Goal: Feedback & Contribution: Leave review/rating

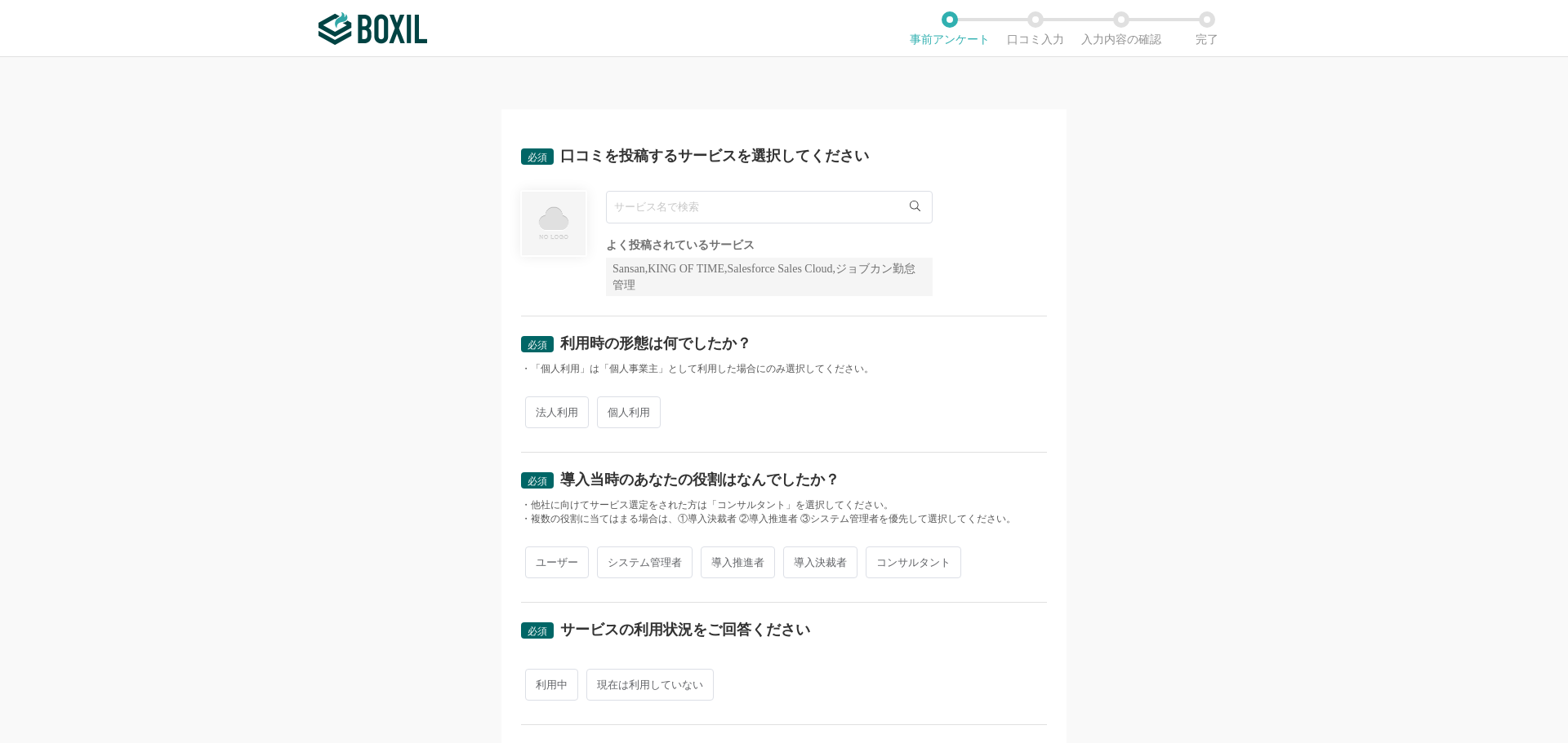
click at [763, 214] on input "text" at bounding box center [769, 207] width 327 height 33
click at [713, 158] on div "口コミを投稿するサービスを選択してください" at bounding box center [714, 156] width 308 height 15
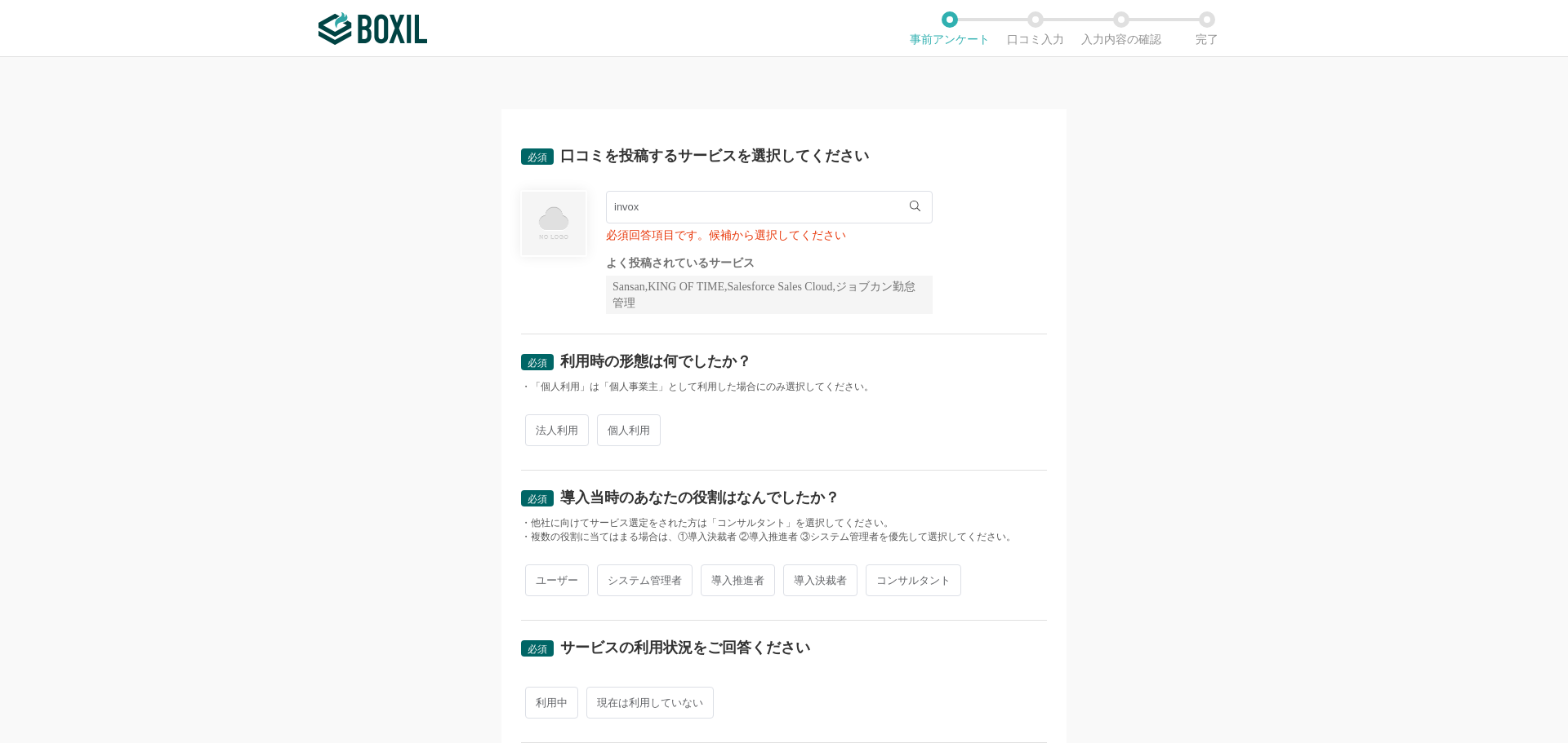
click at [697, 204] on input "invox" at bounding box center [769, 207] width 327 height 33
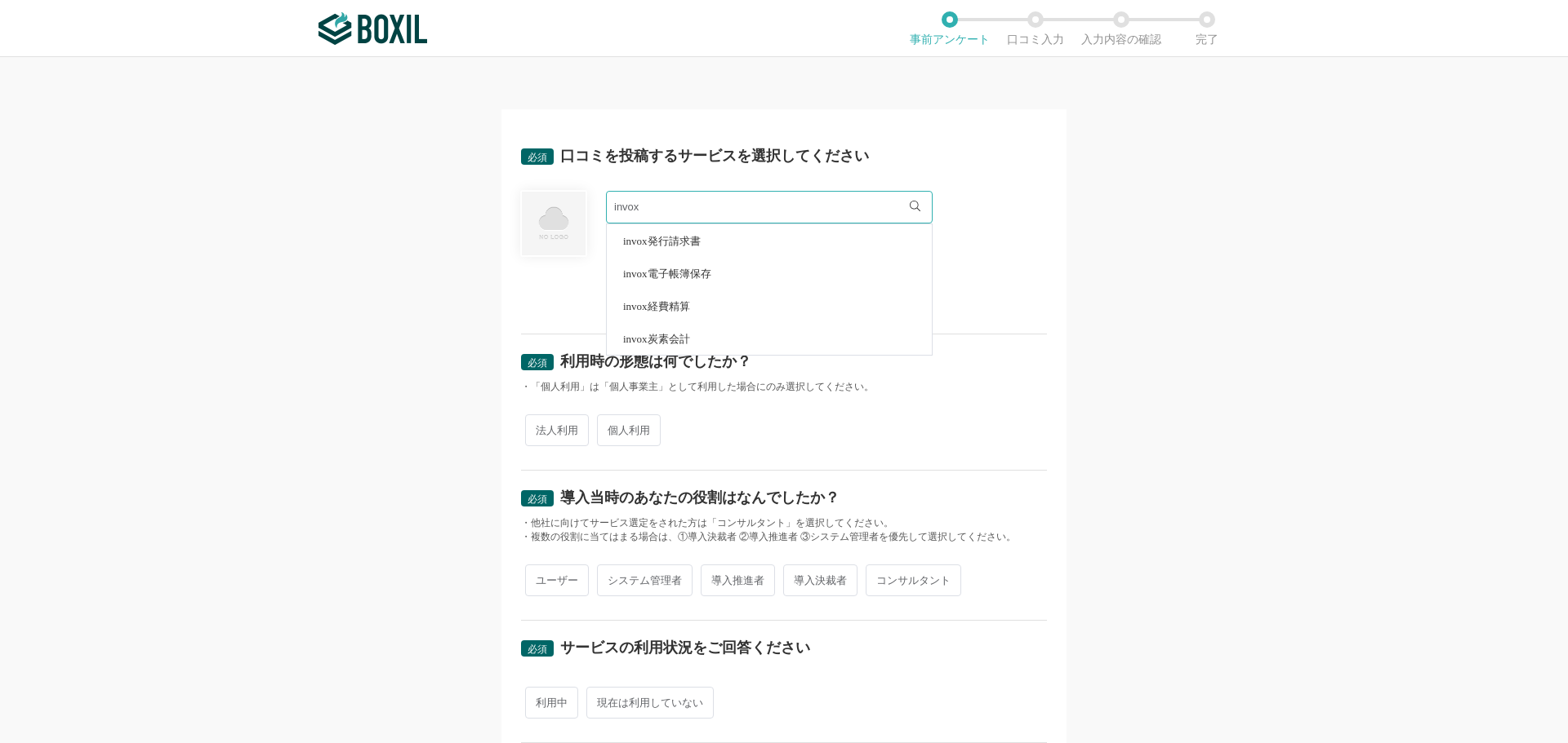
scroll to position [82, 0]
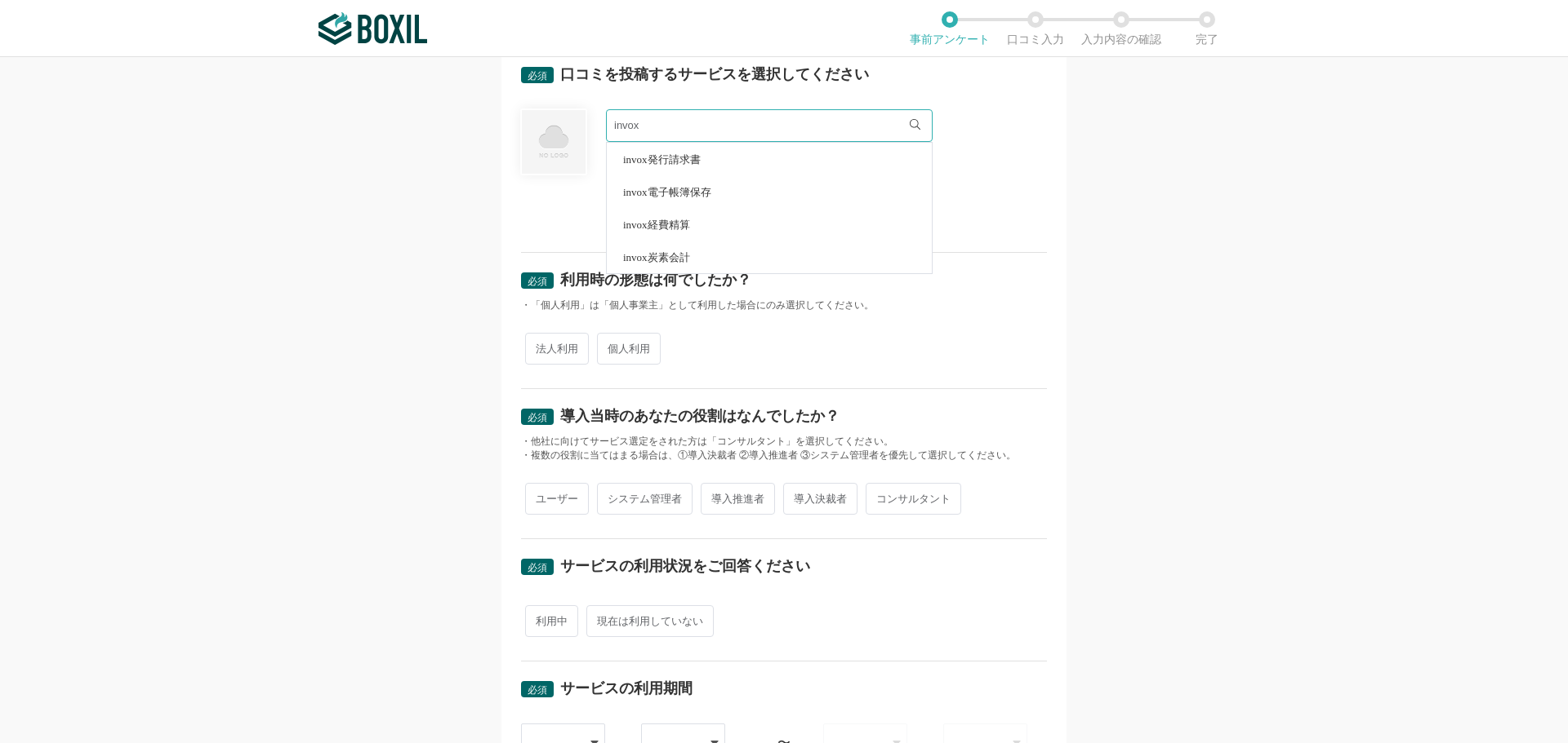
click at [705, 162] on li "invox発行請求書" at bounding box center [769, 160] width 325 height 33
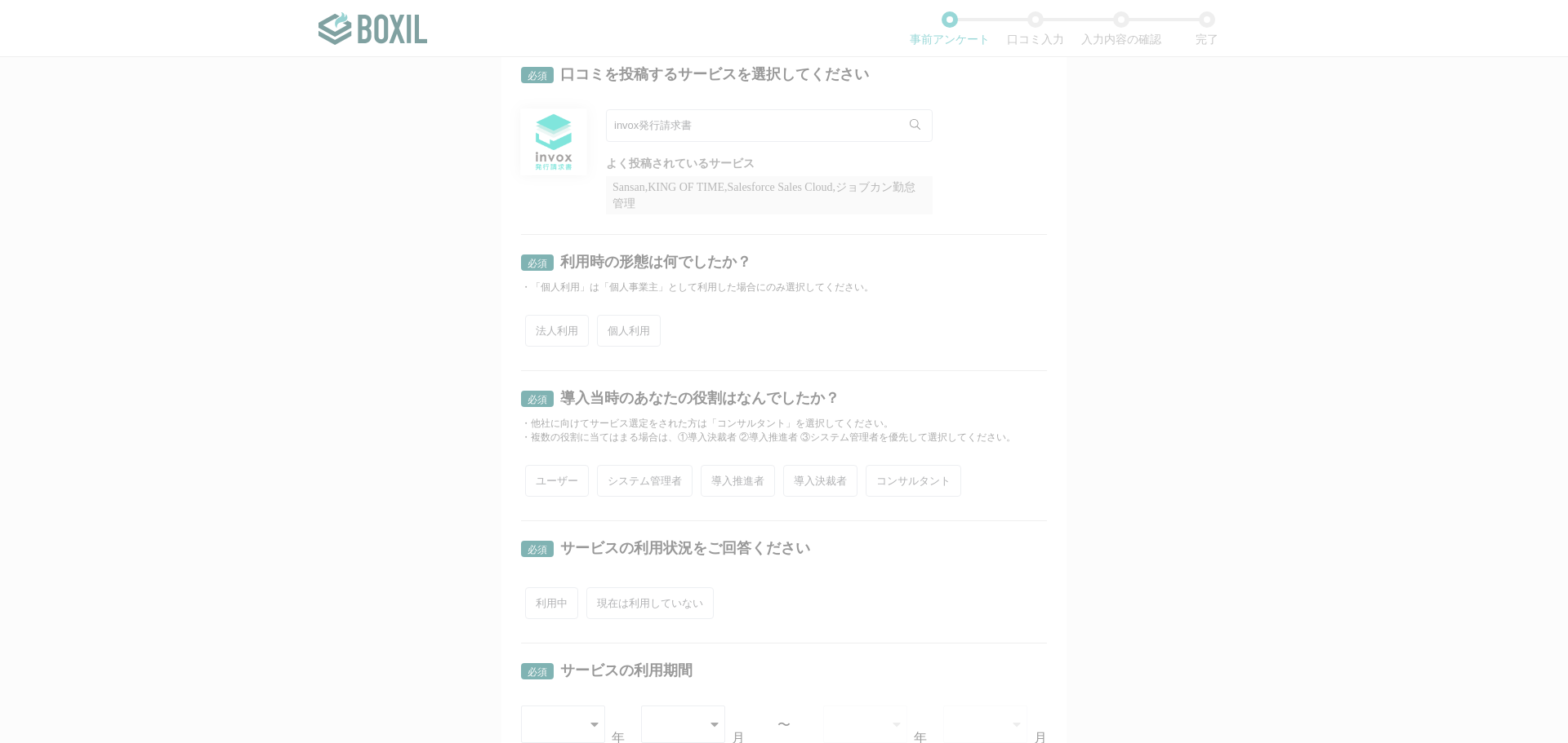
click at [994, 199] on div at bounding box center [784, 371] width 1568 height 743
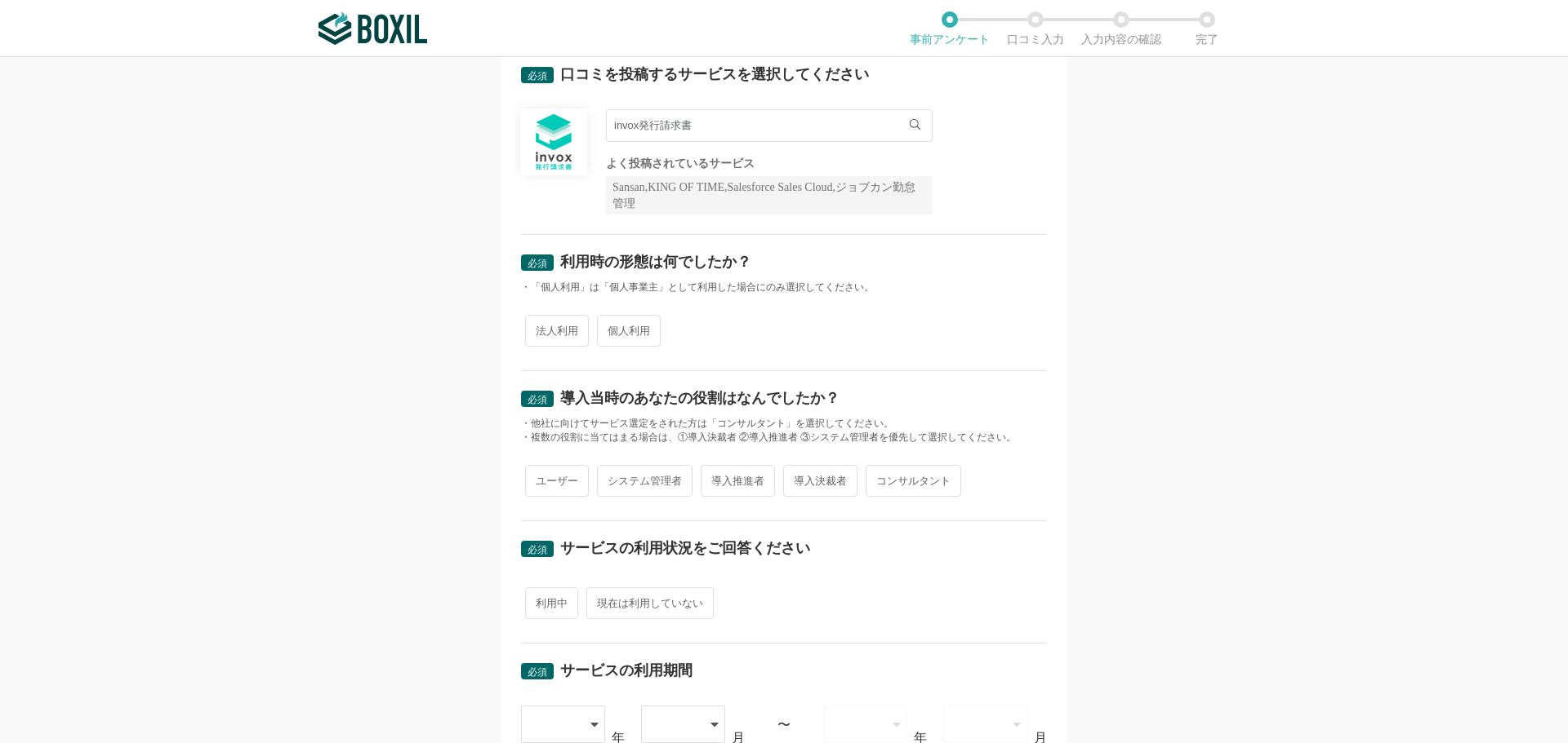
click at [764, 134] on input "invox発行請求書" at bounding box center [769, 126] width 327 height 33
click at [827, 129] on input "invox発行請求書" at bounding box center [769, 126] width 327 height 33
drag, startPoint x: 633, startPoint y: 127, endPoint x: 650, endPoint y: 129, distance: 17.1
click at [650, 129] on input "invox発行請求書" at bounding box center [769, 126] width 327 height 33
click at [660, 125] on input "受取請求書" at bounding box center [769, 126] width 327 height 33
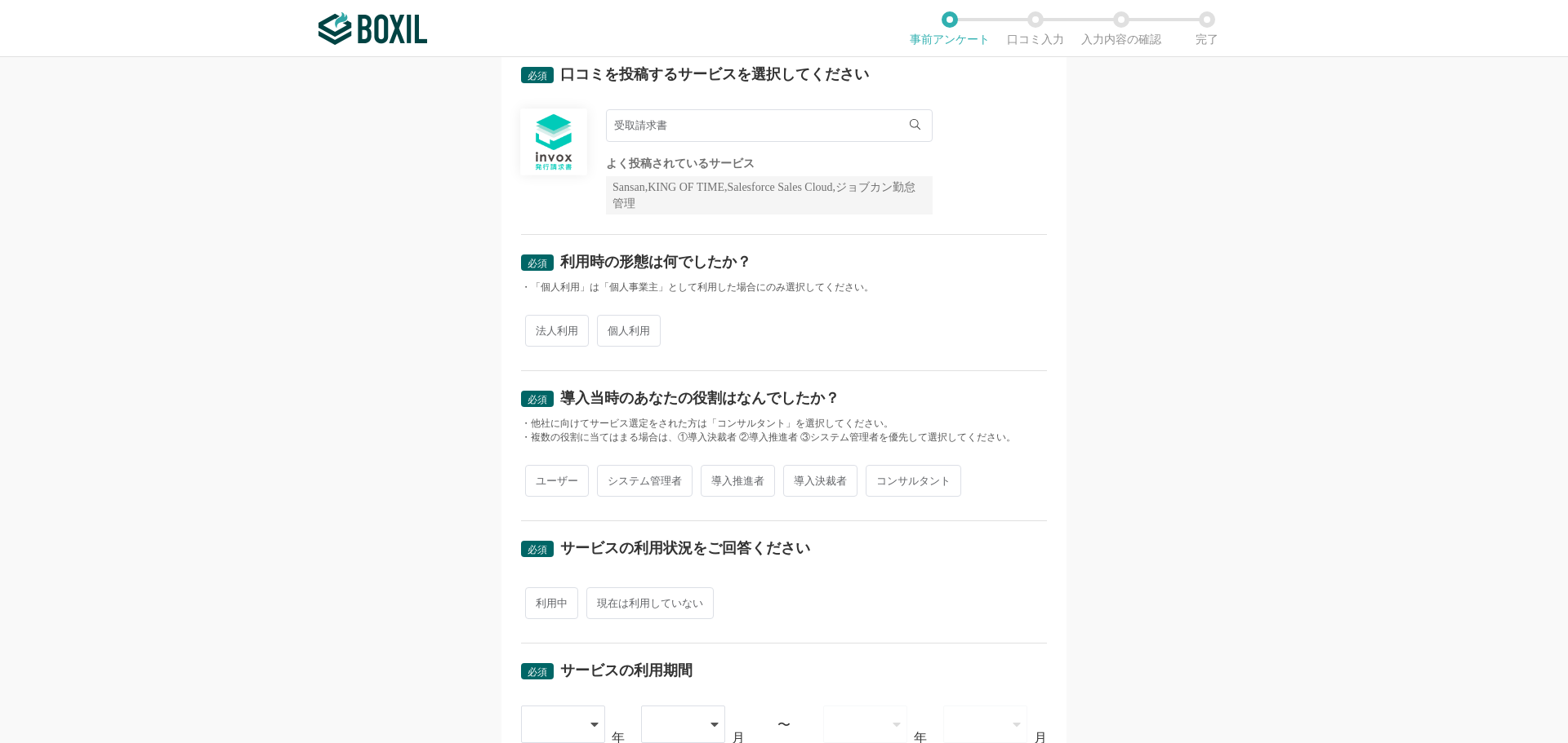
drag, startPoint x: 634, startPoint y: 126, endPoint x: 719, endPoint y: 119, distance: 85.3
click at [719, 119] on input "受取請求書" at bounding box center [769, 126] width 327 height 33
click at [691, 124] on input "受取" at bounding box center [769, 126] width 327 height 33
type input "受"
type input "請求書"
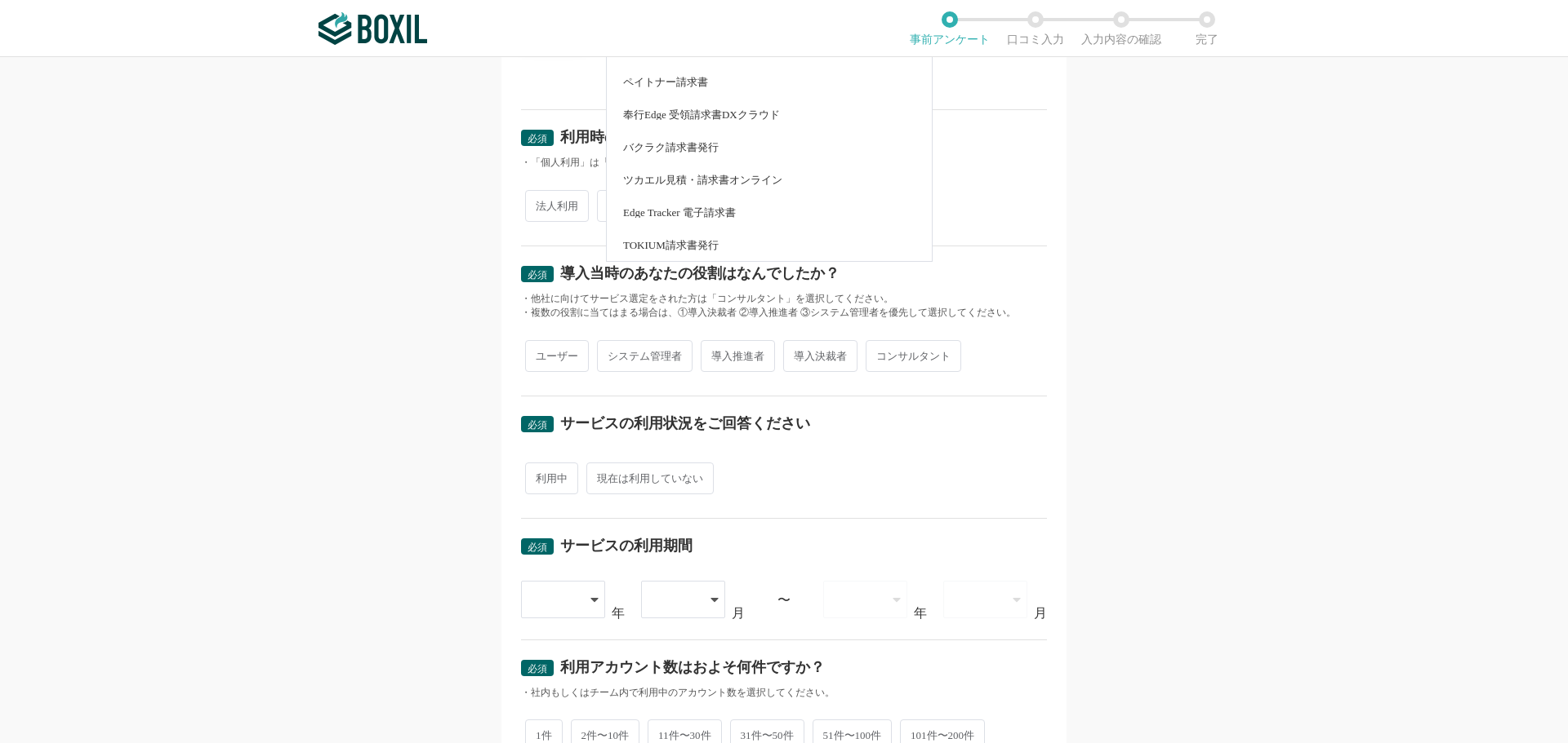
scroll to position [408, 0]
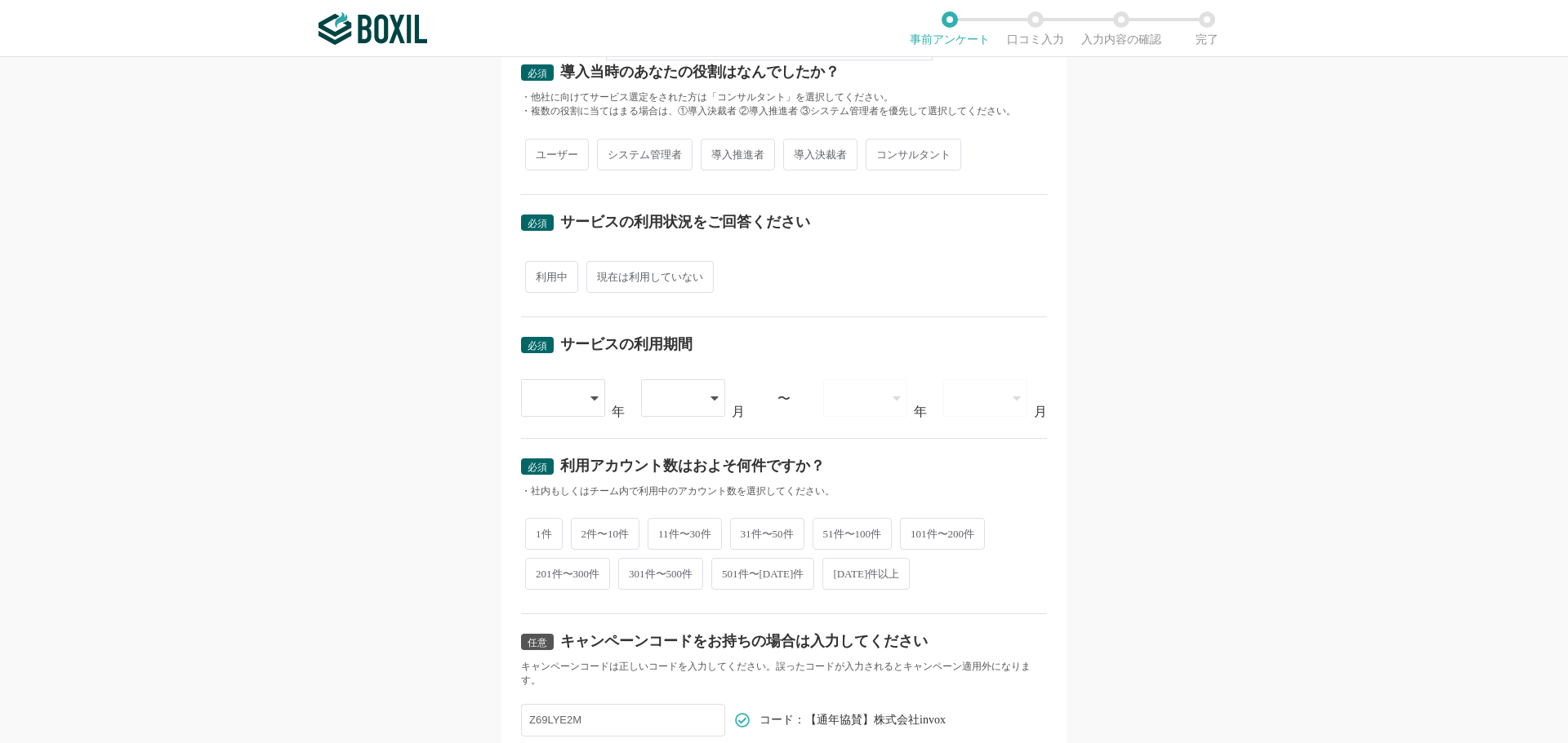
click at [544, 284] on span "利用中" at bounding box center [552, 276] width 53 height 32
click at [540, 274] on input "利用中" at bounding box center [535, 269] width 11 height 11
radio input "true"
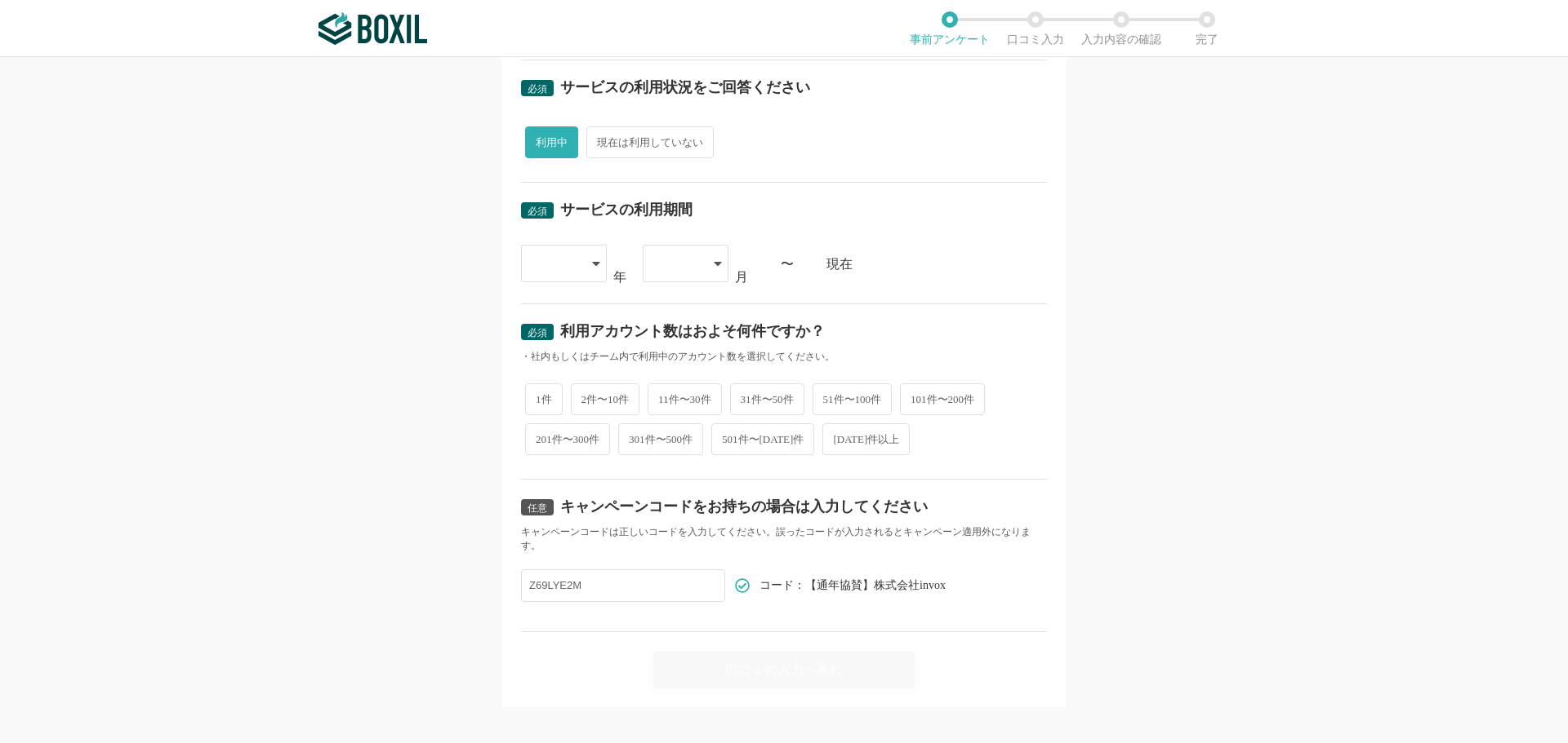
scroll to position [559, 0]
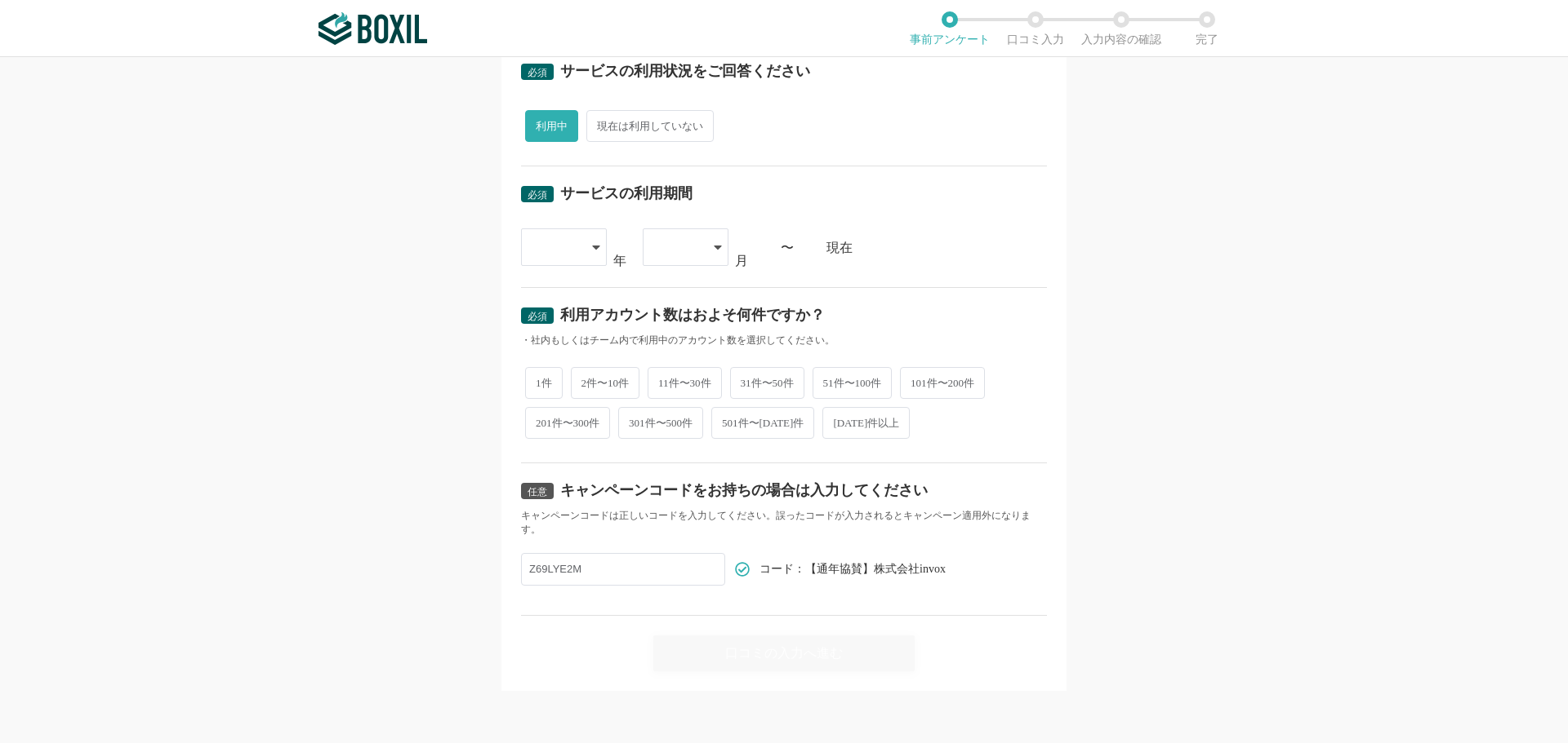
click at [832, 581] on div "Z69LYE2M コード：【通年協賛】株式会社invox" at bounding box center [732, 570] width 424 height 33
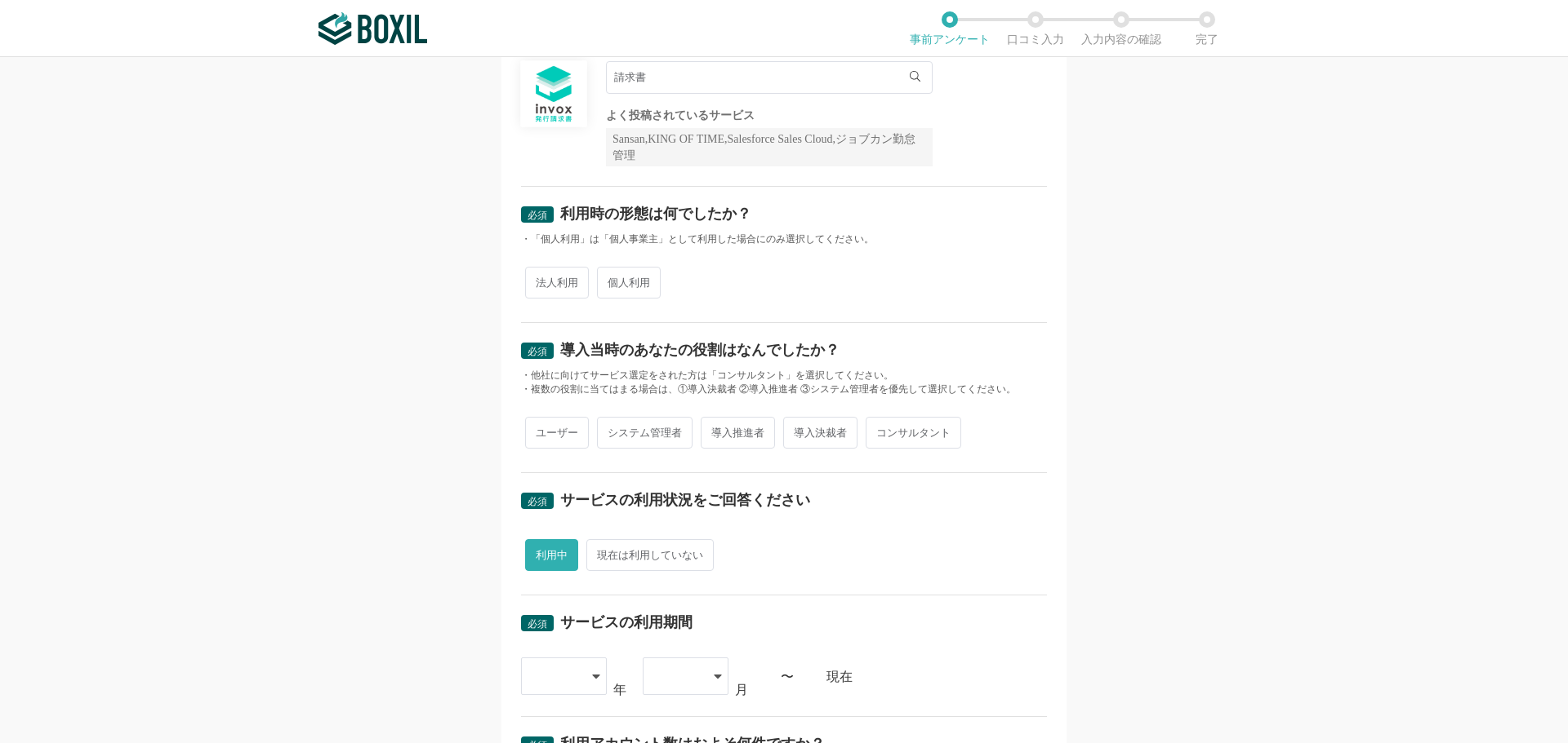
scroll to position [0, 0]
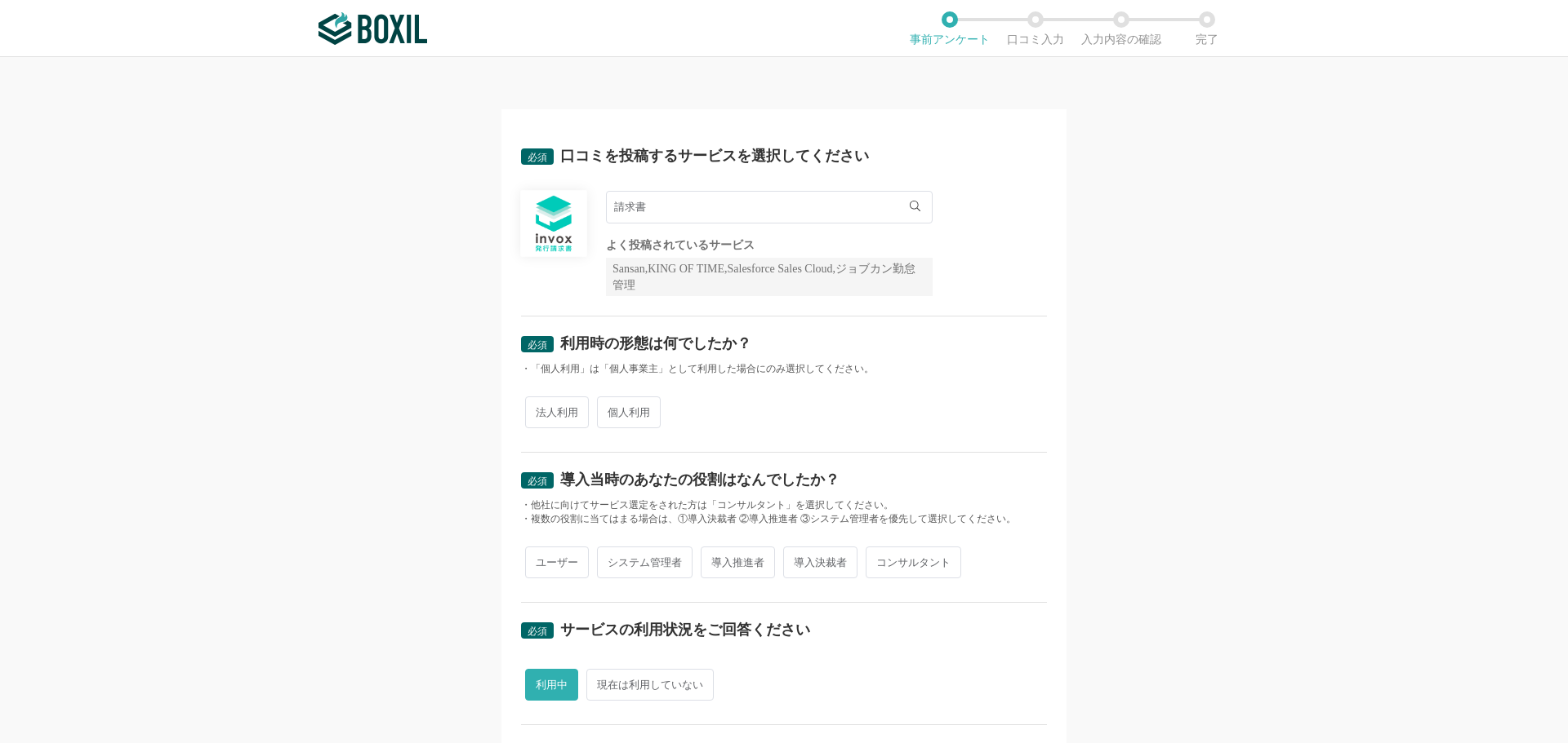
click at [699, 216] on input "請求書" at bounding box center [769, 207] width 327 height 33
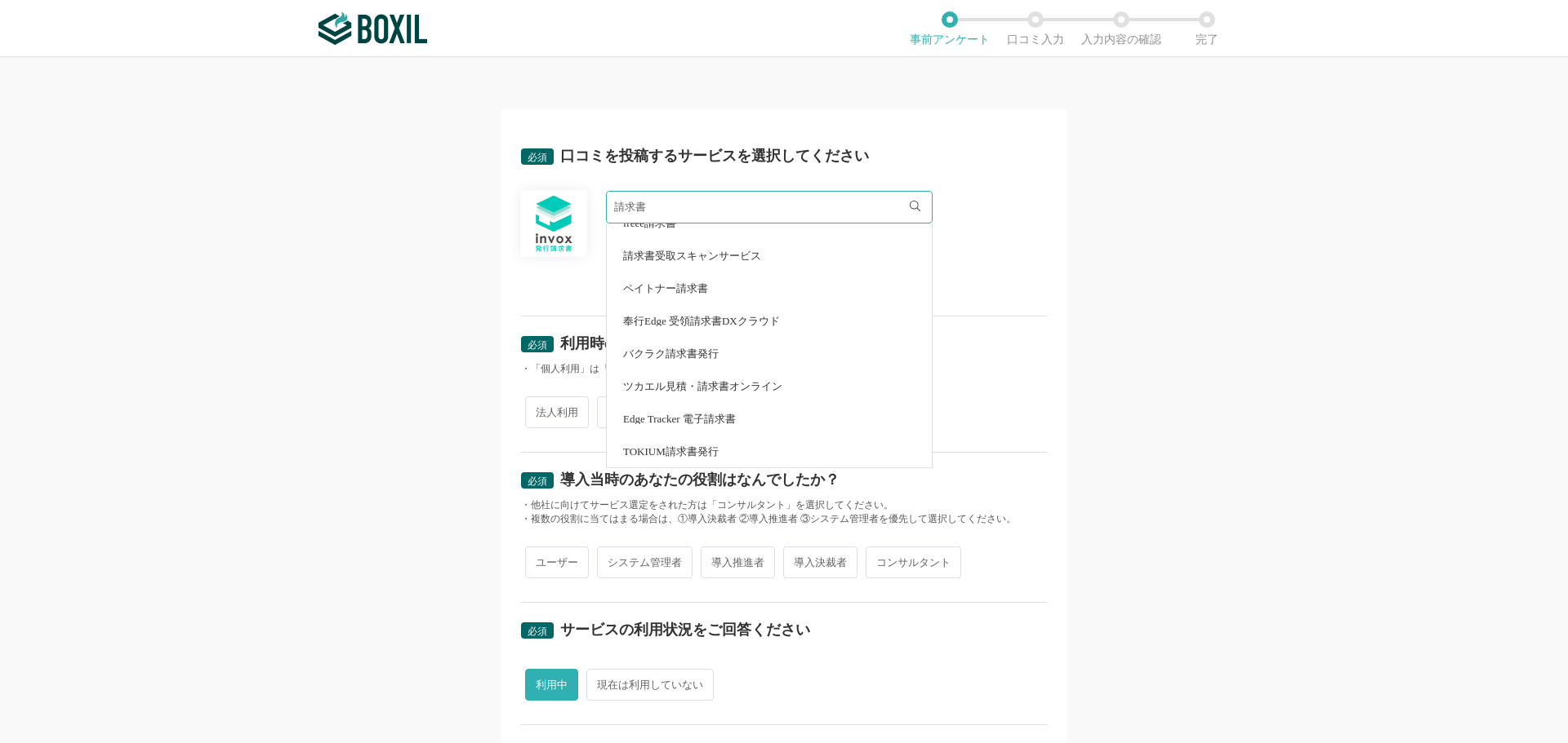
click at [486, 271] on div "必須 口コミを投稿するサービスを選択してください 請求書 マネーフォワード [PERSON_NAME]請求書 バクラク請求書受取 [PERSON_NAME] …" at bounding box center [784, 400] width 1568 height 686
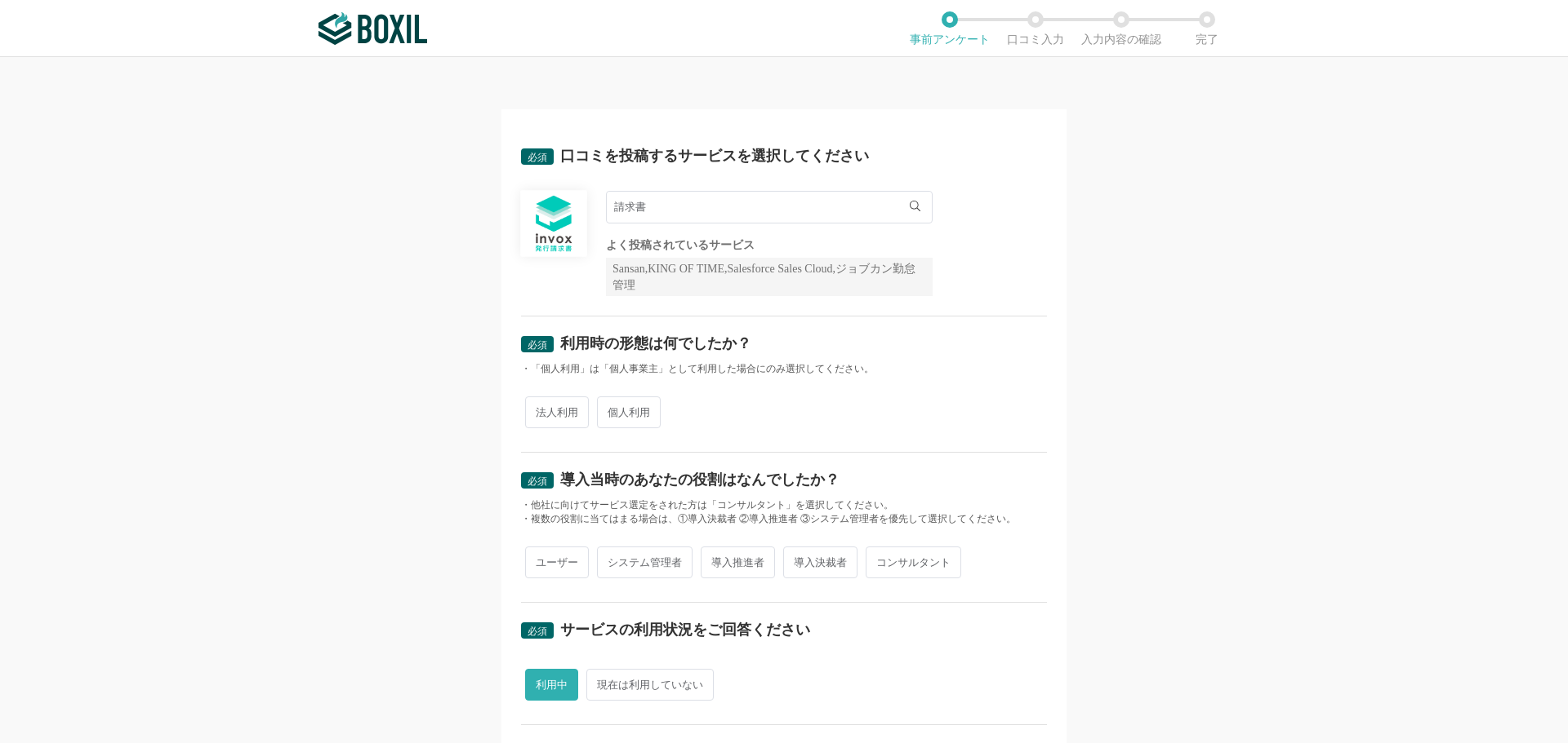
click at [1171, 243] on div "必須 口コミを投稿するサービスを選択してください 請求書 マネーフォワード [PERSON_NAME]請求書 バクラク請求書受取 [PERSON_NAME] …" at bounding box center [784, 400] width 1568 height 686
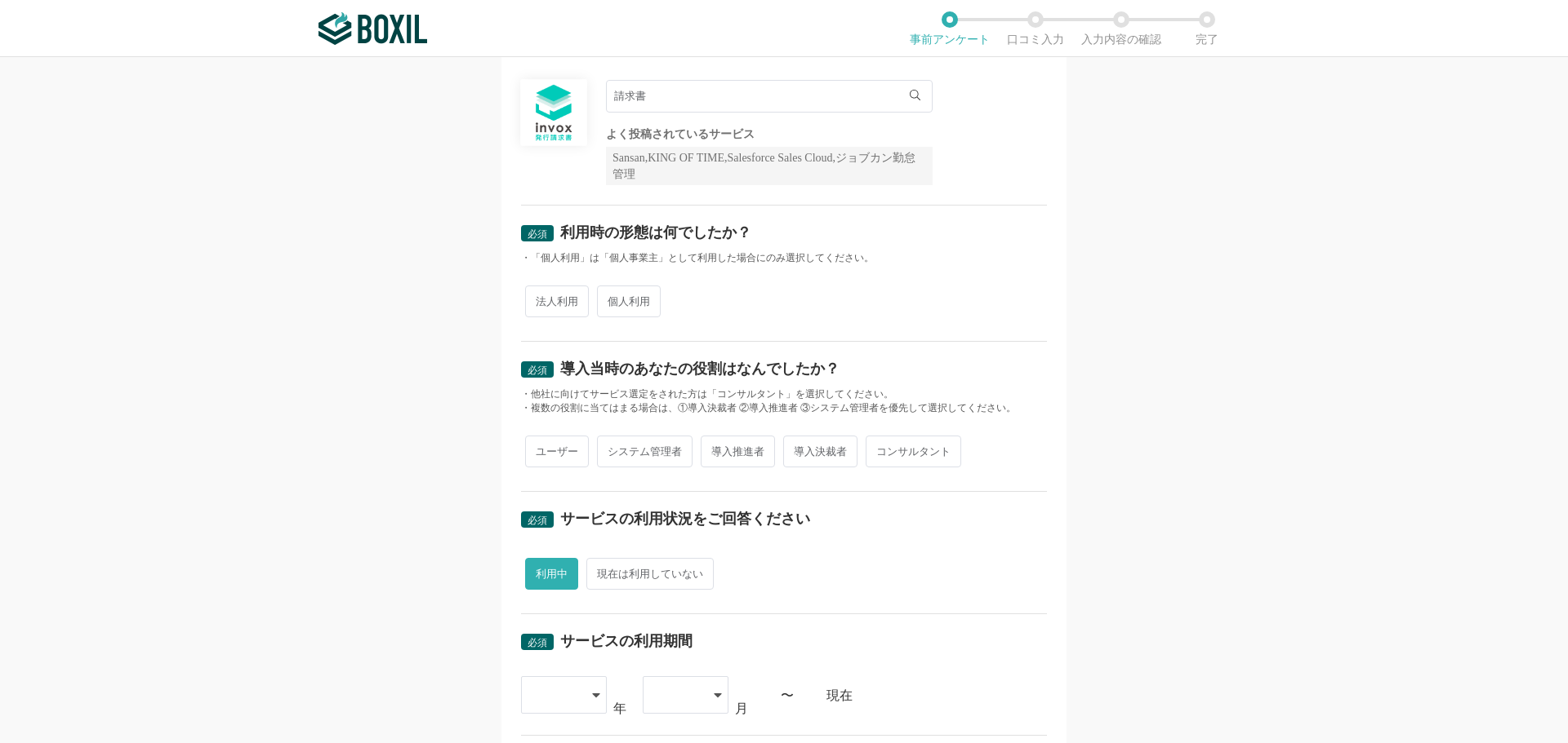
scroll to position [82, 0]
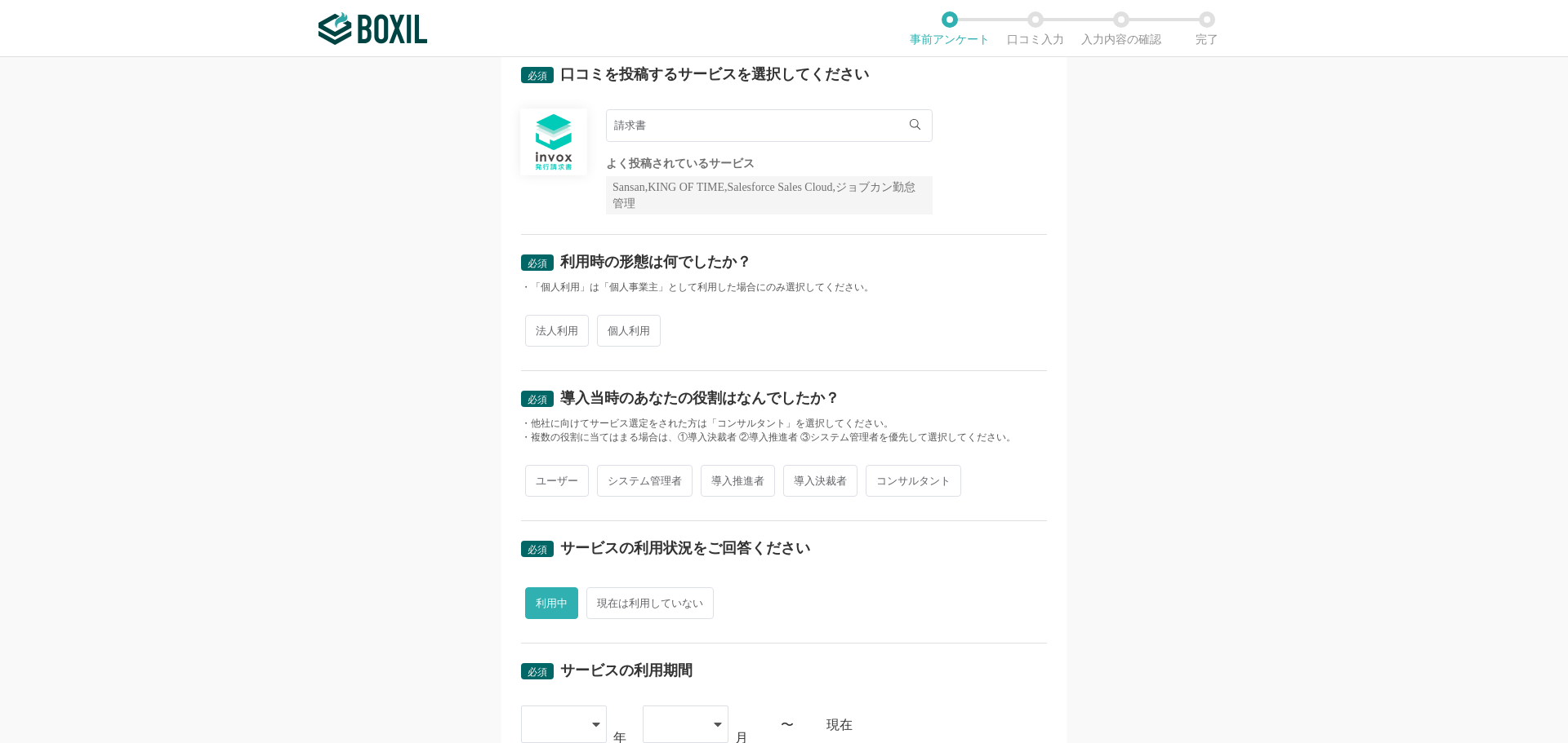
click at [874, 132] on input "請求書" at bounding box center [769, 126] width 327 height 33
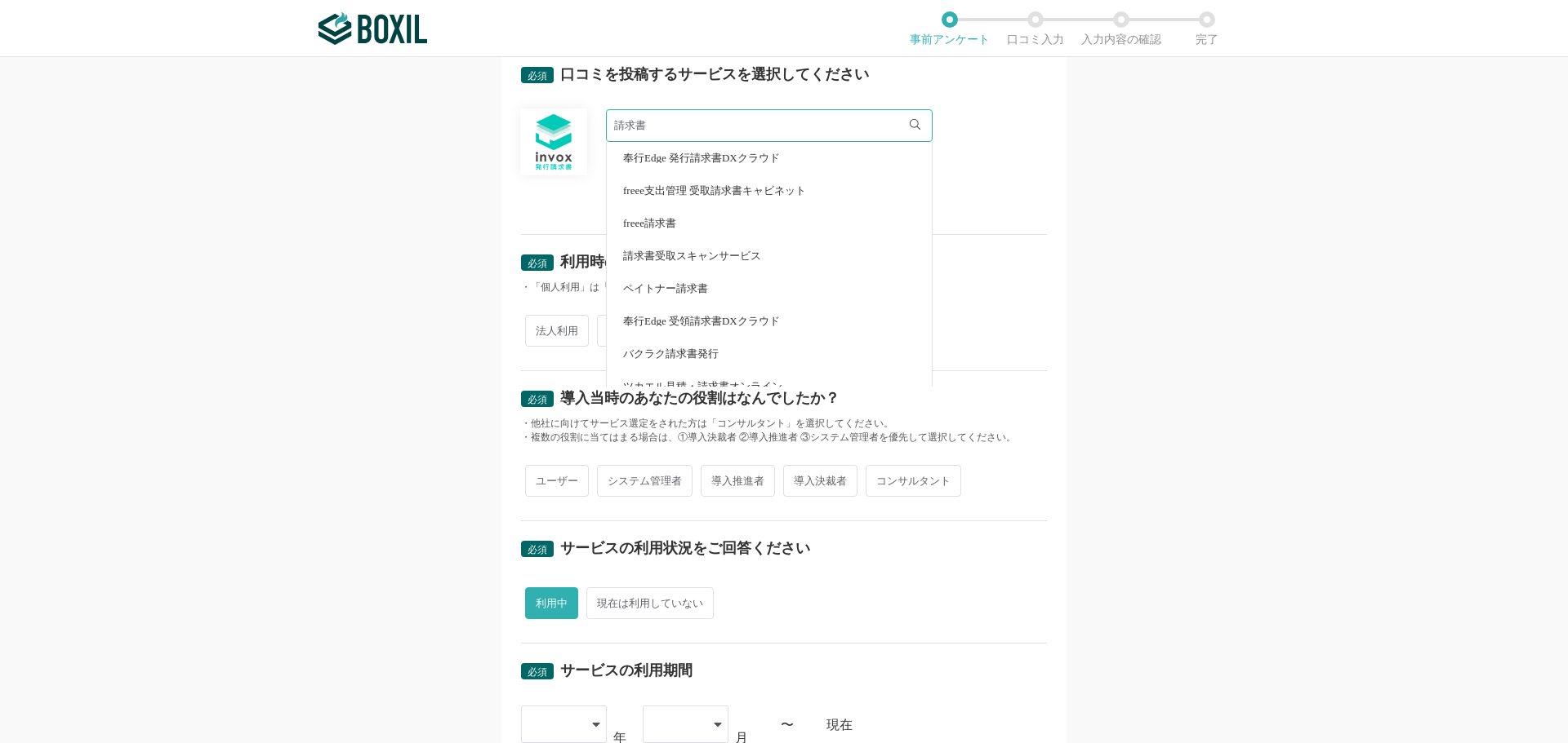
scroll to position [116, 0]
click at [648, 211] on span "invox発行請求書" at bounding box center [661, 207] width 78 height 11
type input "invox発行請求書"
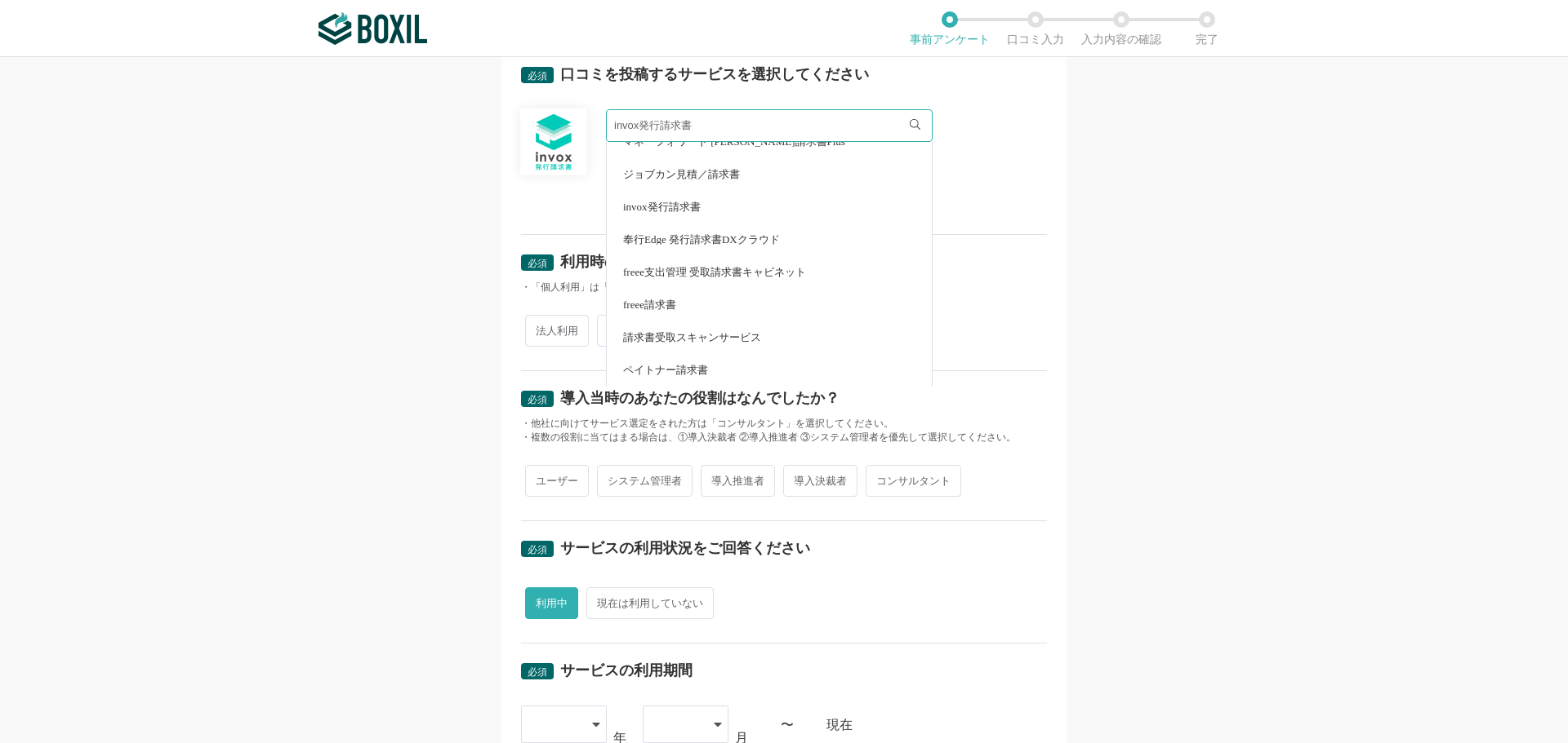
scroll to position [0, 0]
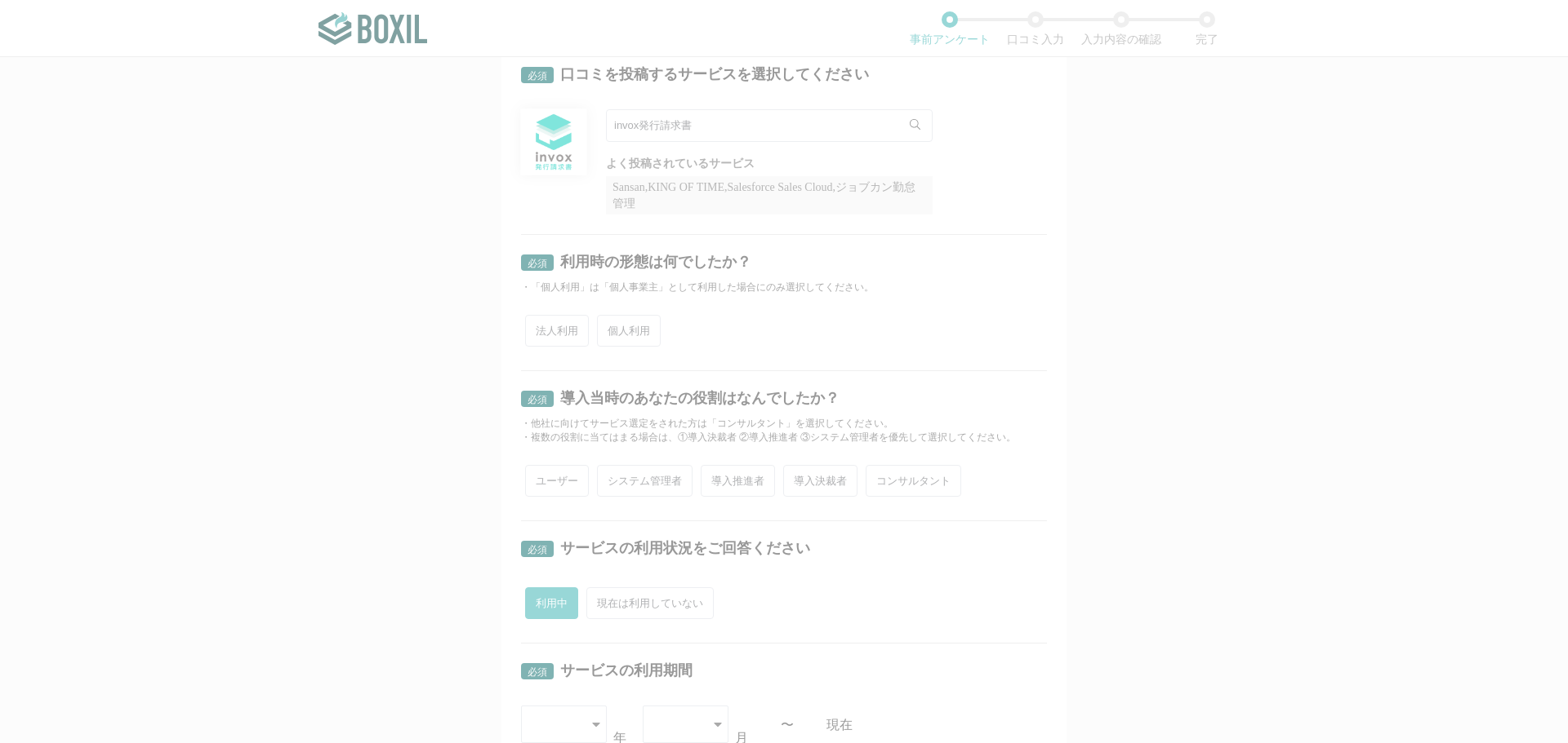
radio input "false"
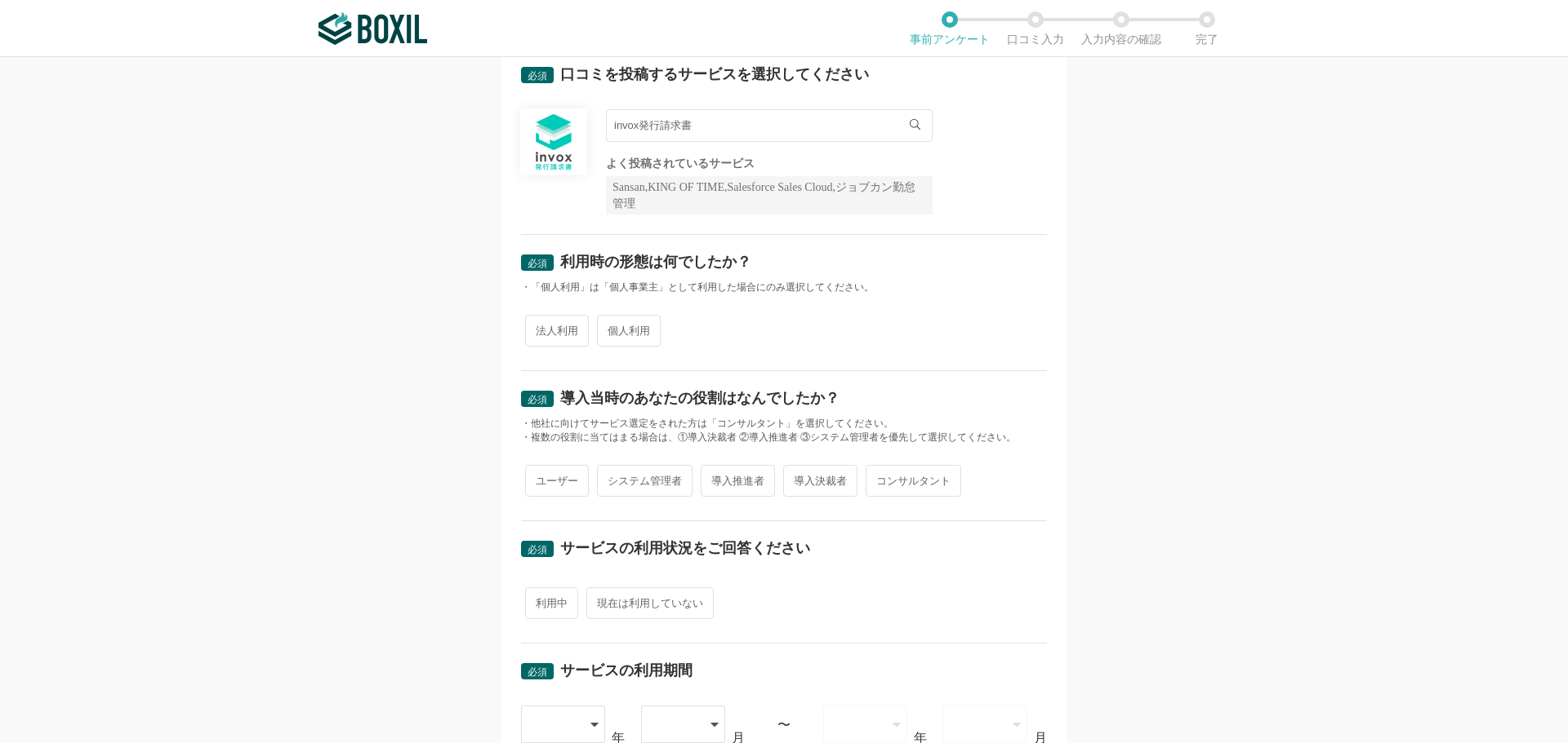
click at [555, 321] on span "法人利用" at bounding box center [557, 331] width 64 height 32
click at [540, 321] on input "法人利用" at bounding box center [535, 323] width 11 height 11
radio input "true"
click at [611, 490] on span "システム管理者" at bounding box center [644, 480] width 96 height 32
click at [611, 479] on input "システム管理者" at bounding box center [607, 473] width 11 height 11
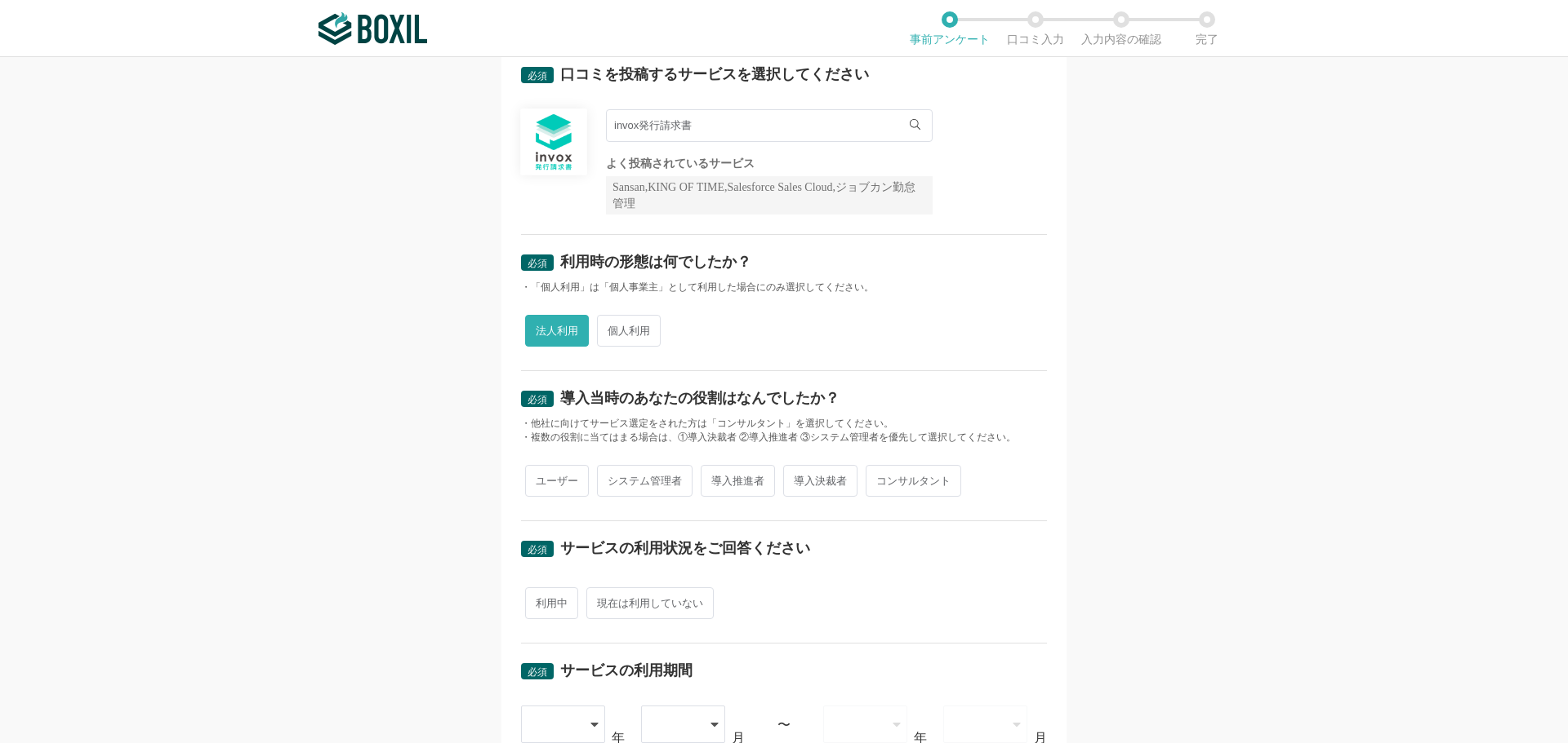
radio input "true"
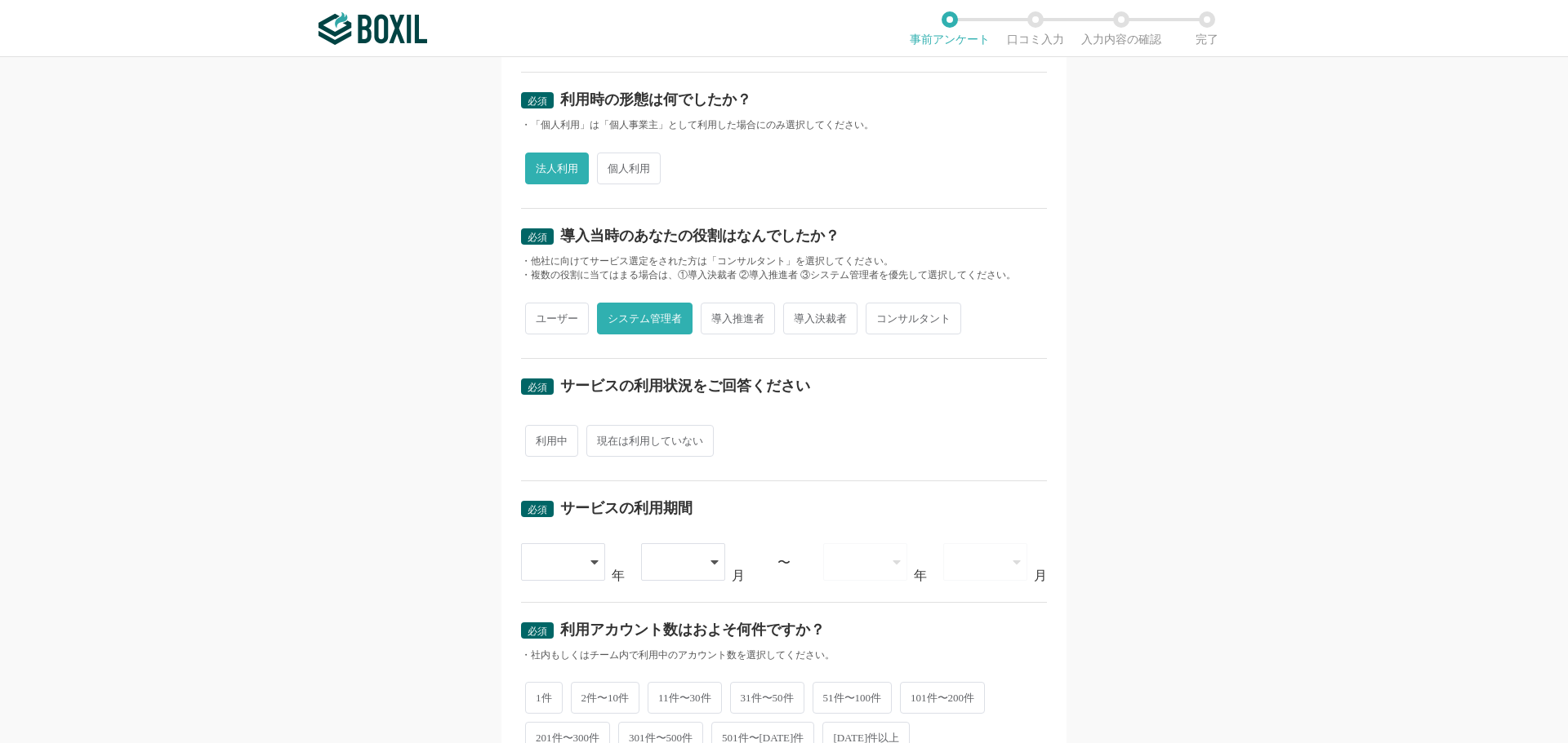
scroll to position [245, 0]
click at [553, 439] on span "利用中" at bounding box center [552, 439] width 53 height 32
click at [540, 438] on input "利用中" at bounding box center [535, 432] width 11 height 11
radio input "true"
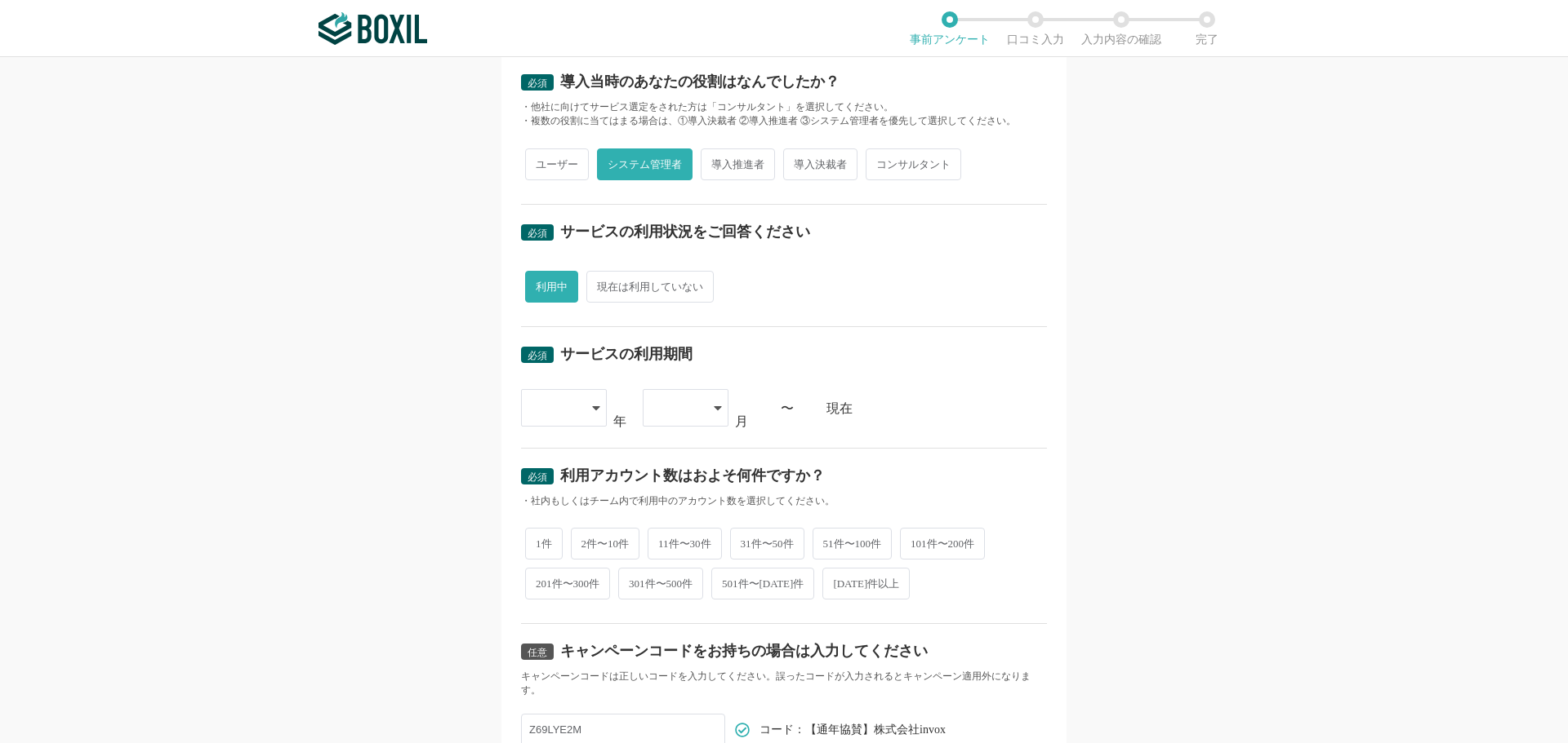
scroll to position [408, 0]
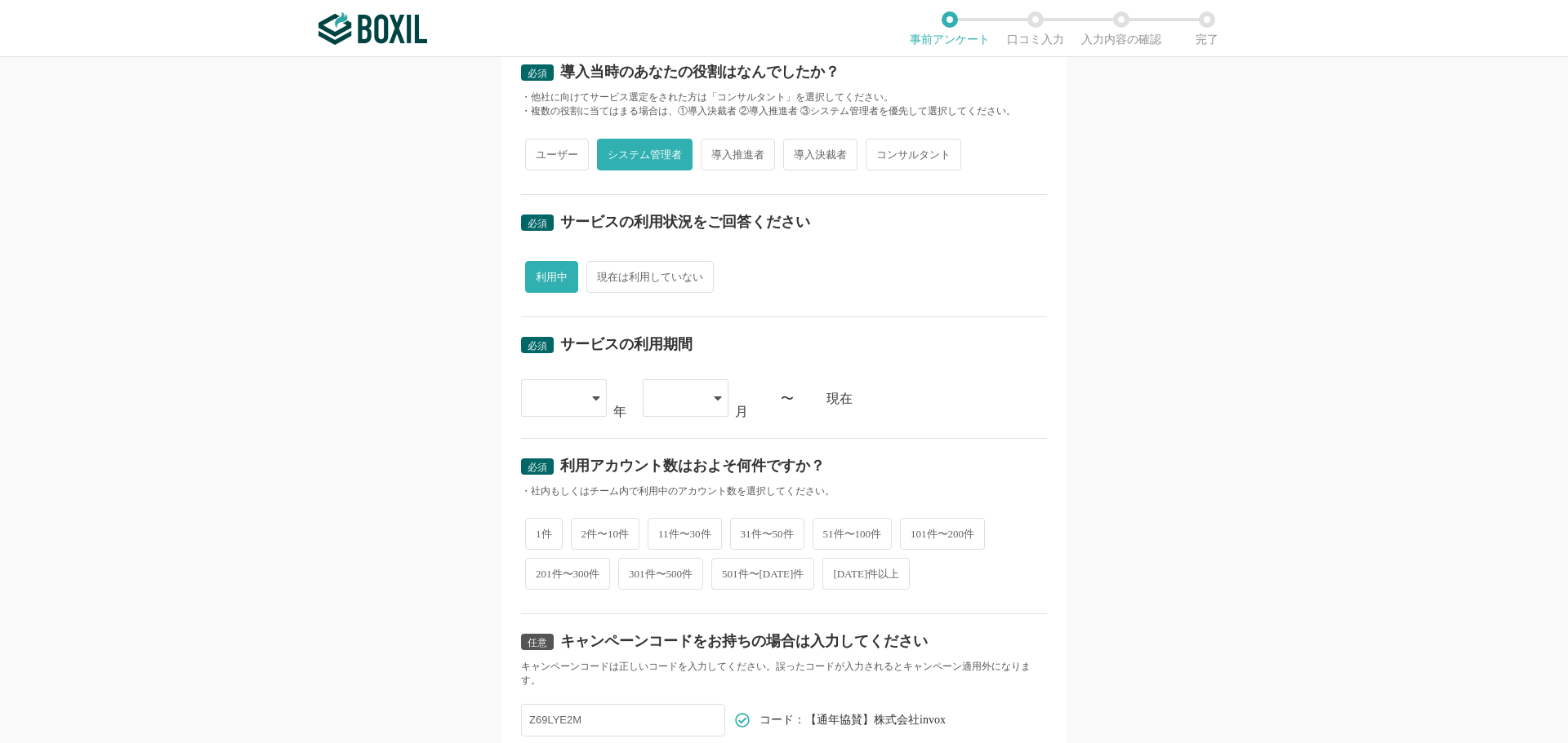
click at [552, 408] on div at bounding box center [556, 397] width 48 height 36
click at [555, 609] on span "[DATE]" at bounding box center [555, 611] width 43 height 13
click at [590, 574] on span "201件〜300件" at bounding box center [567, 573] width 85 height 32
click at [540, 572] on input "201件〜300件" at bounding box center [535, 566] width 11 height 11
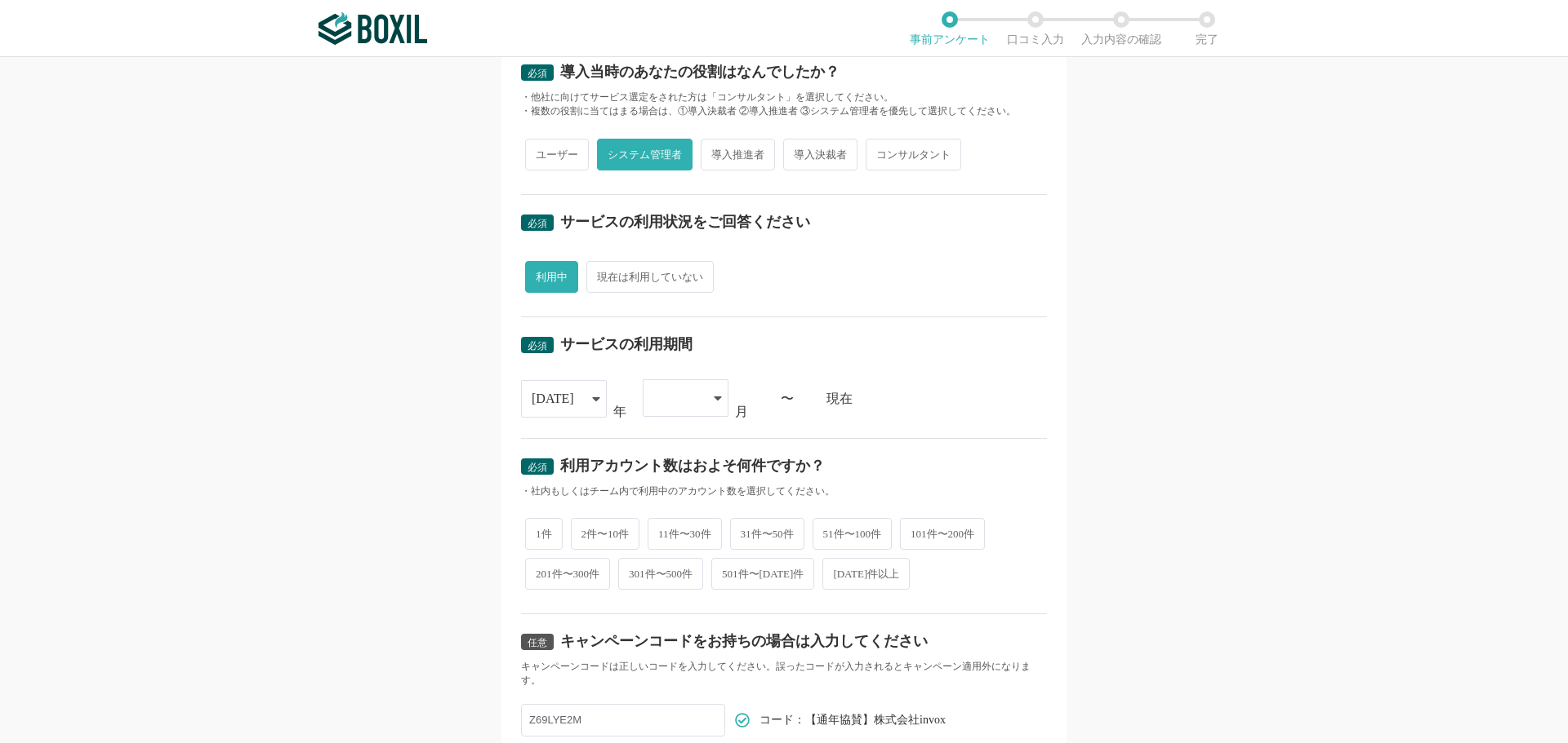
radio input "true"
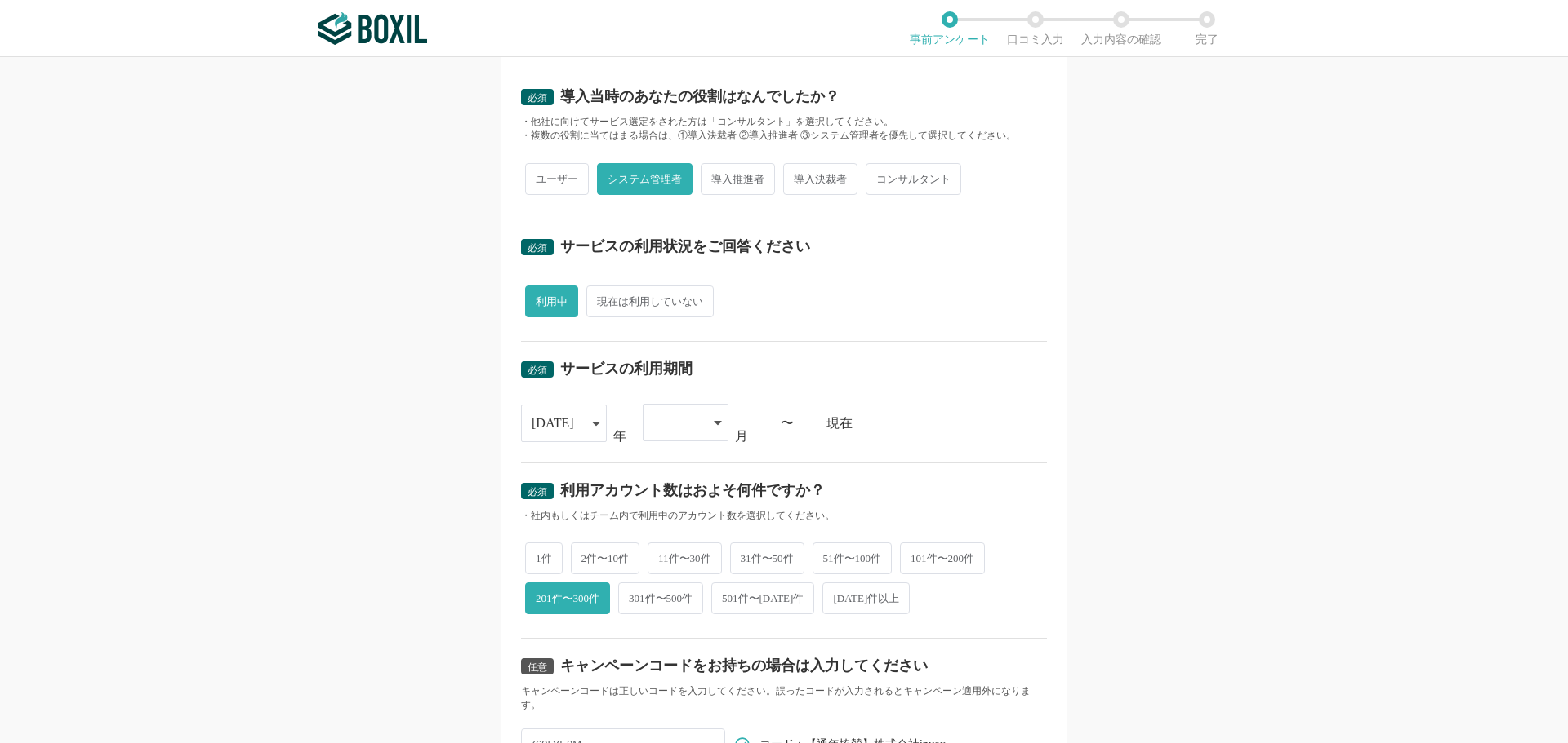
scroll to position [490, 0]
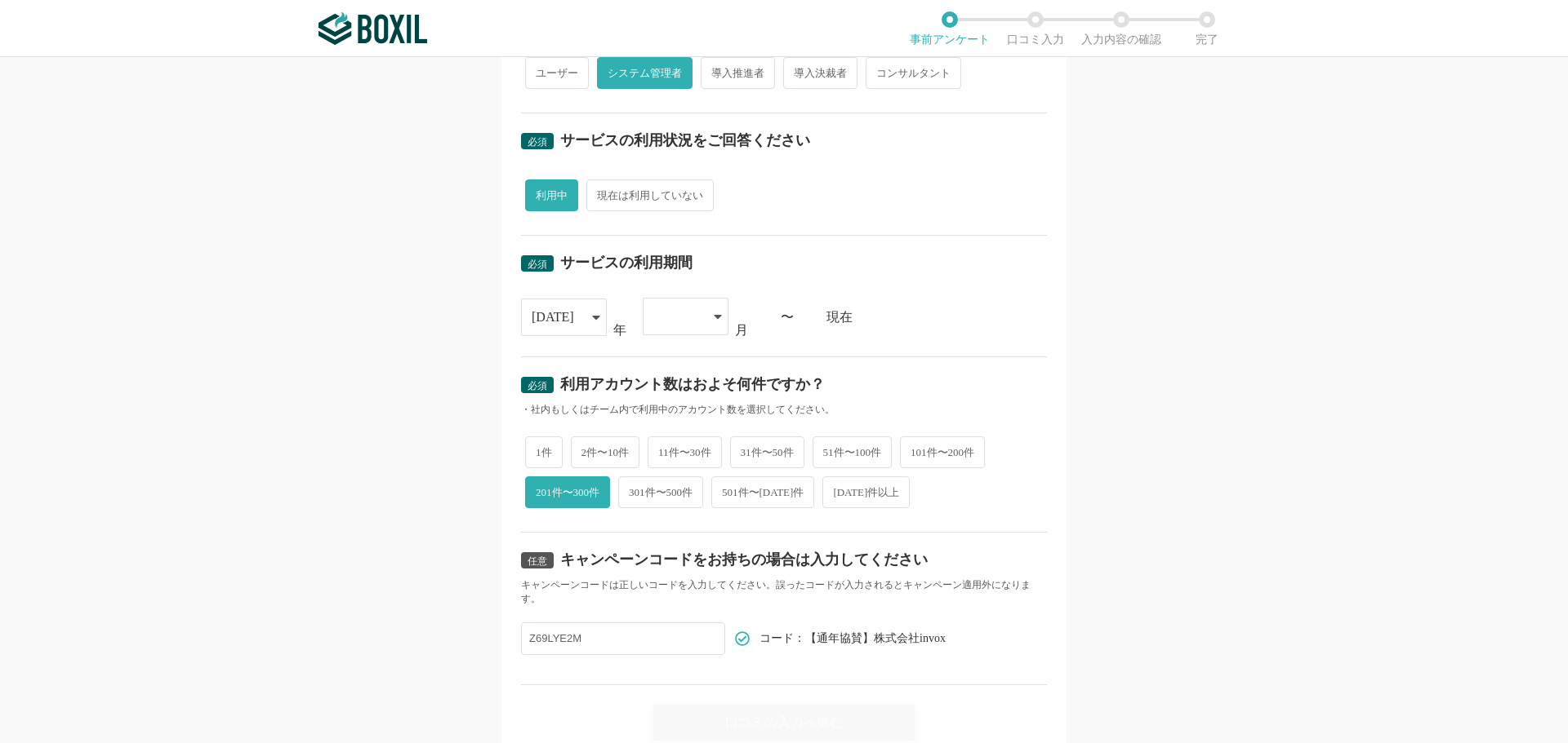
click at [572, 328] on div "[DATE]" at bounding box center [556, 317] width 48 height 36
click at [950, 199] on div "利用中 現在は利用していない" at bounding box center [784, 195] width 525 height 40
click at [587, 307] on div "[DATE]" at bounding box center [564, 317] width 86 height 37
click at [549, 480] on li "[DATE]" at bounding box center [564, 490] width 86 height 39
click at [664, 331] on div at bounding box center [677, 316] width 48 height 36
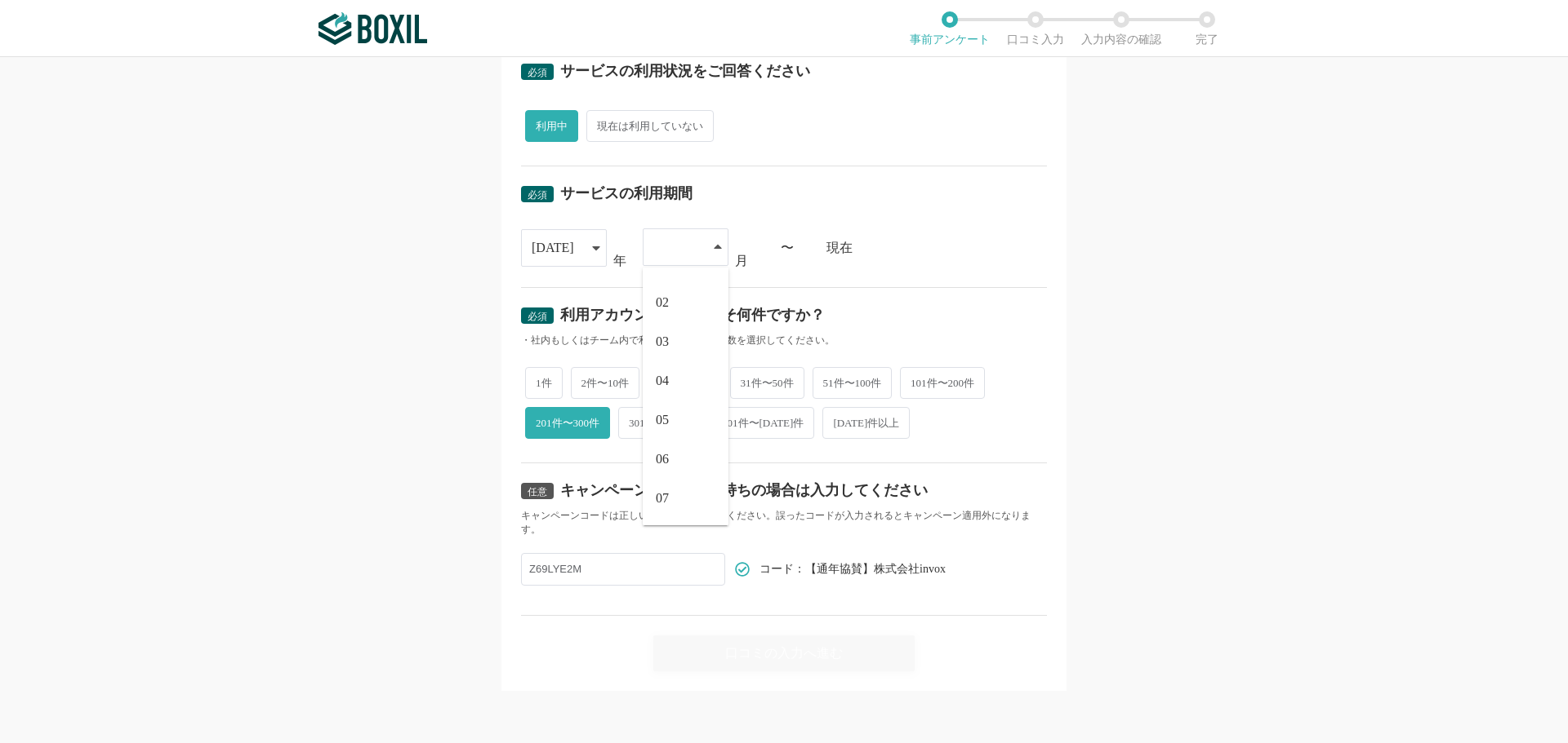
scroll to position [45, 0]
click at [672, 374] on li "04" at bounding box center [685, 366] width 86 height 39
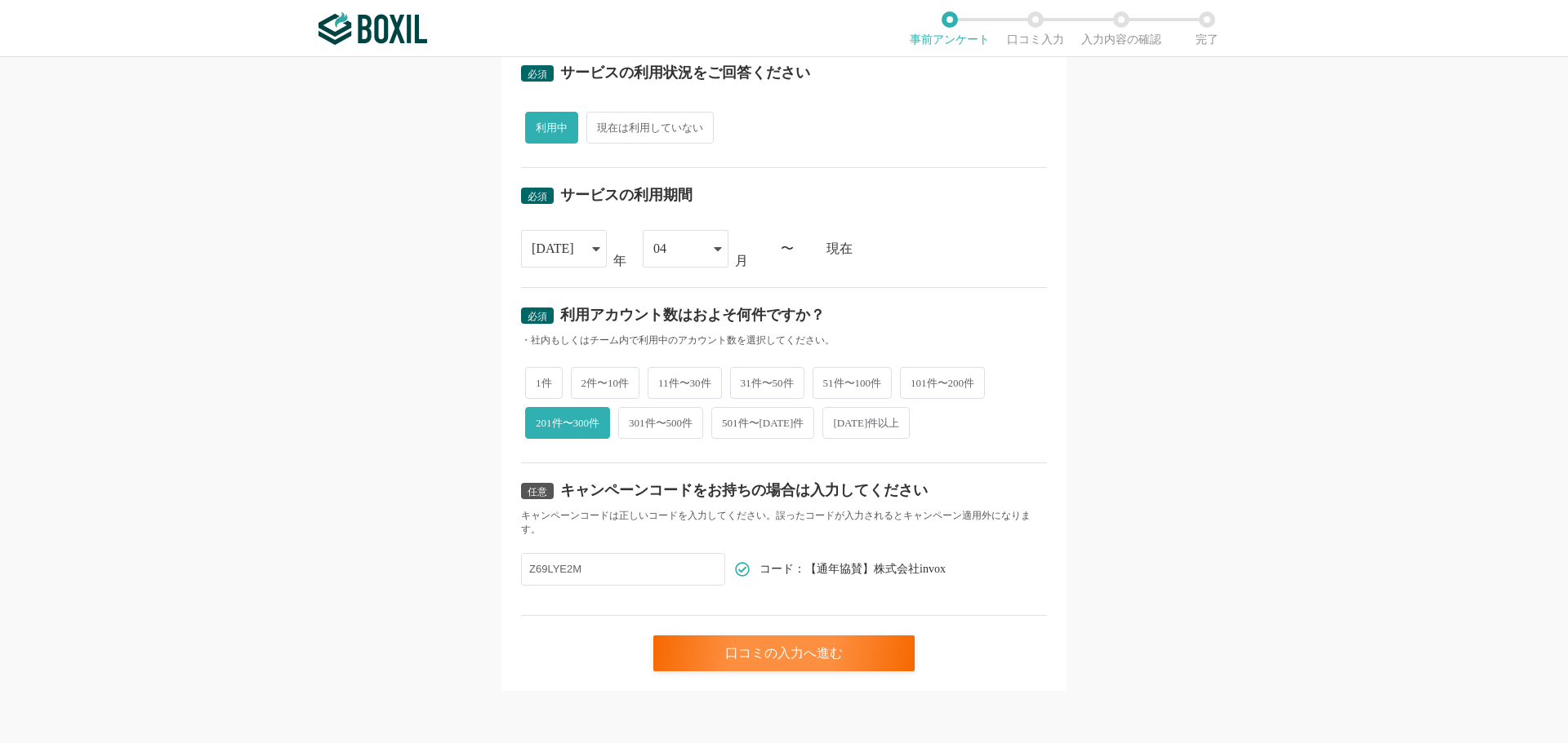
scroll to position [557, 0]
drag, startPoint x: 1074, startPoint y: 369, endPoint x: 927, endPoint y: 594, distance: 268.8
click at [1075, 371] on div "必須 口コミを投稿するサービスを選択してください invox発行請求書 invox発行請求書 よく投稿されているサービス Sansan,KING OF TIM…" at bounding box center [784, 400] width 1568 height 686
click at [841, 645] on div "口コミの入力へ進む" at bounding box center [784, 653] width 261 height 36
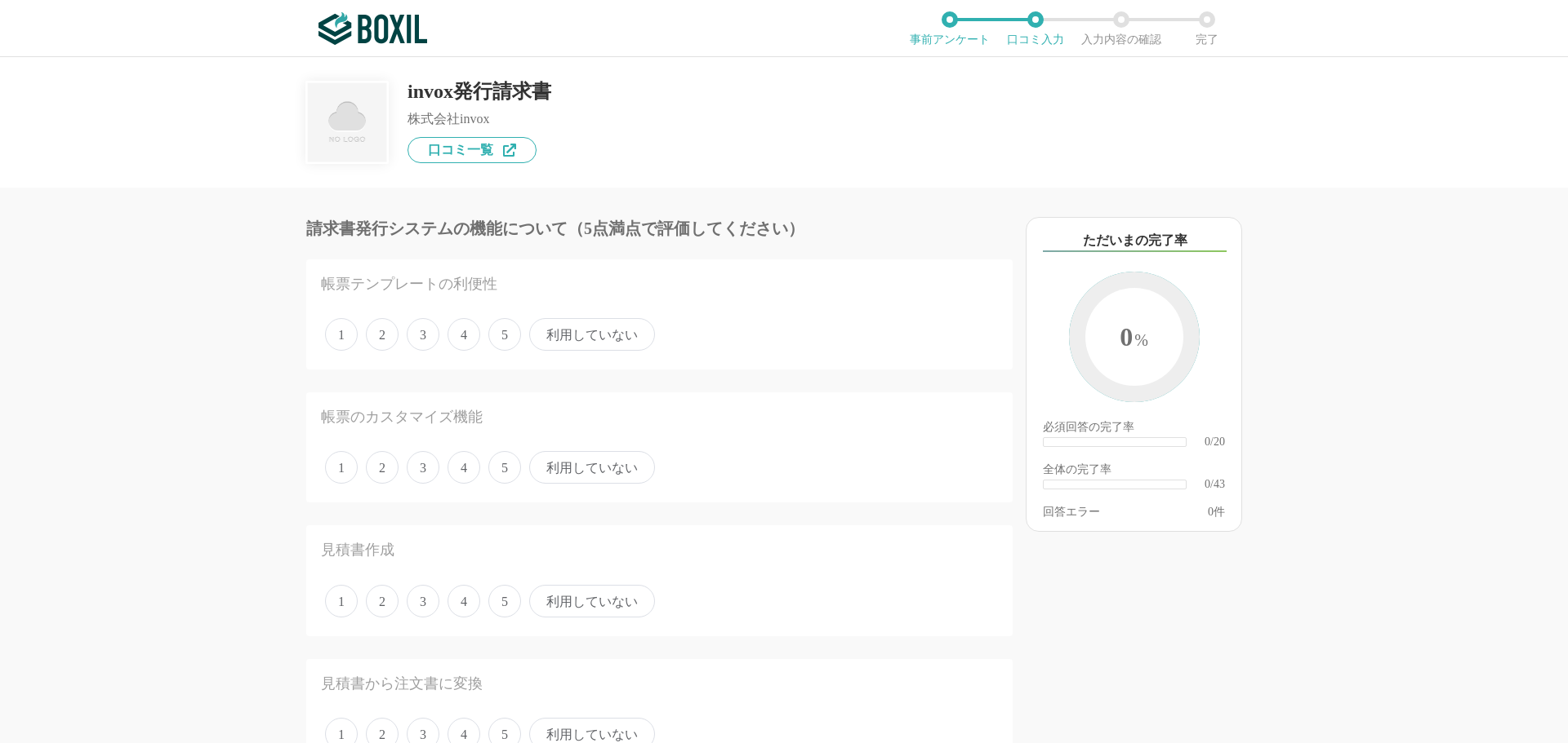
drag, startPoint x: 306, startPoint y: 511, endPoint x: 338, endPoint y: 227, distance: 285.8
click at [463, 331] on span "4" at bounding box center [464, 335] width 33 height 33
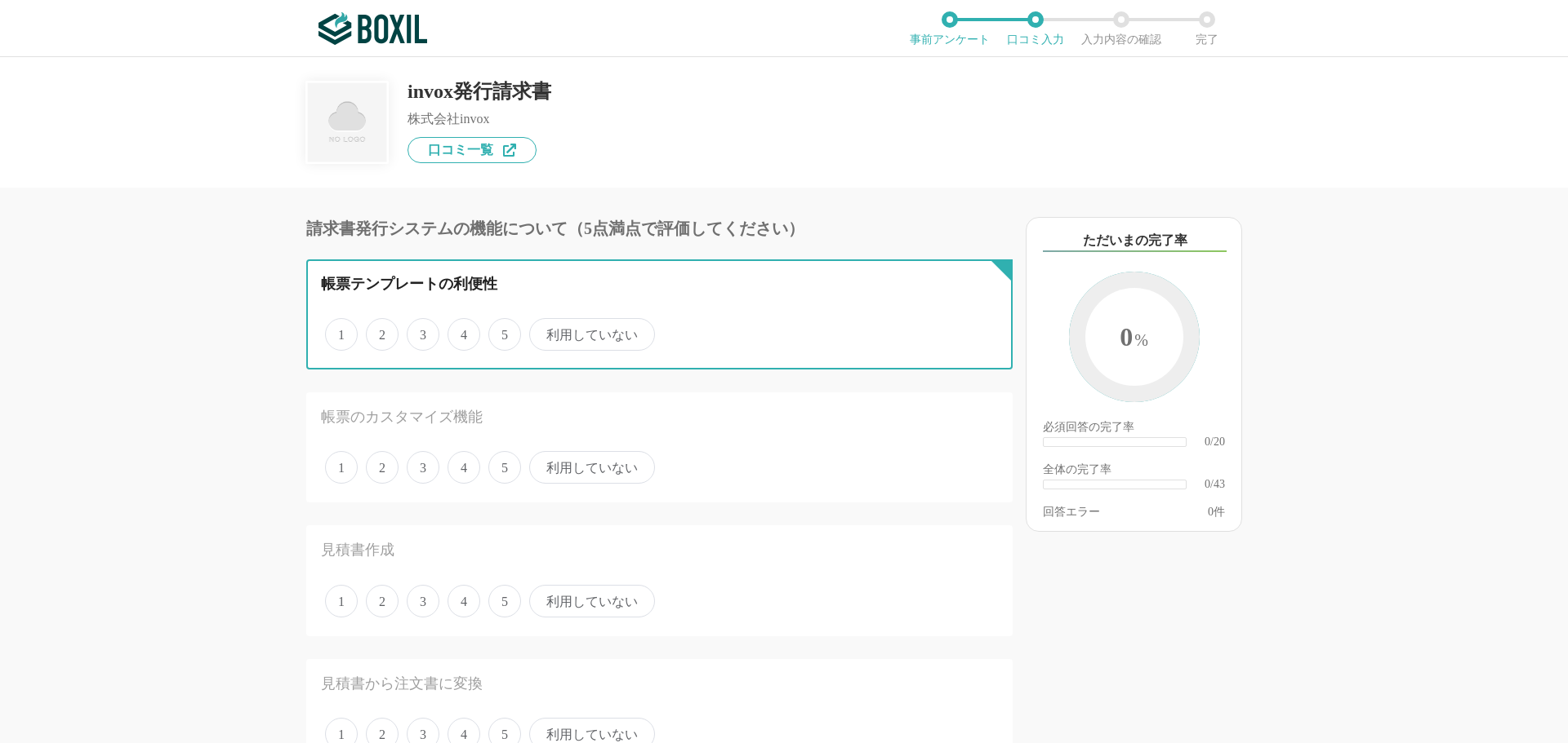
click at [462, 331] on input "4" at bounding box center [457, 326] width 11 height 11
radio input "true"
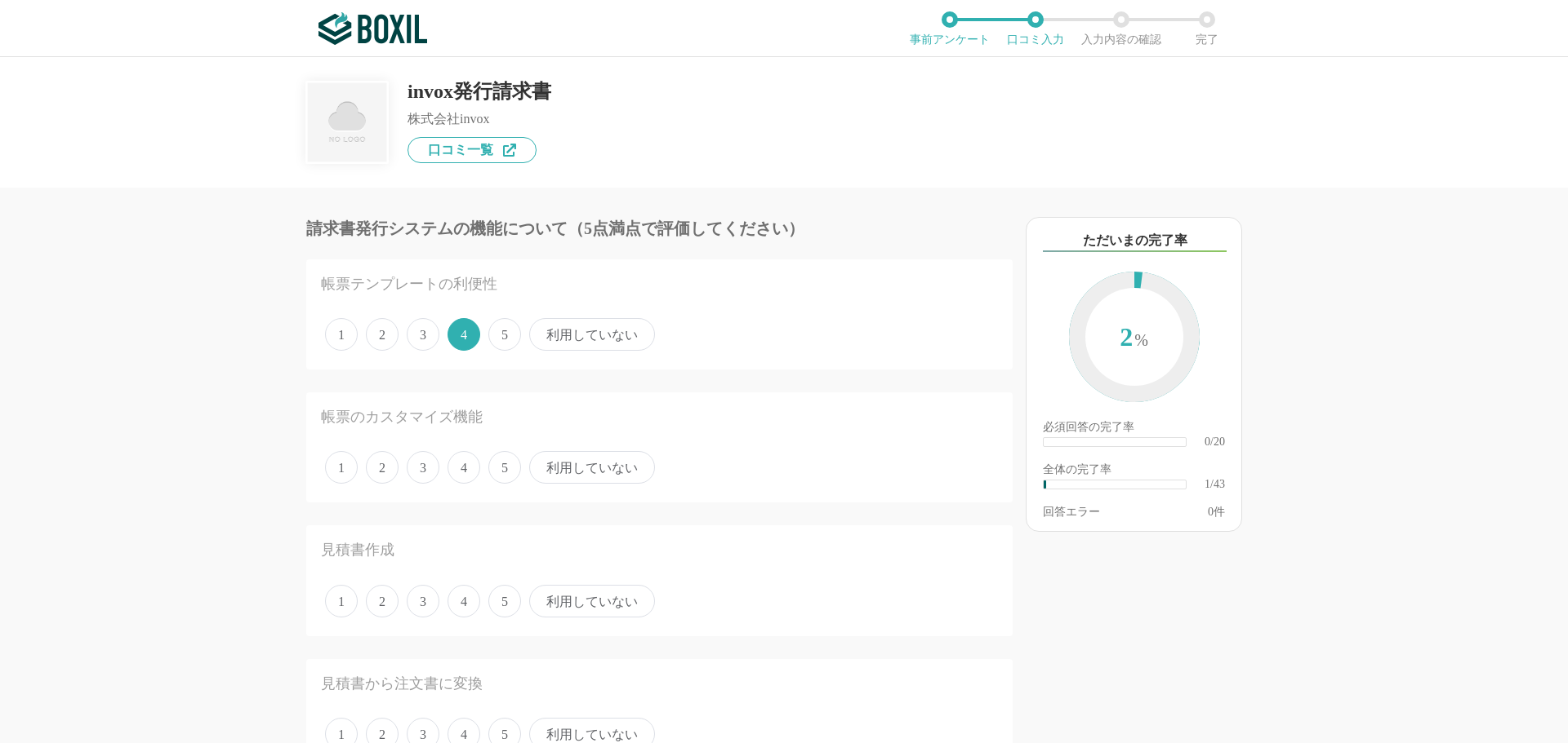
click at [507, 472] on span "5" at bounding box center [504, 468] width 33 height 33
click at [503, 464] on input "5" at bounding box center [498, 459] width 11 height 11
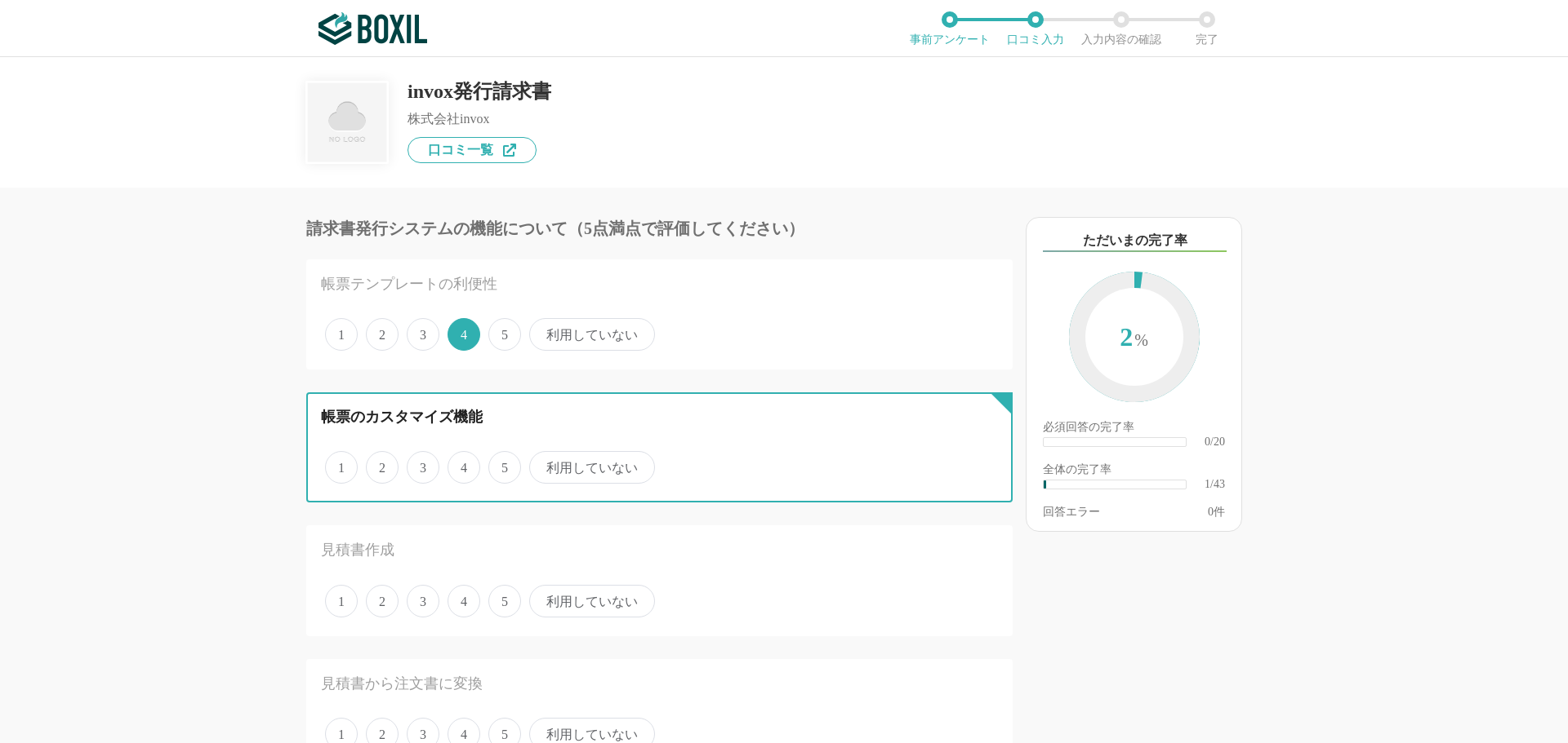
radio input "true"
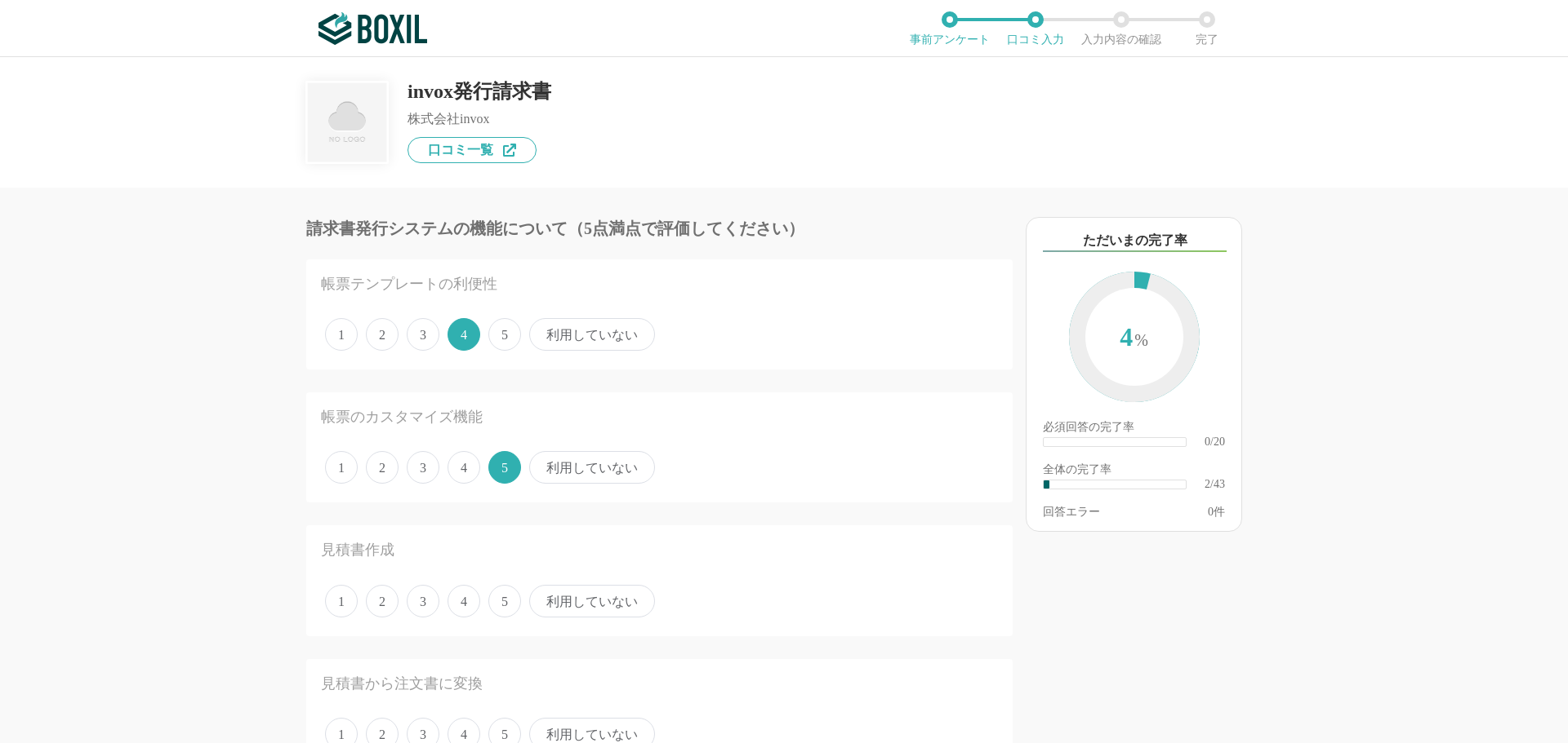
click at [481, 471] on div "1 2 3 4 5 利用していない" at bounding box center [659, 468] width 677 height 41
click at [463, 471] on span "4" at bounding box center [464, 468] width 33 height 33
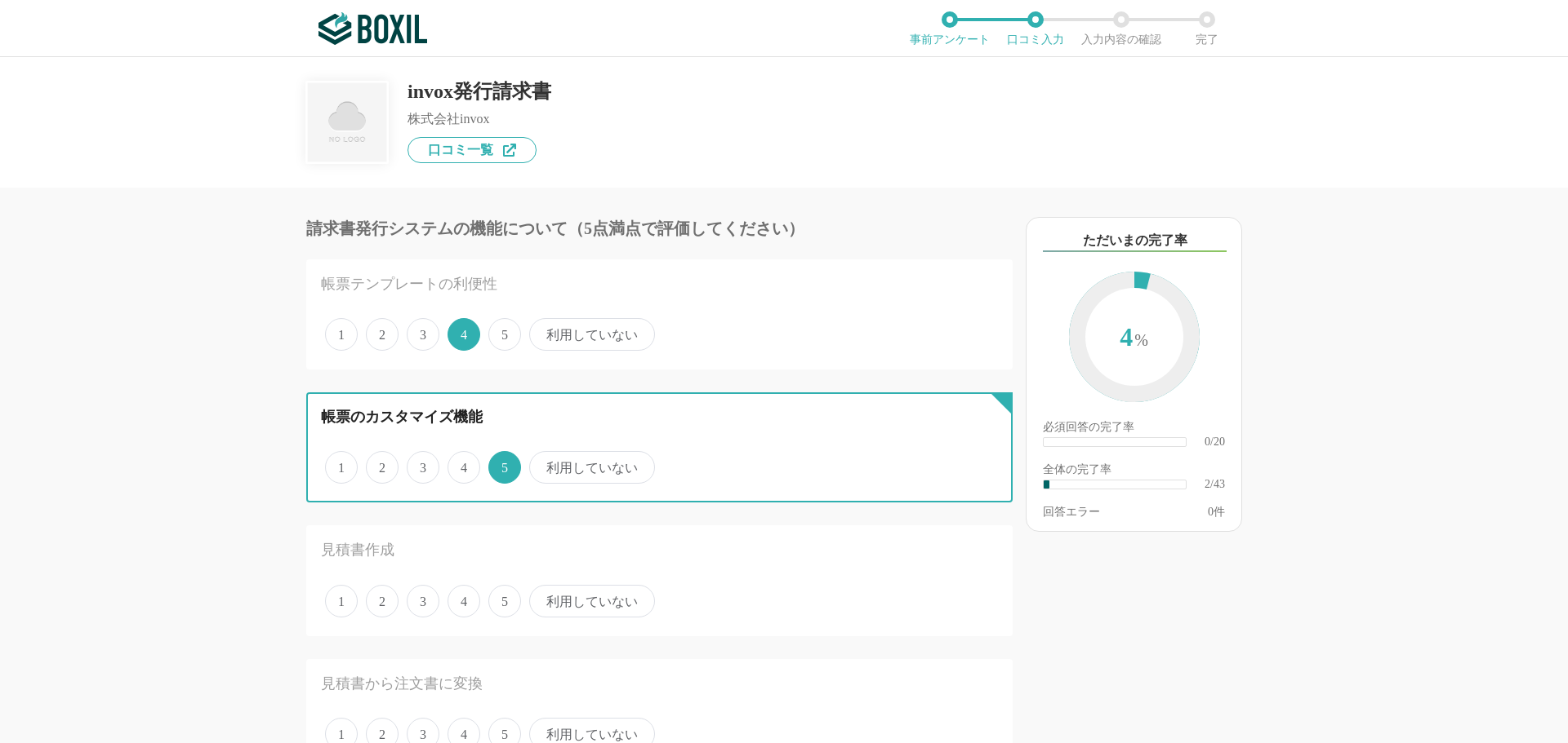
click at [462, 464] on input "4" at bounding box center [457, 459] width 11 height 11
radio input "true"
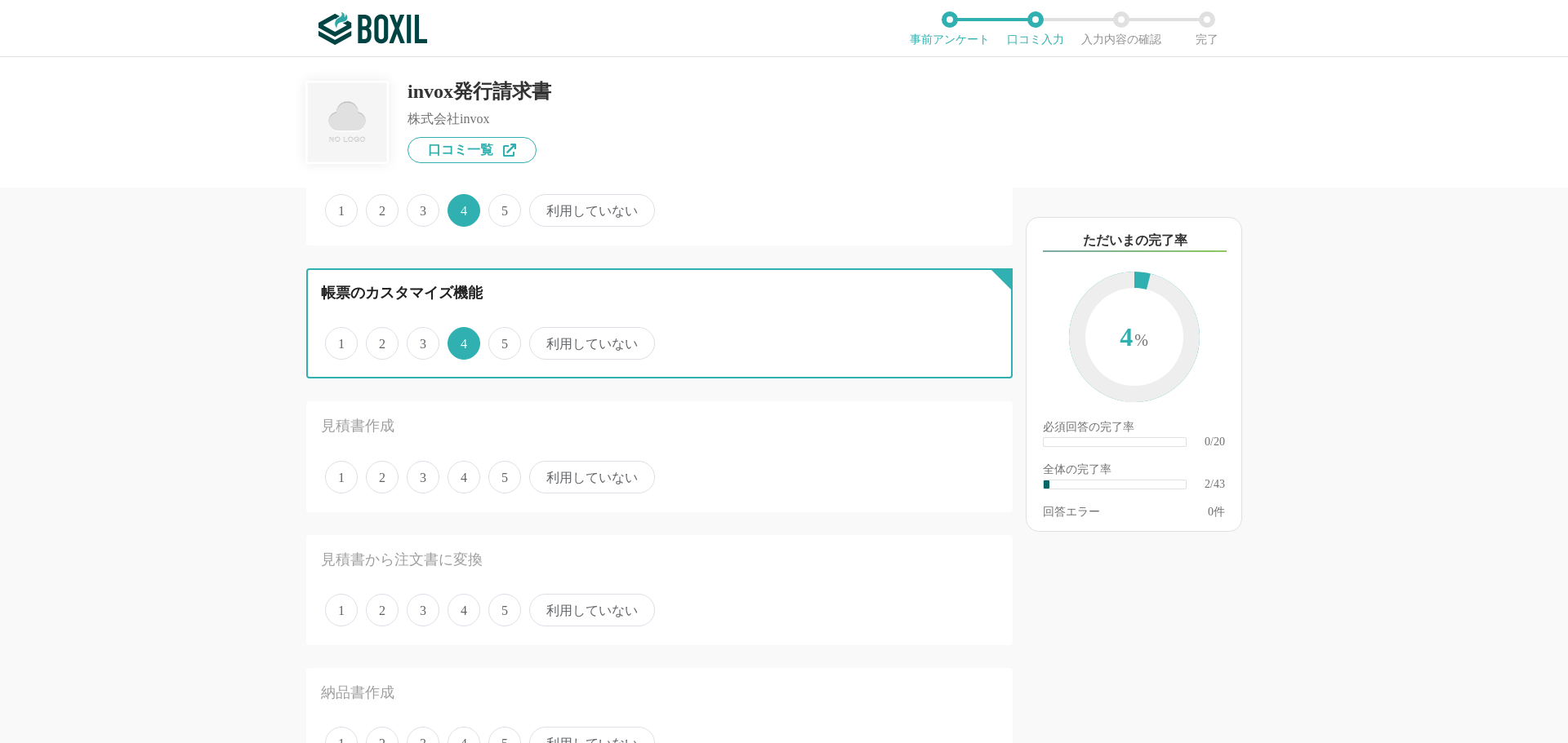
scroll to position [163, 0]
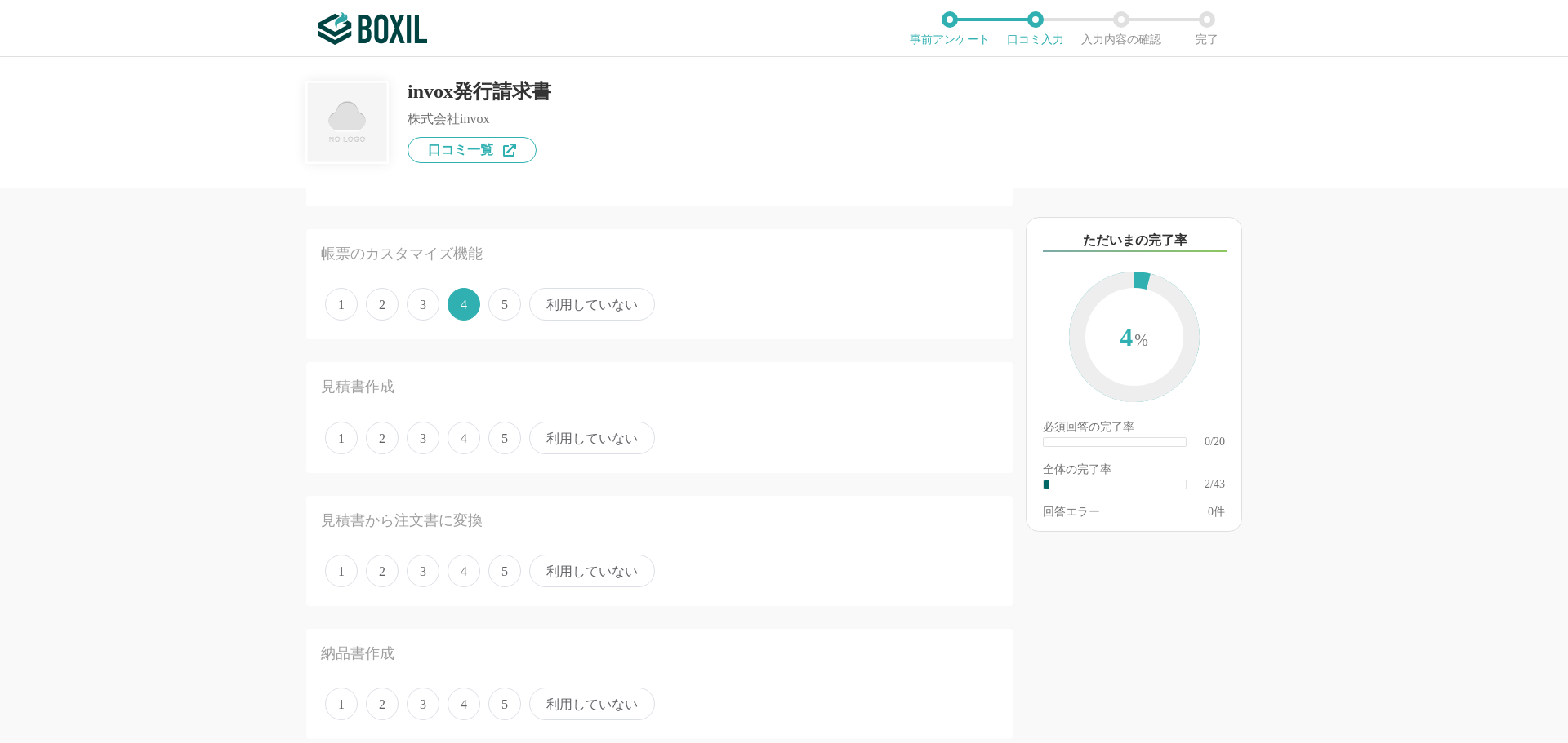
click at [552, 444] on span "利用していない" at bounding box center [592, 439] width 126 height 33
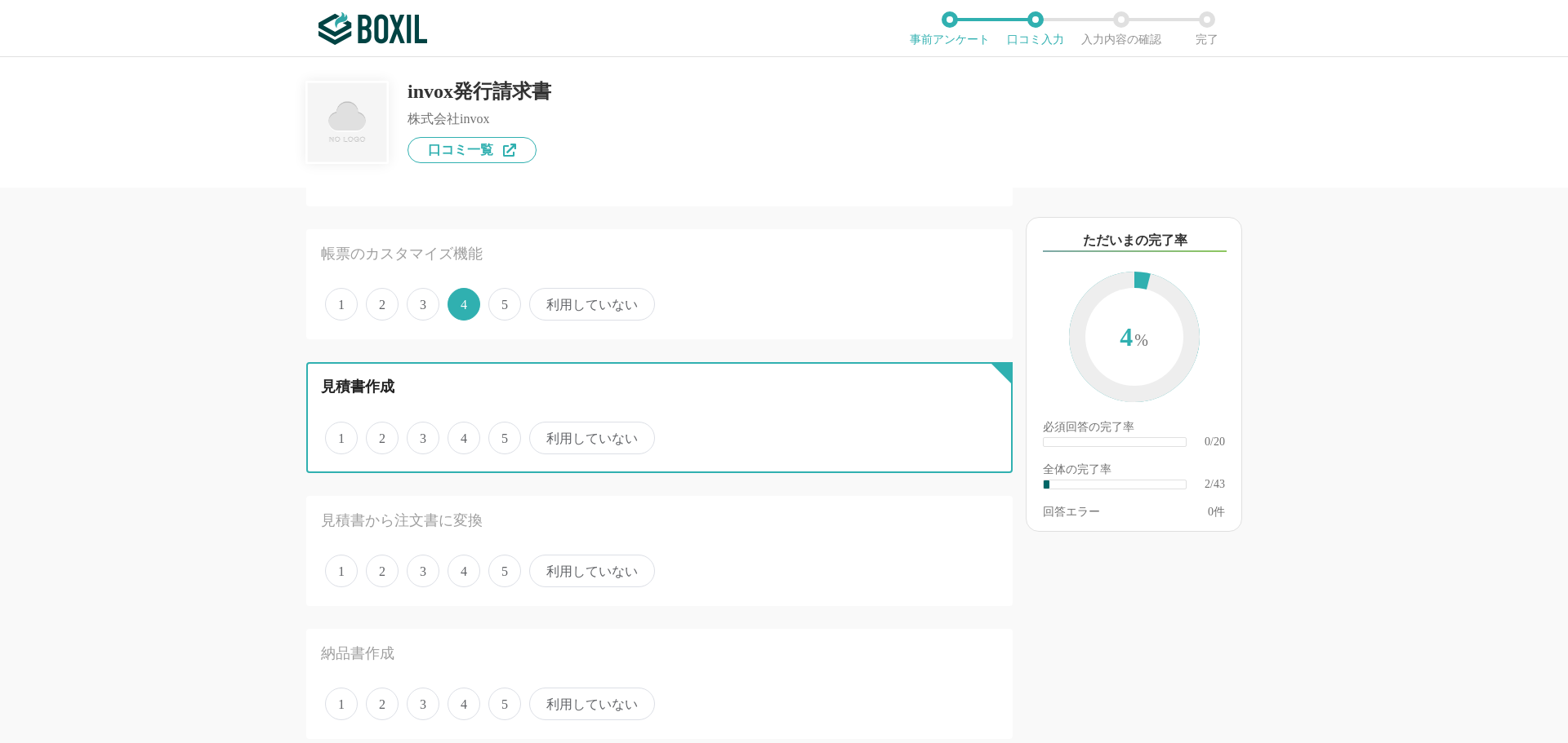
click at [544, 435] on input "利用していない" at bounding box center [539, 429] width 11 height 11
radio input "true"
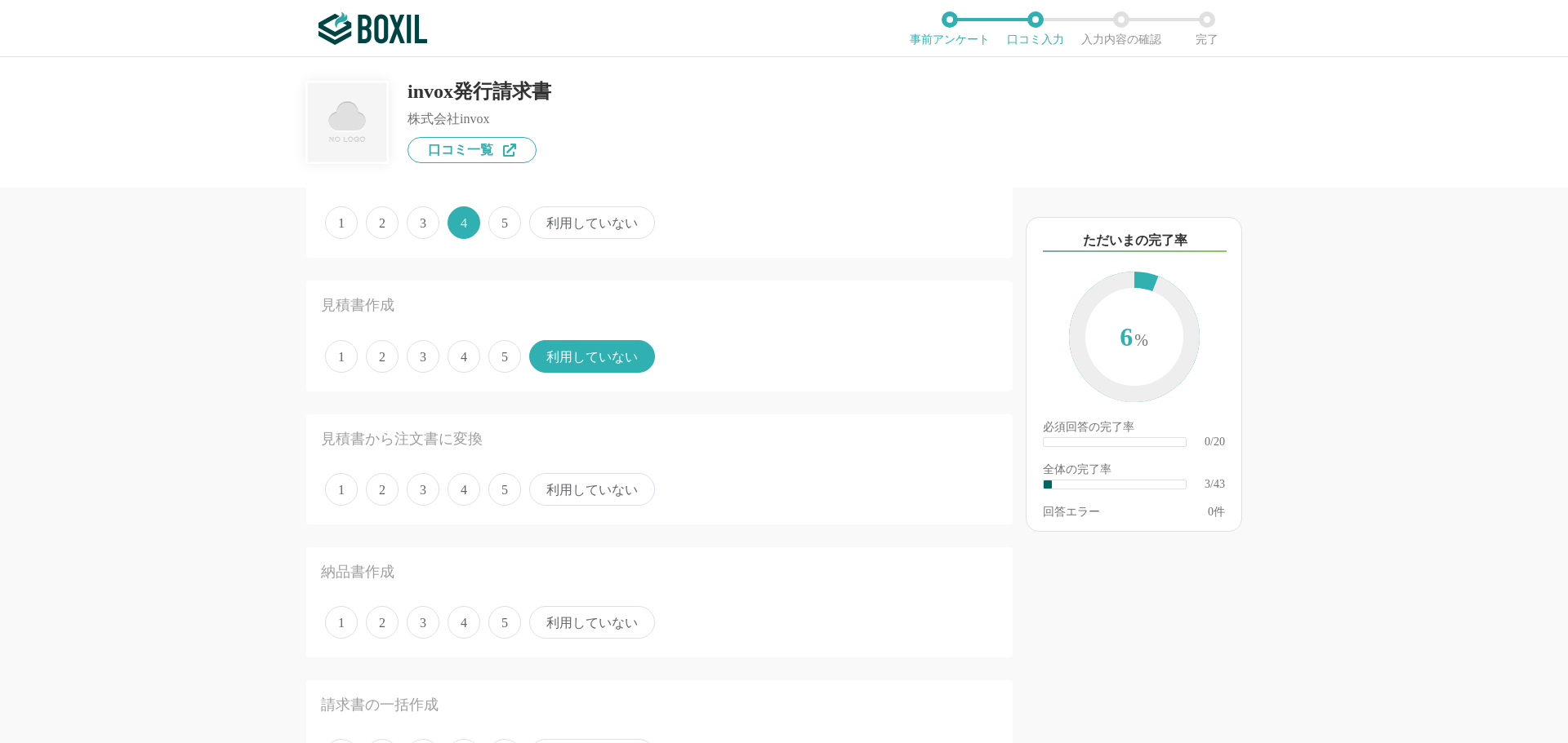
click at [554, 476] on span "利用していない" at bounding box center [592, 490] width 126 height 33
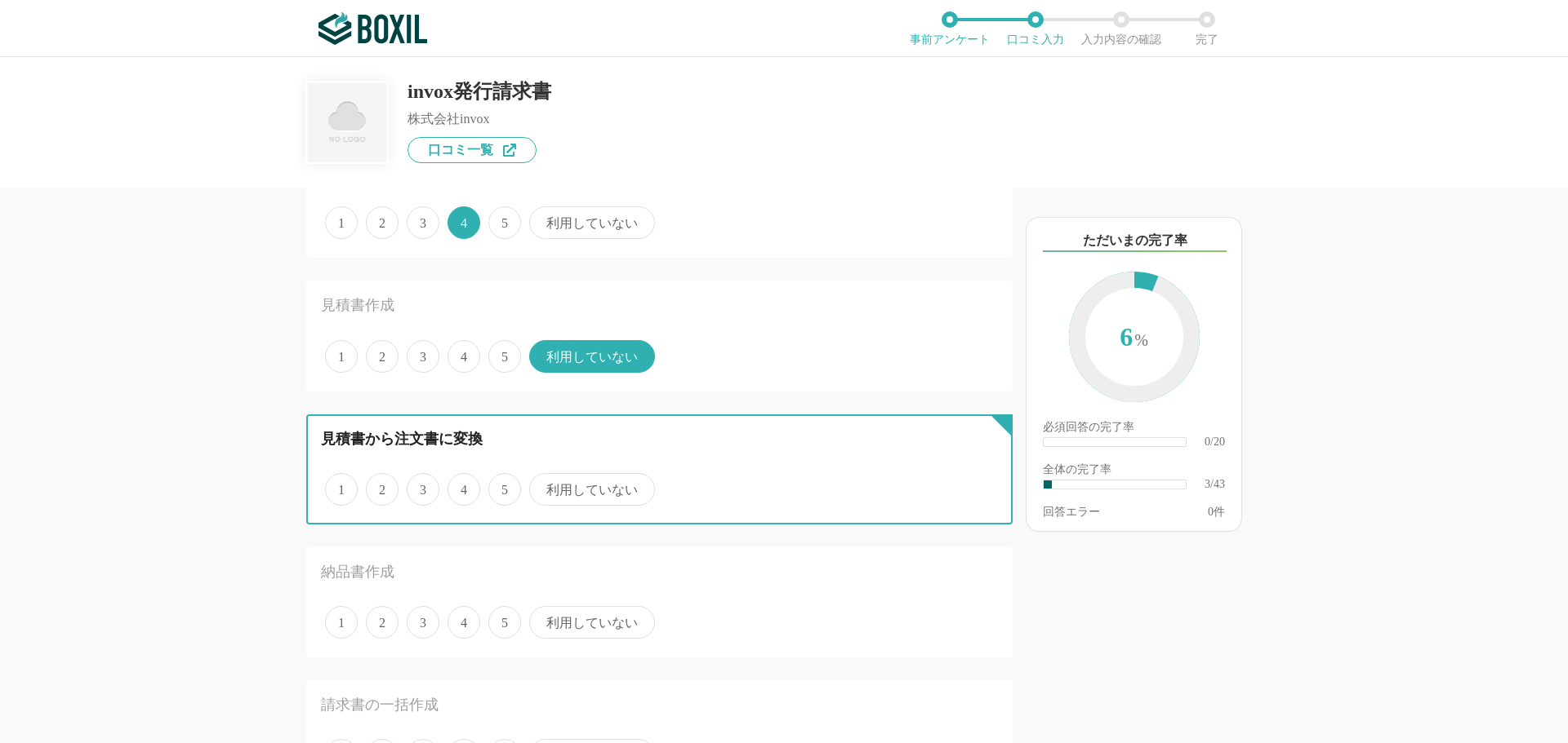
click at [544, 476] on input "利用していない" at bounding box center [539, 481] width 11 height 11
radio input "true"
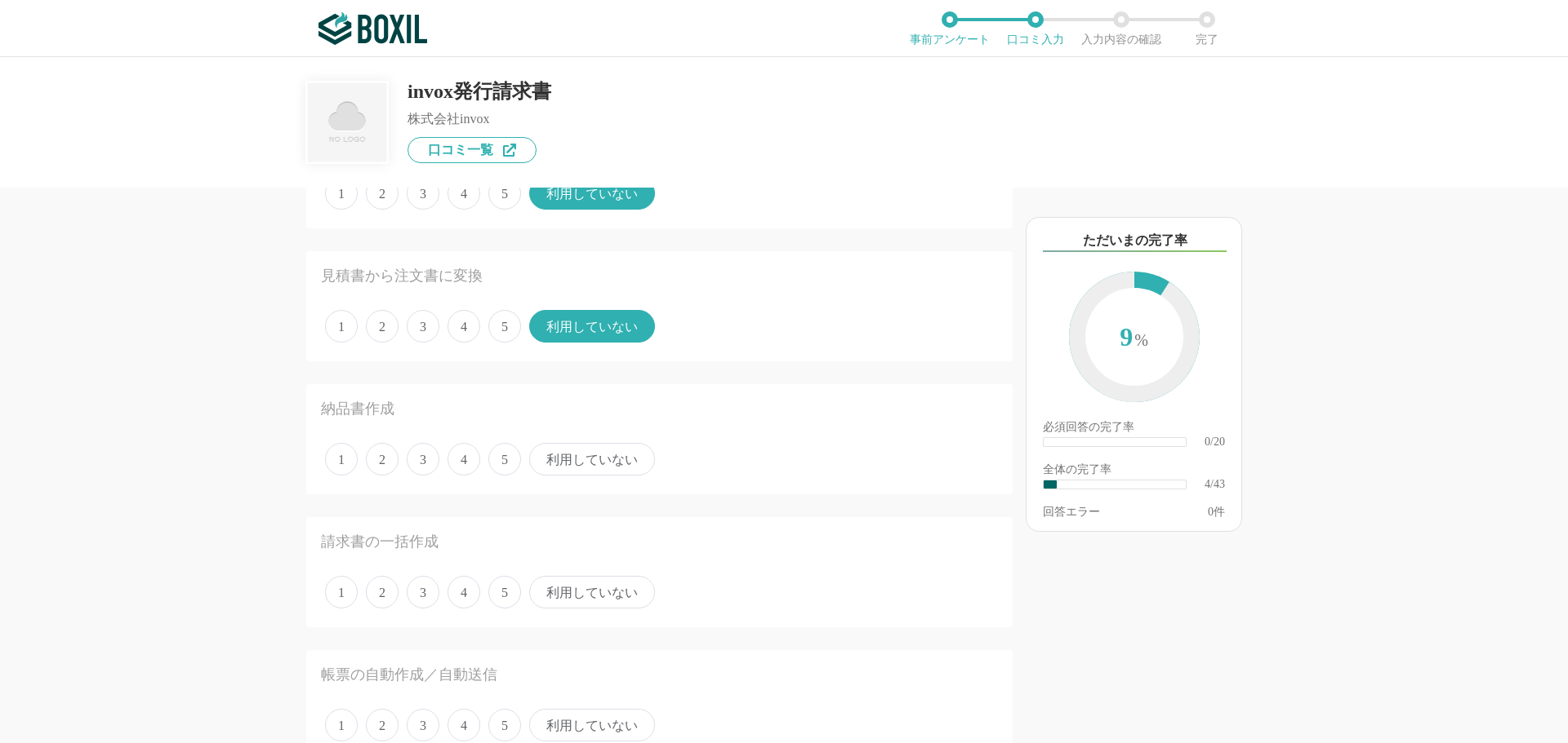
click at [583, 457] on span "利用していない" at bounding box center [592, 459] width 126 height 33
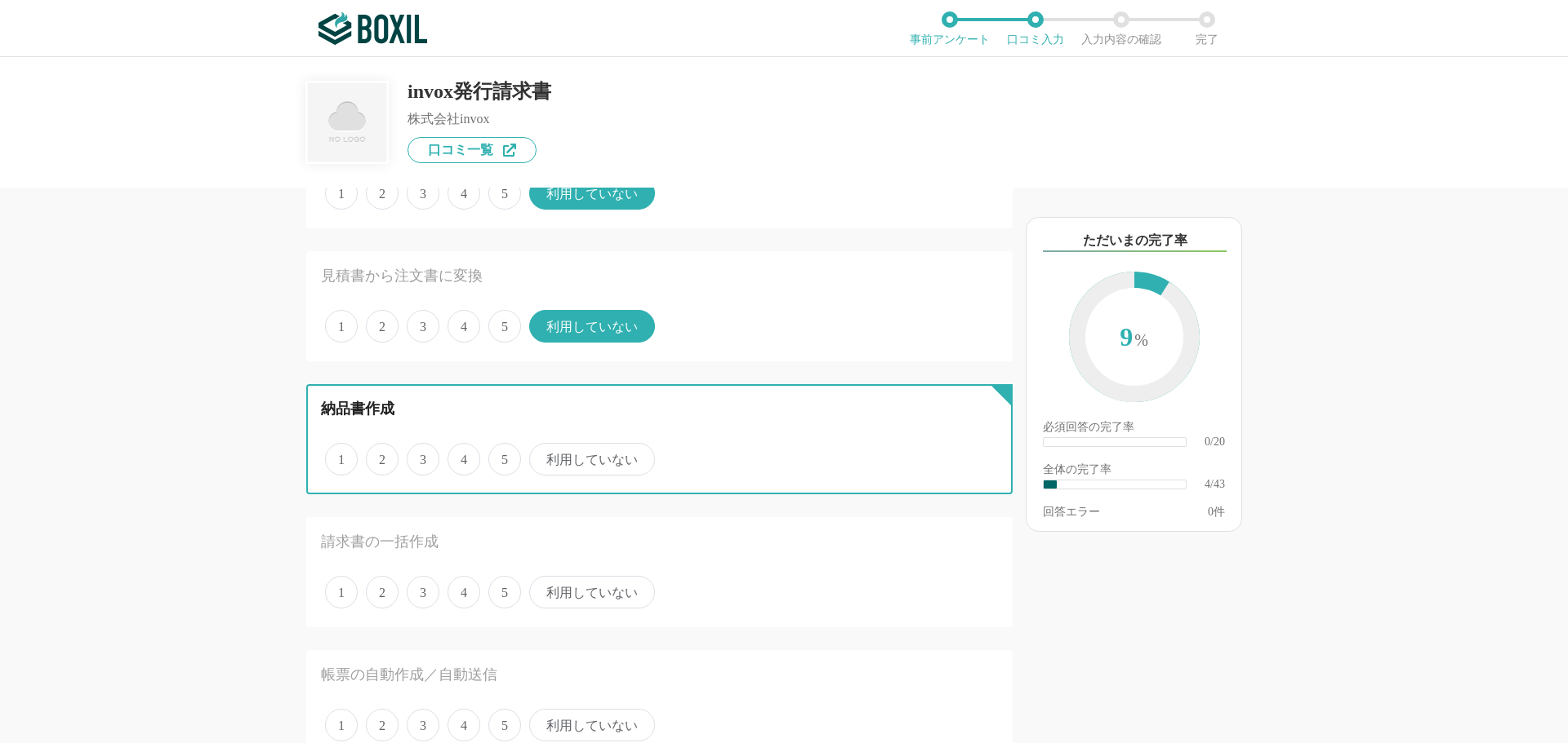
click at [544, 456] on input "利用していない" at bounding box center [539, 451] width 11 height 11
radio input "true"
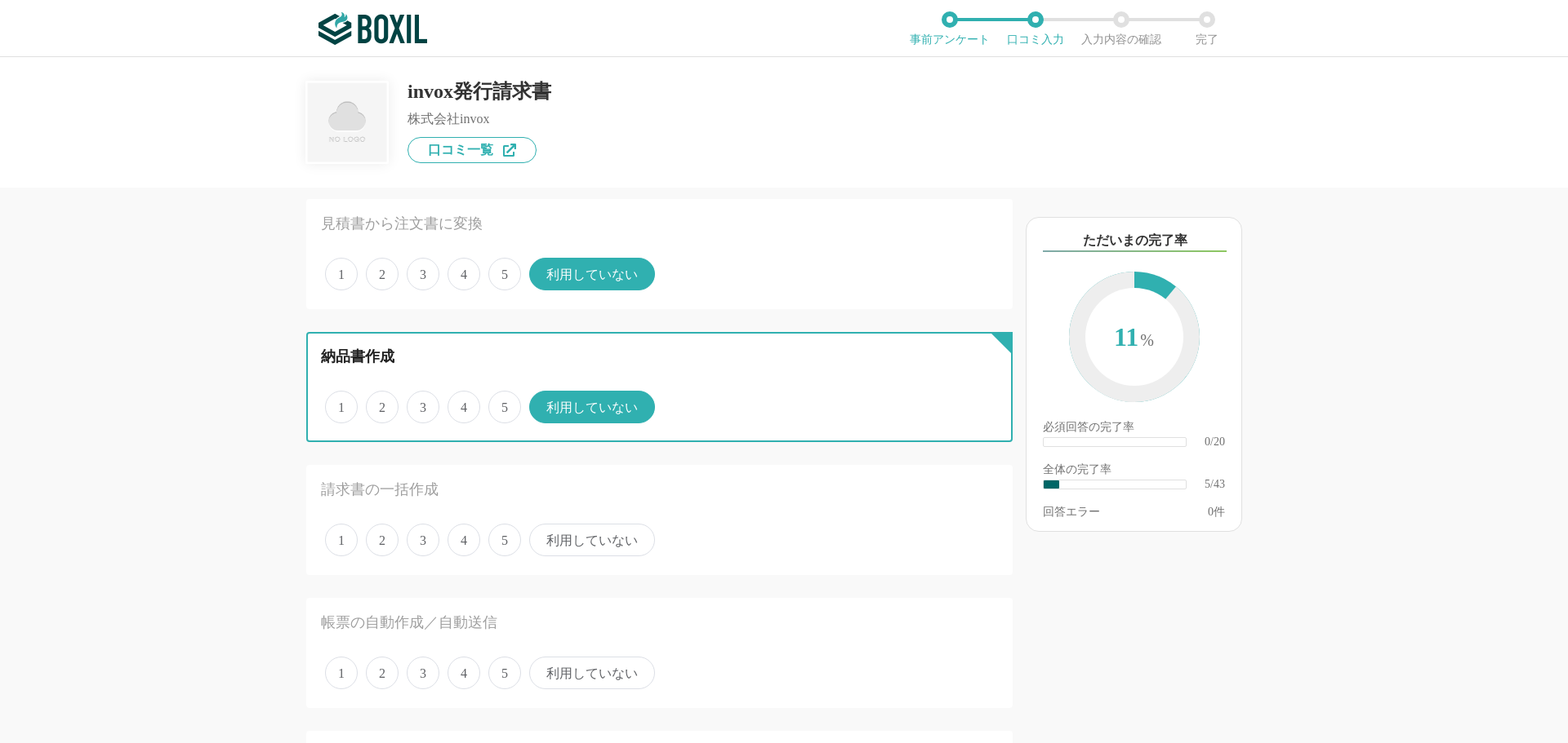
scroll to position [490, 0]
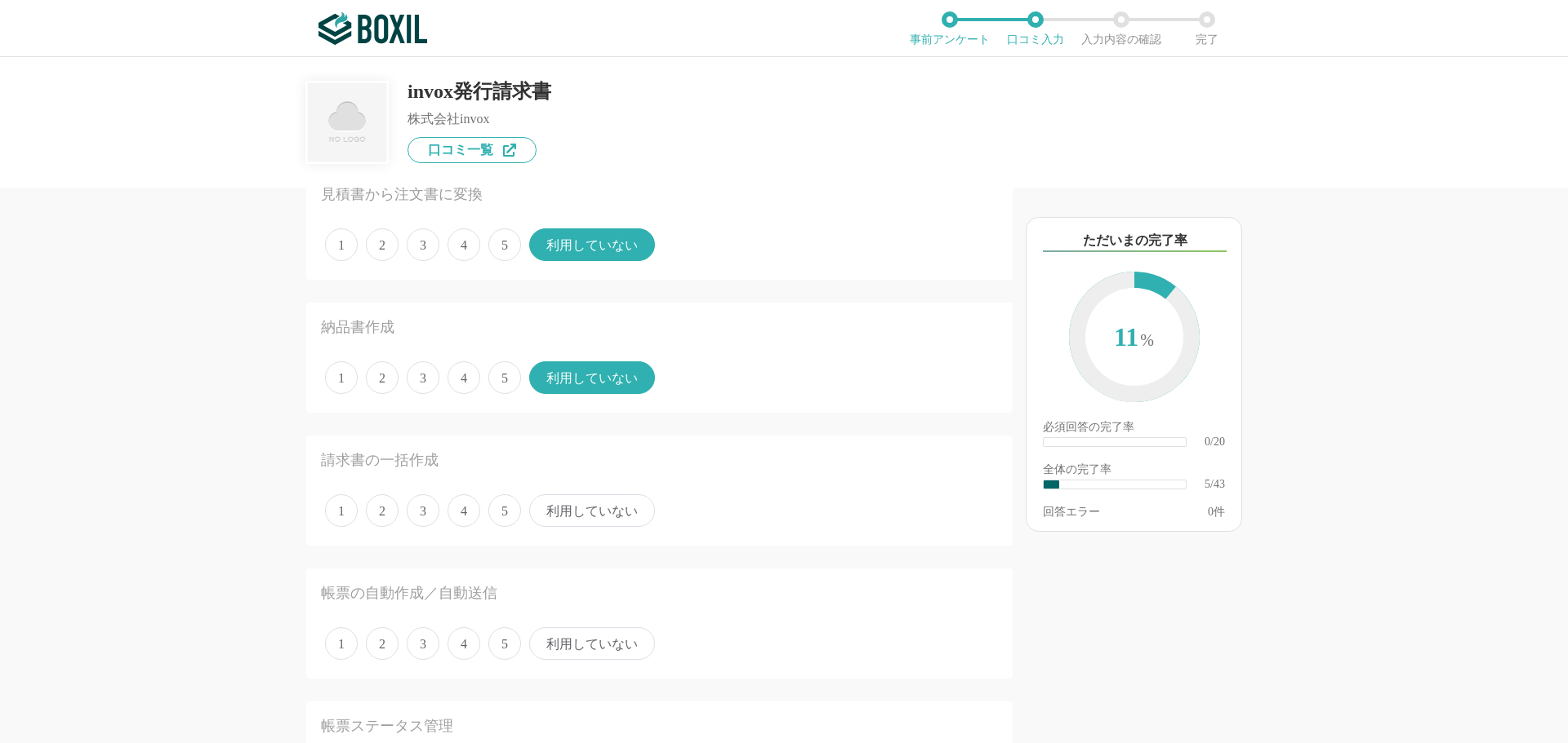
click at [493, 515] on span "5" at bounding box center [504, 511] width 33 height 33
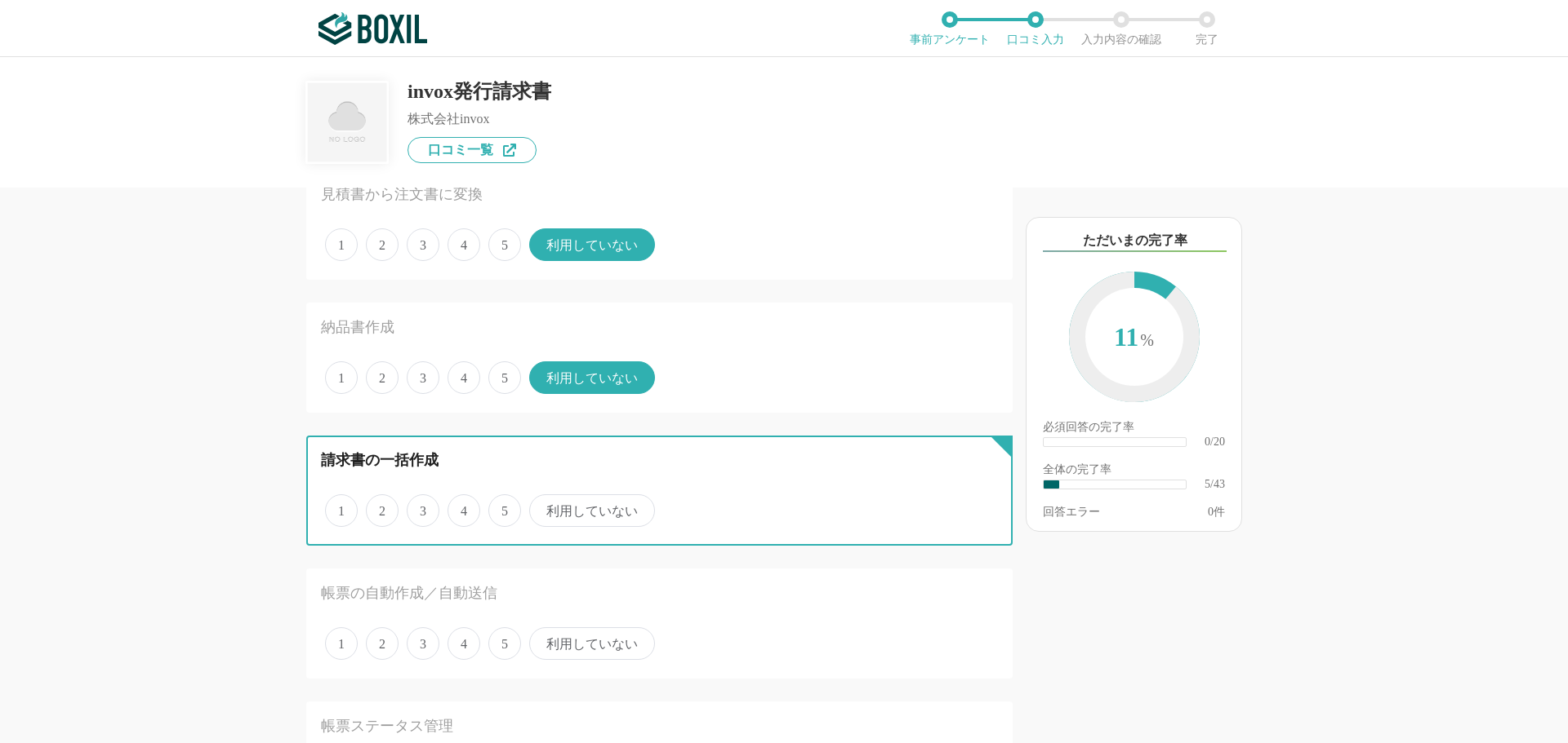
click at [493, 508] on input "5" at bounding box center [498, 502] width 11 height 11
radio input "true"
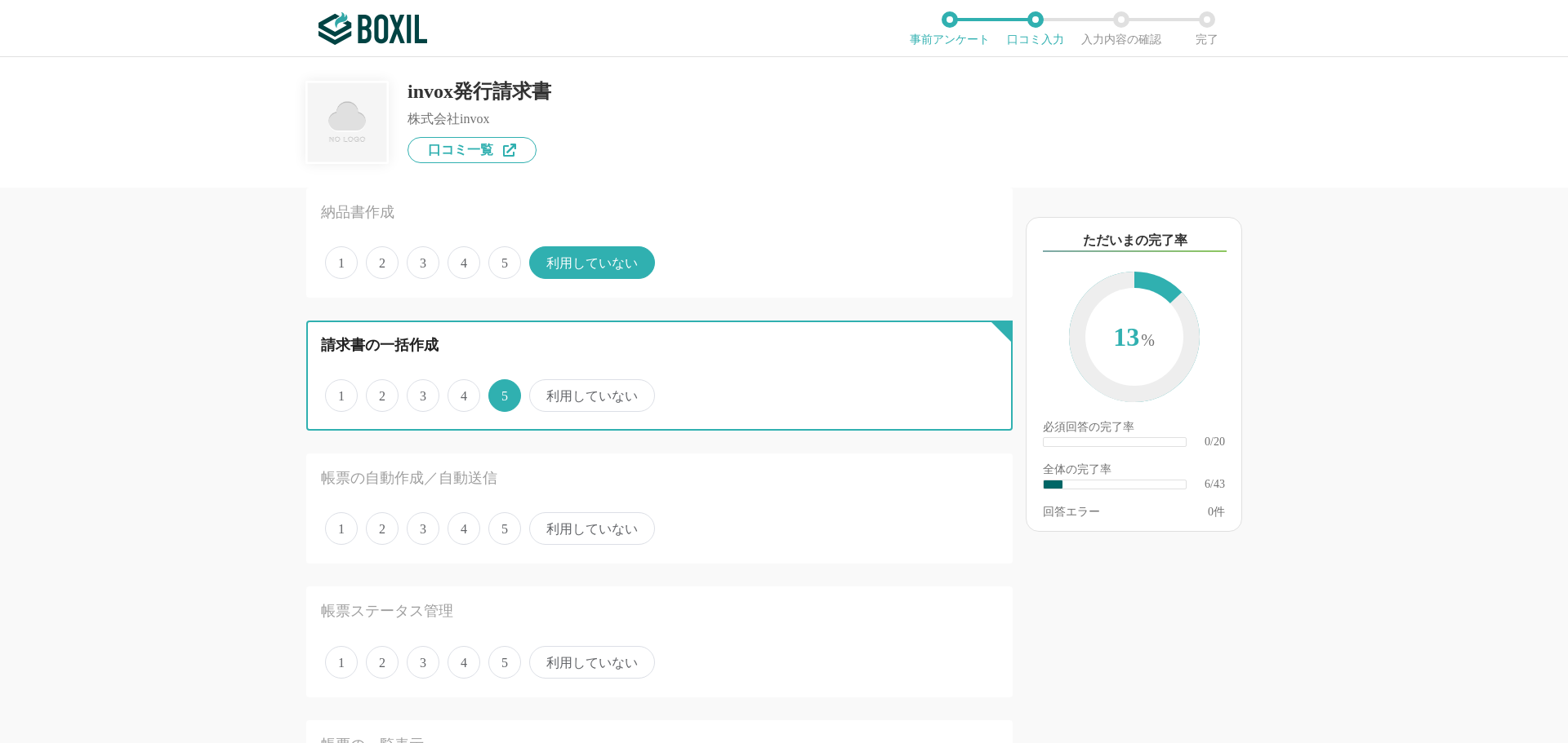
scroll to position [653, 0]
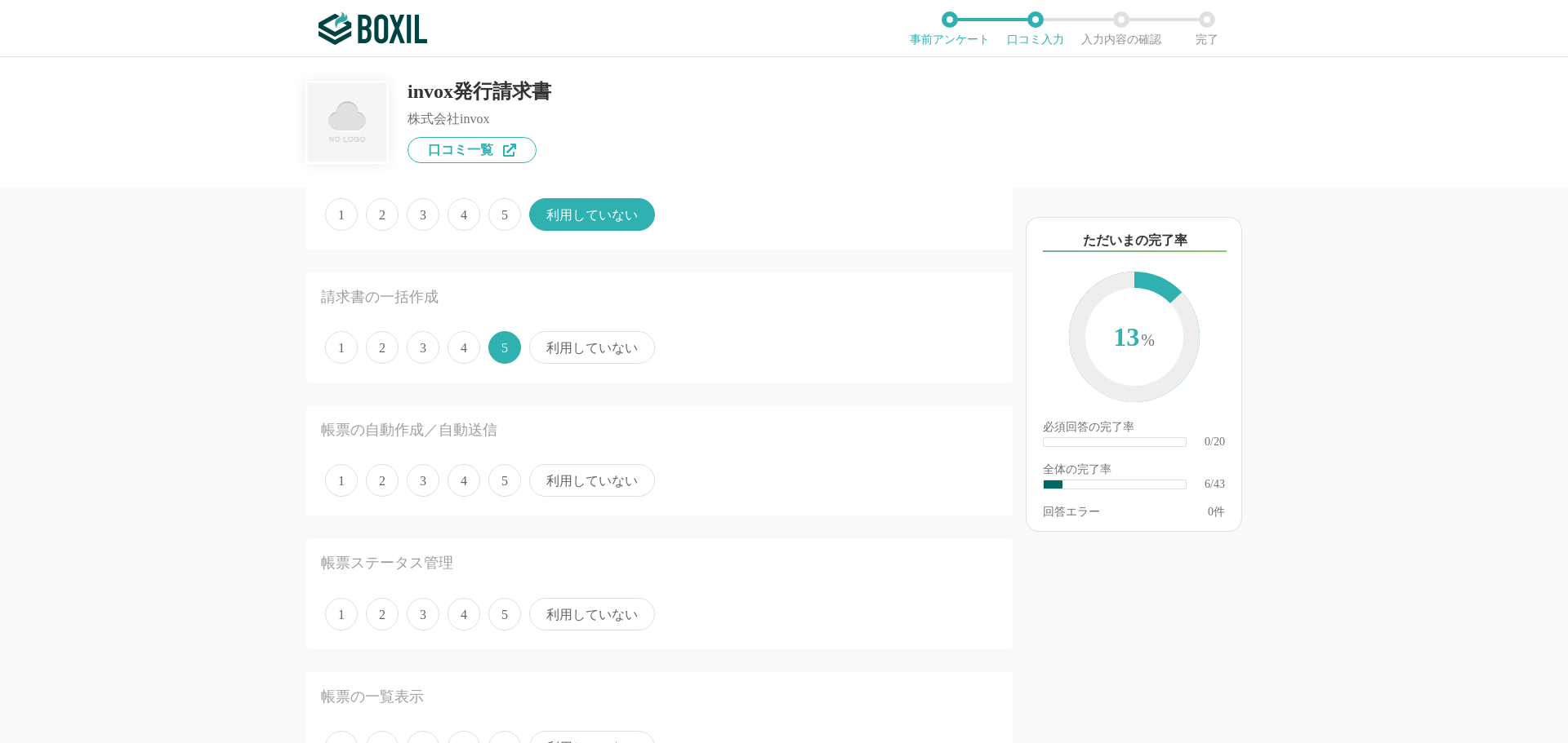
click at [571, 471] on span "利用していない" at bounding box center [592, 480] width 126 height 33
click at [544, 471] on input "利用していない" at bounding box center [539, 472] width 11 height 11
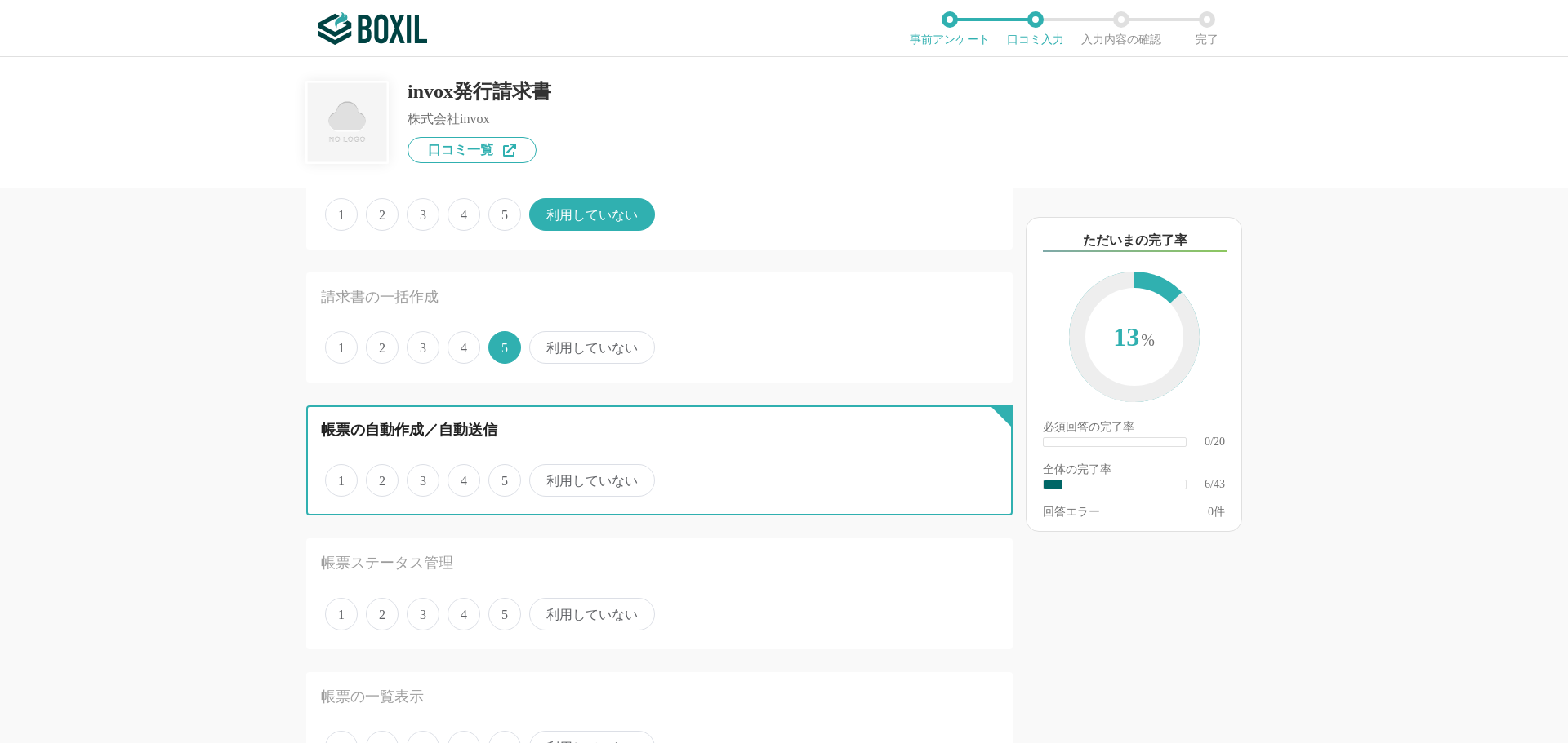
radio input "true"
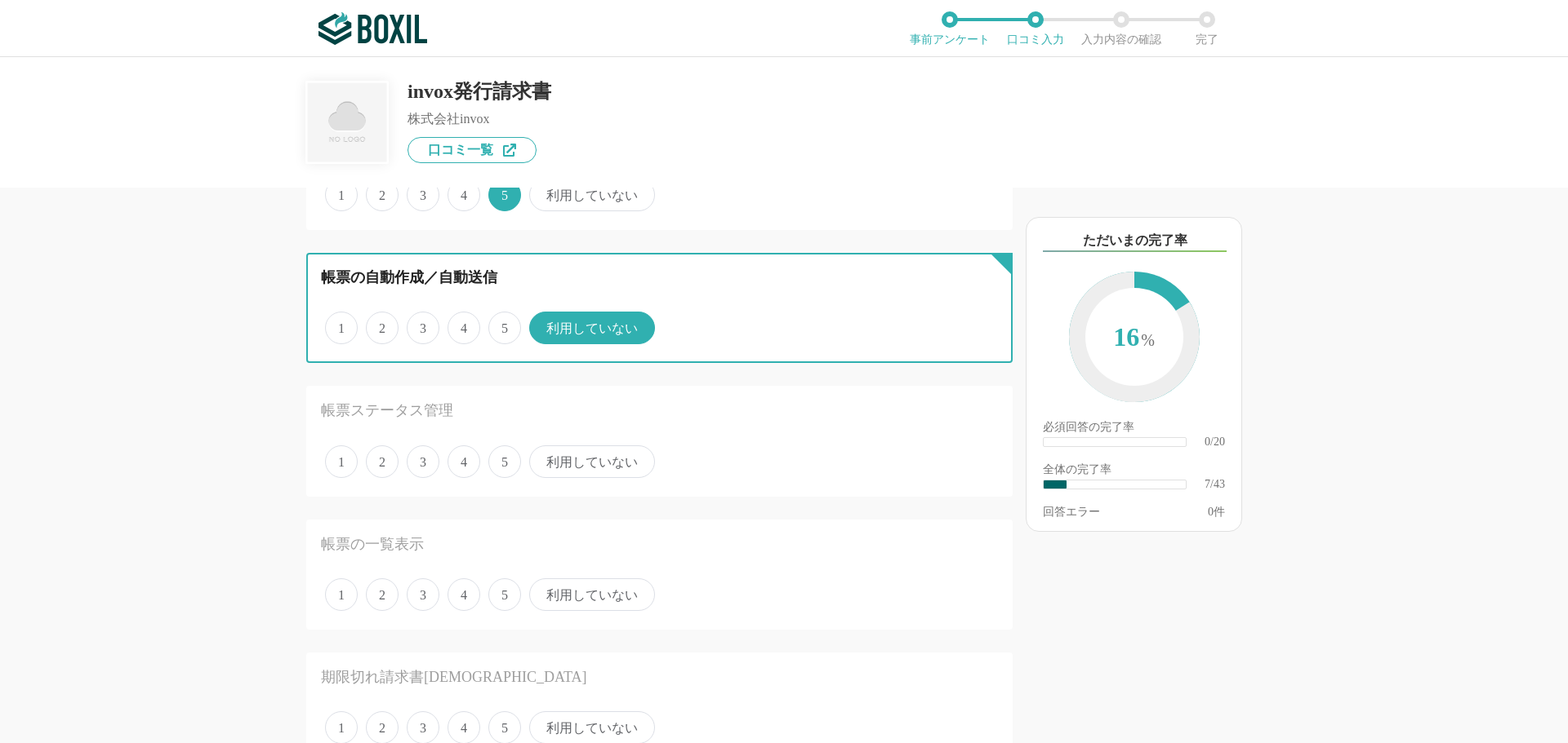
scroll to position [816, 0]
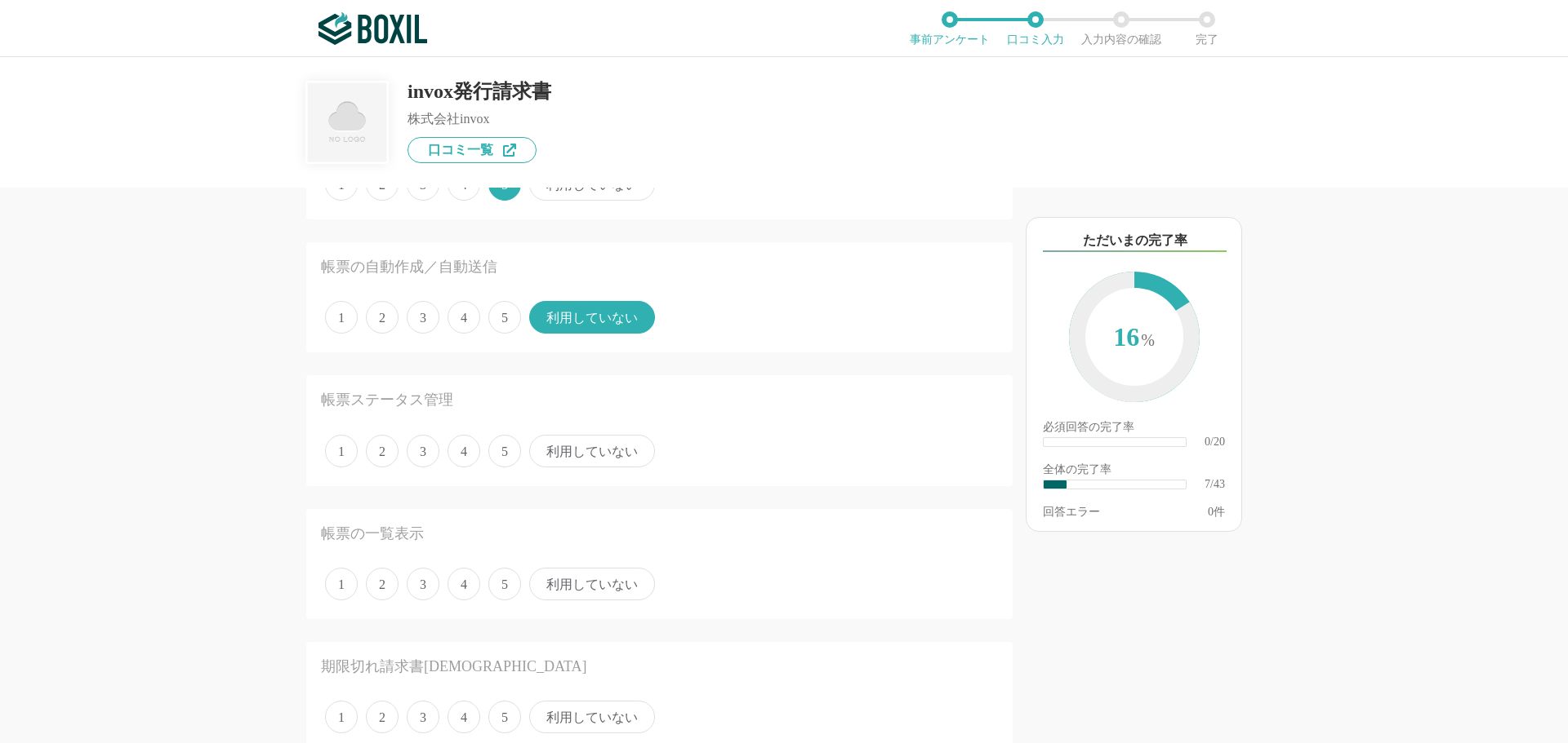
click at [454, 445] on span "4" at bounding box center [464, 451] width 33 height 33
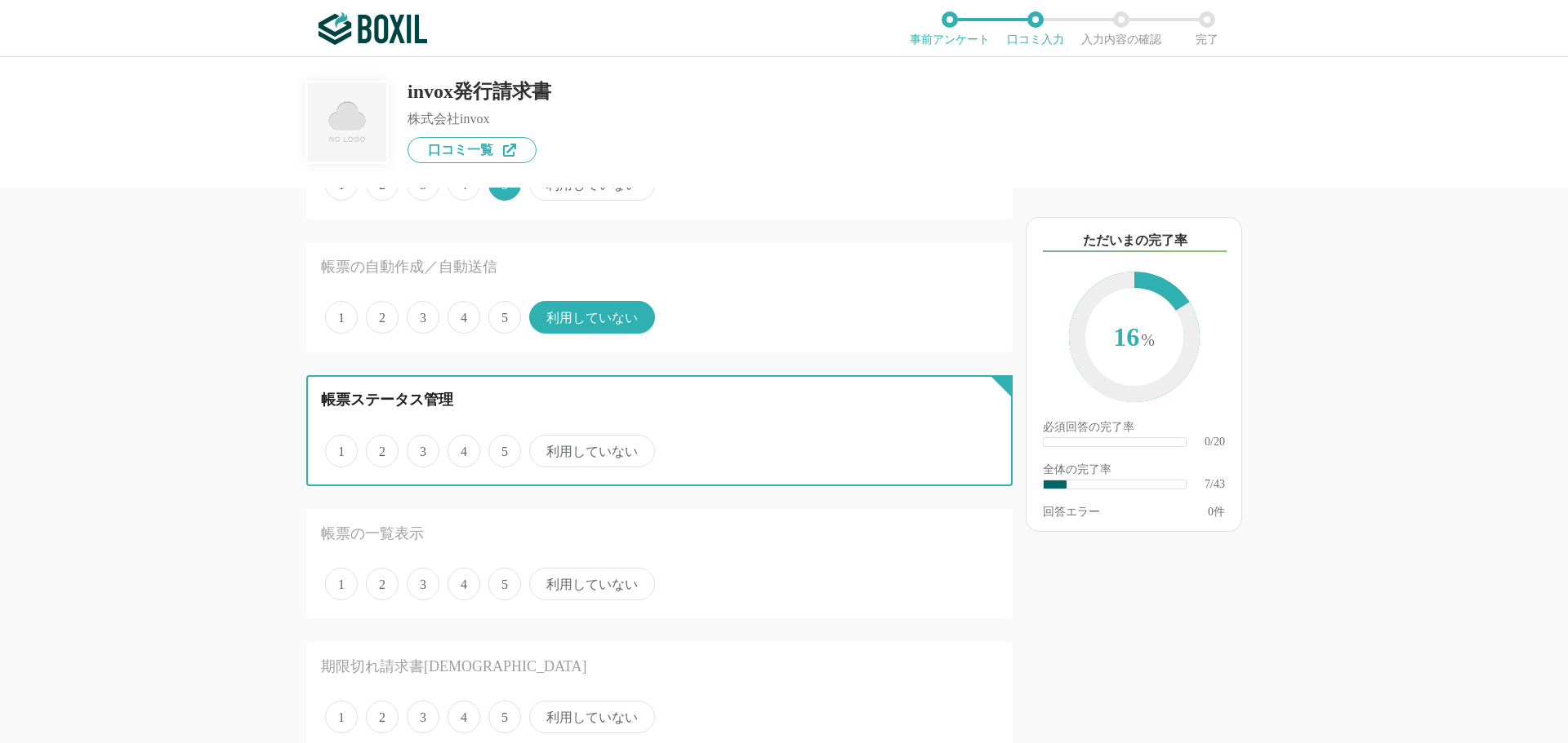
click at [454, 445] on input "4" at bounding box center [457, 443] width 11 height 11
radio input "true"
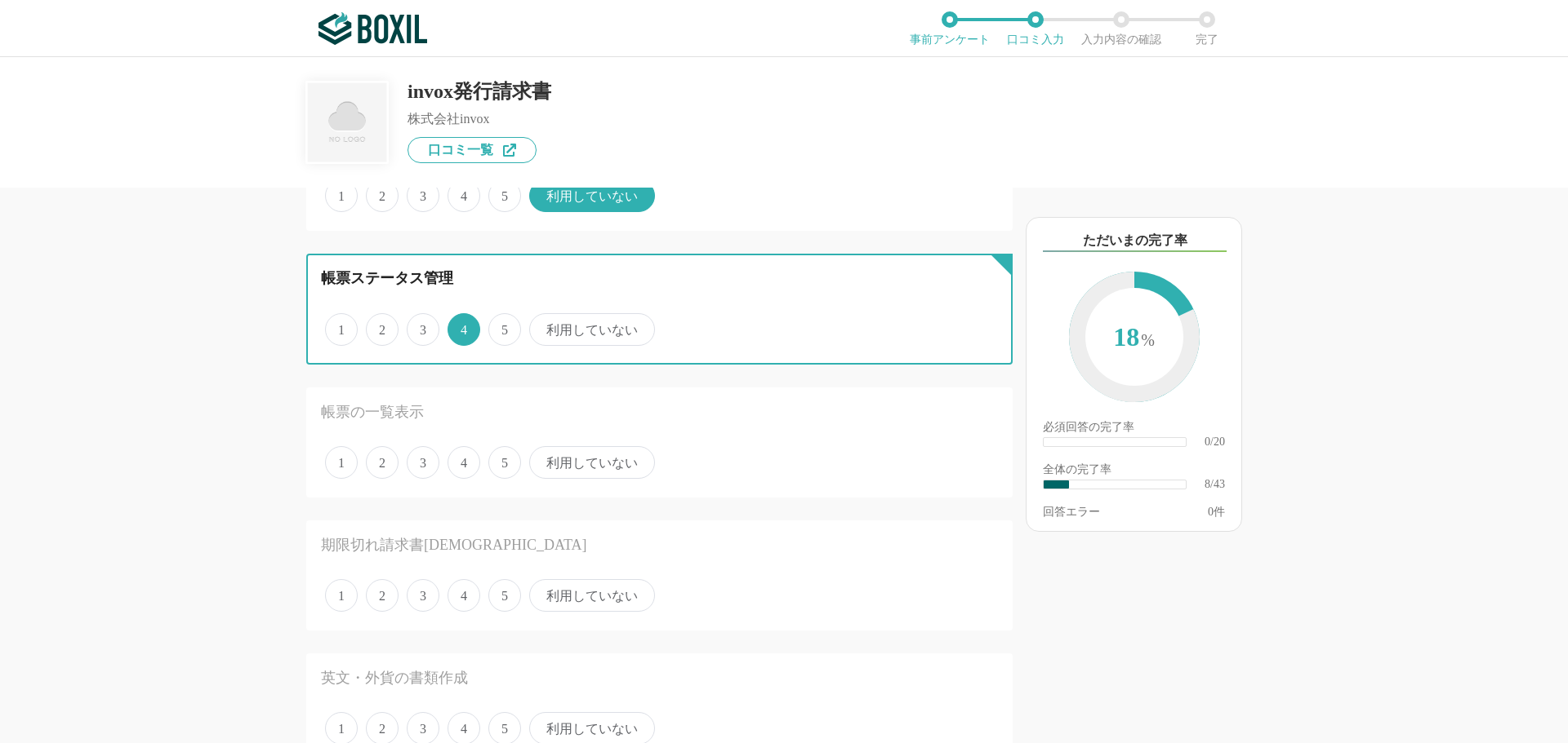
scroll to position [979, 0]
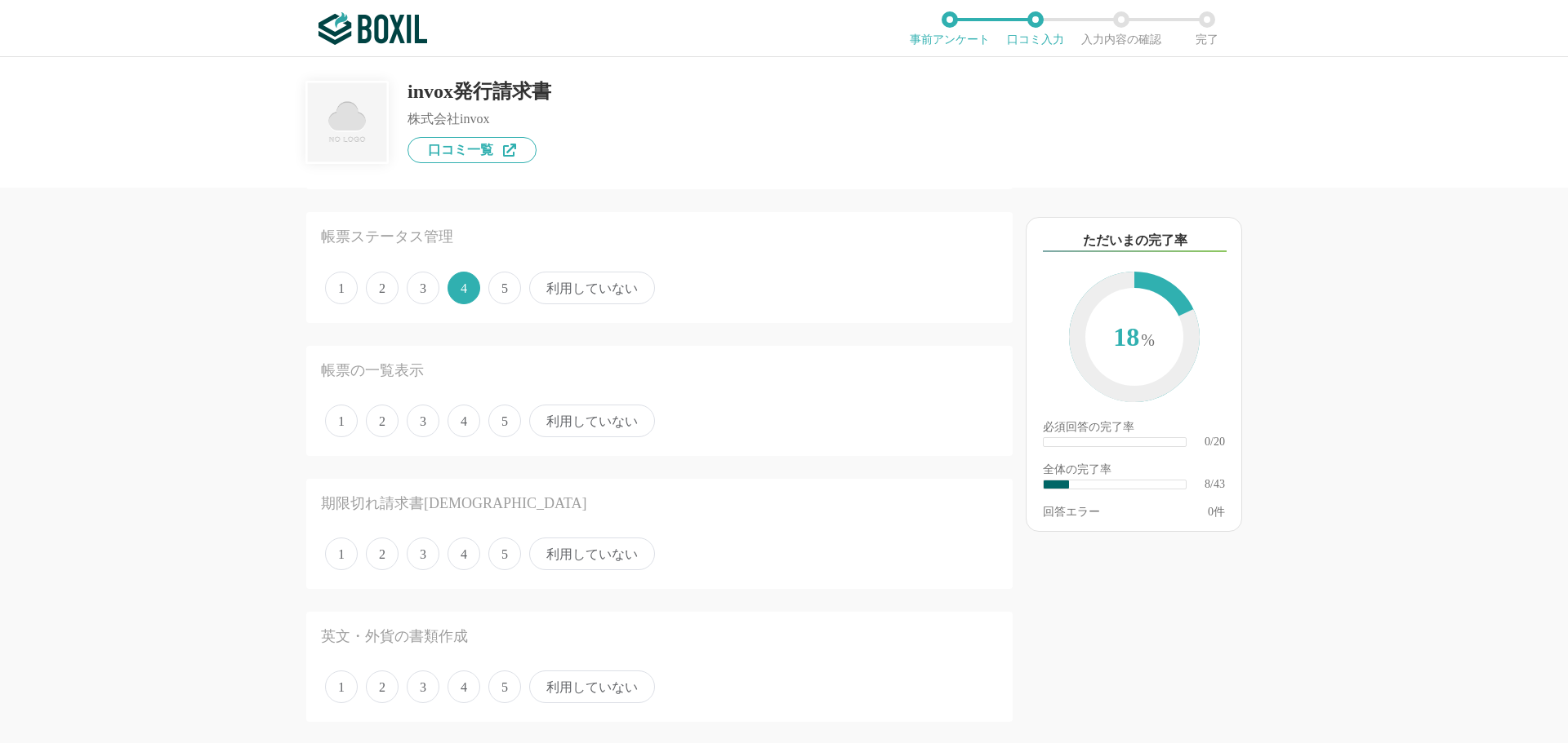
click at [506, 424] on span "5" at bounding box center [504, 421] width 33 height 33
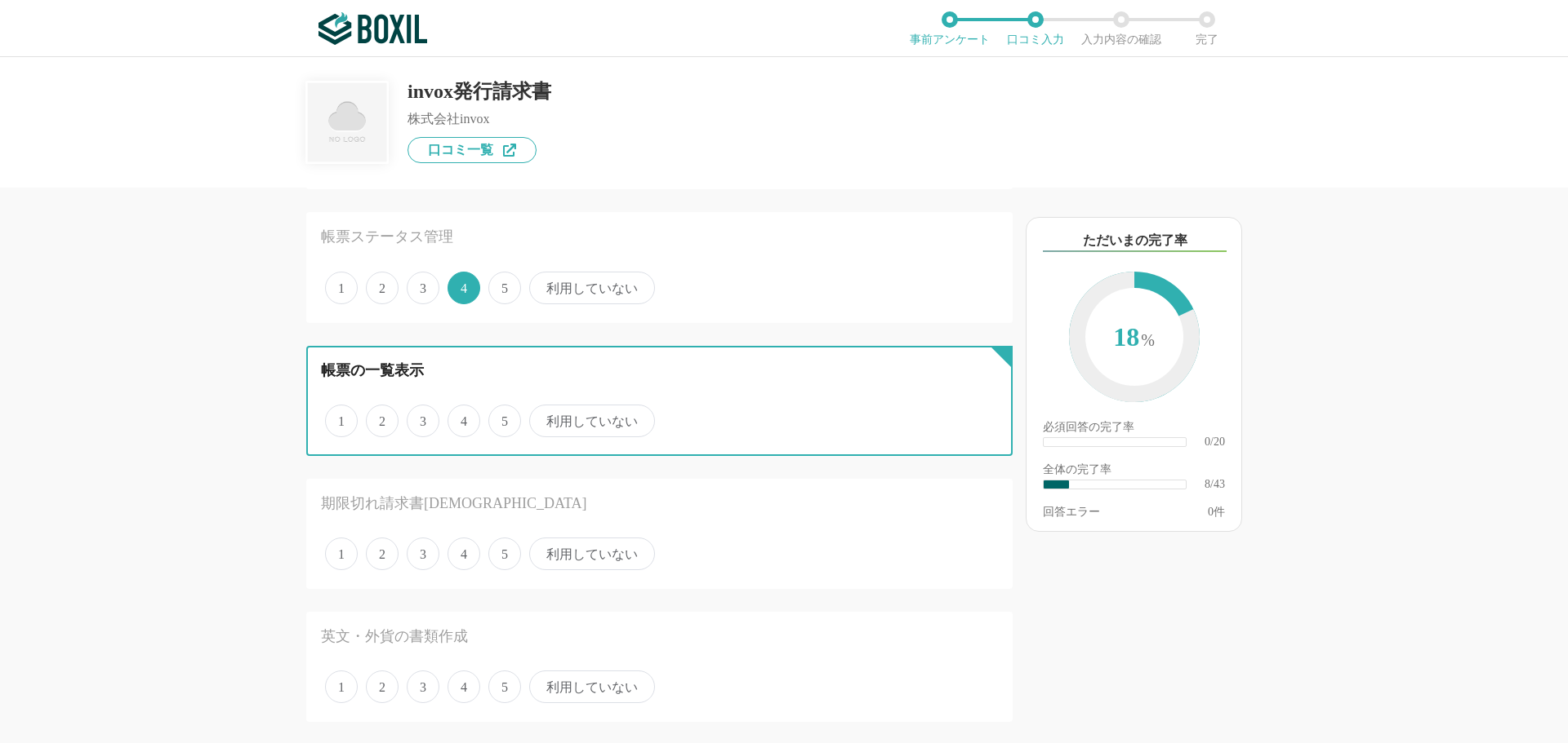
click at [503, 418] on input "5" at bounding box center [498, 413] width 11 height 11
radio input "true"
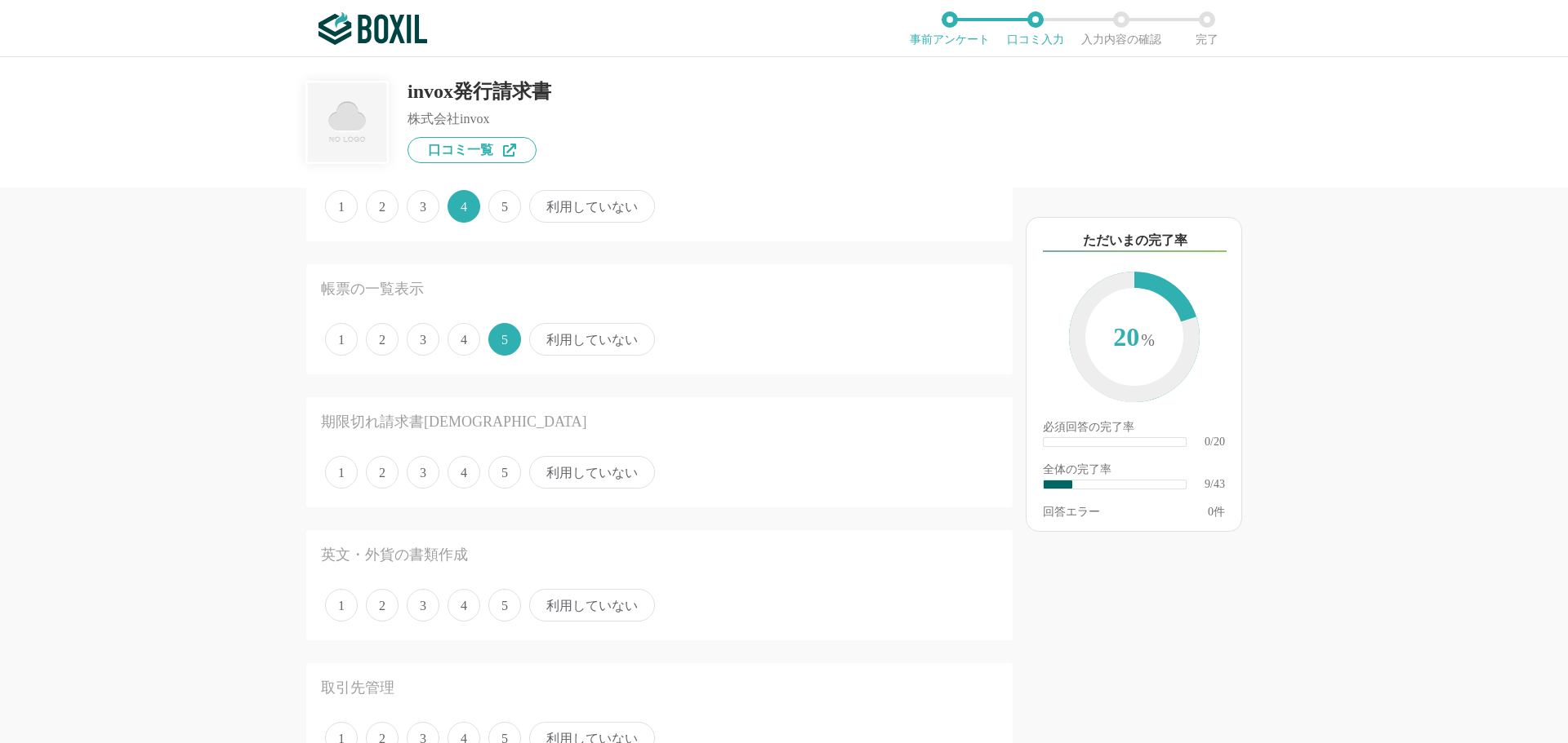
click at [552, 461] on span "利用していない" at bounding box center [592, 472] width 126 height 33
click at [544, 461] on input "利用していない" at bounding box center [539, 464] width 11 height 11
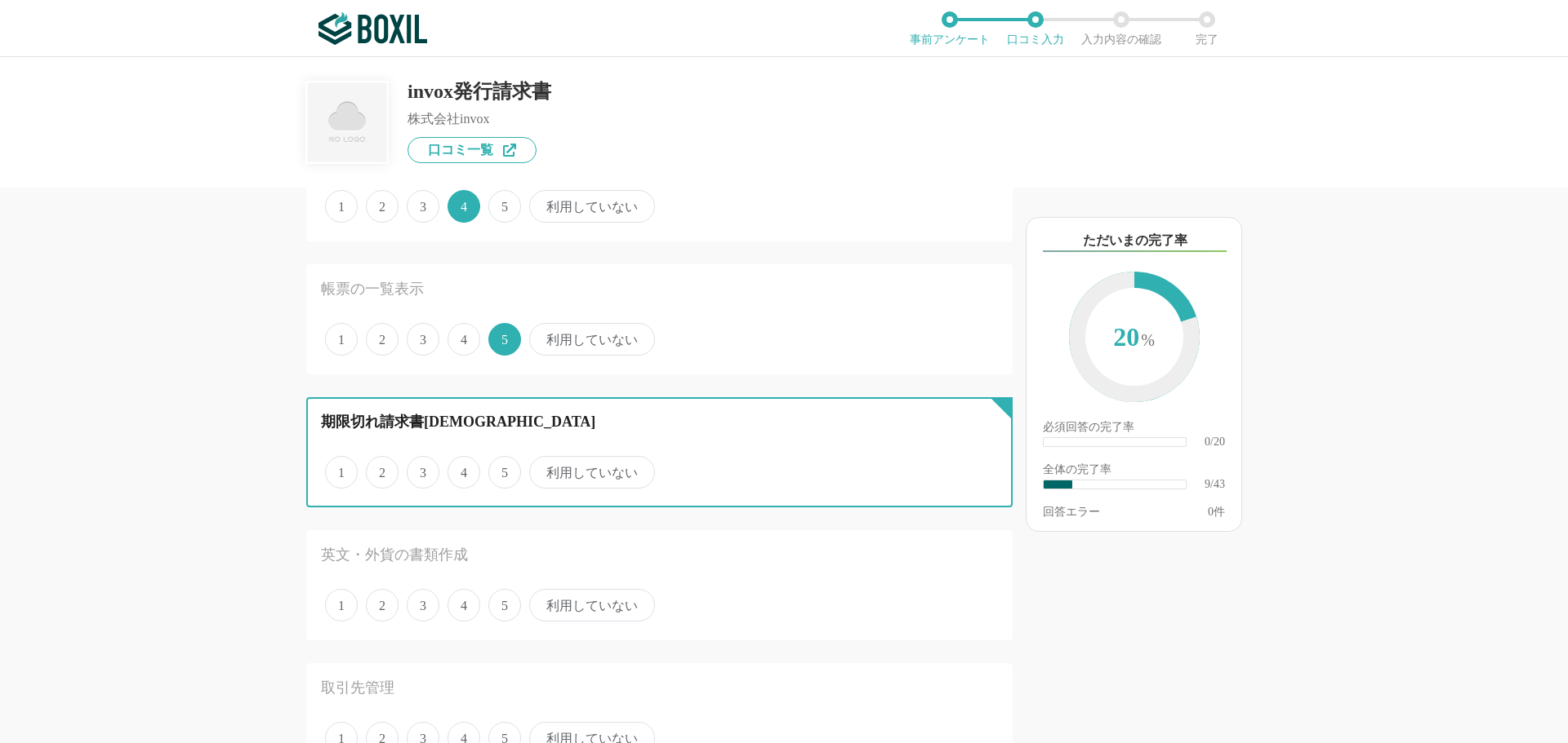
radio input "true"
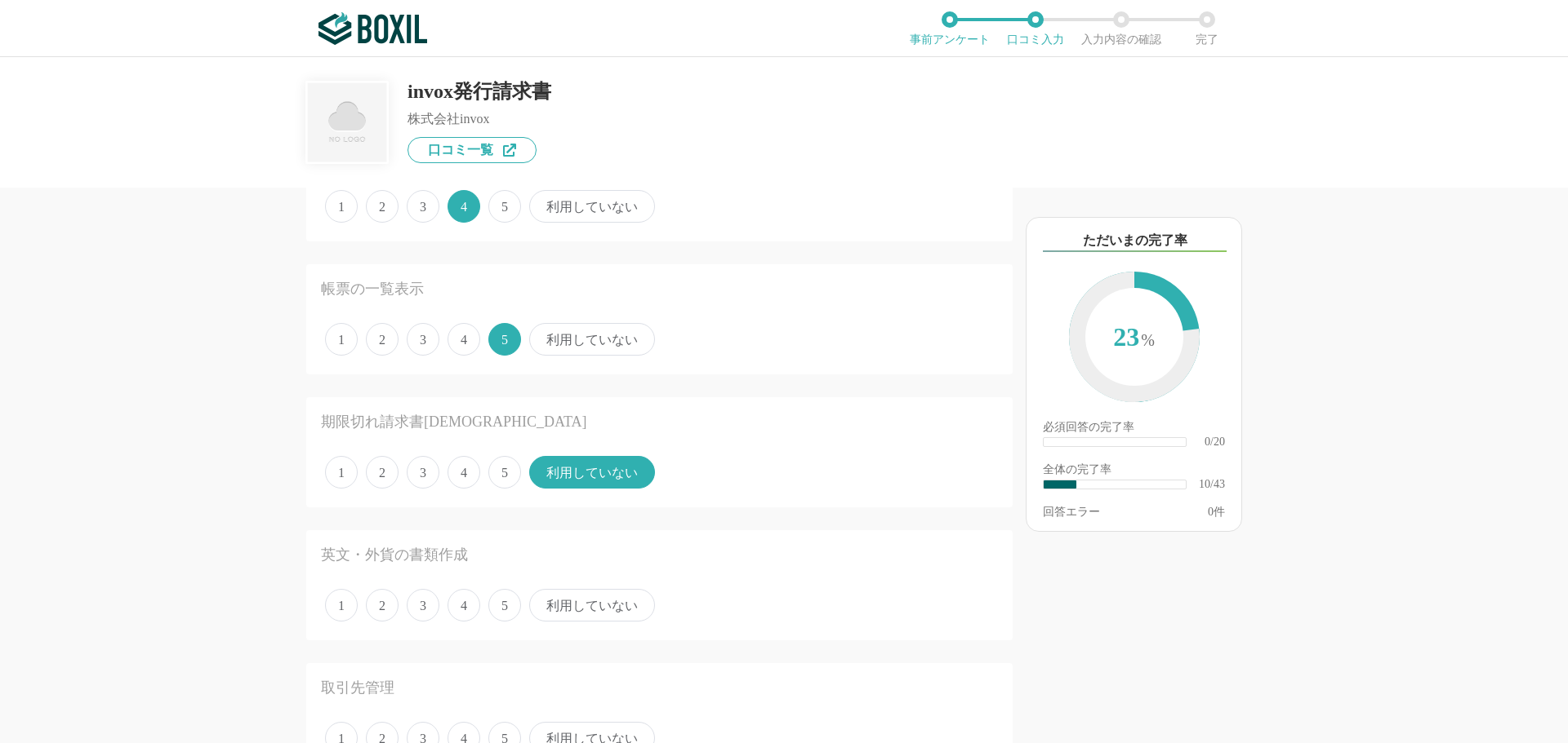
click at [580, 593] on span "利用していない" at bounding box center [592, 605] width 126 height 33
click at [544, 593] on input "利用していない" at bounding box center [539, 597] width 11 height 11
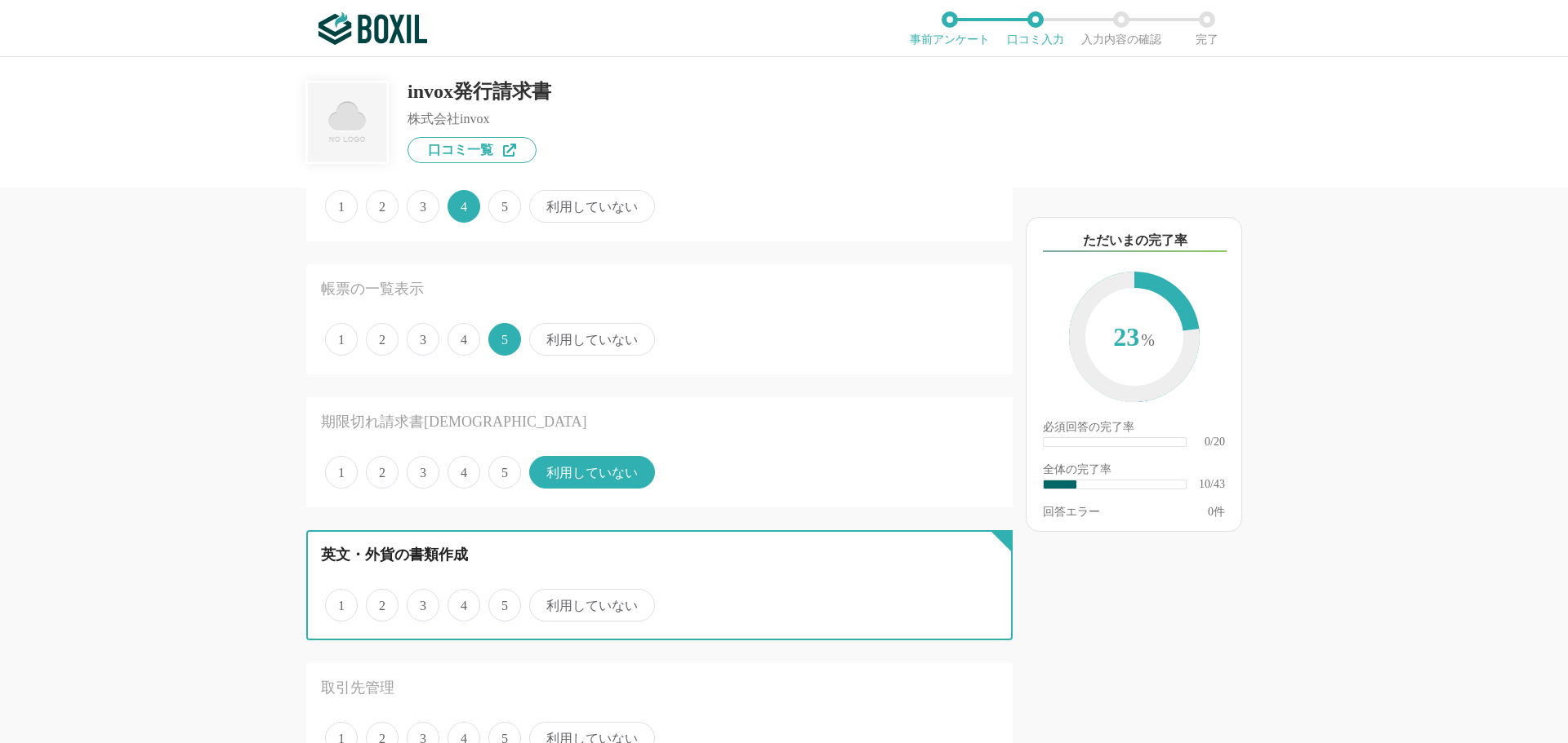
radio input "true"
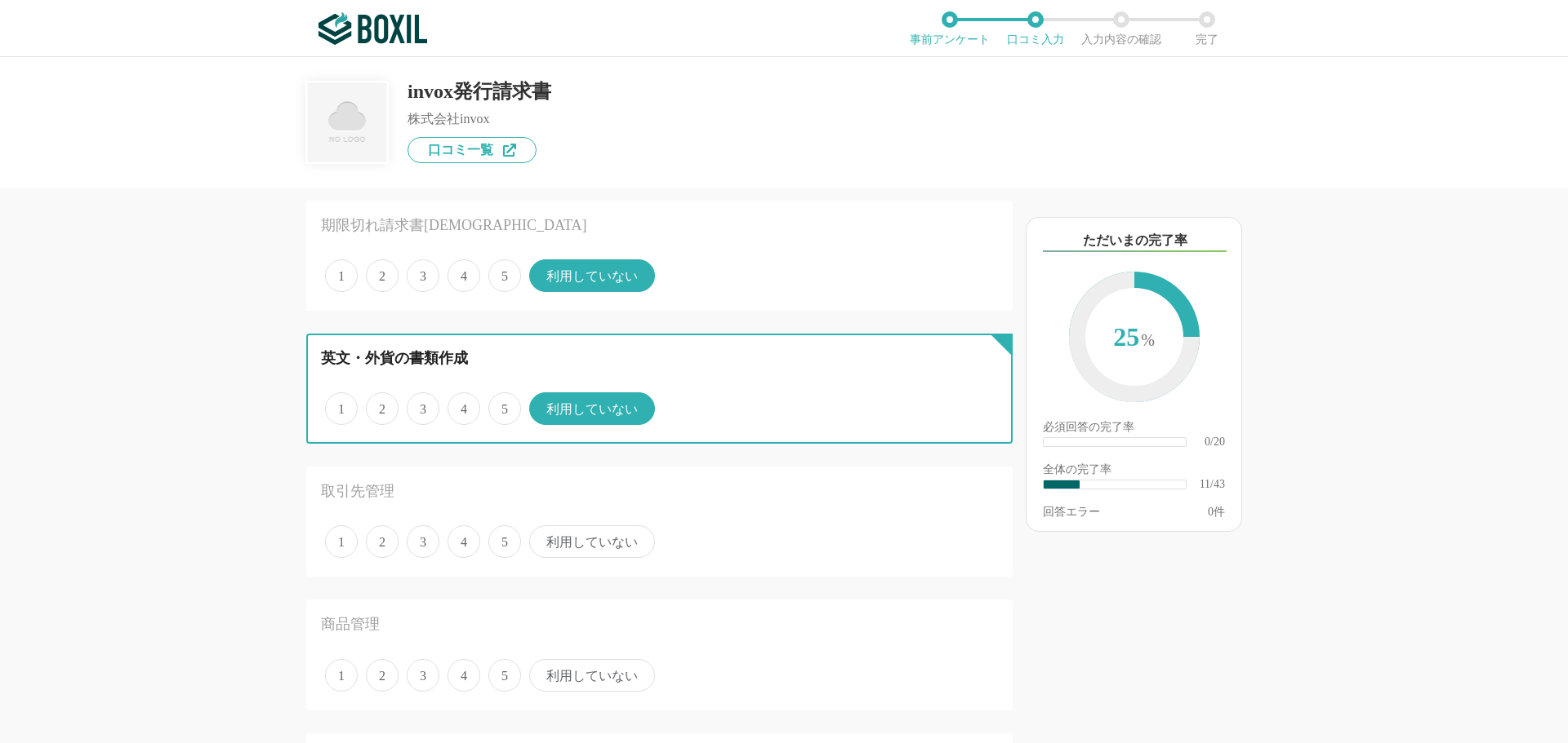
scroll to position [1305, 0]
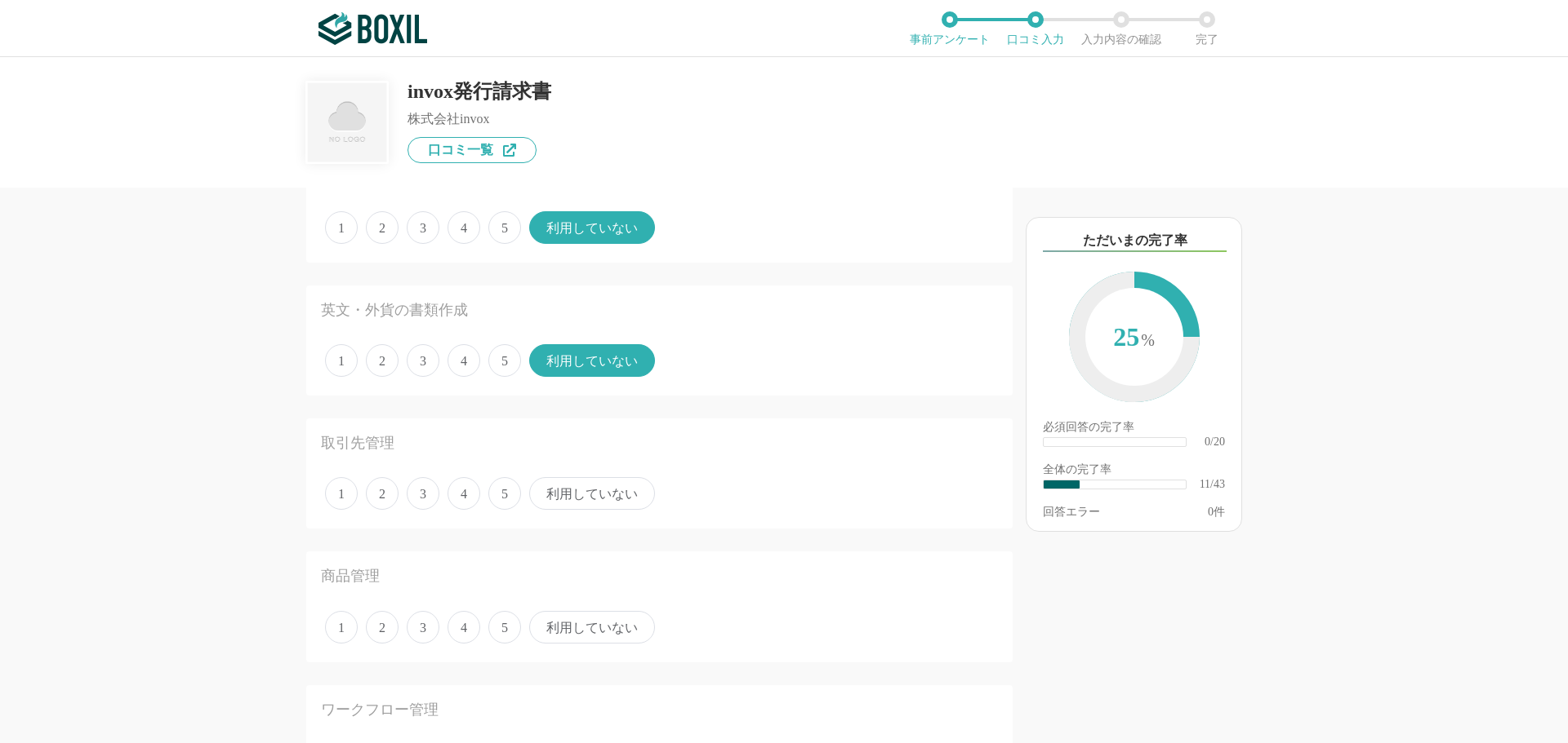
click at [491, 494] on span "5" at bounding box center [504, 494] width 33 height 33
click at [493, 490] on input "5" at bounding box center [498, 485] width 11 height 11
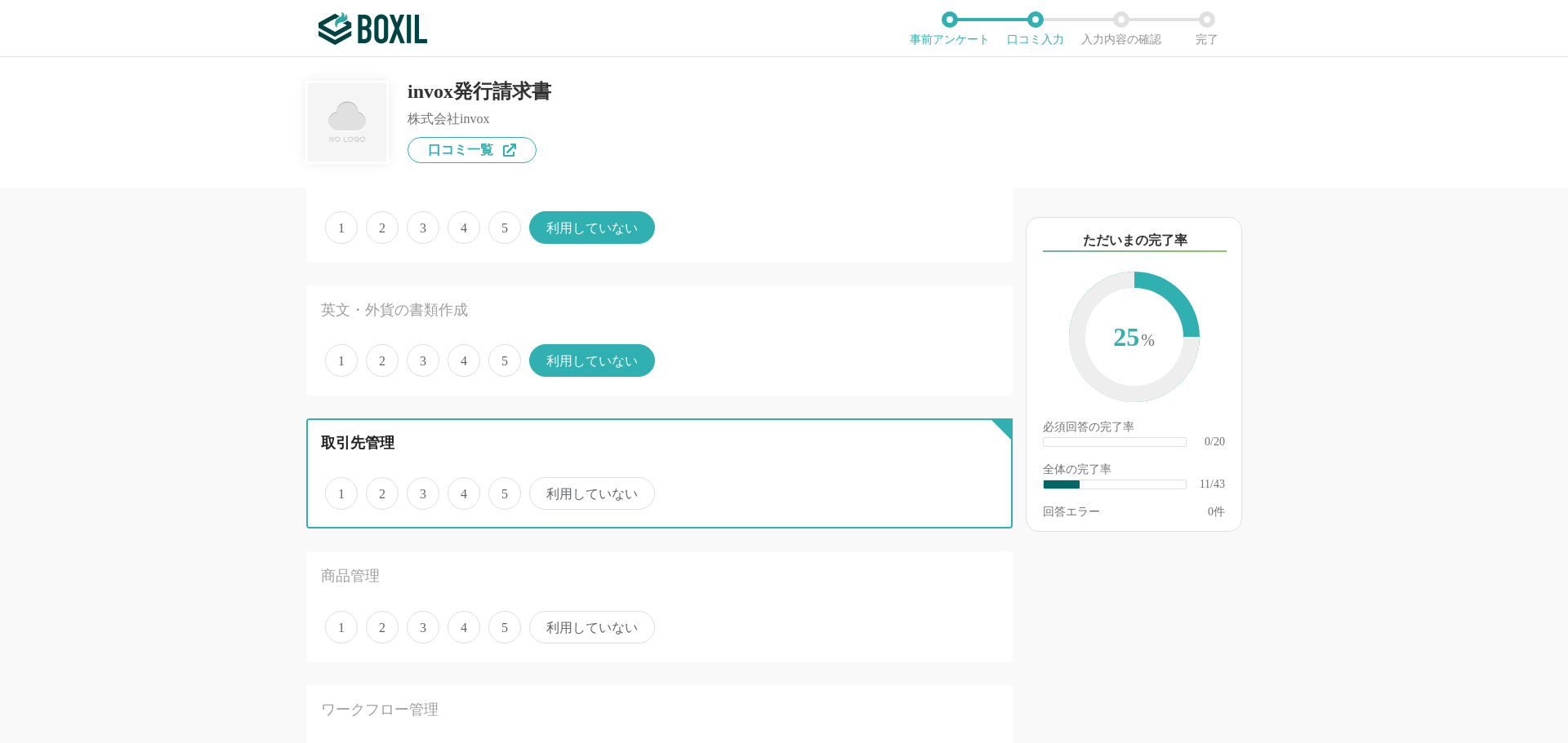
radio input "true"
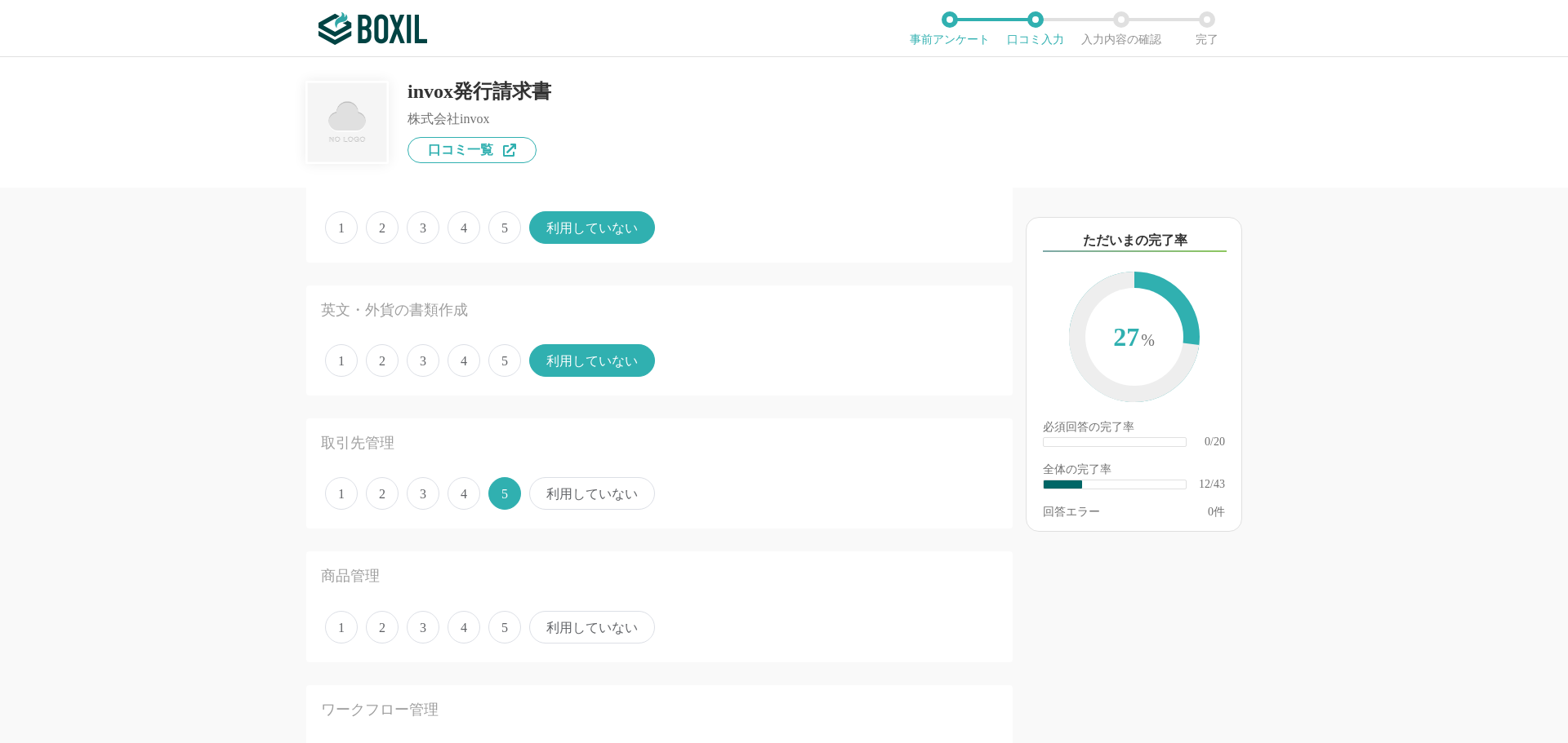
click at [477, 496] on span "4" at bounding box center [464, 494] width 33 height 33
click at [462, 490] on input "4" at bounding box center [457, 485] width 11 height 11
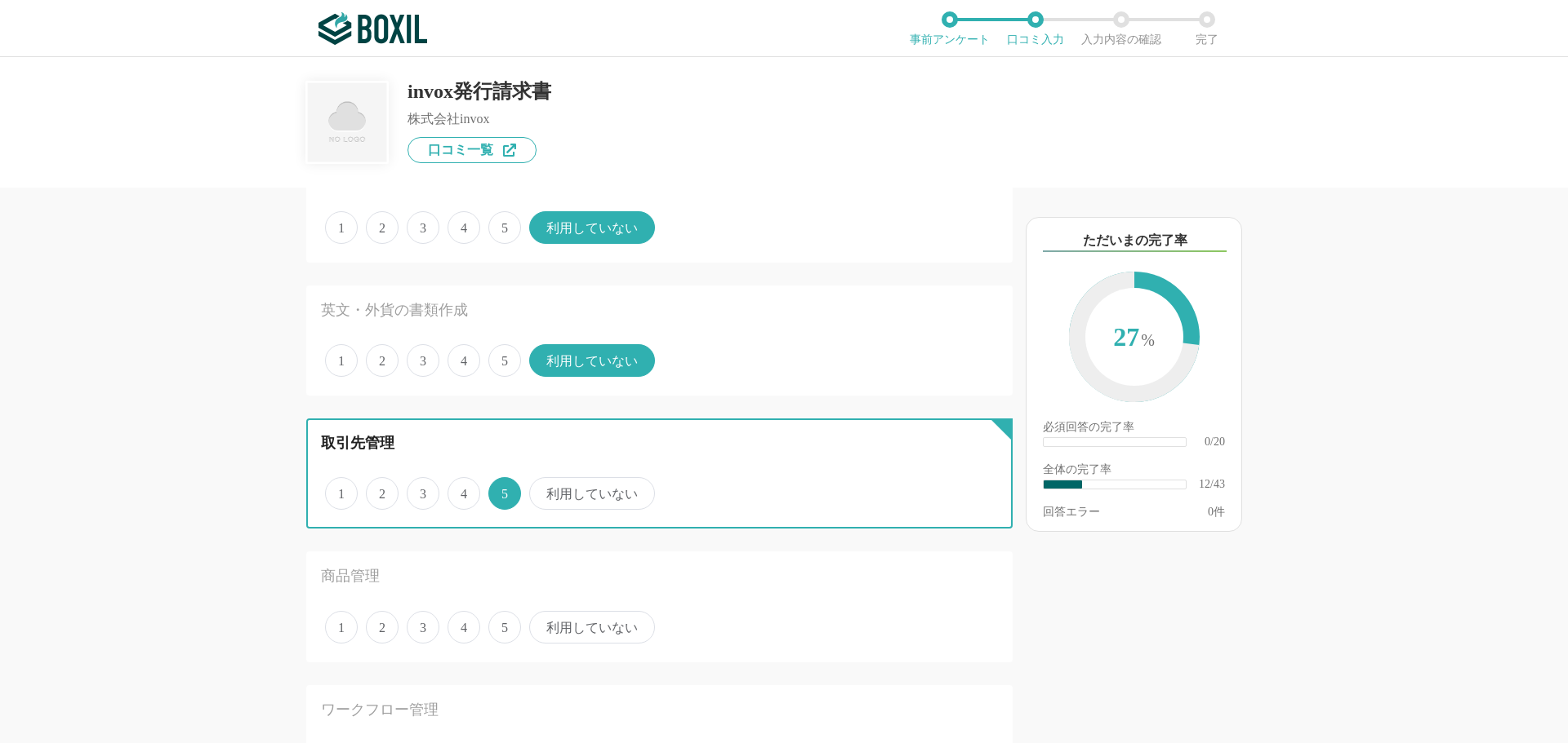
radio input "true"
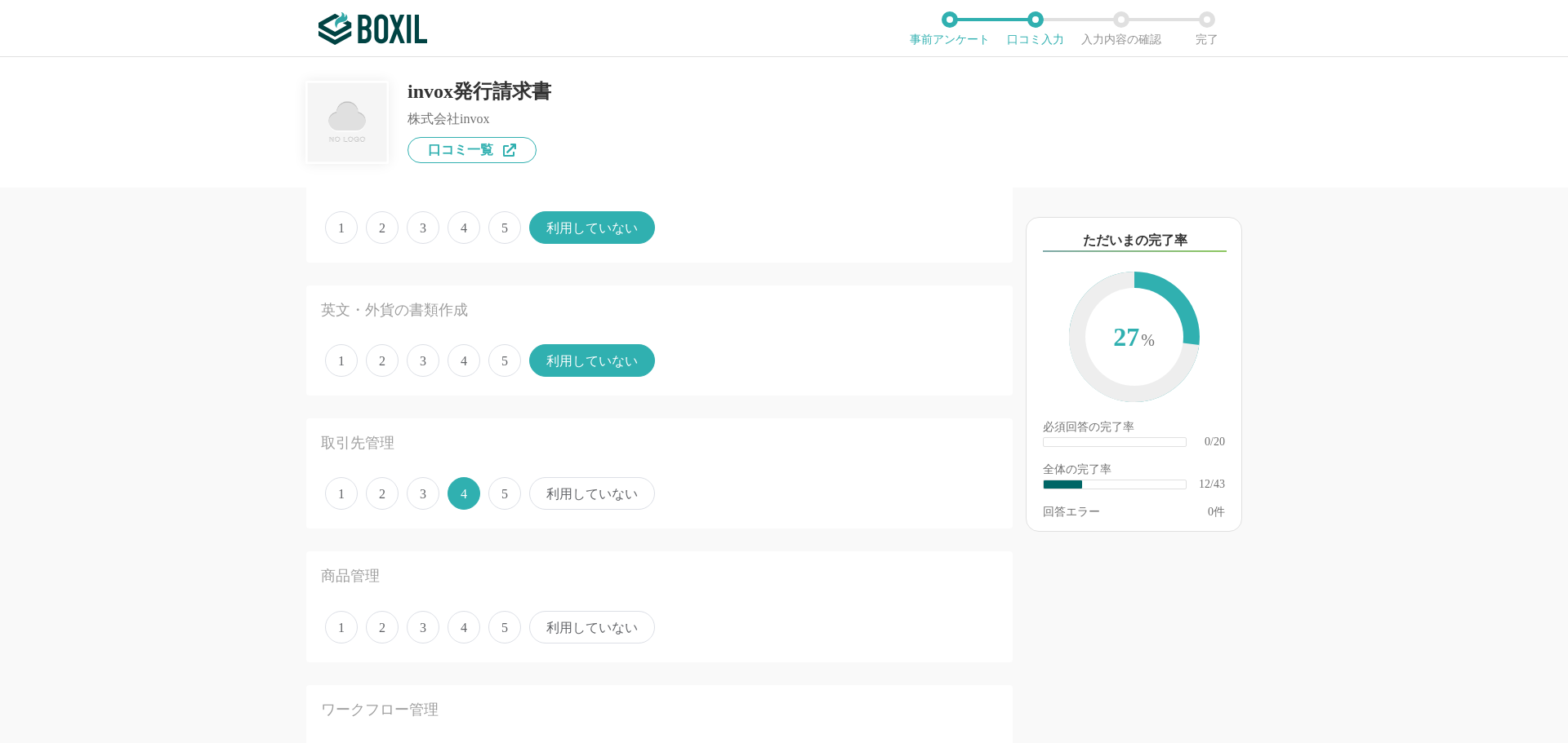
drag, startPoint x: 580, startPoint y: 648, endPoint x: 581, endPoint y: 634, distance: 14.0
click at [581, 649] on div "商品管理 1 2 3 4 5 利用していない" at bounding box center [659, 606] width 706 height 110
click at [583, 632] on span "利用していない" at bounding box center [592, 627] width 126 height 33
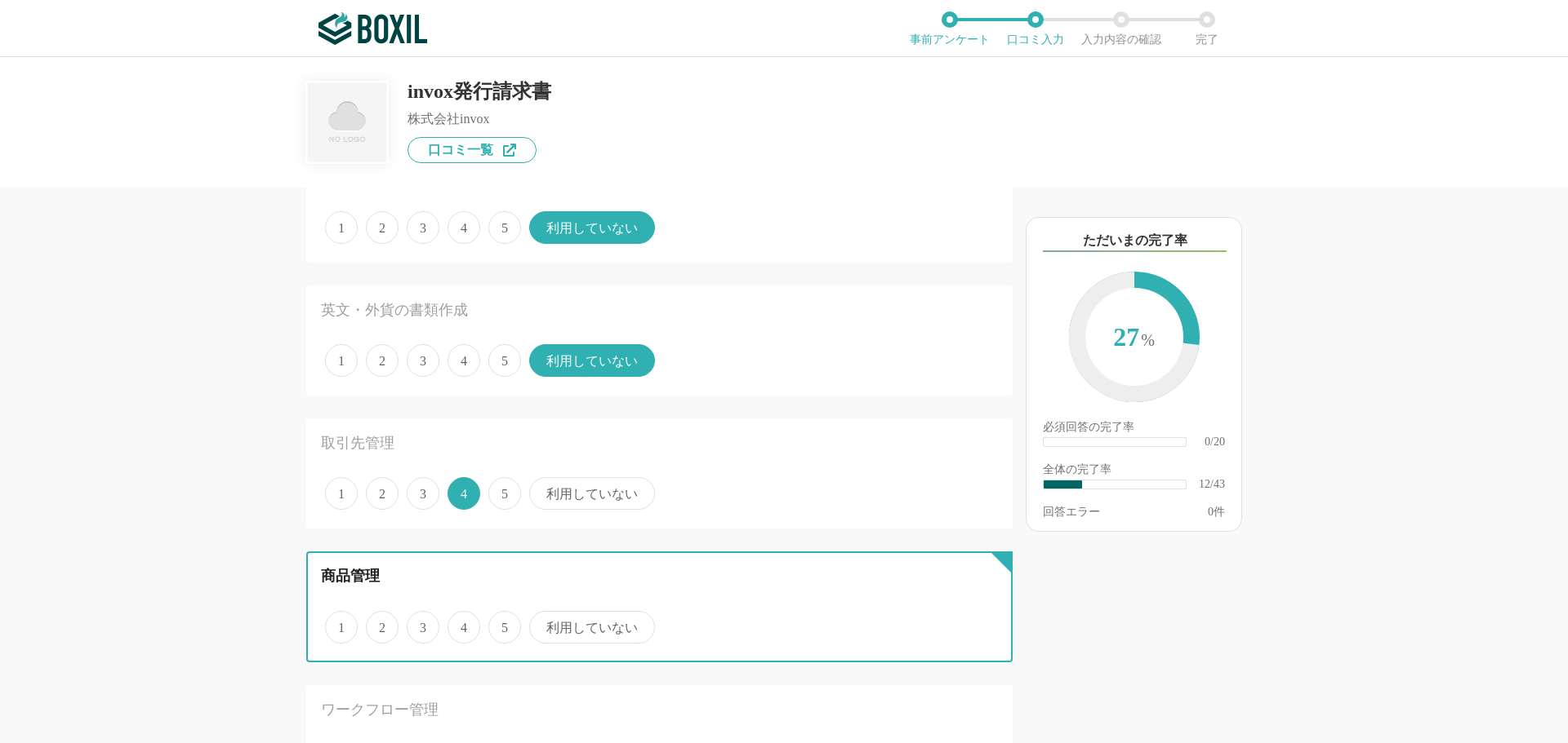
click at [544, 624] on input "利用していない" at bounding box center [539, 619] width 11 height 11
radio input "true"
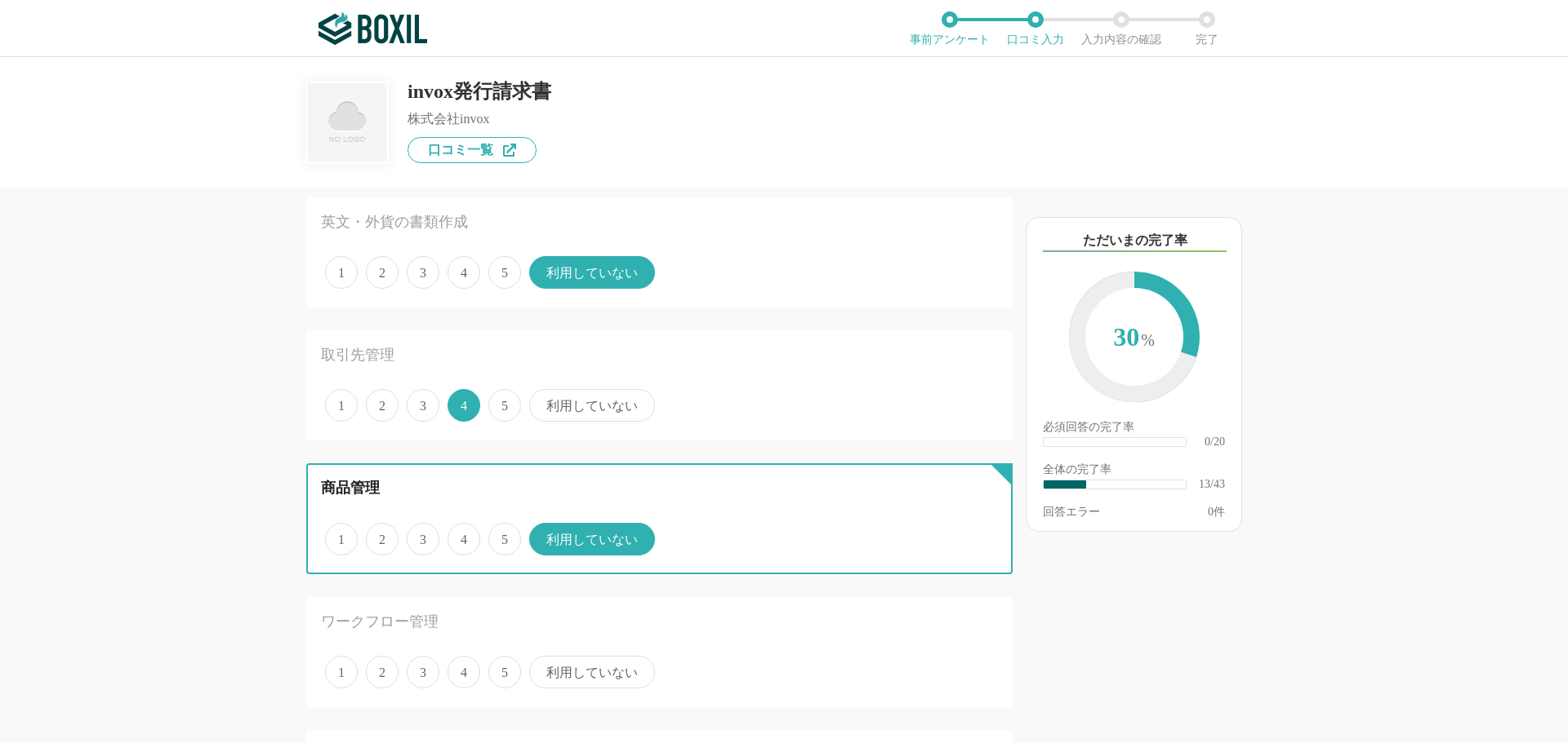
scroll to position [1551, 0]
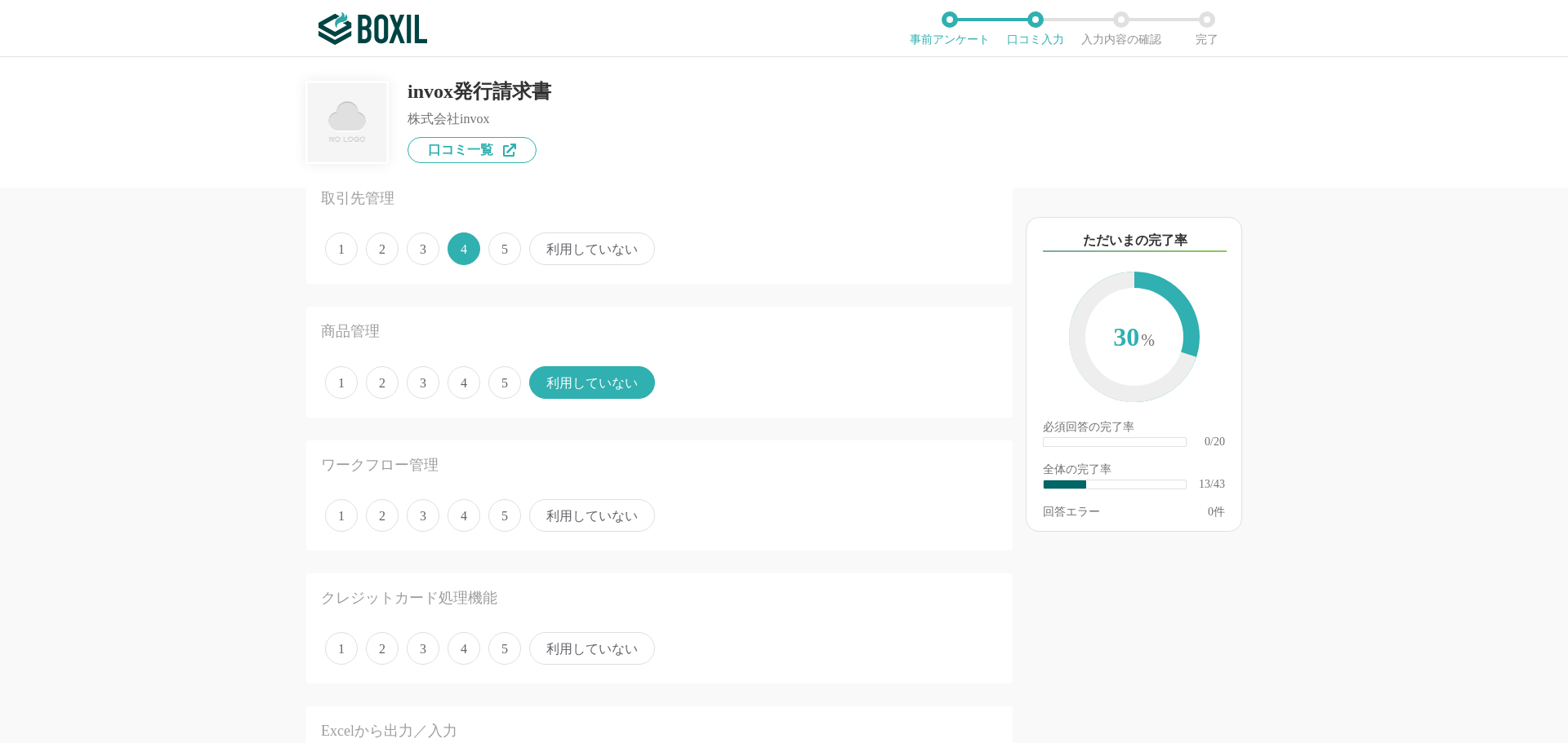
click at [499, 520] on span "5" at bounding box center [504, 516] width 33 height 33
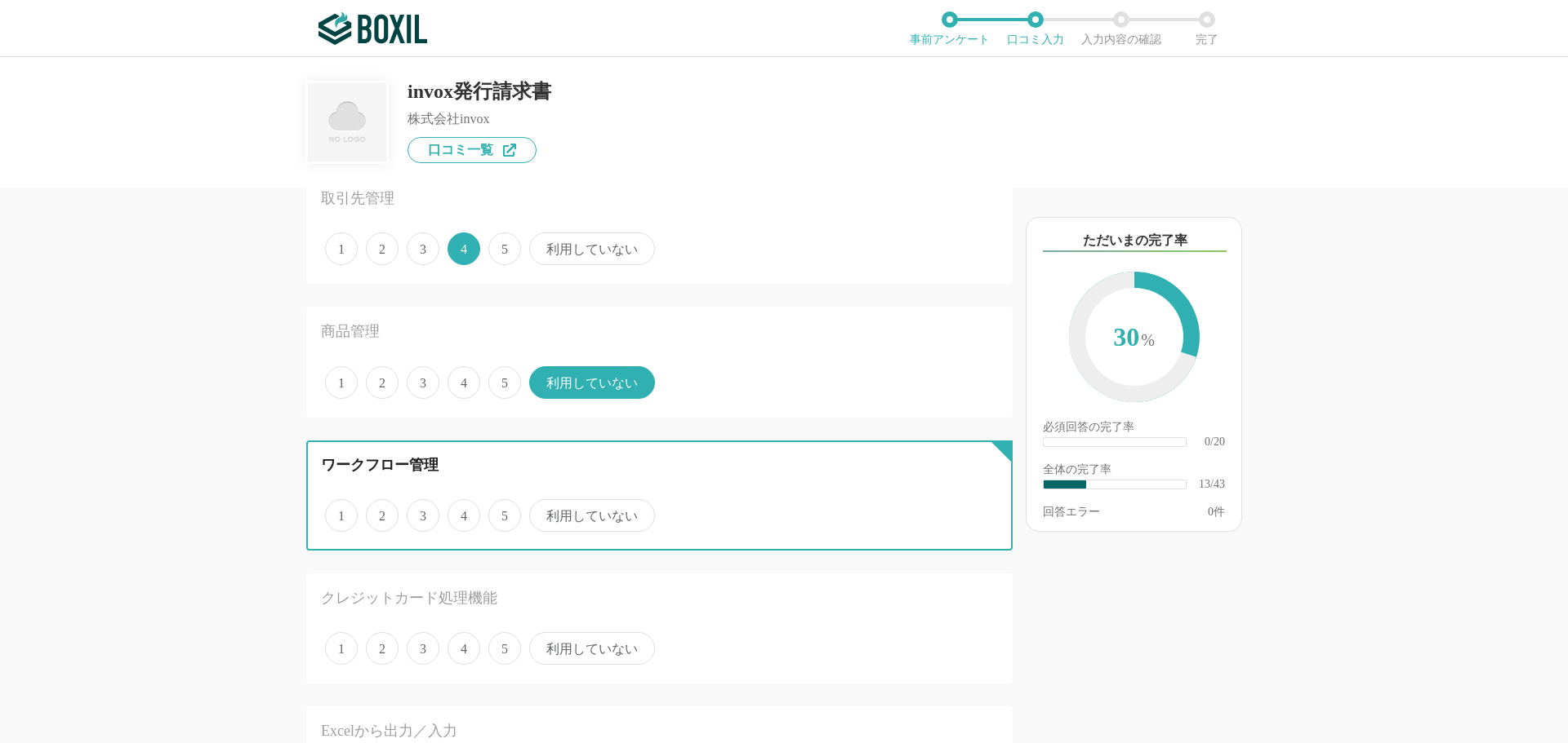
click at [499, 512] on input "5" at bounding box center [498, 508] width 11 height 11
radio input "true"
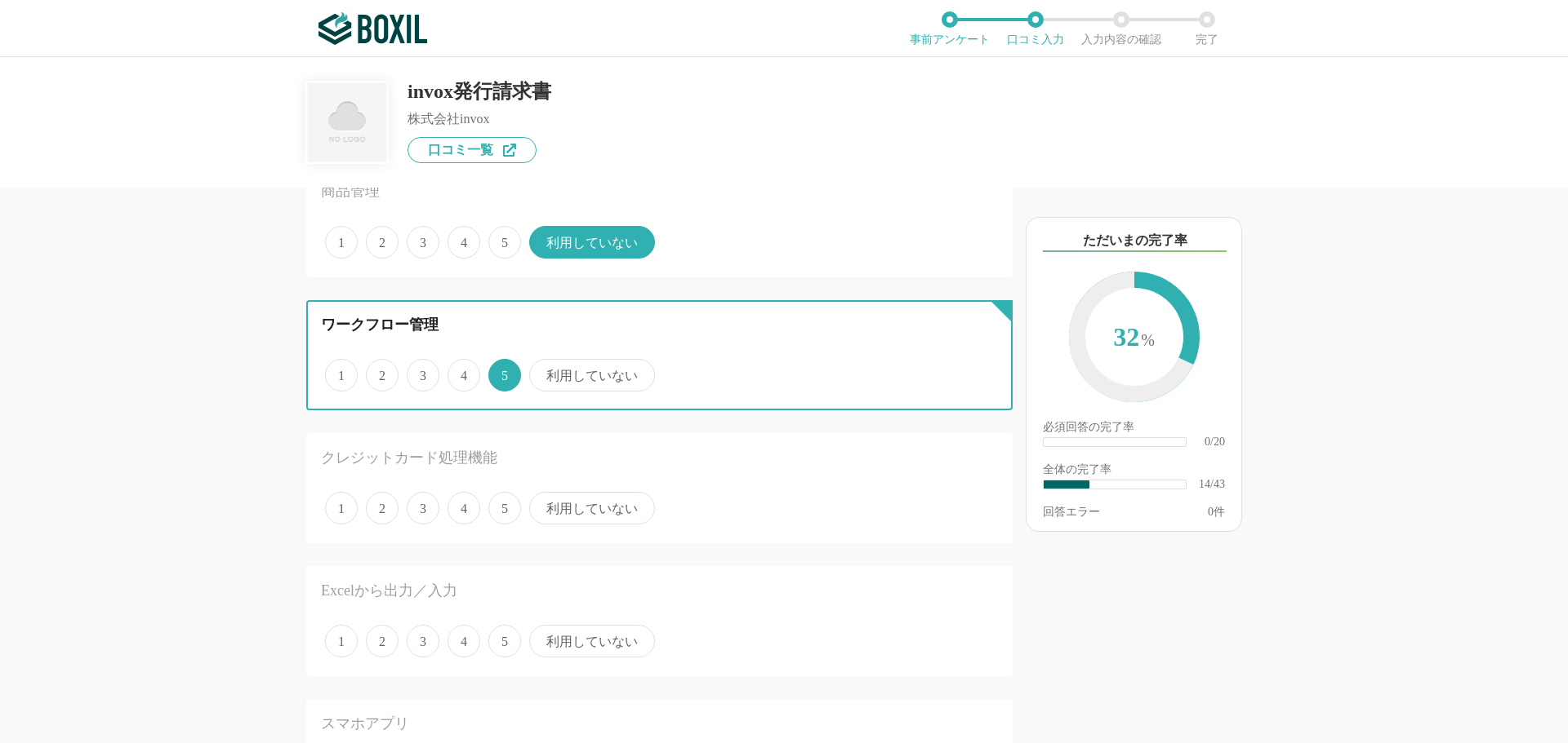
scroll to position [1714, 0]
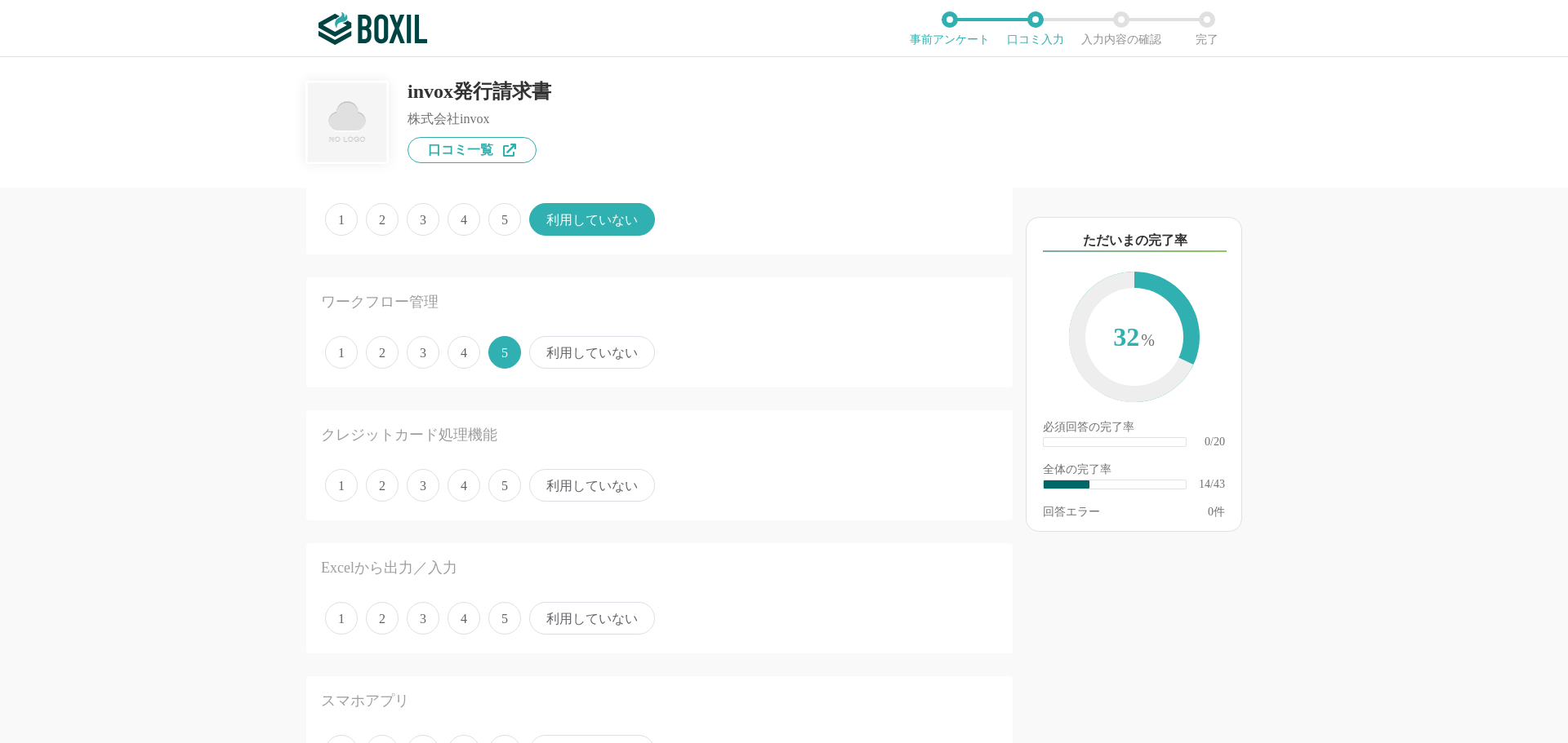
click at [559, 484] on span "利用していない" at bounding box center [592, 486] width 126 height 33
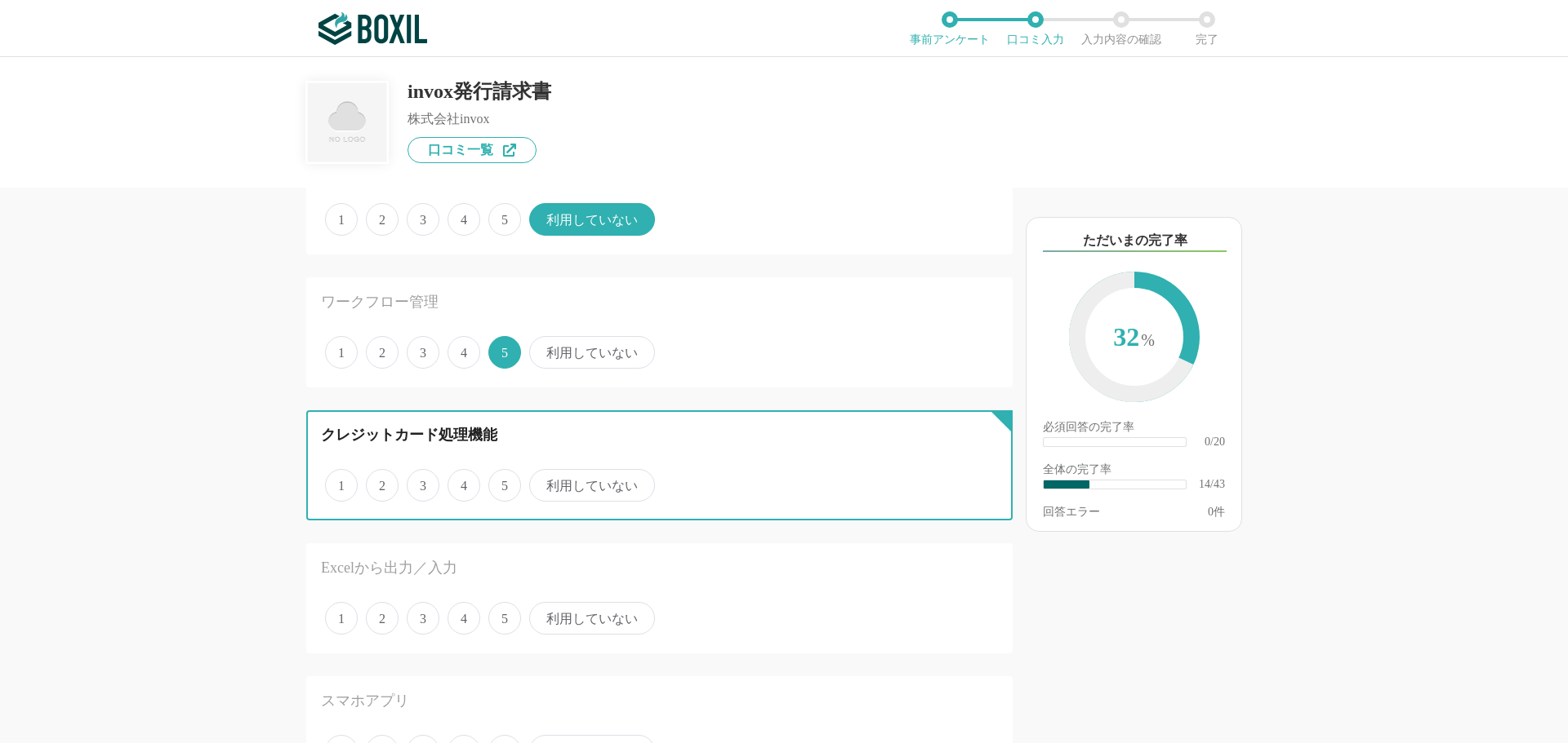
click at [544, 482] on input "利用していない" at bounding box center [539, 477] width 11 height 11
radio input "true"
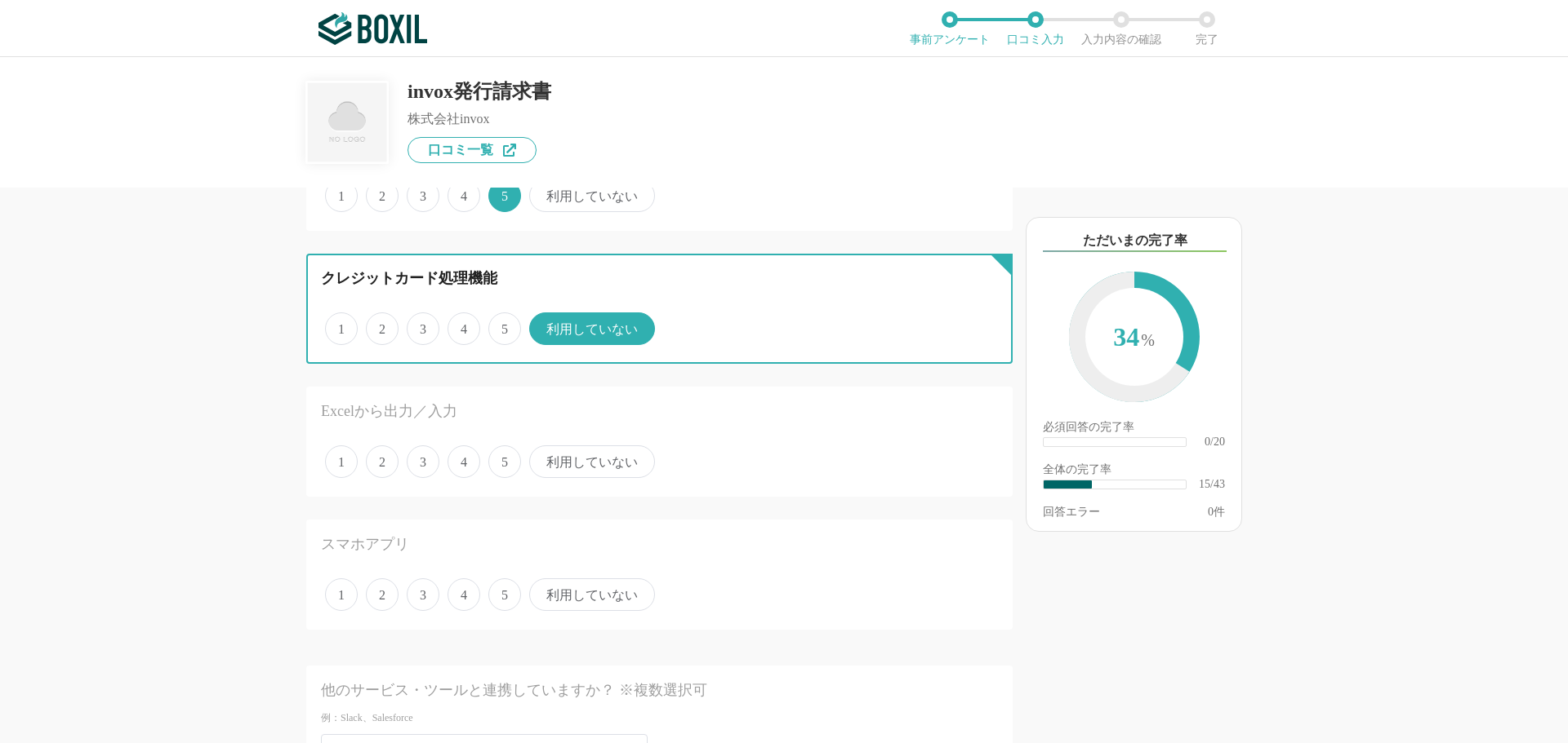
scroll to position [1877, 0]
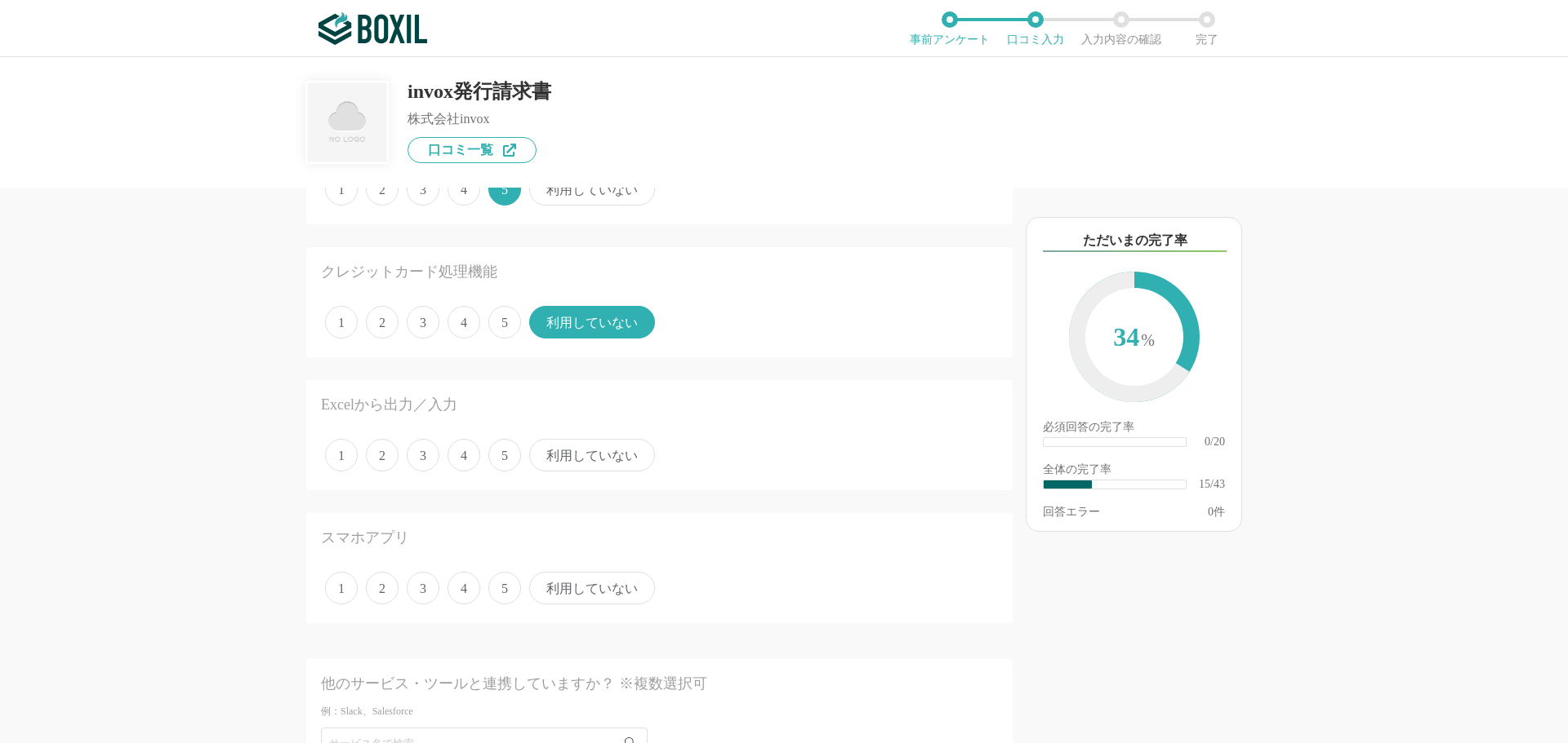
click at [500, 459] on span "5" at bounding box center [504, 456] width 33 height 33
click at [500, 452] on input "5" at bounding box center [498, 447] width 11 height 11
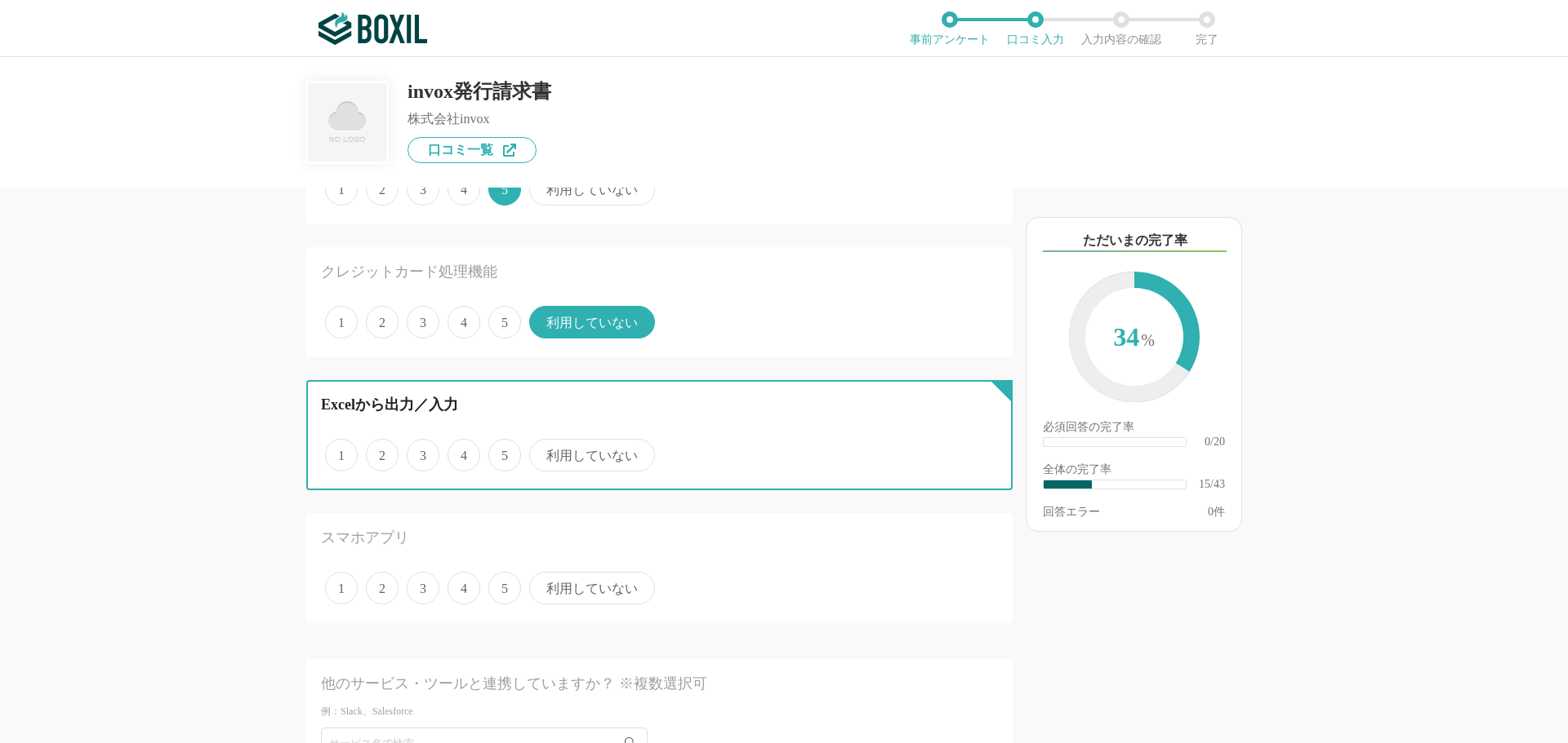
radio input "true"
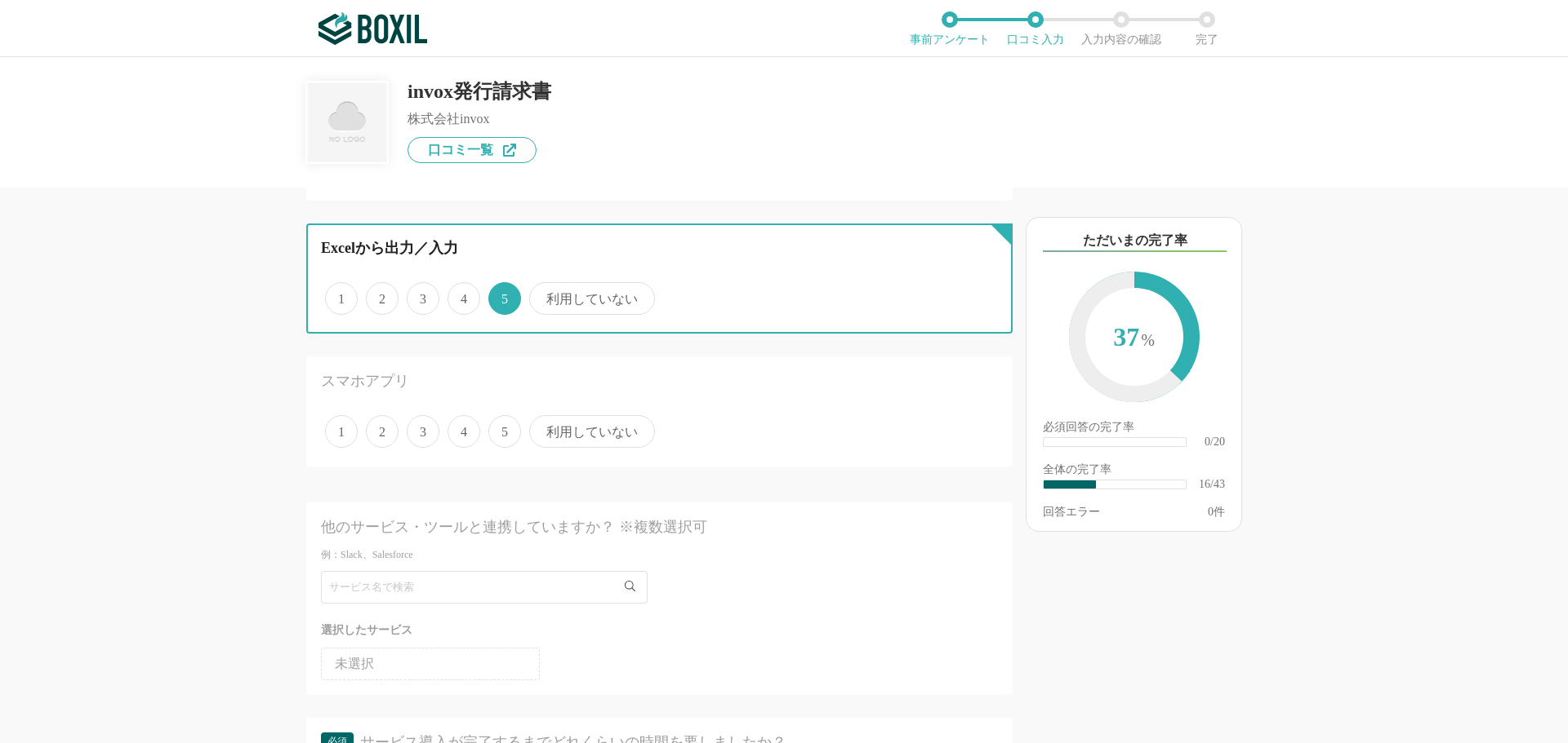
scroll to position [2040, 0]
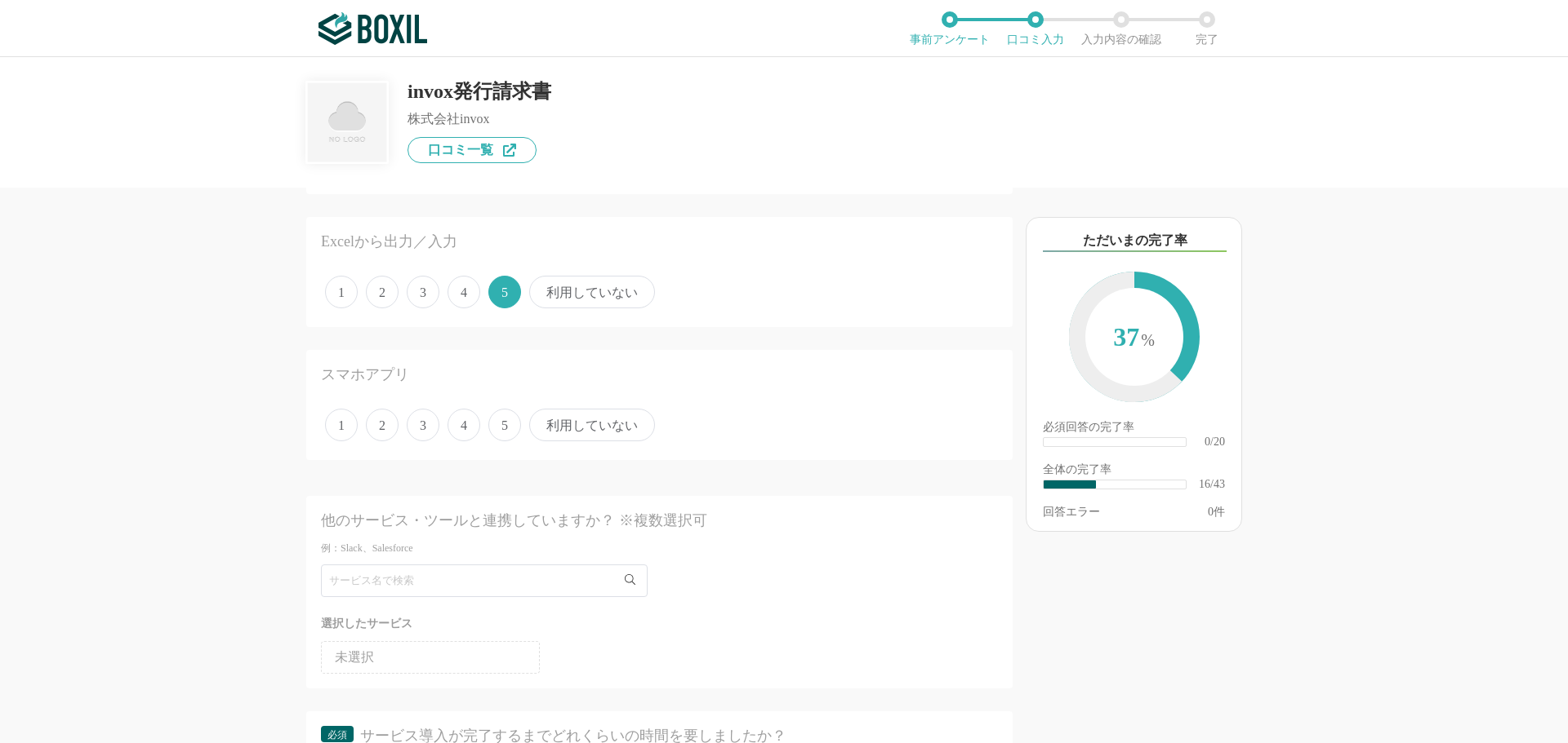
click at [592, 419] on span "利用していない" at bounding box center [592, 425] width 126 height 33
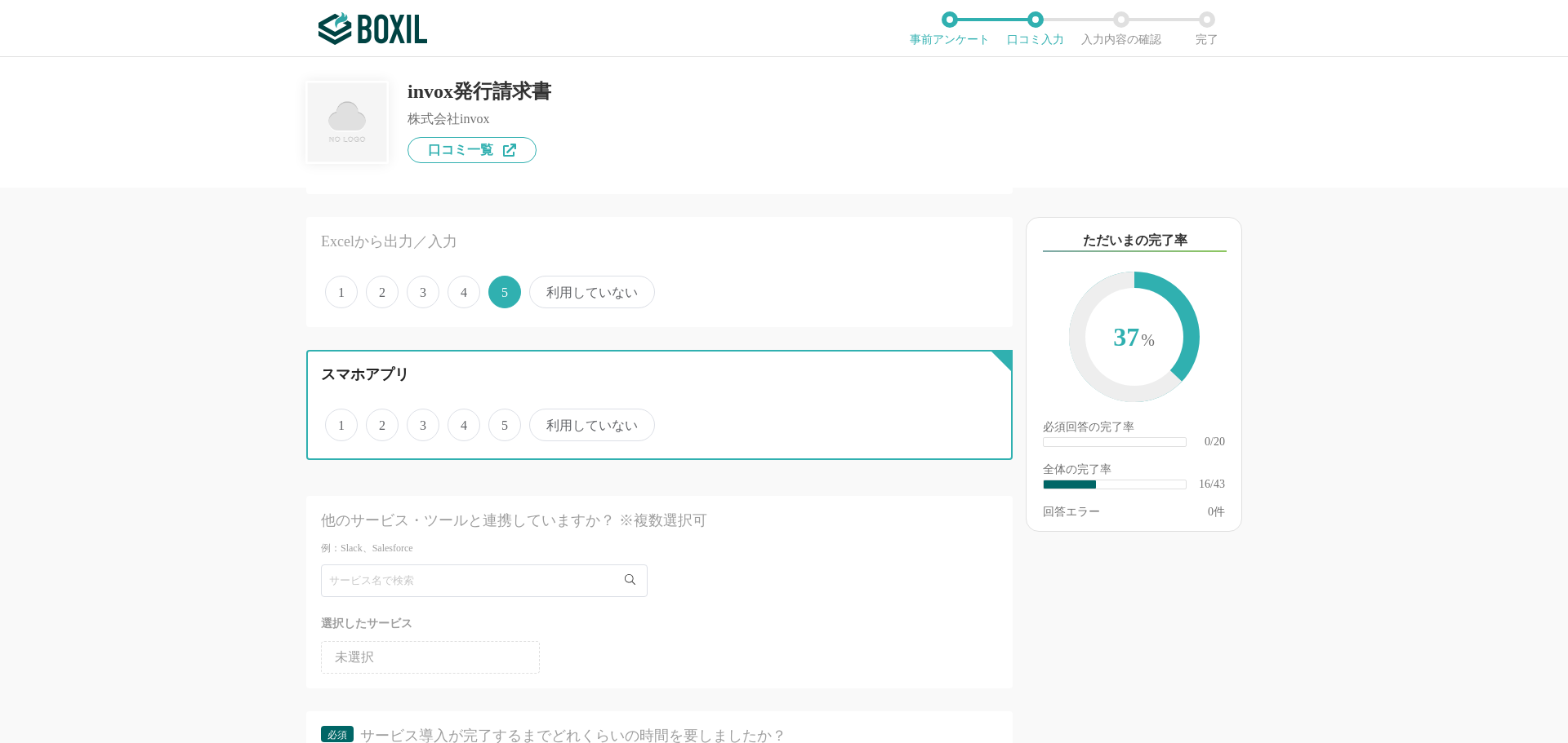
click at [544, 419] on input "利用していない" at bounding box center [539, 417] width 11 height 11
radio input "true"
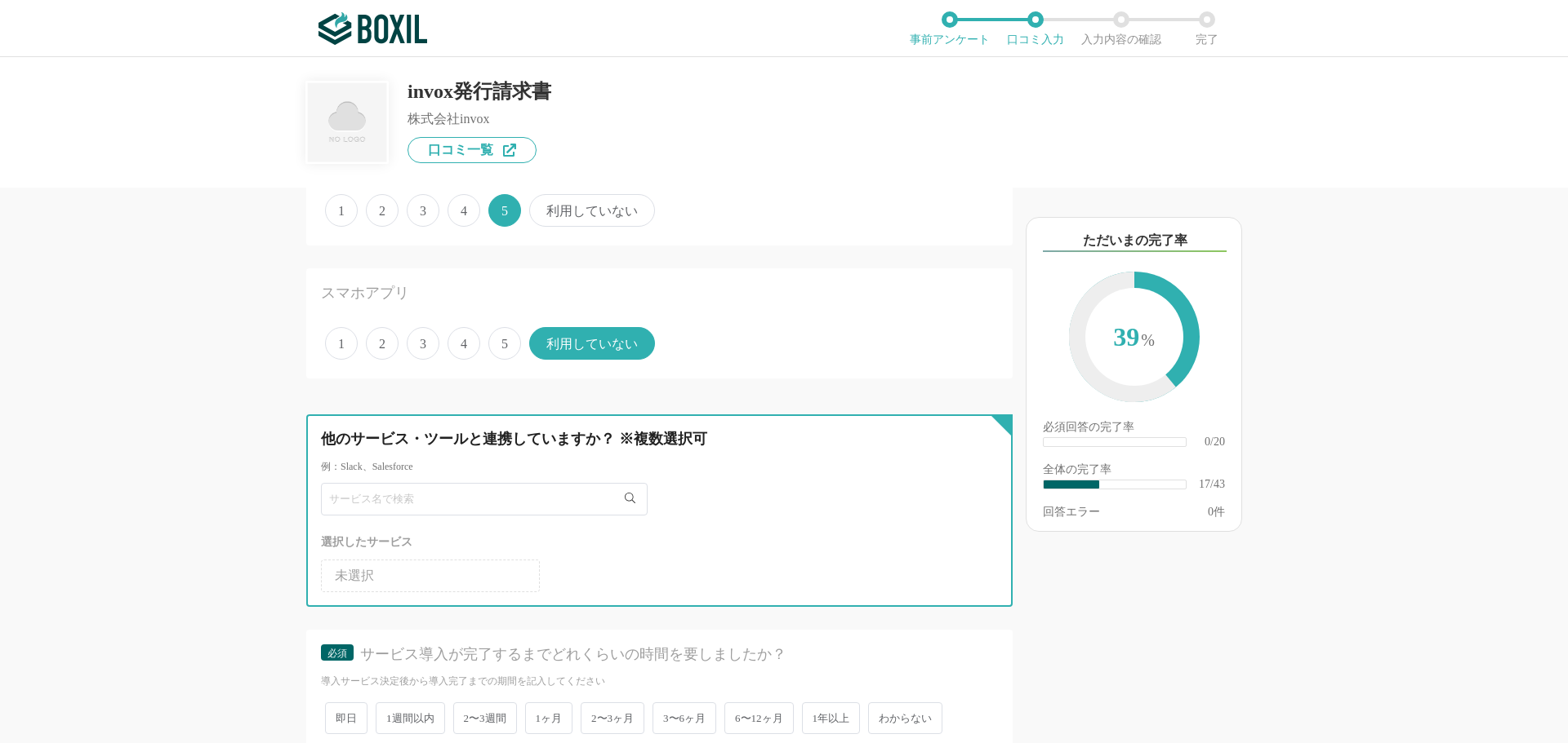
click at [378, 497] on input "text" at bounding box center [484, 500] width 327 height 33
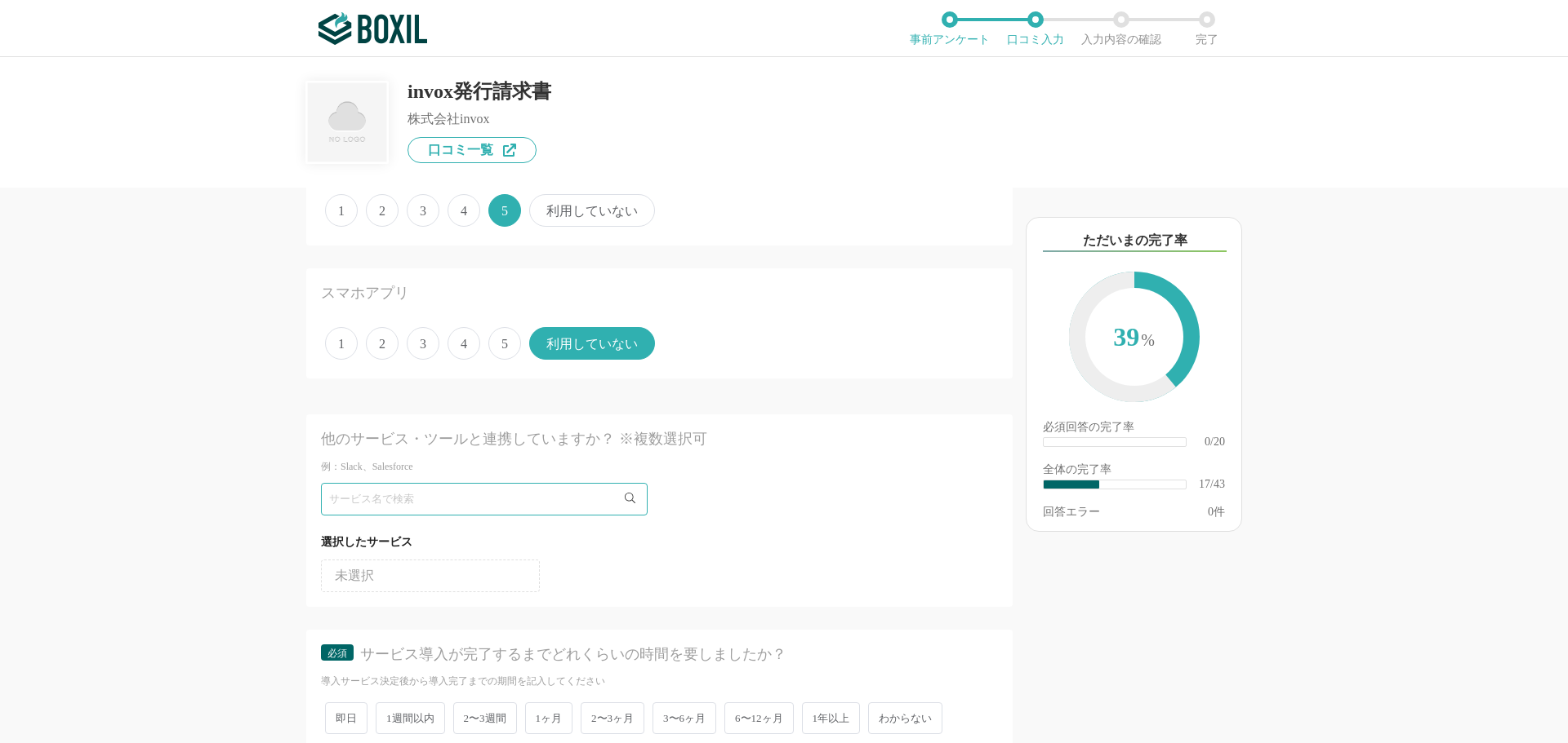
click at [199, 509] on div "請求書発行システムの機能について（5点満点で評価してください） 帳票テンプレートの利便性 1 2 3 4 5 利用していない 帳票のカスタマイズ機能 1 2 …" at bounding box center [604, 466] width 816 height 556
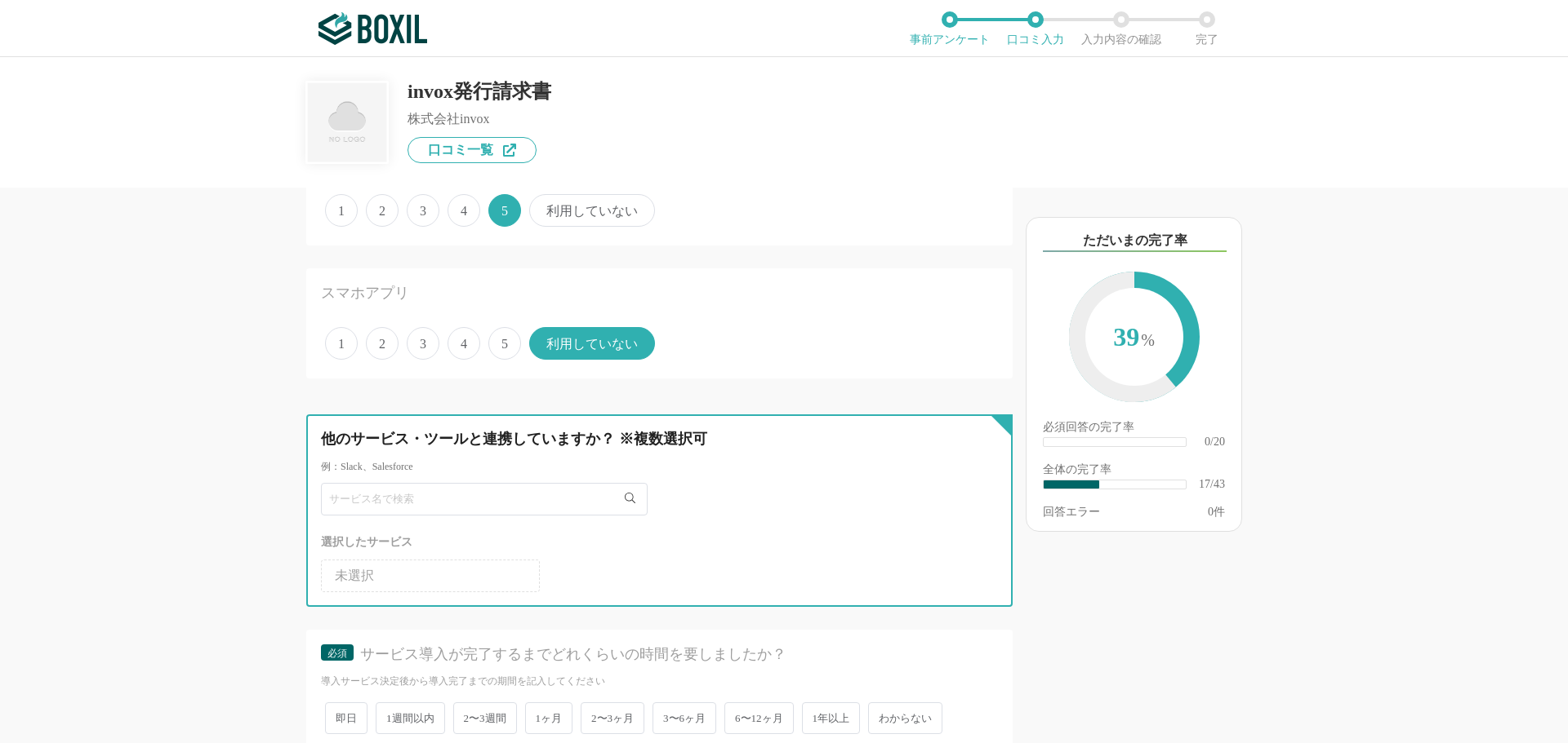
click at [399, 512] on input "text" at bounding box center [484, 500] width 327 height 33
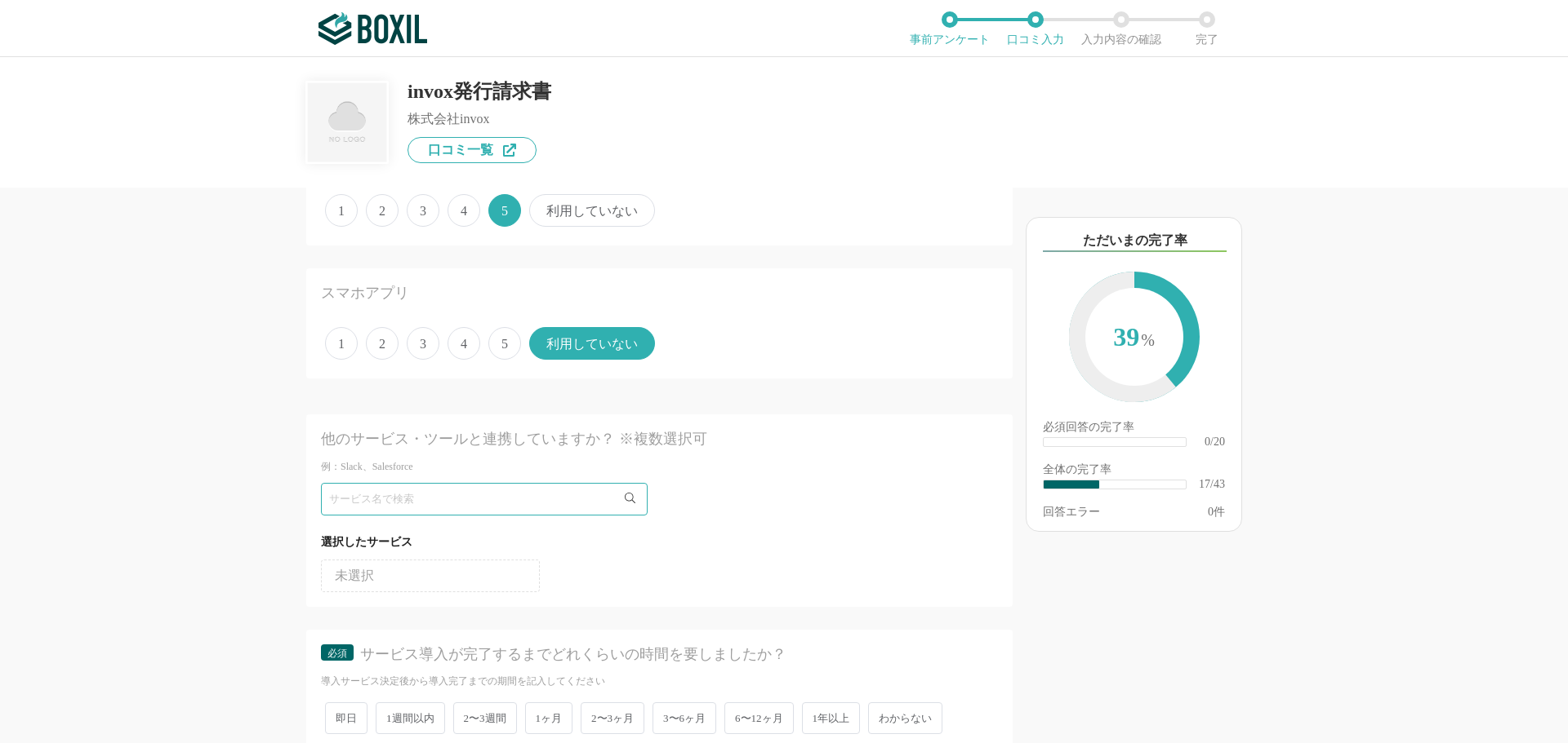
click at [389, 572] on li "未選択" at bounding box center [431, 576] width 219 height 33
click at [253, 573] on div "請求書発行システムの機能について（5点満点で評価してください） 帳票テンプレートの利便性 1 2 3 4 5 利用していない 帳票のカスタマイズ機能 1 2 …" at bounding box center [604, 466] width 816 height 556
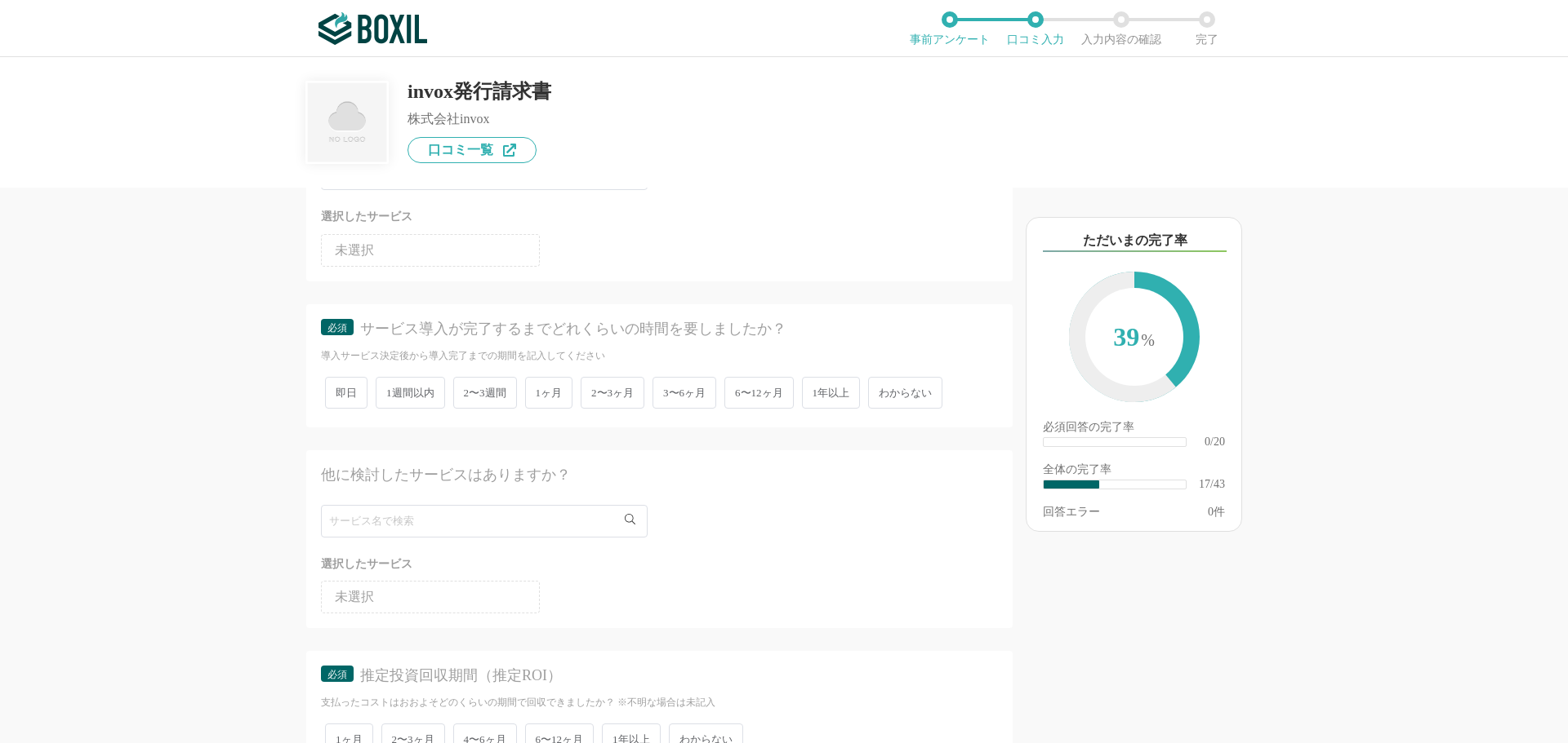
scroll to position [2448, 0]
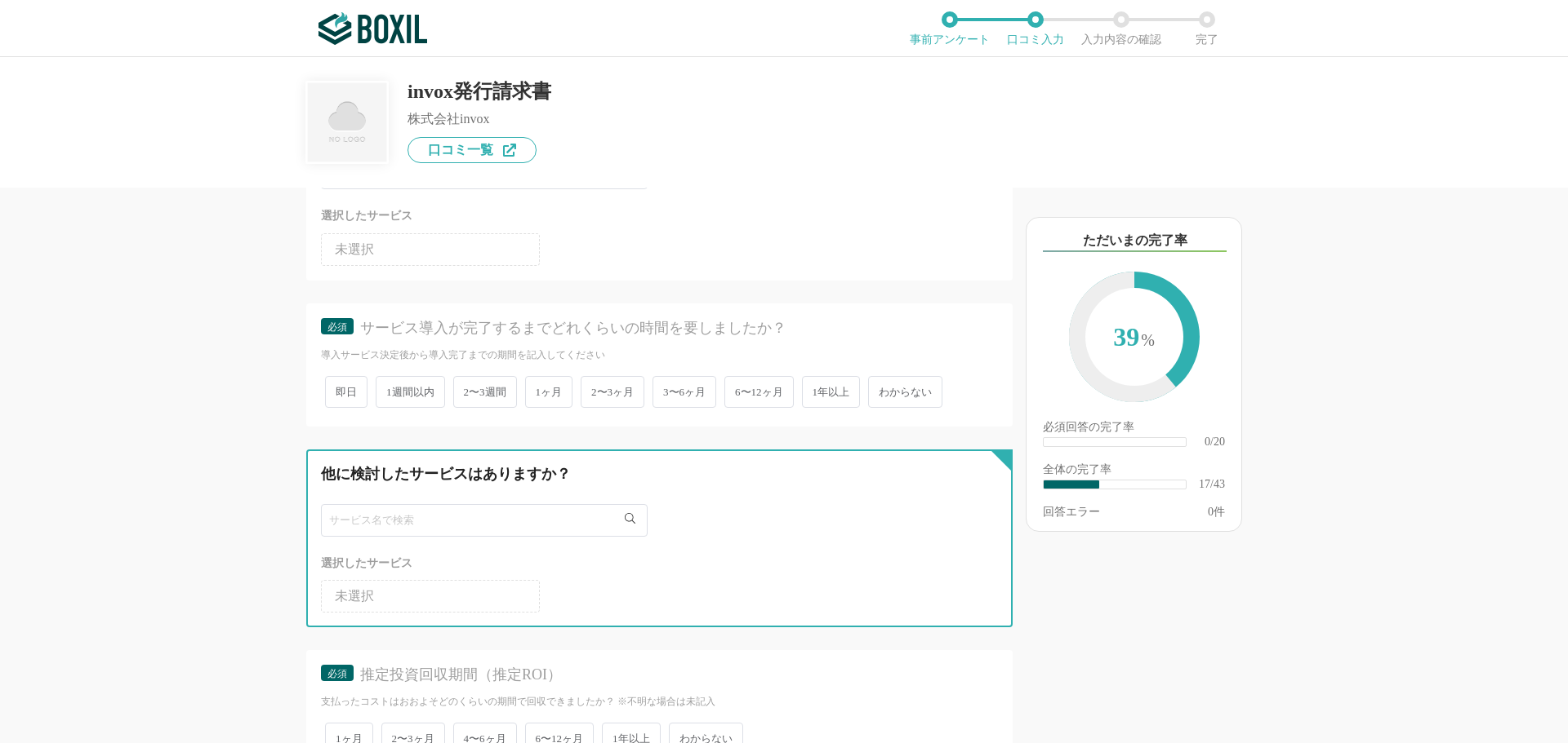
click at [385, 533] on input "text" at bounding box center [484, 521] width 327 height 33
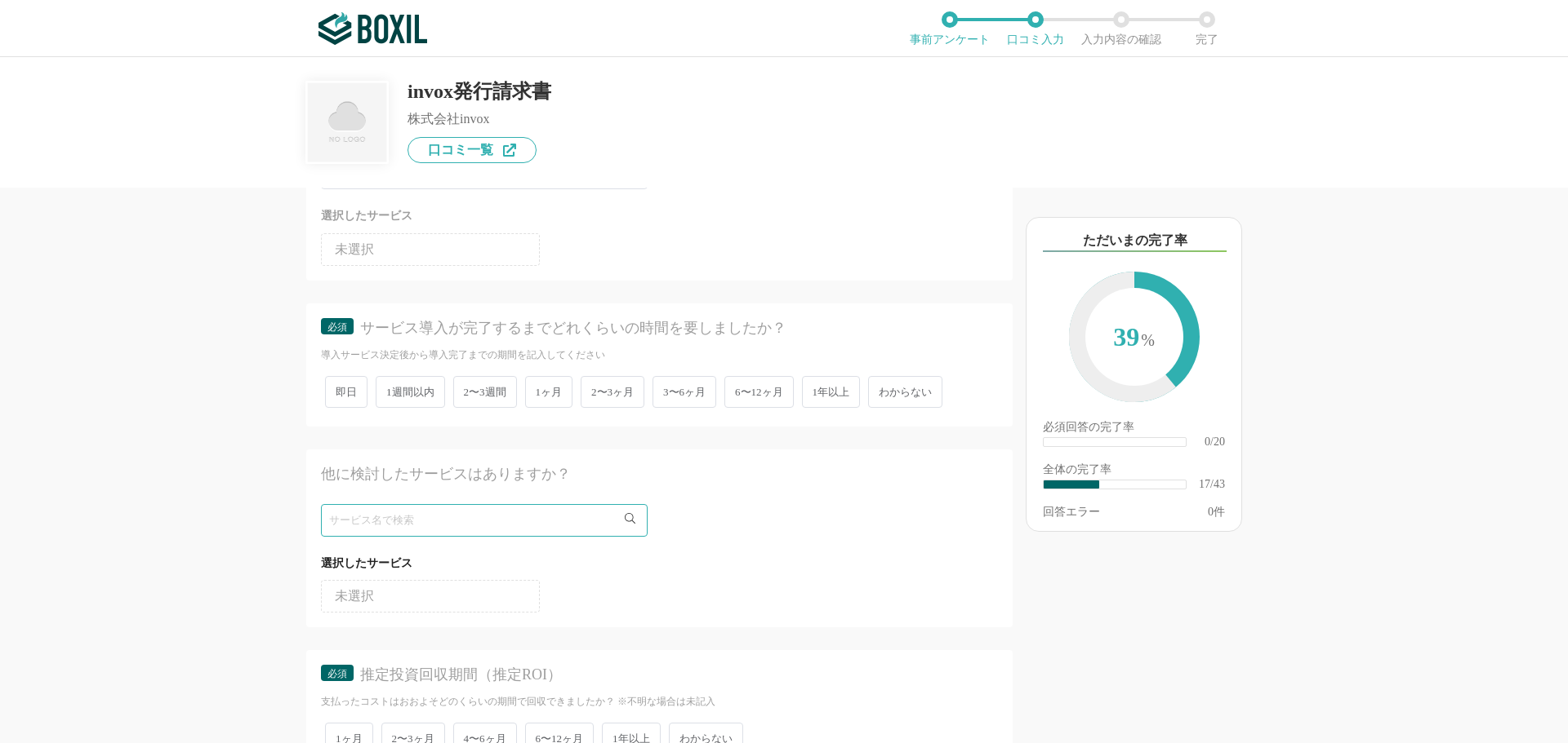
click at [238, 540] on div "請求書発行システムの機能について（5点満点で評価してください） 帳票テンプレートの利便性 1 2 3 4 5 利用していない 帳票のカスタマイズ機能 1 2 …" at bounding box center [604, 466] width 816 height 556
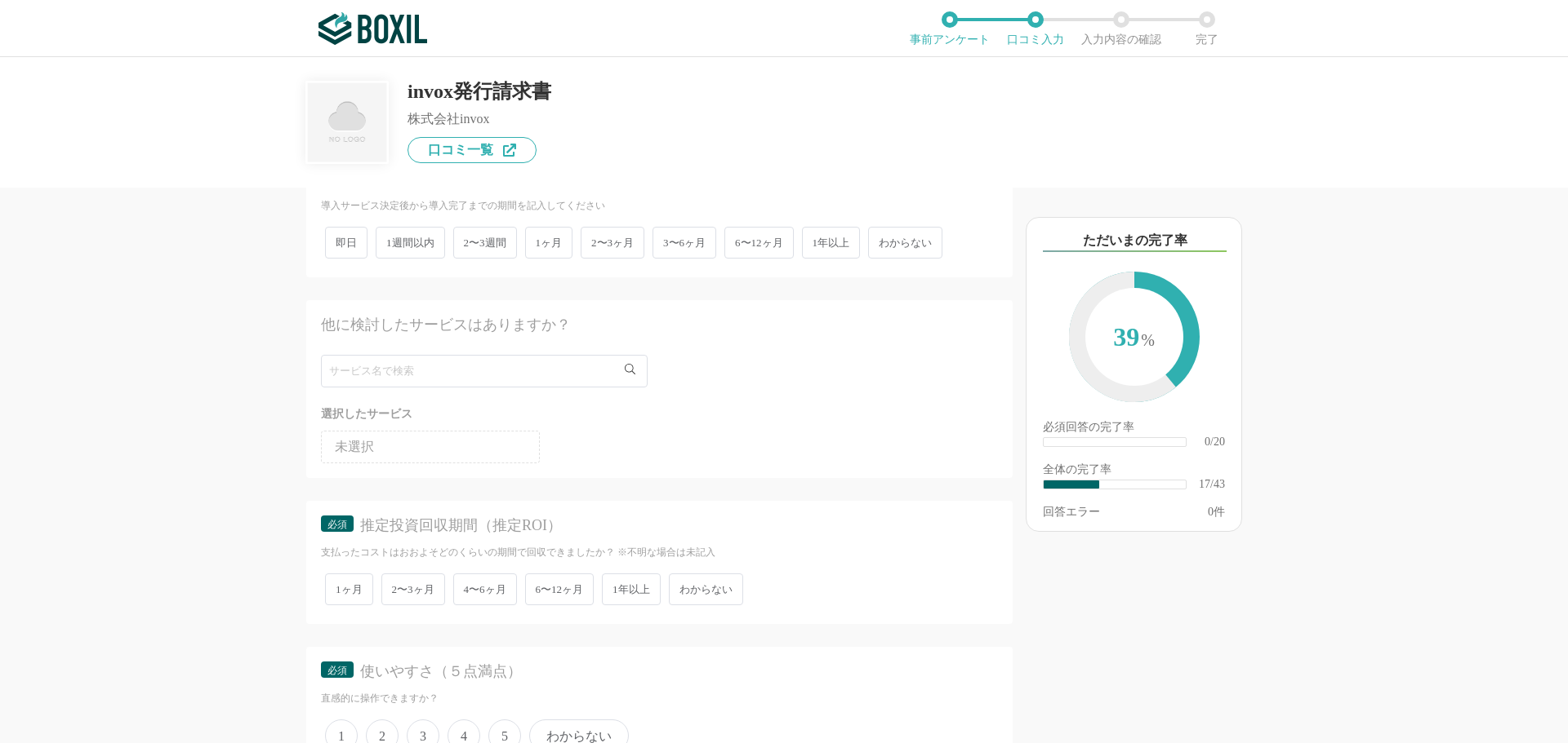
scroll to position [2611, 0]
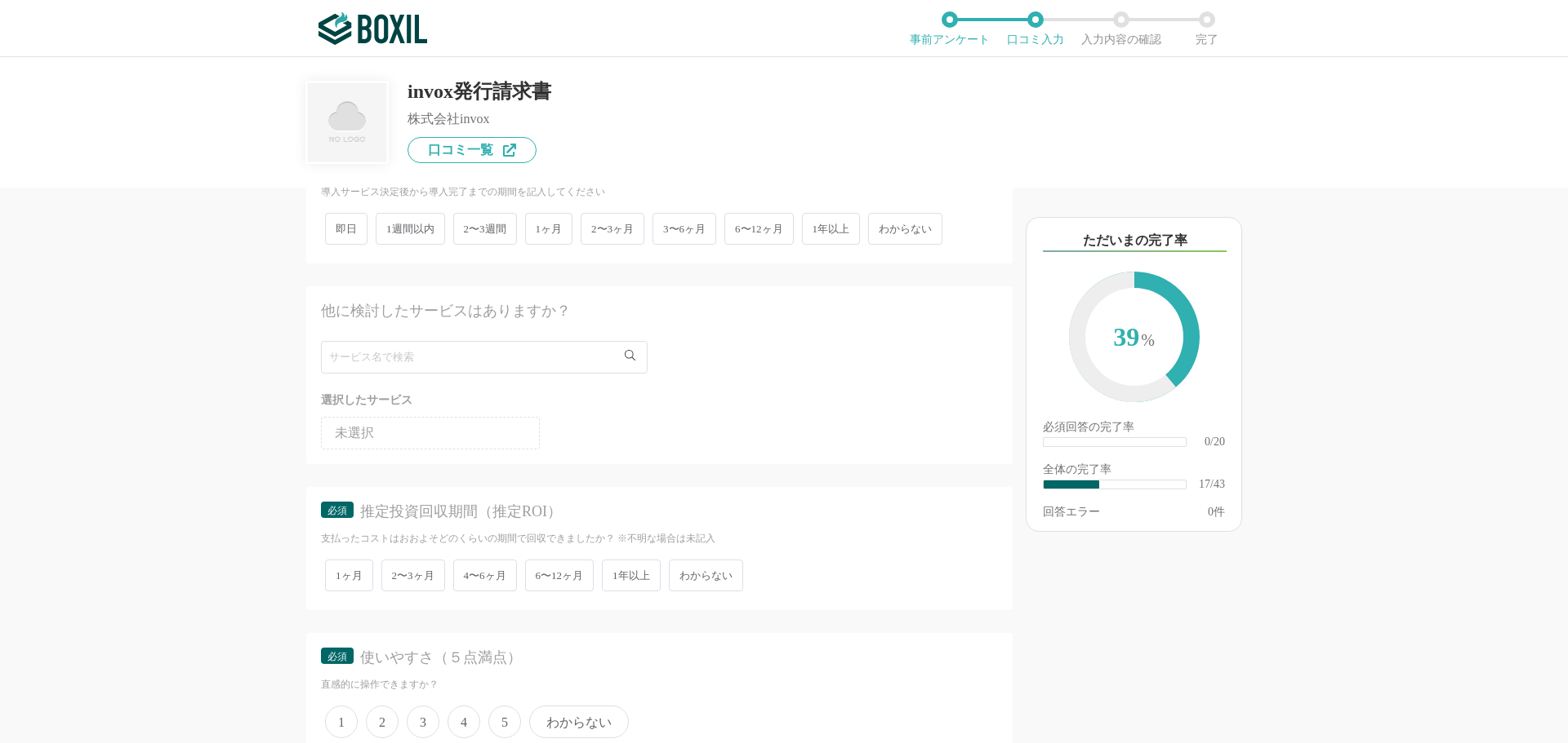
click at [691, 591] on span "わからない" at bounding box center [705, 575] width 74 height 32
click at [683, 573] on input "わからない" at bounding box center [679, 568] width 11 height 11
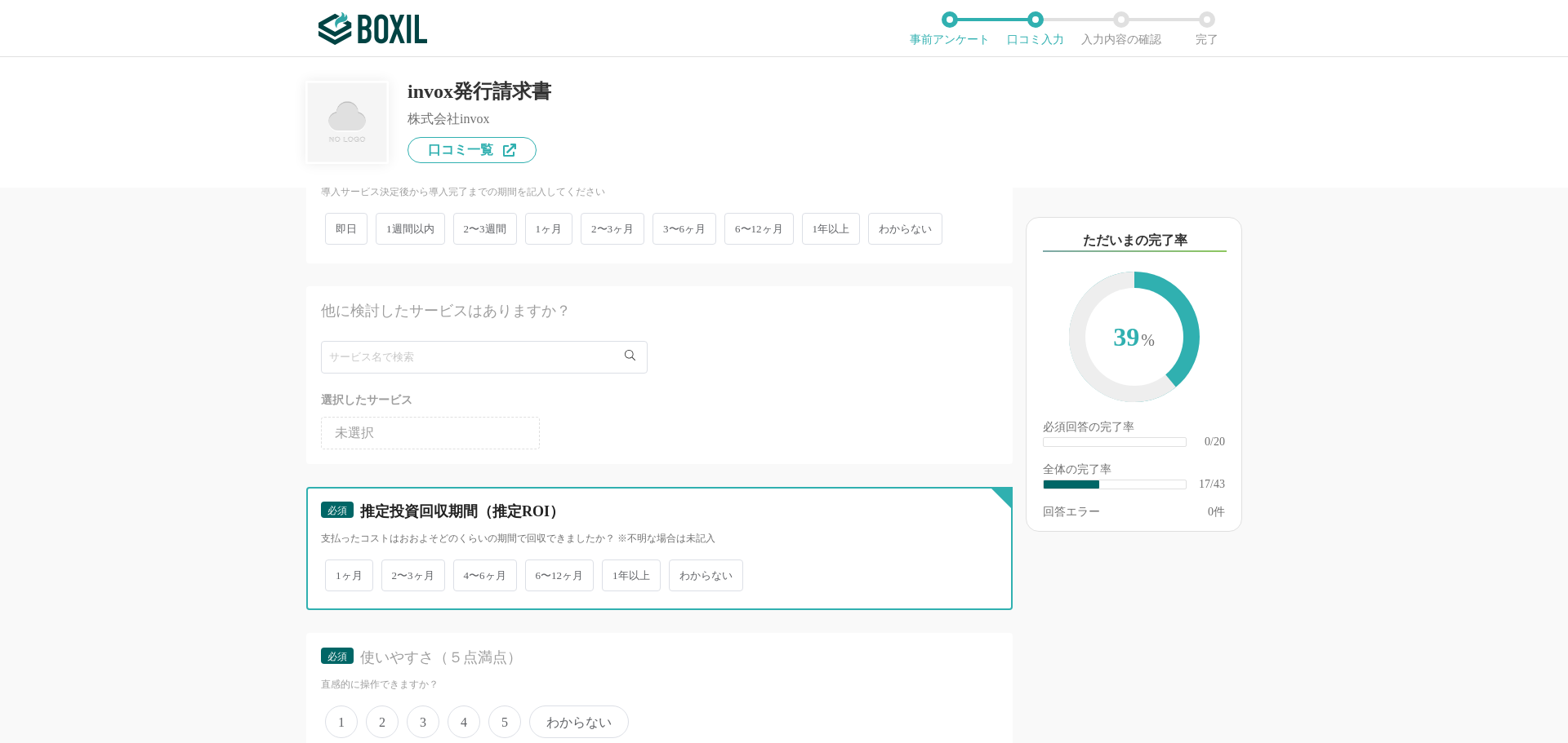
radio input "true"
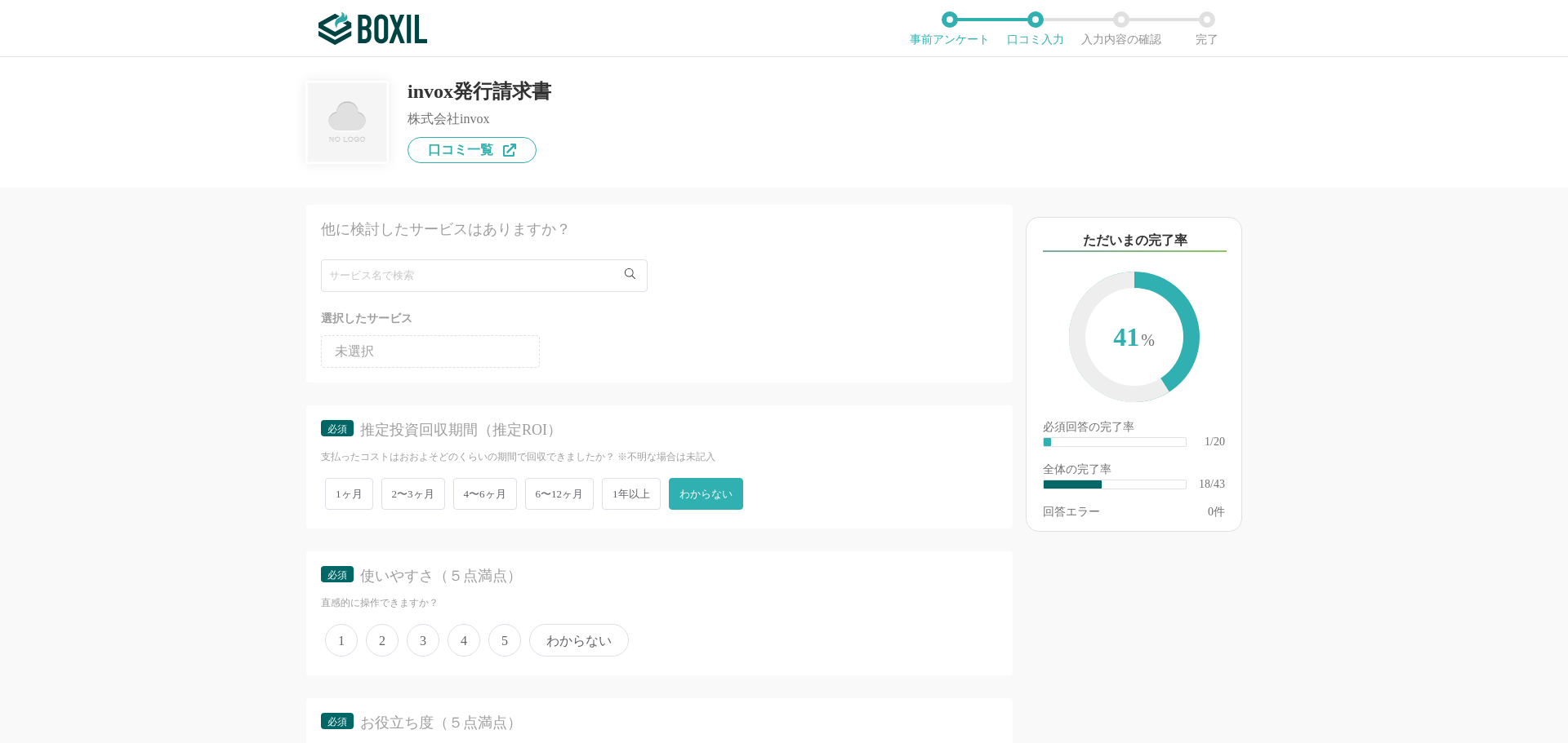
click at [503, 638] on span "5" at bounding box center [504, 641] width 33 height 33
click at [503, 637] on input "5" at bounding box center [498, 632] width 11 height 11
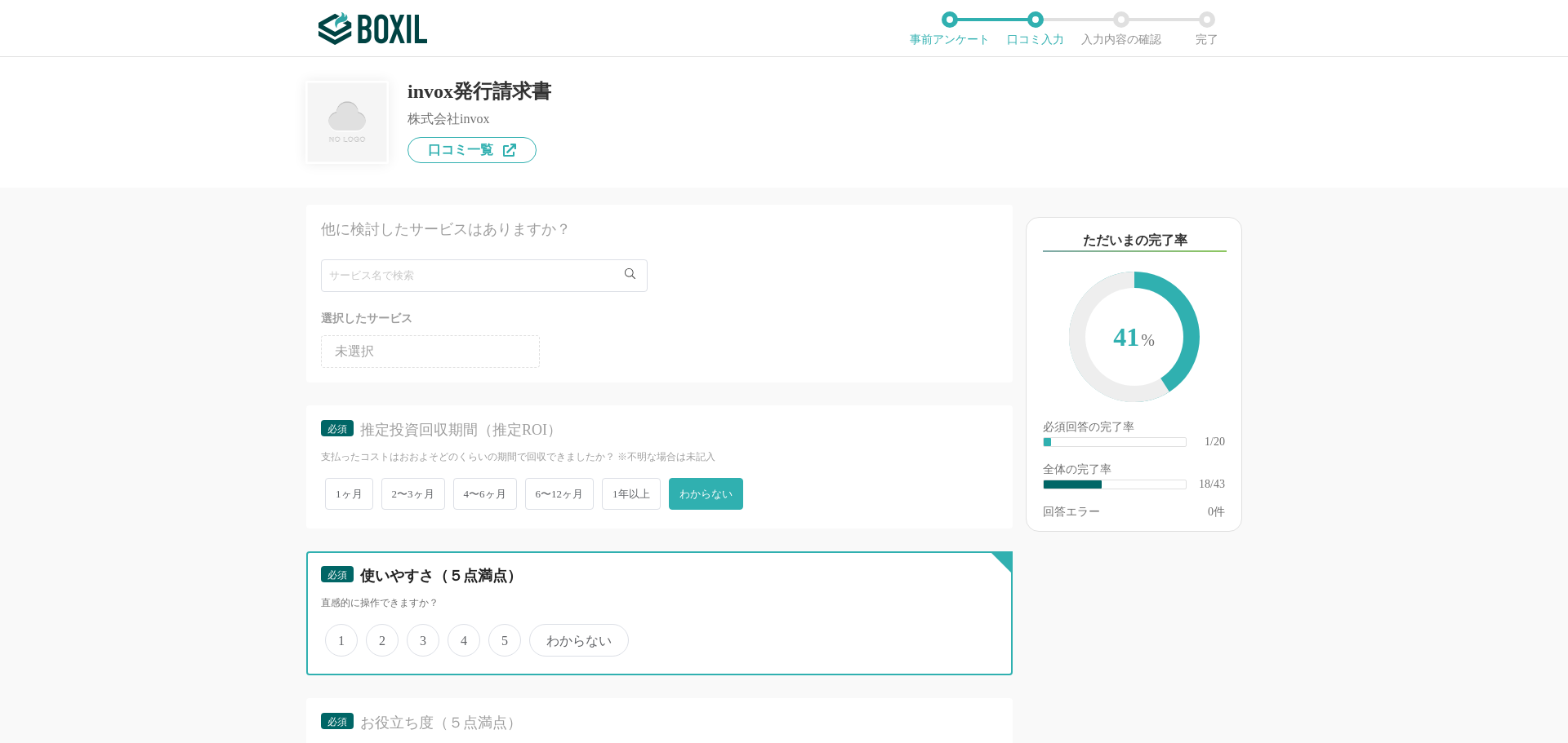
radio input "true"
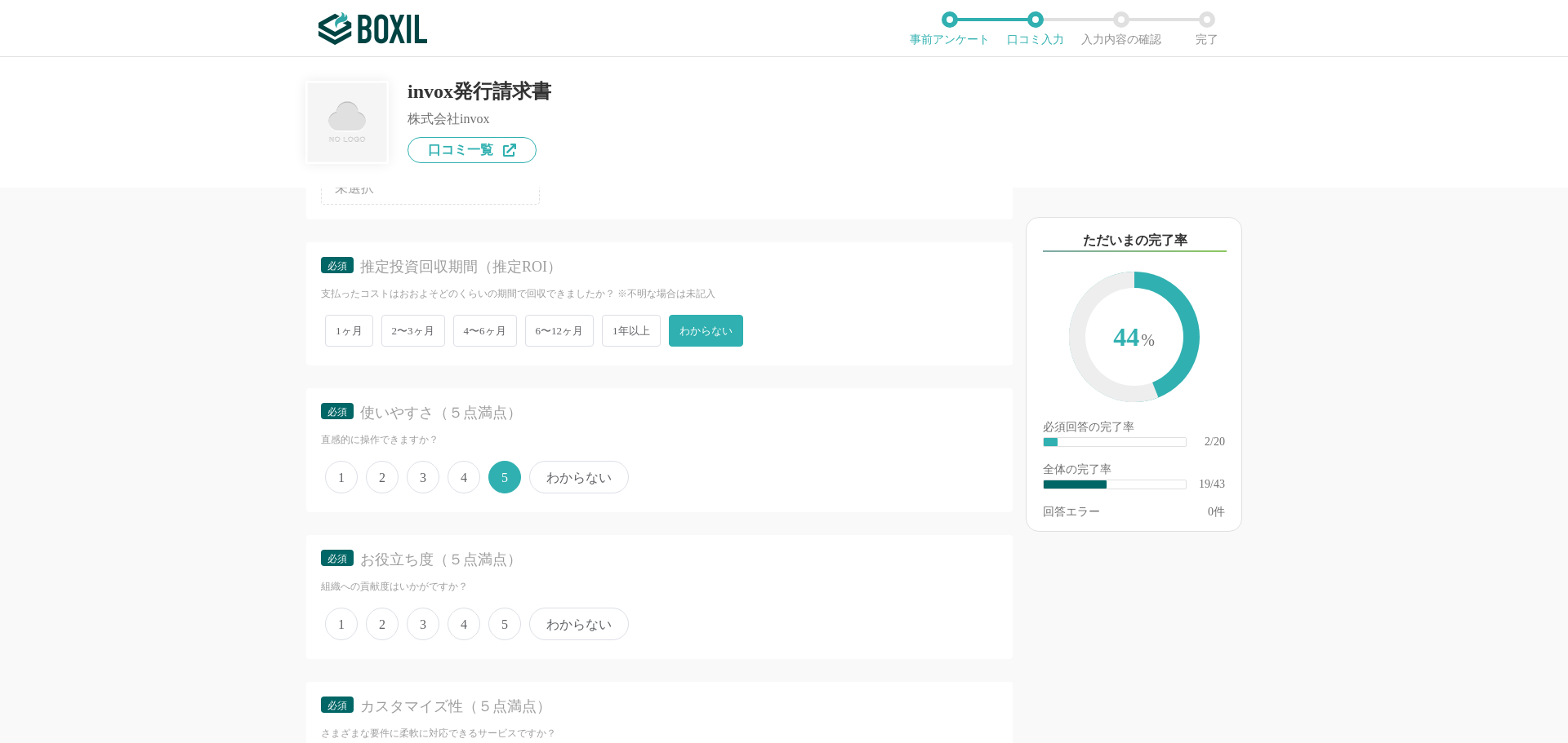
click at [511, 626] on span "5" at bounding box center [504, 624] width 33 height 33
click at [503, 621] on input "5" at bounding box center [498, 616] width 11 height 11
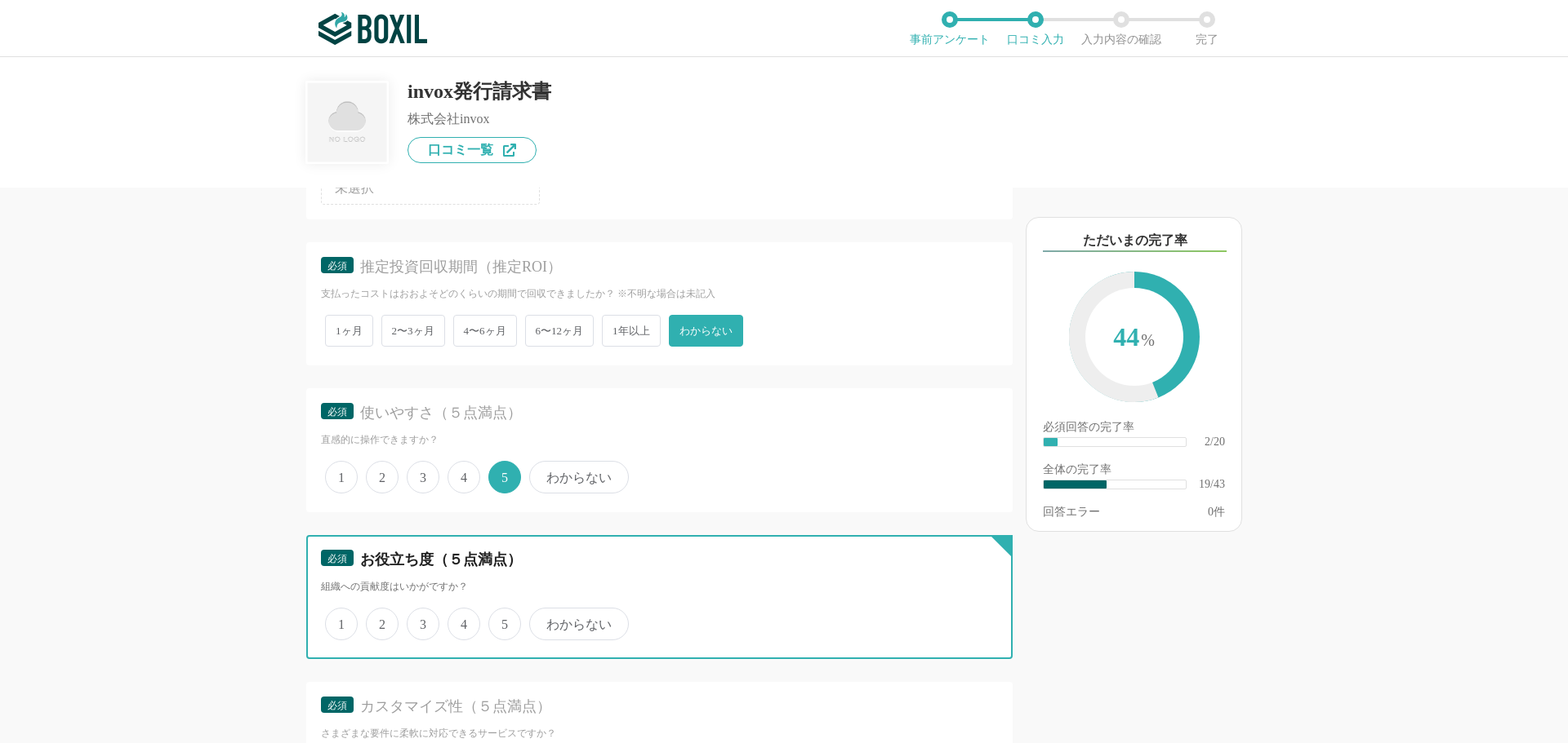
radio input "true"
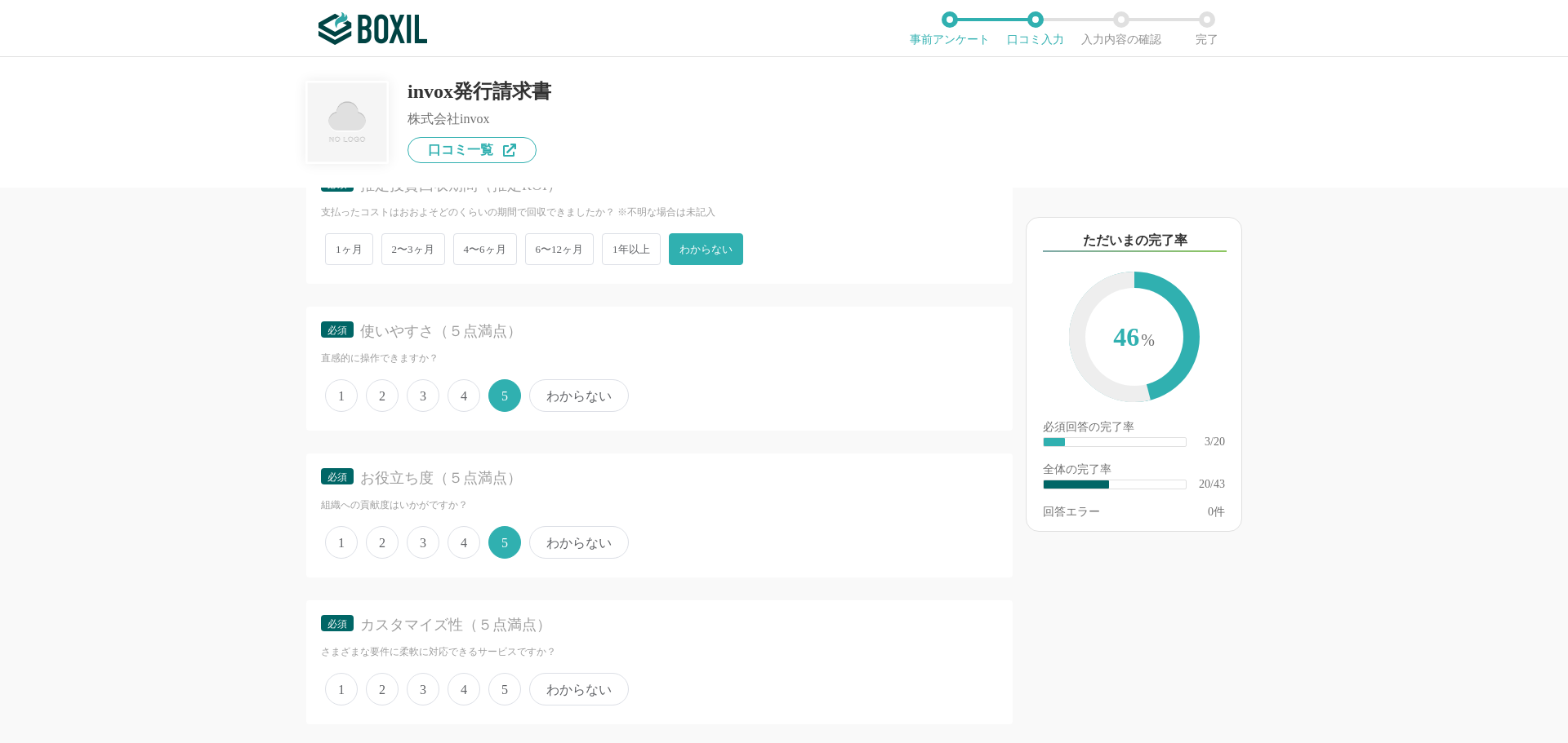
click at [493, 685] on span "5" at bounding box center [504, 689] width 33 height 33
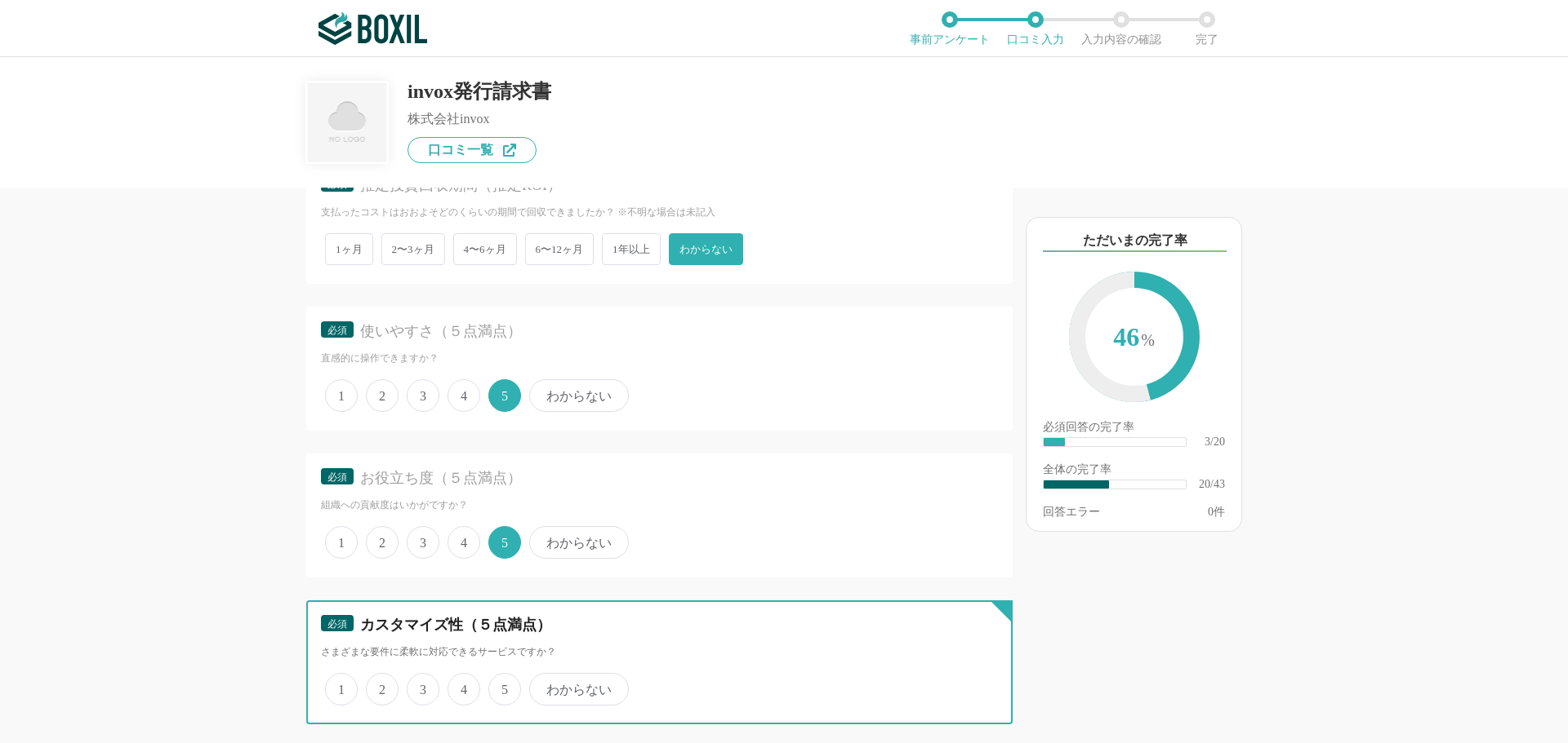
click at [493, 685] on input "5" at bounding box center [498, 681] width 11 height 11
radio input "true"
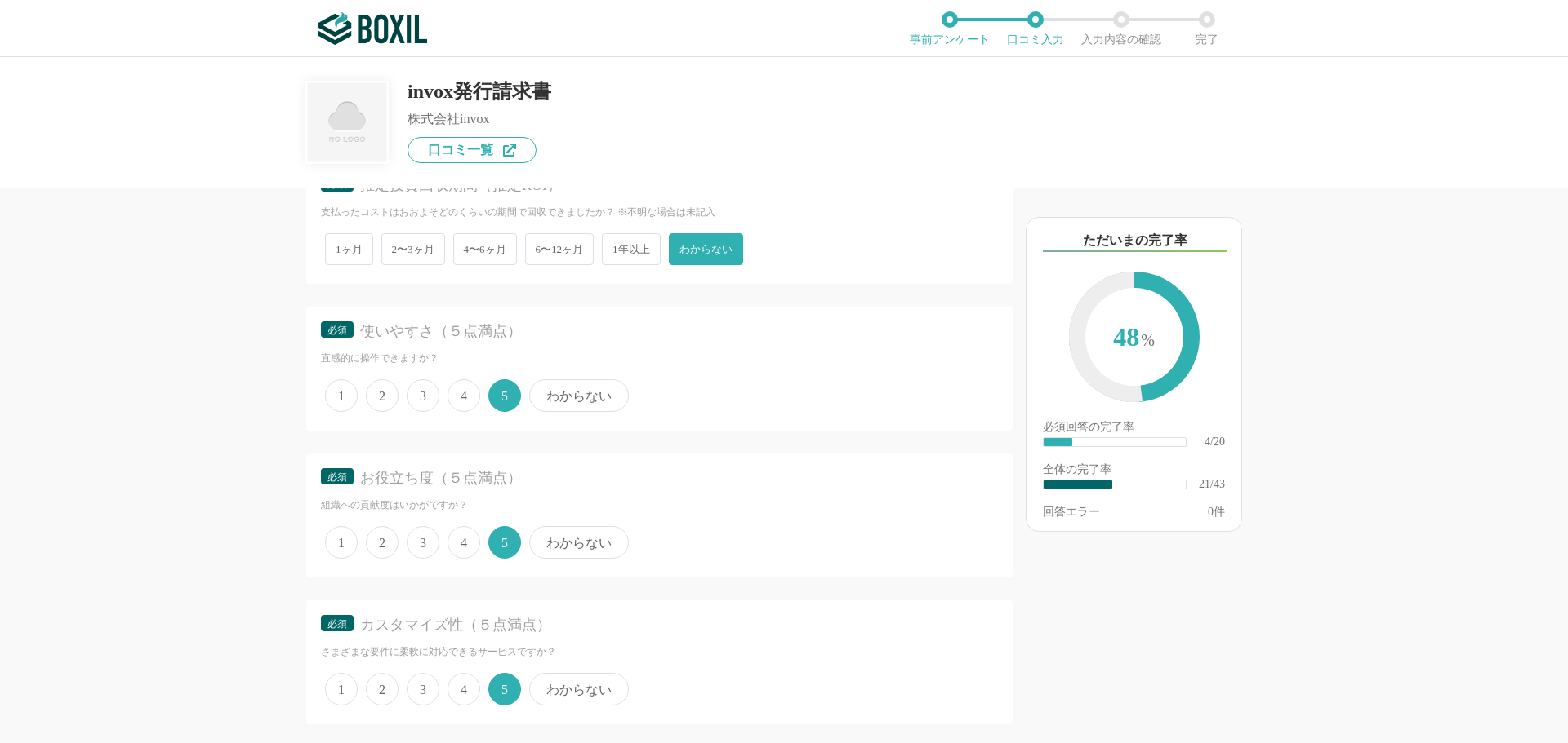
click at [464, 549] on span "4" at bounding box center [464, 542] width 33 height 33
click at [462, 540] on input "4" at bounding box center [457, 534] width 11 height 11
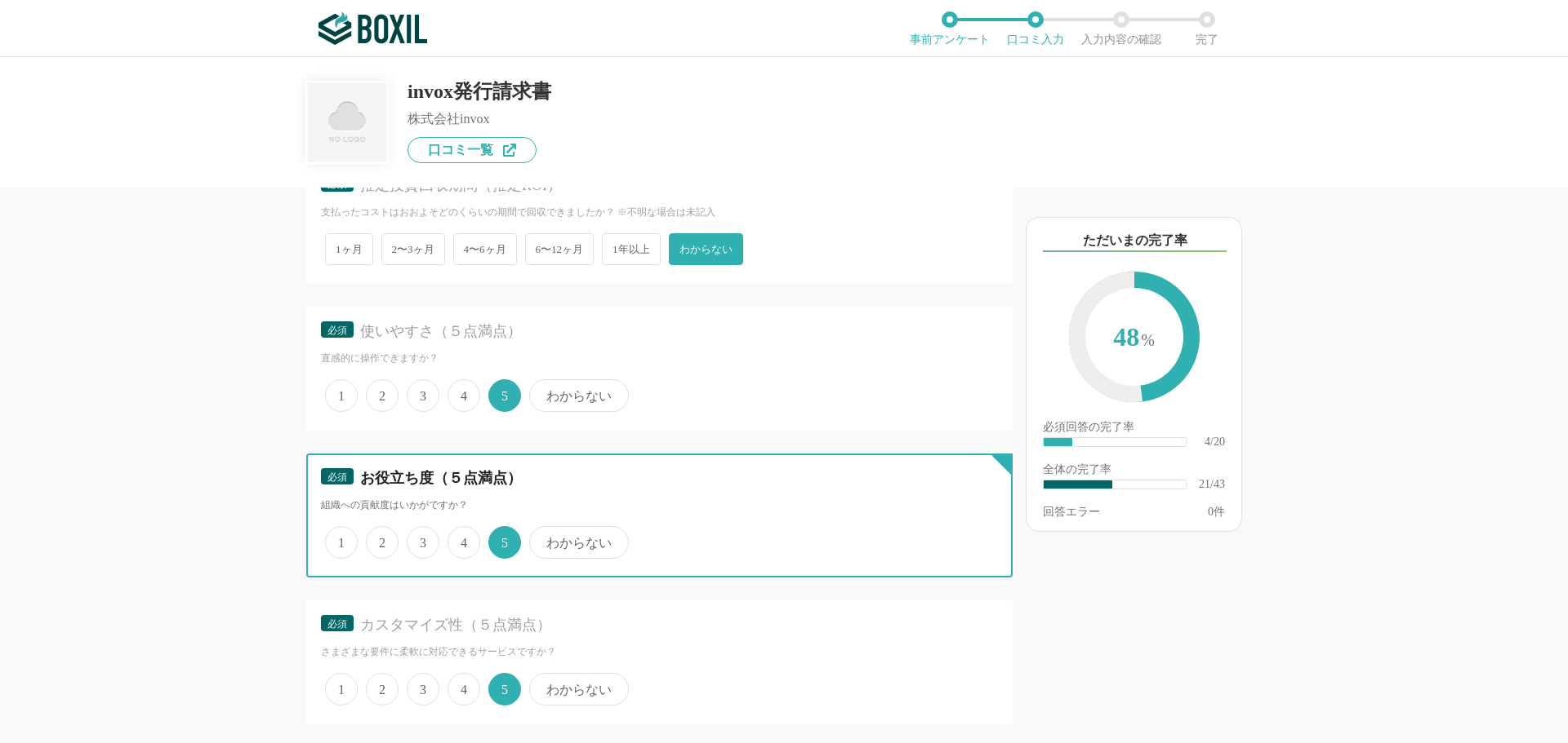
radio input "true"
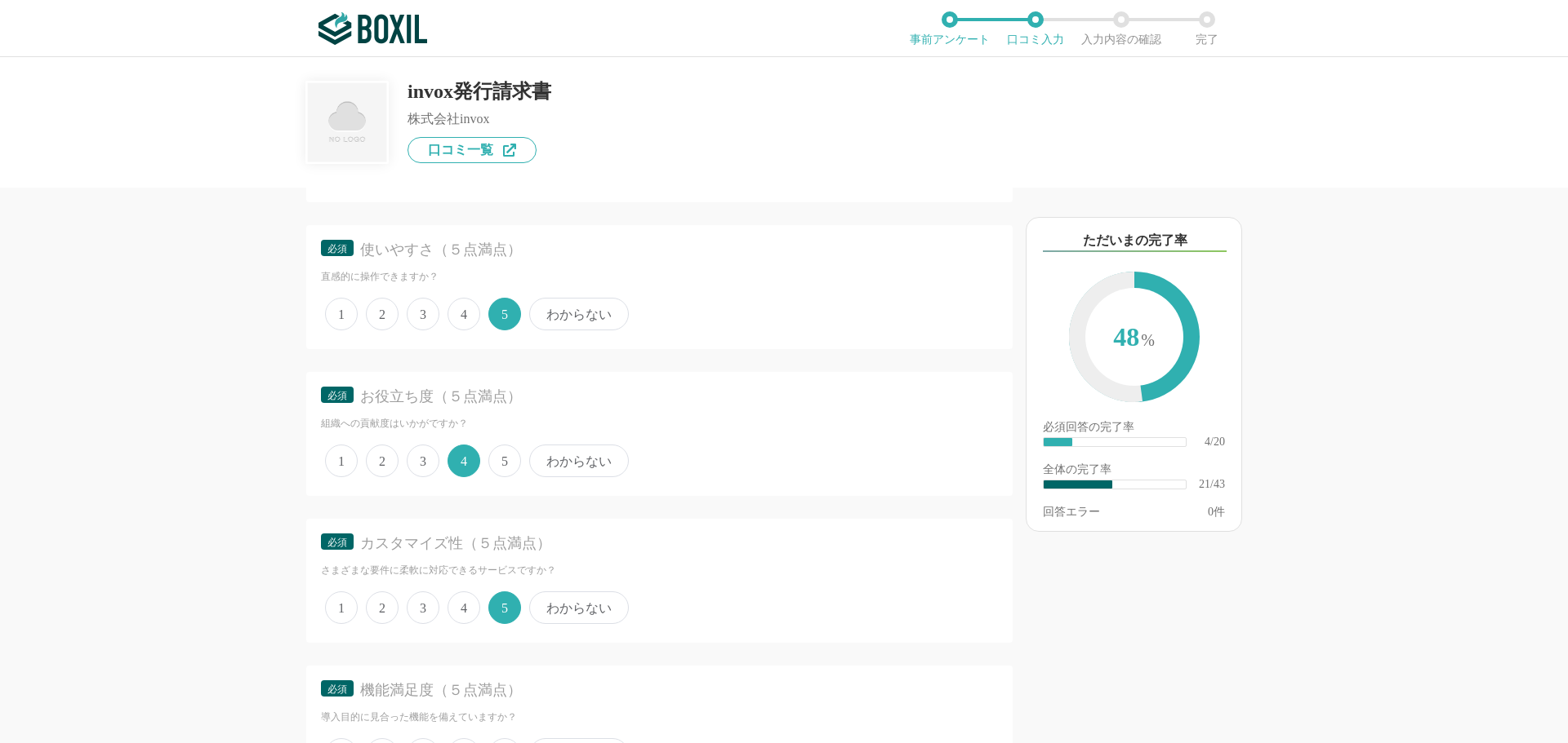
click at [493, 452] on span "5" at bounding box center [504, 461] width 33 height 33
click at [493, 452] on input "5" at bounding box center [498, 453] width 11 height 11
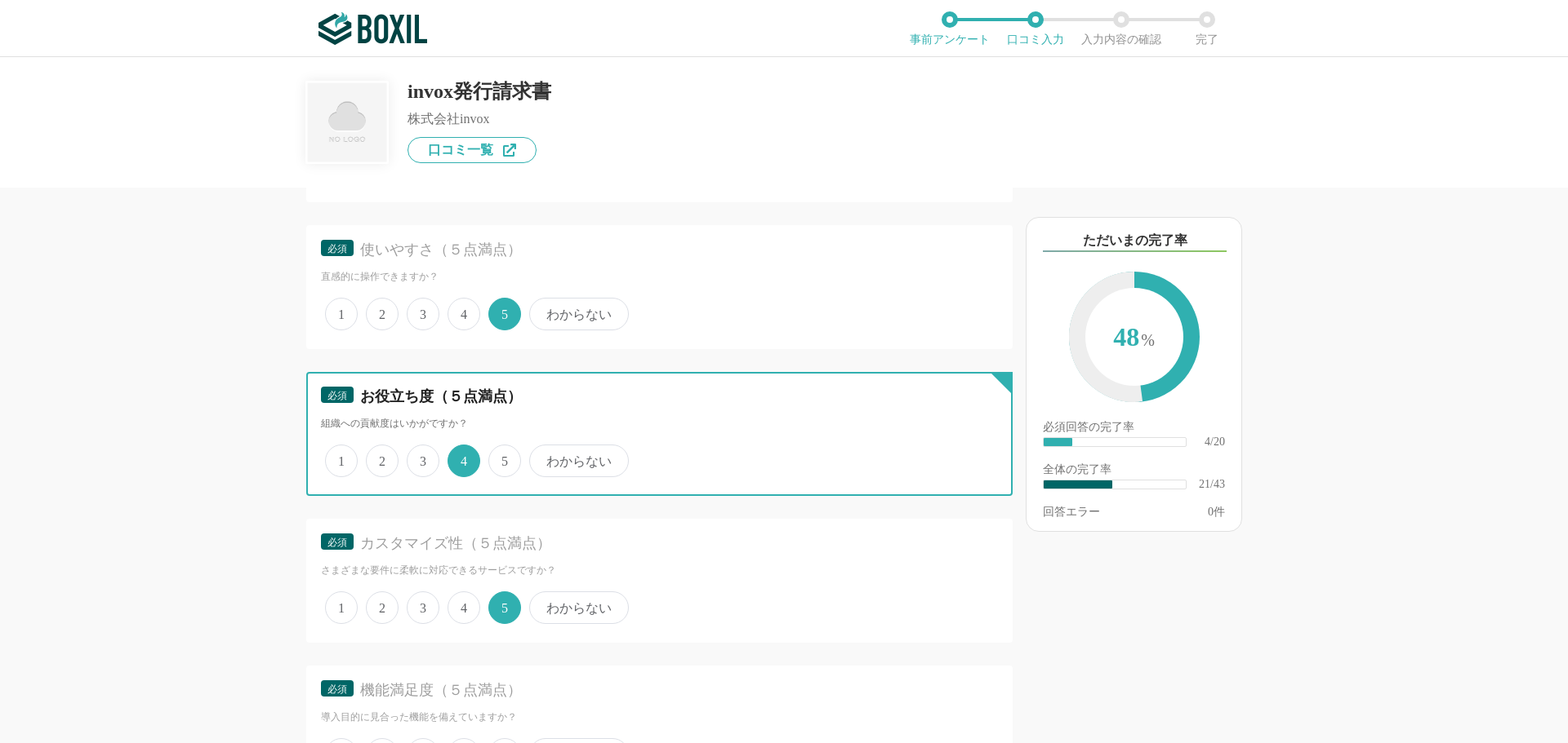
radio input "true"
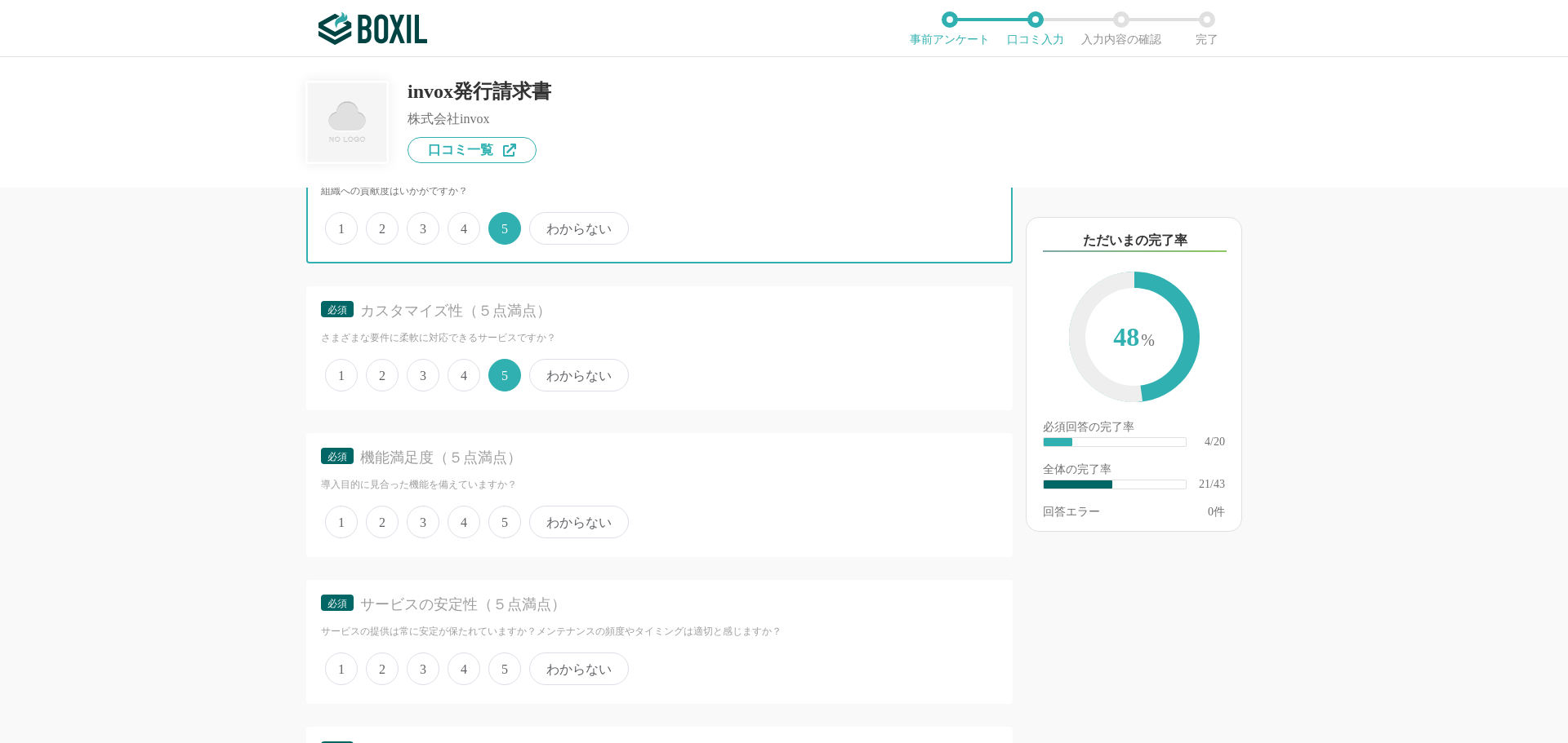
scroll to position [3265, 0]
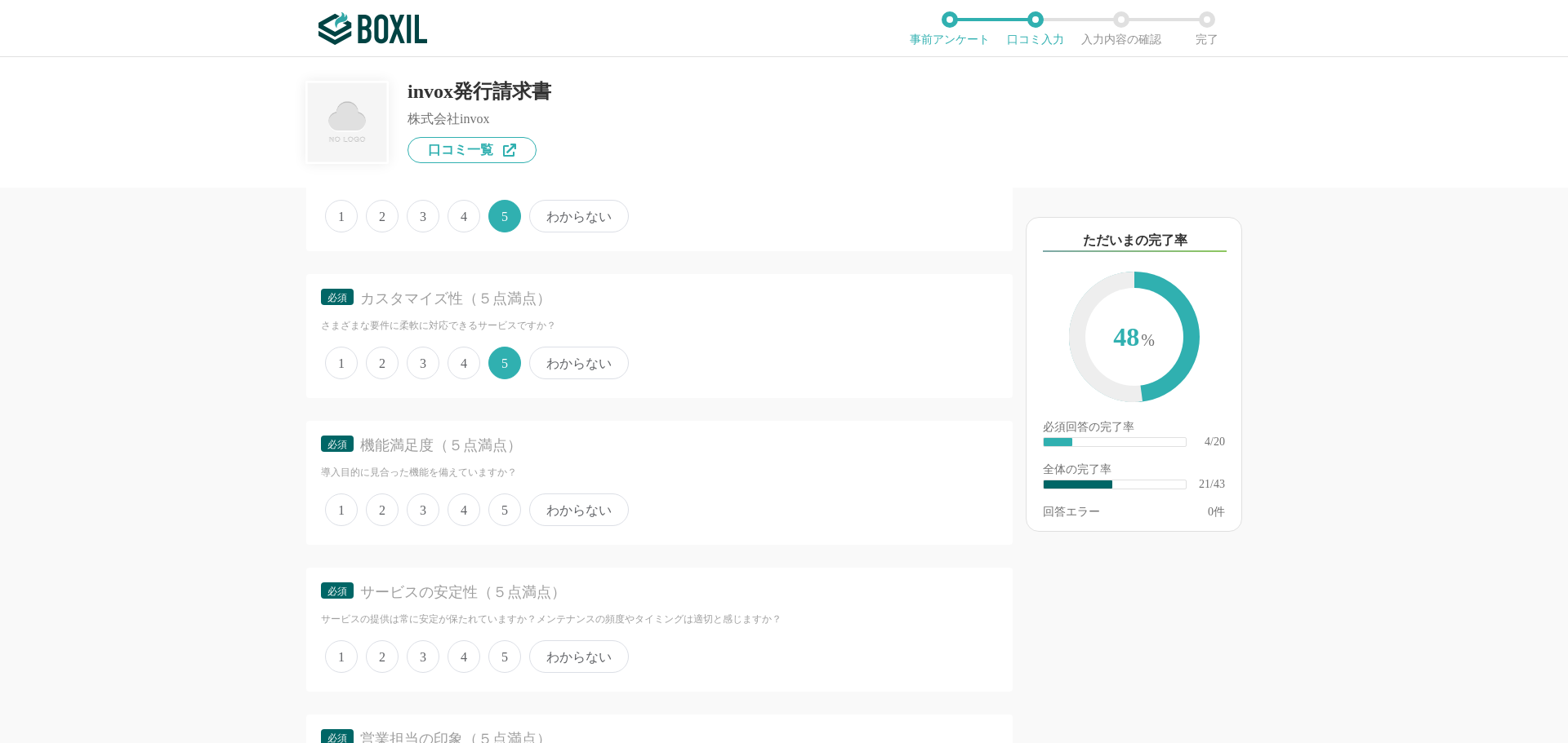
click at [465, 520] on span "4" at bounding box center [464, 511] width 33 height 33
click at [462, 507] on input "4" at bounding box center [457, 501] width 11 height 11
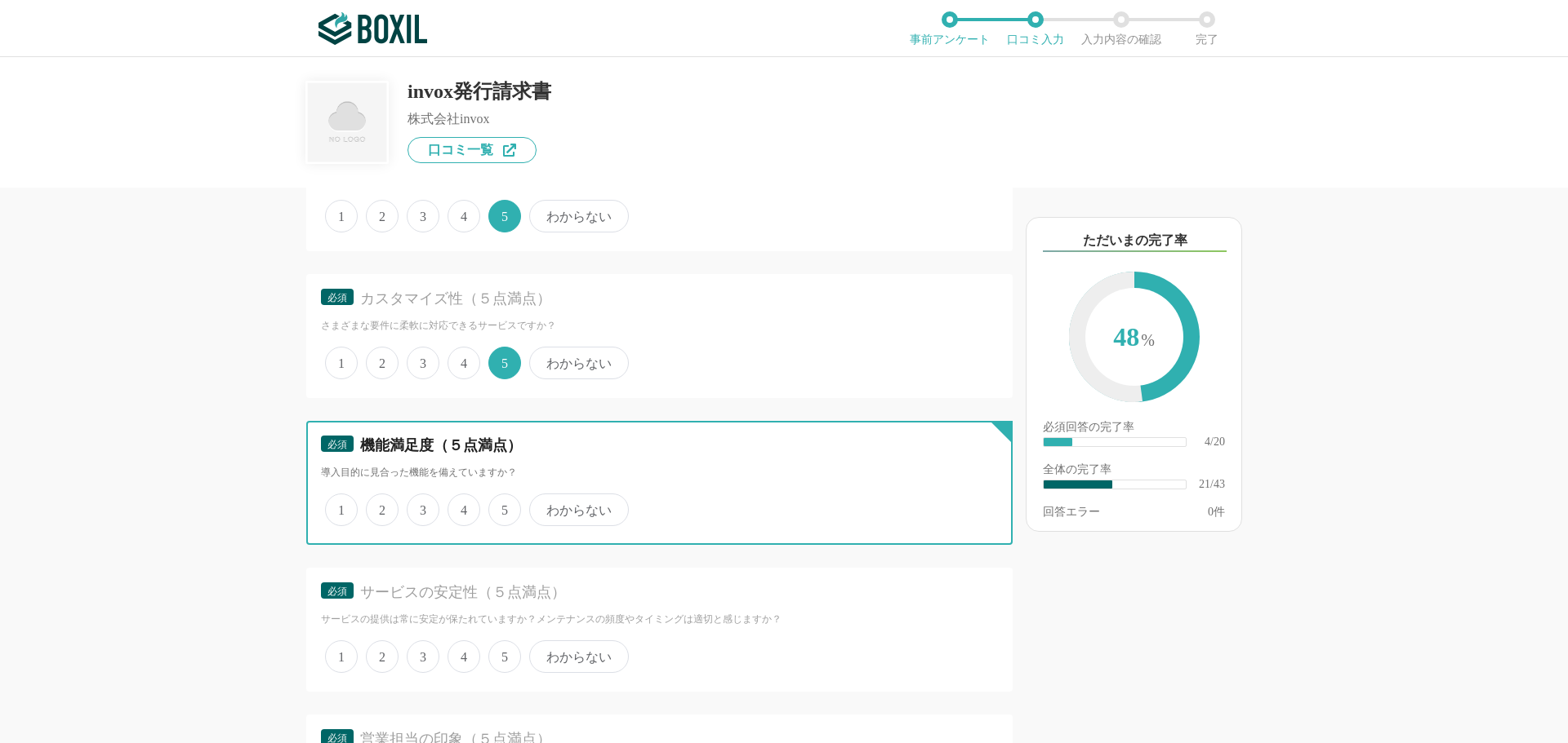
radio input "true"
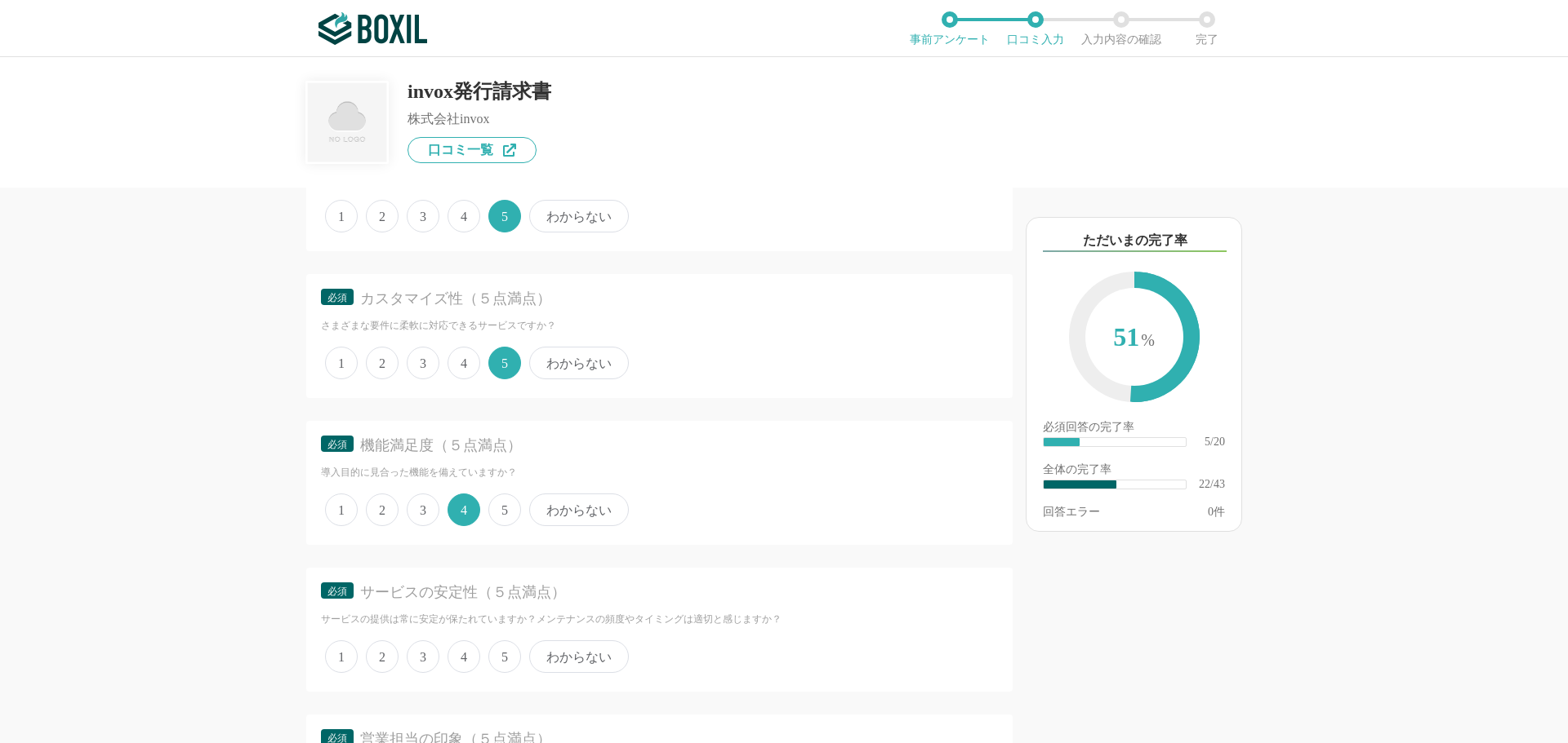
click at [505, 672] on span "5" at bounding box center [504, 657] width 33 height 33
click at [503, 654] on input "5" at bounding box center [498, 648] width 11 height 11
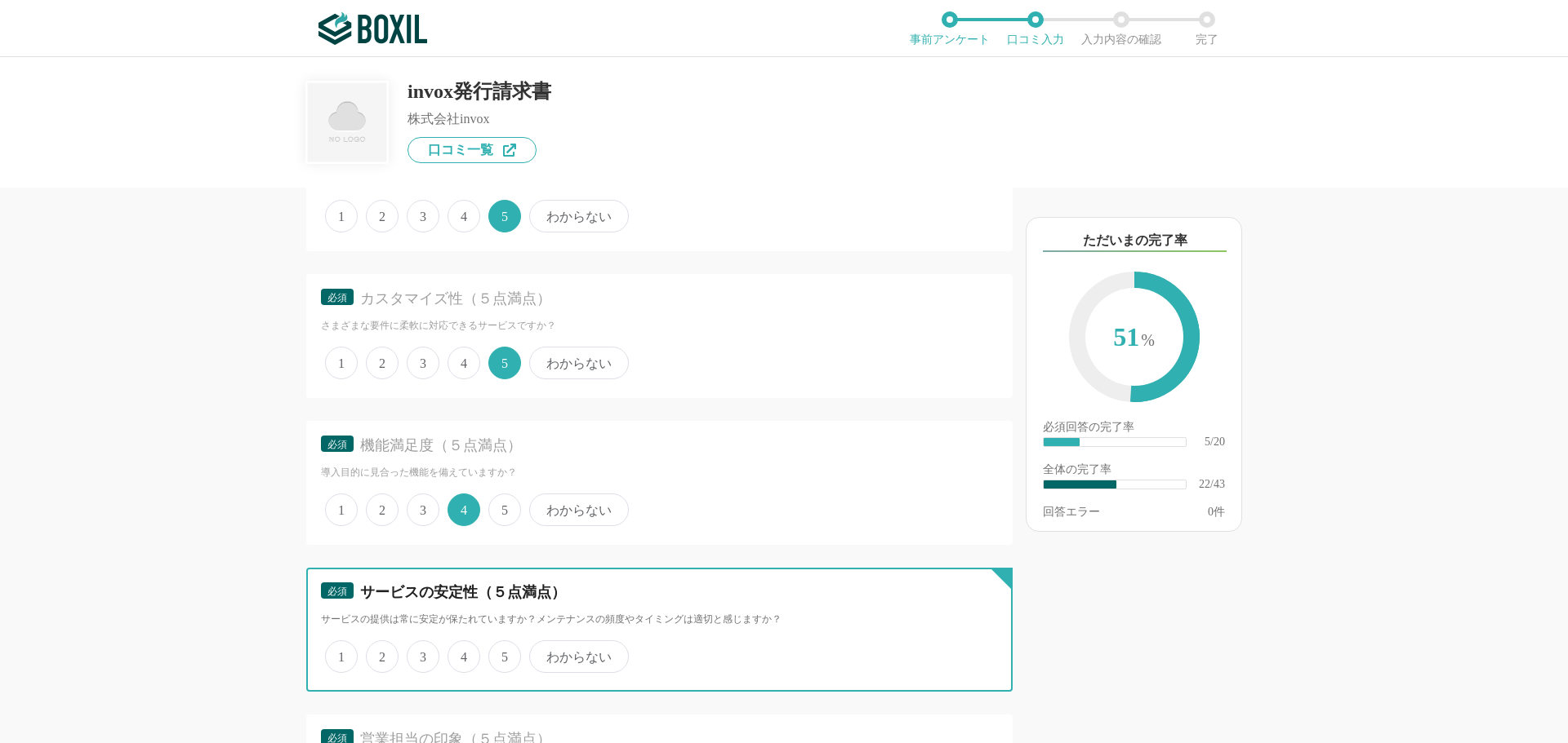
radio input "true"
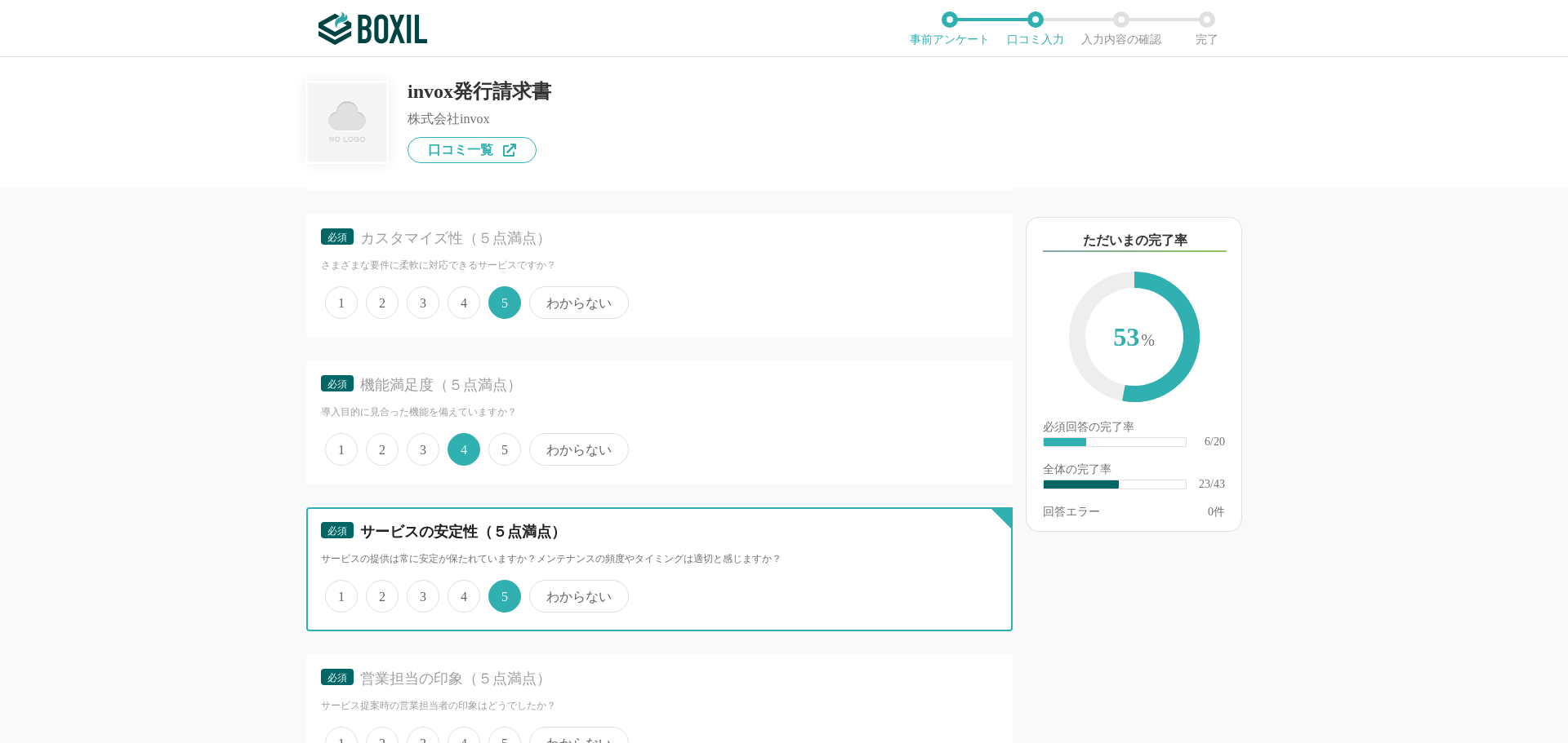
scroll to position [3428, 0]
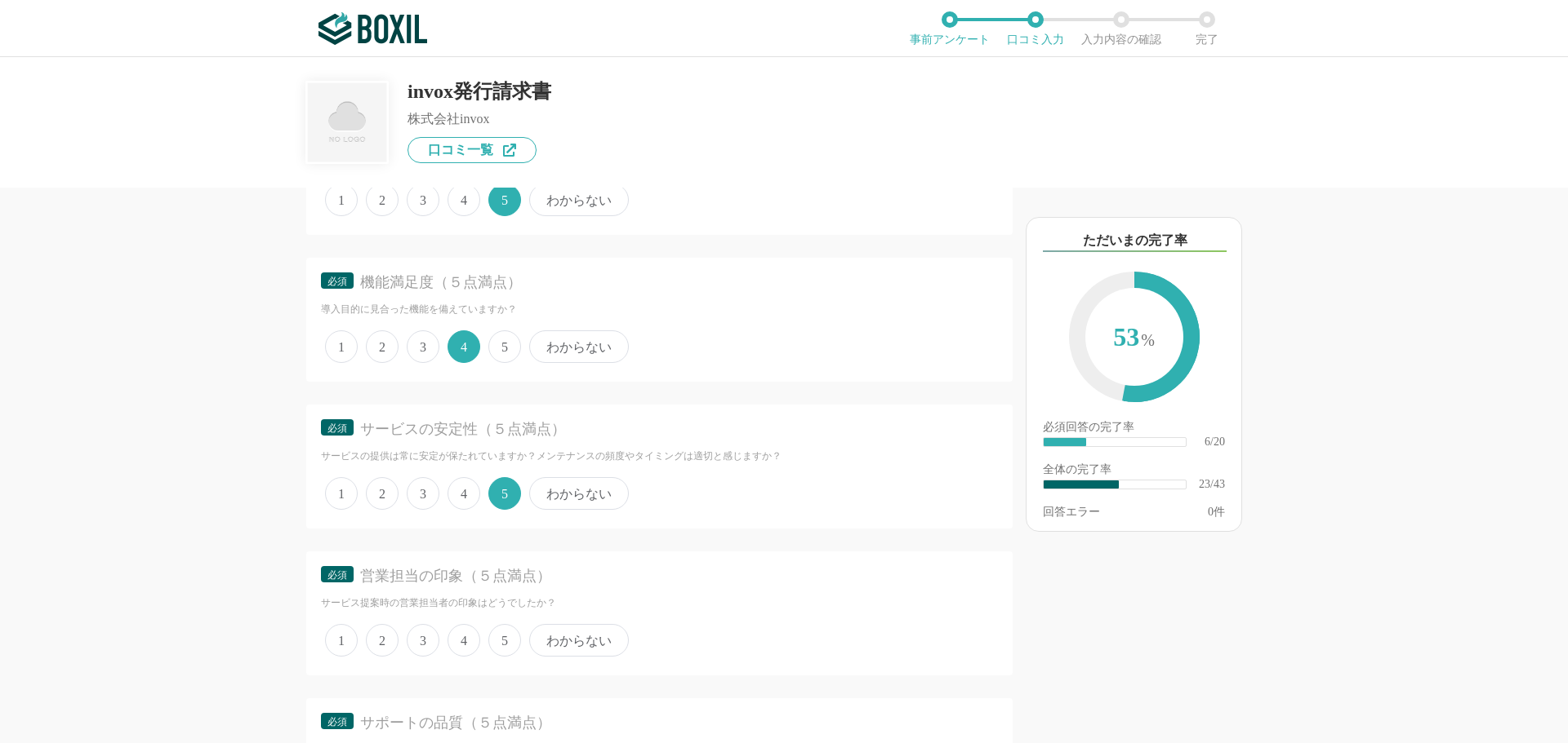
click at [485, 643] on div "1 2 3 4 5 わからない" at bounding box center [659, 640] width 677 height 41
click at [458, 645] on span "4" at bounding box center [464, 641] width 33 height 33
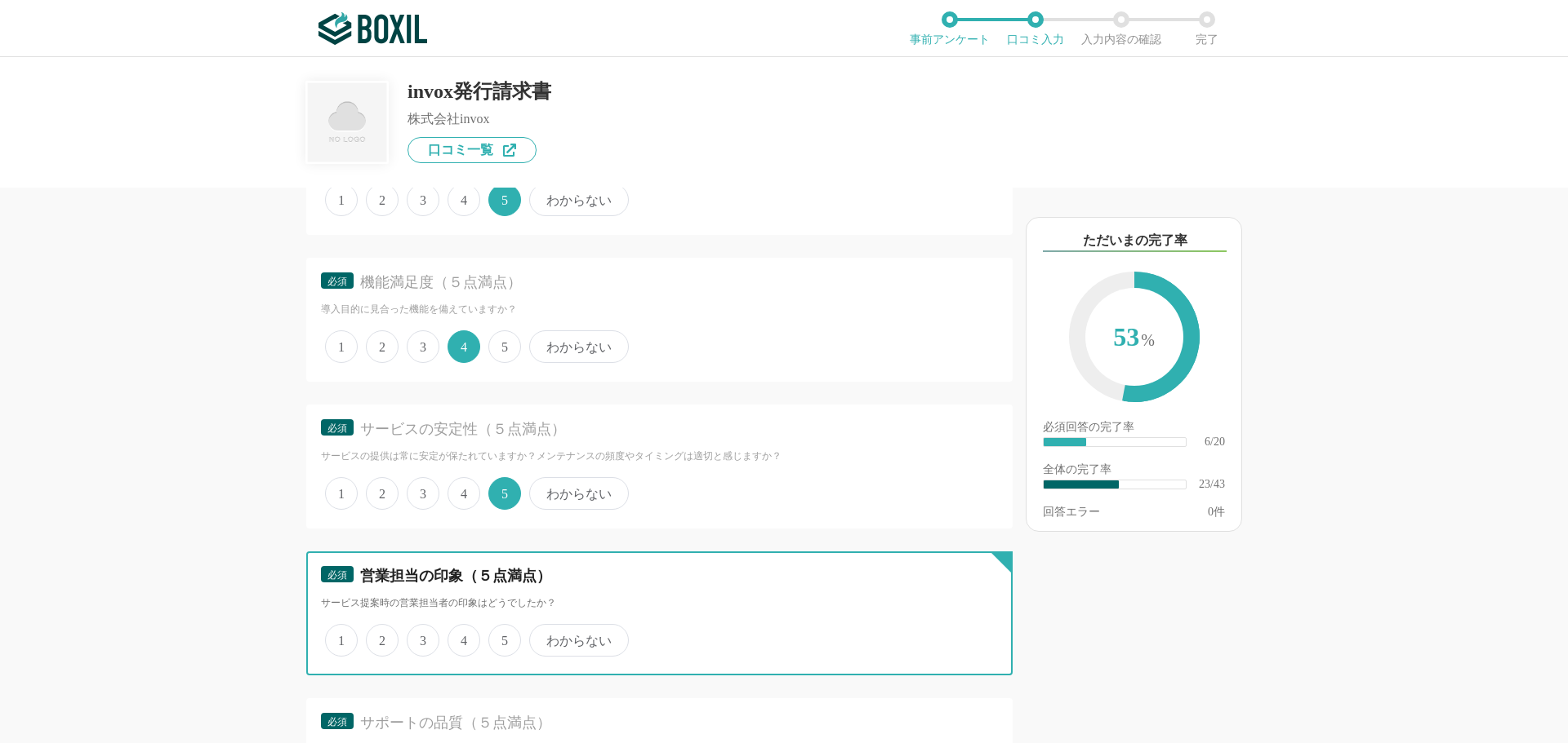
click at [458, 637] on input "4" at bounding box center [457, 632] width 11 height 11
radio input "true"
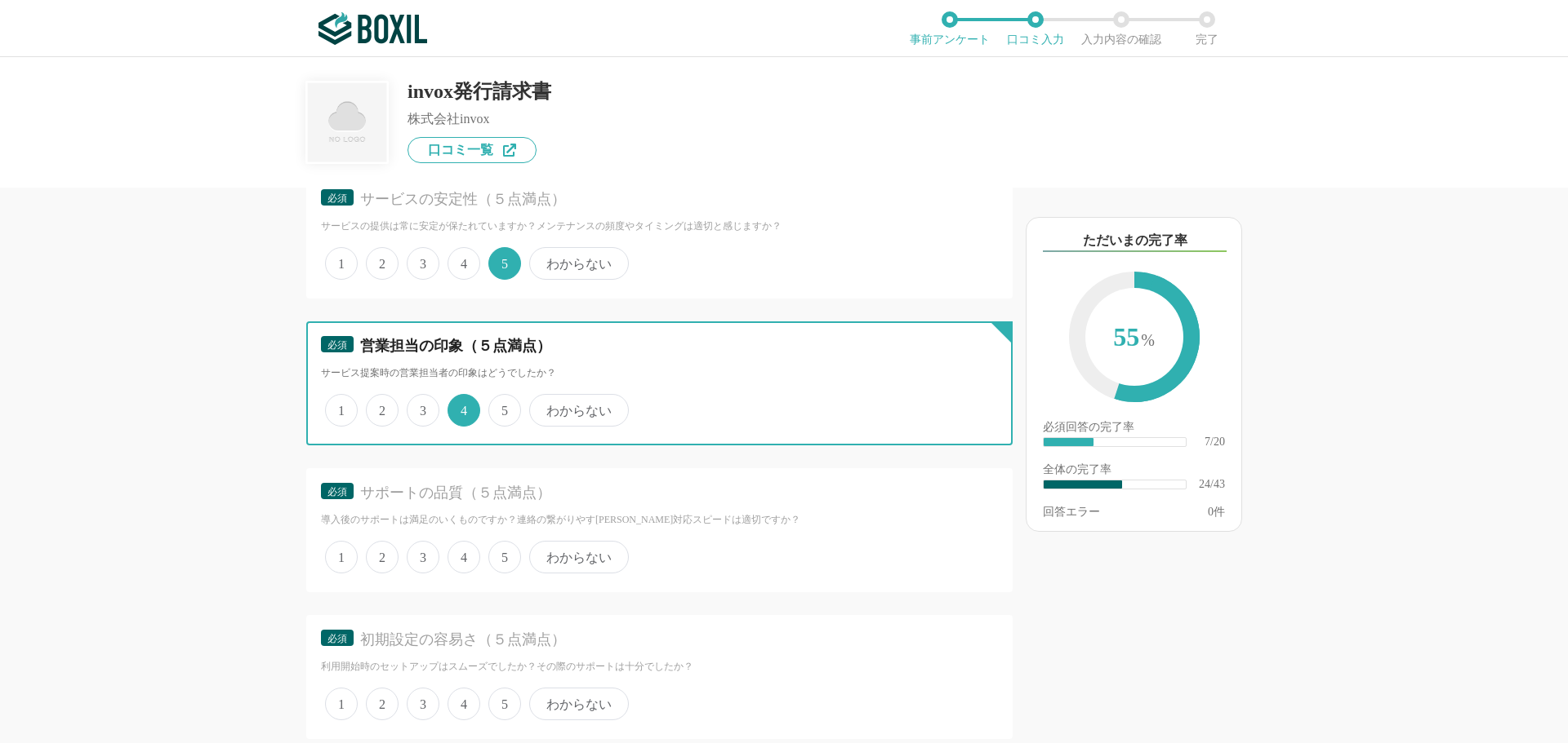
scroll to position [3672, 0]
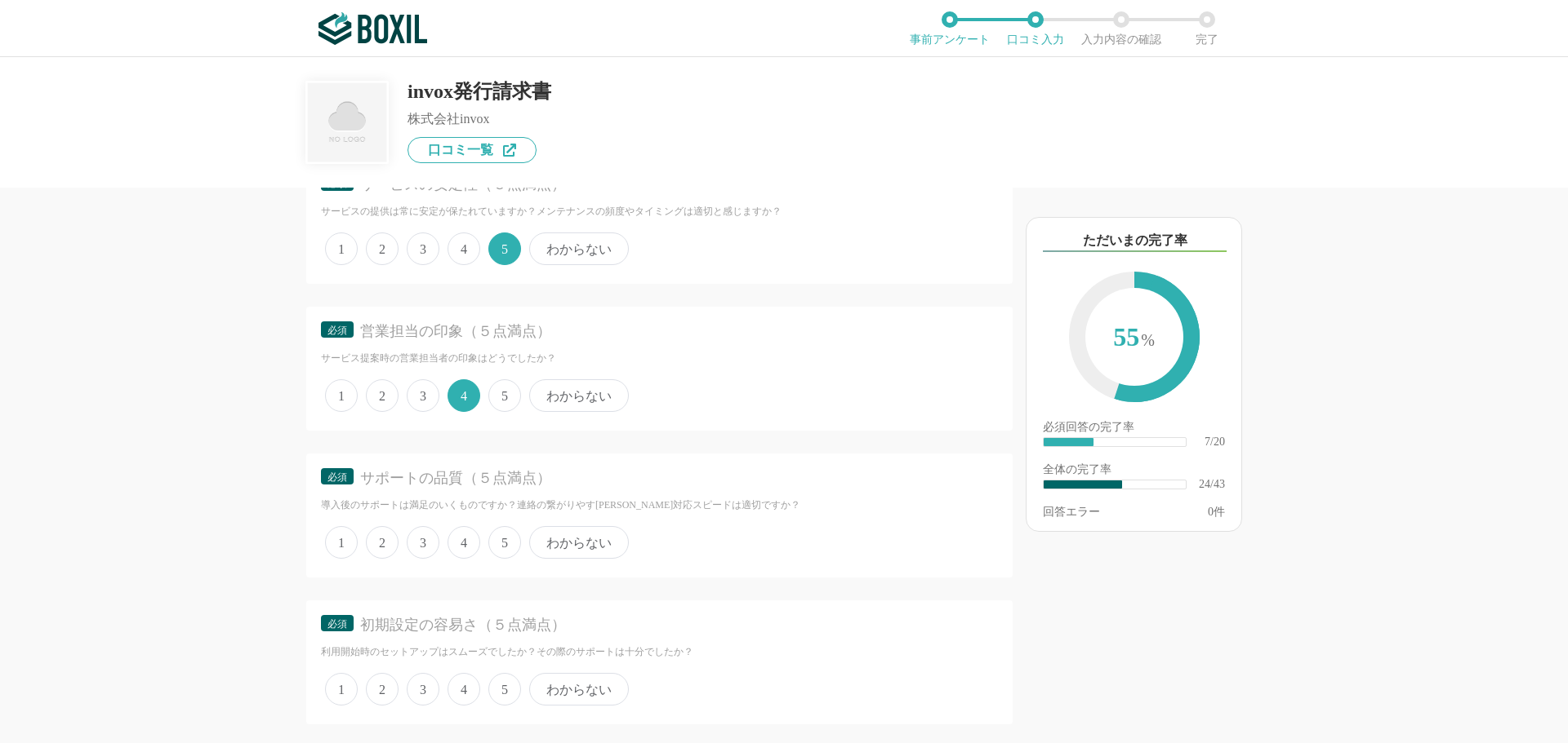
click at [465, 551] on span "4" at bounding box center [464, 542] width 33 height 33
click at [462, 540] on input "4" at bounding box center [457, 534] width 11 height 11
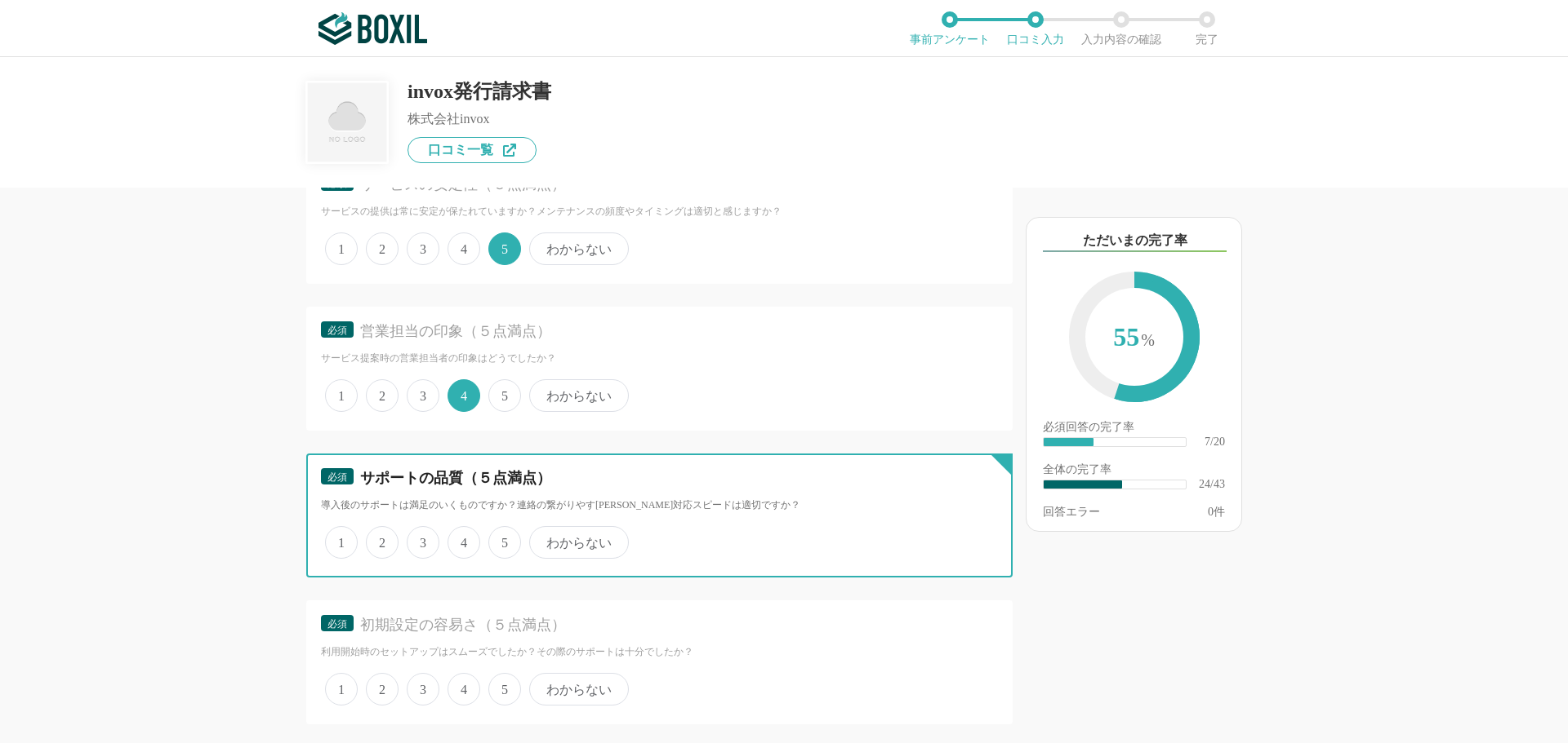
radio input "true"
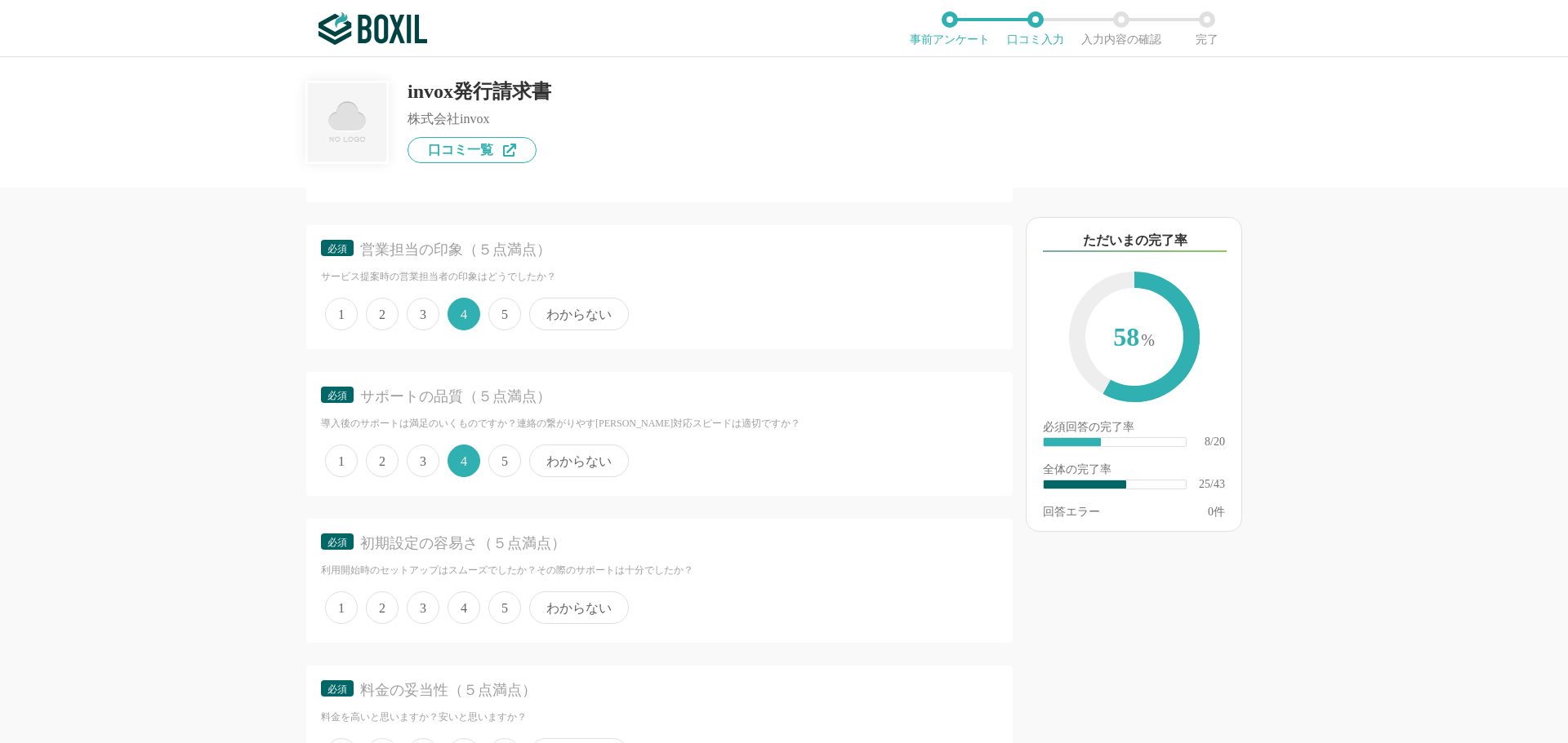
click at [461, 613] on span "4" at bounding box center [464, 608] width 33 height 33
click at [461, 604] on input "4" at bounding box center [457, 600] width 11 height 11
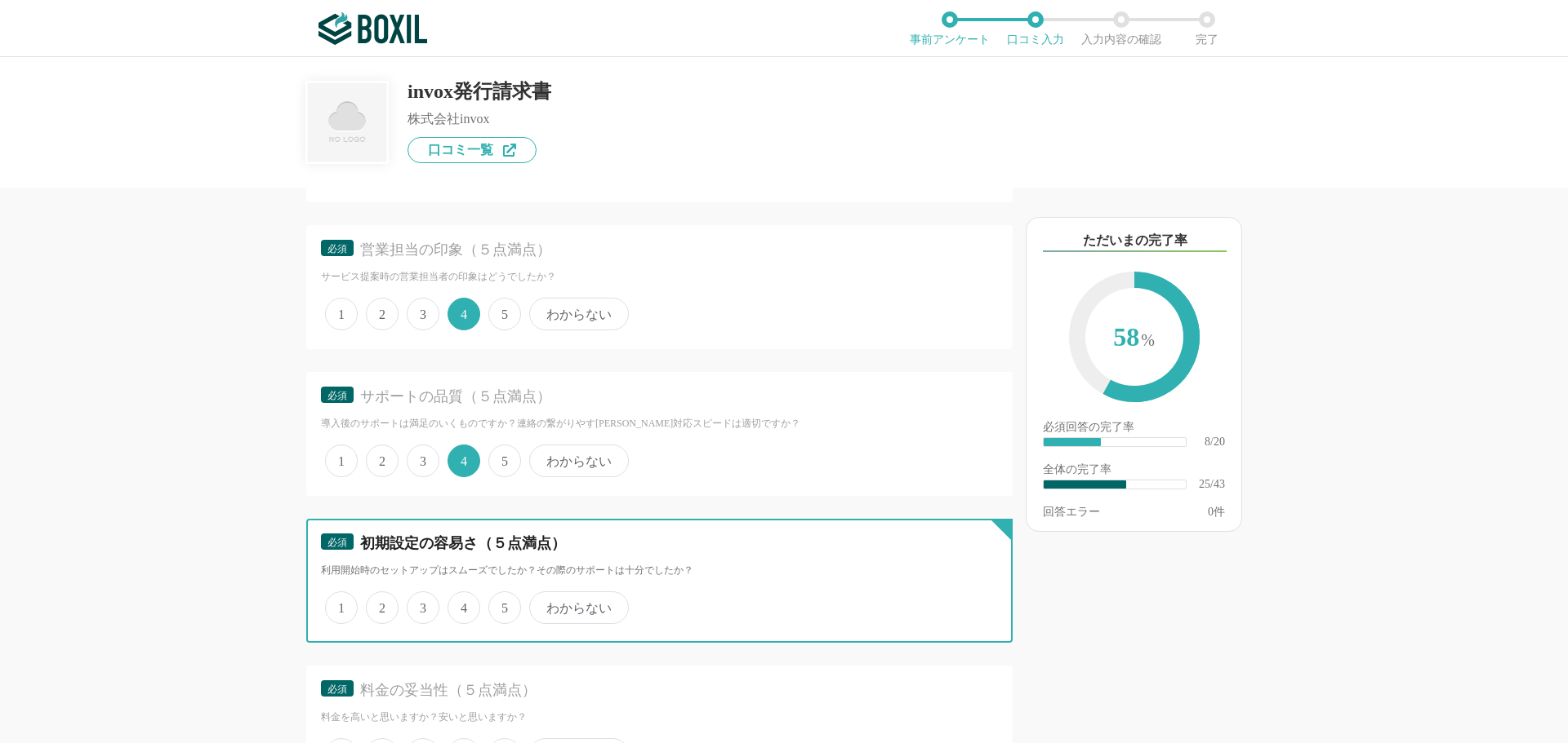
radio input "true"
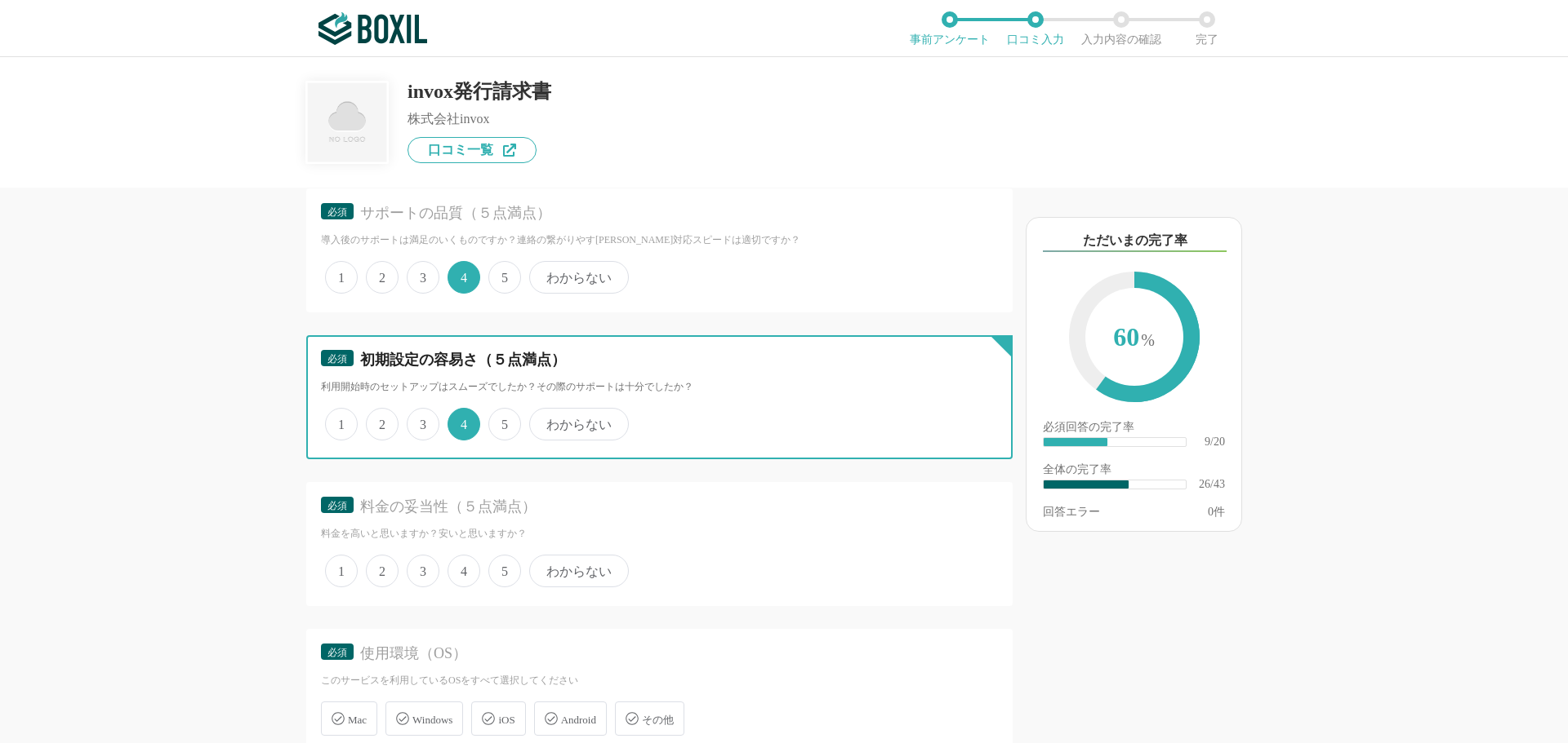
scroll to position [3999, 0]
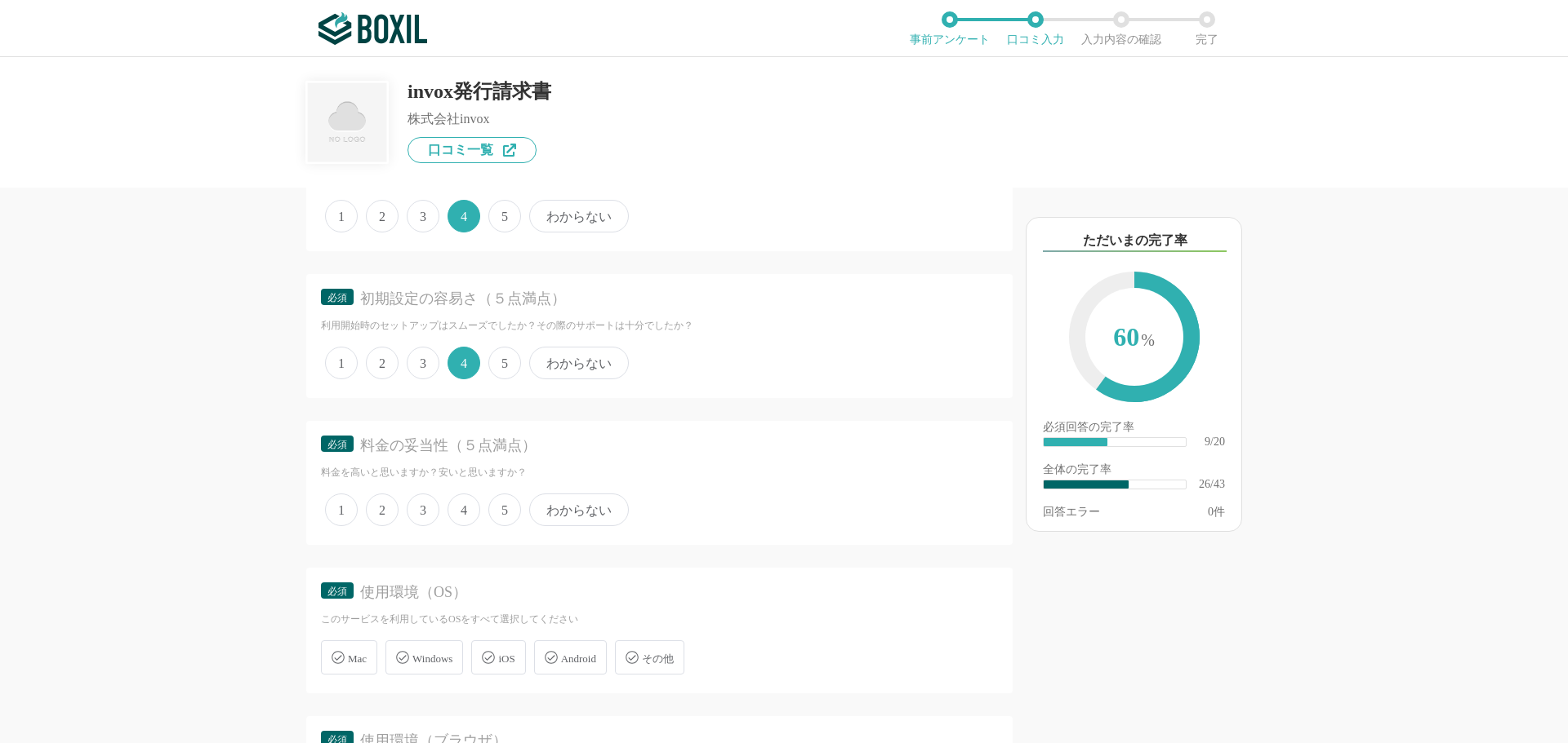
click at [506, 516] on span "5" at bounding box center [504, 511] width 33 height 33
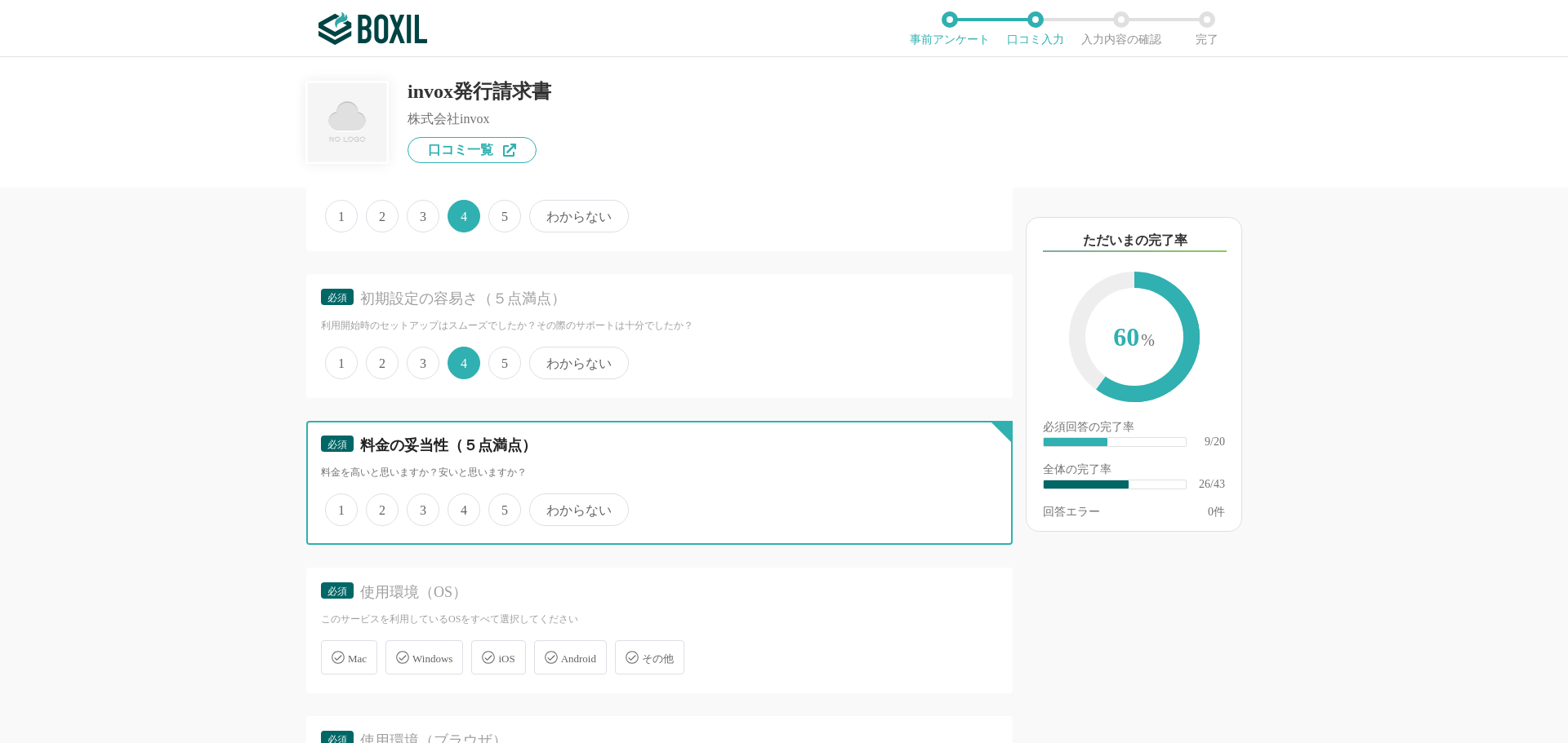
click at [503, 507] on input "5" at bounding box center [498, 501] width 11 height 11
radio input "true"
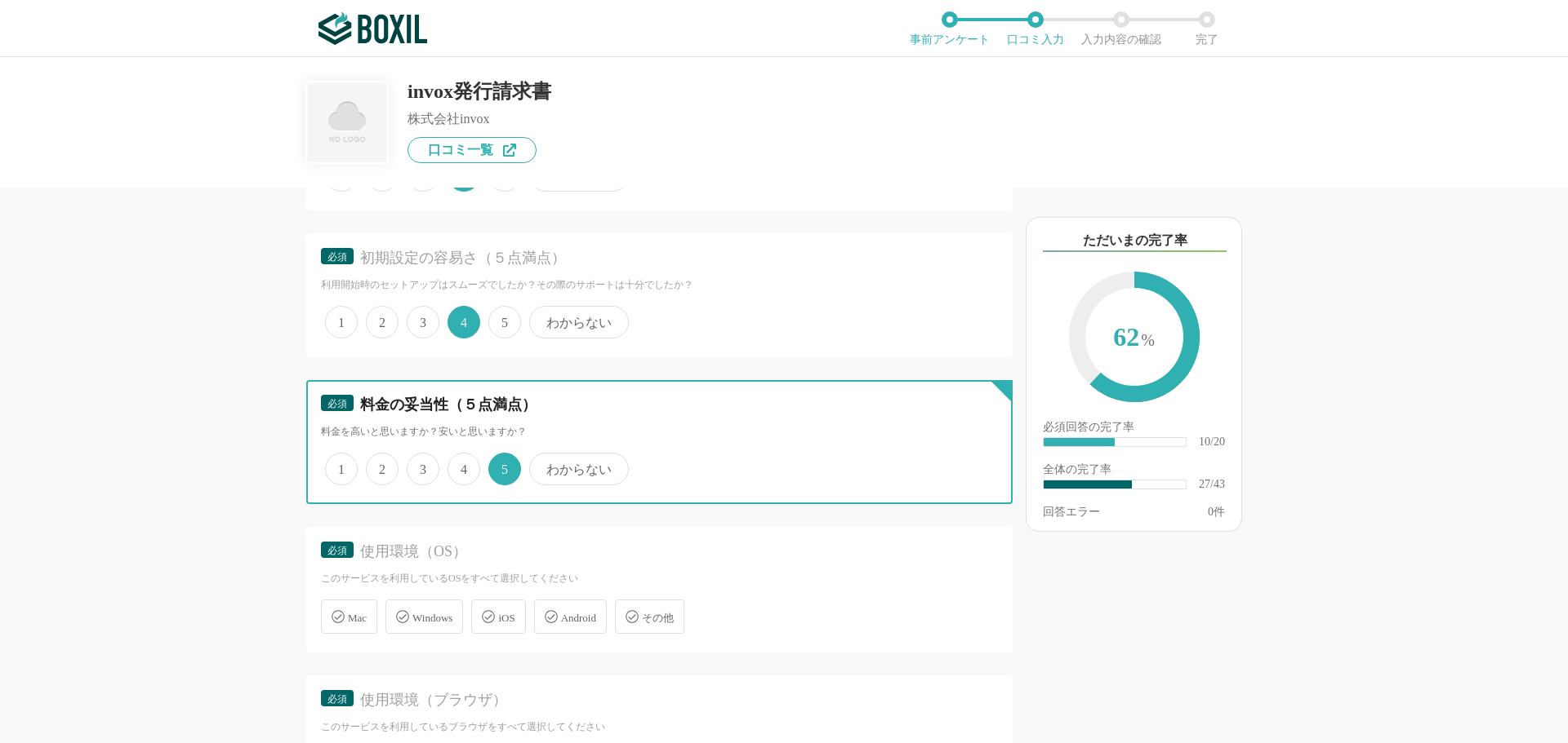
scroll to position [4081, 0]
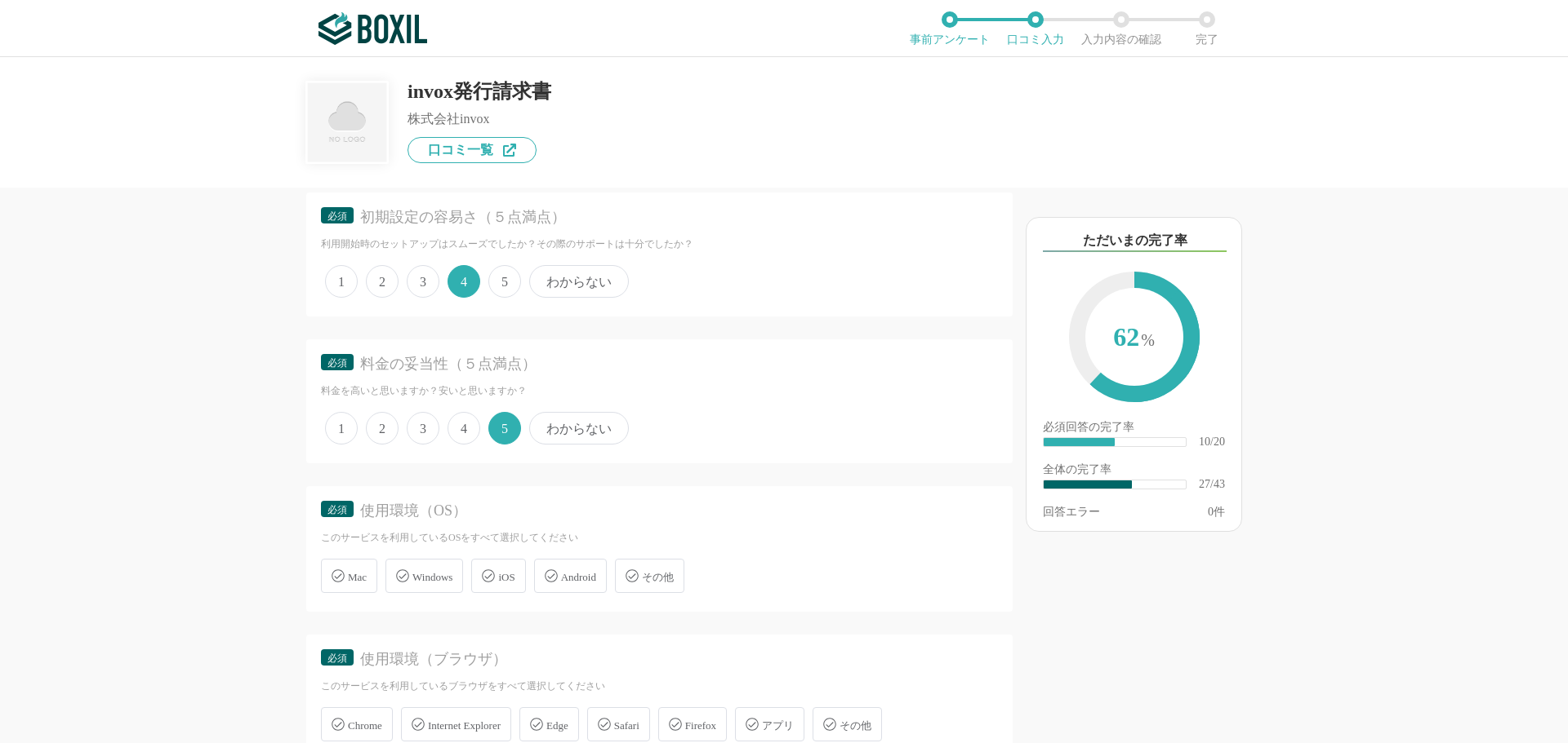
click at [417, 582] on span "Windows" at bounding box center [432, 577] width 40 height 12
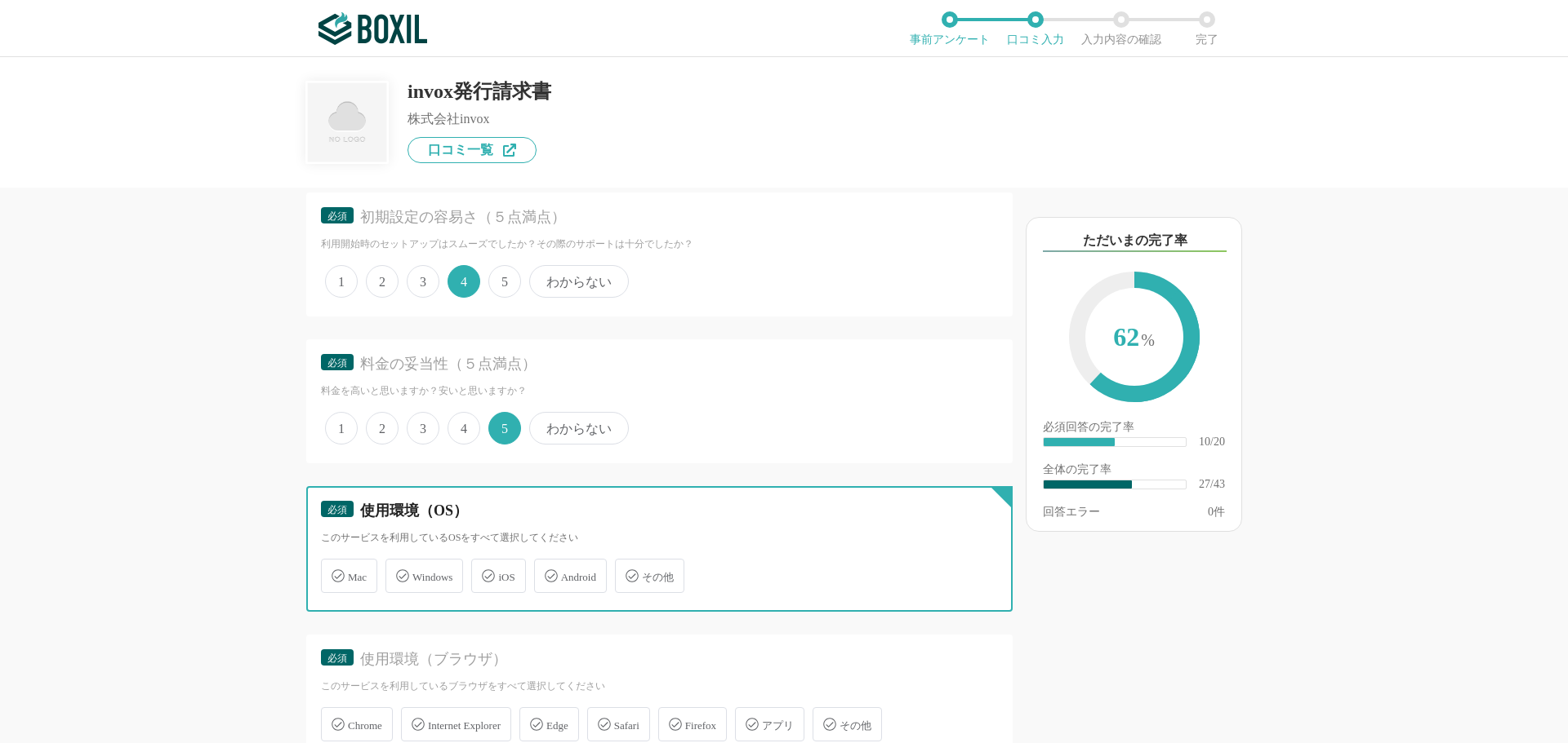
click at [400, 572] on input "Windows" at bounding box center [394, 567] width 11 height 11
checkbox input "true"
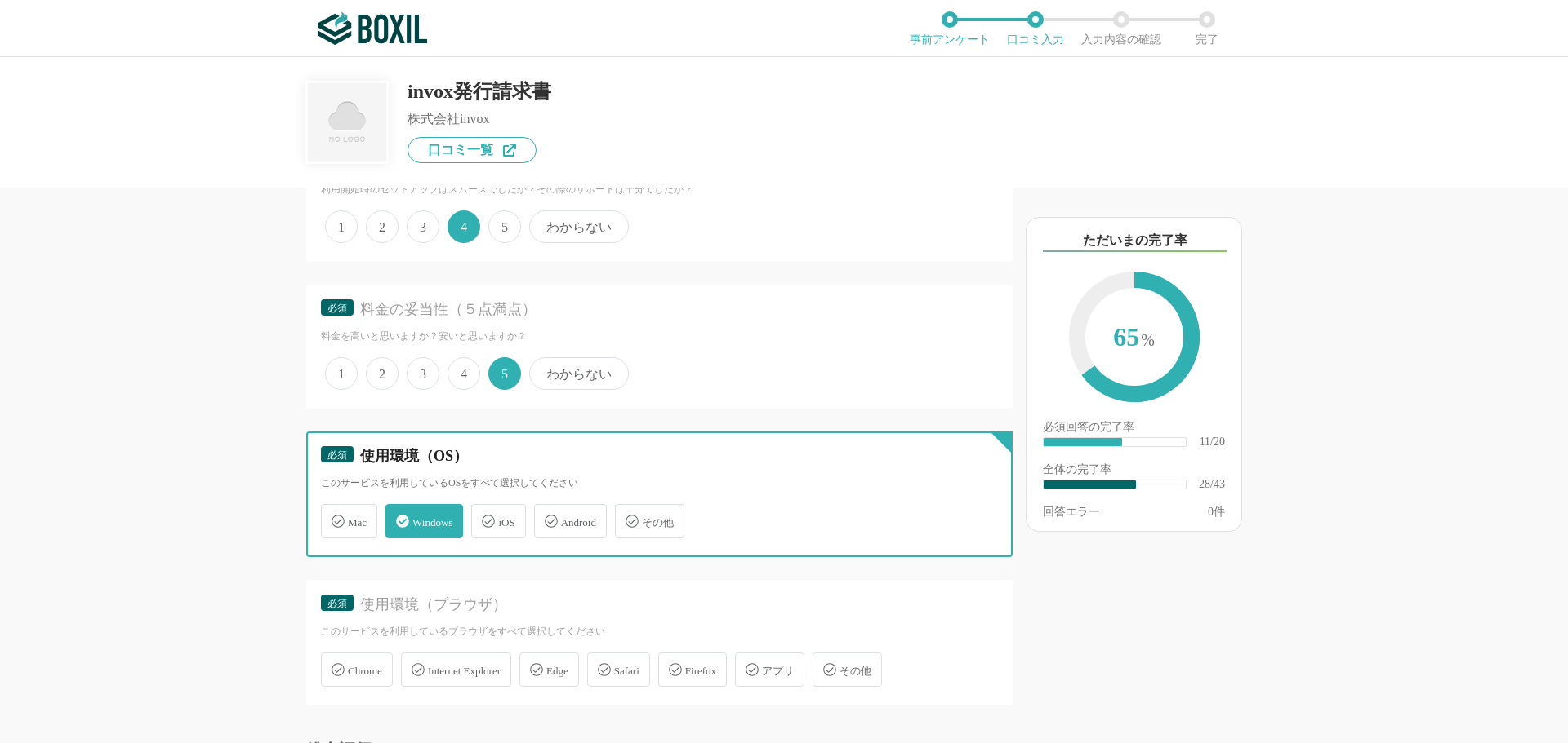
scroll to position [4162, 0]
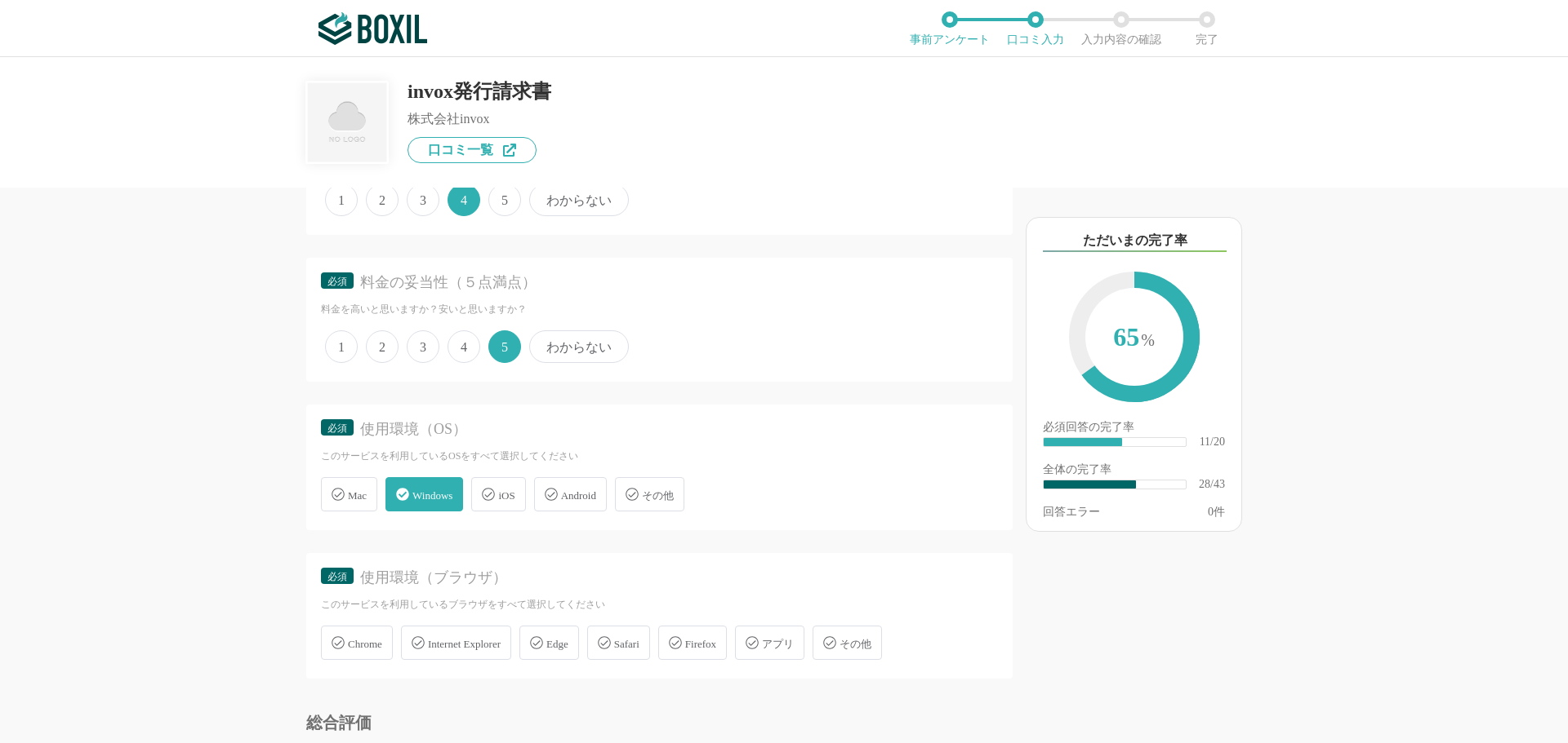
click at [369, 650] on span "Chrome" at bounding box center [365, 644] width 35 height 12
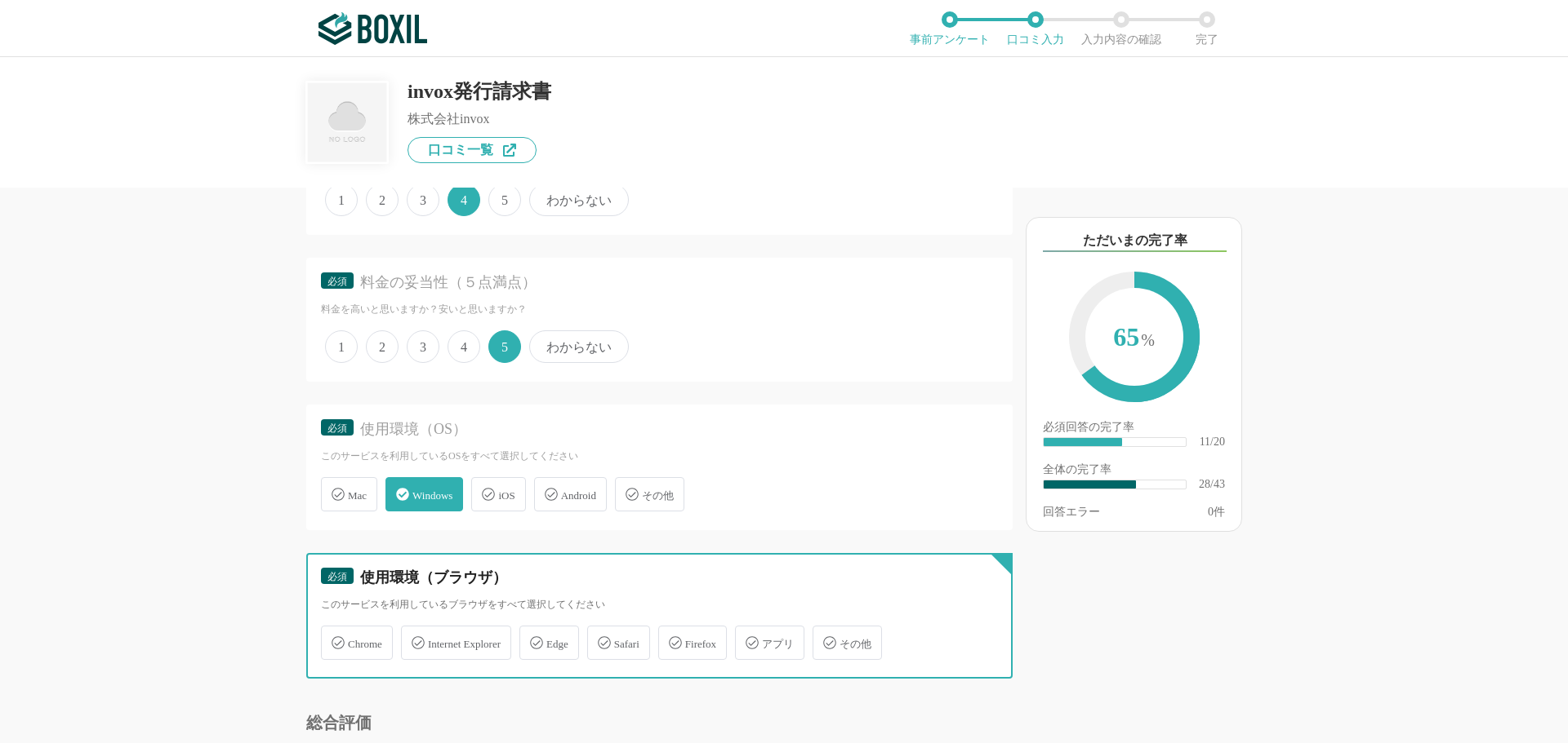
click at [335, 639] on input "Chrome" at bounding box center [329, 634] width 11 height 11
checkbox input "true"
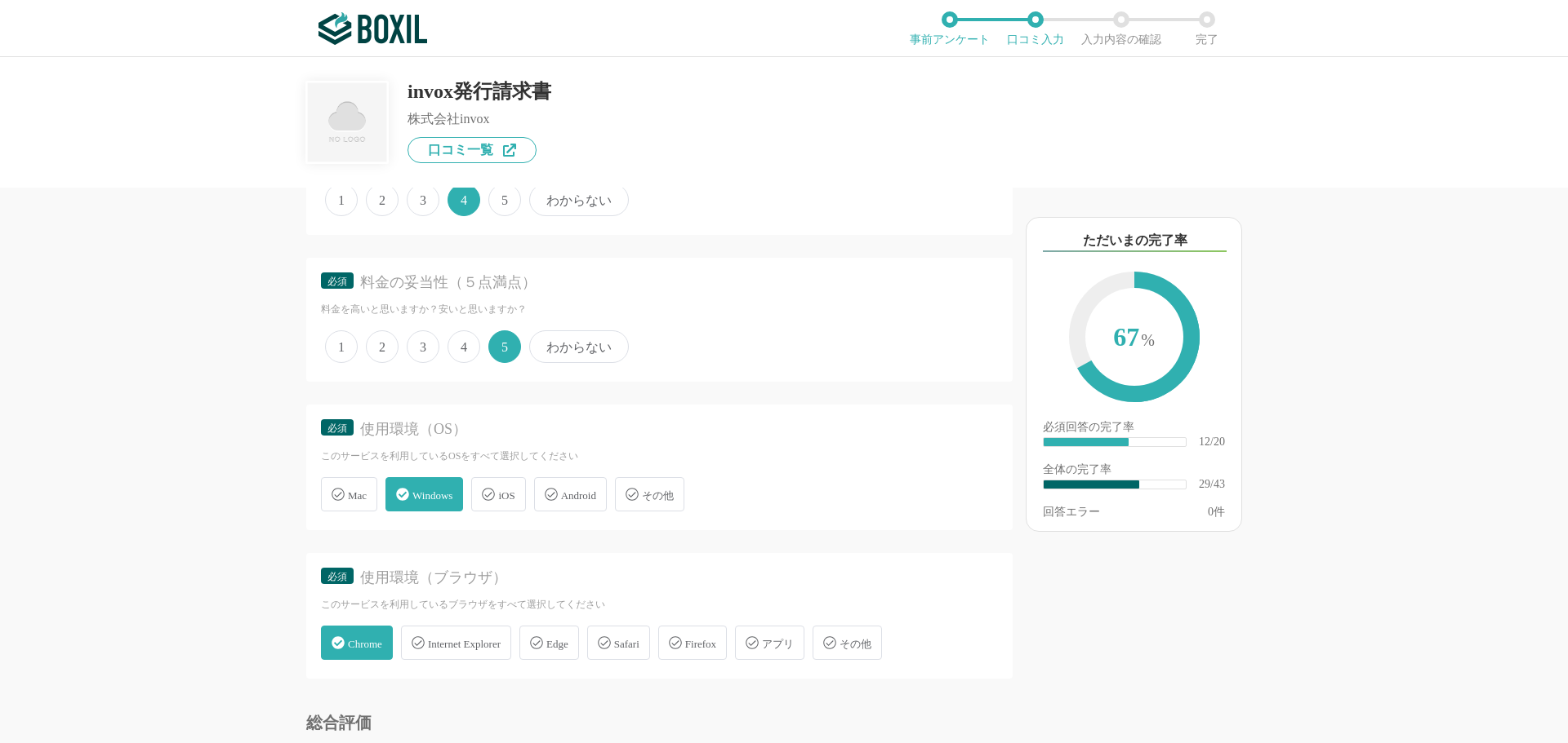
click at [568, 645] on span "Edge" at bounding box center [557, 644] width 22 height 12
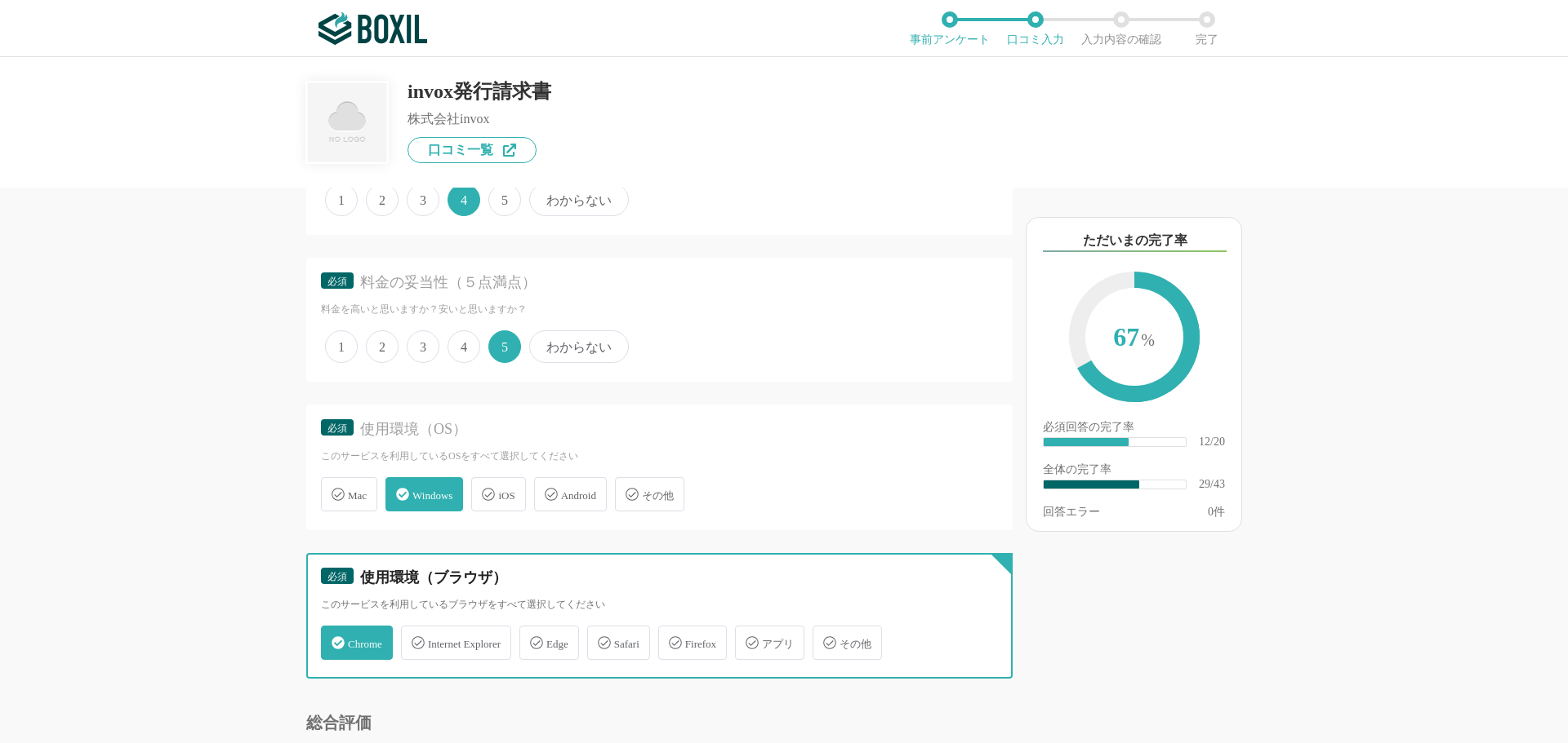
click at [534, 639] on input "Edge" at bounding box center [528, 634] width 11 height 11
checkbox input "true"
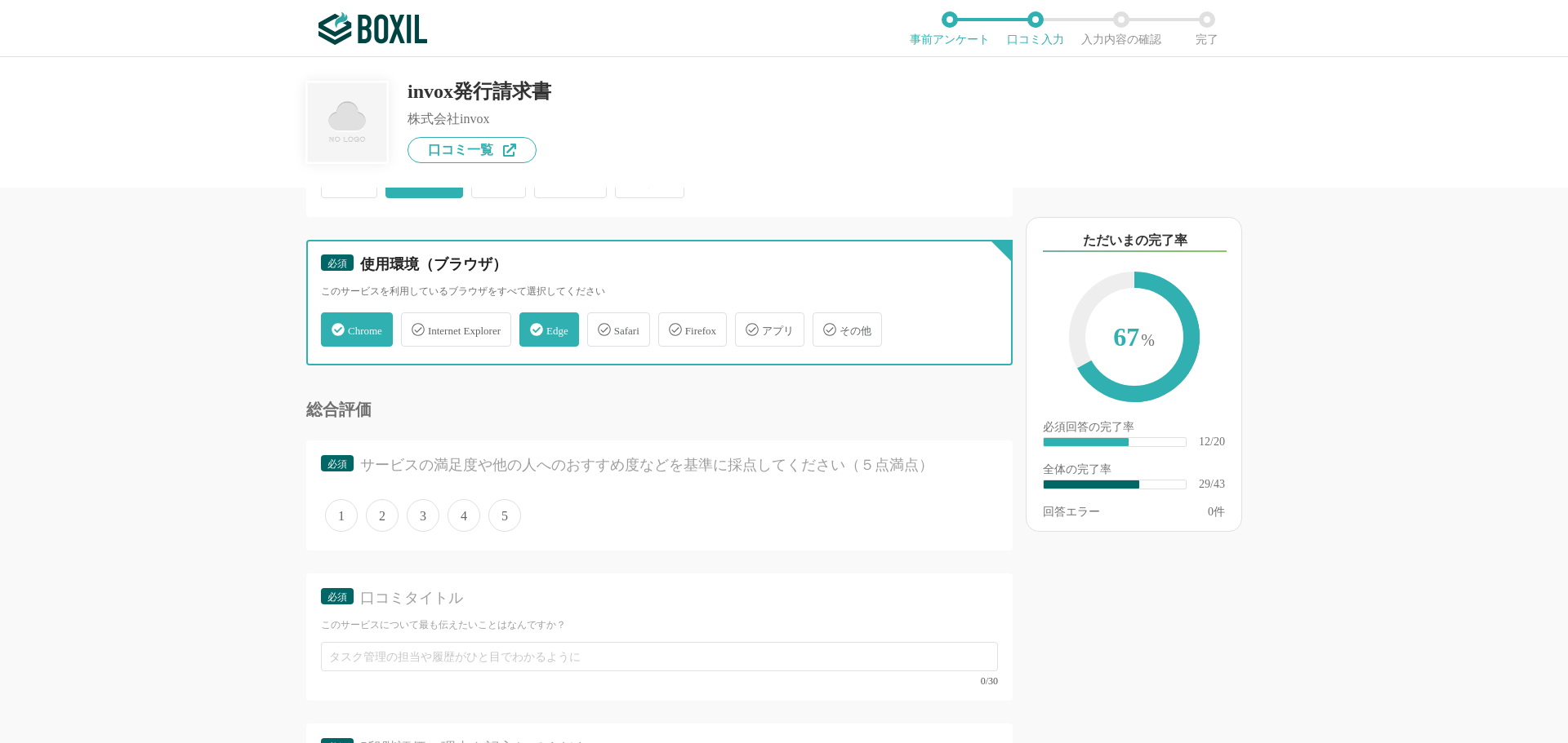
scroll to position [4488, 0]
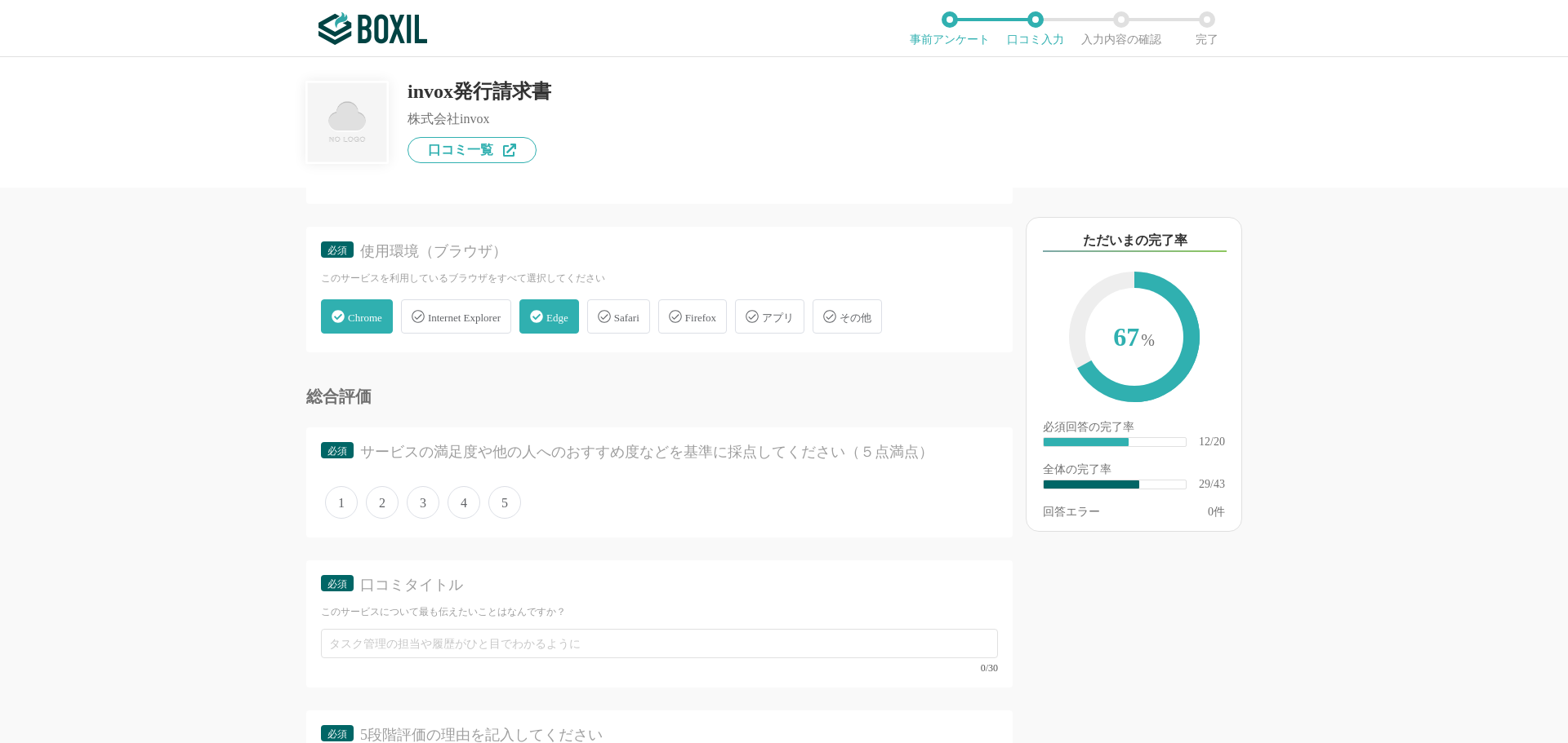
click at [493, 536] on div "必須 サービスの満足度や他の人へのおすすめ度などを基準に採点してください（５点満点） 1 2 3 4 5" at bounding box center [659, 482] width 706 height 110
click at [495, 528] on div "必須 サービスの満足度や他の人へのおすすめ度などを基準に採点してください（５点満点） 1 2 3 4 5" at bounding box center [659, 482] width 706 height 110
click at [505, 503] on span "5" at bounding box center [504, 502] width 33 height 33
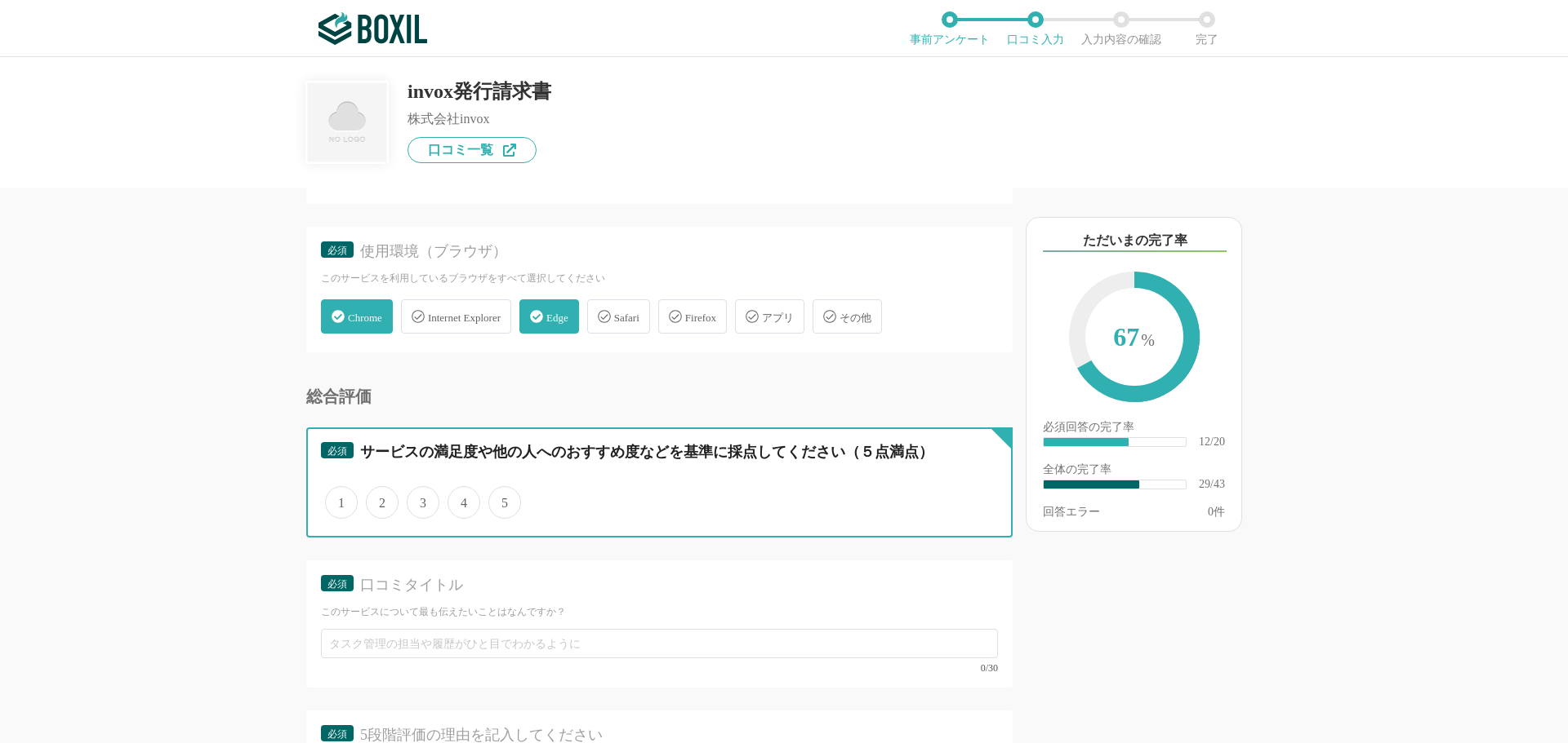
click at [503, 500] on input "5" at bounding box center [498, 494] width 11 height 11
radio input "true"
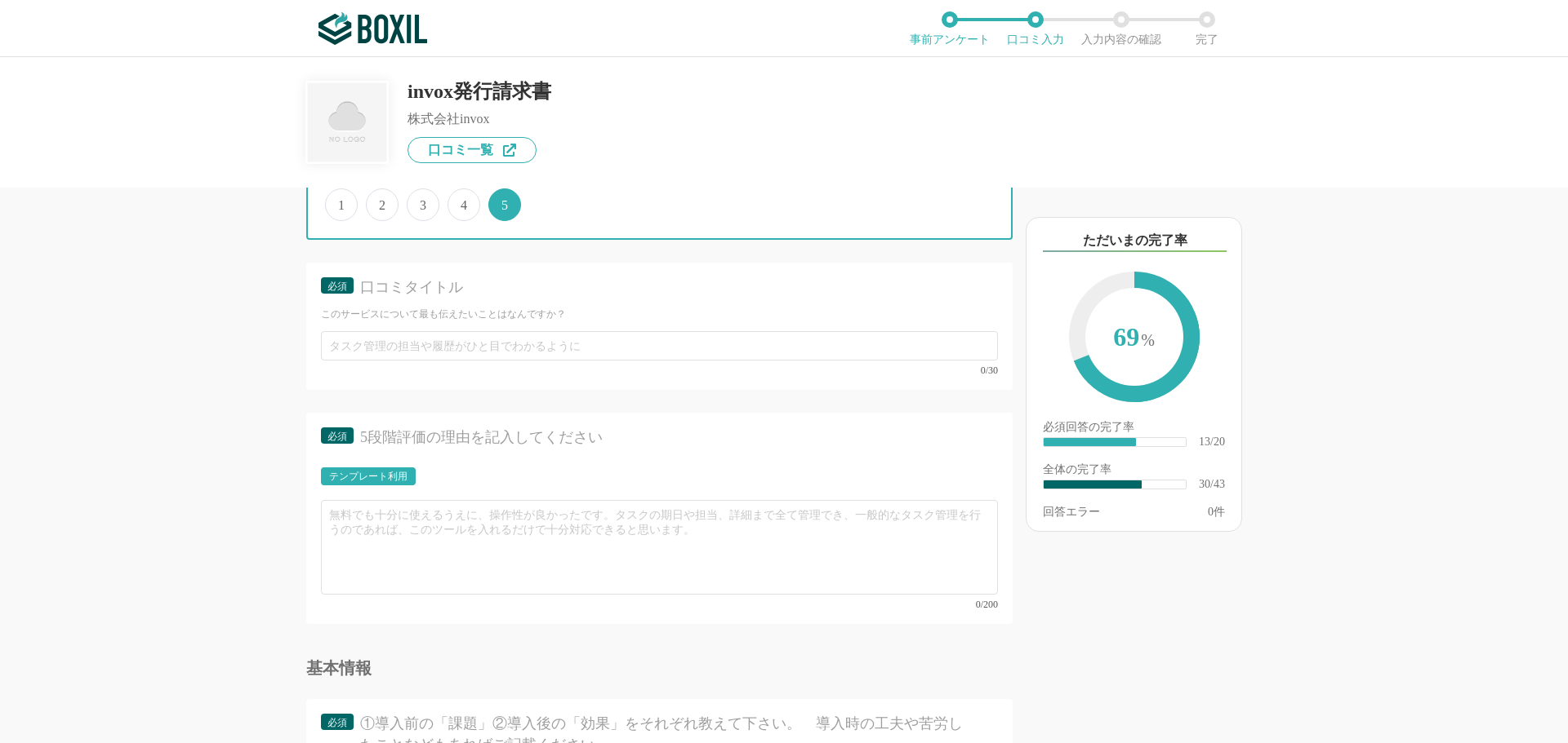
scroll to position [4814, 0]
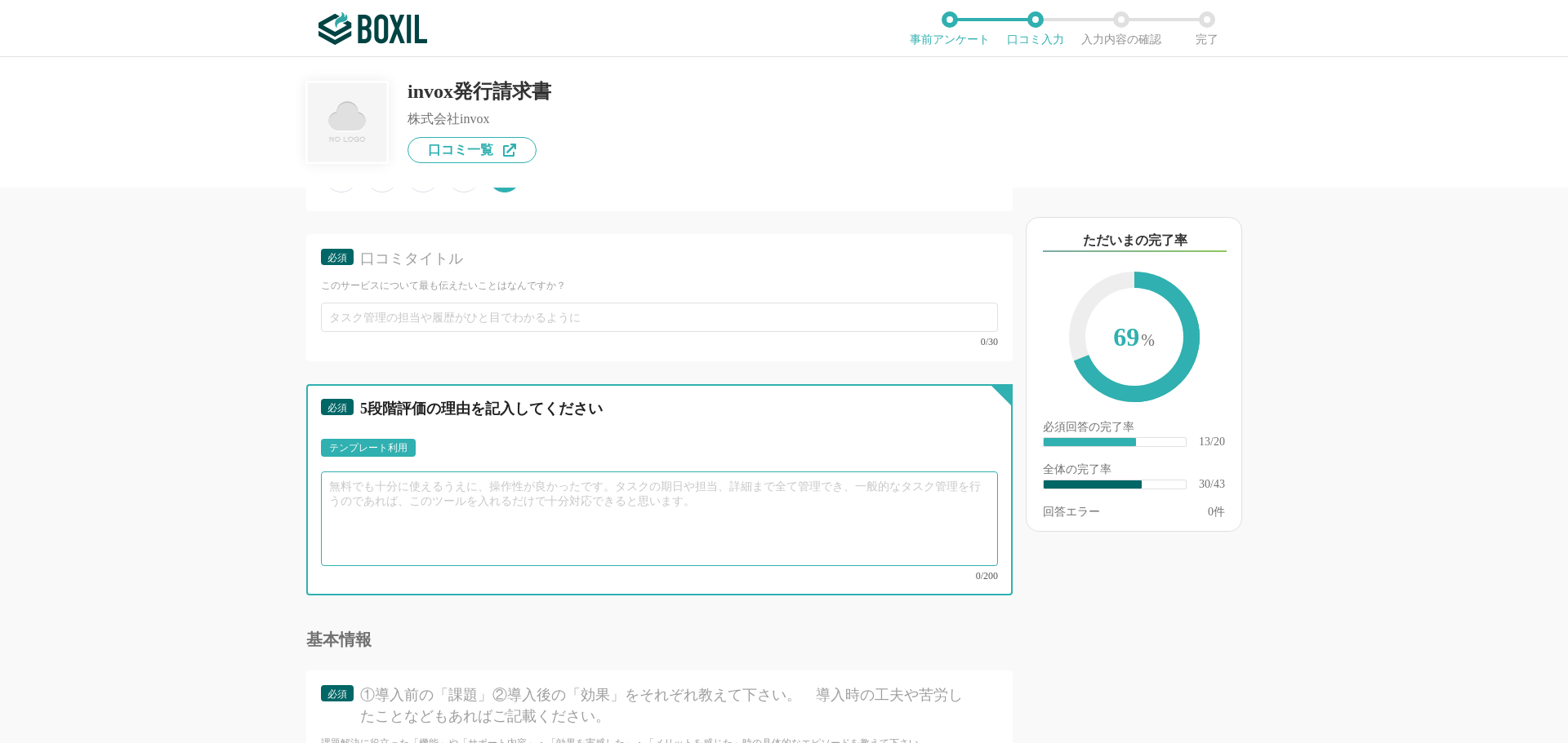
click at [452, 518] on textarea at bounding box center [659, 519] width 677 height 95
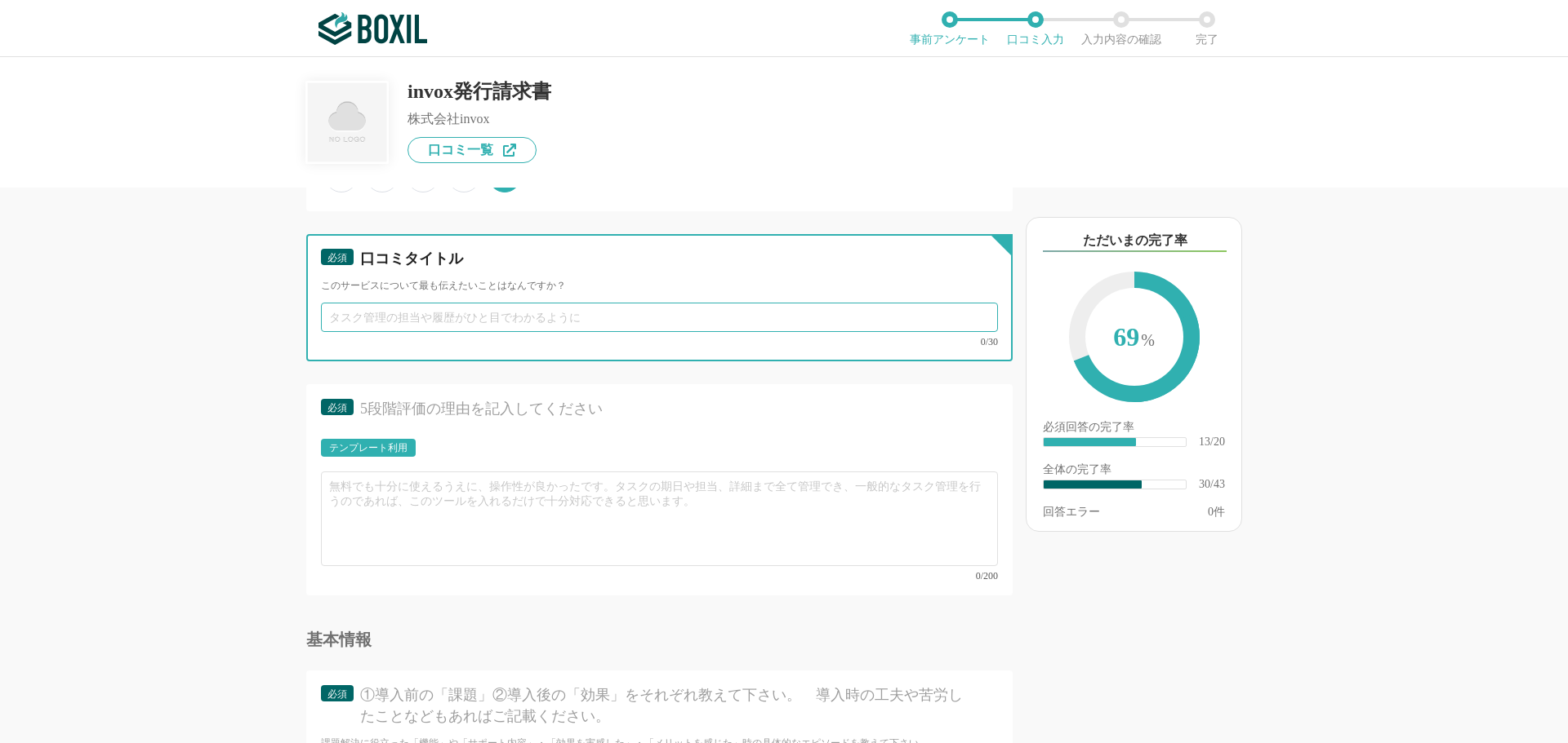
click at [525, 313] on input "text" at bounding box center [659, 317] width 677 height 29
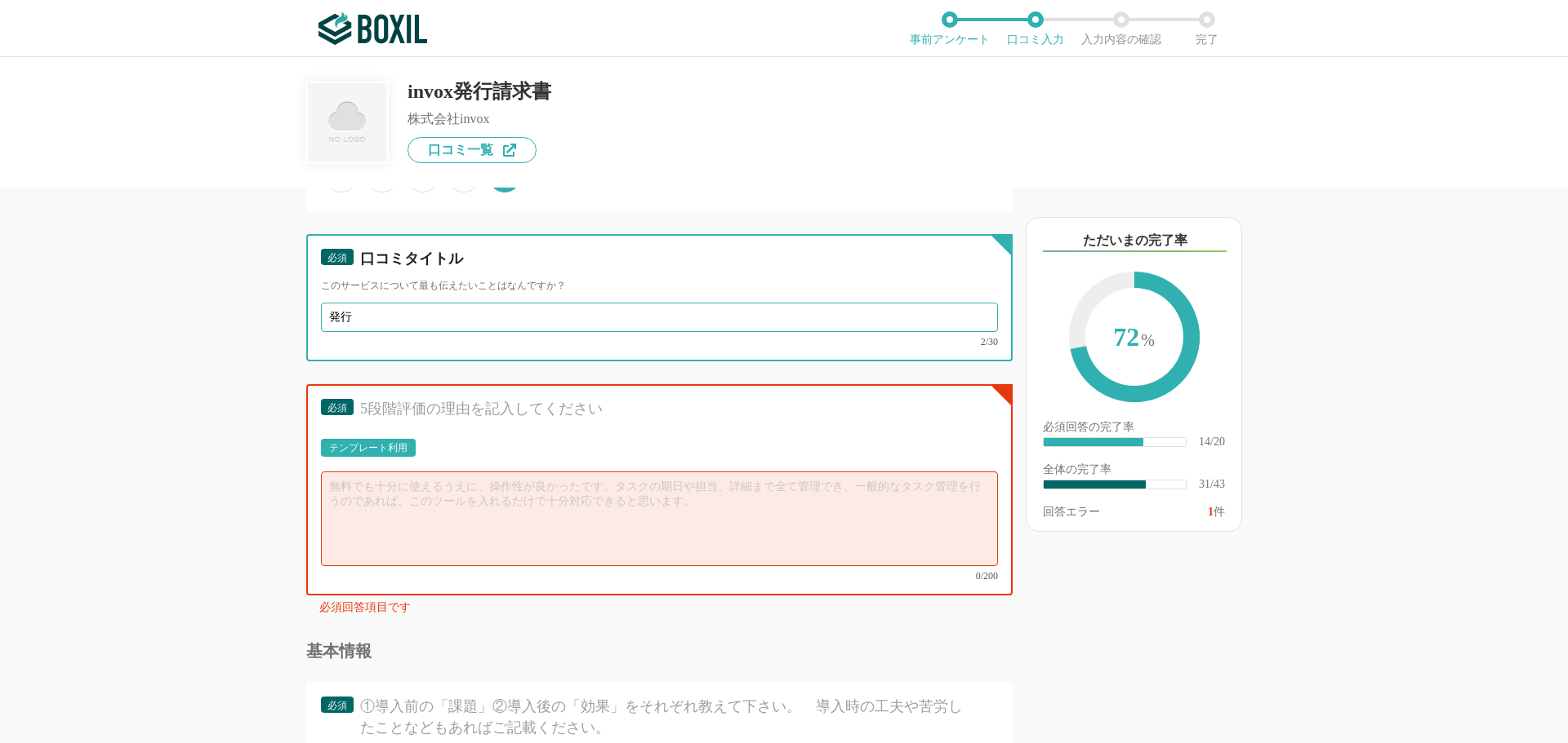
type input "発"
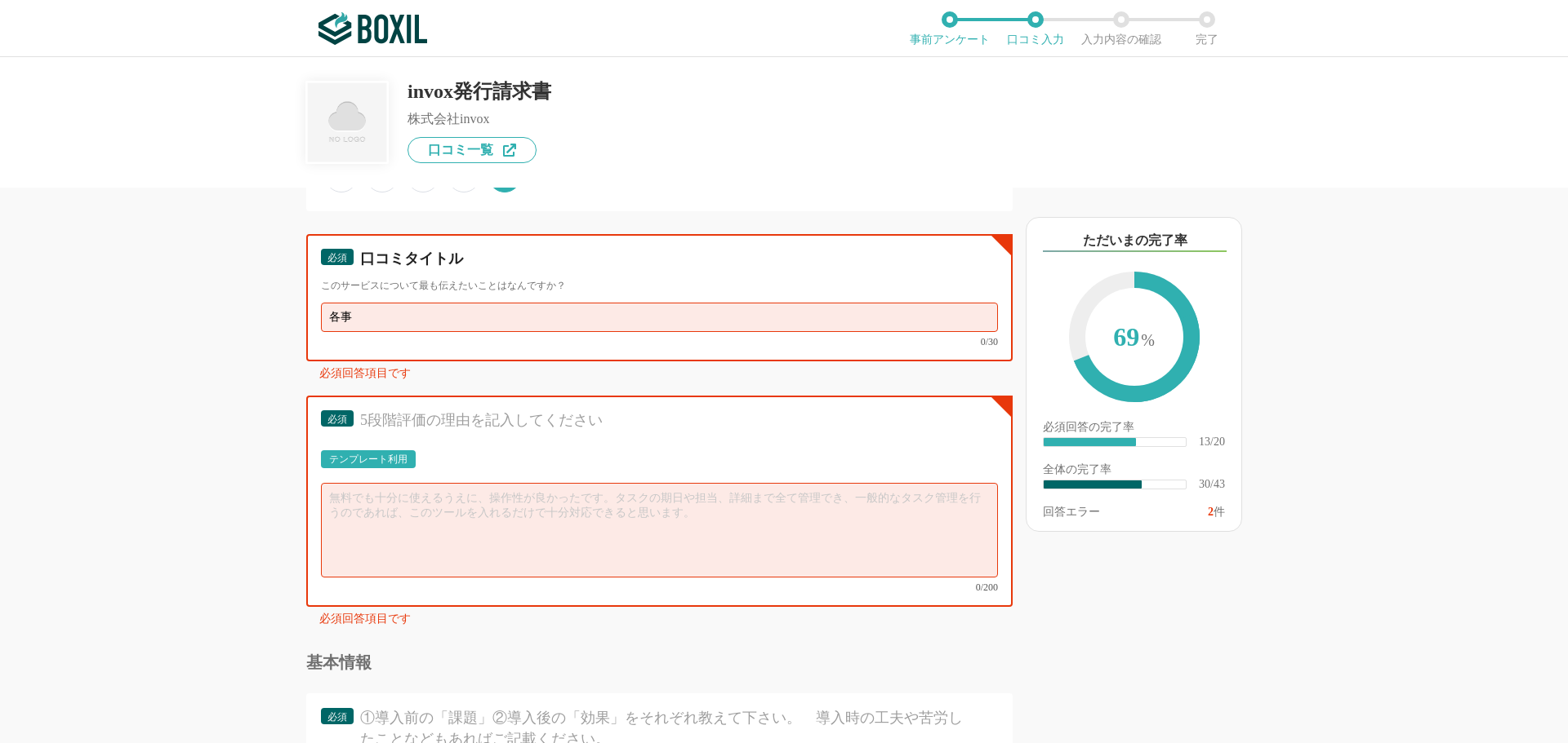
type input "各"
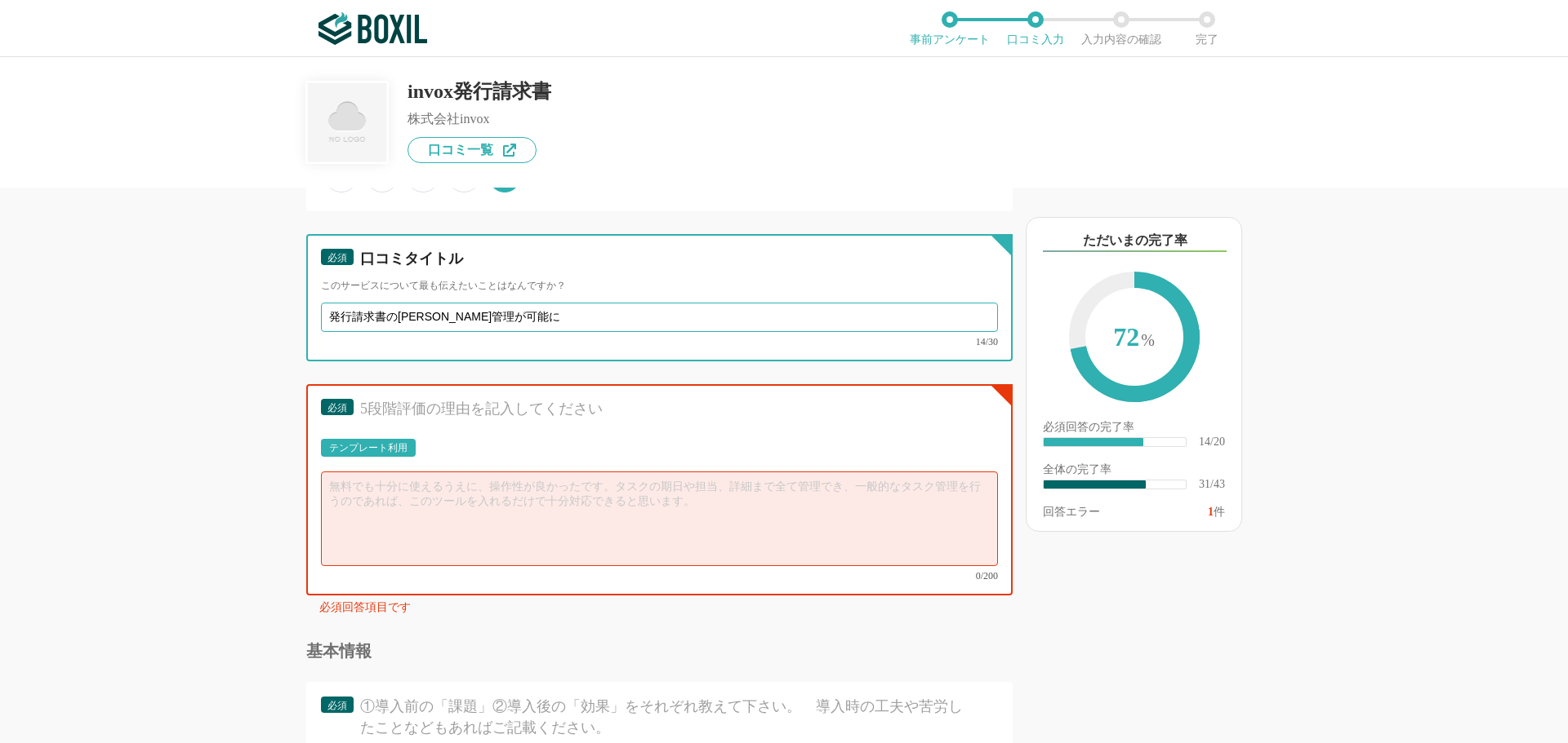
type input "発行請求書の[PERSON_NAME]管理が可能に"
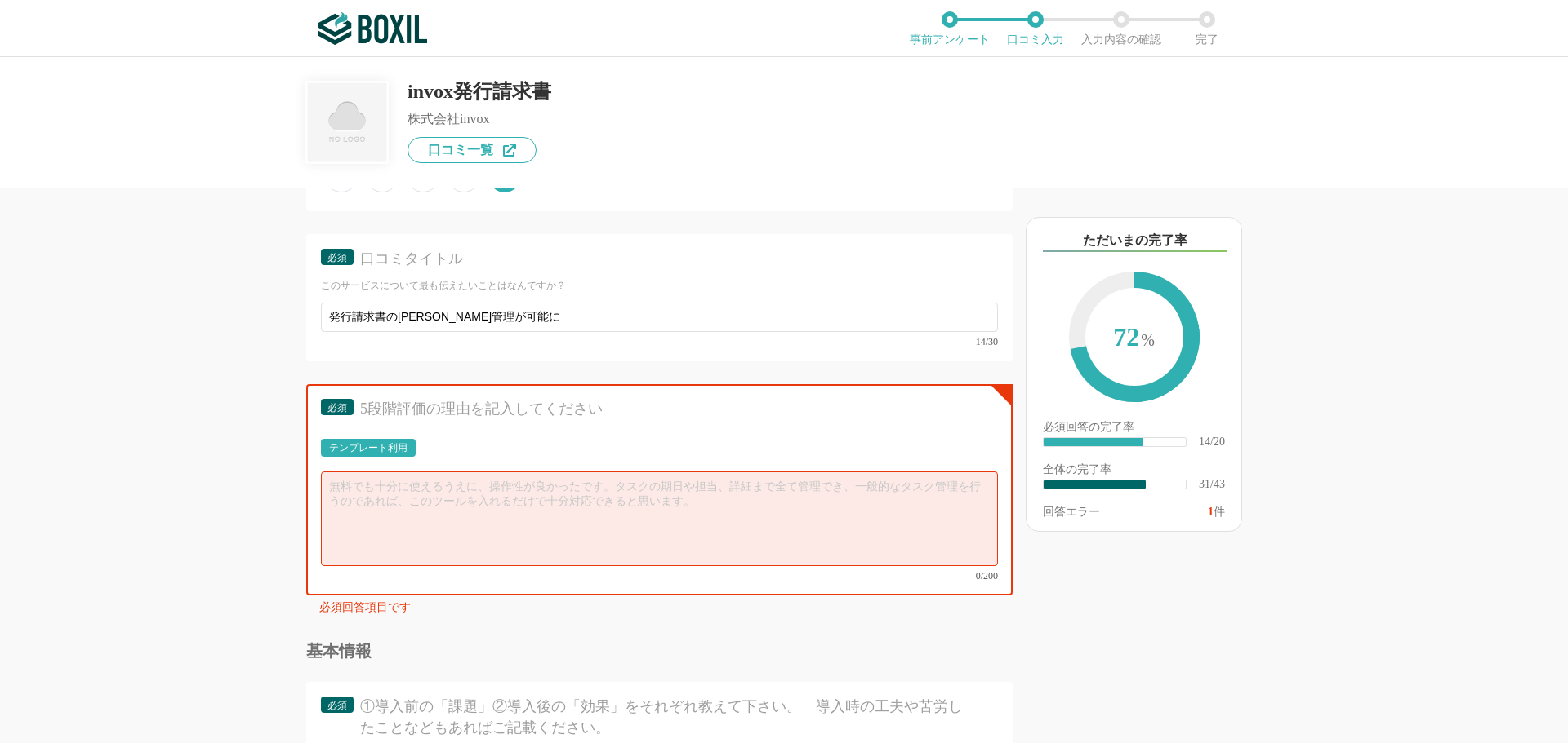
click at [368, 453] on div "テンプレート利用" at bounding box center [369, 448] width 78 height 10
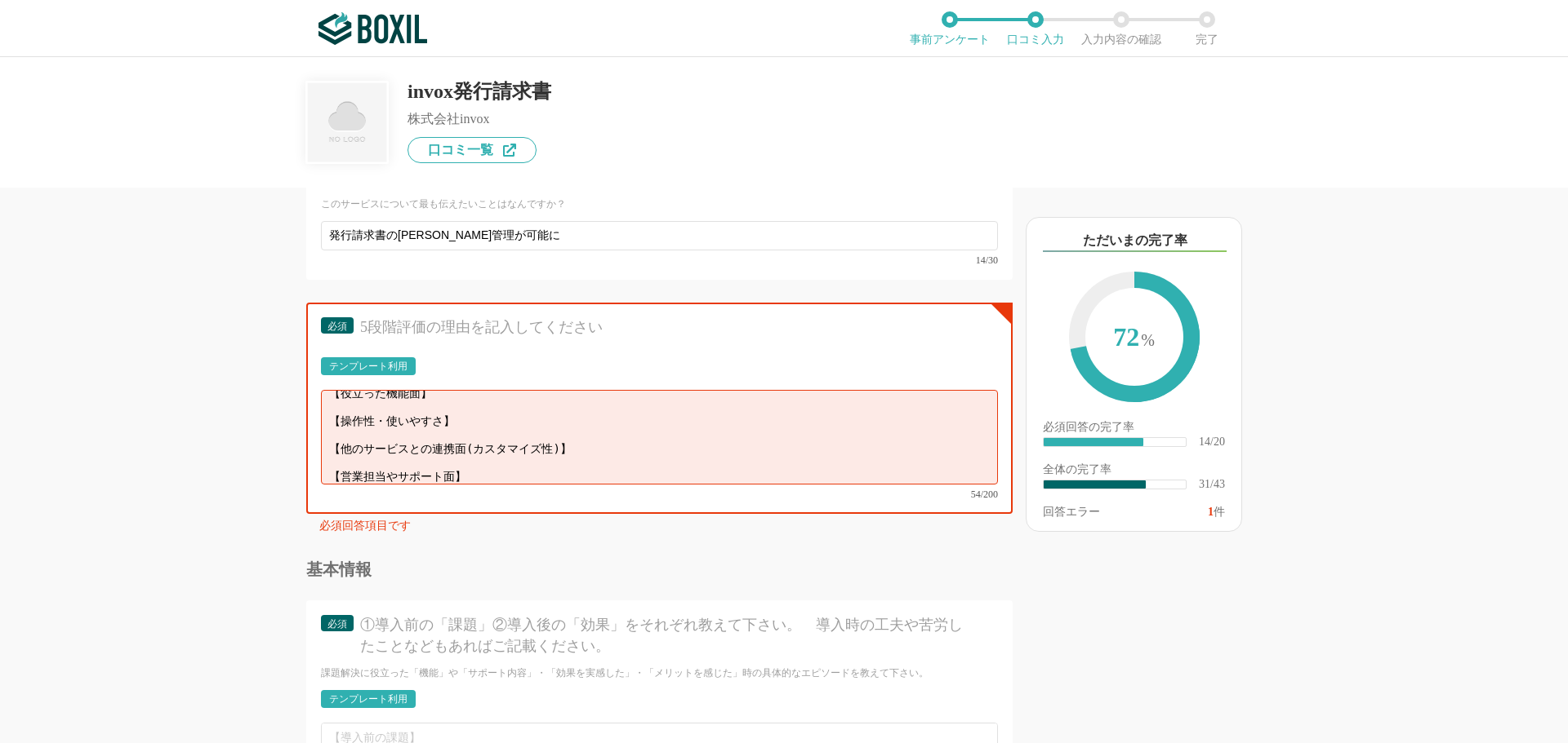
scroll to position [0, 0]
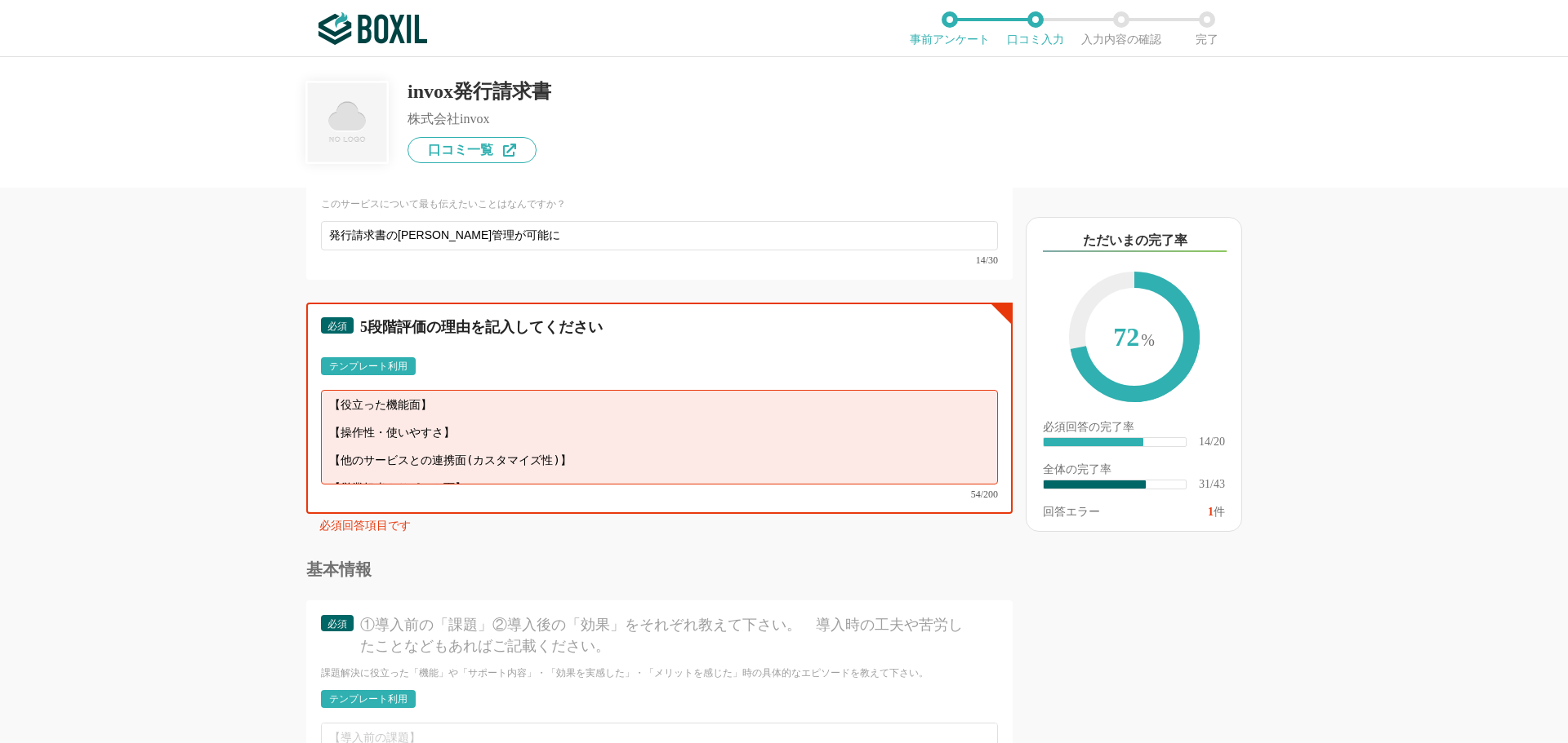
click at [415, 435] on textarea "【役立った機能面】 【操作性・使いやすさ】 【他のサービスとの連携面(カスタマイズ性)】 【営業担当やサポート面】" at bounding box center [659, 438] width 677 height 95
click at [477, 344] on div "必須 5段階評価の理由を記入してください" at bounding box center [659, 332] width 677 height 30
click at [416, 422] on textarea "【役立った機能面】 【操作性・使いやすさ】 【他のサービスとの連携面(カスタマイズ性)】 【営業担当やサポート面】" at bounding box center [659, 438] width 677 height 95
click at [413, 424] on textarea "【役立った機能面】 【操作性・使いやすさ】 【他のサービスとの連携面(カスタマイズ性)】 【営業担当やサポート面】" at bounding box center [659, 438] width 677 height 95
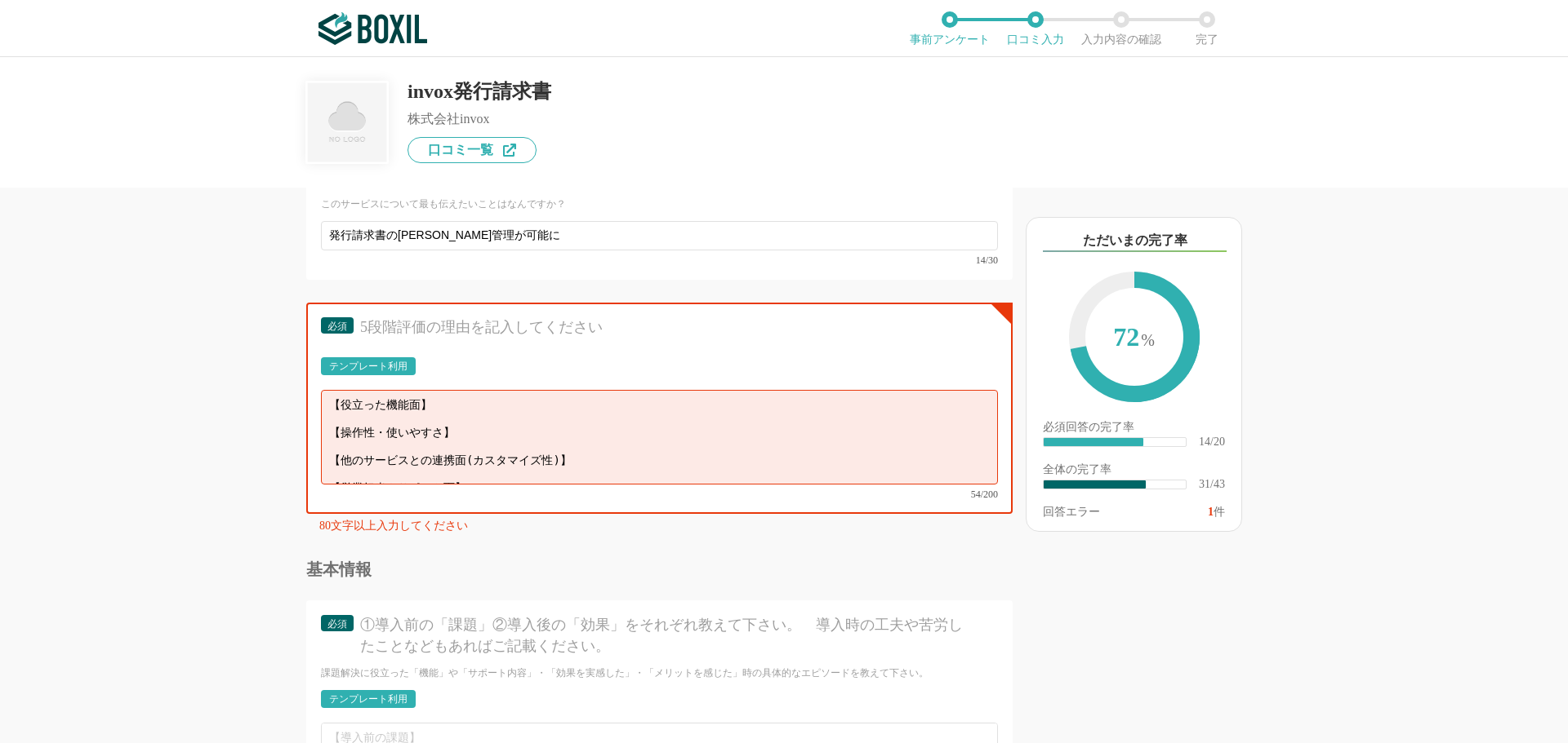
click at [410, 521] on div "80文字以上入力してください" at bounding box center [666, 530] width 693 height 18
click at [512, 393] on textarea "【役立った機能面】 【操作性・使いやすさ】 【他のサービスとの連携面(カスタマイズ性)】 【営業担当やサポート面】" at bounding box center [659, 438] width 677 height 95
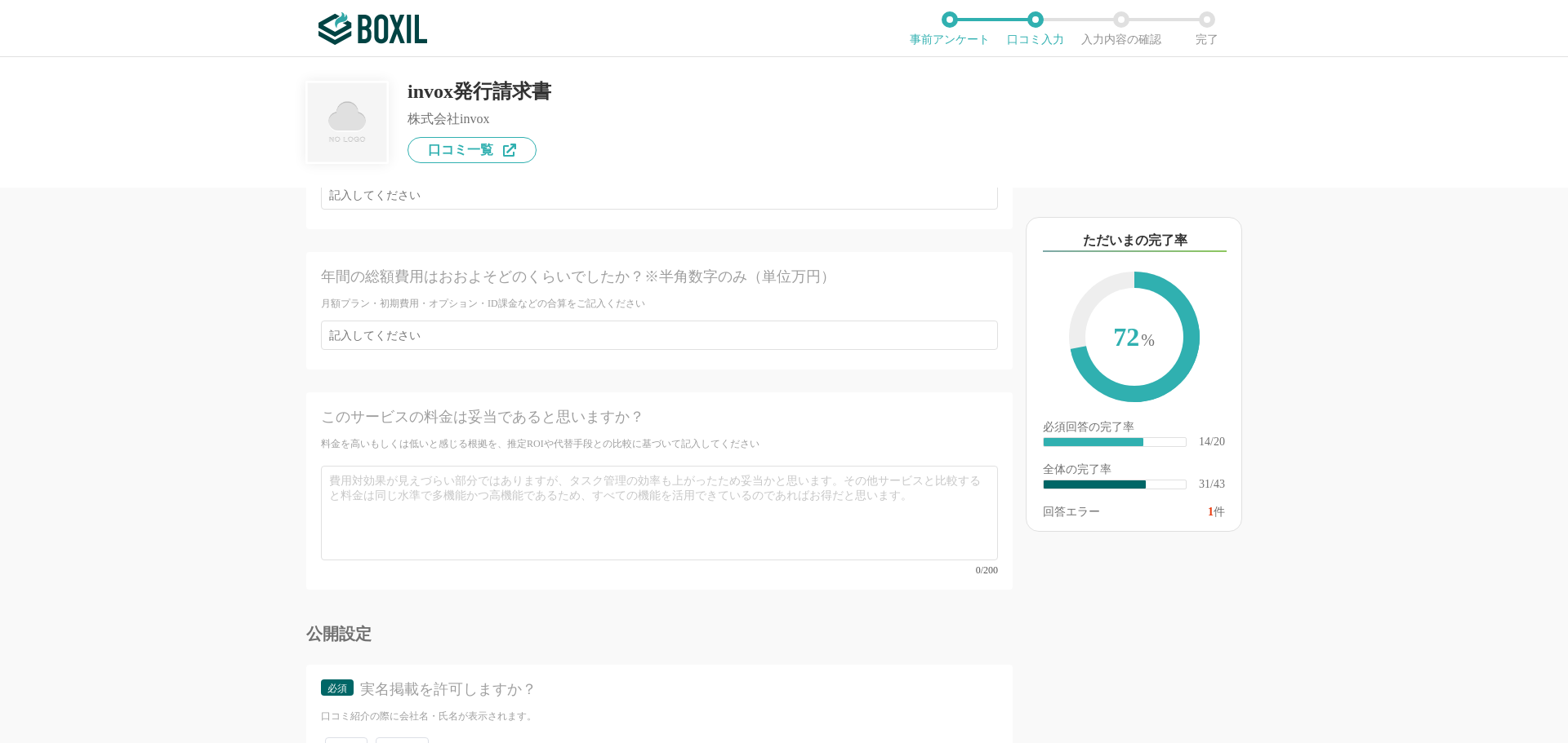
scroll to position [6436, 0]
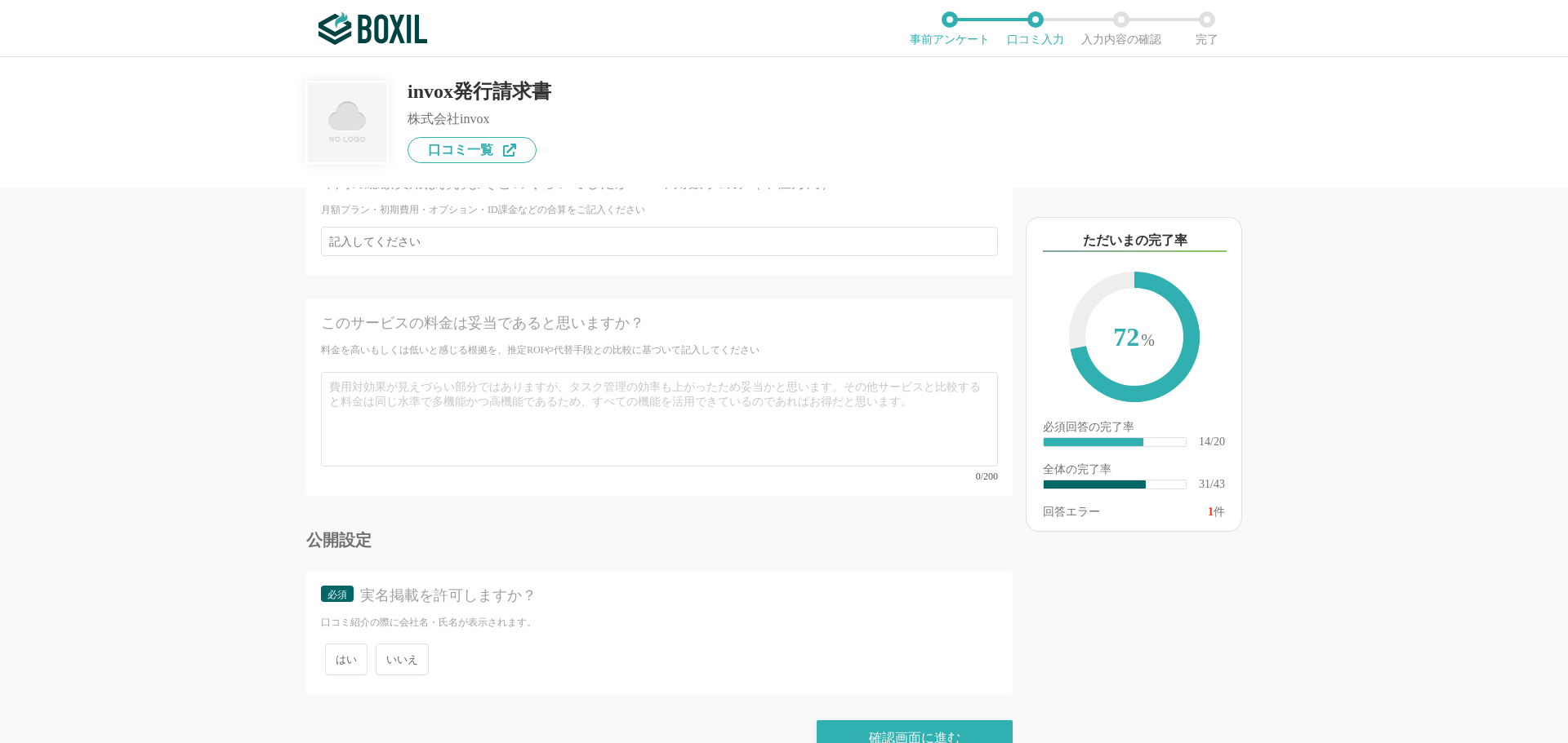
click at [417, 644] on span "いいえ" at bounding box center [402, 659] width 53 height 32
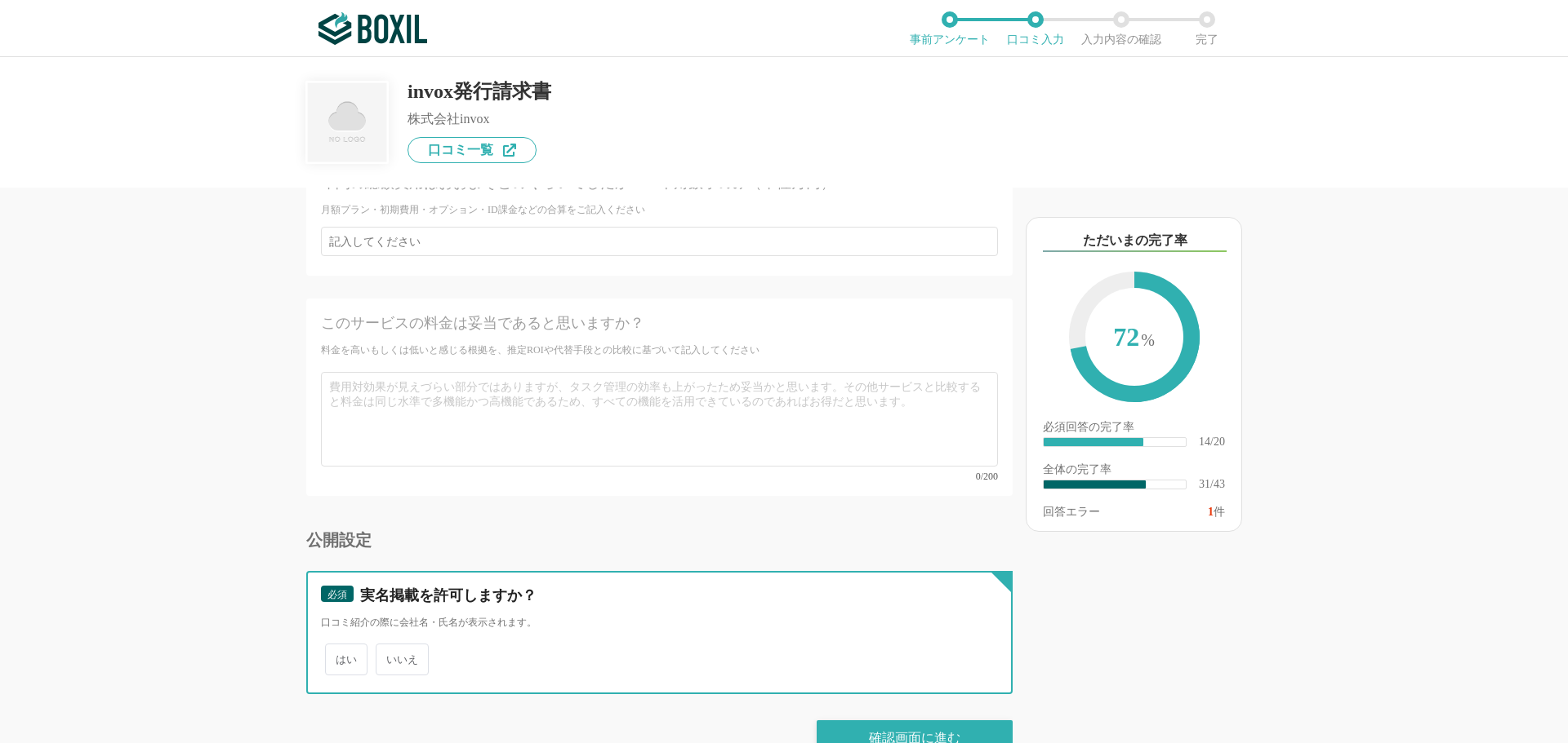
click at [390, 646] on input "いいえ" at bounding box center [385, 652] width 11 height 11
radio input "true"
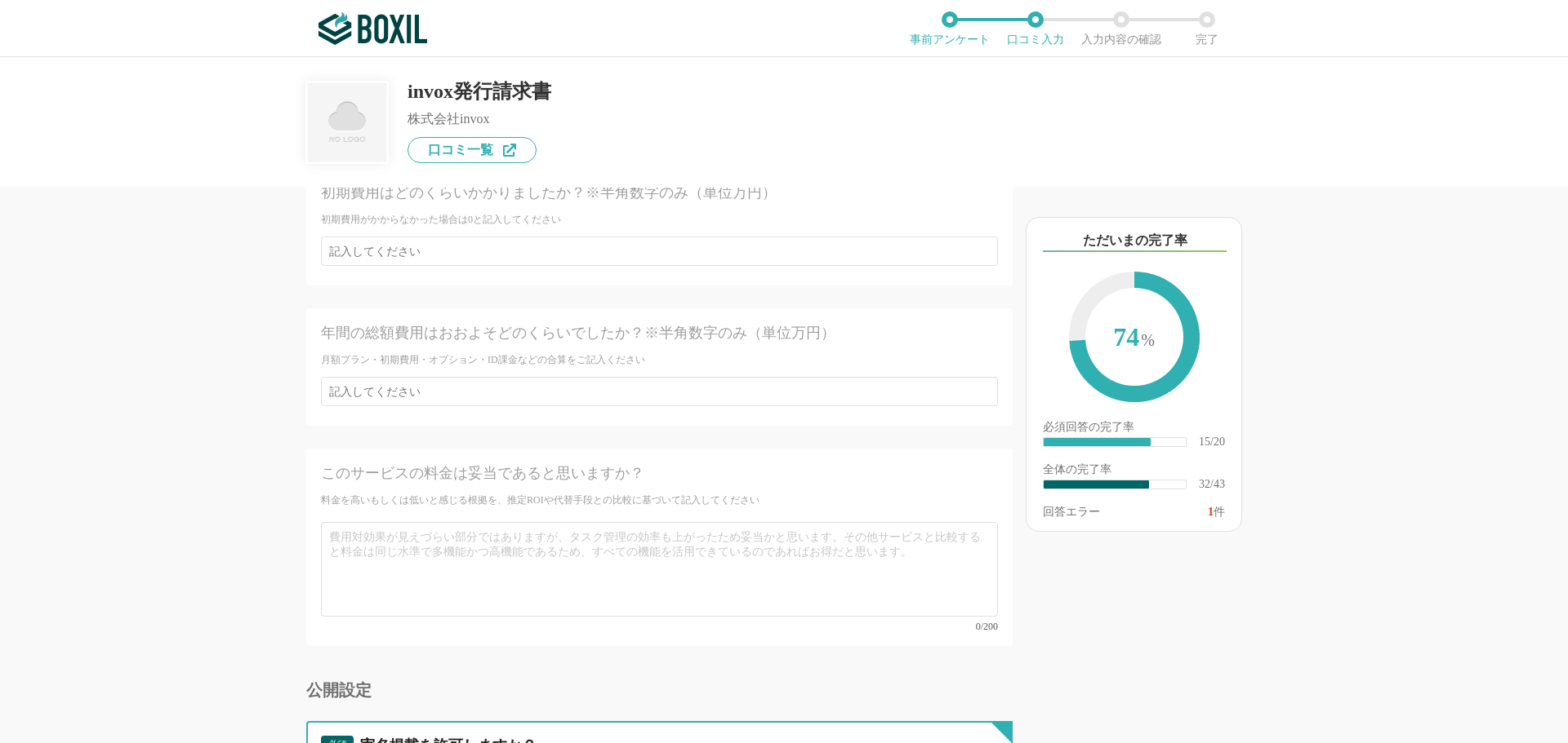
scroll to position [6191, 0]
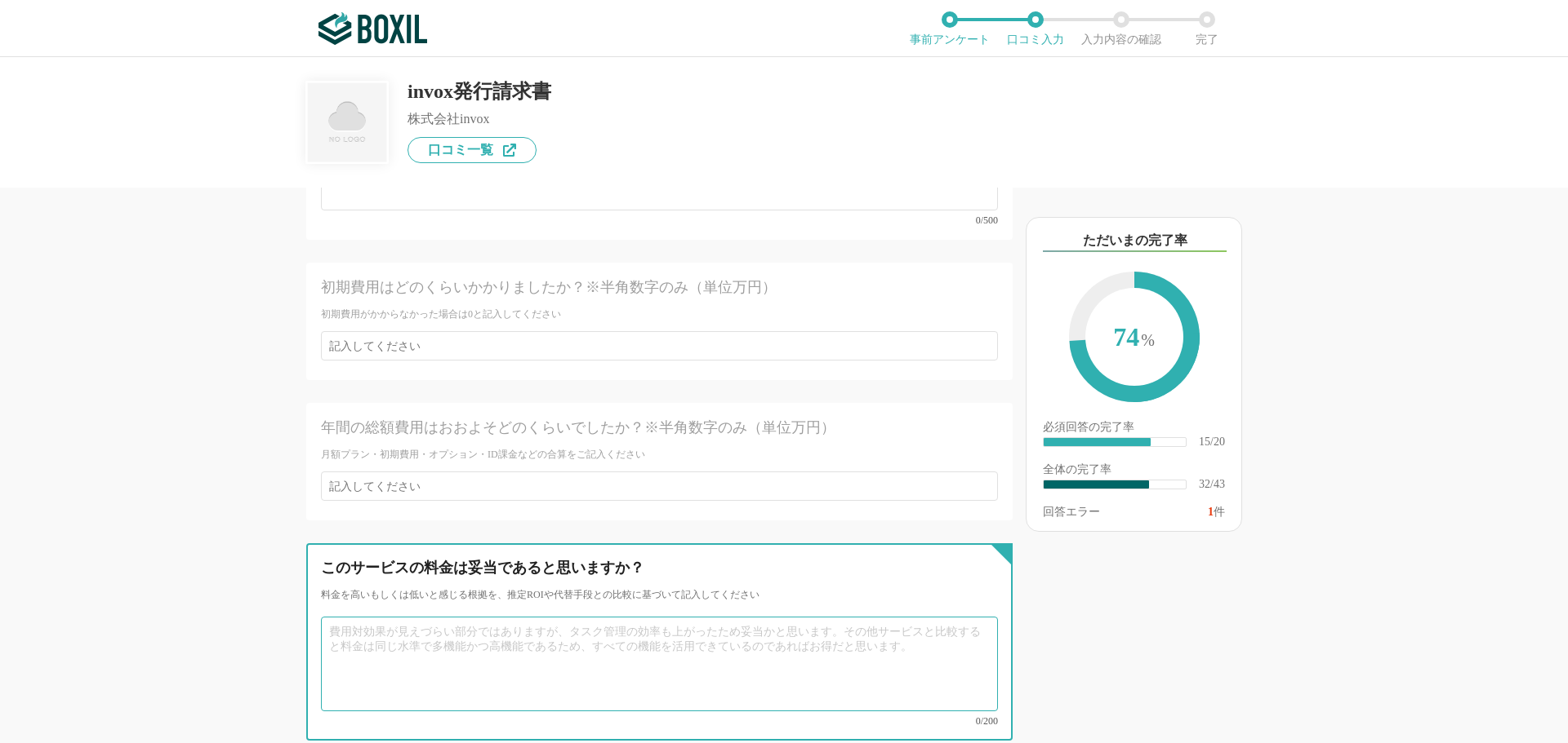
click at [419, 617] on textarea at bounding box center [659, 665] width 677 height 95
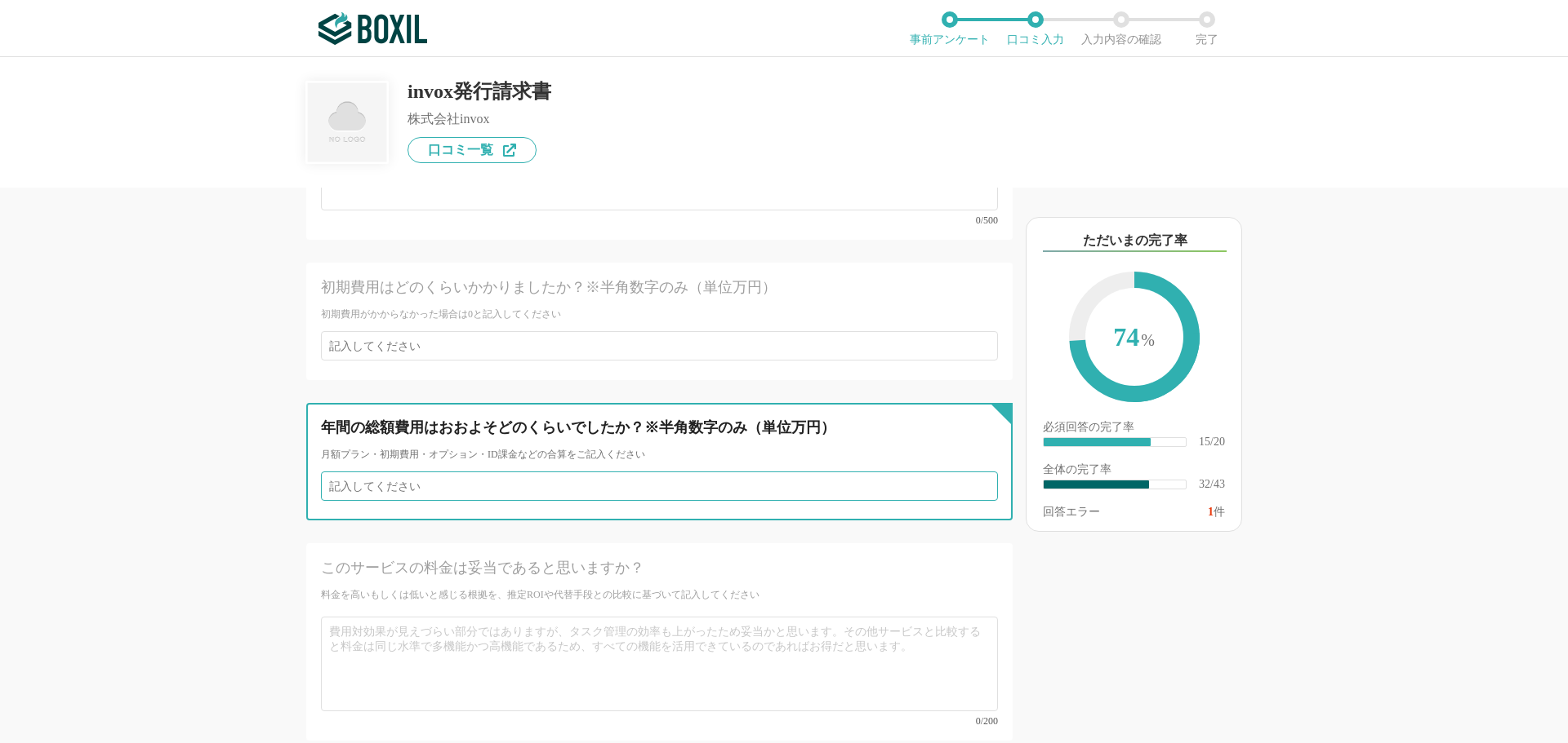
click at [440, 471] on input "number" at bounding box center [659, 486] width 677 height 29
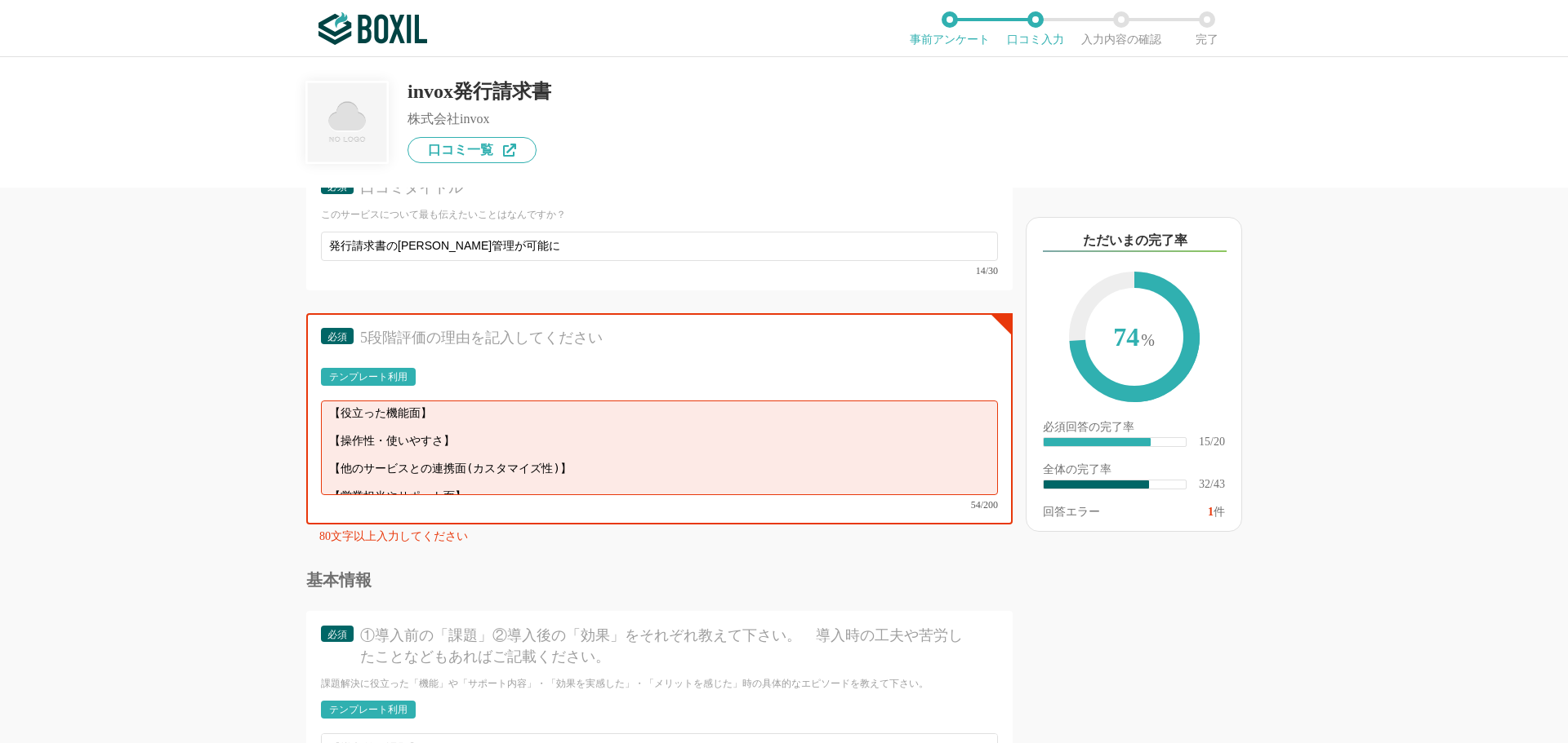
scroll to position [0, 0]
click at [853, 417] on textarea "【役立った機能面】 【操作性・使いやすさ】 【他のサービスとの連携面(カスタマイズ性)】 【営業担当やサポート面】" at bounding box center [659, 449] width 677 height 95
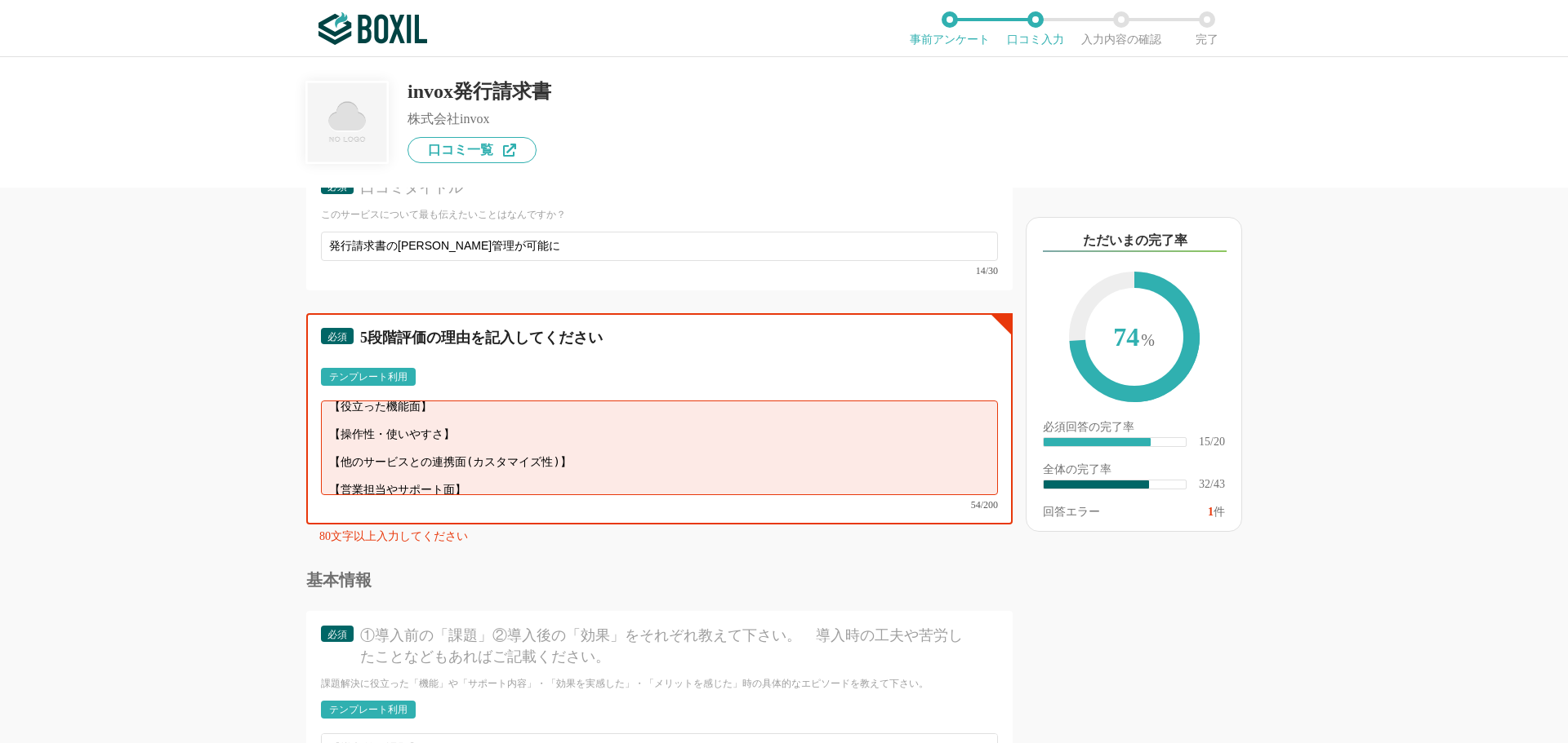
scroll to position [12, 0]
drag, startPoint x: 307, startPoint y: 425, endPoint x: 214, endPoint y: 449, distance: 96.0
click at [308, 425] on div "必須 5段階評価の理由を記入してください テンプレート利用 ፠テンプレート文言が変更されてない箇所がある、または使用できないテキスト（記号）が含まれています。…" at bounding box center [659, 419] width 706 height 212
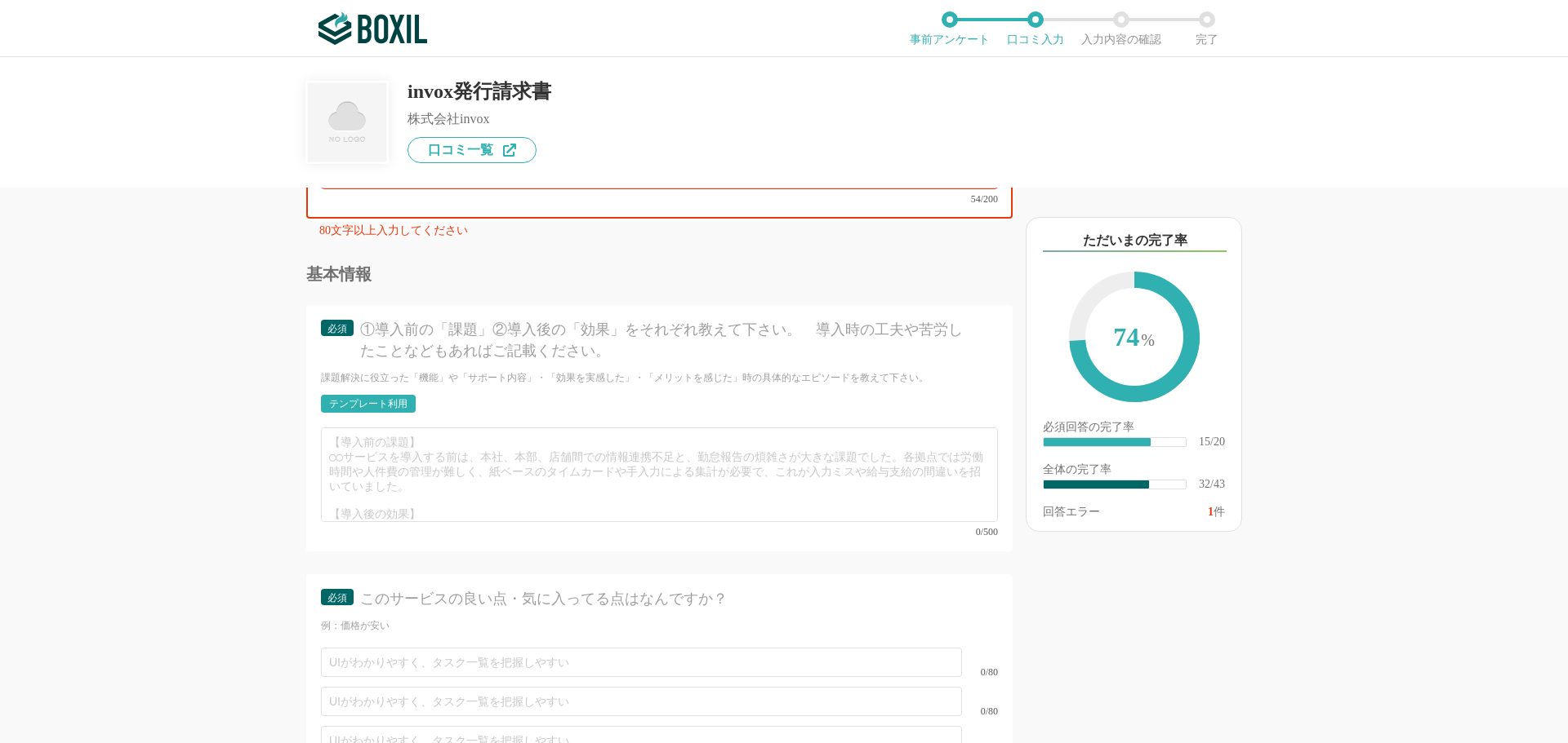
scroll to position [5212, 0]
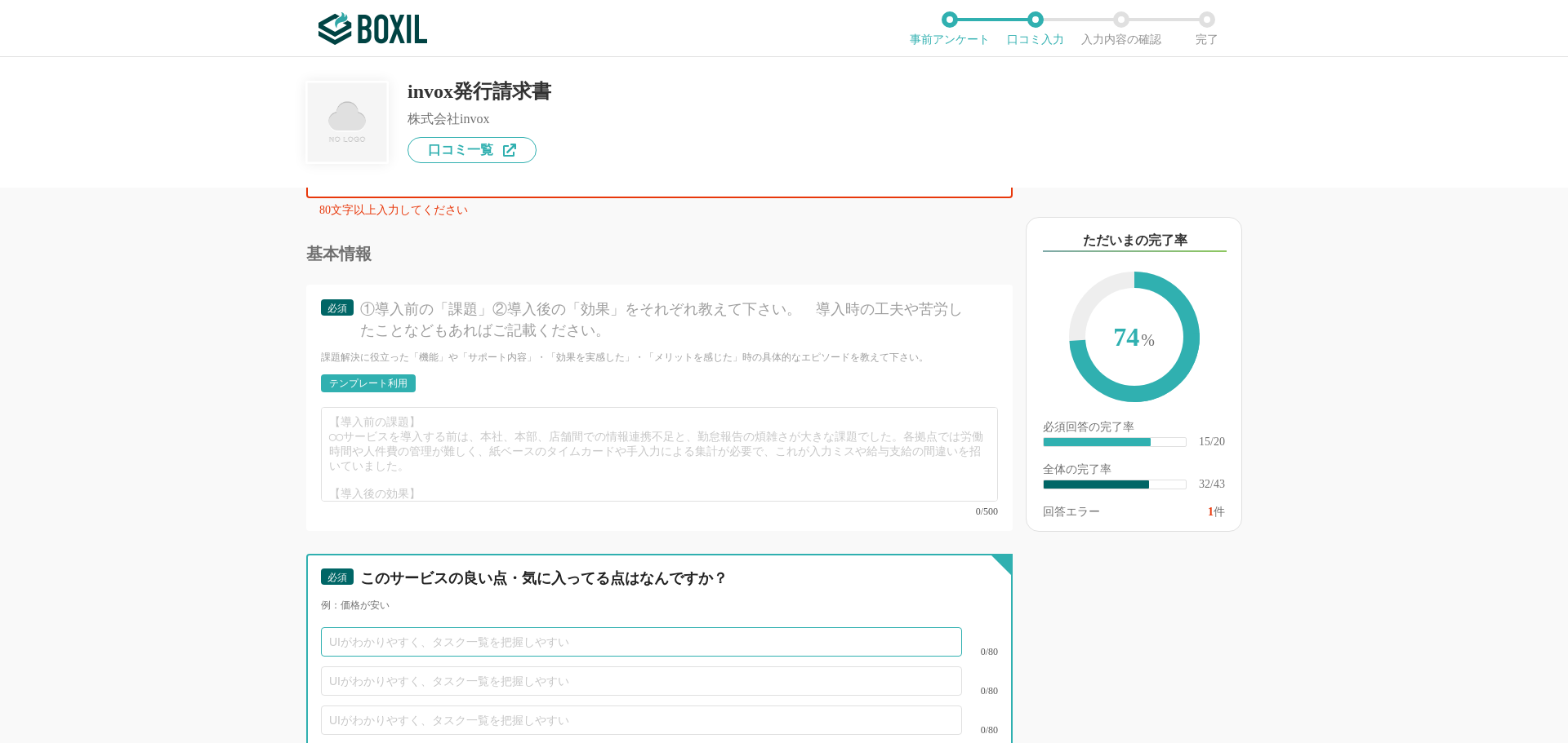
click at [358, 628] on input "text" at bounding box center [641, 642] width 641 height 29
type input "U"
type input "何よりも価格が安い"
type input "UIがわかりやすく、直感的に操作が可能"
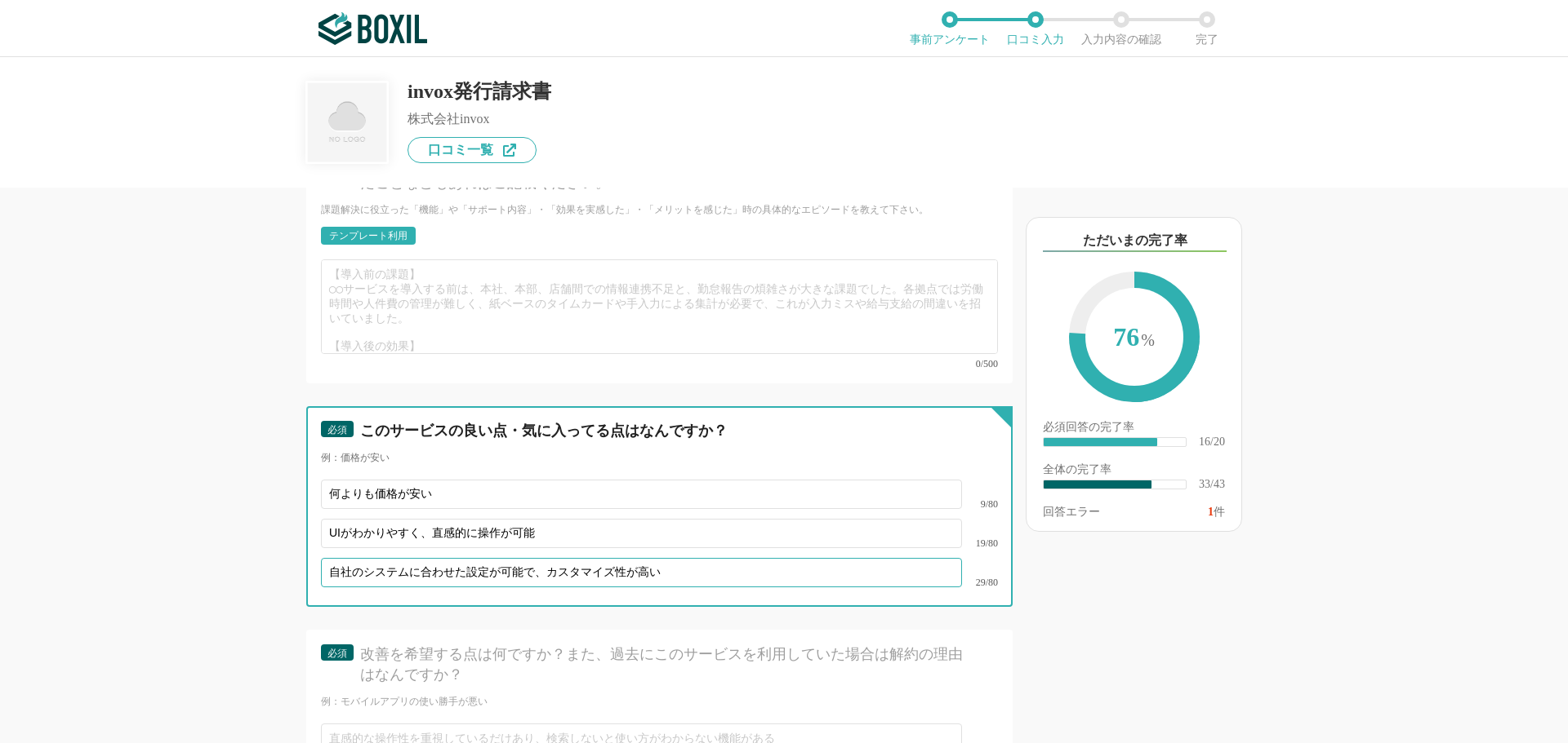
scroll to position [5538, 0]
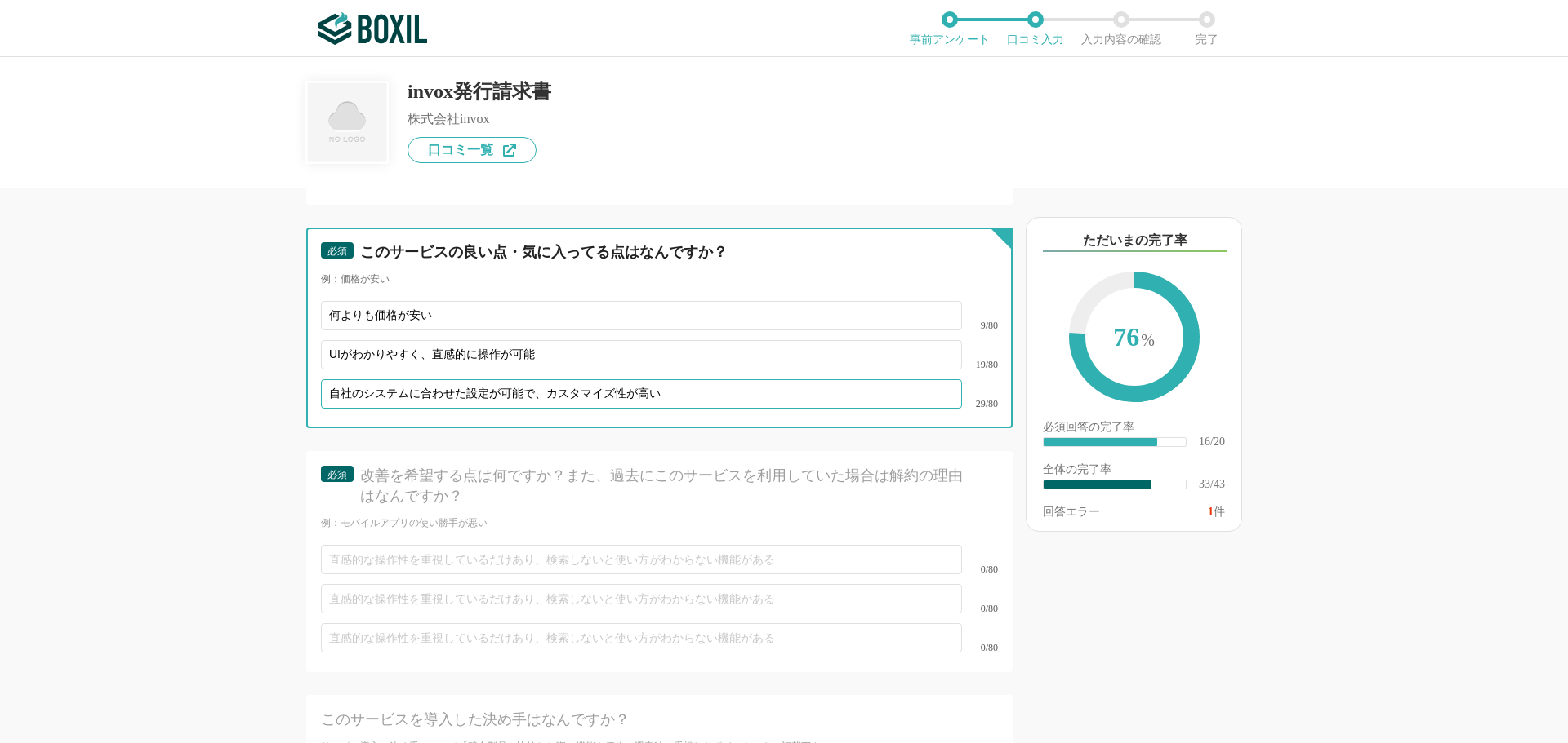
type input "自社のシステムに合わせた設定が可能で、カスタマイズ性が高い"
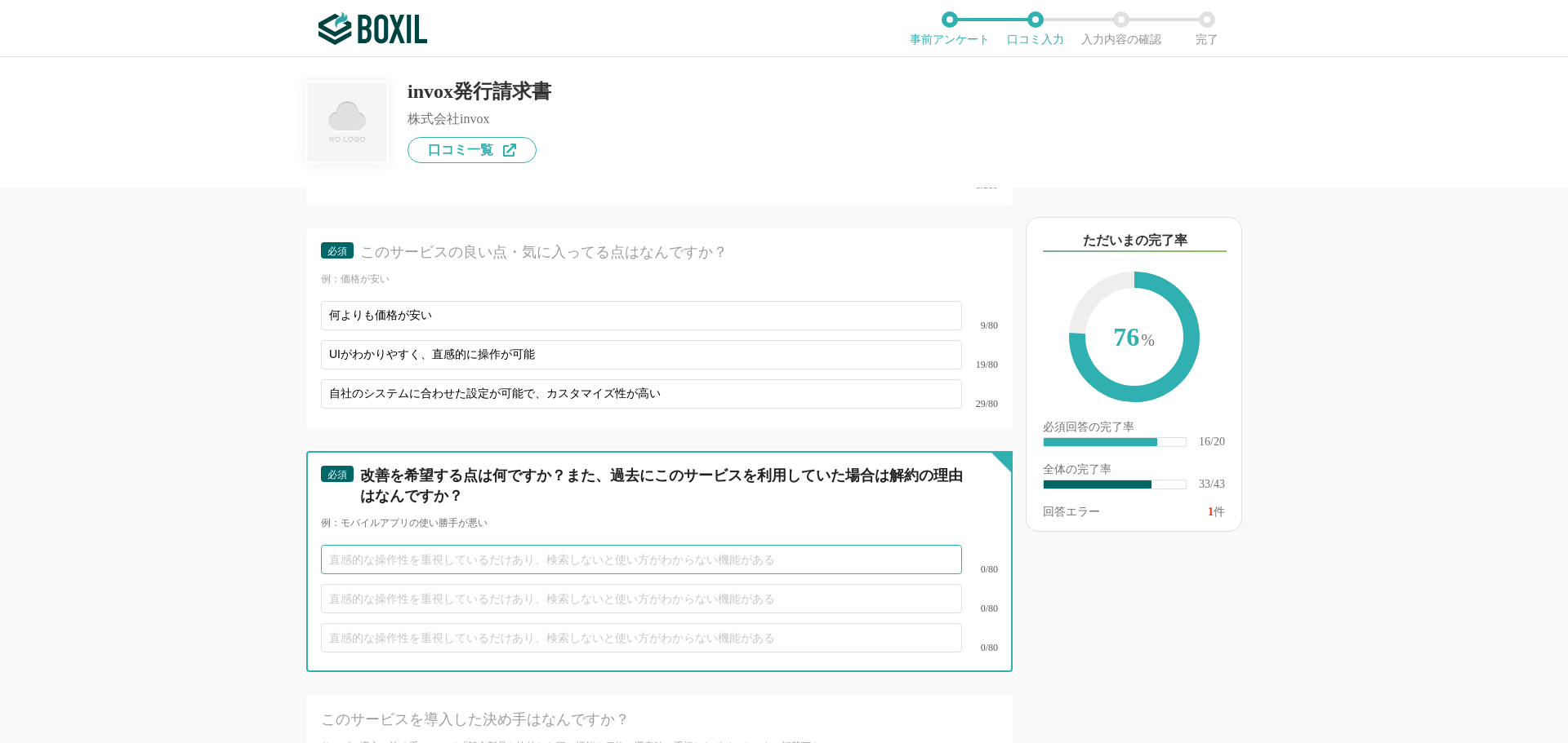
click at [449, 545] on input "text" at bounding box center [641, 560] width 641 height 29
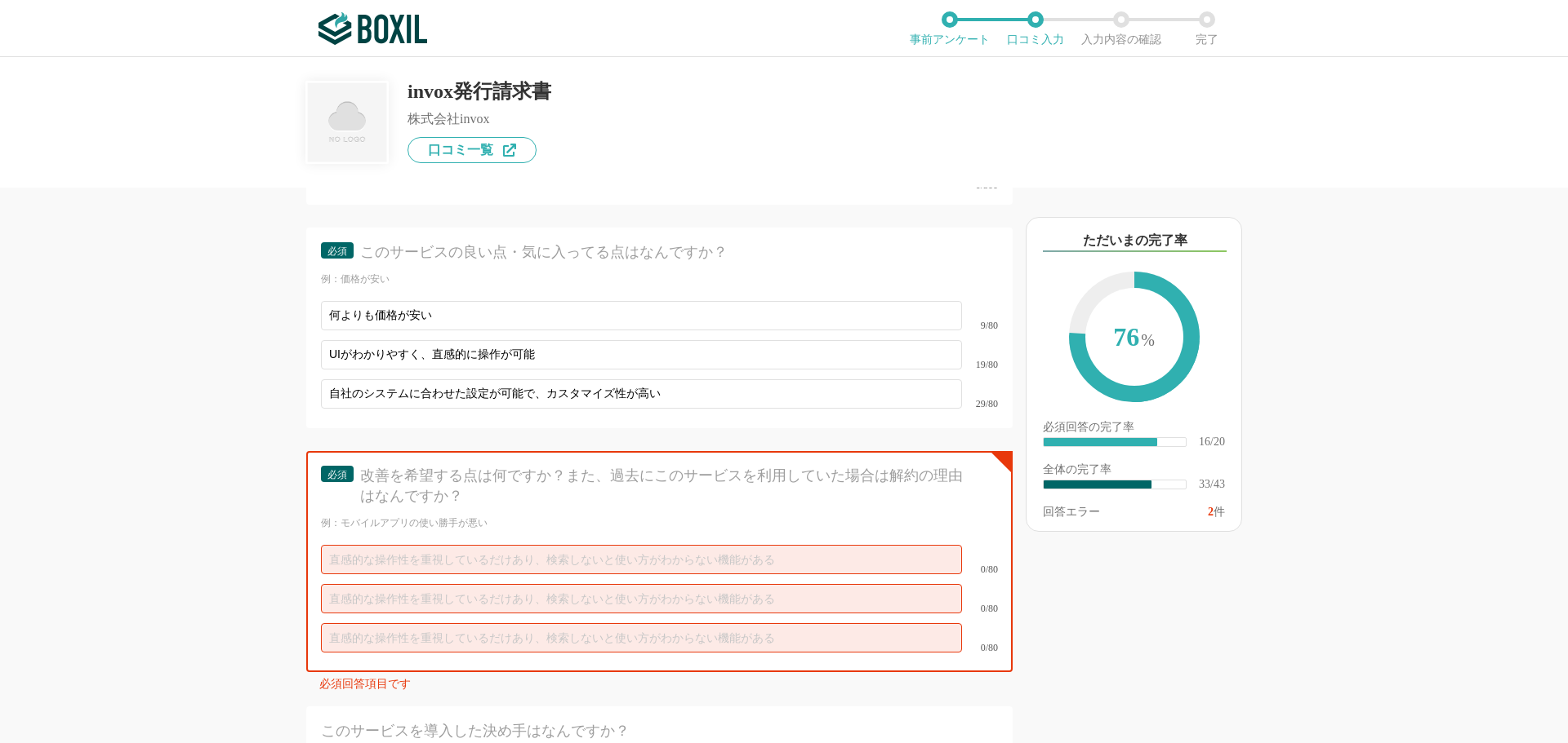
click at [229, 533] on div "請求書発行システムの機能について（5点満点で評価してください） 帳票テンプレートの利便性 1 2 3 4 5 利用していない 帳票のカスタマイズ機能 1 2 …" at bounding box center [604, 466] width 816 height 556
click at [398, 545] on input "text" at bounding box center [641, 560] width 641 height 29
click at [394, 584] on input "text" at bounding box center [641, 599] width 641 height 29
click at [390, 624] on input "text" at bounding box center [641, 638] width 641 height 29
click at [410, 552] on input "text" at bounding box center [641, 560] width 641 height 29
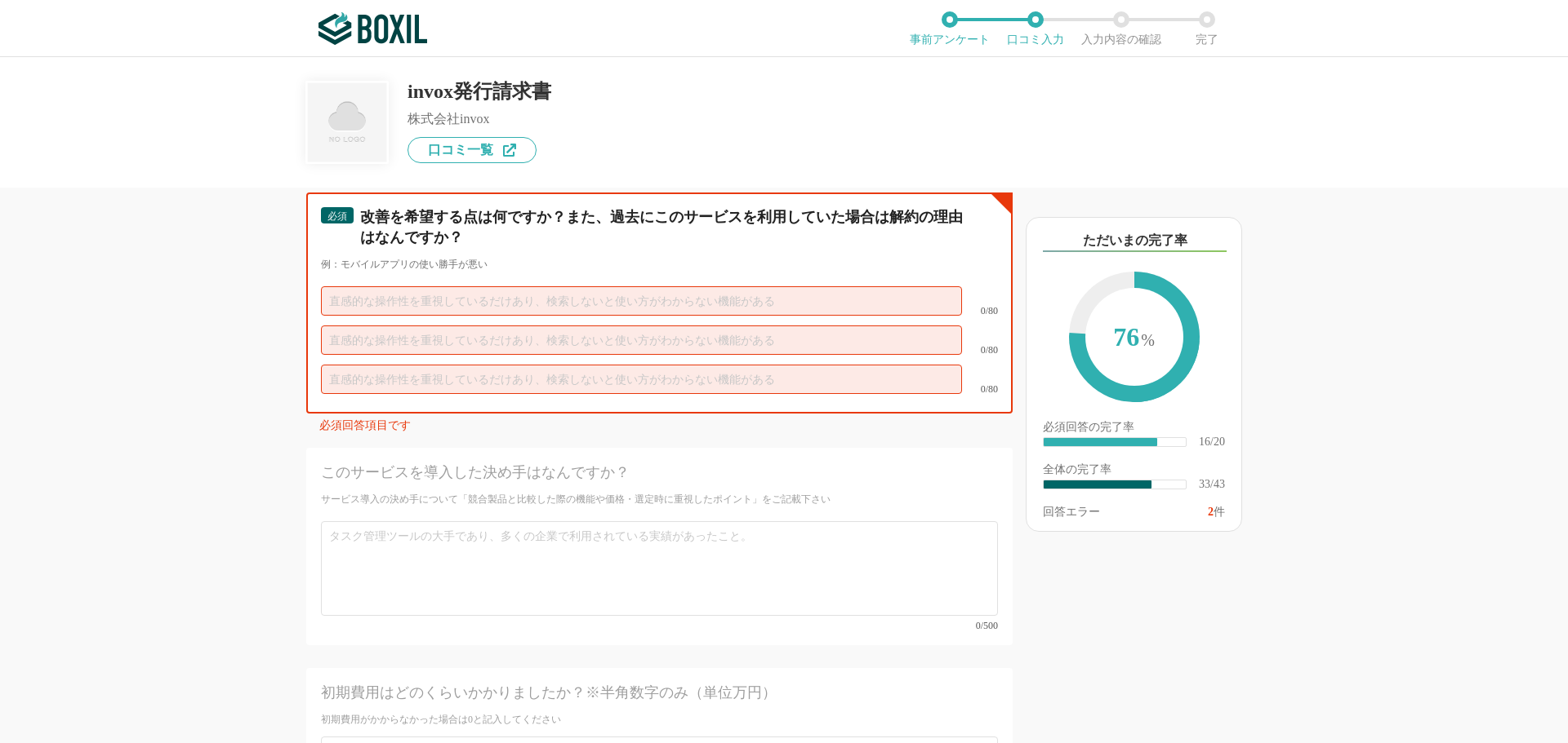
scroll to position [5865, 0]
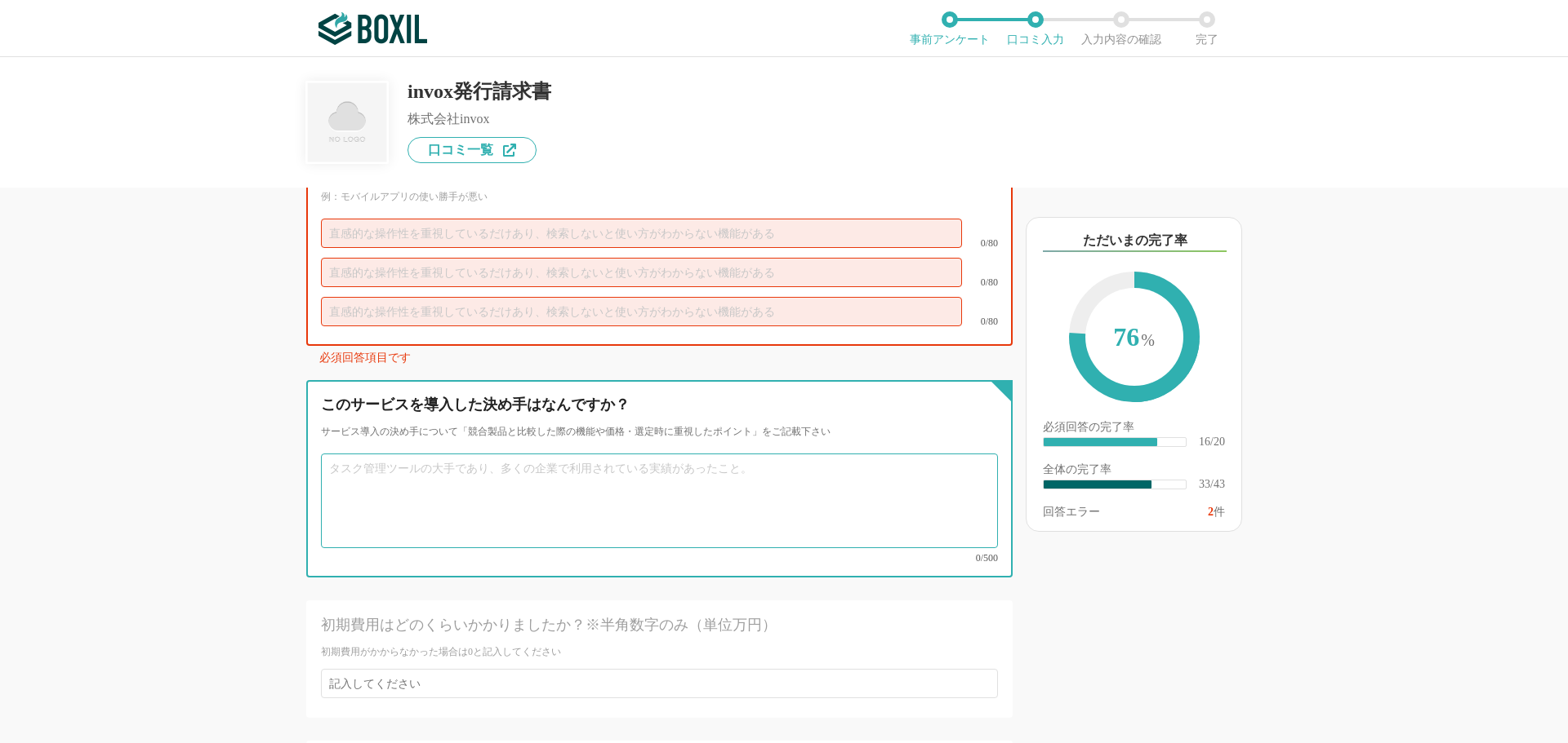
click at [497, 470] on textarea at bounding box center [659, 501] width 677 height 95
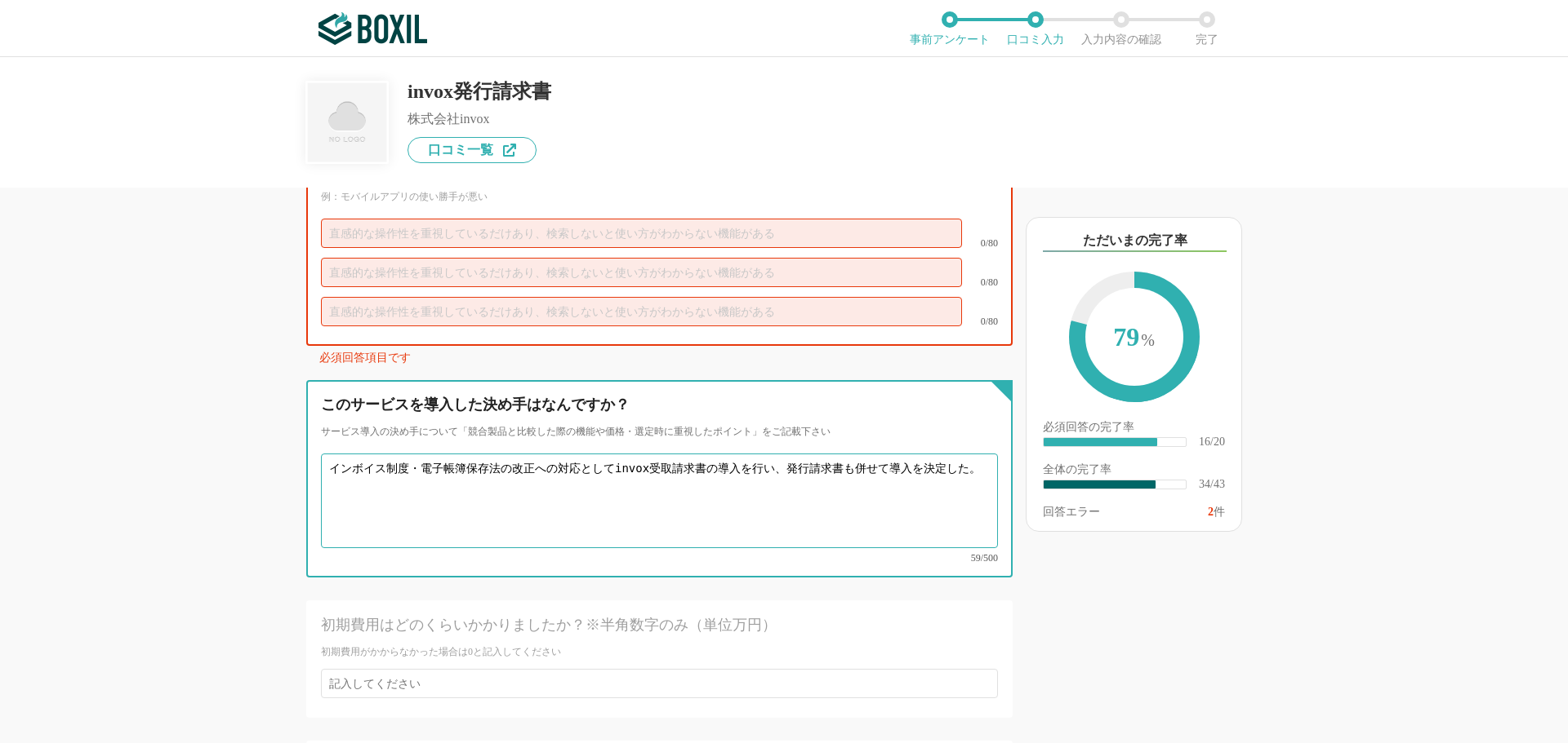
type textarea "インボイス制度・電子帳簿保存法の改正への対応としてinvox受取請求書の導入を行い、発行請求書も併せて導入を決定した。"
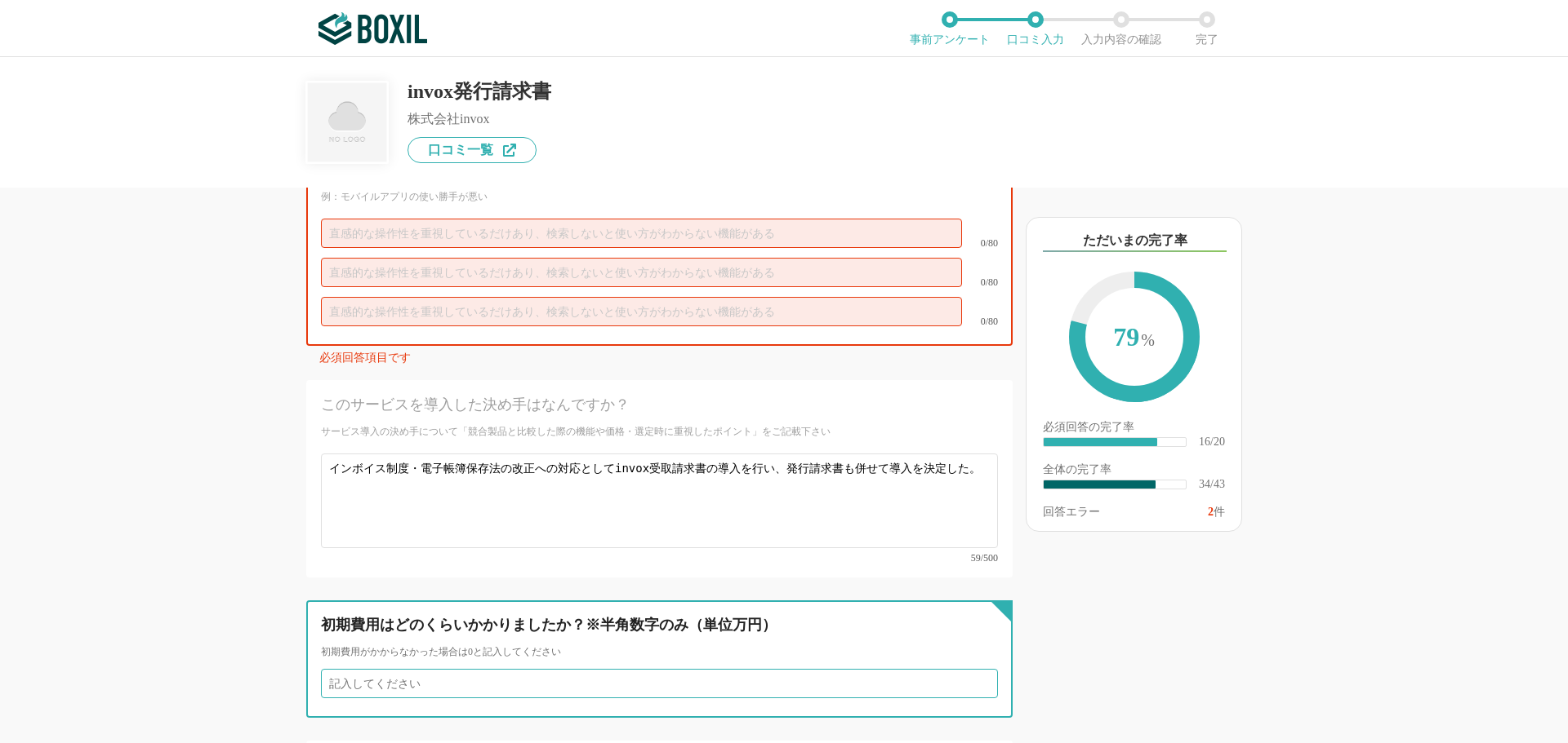
click at [529, 669] on input "number" at bounding box center [659, 684] width 677 height 29
click at [329, 669] on input "number" at bounding box center [659, 684] width 677 height 29
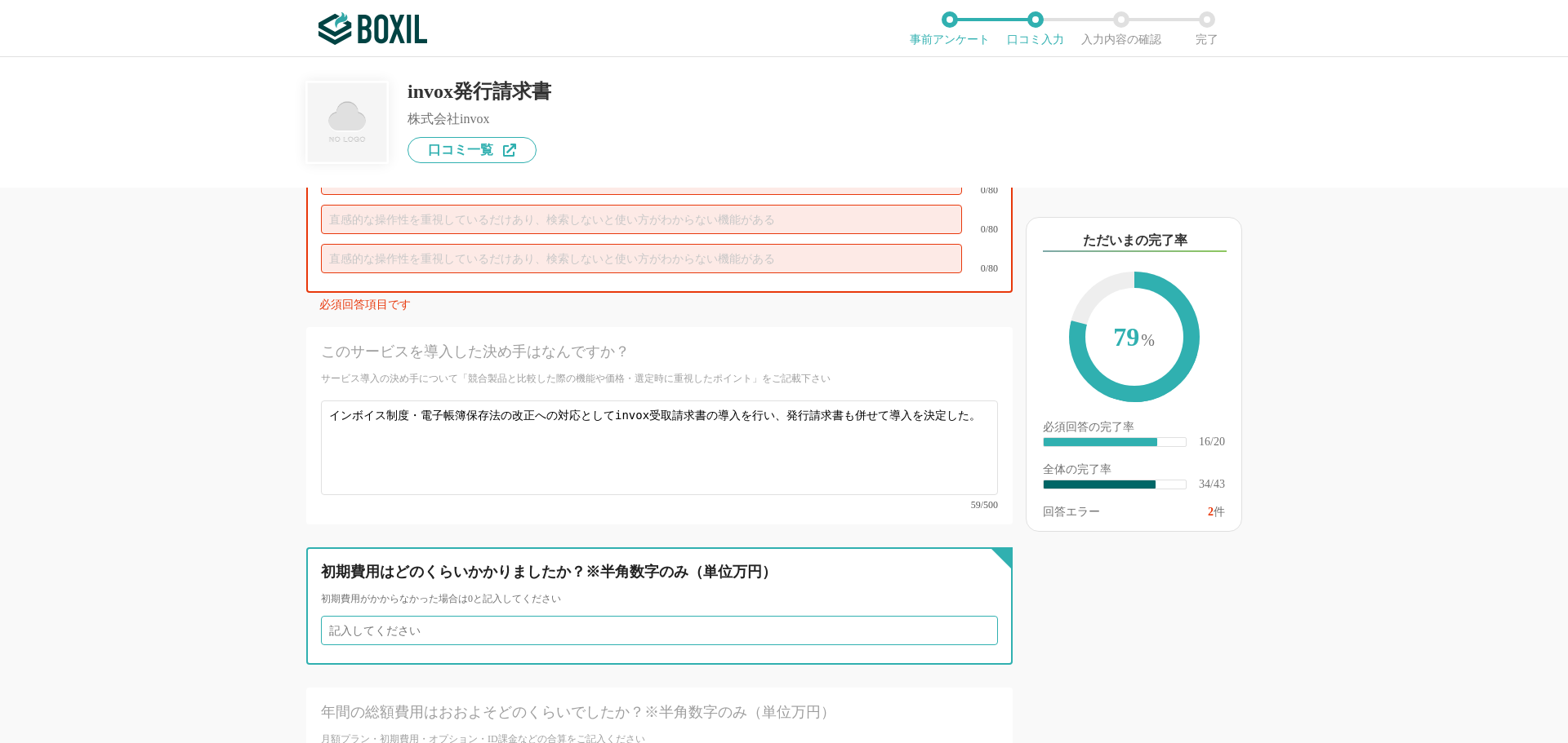
scroll to position [5947, 0]
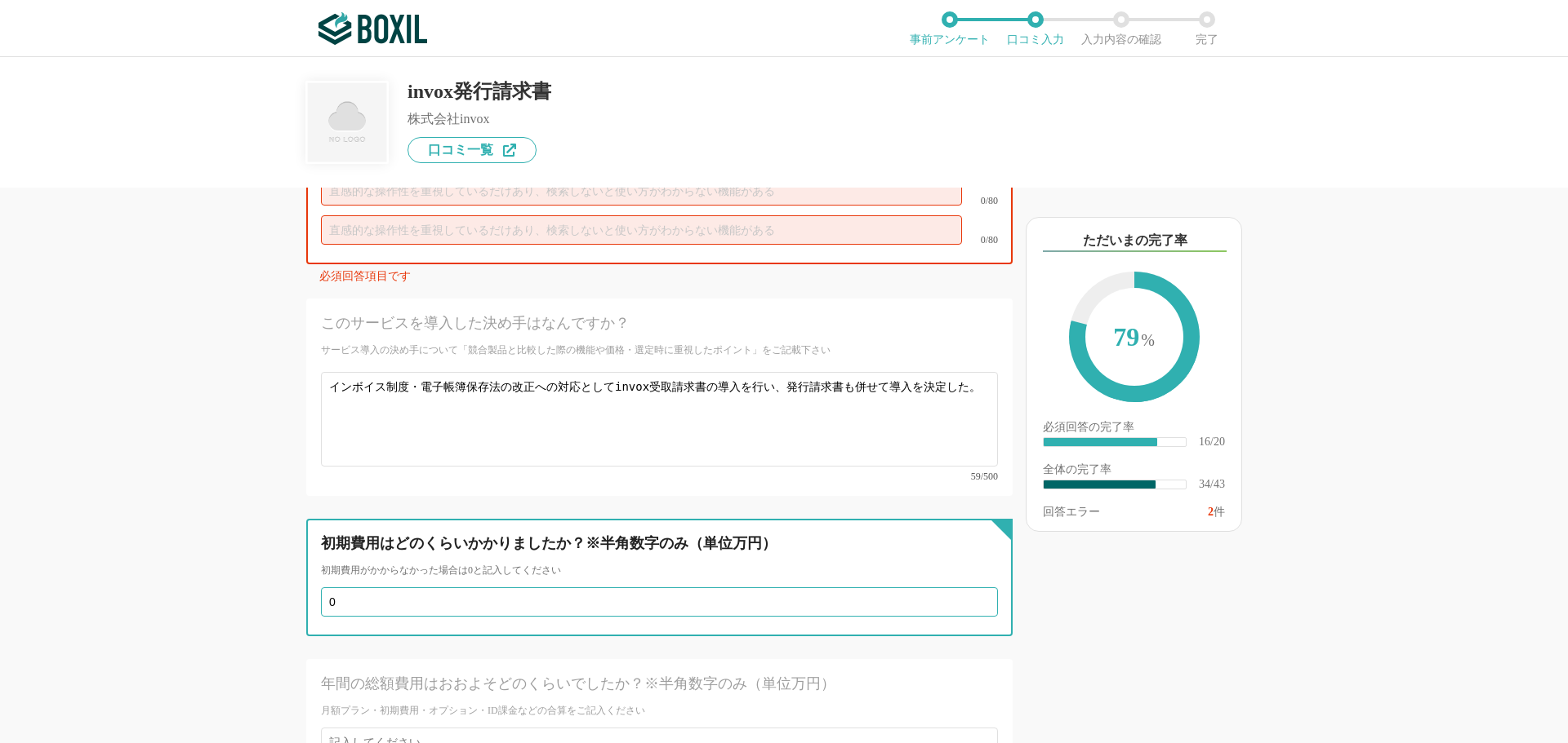
type input "0"
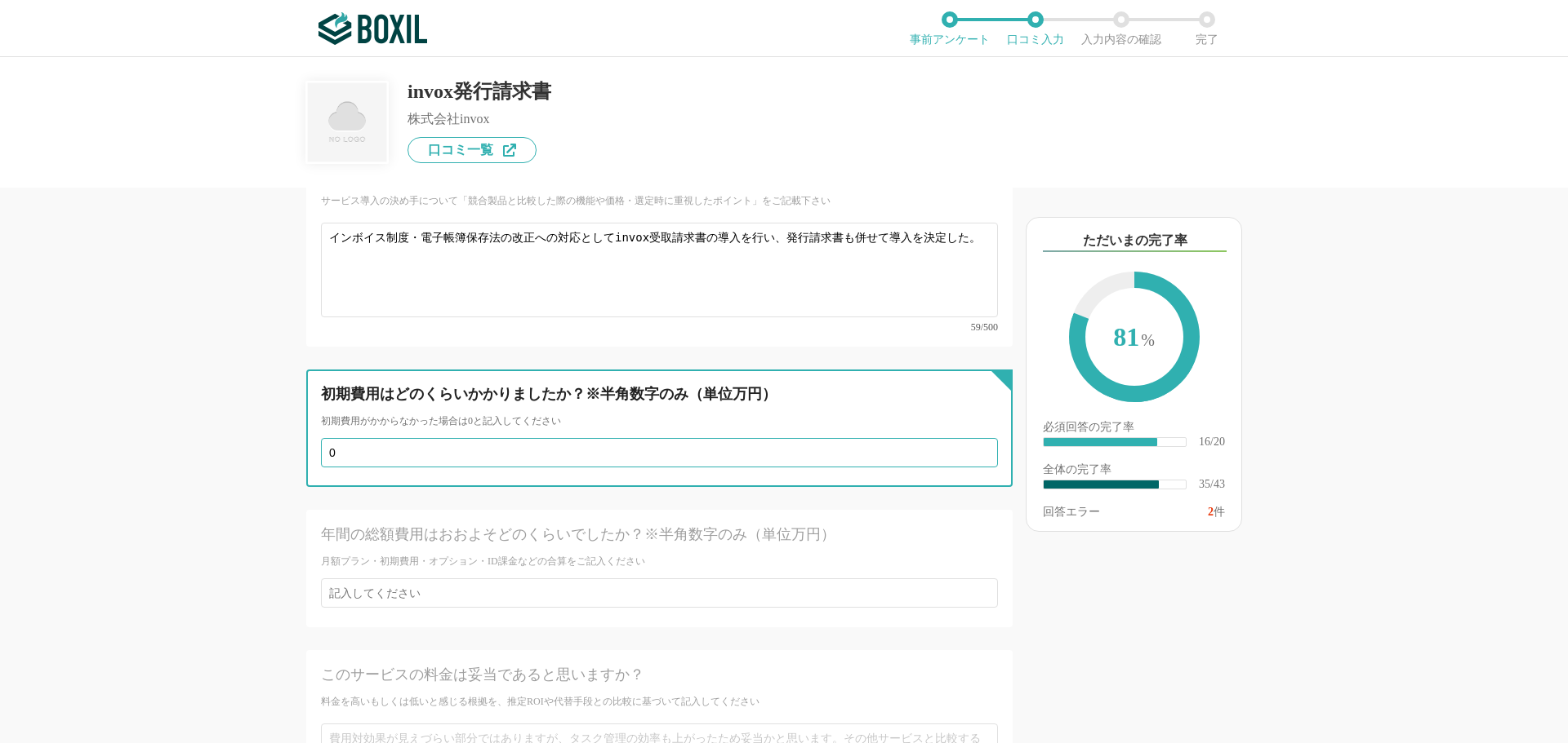
scroll to position [6110, 0]
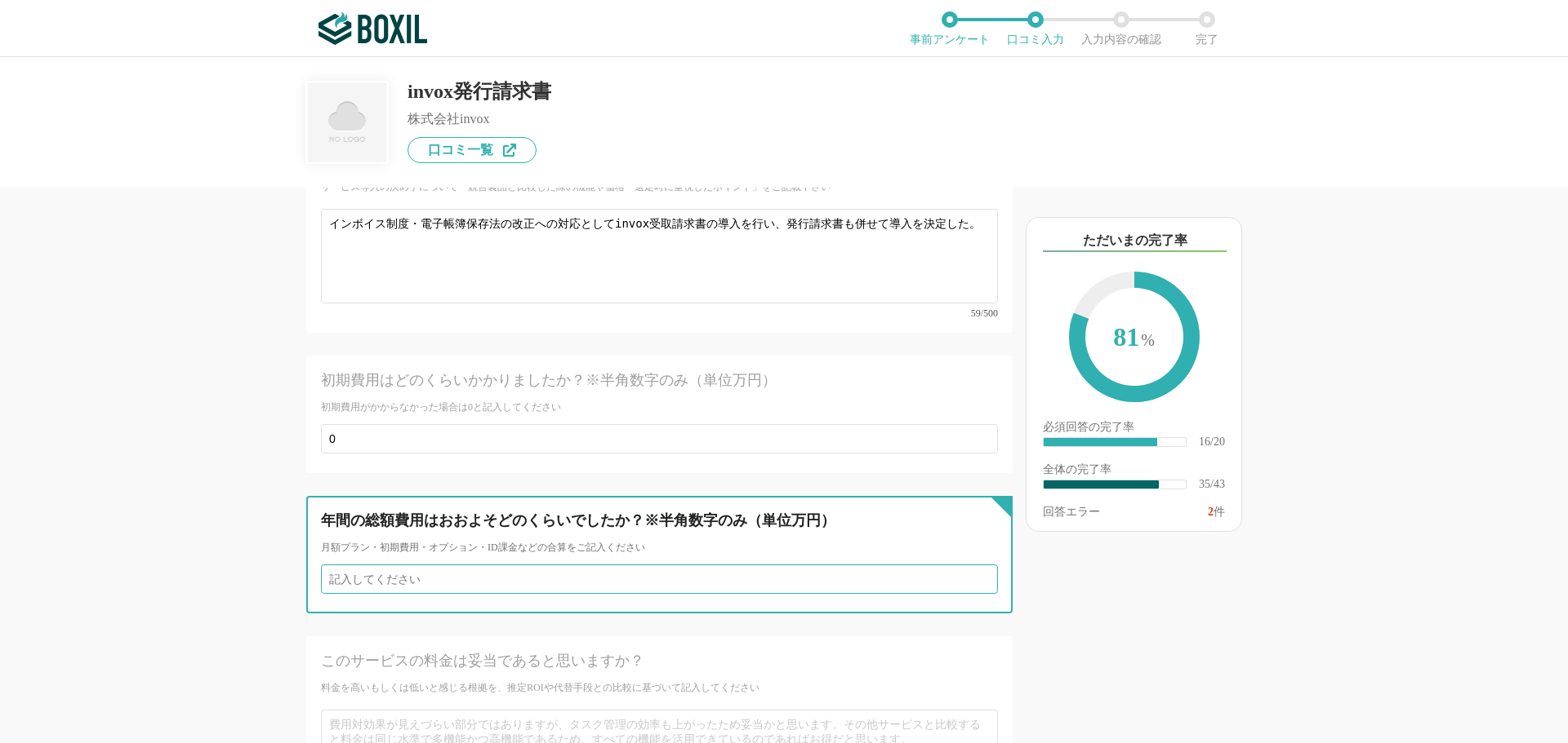
click at [530, 564] on input "number" at bounding box center [659, 579] width 677 height 29
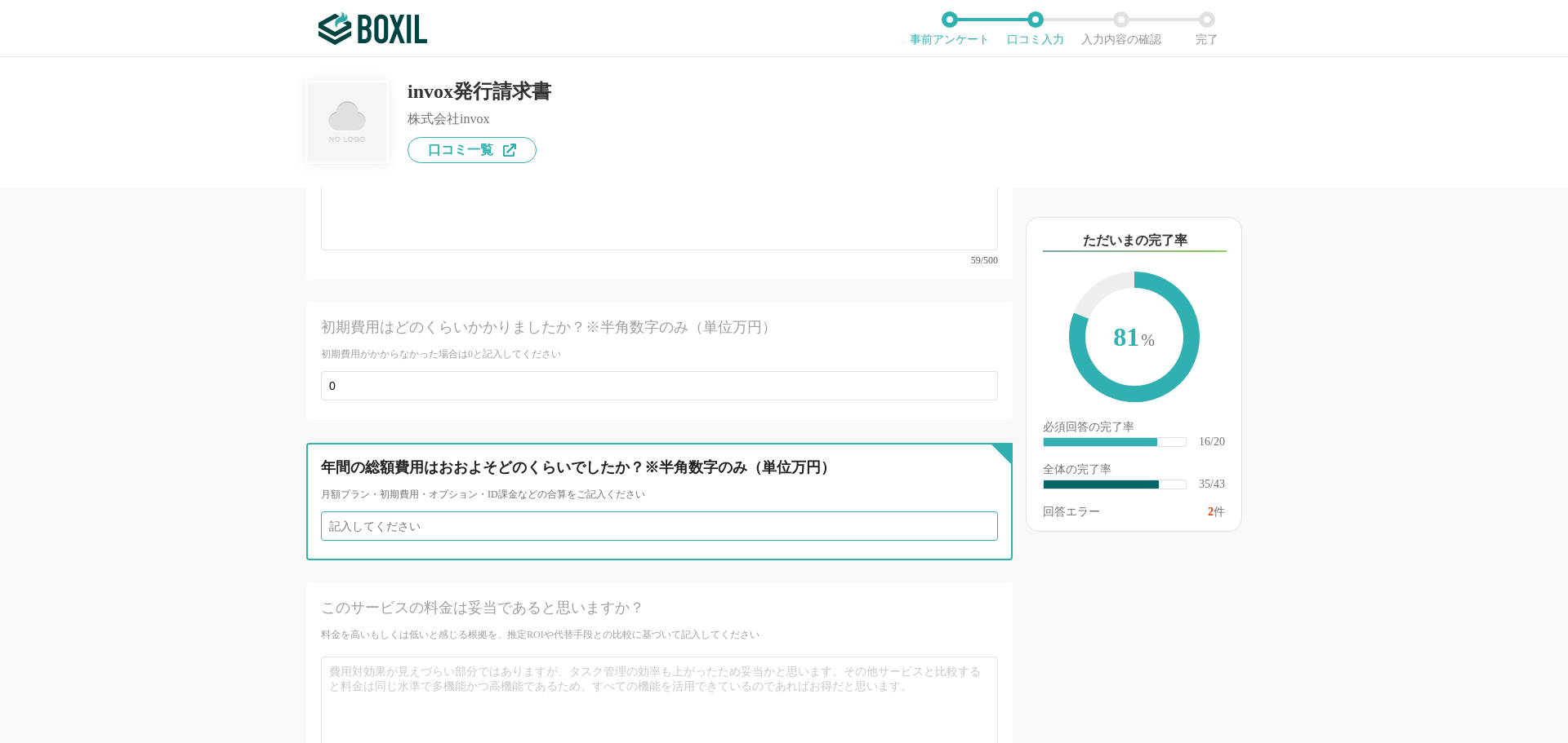
scroll to position [6191, 0]
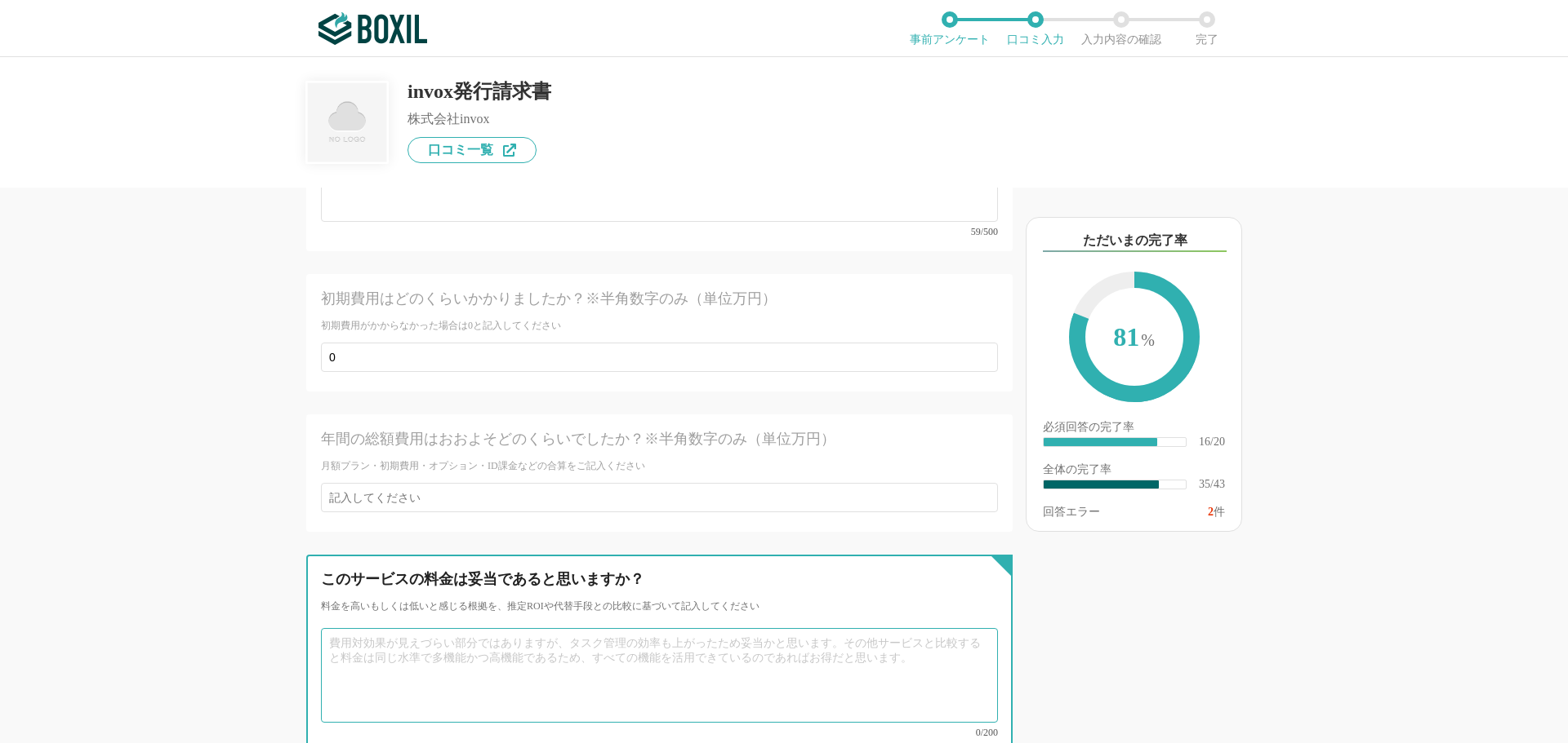
click at [432, 634] on textarea at bounding box center [659, 676] width 677 height 95
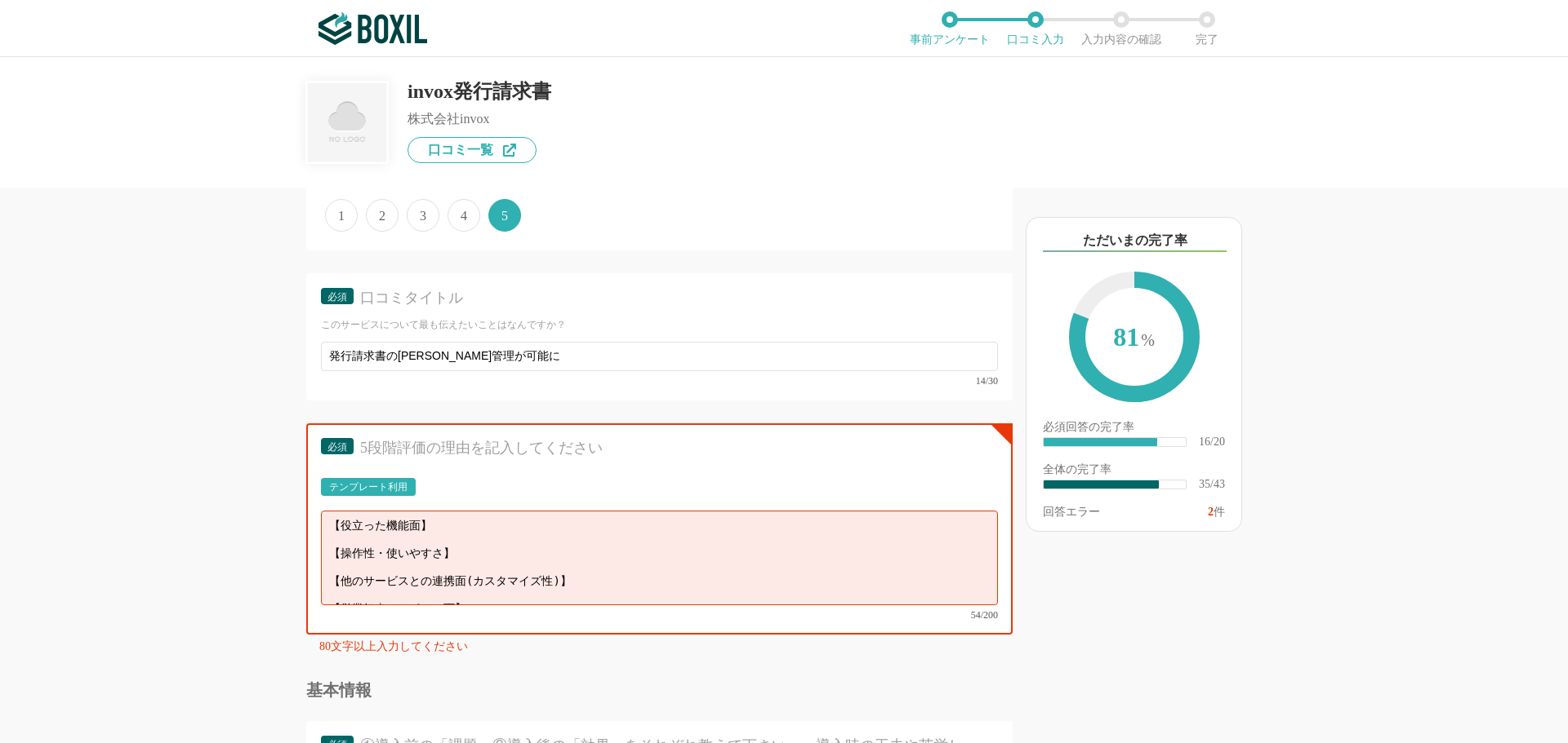
scroll to position [4804, 0]
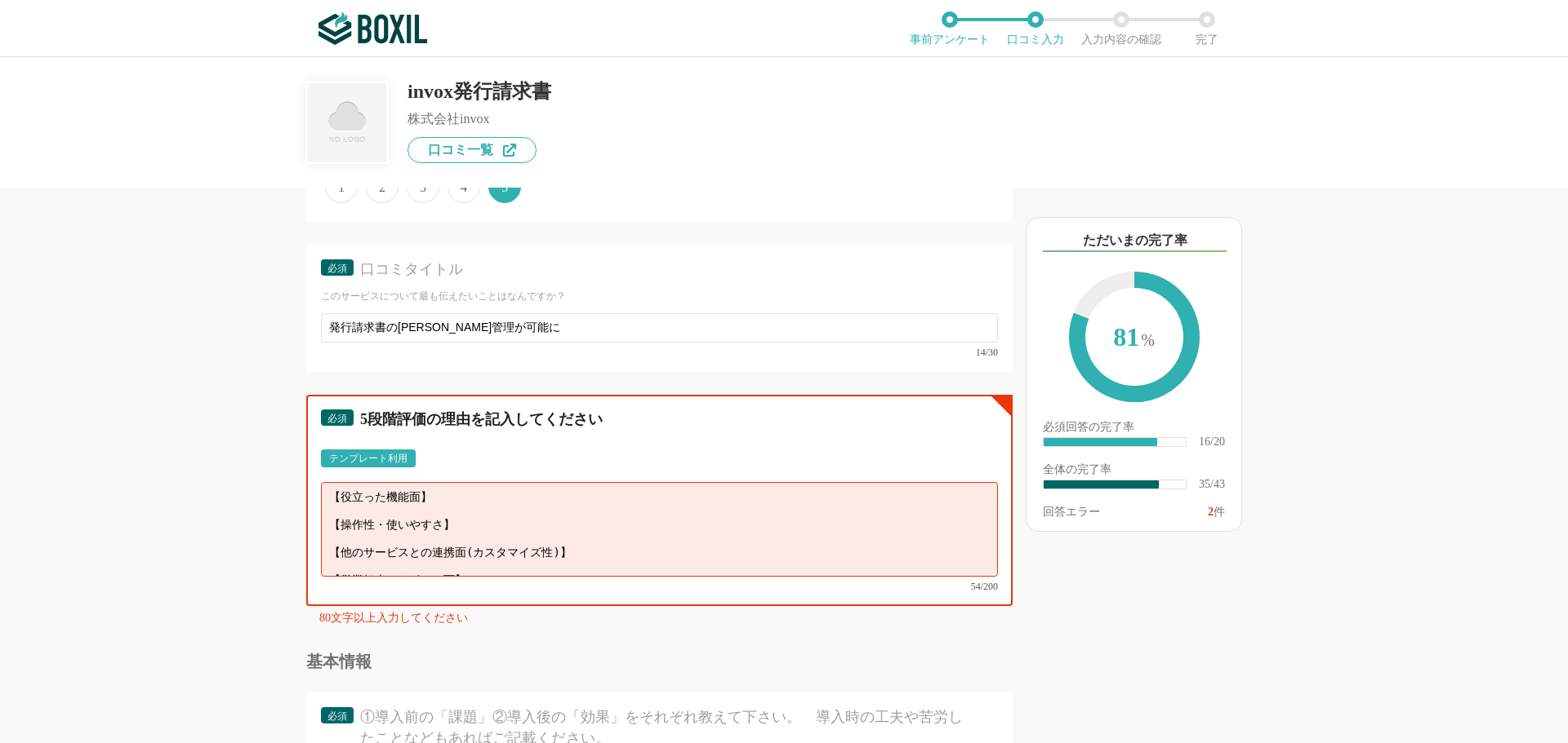
click at [471, 503] on textarea "【役立った機能面】 【操作性・使いやすさ】 【他のサービスとの連携面(カスタマイズ性)】 【営業担当やサポート面】" at bounding box center [659, 530] width 677 height 95
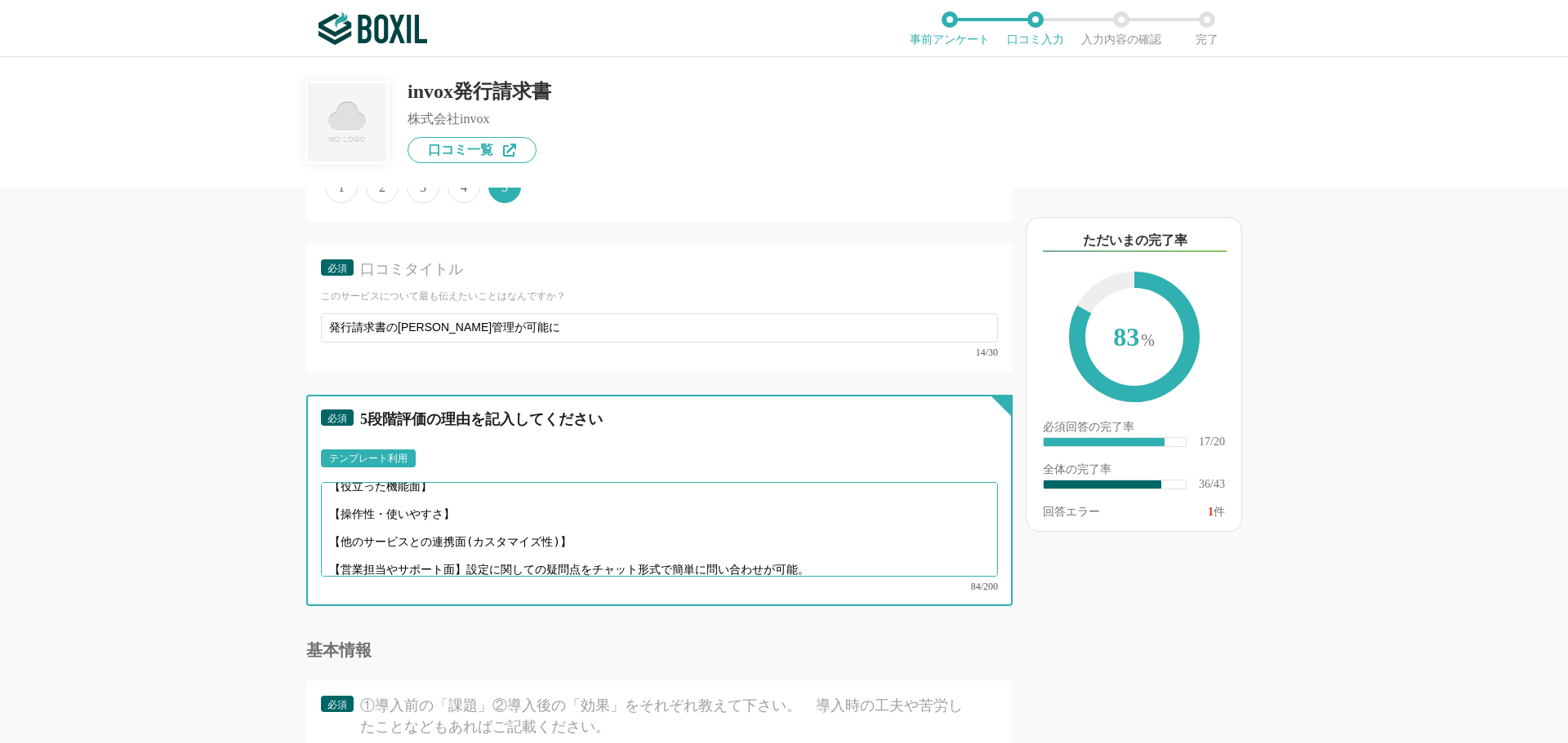
scroll to position [12, 0]
drag, startPoint x: 462, startPoint y: 558, endPoint x: 837, endPoint y: 556, distance: 375.0
click at [837, 556] on textarea "【役立った機能面】 【操作性・使いやすさ】 【他のサービスとの連携面(カスタマイズ性)】 【営業担当やサポート面】設定に関しての疑問点をチャット形式で簡単に問…" at bounding box center [659, 530] width 677 height 95
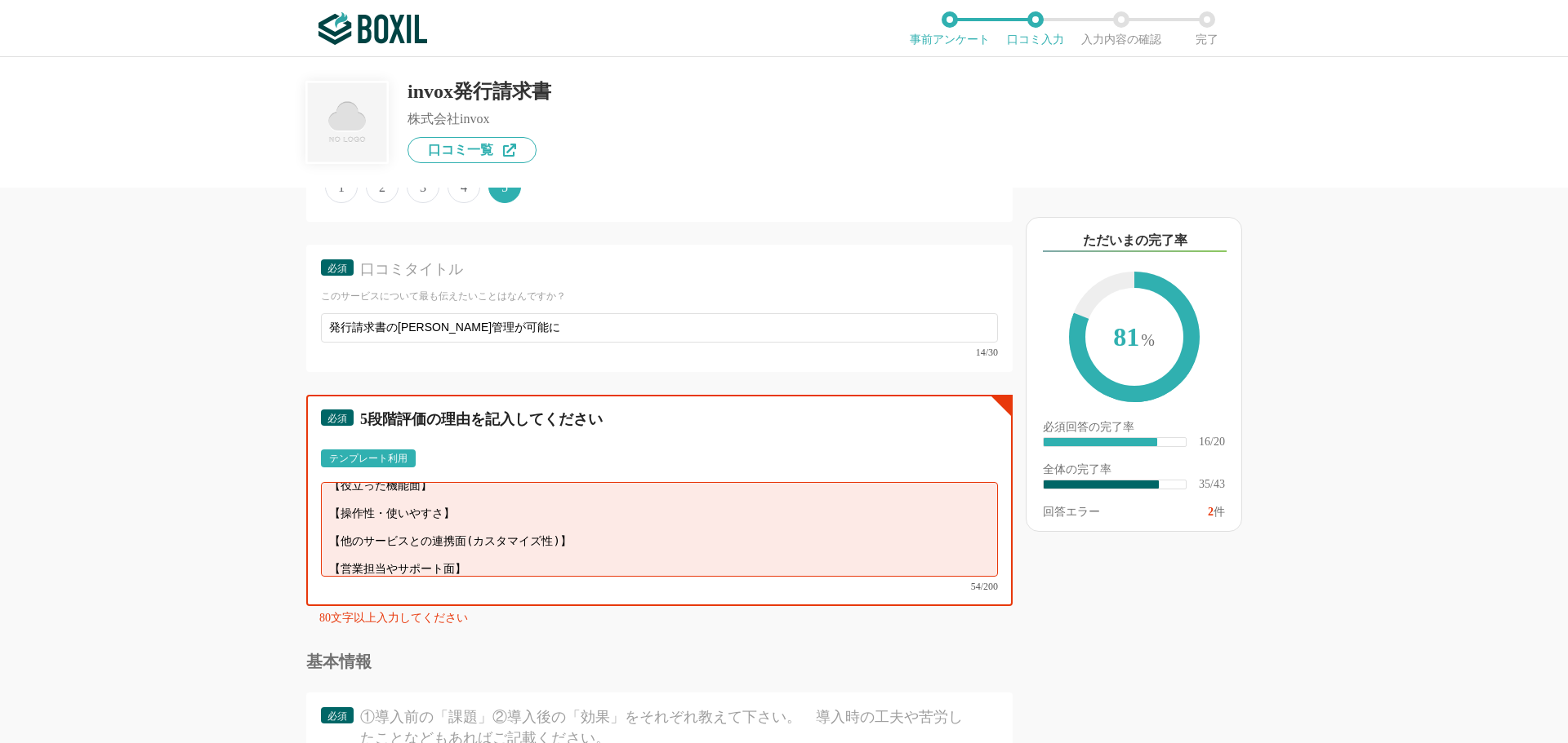
scroll to position [16, 0]
paste textarea "設定に関しての疑問点をチャット形式で簡単に問い合わせが可能。"
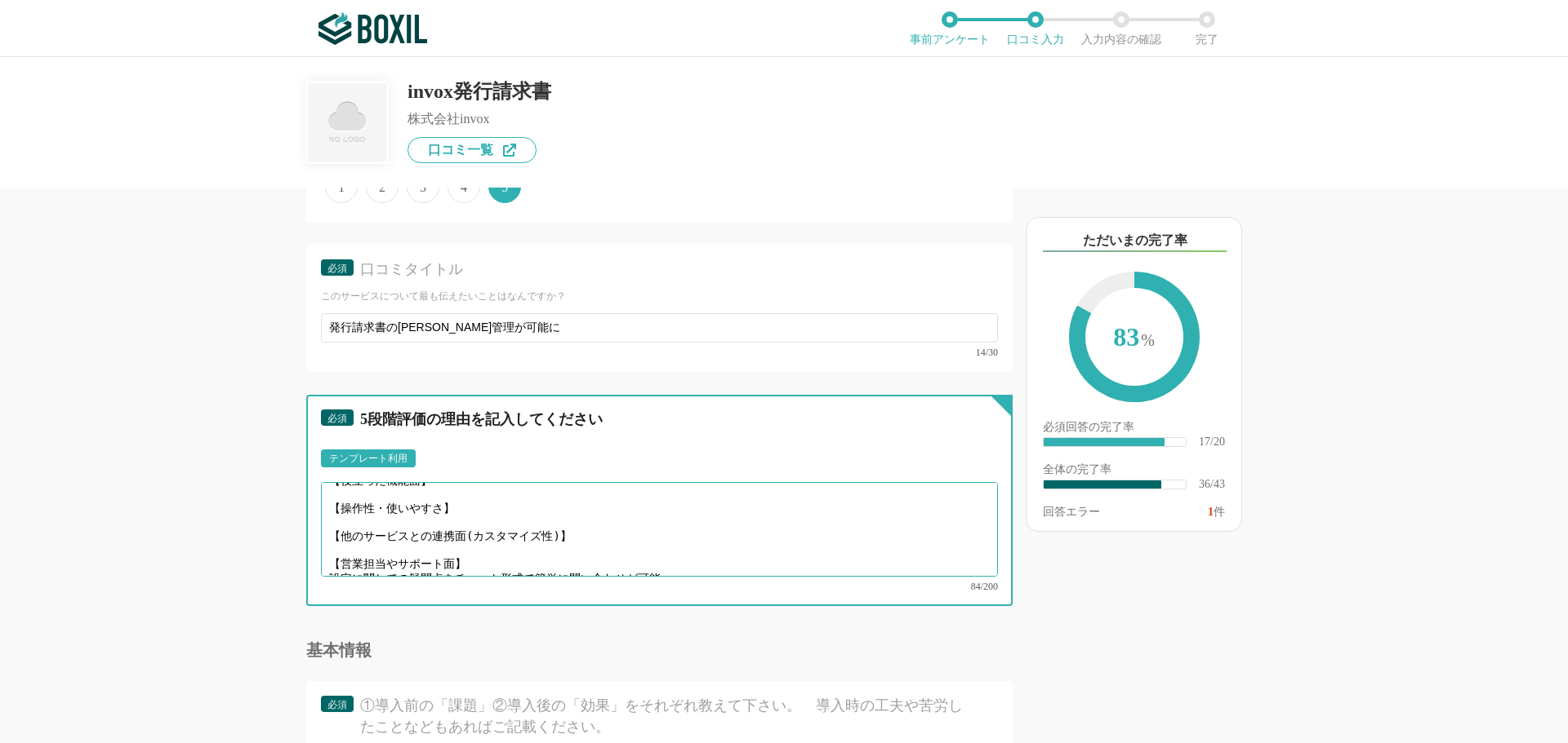
scroll to position [0, 0]
click at [499, 507] on textarea "【役立った機能面】 【操作性・使いやすさ】 【他のサービスとの連携面(カスタマイズ性)】 【営業担当やサポート面】 設定に関しての疑問点をチャット形式で簡単に…" at bounding box center [659, 530] width 677 height 95
click at [472, 532] on textarea "【役立った機能面】 【操作性・使いやすさ】 【他のサービスとの連携面(カスタマイズ性)】 【営業担当やサポート面】 設定に関しての疑問点をチャット形式で簡単に…" at bounding box center [659, 530] width 677 height 95
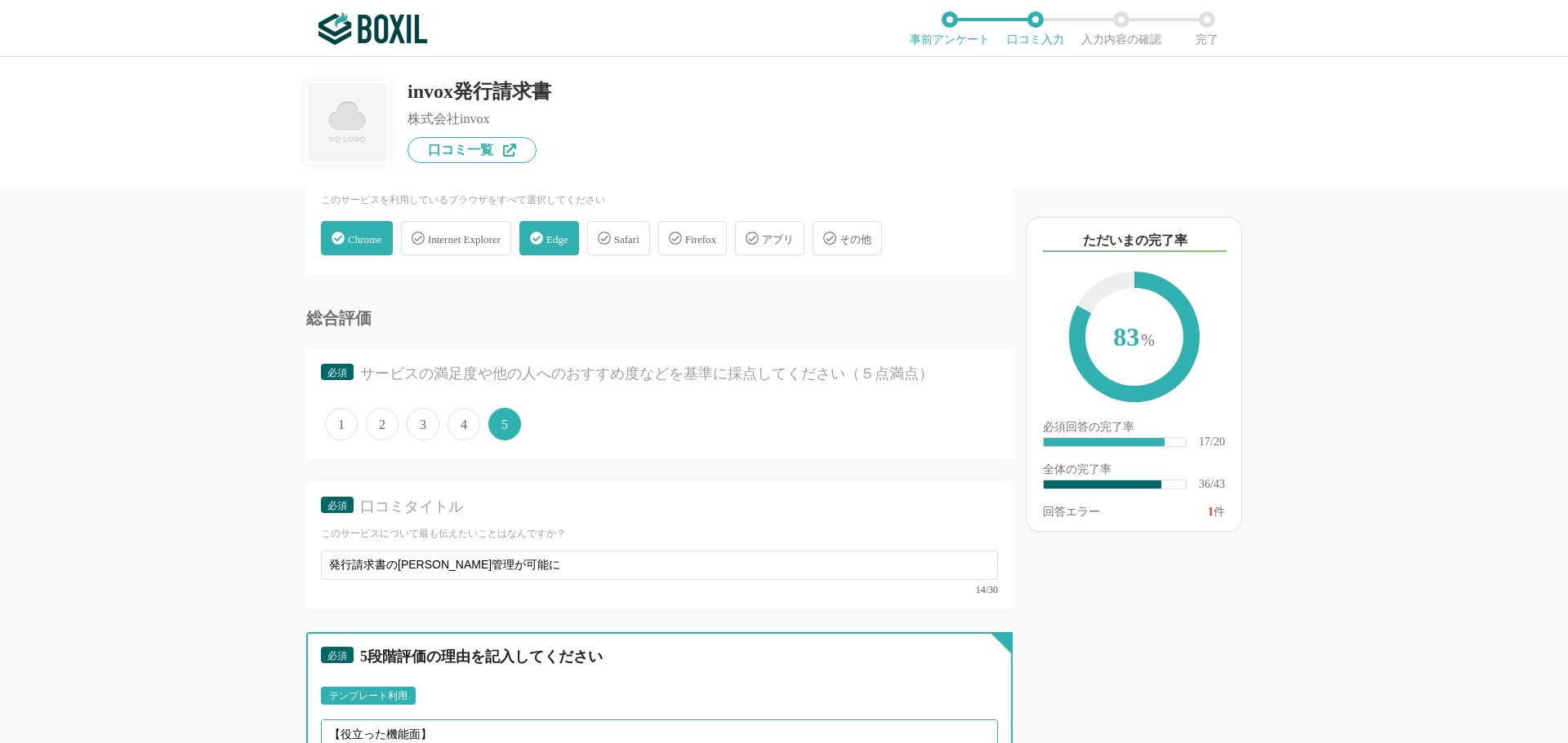
scroll to position [4641, 0]
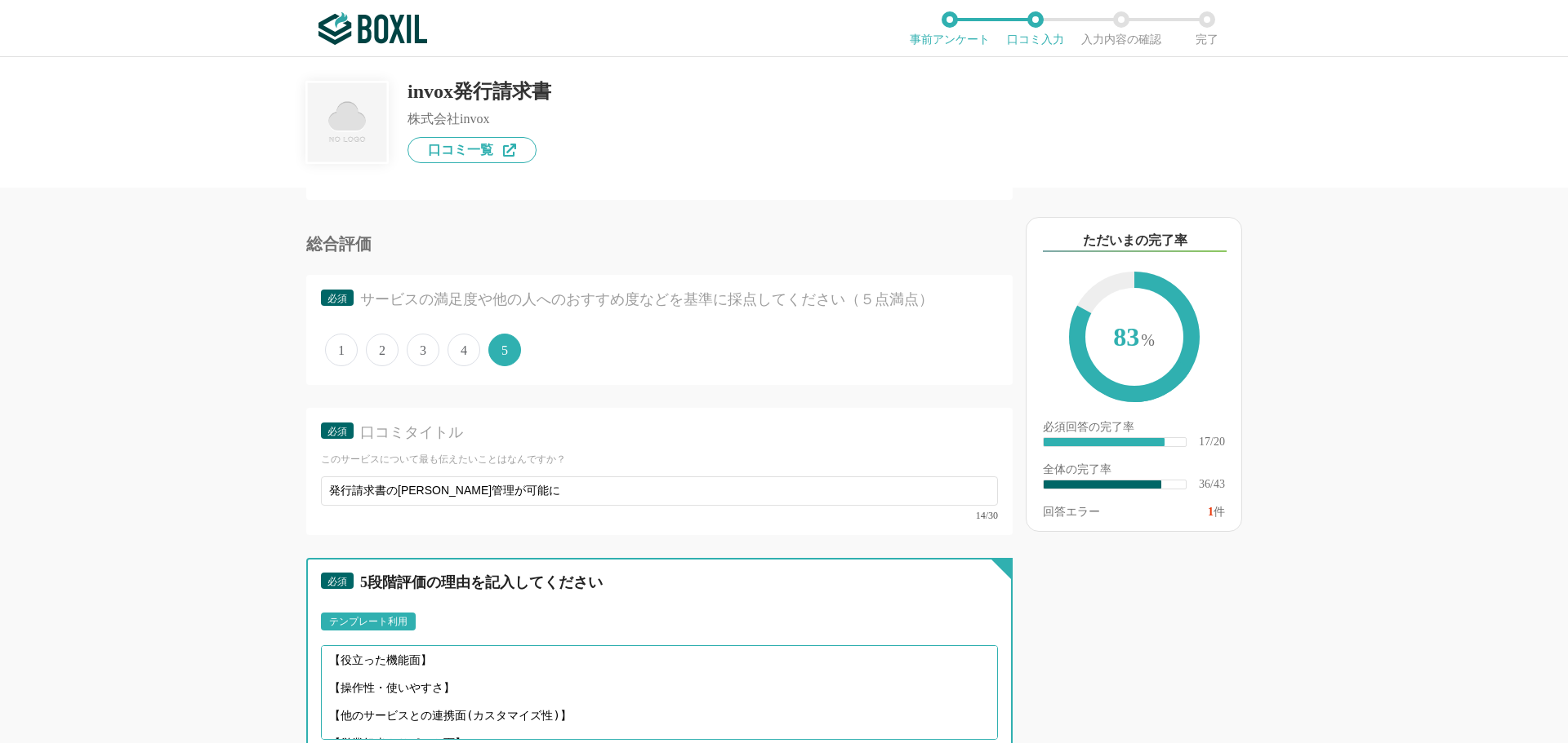
type textarea "【役立った機能面】 【操作性・使いやすさ】 【他のサービスとの連携面(カスタマイズ性)】 【営業担当やサポート面】 設定に関しての疑問点をチャット形式で簡単に…"
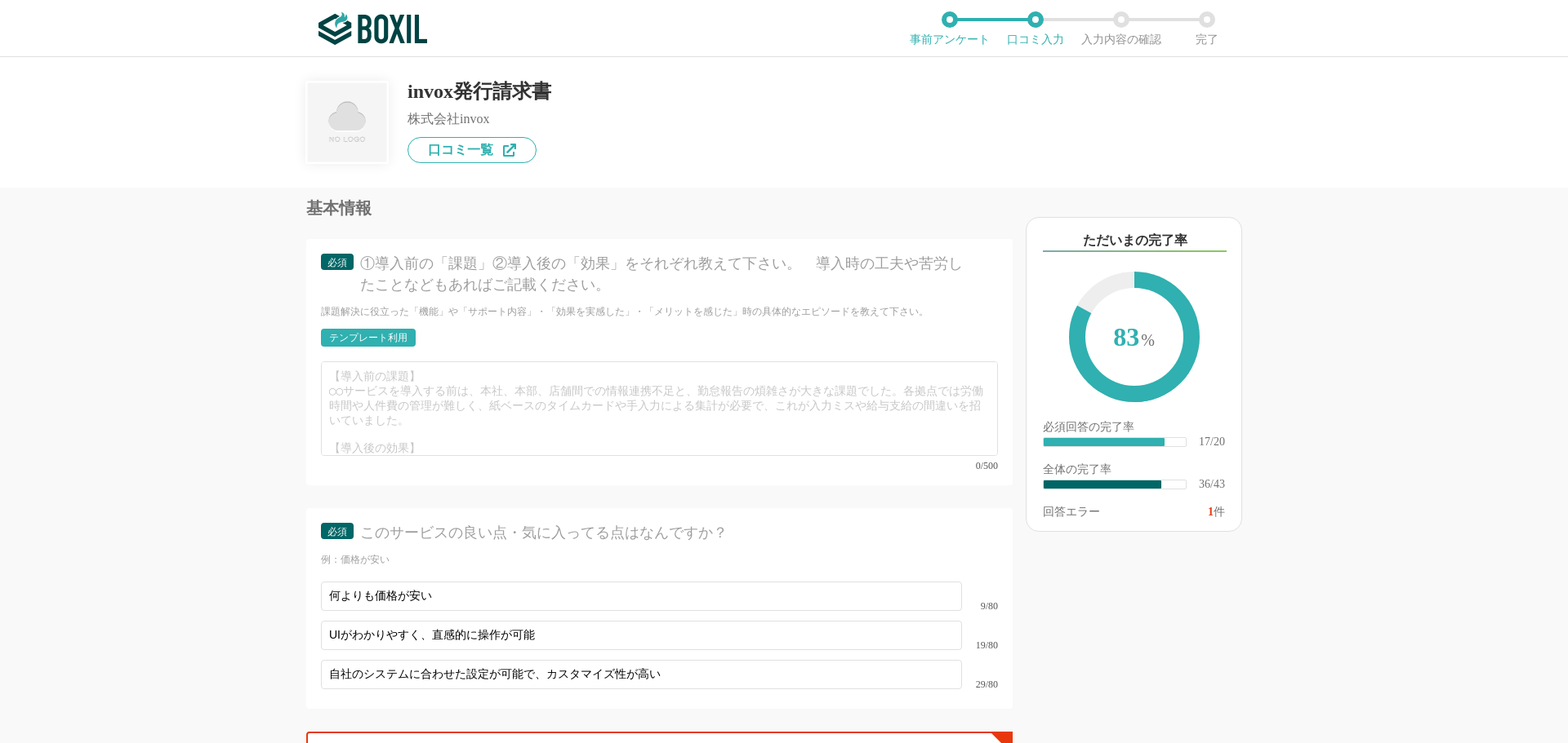
scroll to position [5538, 0]
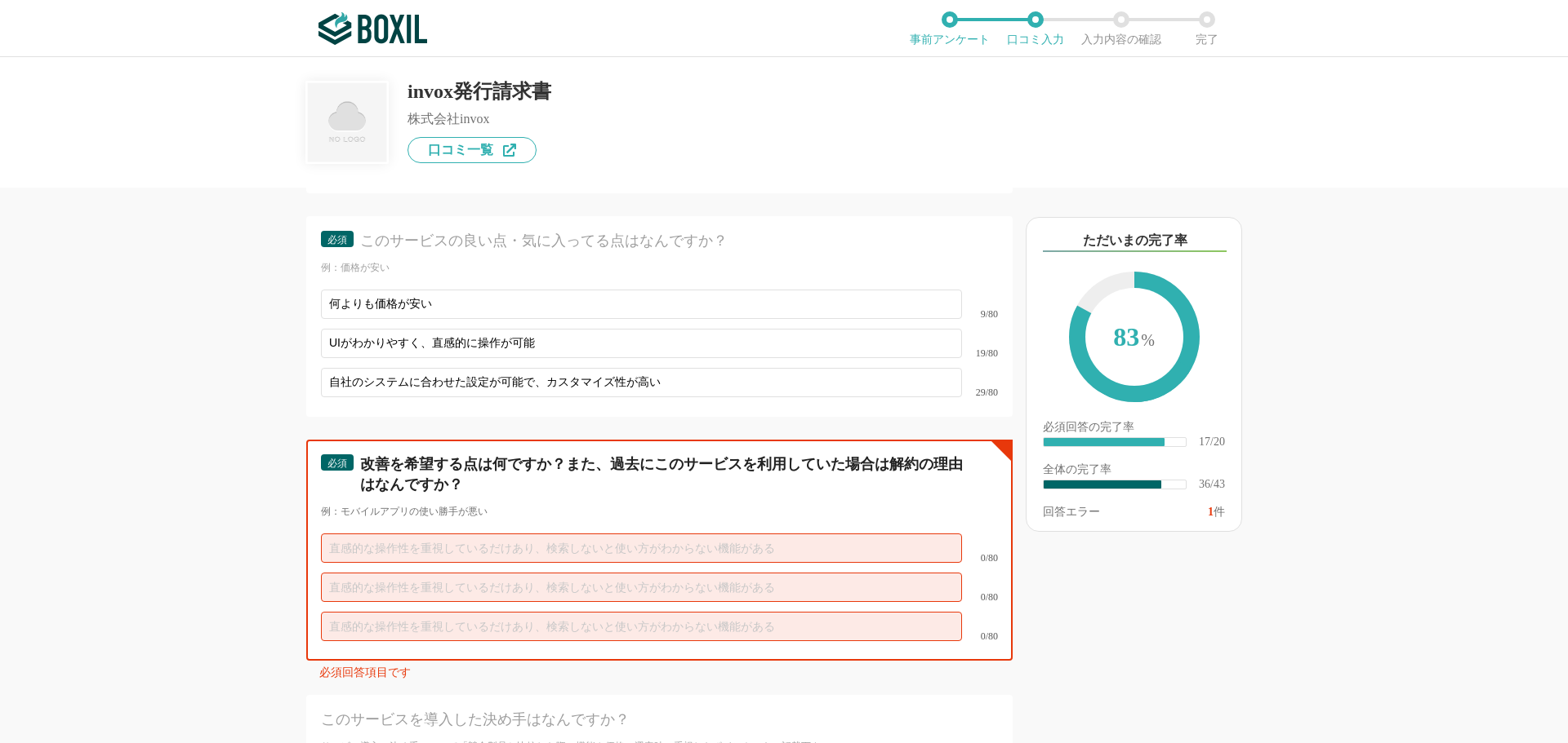
click at [472, 533] on input "text" at bounding box center [641, 548] width 641 height 29
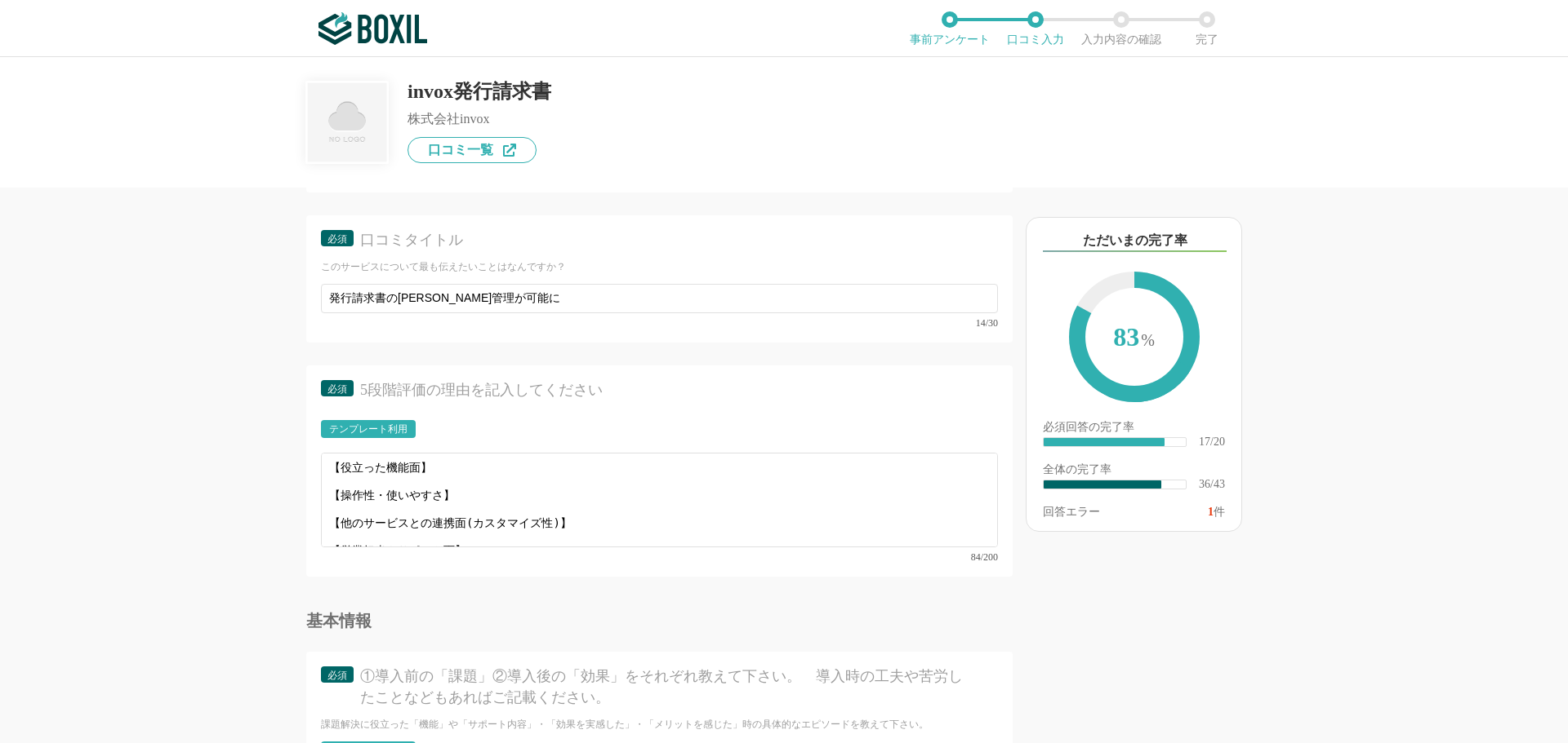
scroll to position [4722, 0]
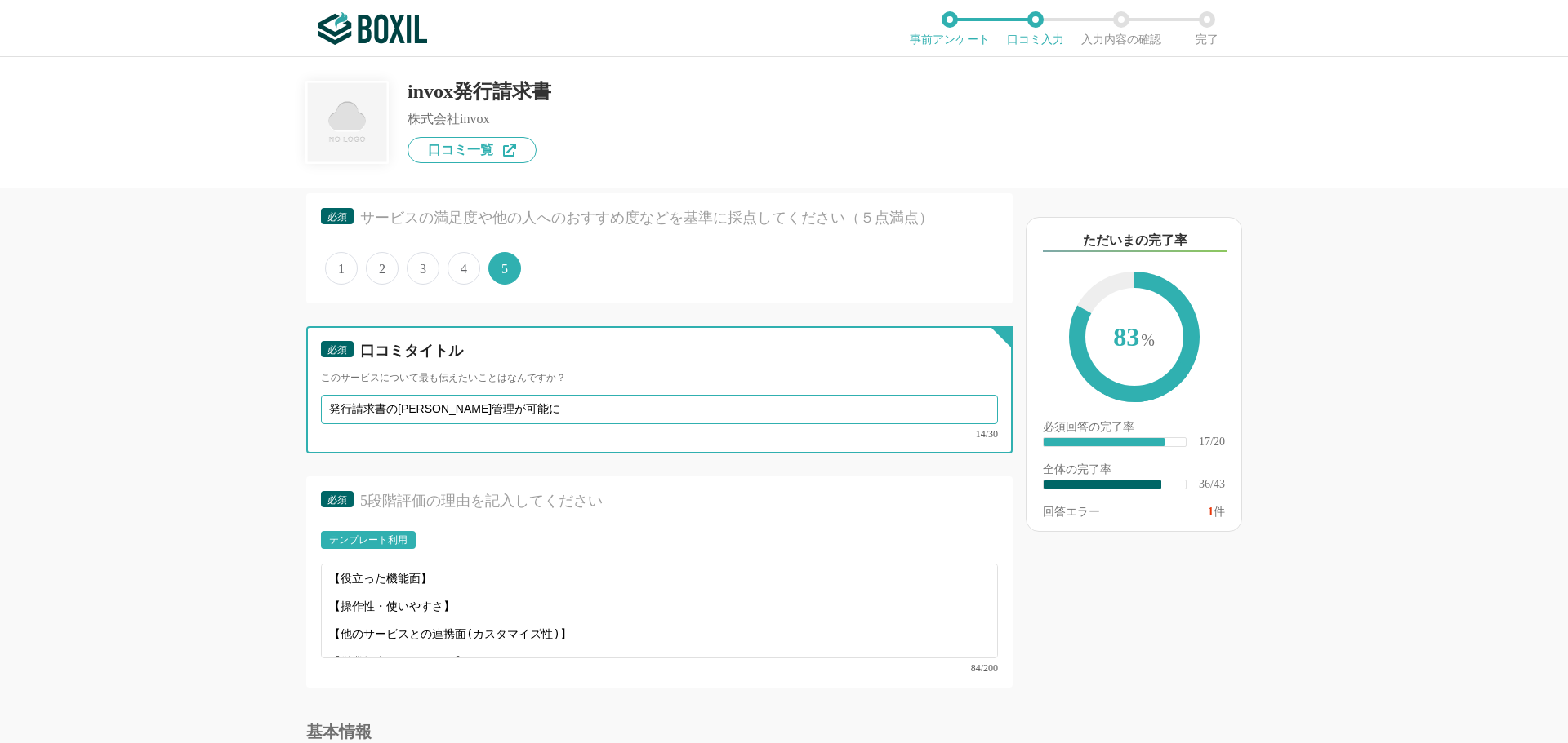
click at [524, 413] on input "発行請求書の[PERSON_NAME]管理が可能に" at bounding box center [659, 409] width 677 height 29
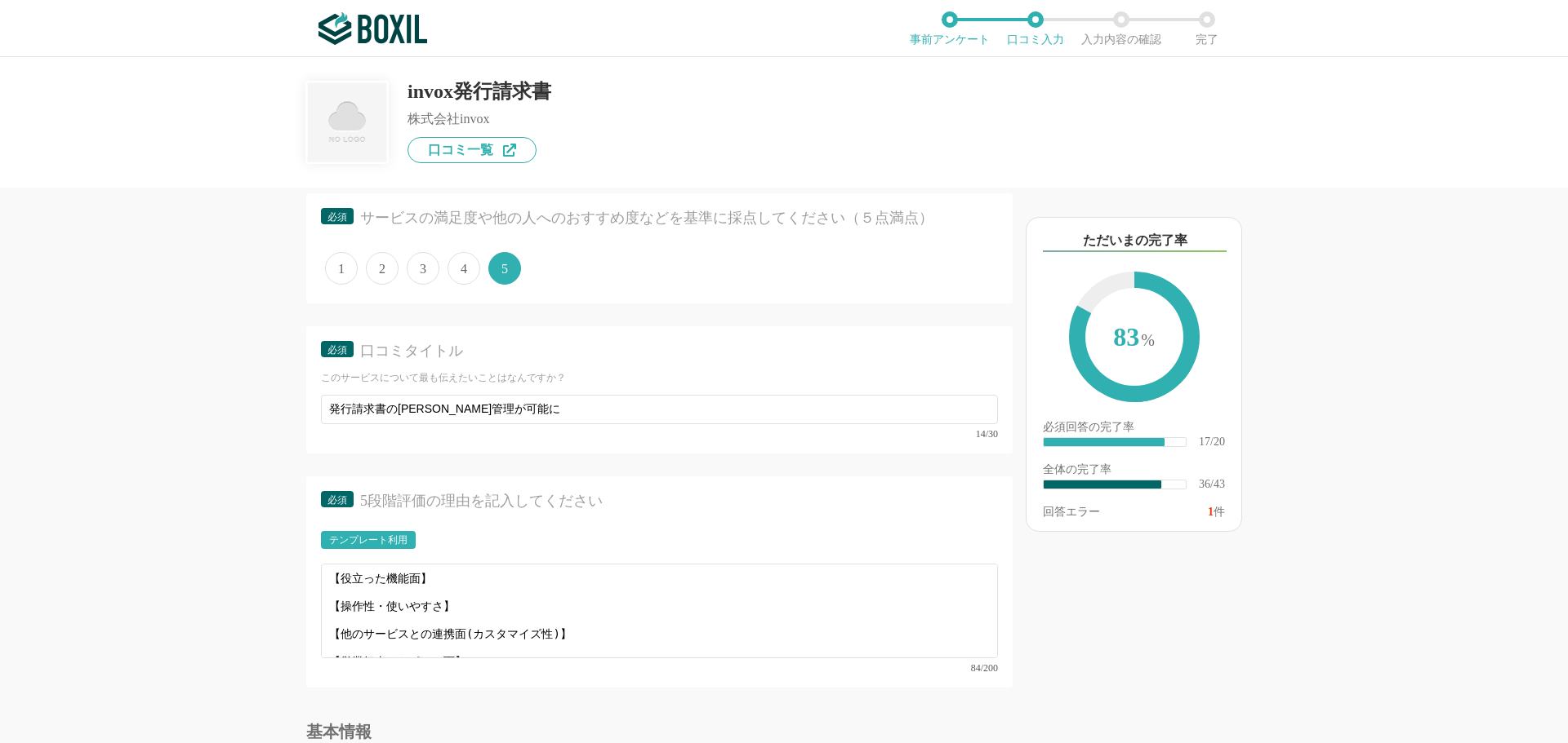
click at [619, 313] on div at bounding box center [666, 313] width 693 height 6
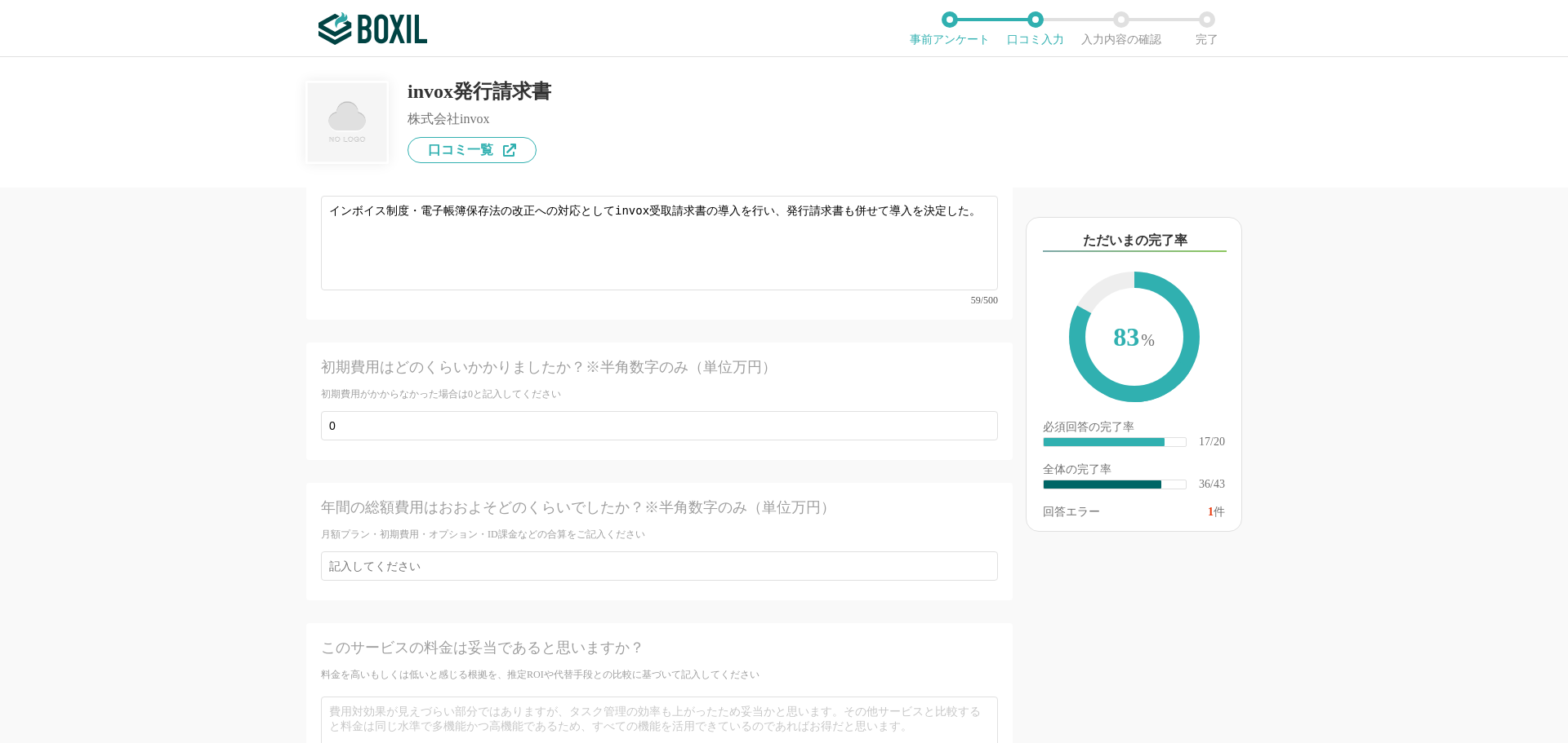
scroll to position [6110, 0]
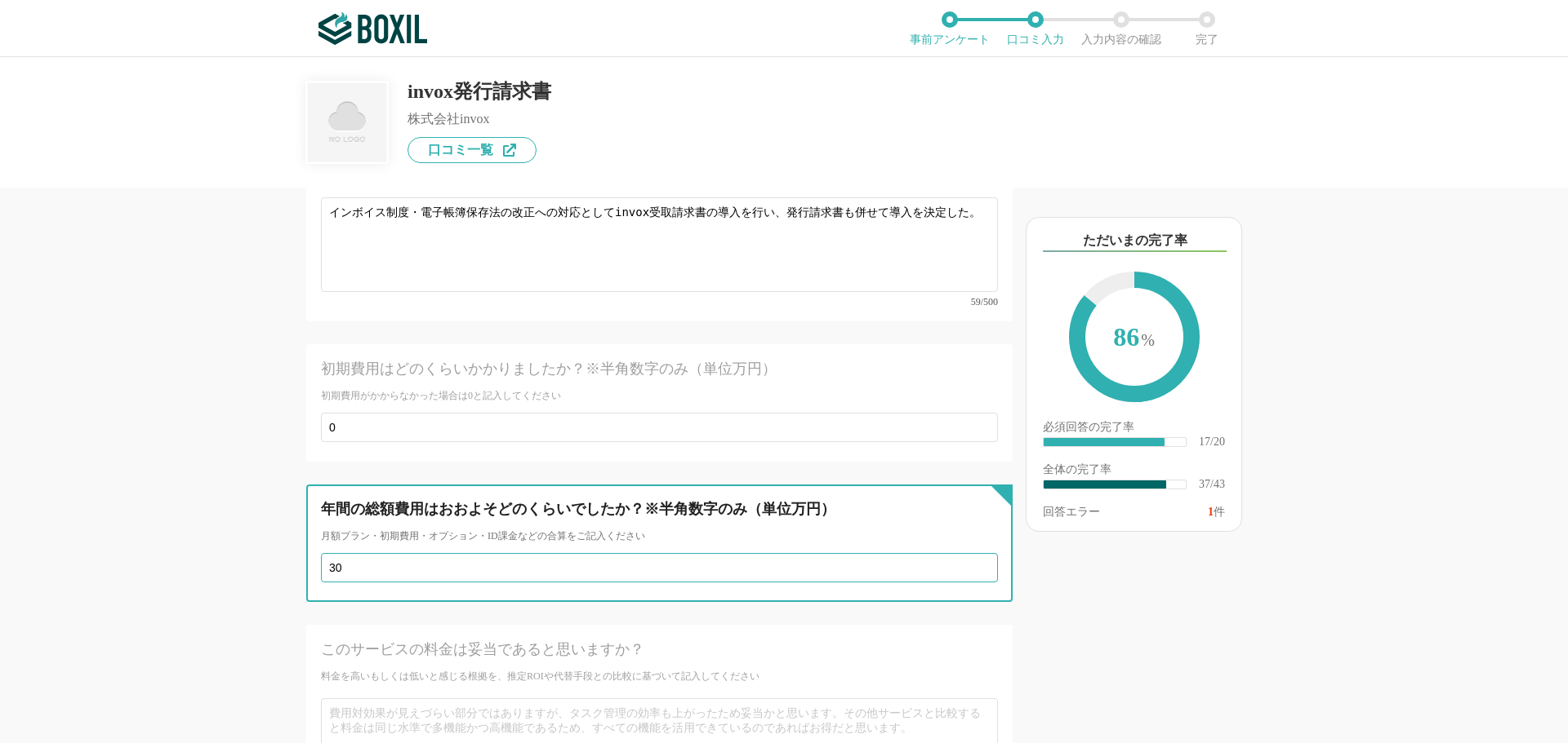
type input "30"
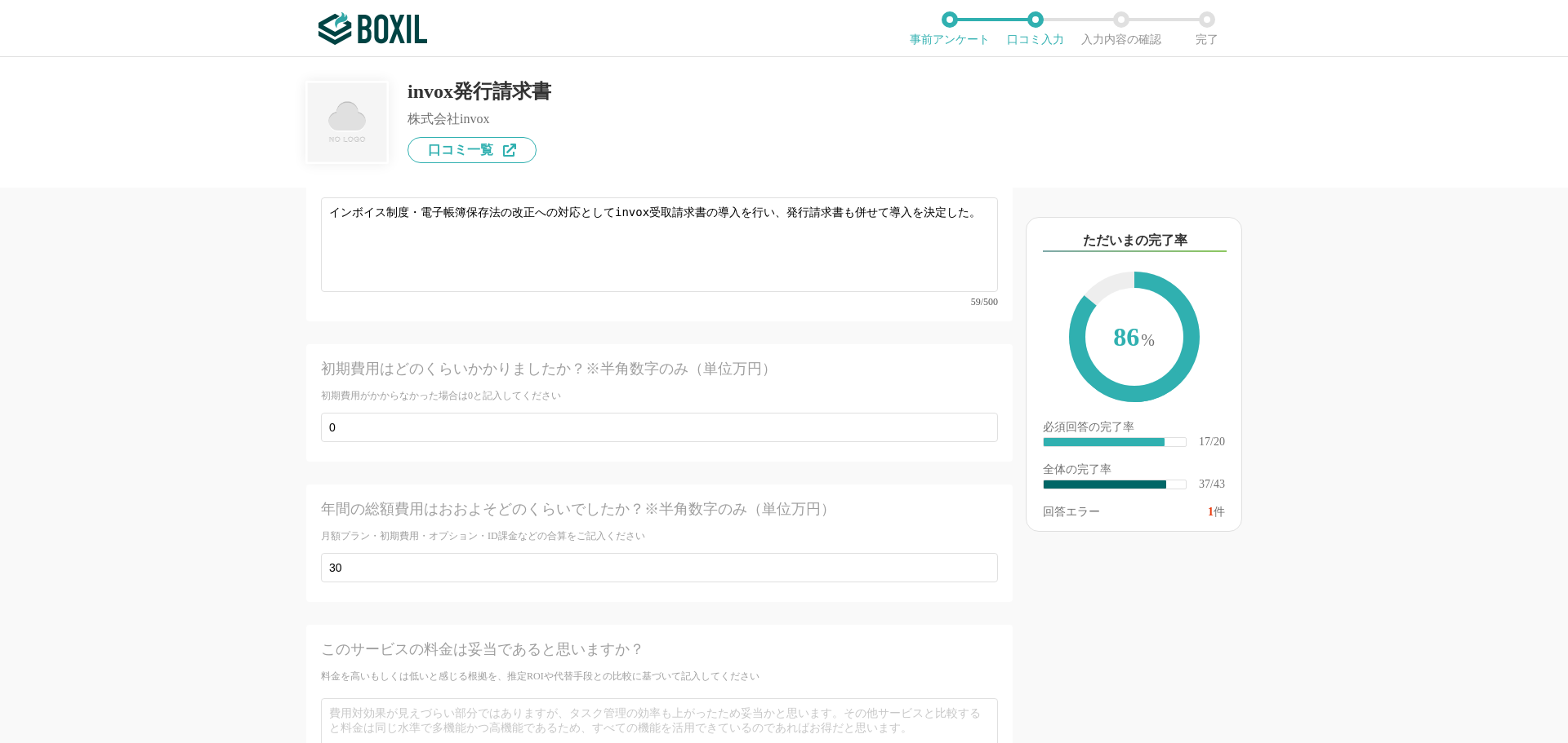
click at [164, 517] on div "請求書発行システムの機能について（5点満点で評価してください） 帳票テンプレートの利便性 1 2 3 4 5 利用していない 帳票のカスタマイズ機能 1 2 …" at bounding box center [784, 400] width 1568 height 686
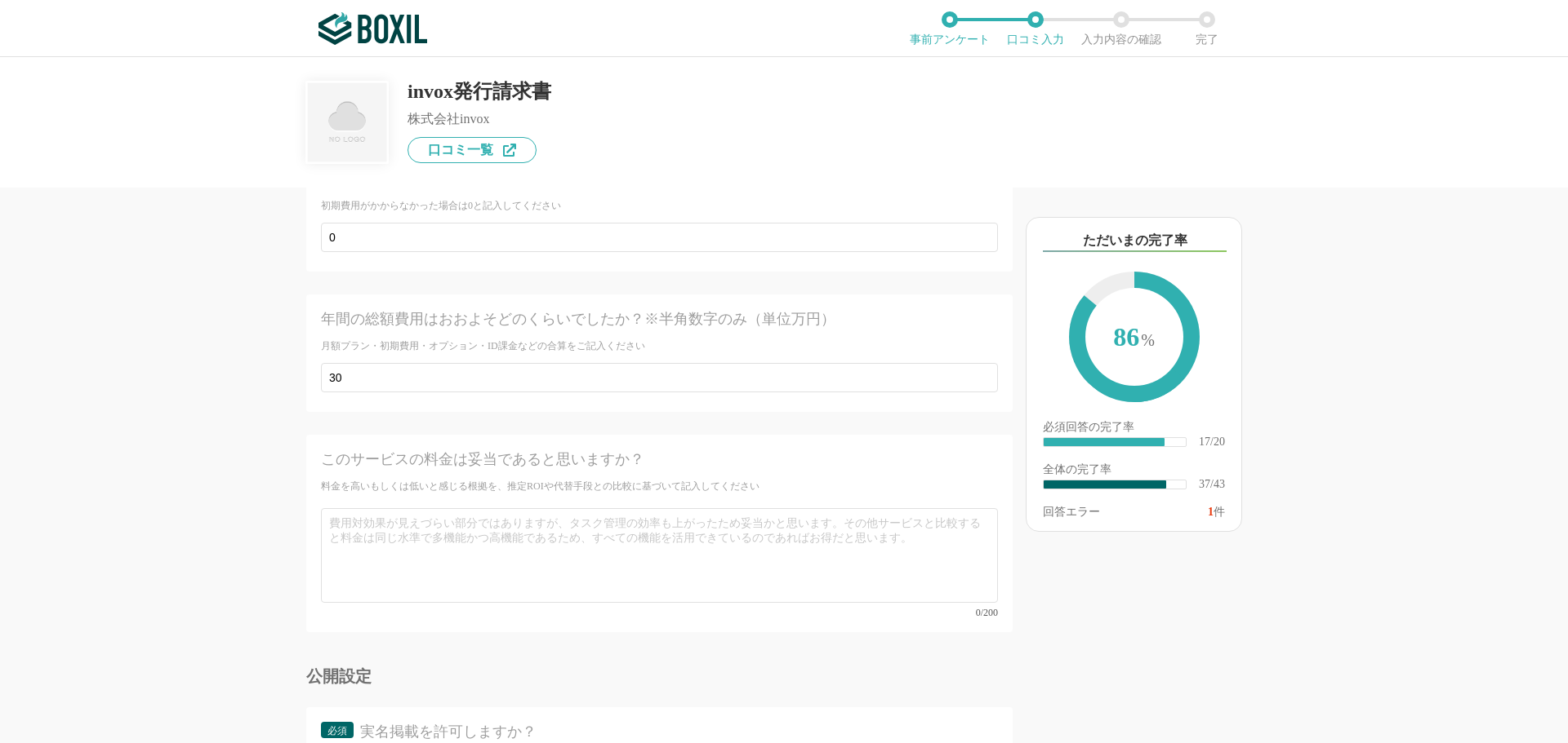
scroll to position [6273, 0]
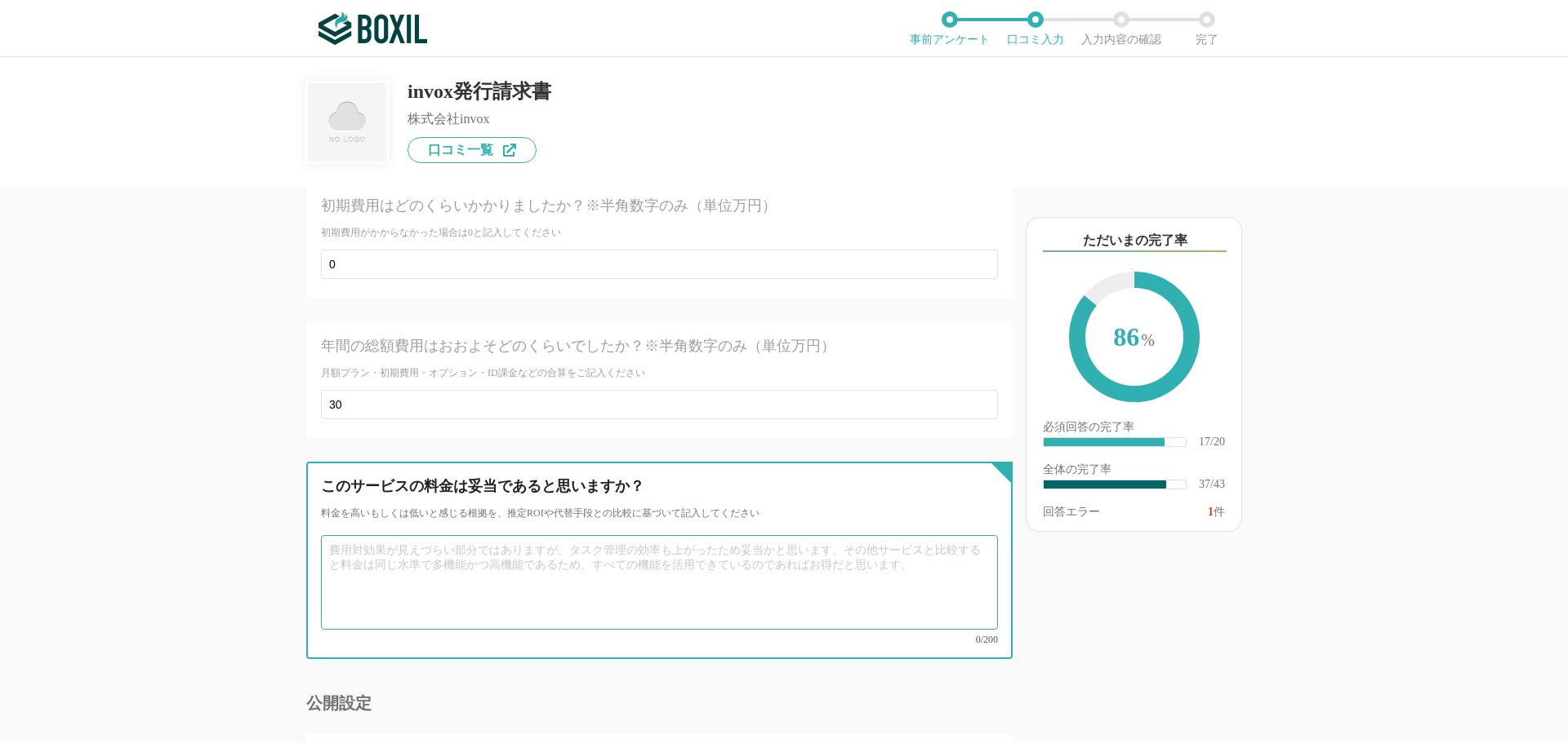
click at [354, 538] on textarea at bounding box center [659, 583] width 677 height 95
type textarea "s"
type textarea "他社の同様のサービスと比較して料金が低く、カスタマイズ性も十分であるため"
paste textarea "他社の同様のサービスと比較して料金が低く、カスタマイズ性も十分であるため"
type textarea "他社の同様のサービスと比較して料金が低く、カスタマイズ性も十分であるため安い価格で目的を達成しやすい製品だと思います。"
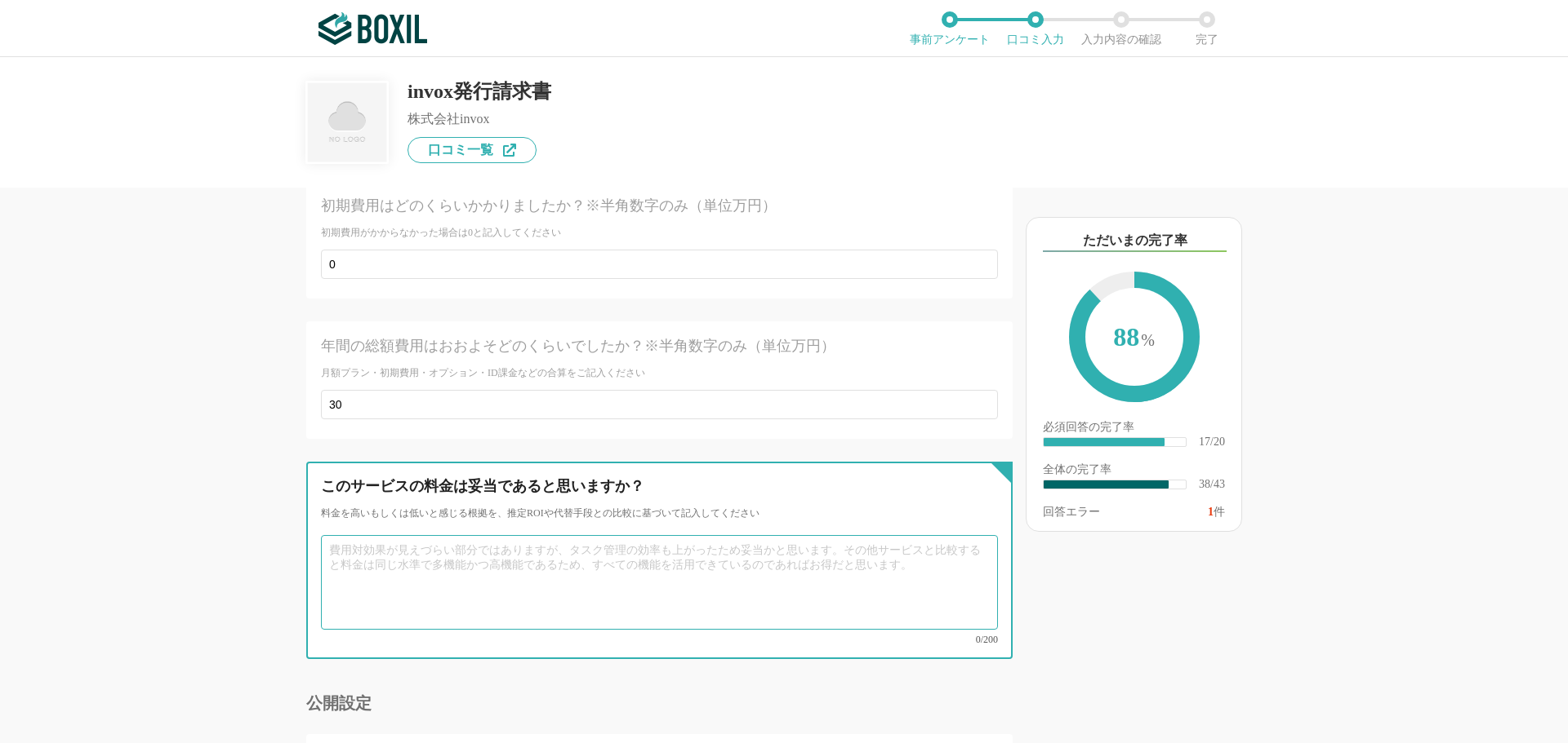
paste textarea "他社の同様のサービスと比較して料金が低く、カスタマイズ性も十分であるため安い価格で目的を達成しやすい製品だと思います。"
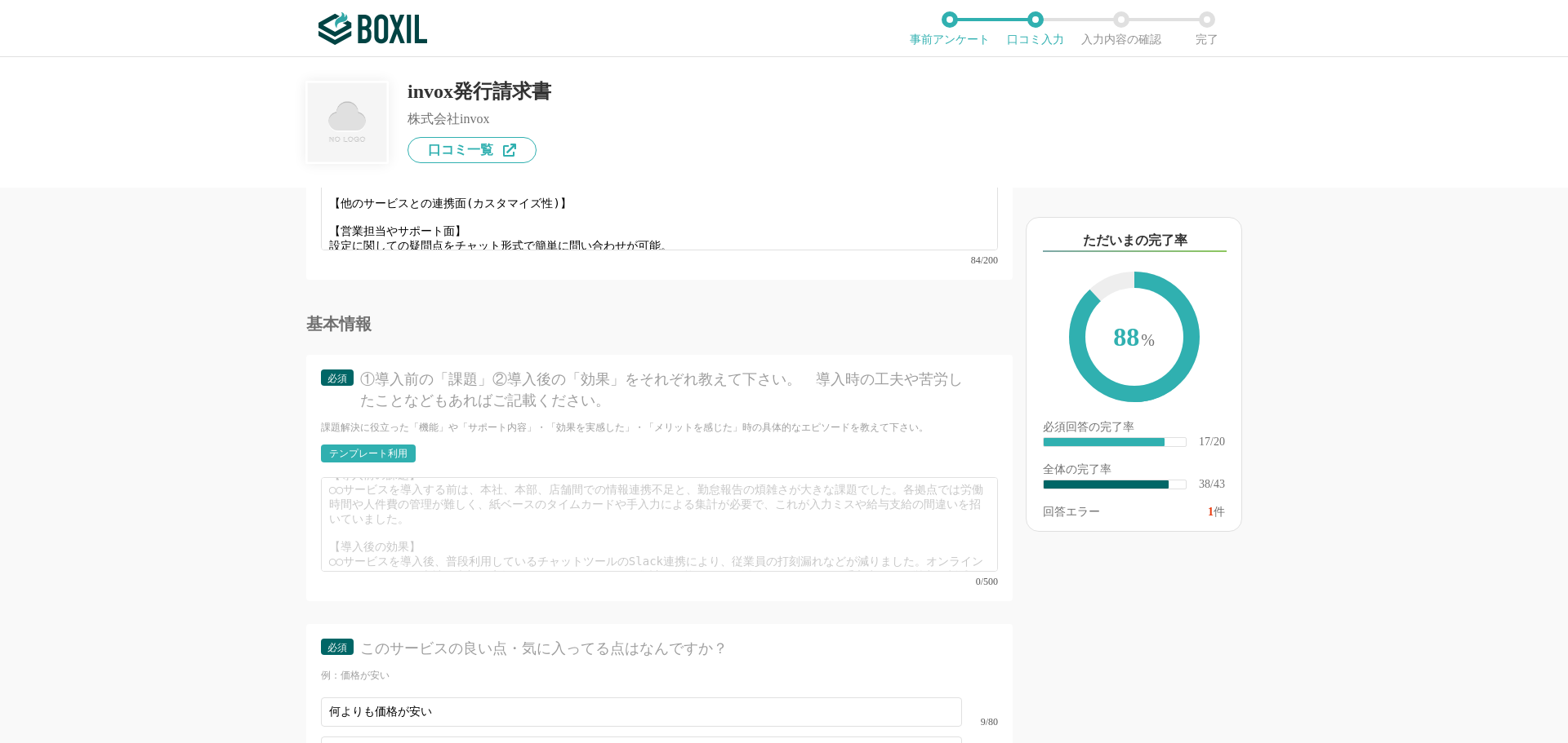
scroll to position [0, 0]
type textarea "他社の同様のサービスと比較して料金が低く、カスタマイズ性も十分であるため安い価格で目的を達成しやすい製品だと思います。"
click at [375, 449] on div "テンプレート利用" at bounding box center [369, 453] width 78 height 10
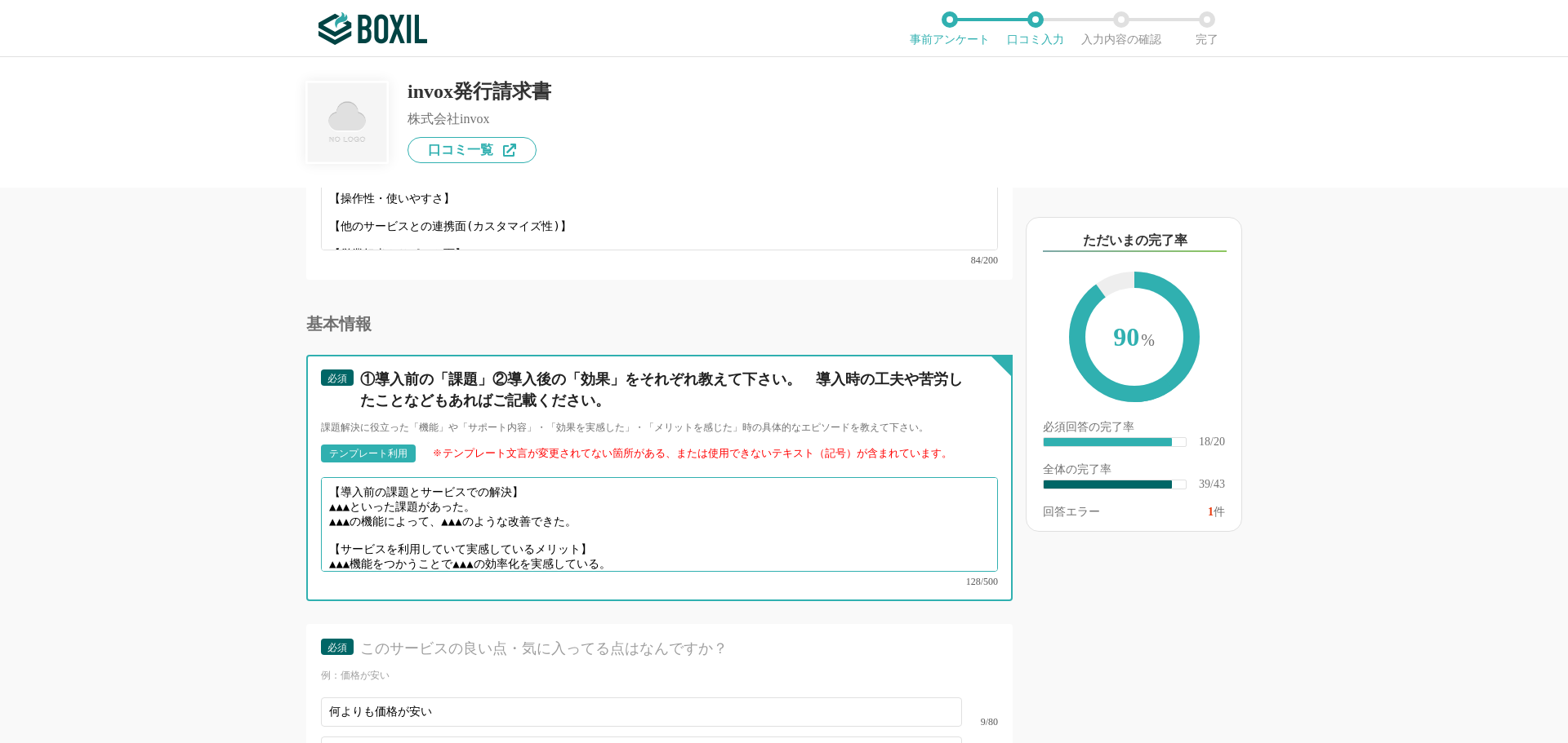
drag, startPoint x: 369, startPoint y: 480, endPoint x: 325, endPoint y: 495, distance: 46.5
click at [325, 495] on textarea "【導入前の課題とサービスでの解決】 ▲▲▲といった課題があった。 ▲▲▲の機能によって、▲▲▲のような改善できた。 【サービスを利用していて実感しているメリッ…" at bounding box center [659, 525] width 677 height 95
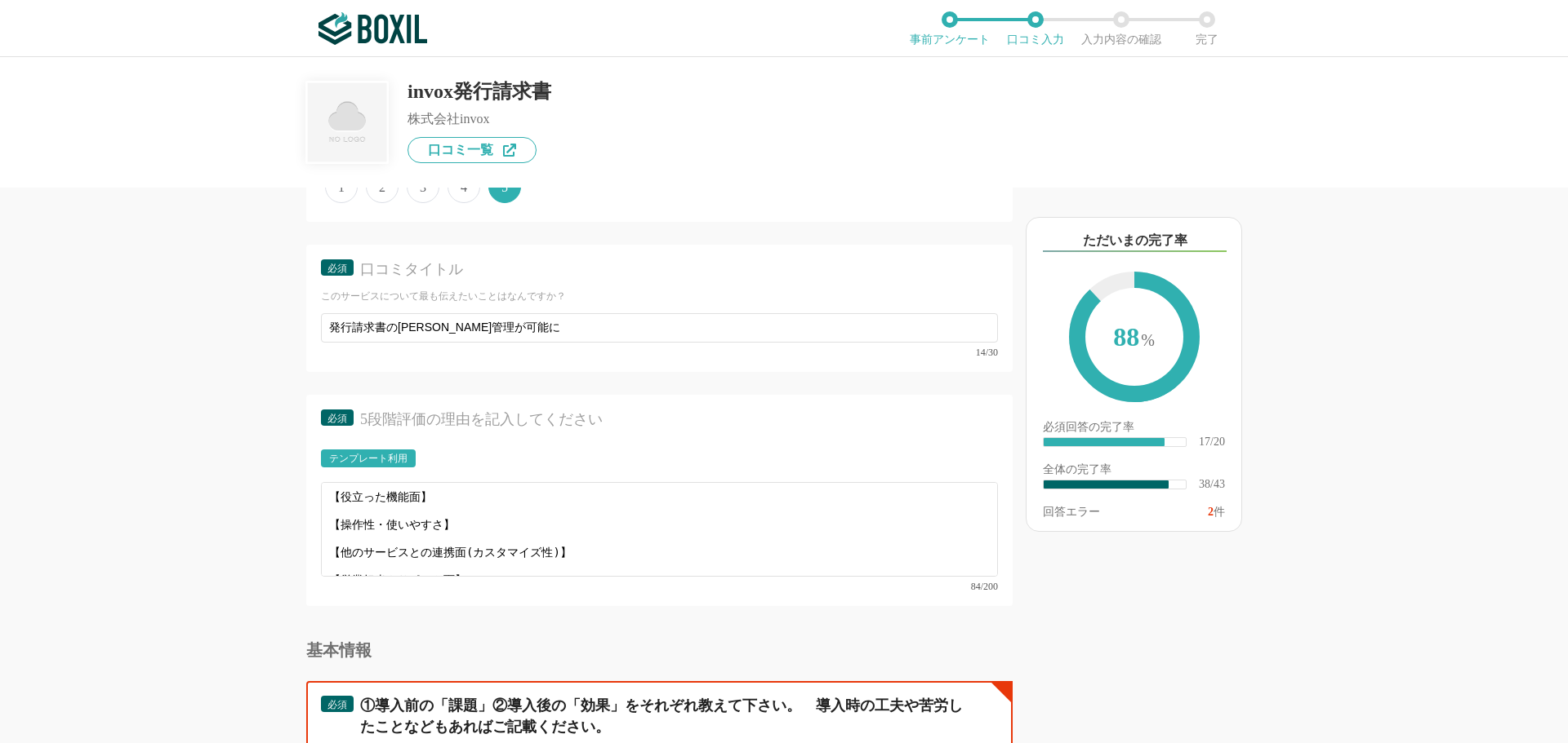
type textarea "【導入前の課題とサービスでの解決】 各事業所で請求書発行を行っているため、経理部門で請求の有無や入金の内容を把握しきれないといった課題があった。 ワークフロー…"
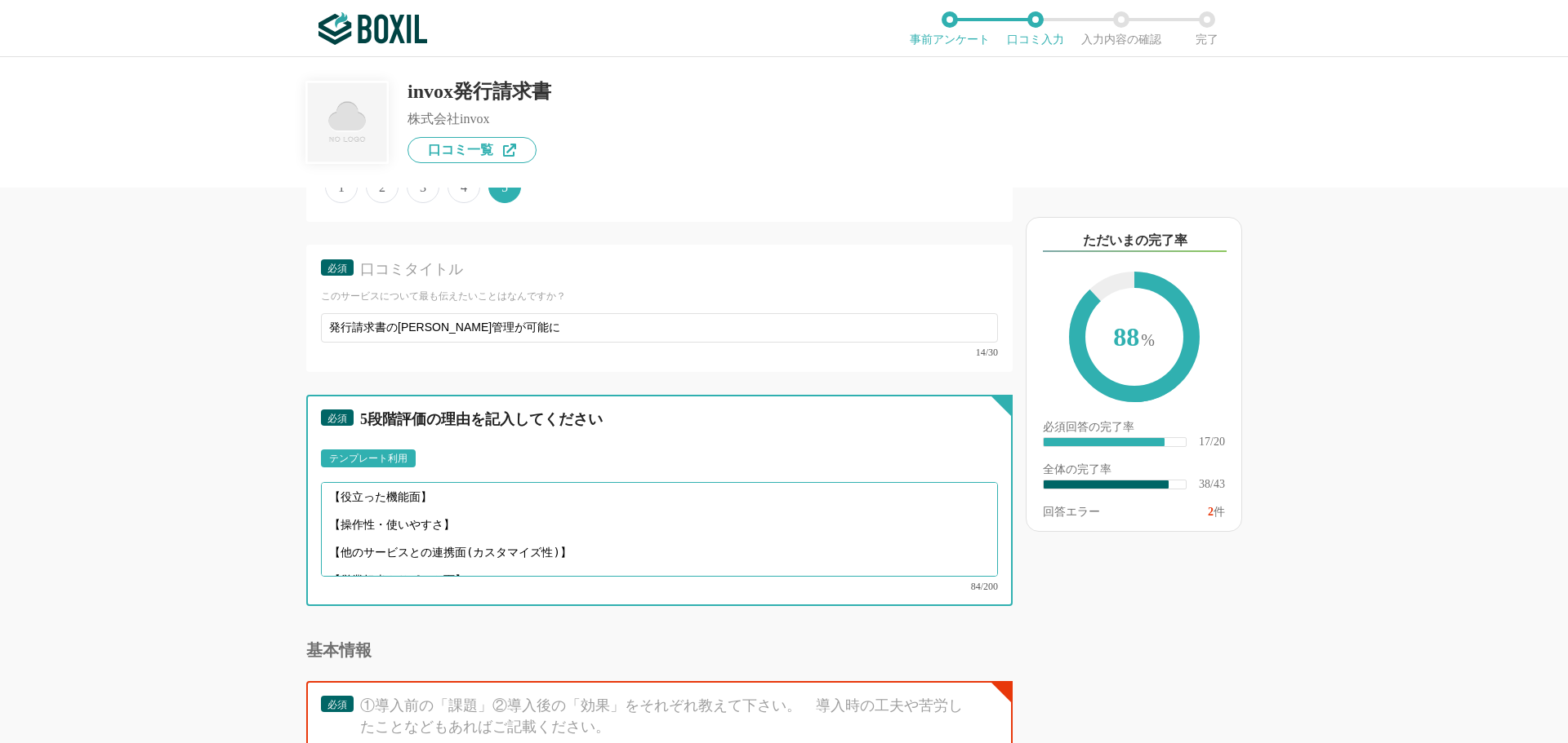
click at [468, 502] on textarea "【役立った機能面】 【操作性・使いやすさ】 【他のサービスとの連携面(カスタマイズ性)】 【営業担当やサポート面】 設定に関しての疑問点をチャット形式で簡単に…" at bounding box center [659, 530] width 677 height 95
click at [502, 515] on textarea "【役立った機能面】 【操作性・使いやすさ】 【他のサービスとの連携面(カスタマイズ性)】 【営業担当やサポート面】 設定に関しての疑問点をチャット形式で簡単に…" at bounding box center [659, 530] width 677 height 95
click at [505, 522] on textarea "【役立った機能面】 【操作性・使いやすさ】 【他のサービスとの連携面(カスタマイズ性)】 【営業担当やサポート面】 設定に関しての疑問点をチャット形式で簡単に…" at bounding box center [659, 530] width 677 height 95
click at [509, 524] on textarea "【役立った機能面】 【操作性・使いやすさ】 【他のサービスとの連携面(カスタマイズ性)】 【営業担当やサポート面】 設定に関しての疑問点をチャット形式で簡単に…" at bounding box center [659, 530] width 677 height 95
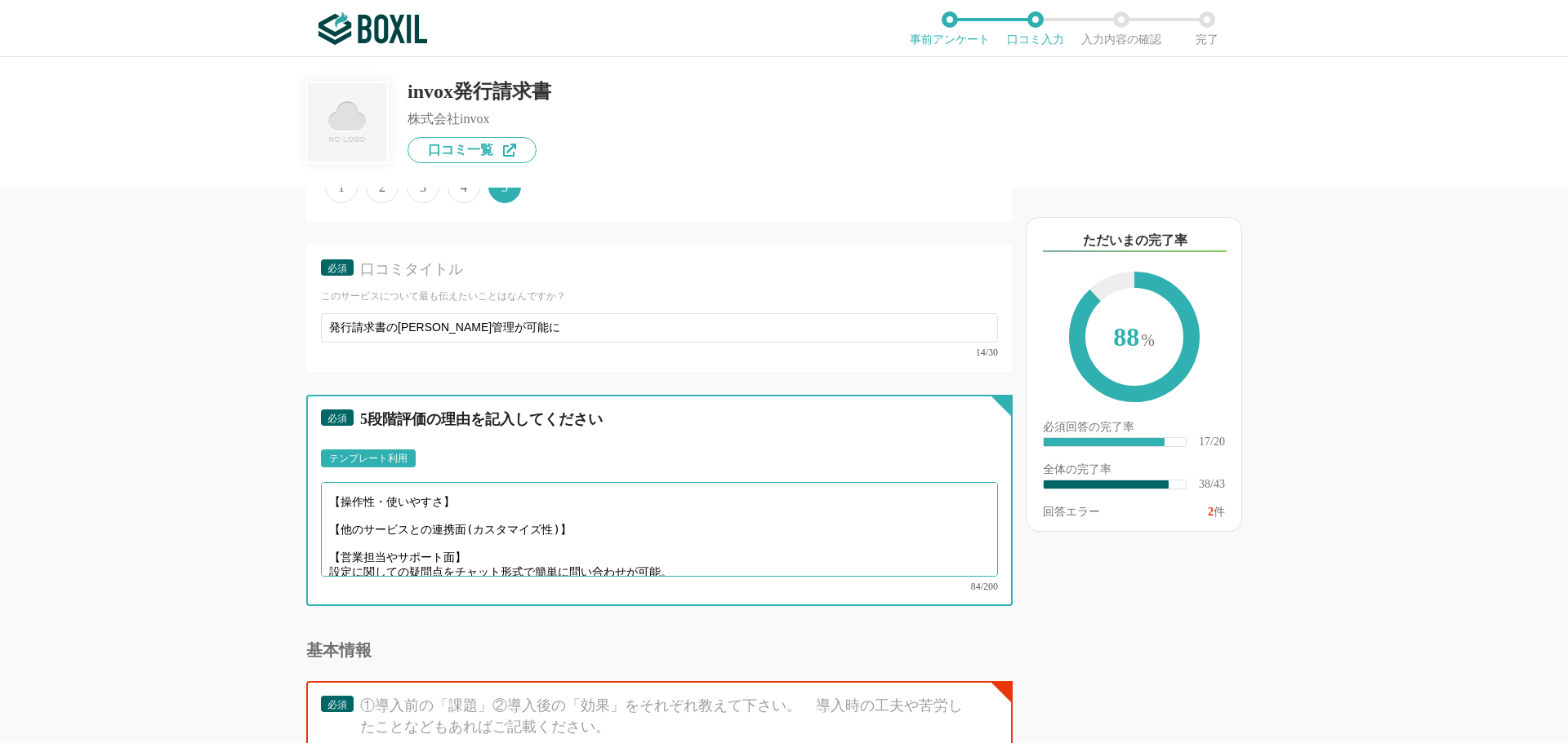
click at [514, 525] on textarea "【役立った機能面】 【操作性・使いやすさ】 【他のサービスとの連携面(カスタマイズ性)】 【営業担当やサポート面】 設定に関しての疑問点をチャット形式で簡単に…" at bounding box center [659, 530] width 677 height 95
click at [525, 529] on textarea "【役立った機能面】 【操作性・使いやすさ】 【他のサービスとの連携面(カスタマイズ性)】 【営業担当やサポート面】 設定に関しての疑問点をチャット形式で簡単に…" at bounding box center [659, 530] width 677 height 95
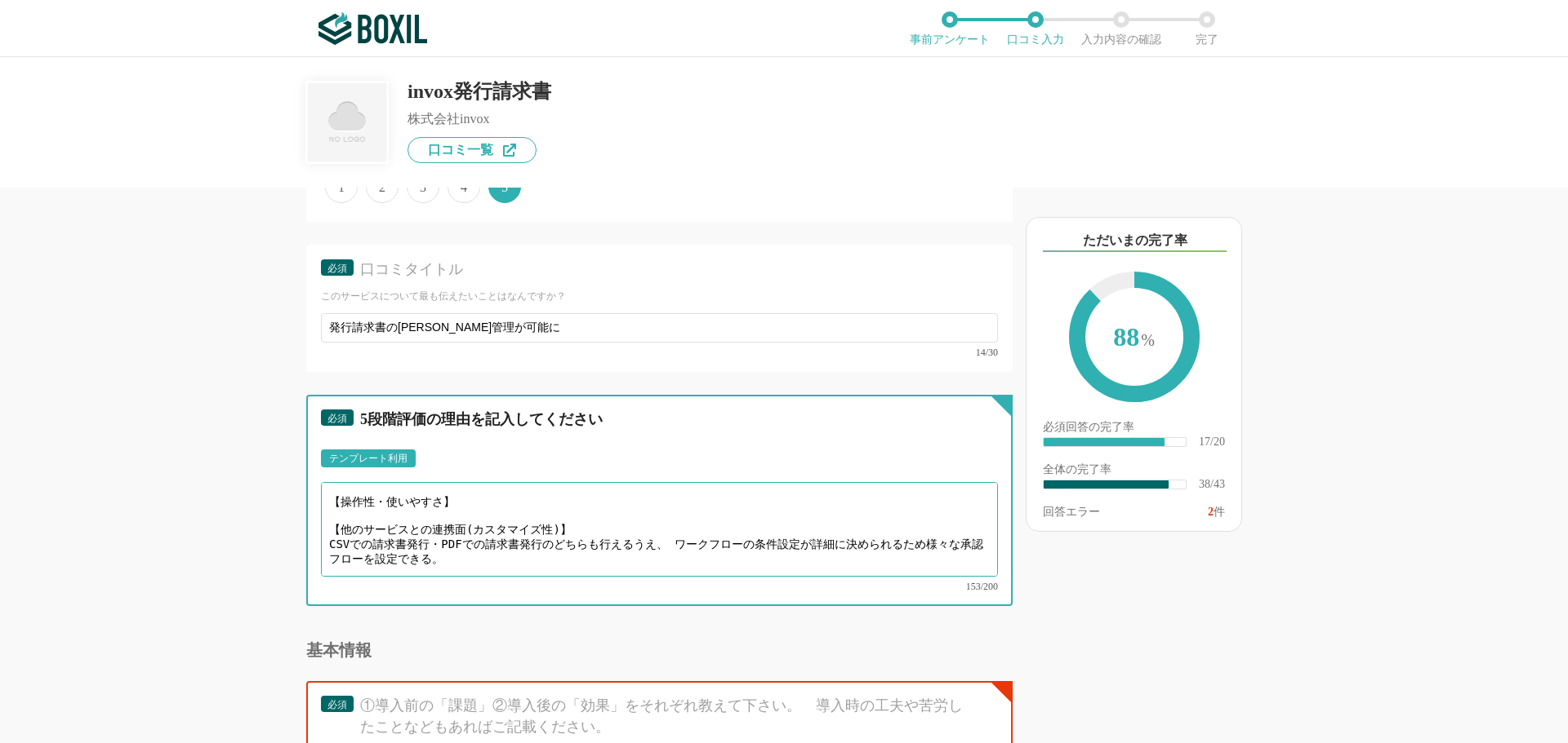
scroll to position [0, 0]
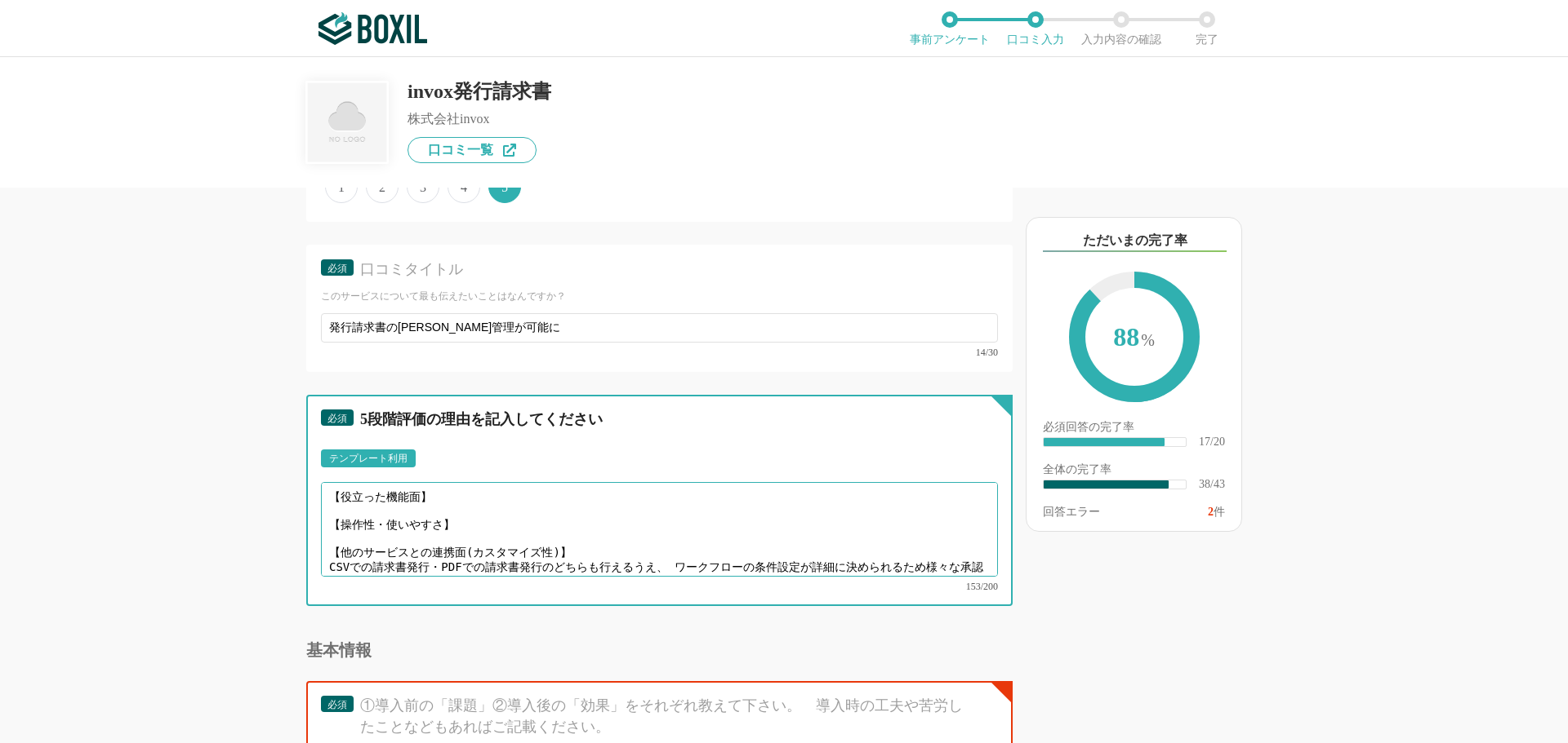
click at [516, 526] on textarea "【役立った機能面】 【操作性・使いやすさ】 【他のサービスとの連携面(カスタマイズ性)】 CSVでの請求書発行・PDFでの請求書発行のどちらも行えるうえ、 ワ…" at bounding box center [659, 530] width 677 height 95
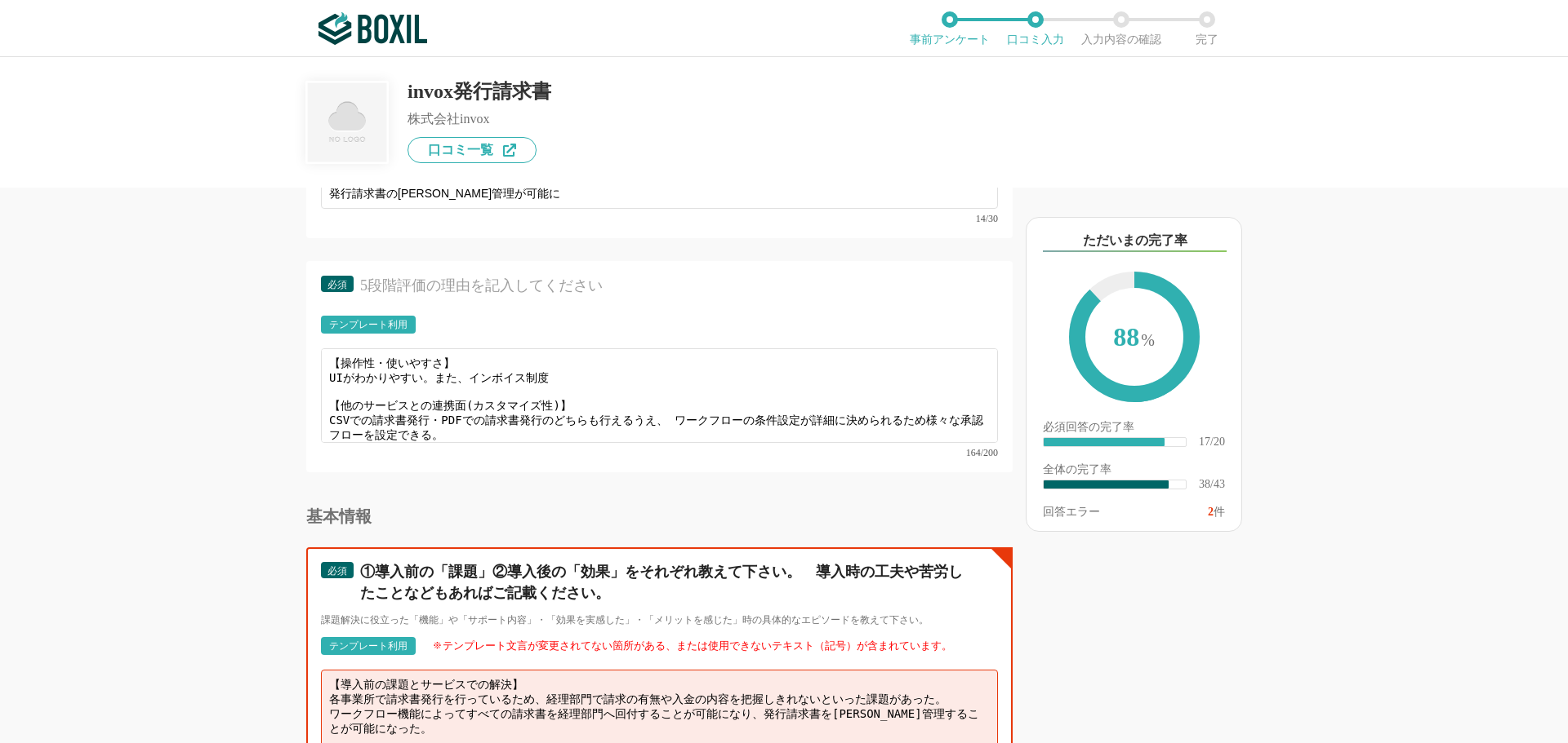
scroll to position [4938, 0]
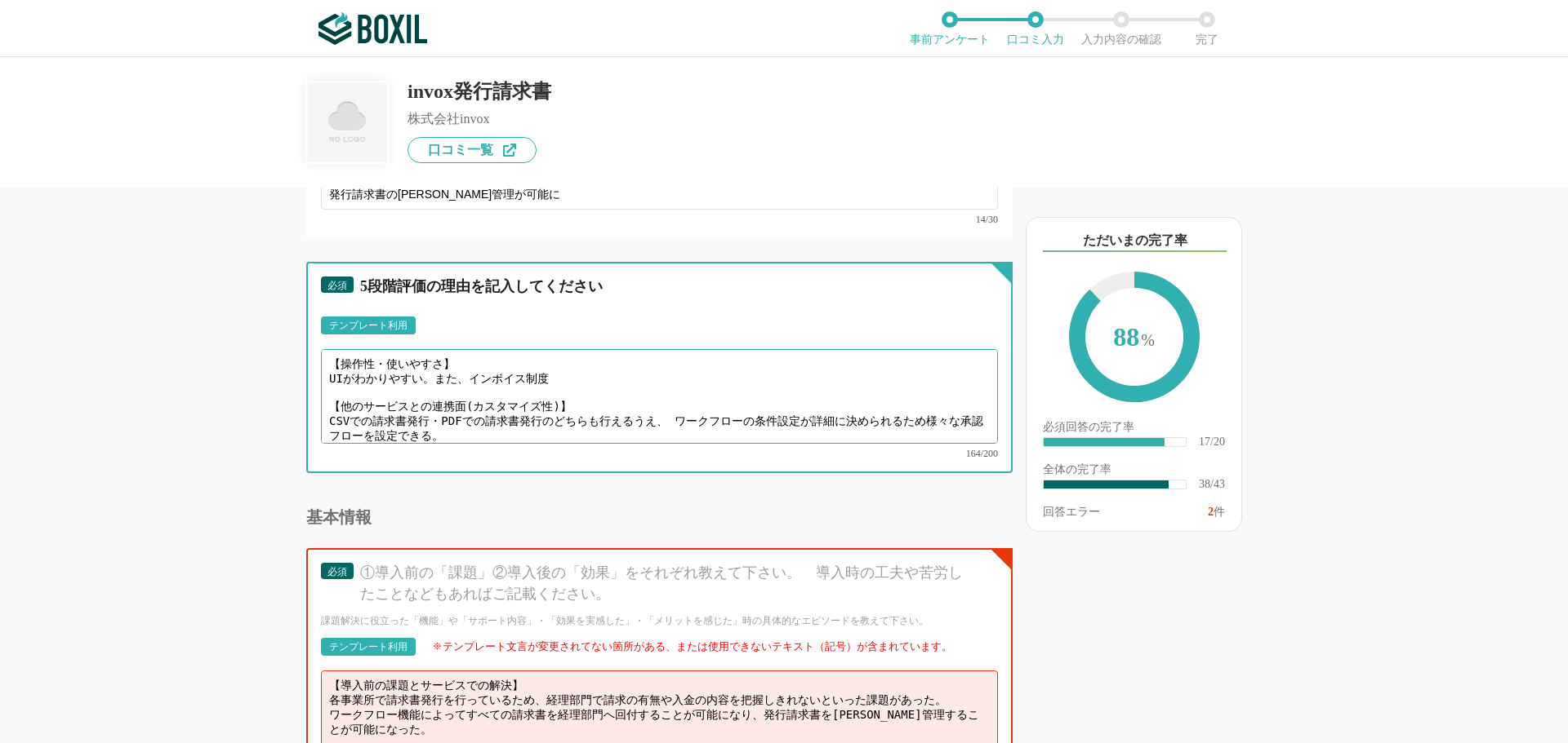
click at [552, 374] on textarea "【操作性・使いやすさ】 UIがわかりやすい。また、インボイス制度 【他のサービスとの連携面(カスタマイズ性)】 CSVでの請求書発行・PDFでの請求書発行のど…" at bounding box center [659, 397] width 677 height 95
click at [472, 371] on textarea "【操作性・使いやすさ】 UIがわかりやすい。また、インボイス制度 【他のサービスとの連携面(カスタマイズ性)】 CSVでの請求書発行・PDFでの請求書発行のど…" at bounding box center [659, 397] width 677 height 95
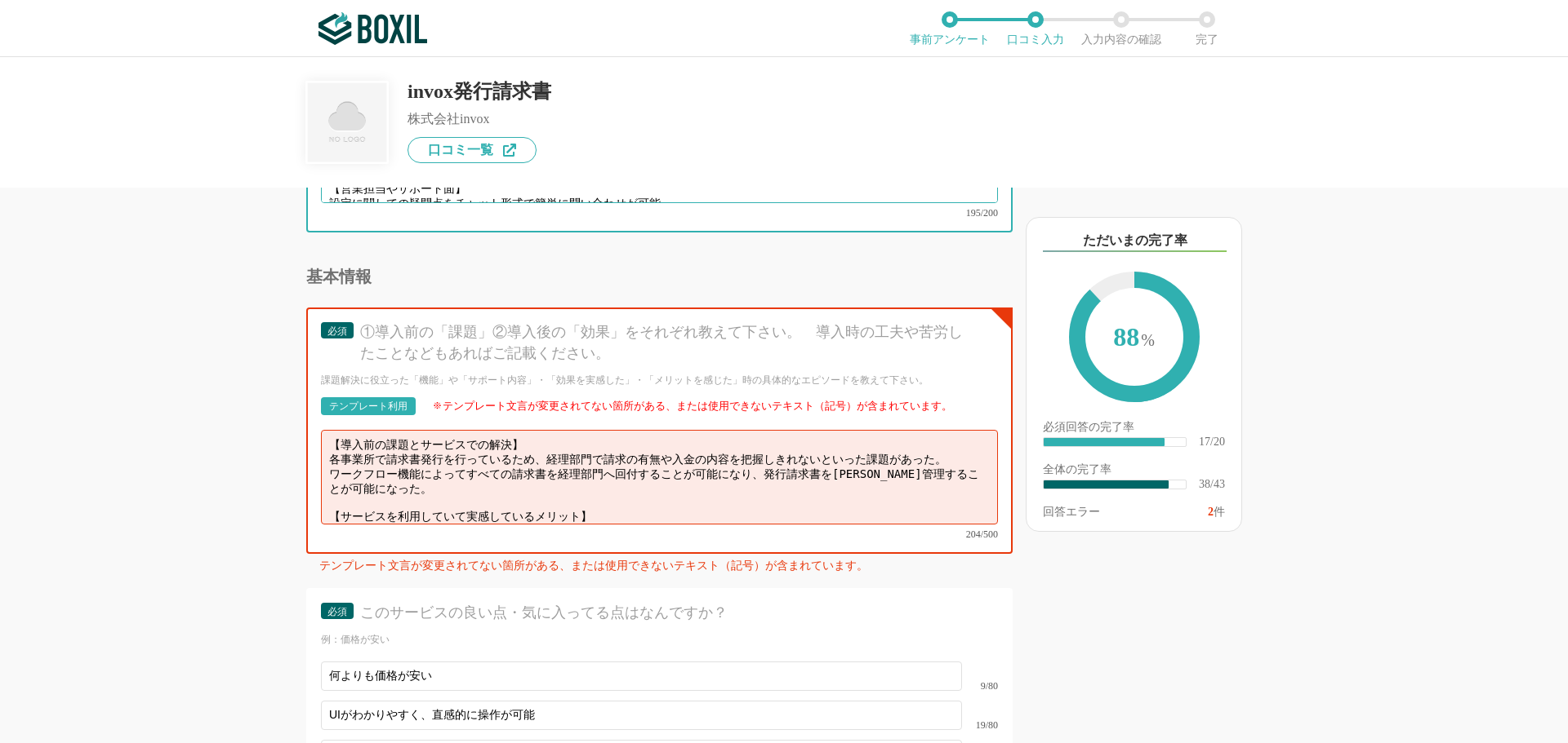
scroll to position [5182, 0]
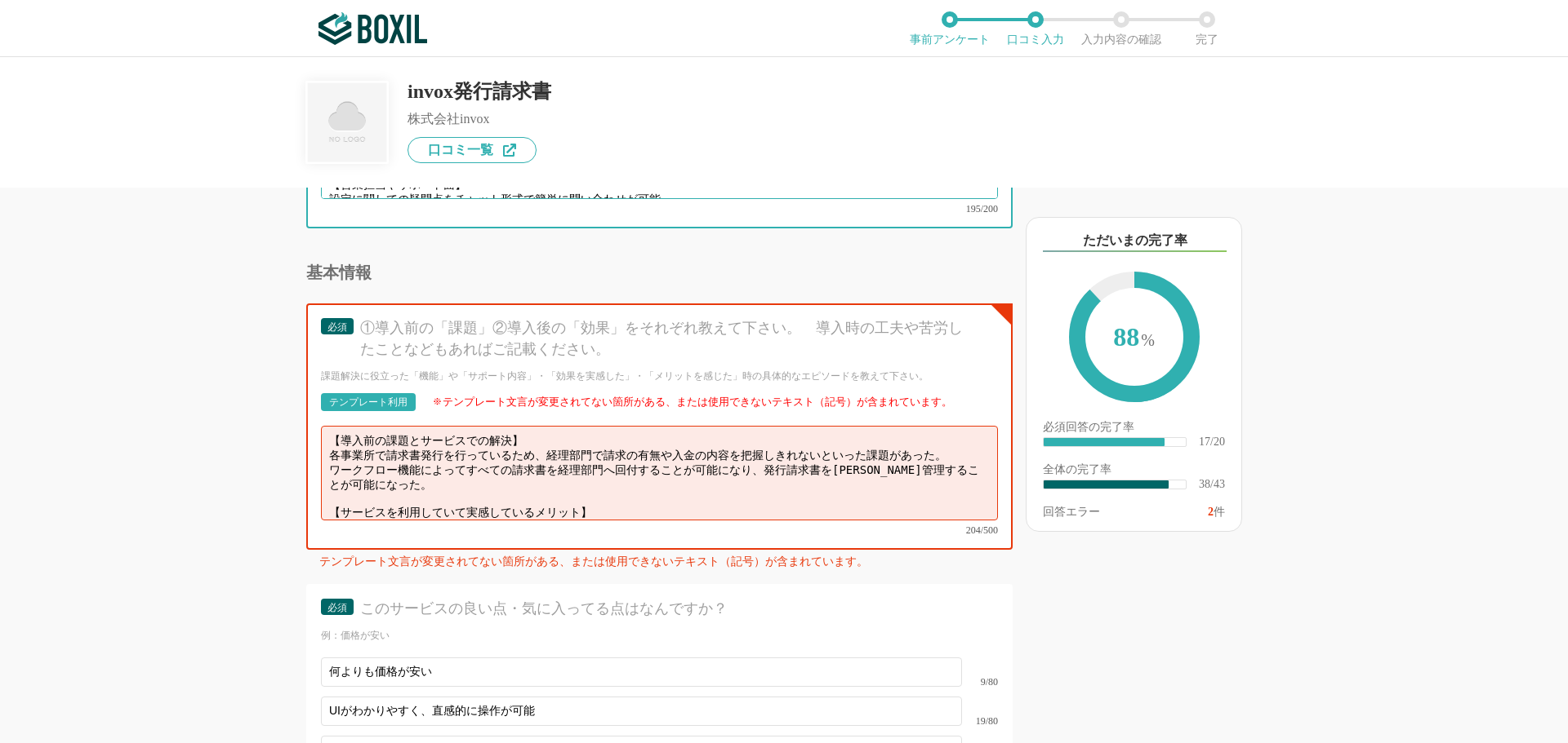
type textarea "【操作性・使いやすさ】 UIがわかりやすい。また、invox受取請求書と併せて利用することでより利用者側の使用感の慣れが早い。 【他のサービスとの連携面(カス…"
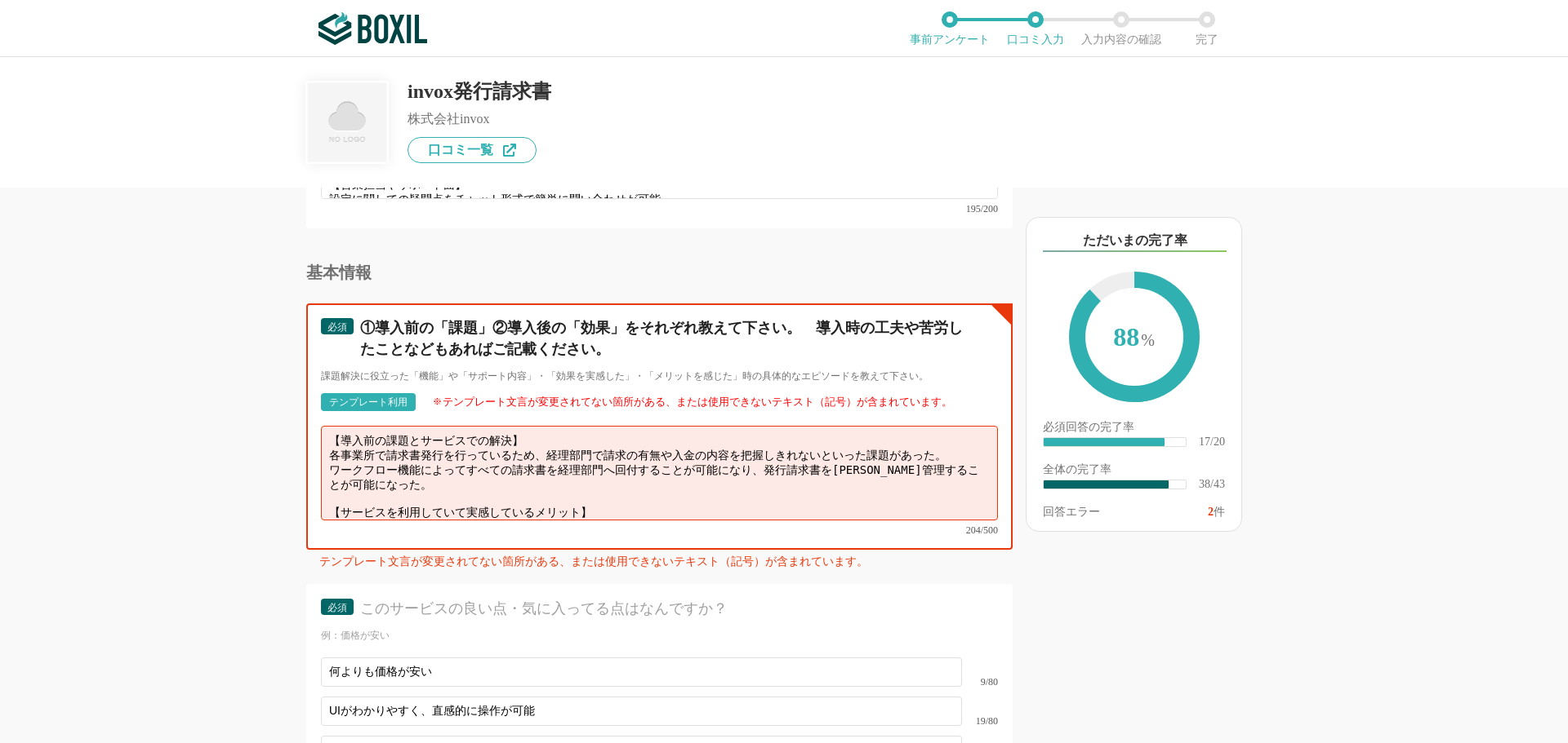
click at [515, 473] on textarea "【導入前の課題とサービスでの解決】 各事業所で請求書発行を行っているため、経理部門で請求の有無や入金の内容を把握しきれないといった課題があった。 ワークフロー…" at bounding box center [659, 473] width 677 height 95
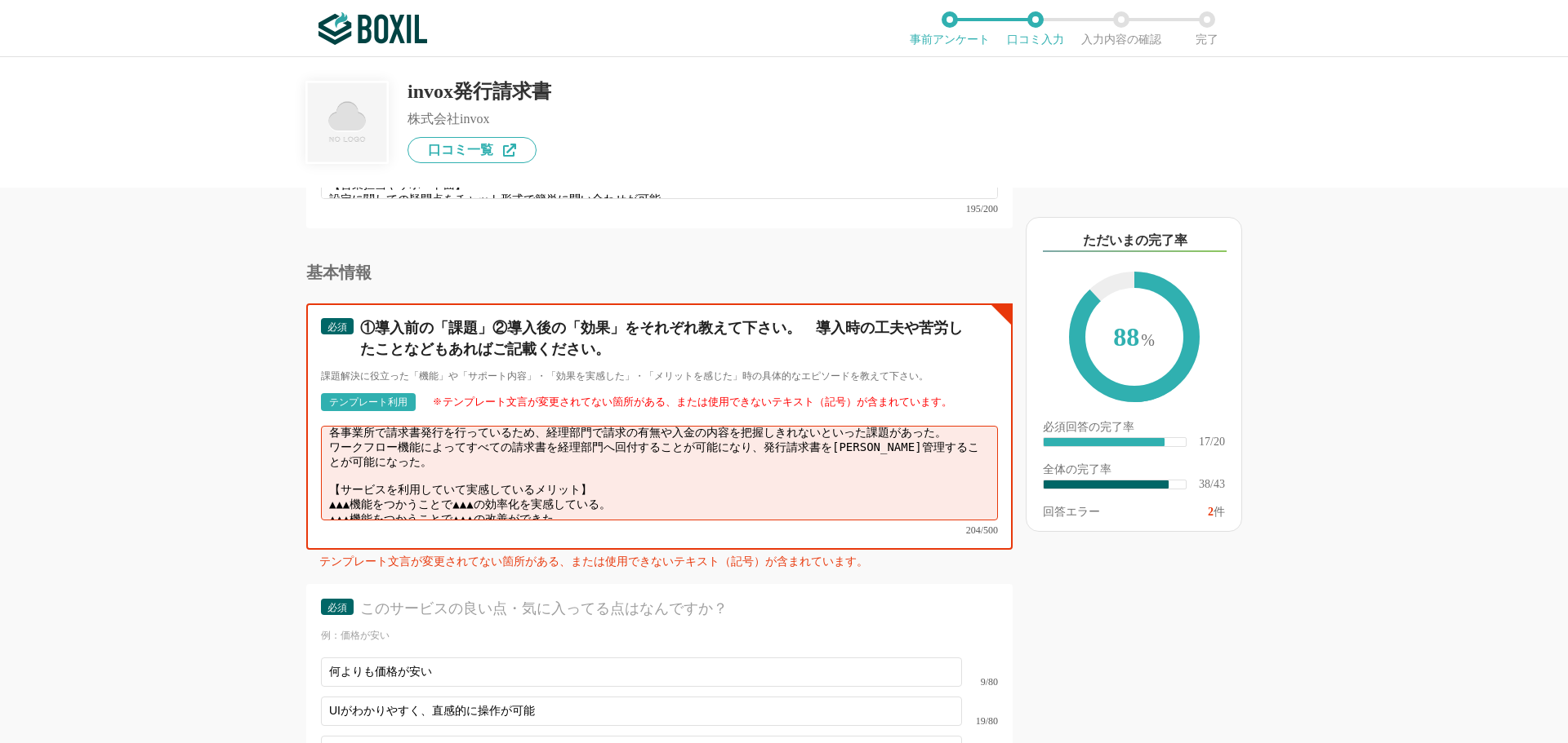
drag, startPoint x: 621, startPoint y: 489, endPoint x: 641, endPoint y: 456, distance: 38.6
click at [641, 456] on textarea "【導入前の課題とサービスでの解決】 各事業所で請求書発行を行っているため、経理部門で請求の有無や入金の内容を把握しきれないといった課題があった。 ワークフロー…" at bounding box center [659, 473] width 677 height 95
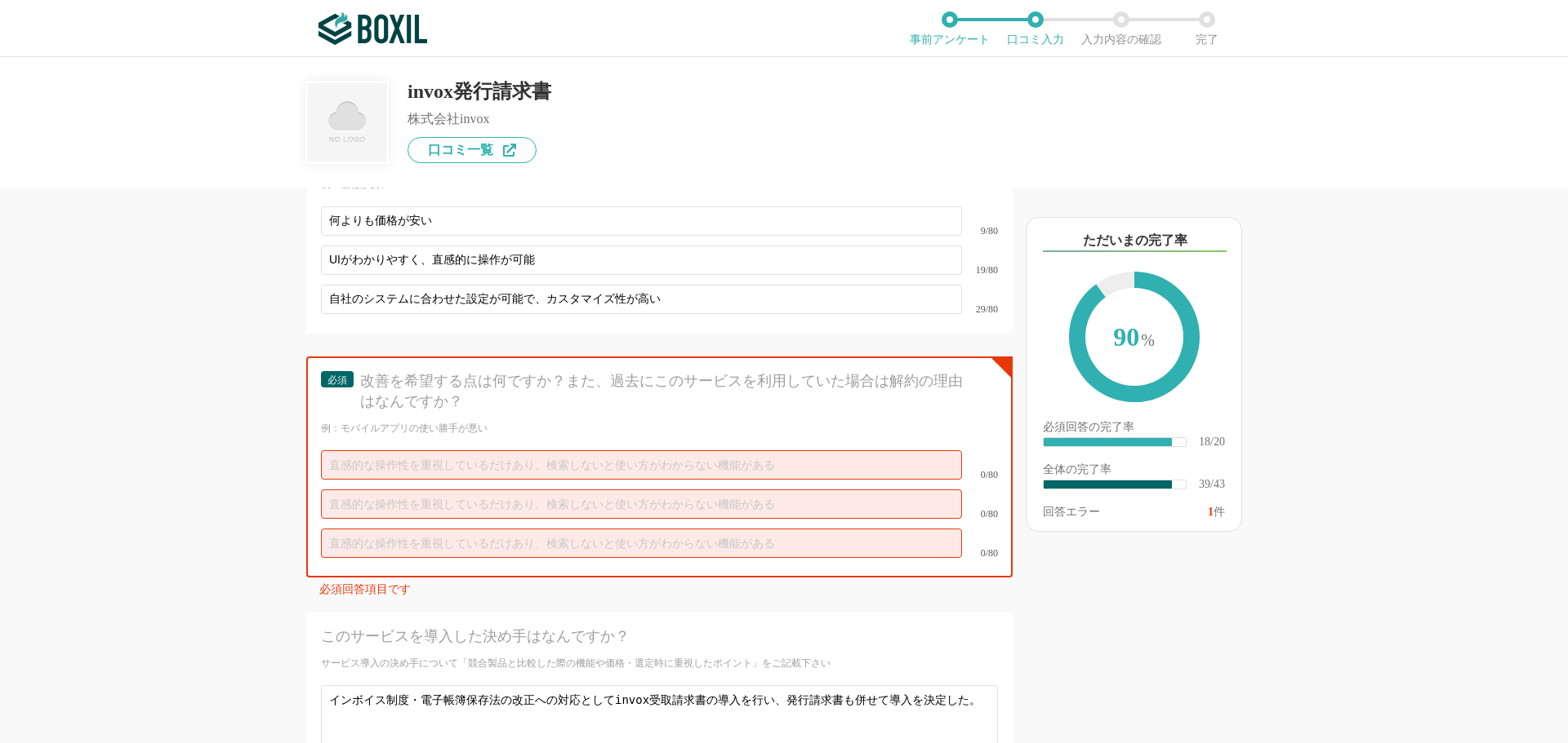
scroll to position [5620, 0]
type textarea "【導入前の課題とサービスでの解決】 各事業所で請求書発行を行っているため、経理部門で請求の有無や入金の内容を把握しきれないといった課題があった。 ワークフロー…"
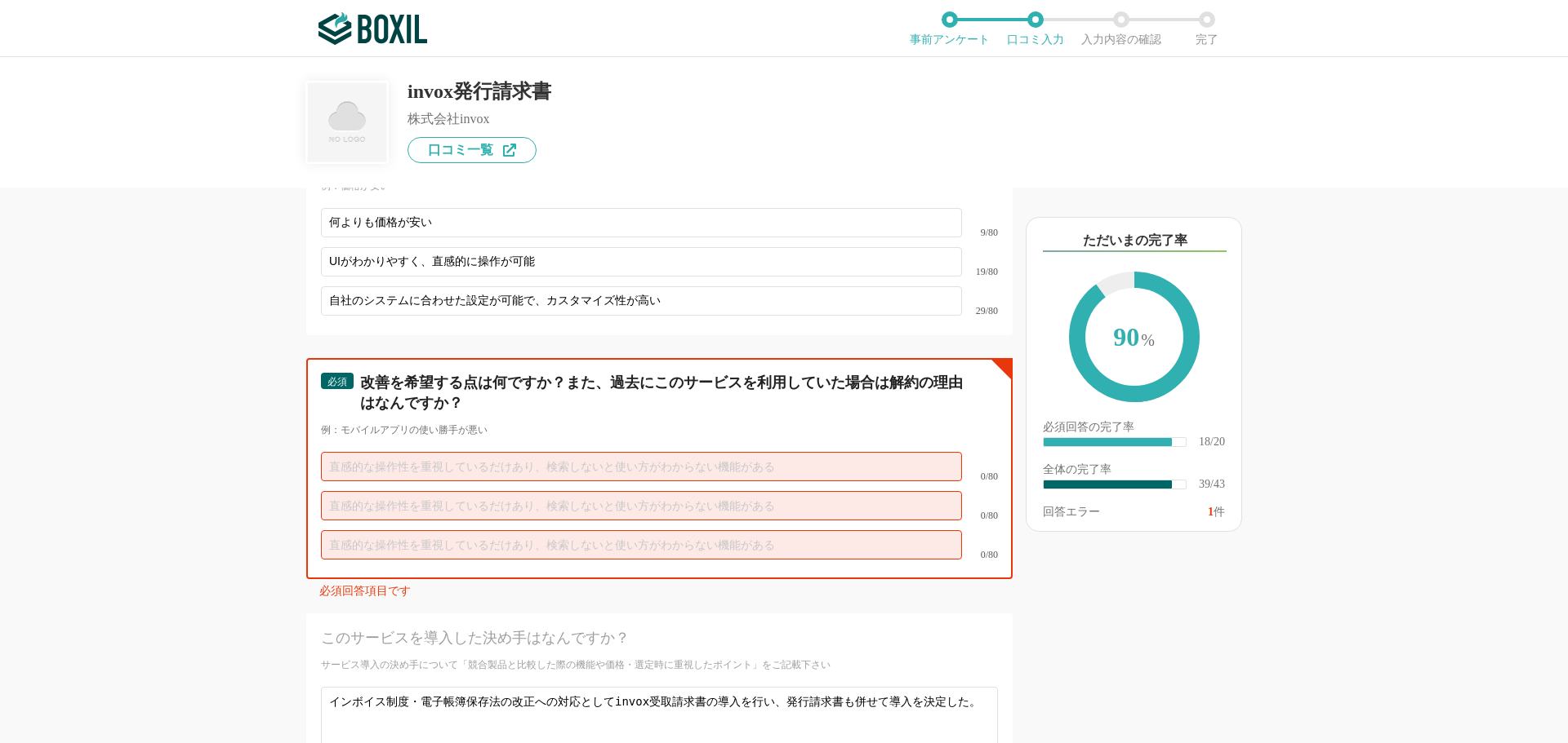
click at [644, 452] on input "text" at bounding box center [641, 467] width 641 height 29
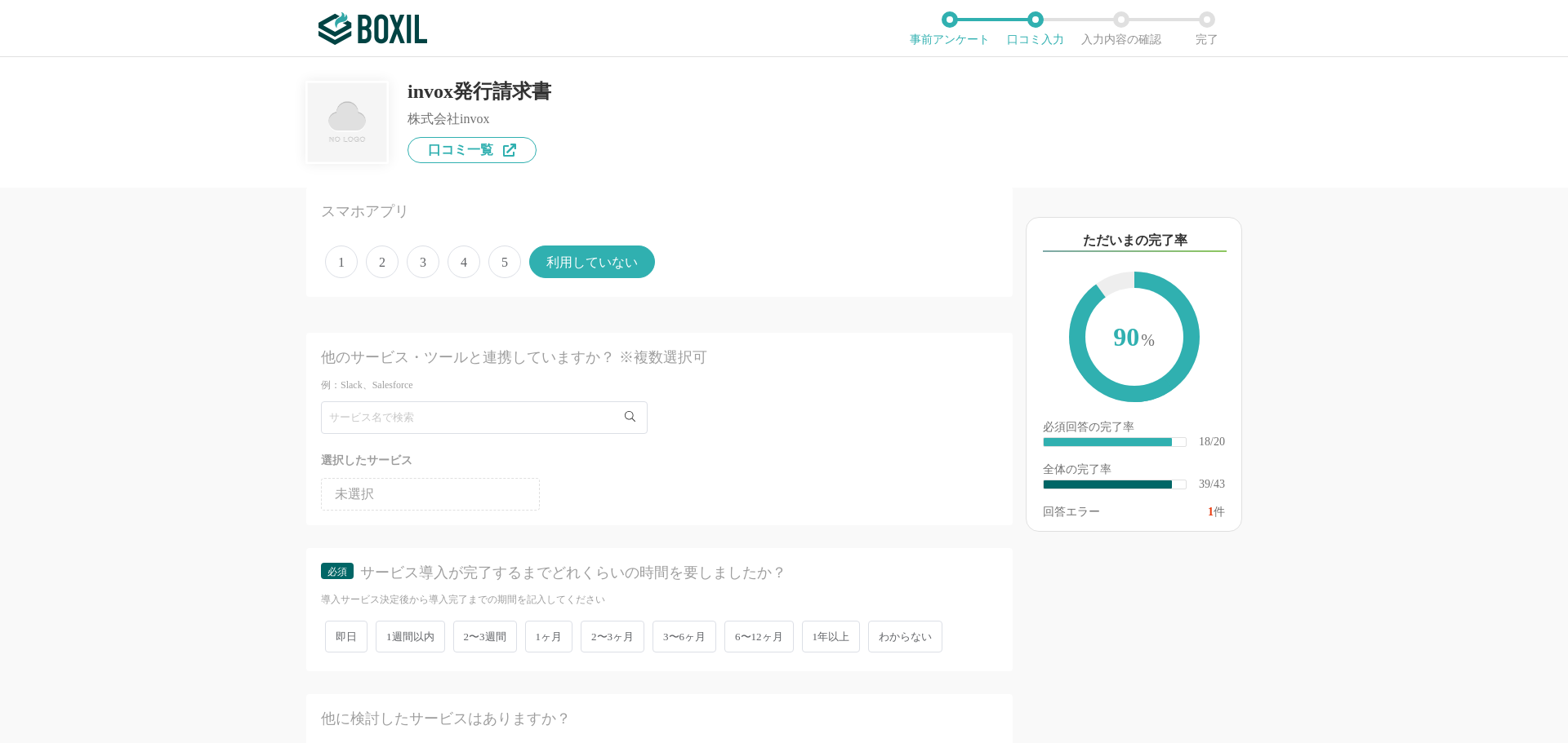
scroll to position [2285, 0]
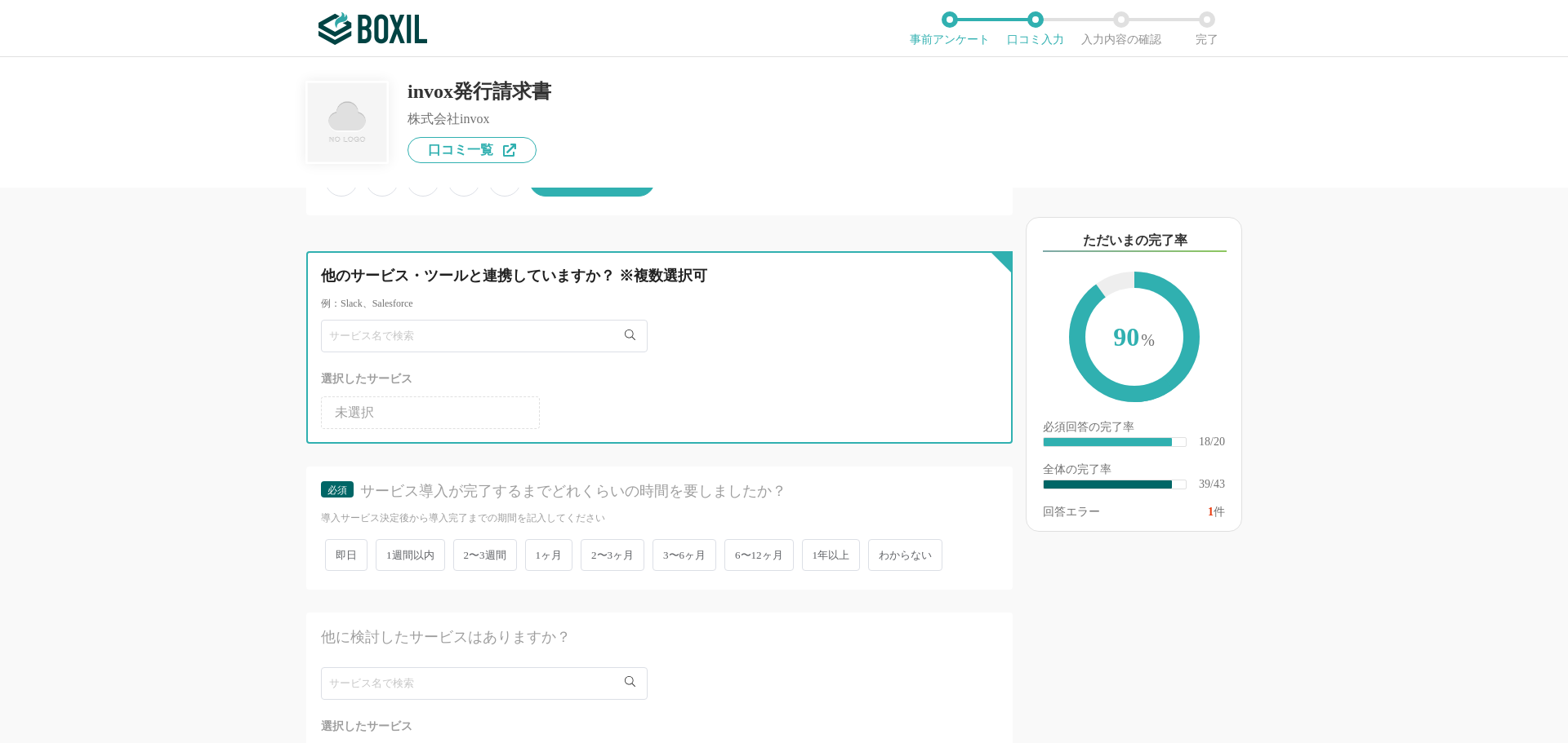
click at [472, 341] on input "text" at bounding box center [484, 336] width 327 height 33
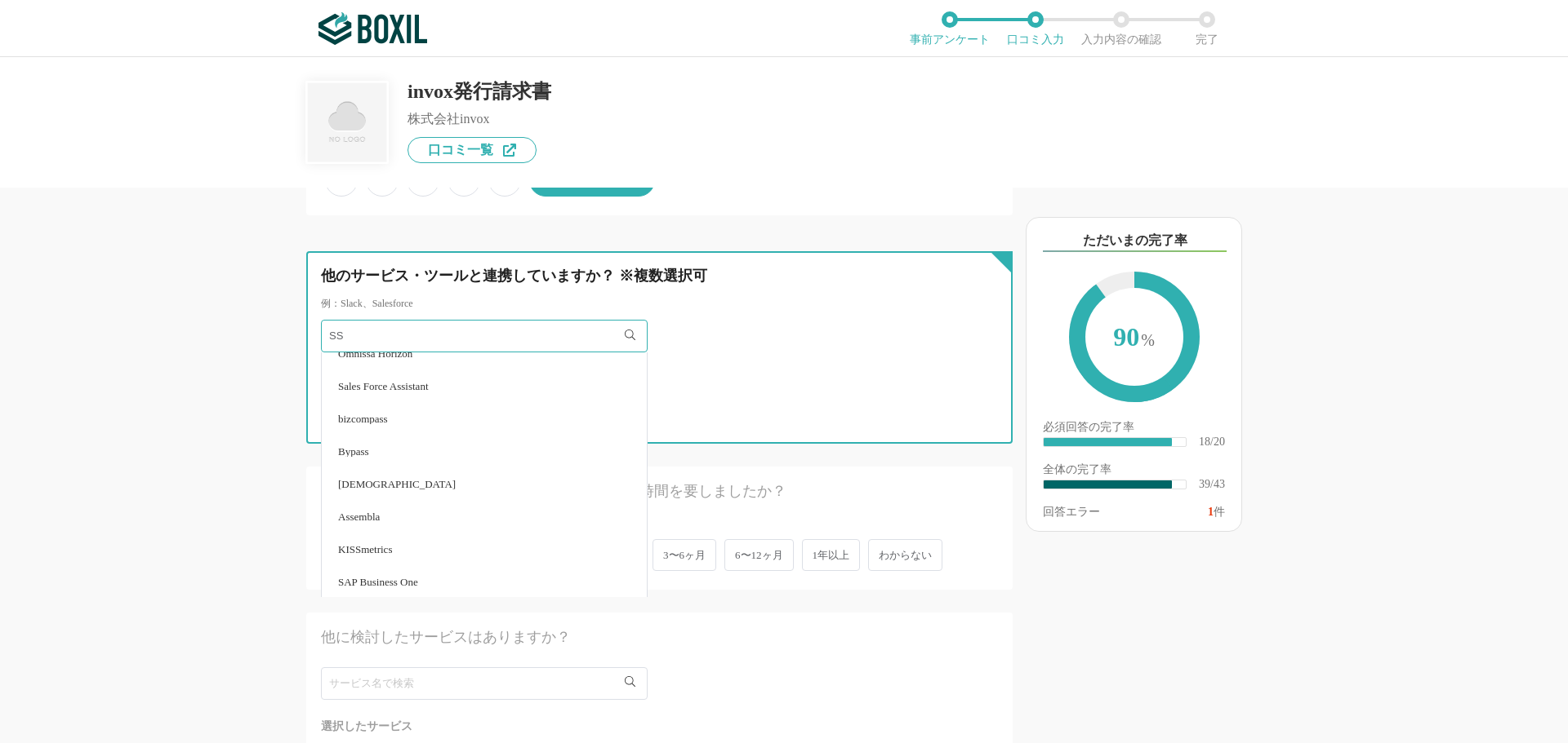
scroll to position [0, 0]
type input "S"
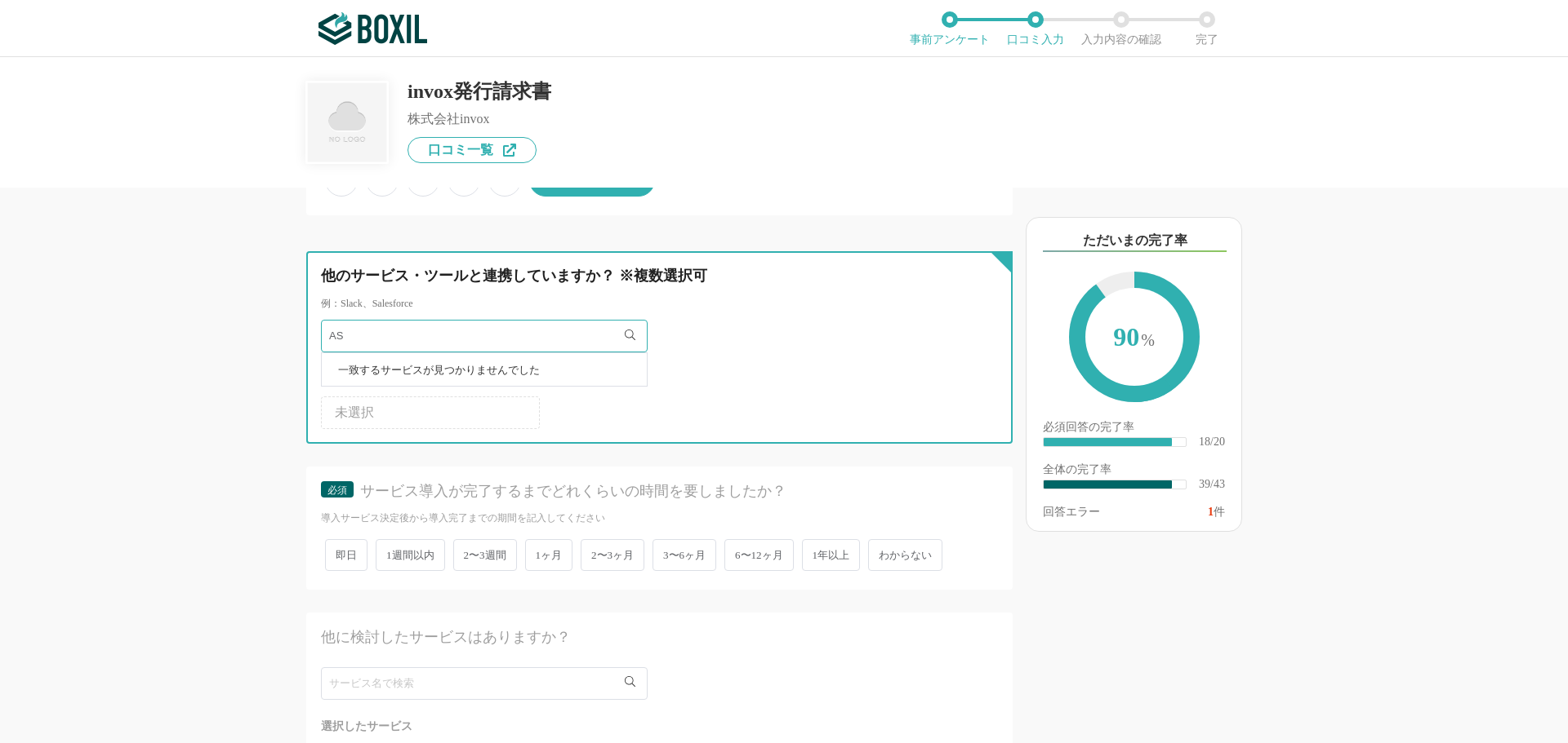
type input "A"
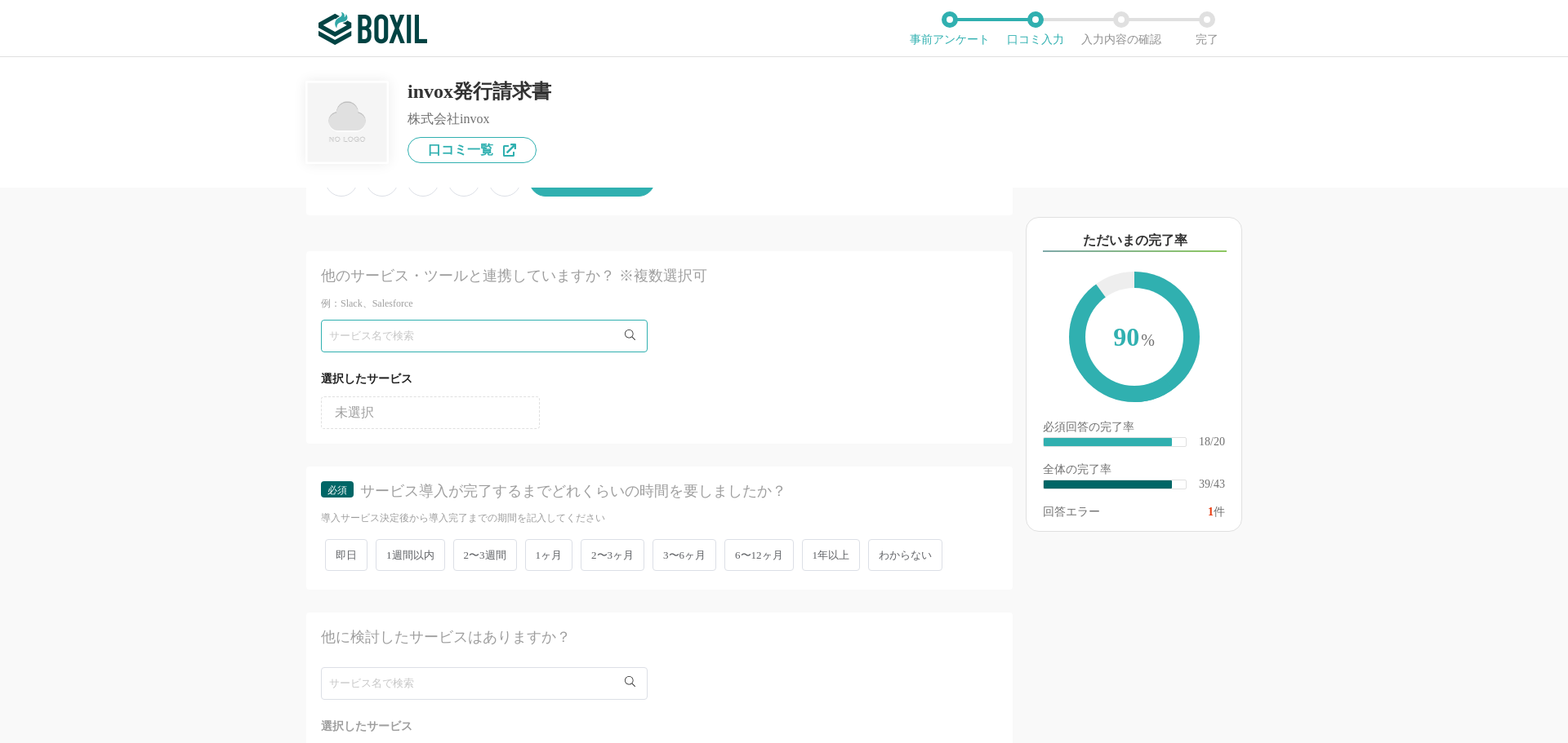
click at [825, 332] on div at bounding box center [659, 336] width 677 height 33
click at [445, 408] on li "未選択" at bounding box center [431, 413] width 219 height 33
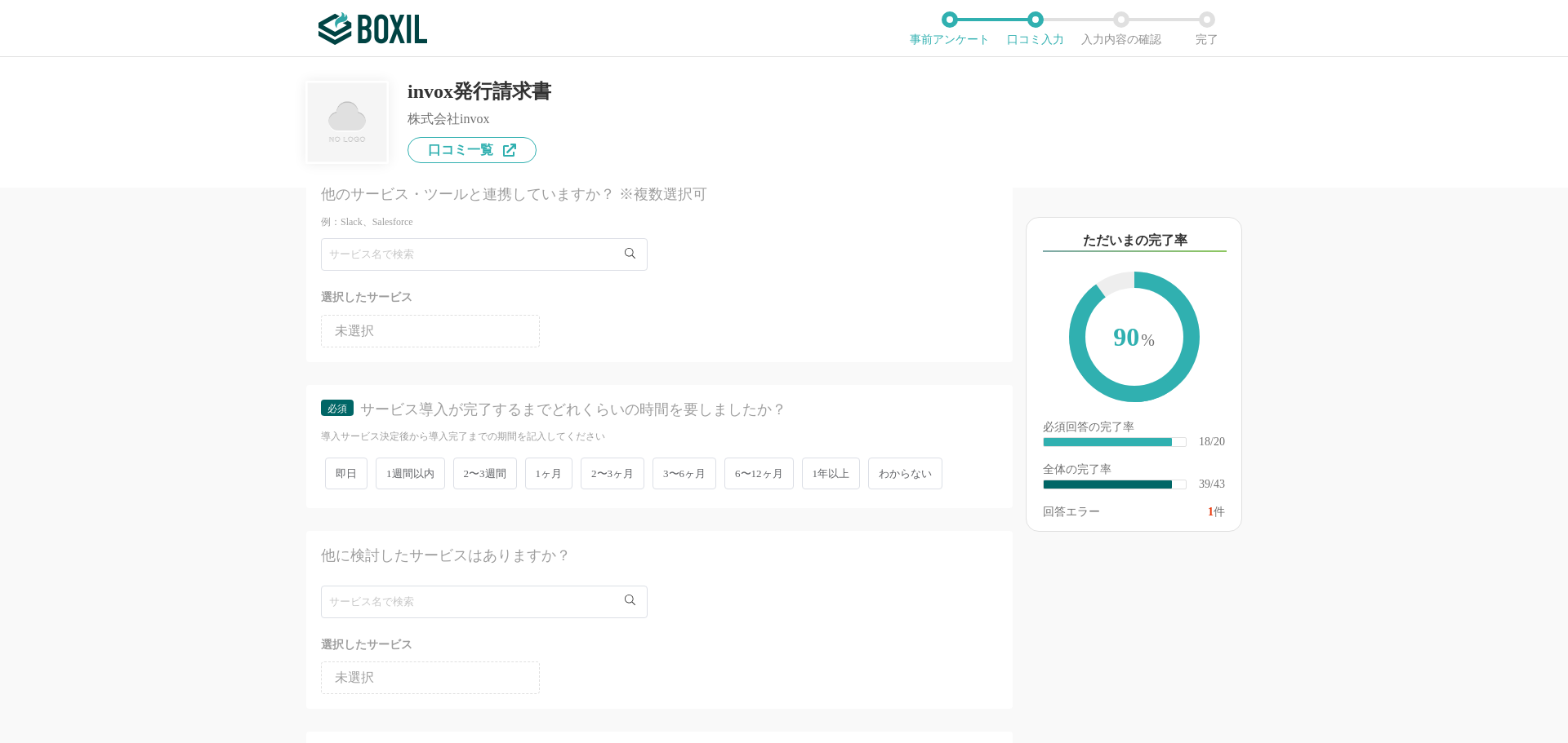
click at [619, 476] on span "2〜3ヶ月" at bounding box center [612, 473] width 64 height 32
click at [596, 470] on input "2〜3ヶ月" at bounding box center [590, 466] width 11 height 11
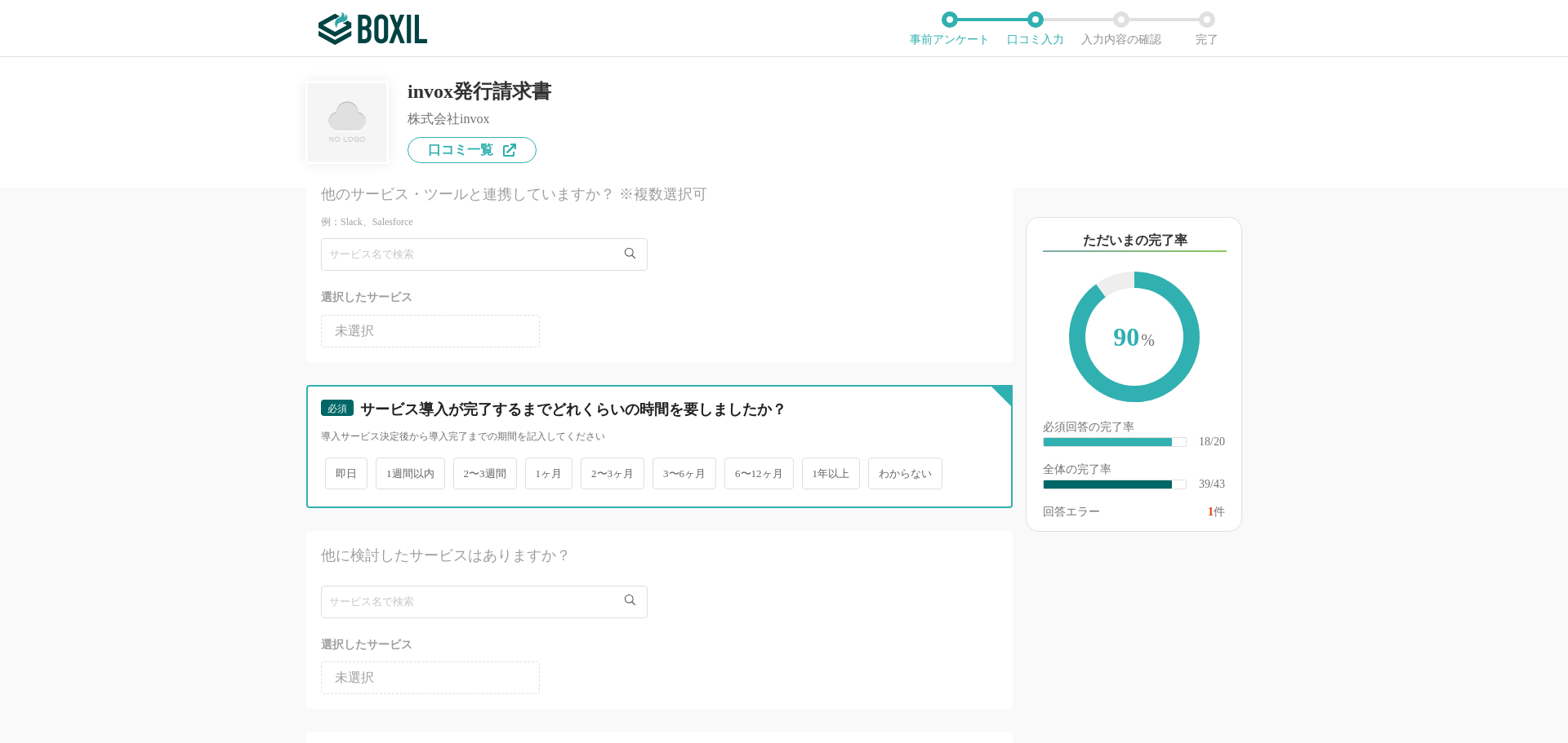
radio input "true"
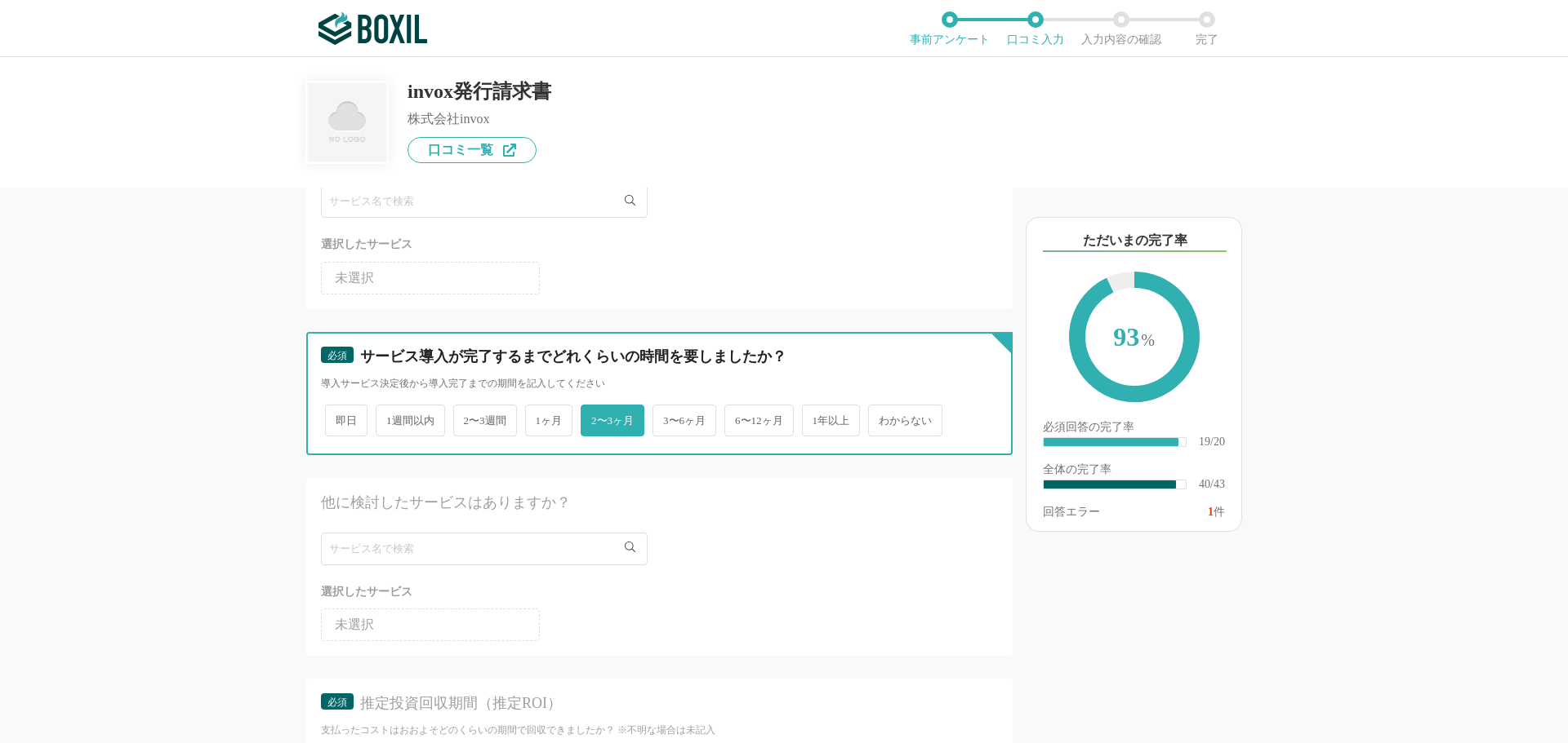
scroll to position [2448, 0]
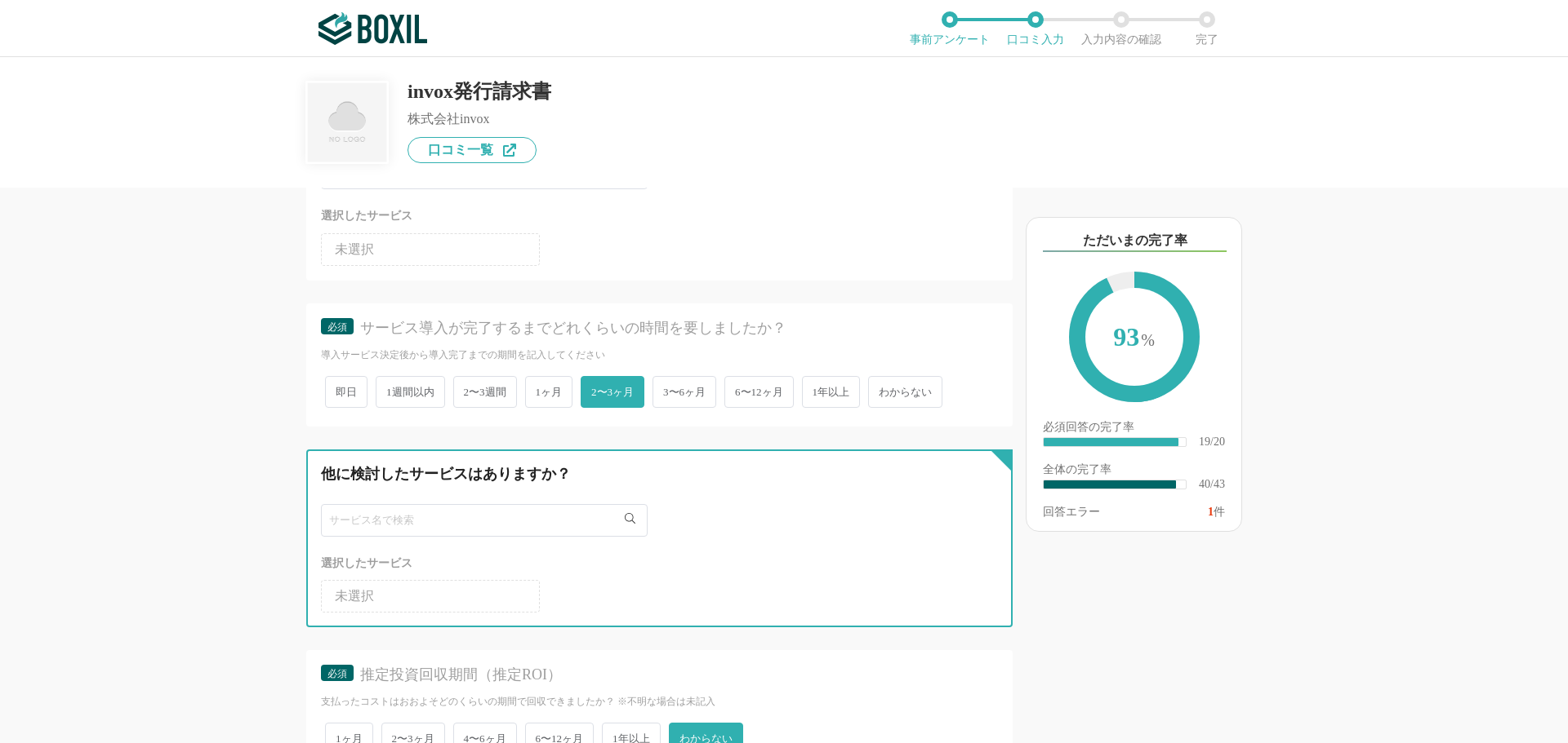
click at [442, 521] on input "text" at bounding box center [484, 521] width 327 height 33
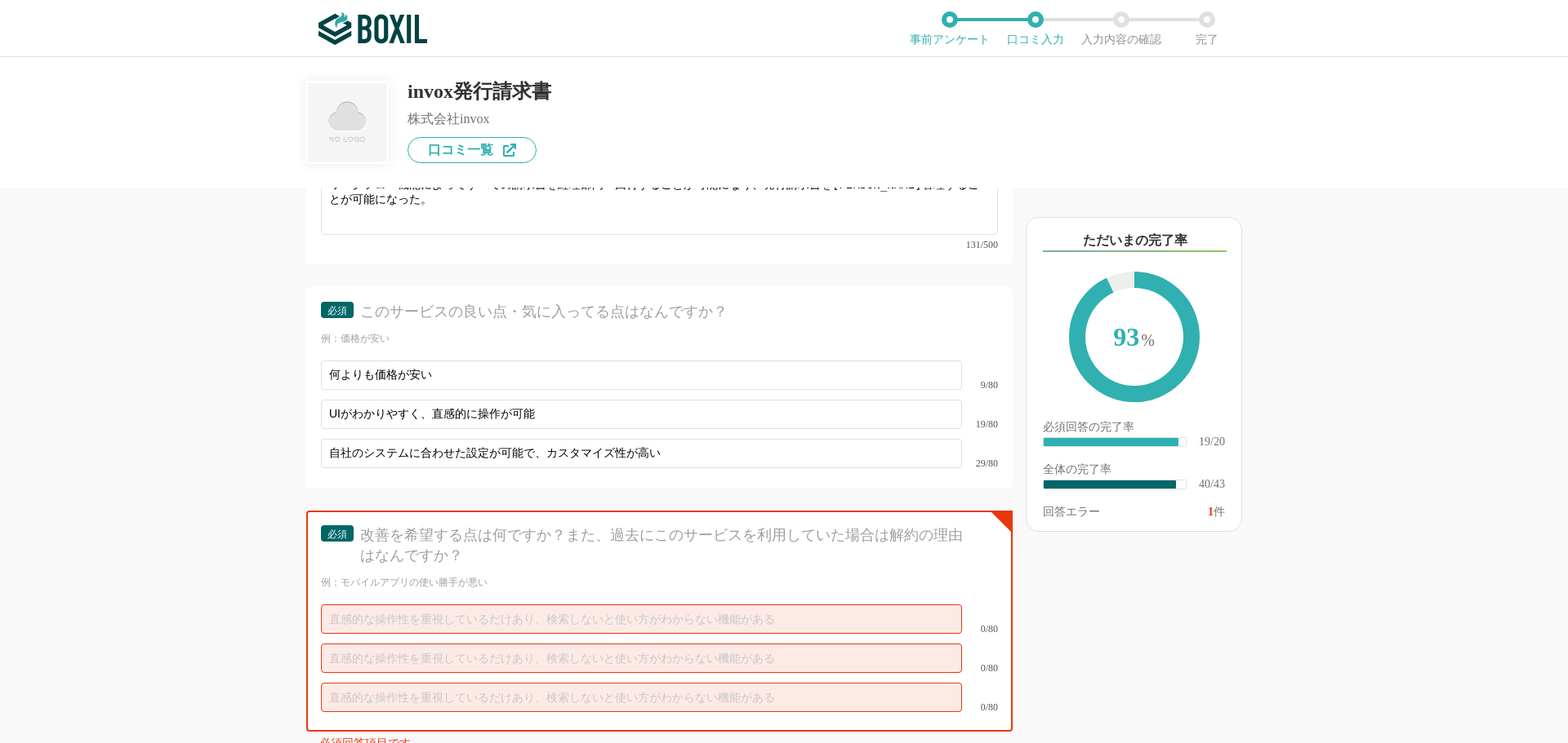
scroll to position [5630, 0]
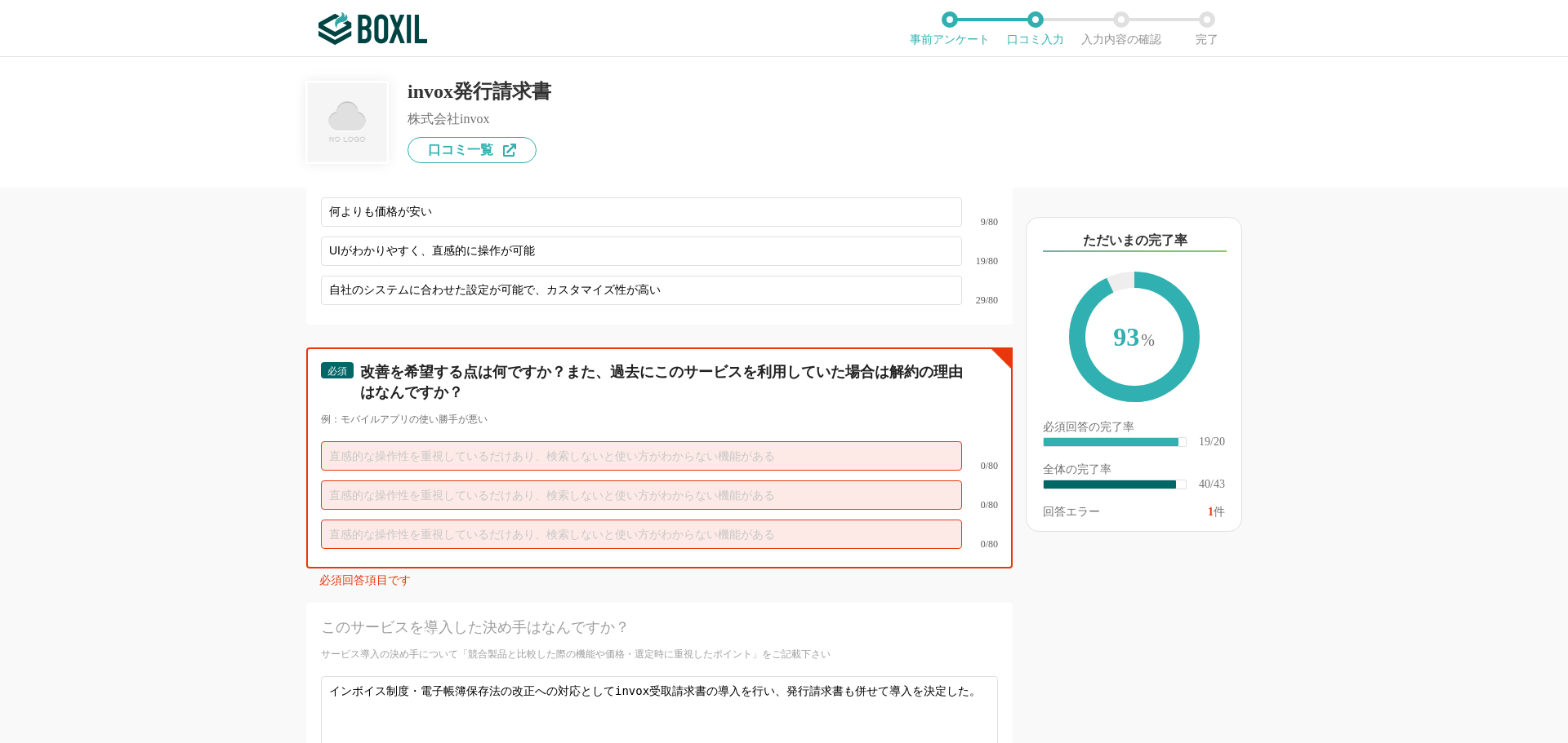
click at [688, 447] on input "text" at bounding box center [641, 456] width 641 height 29
click at [541, 441] on input "text" at bounding box center [641, 456] width 641 height 29
click at [377, 441] on input "text" at bounding box center [641, 456] width 641 height 29
type input "と"
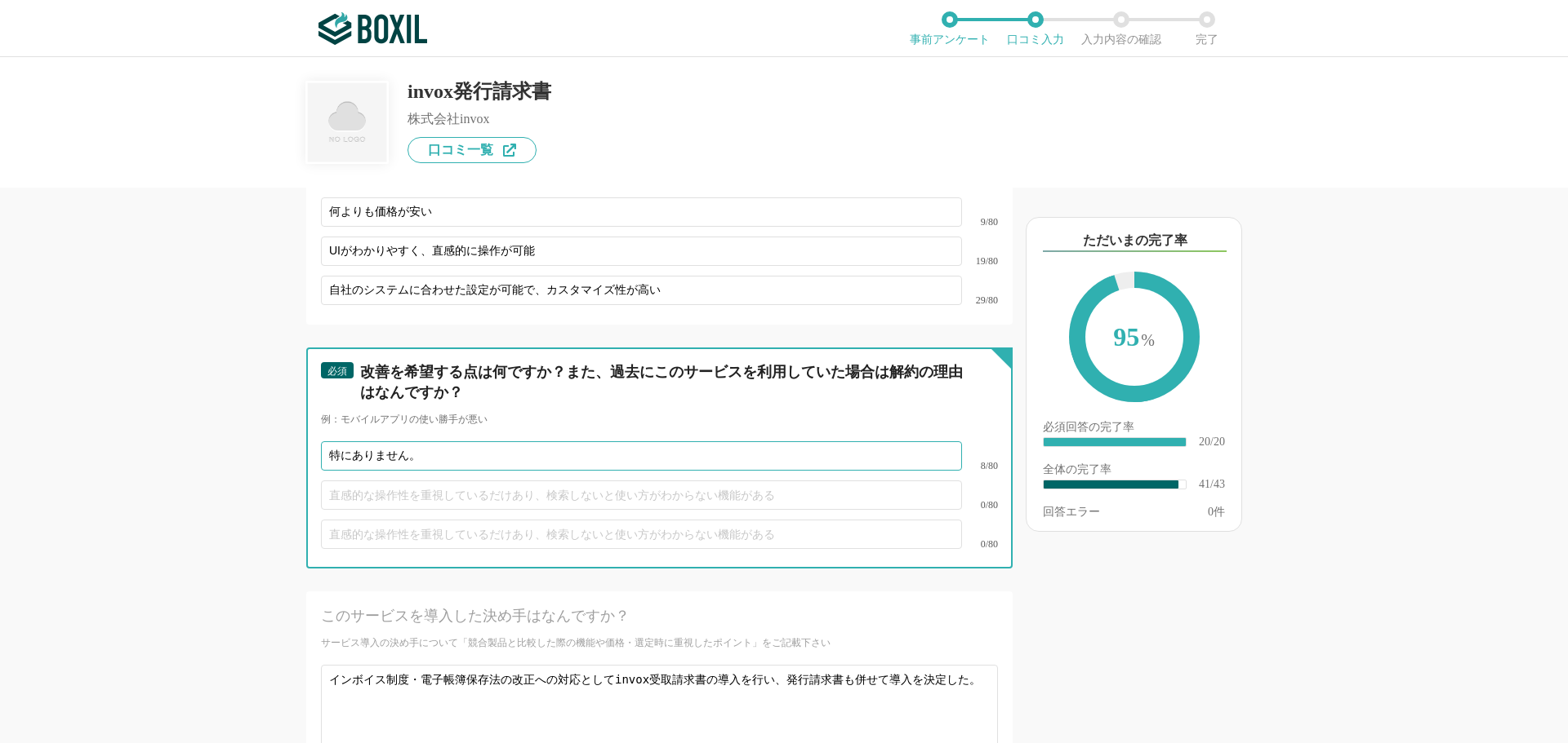
type input "特にありません。"
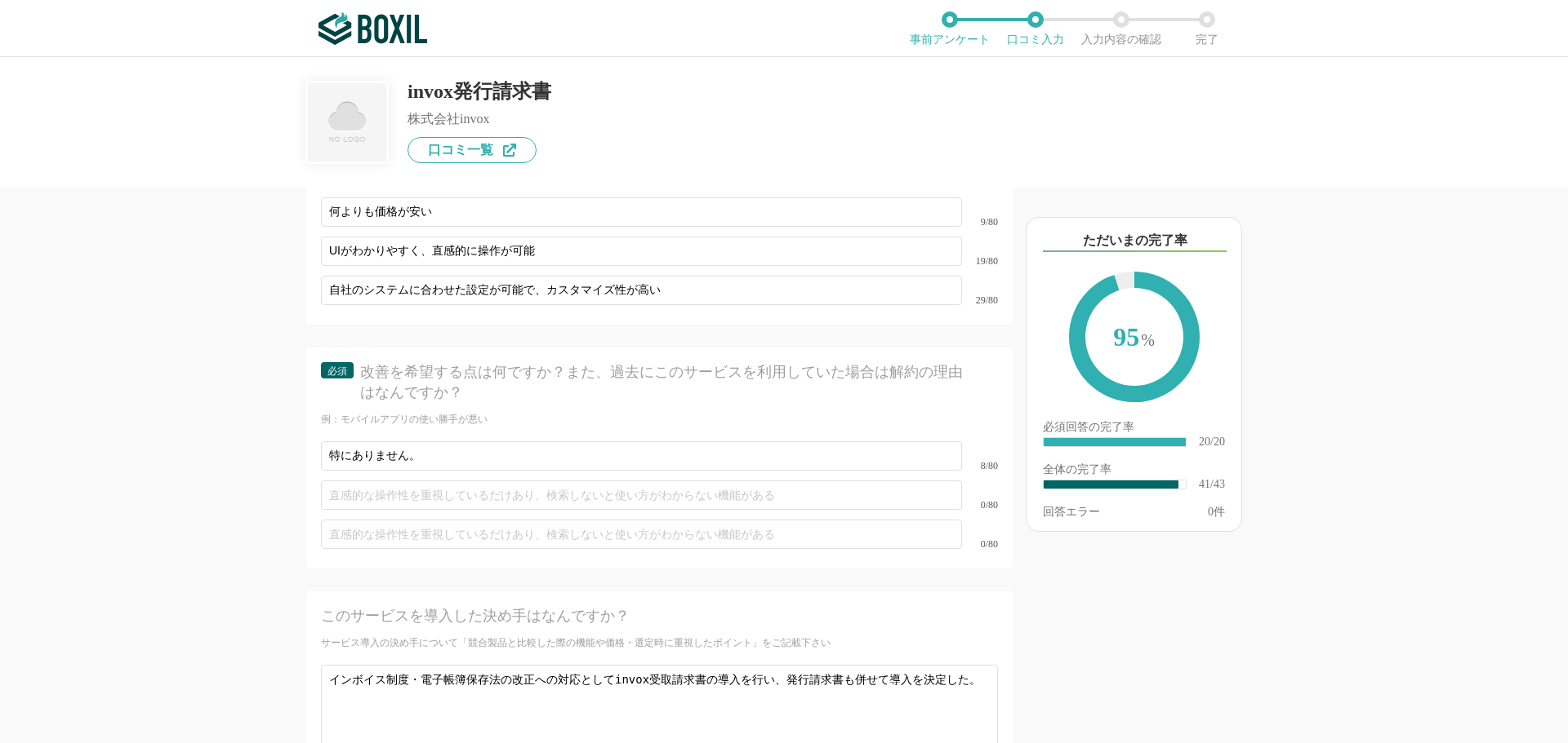
click at [267, 500] on div "請求書発行システムの機能について（5点満点で評価してください） 帳票テンプレートの利便性 1 2 3 4 5 利用していない 帳票のカスタマイズ機能 1 2 …" at bounding box center [604, 466] width 816 height 556
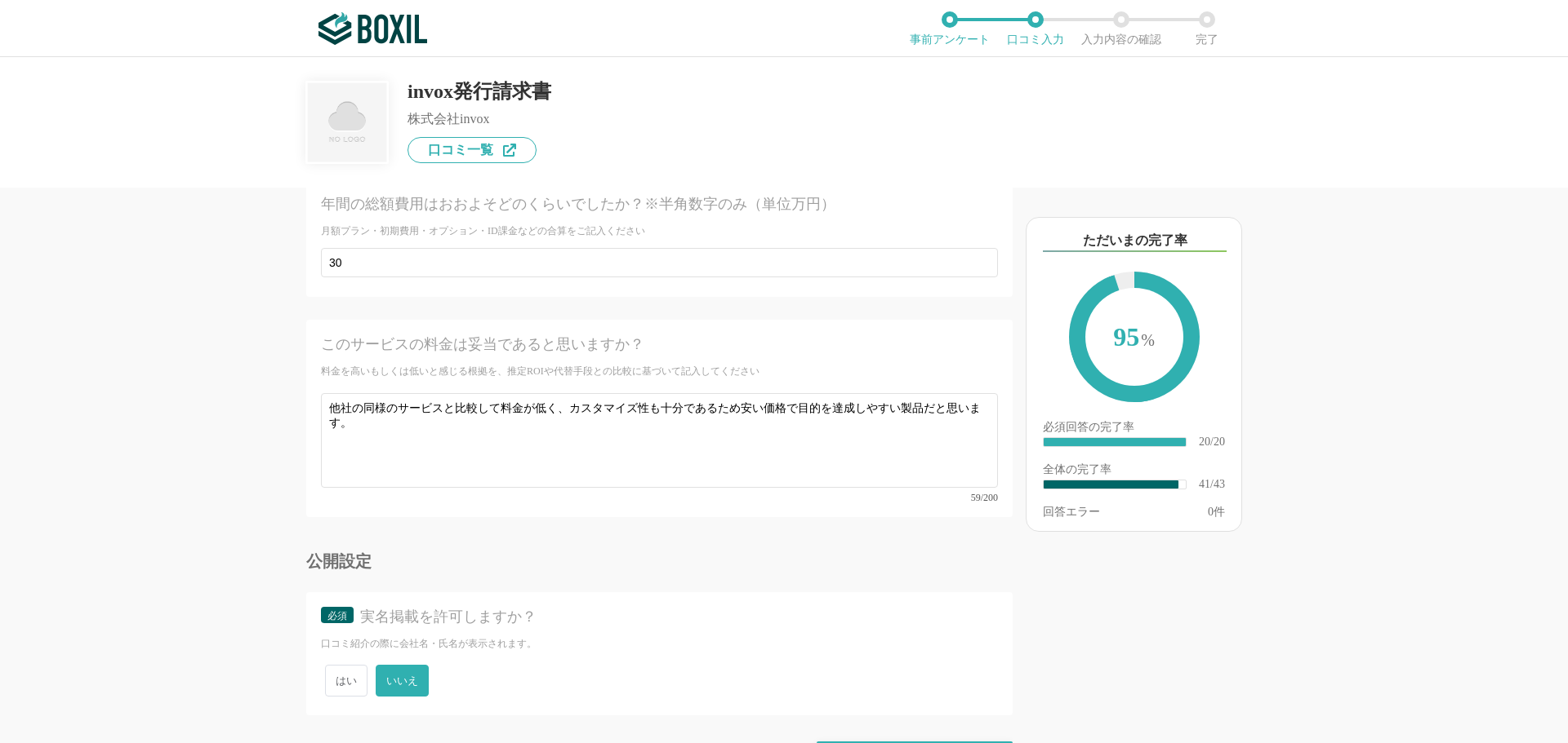
scroll to position [6424, 0]
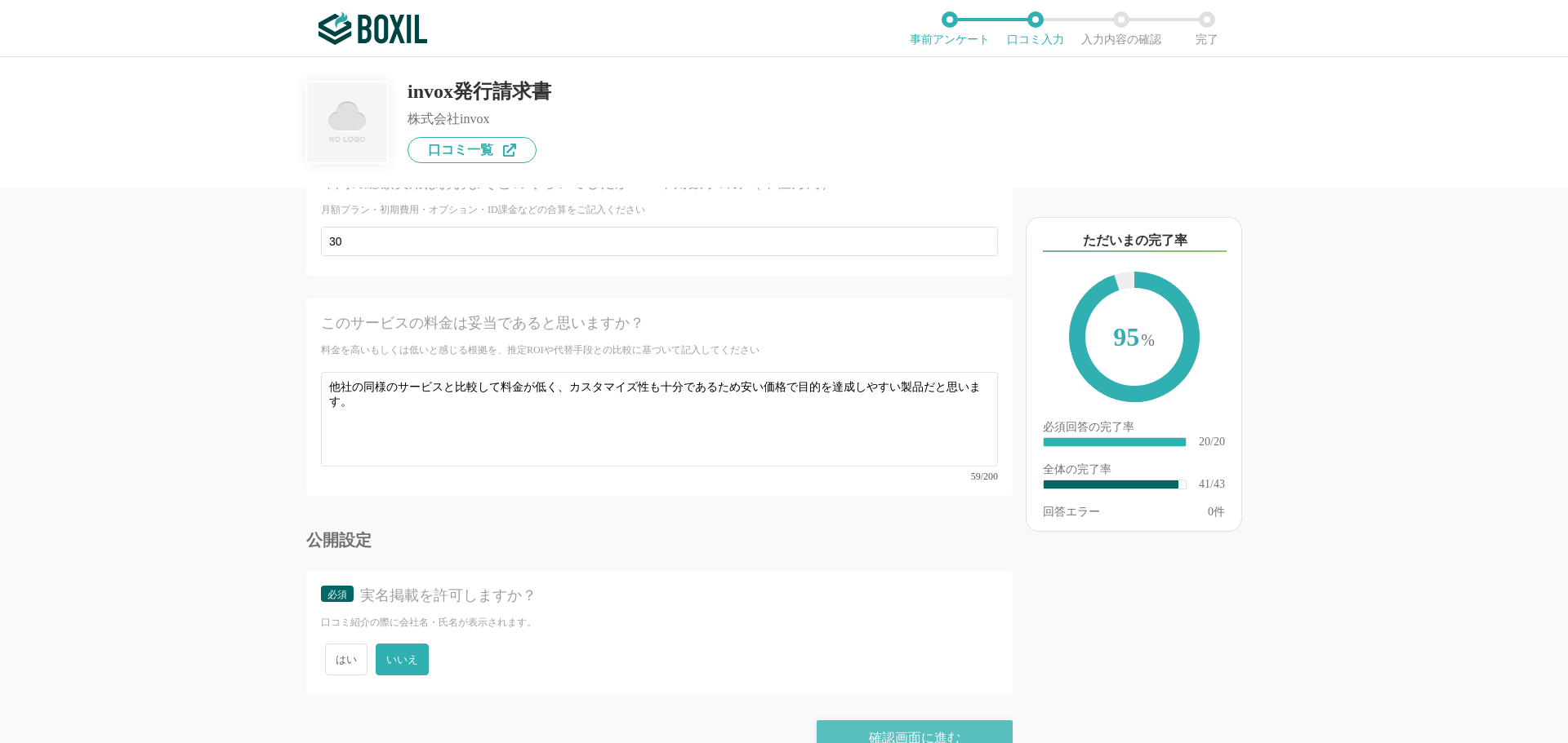
click at [884, 720] on div "確認画面に進む" at bounding box center [914, 738] width 196 height 36
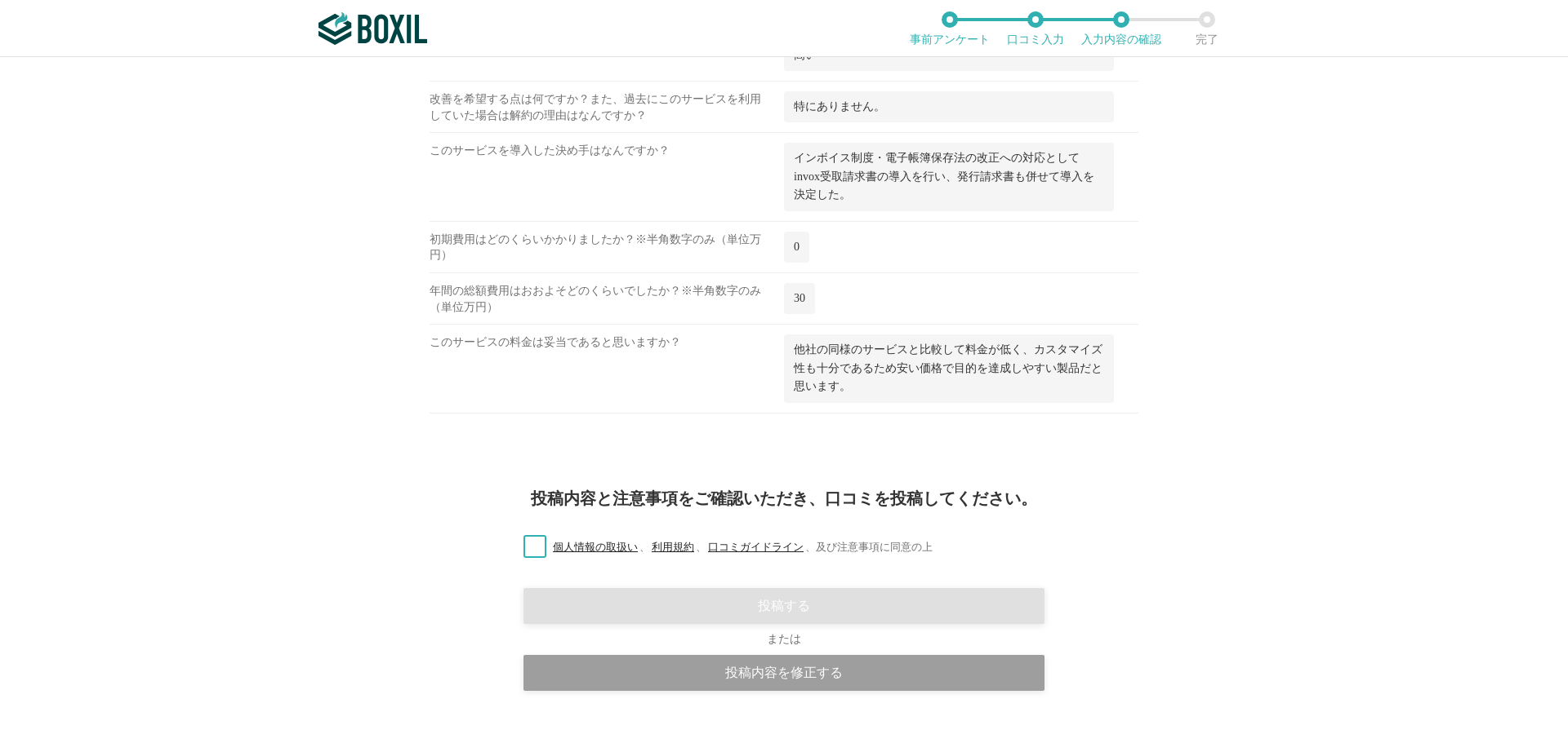
scroll to position [2644, 0]
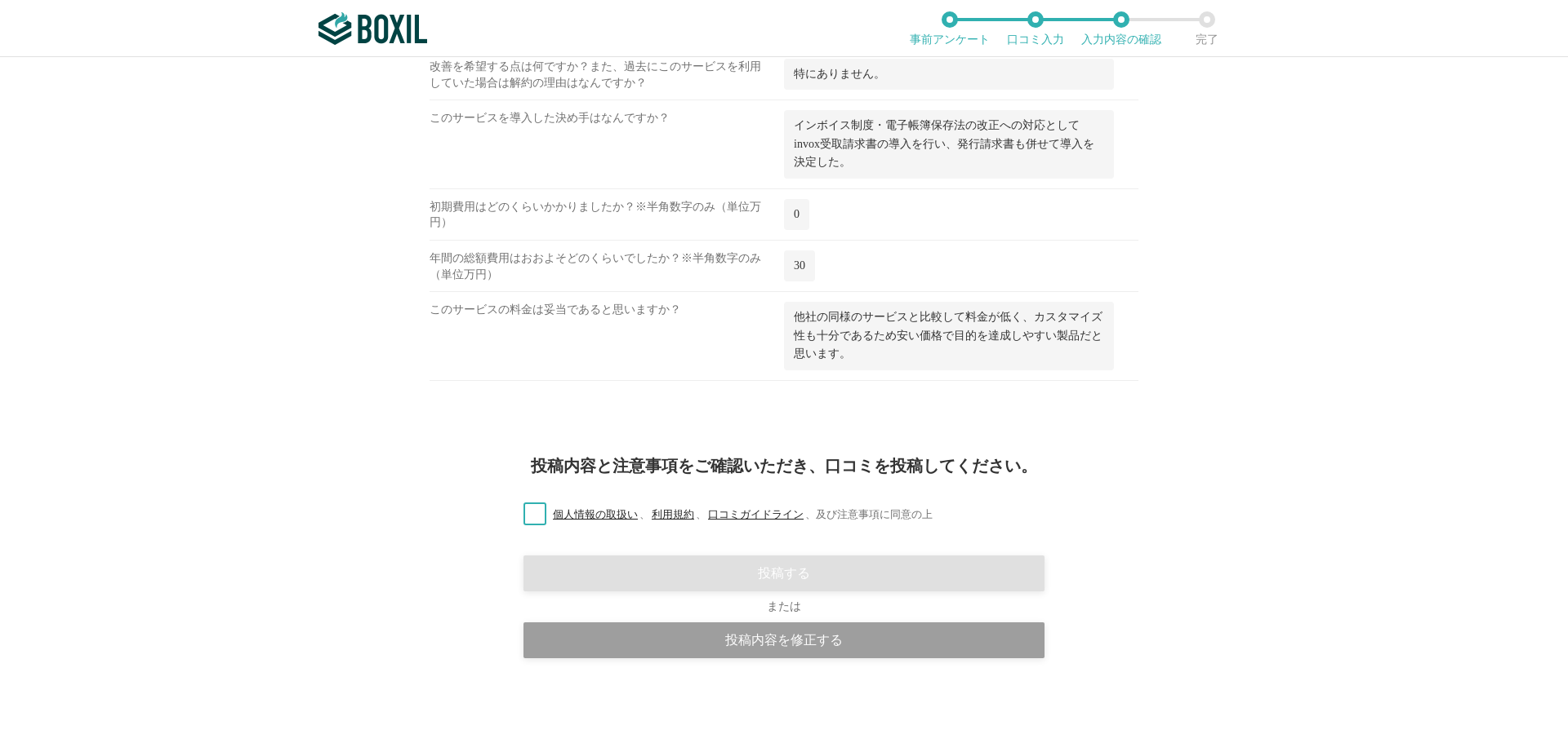
click at [531, 513] on label "個人情報の取扱い 、 利用規約 、 口コミガイドライン 、 及び注意事項に同意の上" at bounding box center [721, 515] width 422 height 17
click at [0, 0] on input "個人情報の取扱い 、 利用規約 、 口コミガイドライン 、 及び注意事項に同意の上" at bounding box center [0, 0] width 0 height 0
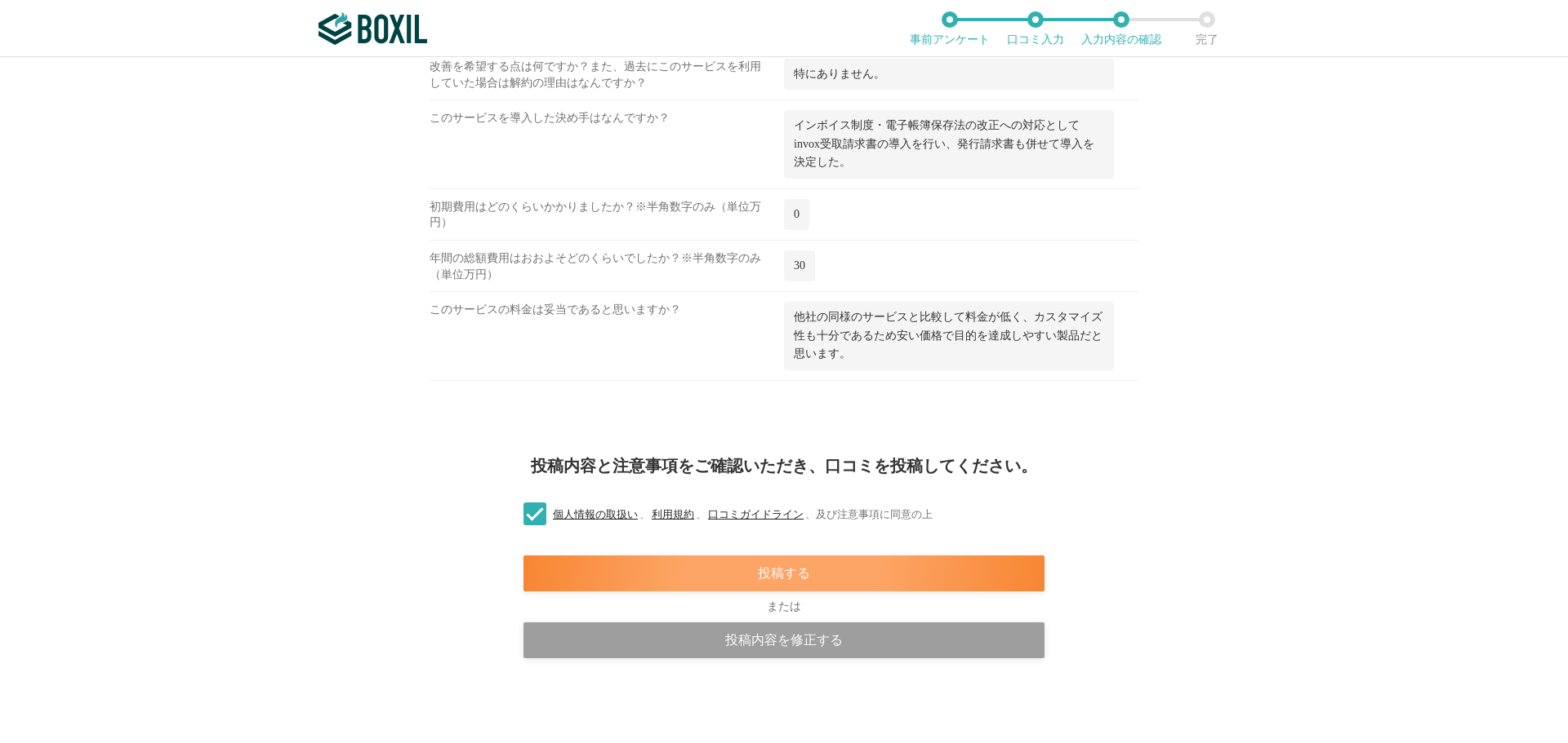
click at [645, 566] on div "投稿する" at bounding box center [784, 573] width 521 height 36
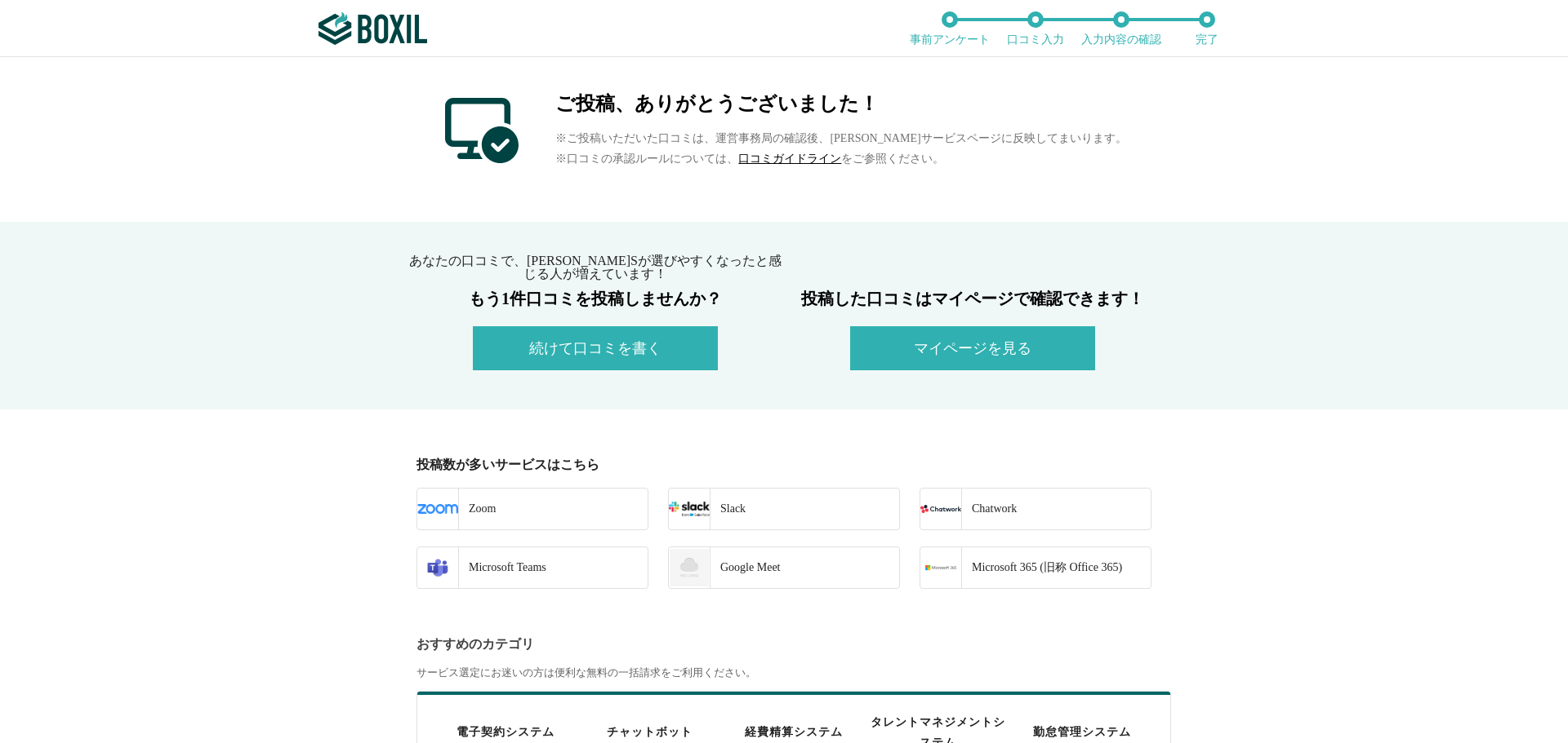
click at [954, 350] on button "マイページを見る" at bounding box center [972, 348] width 245 height 44
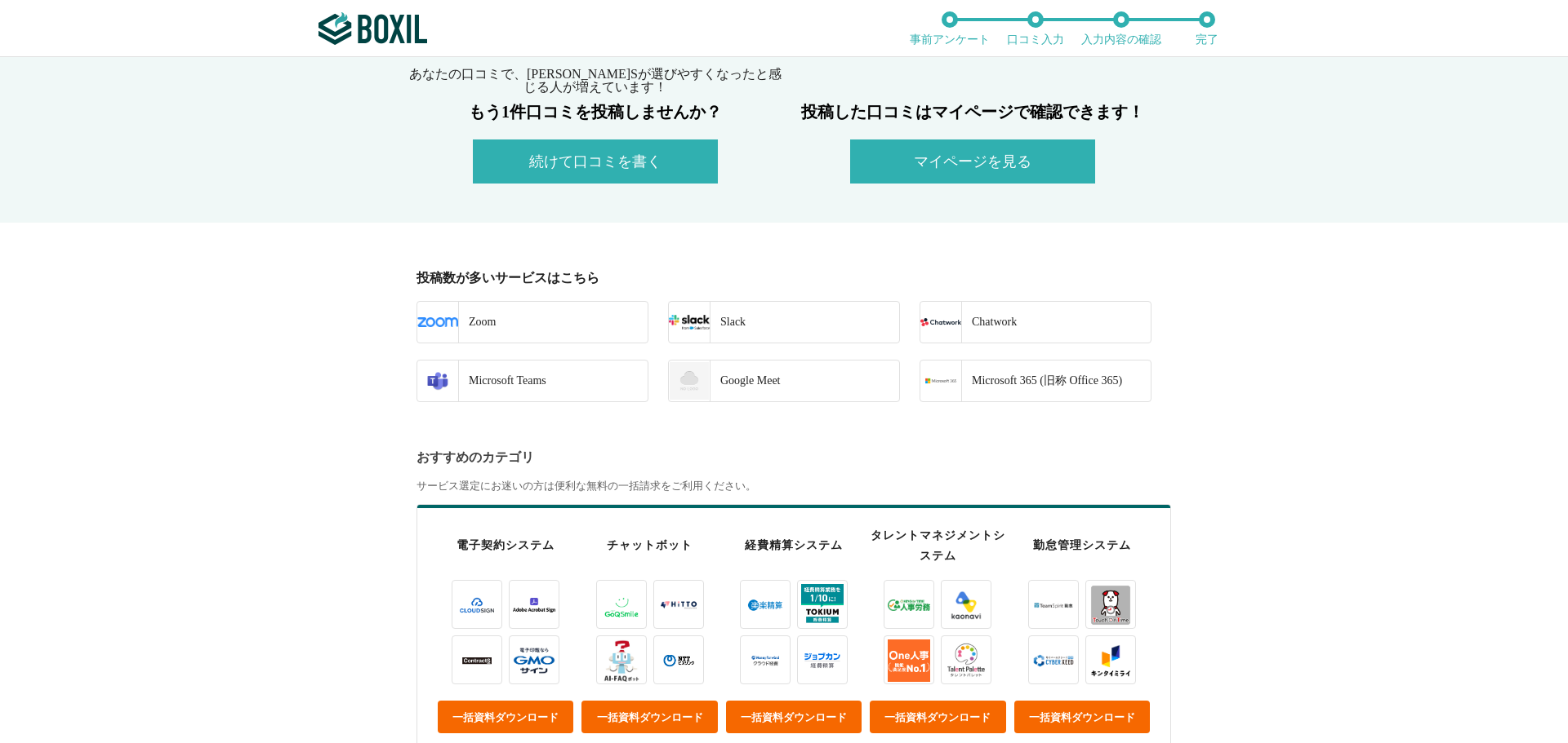
scroll to position [408, 0]
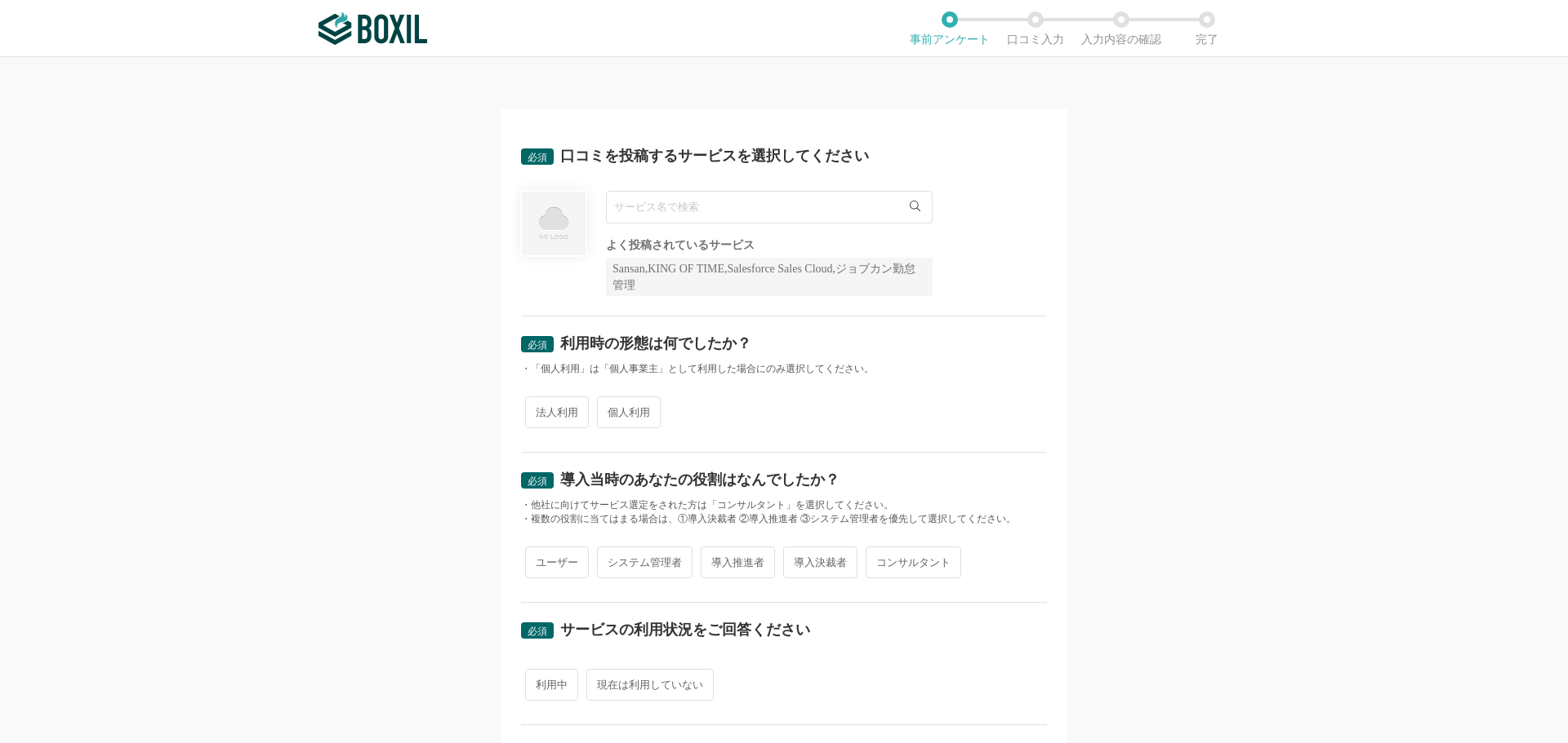
click at [735, 197] on input "text" at bounding box center [769, 207] width 327 height 33
type input "invox"
click at [568, 404] on span "法人利用" at bounding box center [557, 412] width 64 height 32
click at [540, 404] on input "法人利用" at bounding box center [535, 405] width 11 height 11
radio input "true"
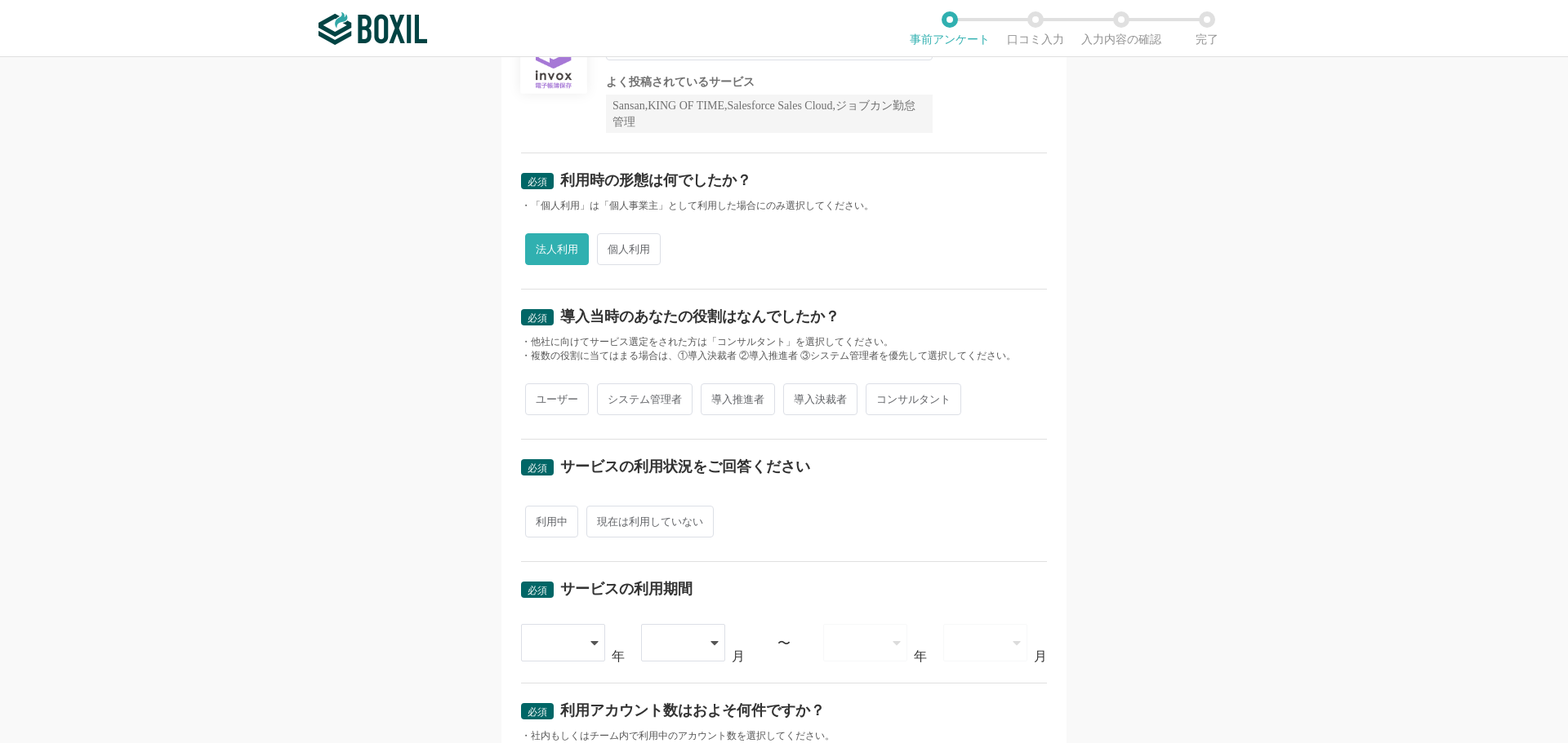
click at [641, 388] on span "システム管理者" at bounding box center [644, 399] width 96 height 32
click at [611, 388] on input "システム管理者" at bounding box center [607, 391] width 11 height 11
radio input "true"
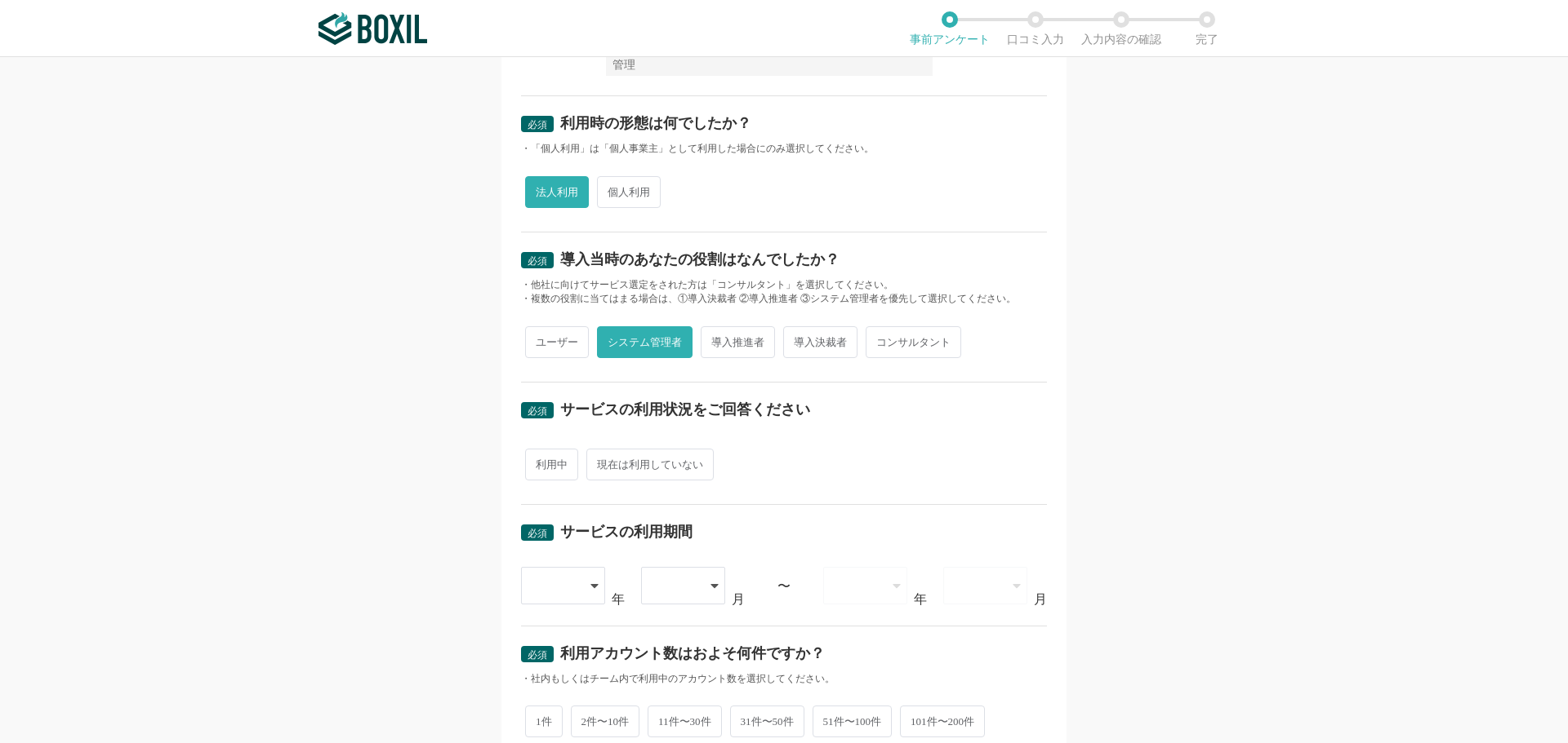
scroll to position [245, 0]
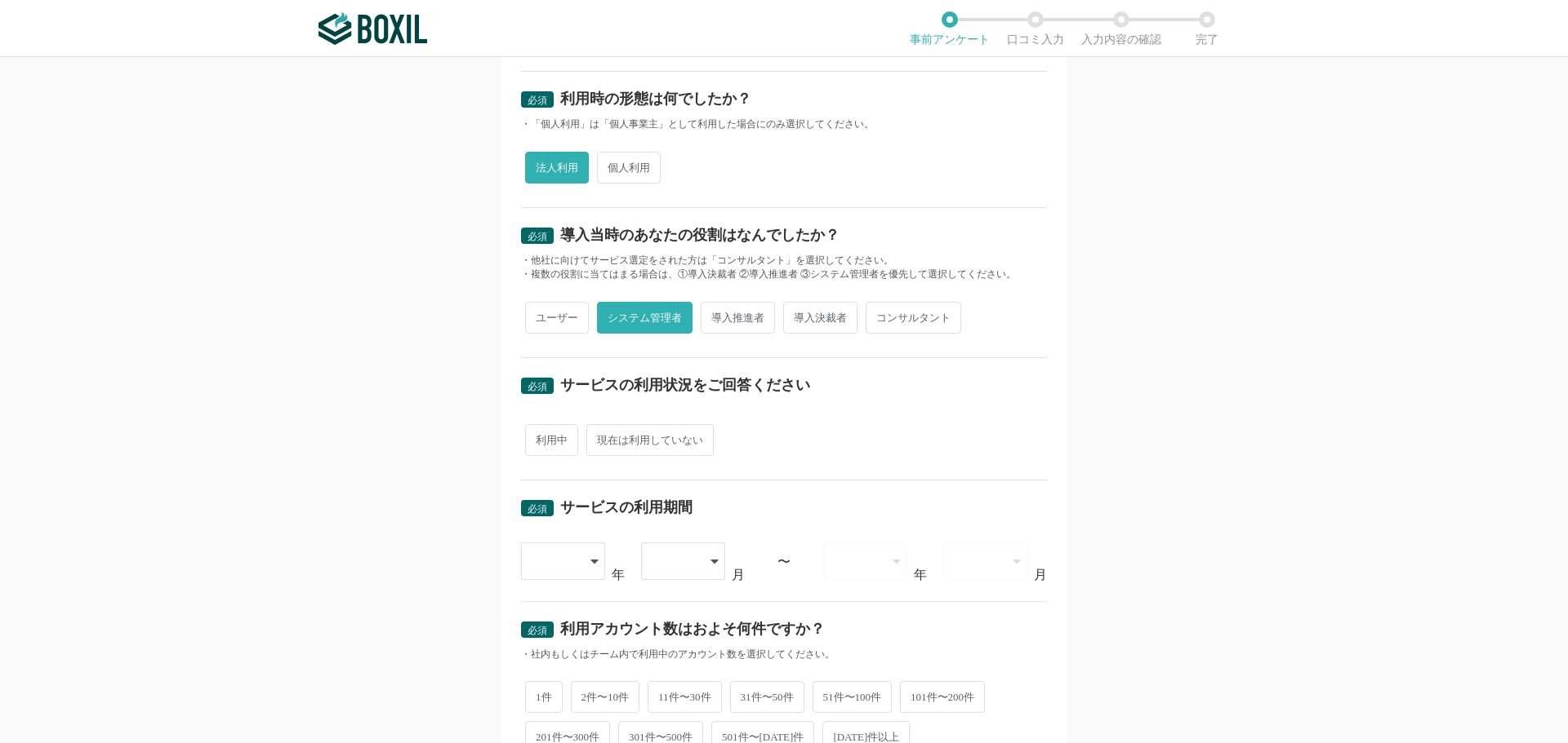
click at [547, 442] on span "利用中" at bounding box center [552, 439] width 53 height 32
click at [540, 438] on input "利用中" at bounding box center [535, 432] width 11 height 11
radio input "true"
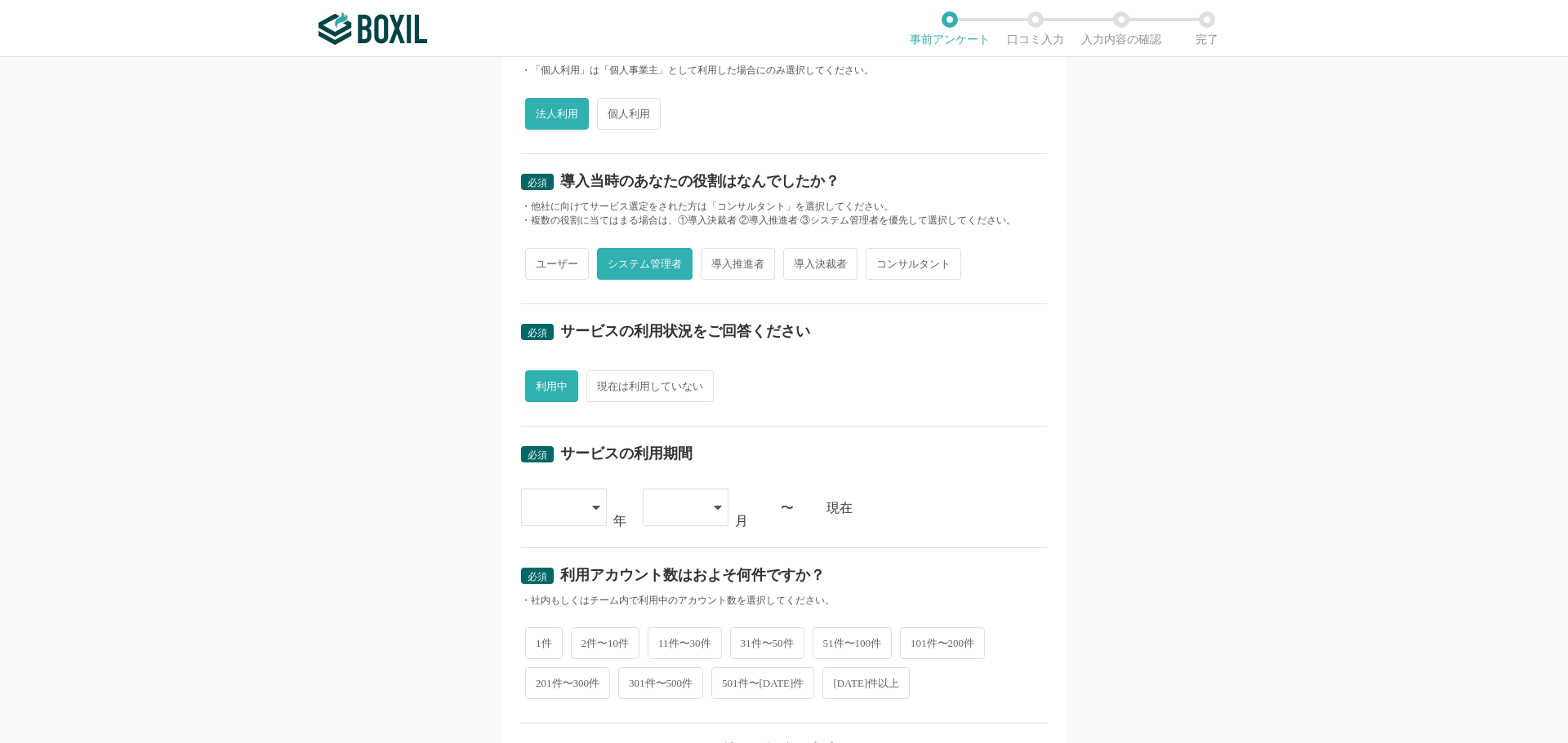
scroll to position [326, 0]
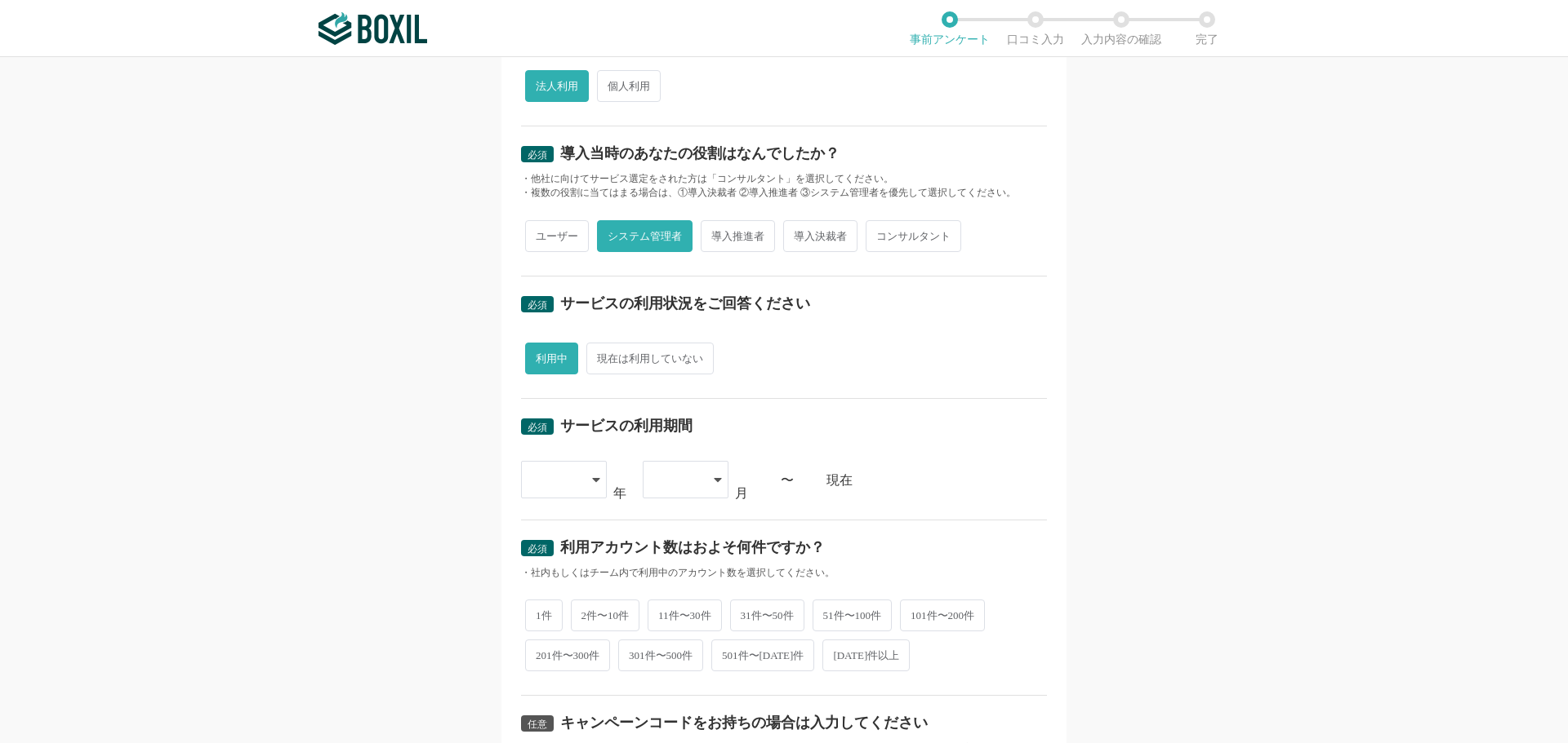
click at [573, 493] on div at bounding box center [556, 480] width 48 height 36
click at [568, 673] on li "[DATE]" at bounding box center [564, 676] width 86 height 39
click at [704, 494] on div at bounding box center [685, 480] width 86 height 37
click at [673, 707] on li "10" at bounding box center [685, 716] width 86 height 39
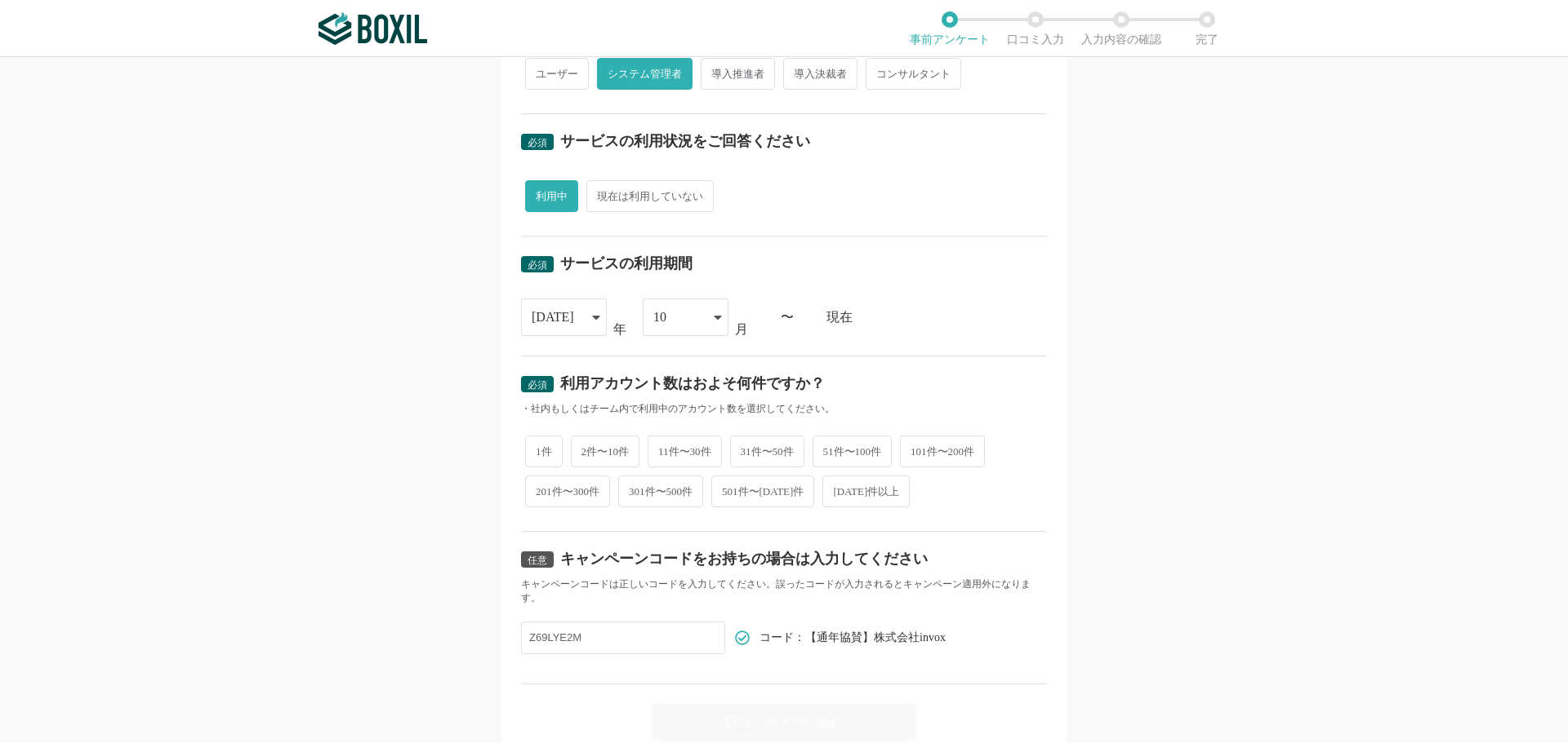
scroll to position [490, 0]
click at [559, 490] on span "201件〜300件" at bounding box center [567, 490] width 85 height 32
click at [540, 488] on input "201件〜300件" at bounding box center [535, 483] width 11 height 11
radio input "true"
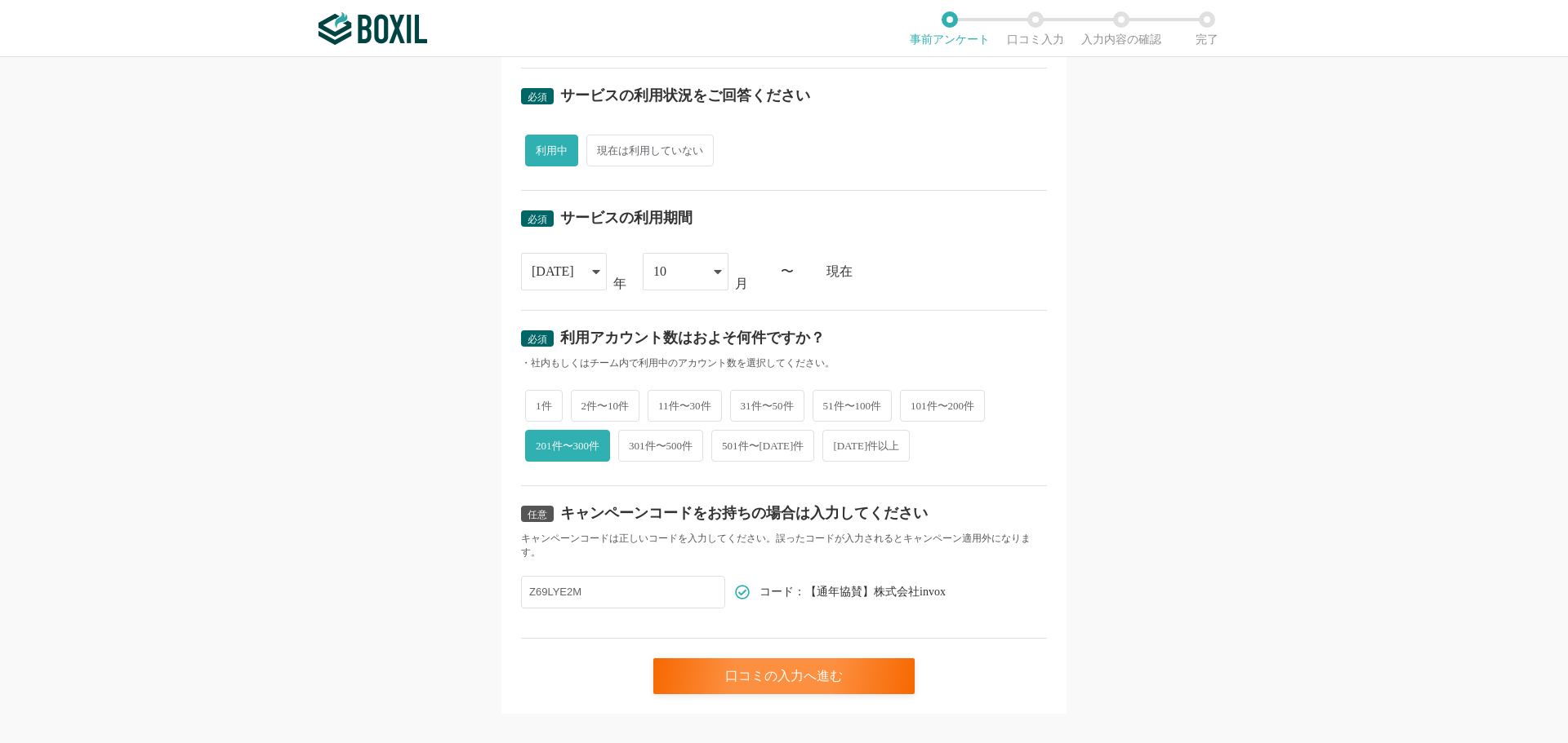
scroll to position [557, 0]
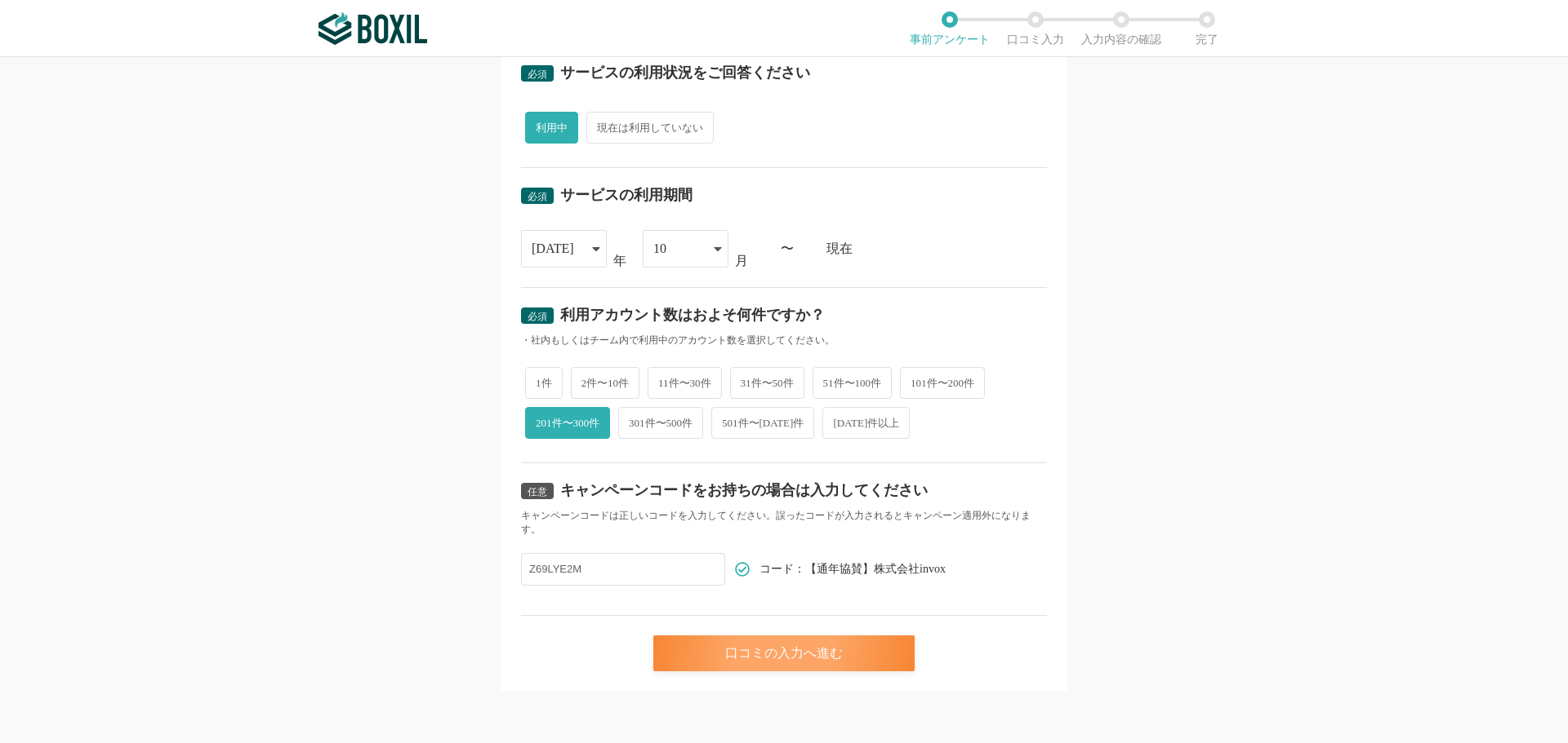
click at [783, 654] on div "口コミの入力へ進む" at bounding box center [784, 653] width 261 height 36
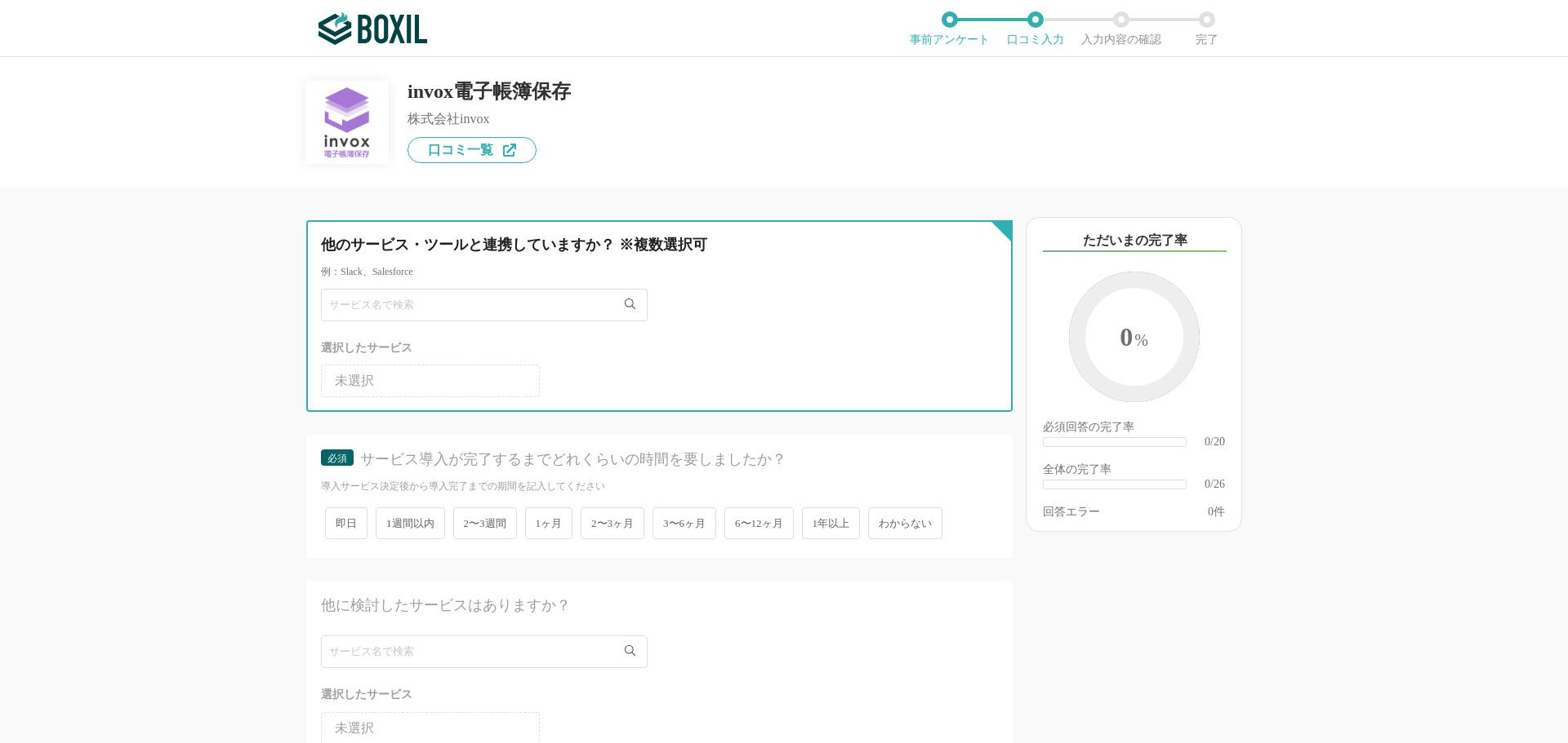
click at [401, 310] on input "text" at bounding box center [484, 305] width 327 height 33
type input "invox"
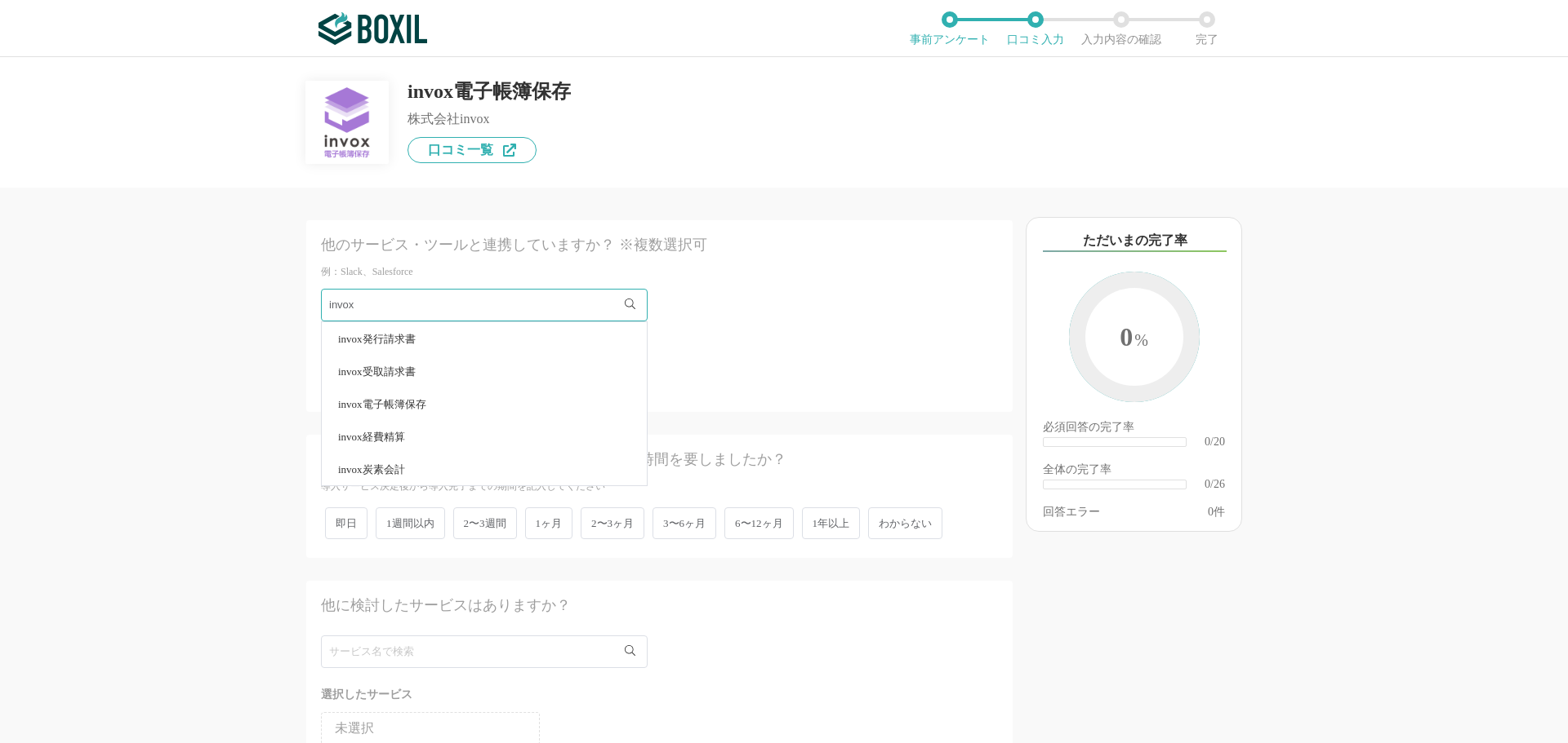
click at [412, 335] on span "invox発行請求書" at bounding box center [377, 339] width 78 height 11
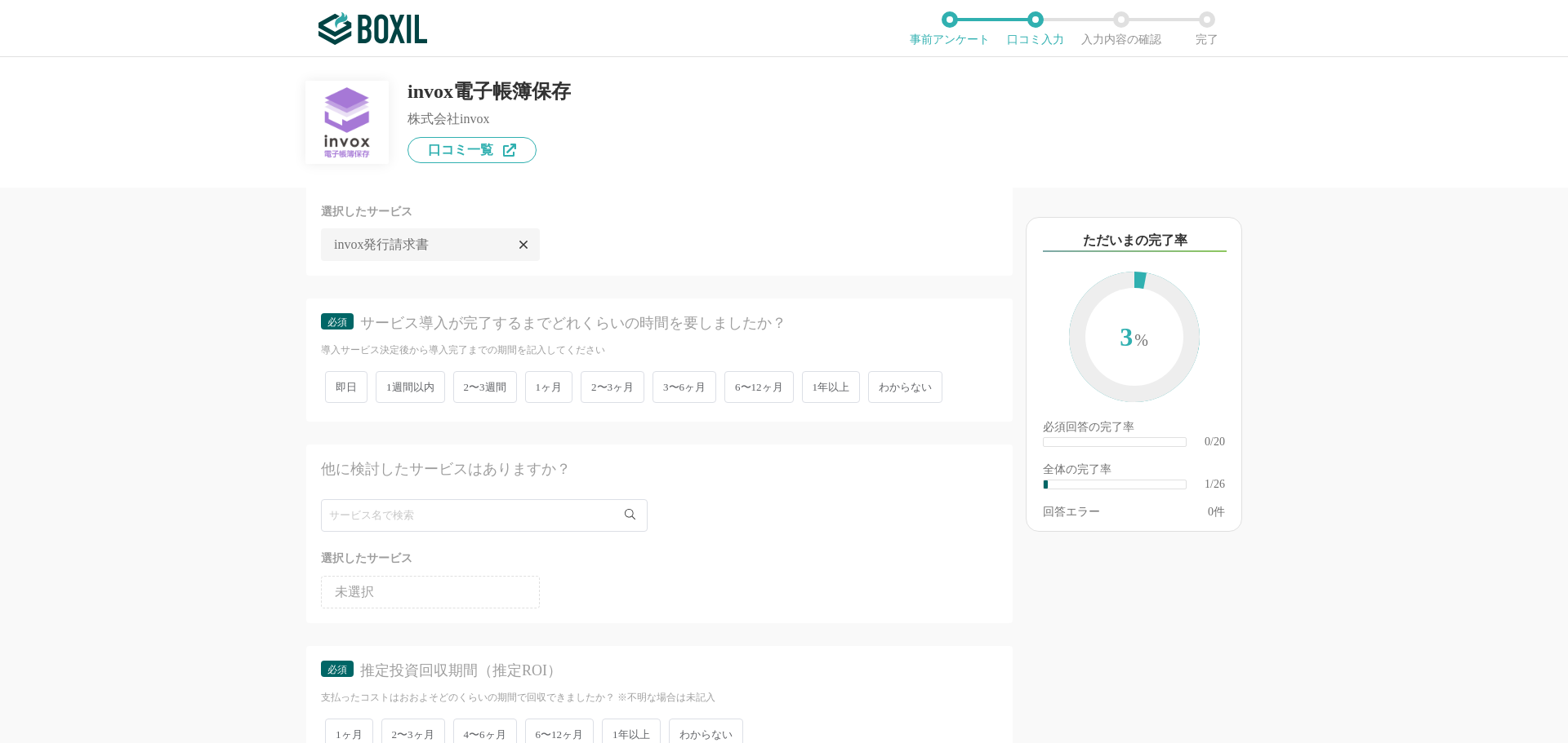
scroll to position [163, 0]
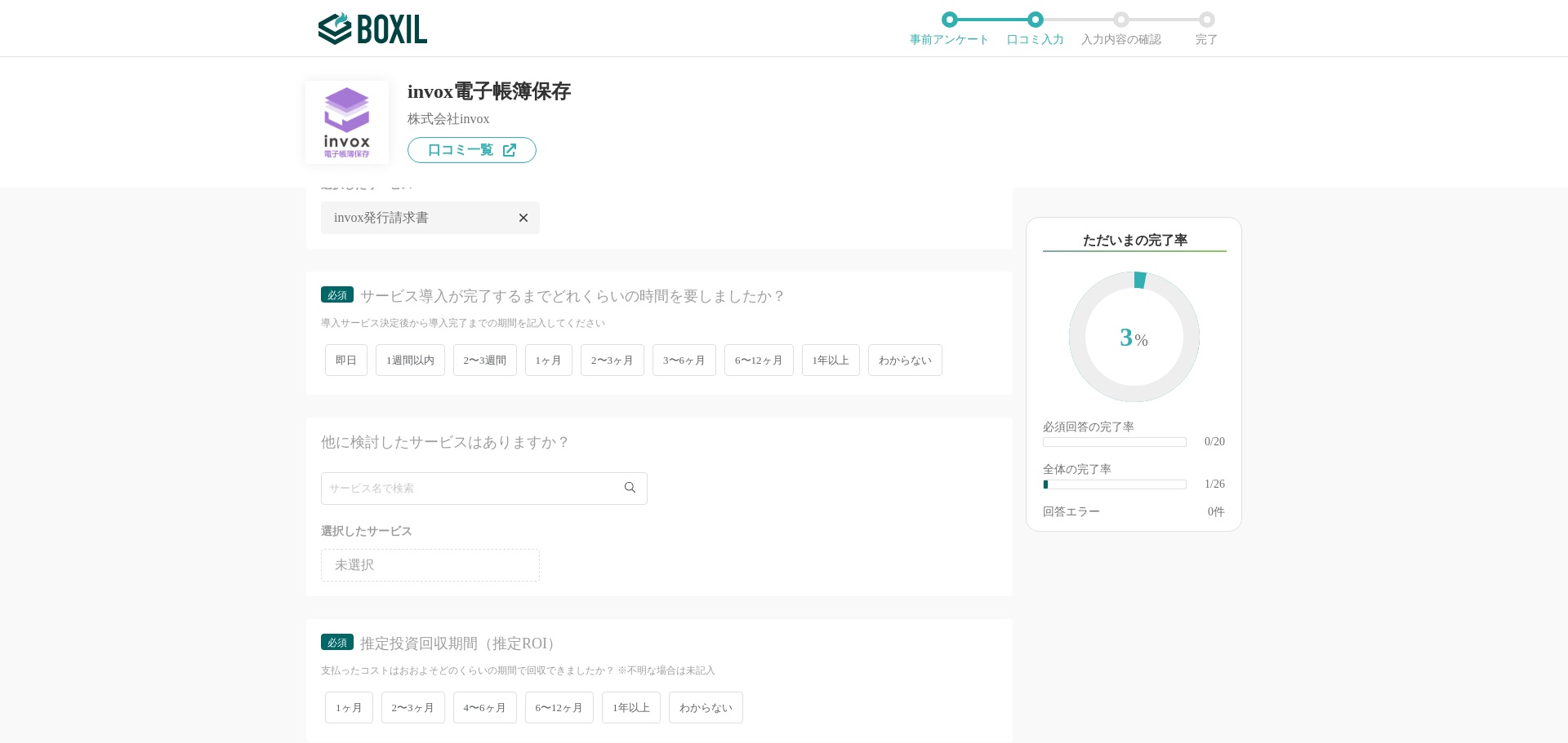
click at [573, 354] on span "1ヶ月" at bounding box center [549, 360] width 48 height 32
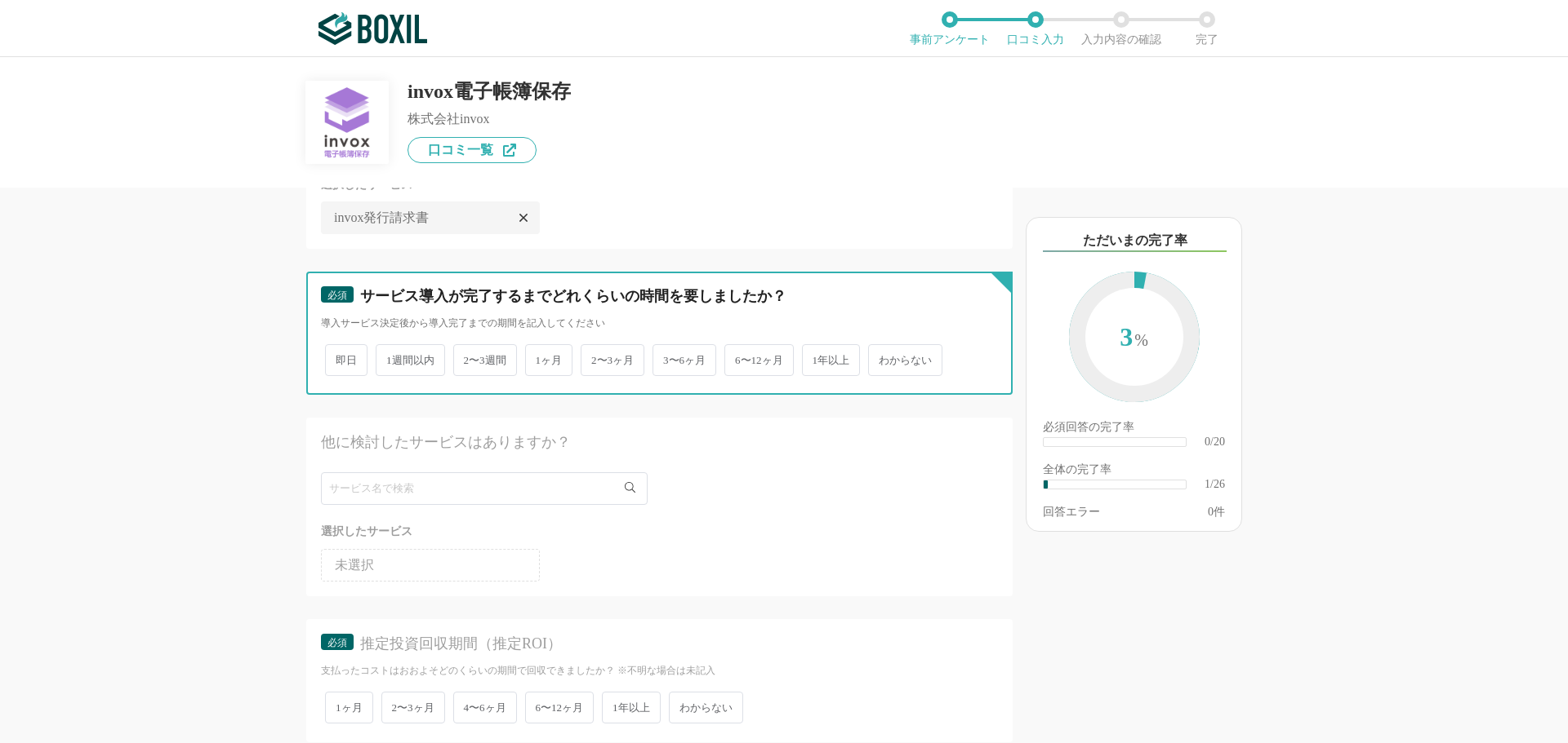
click at [540, 354] on input "1ヶ月" at bounding box center [535, 352] width 11 height 11
radio input "true"
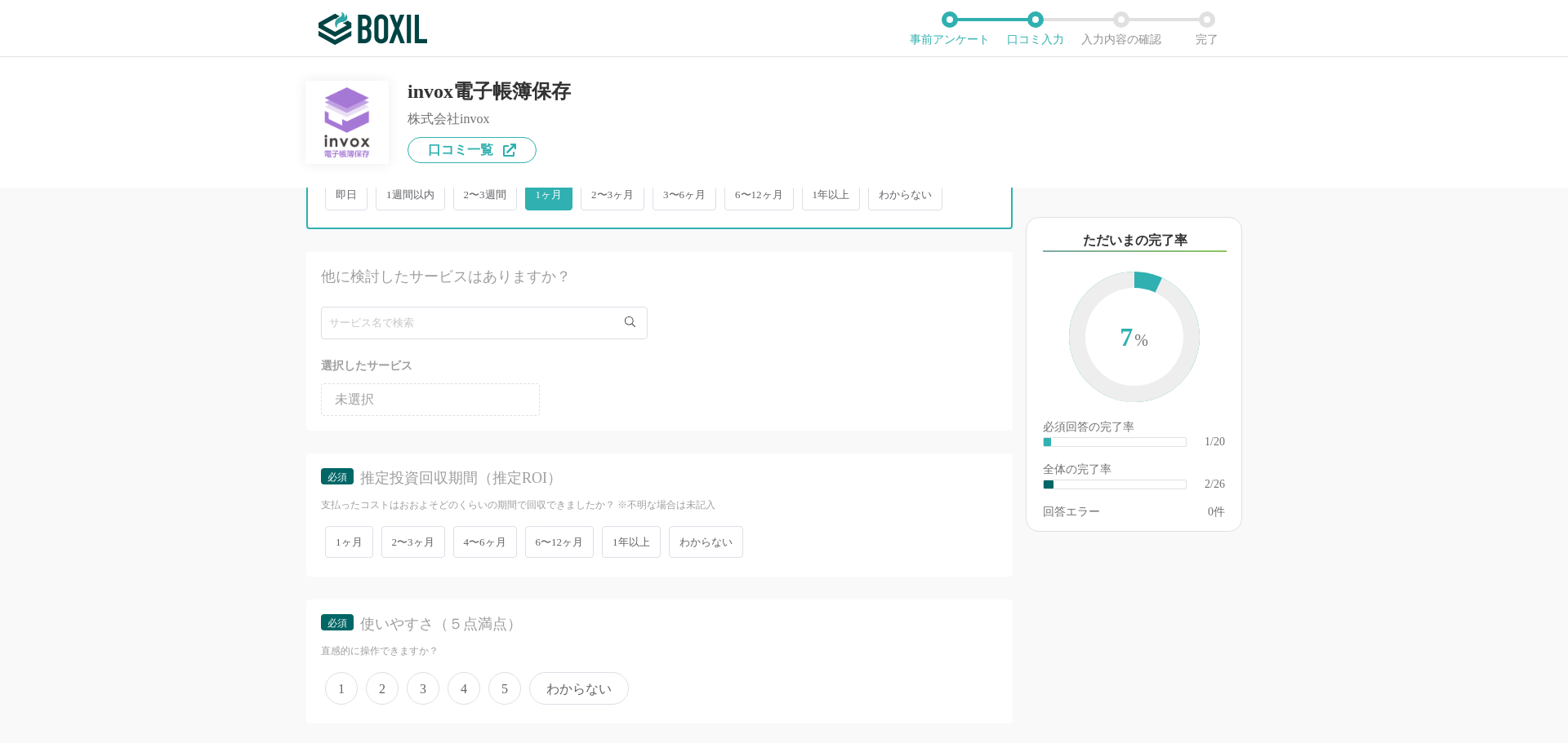
scroll to position [408, 0]
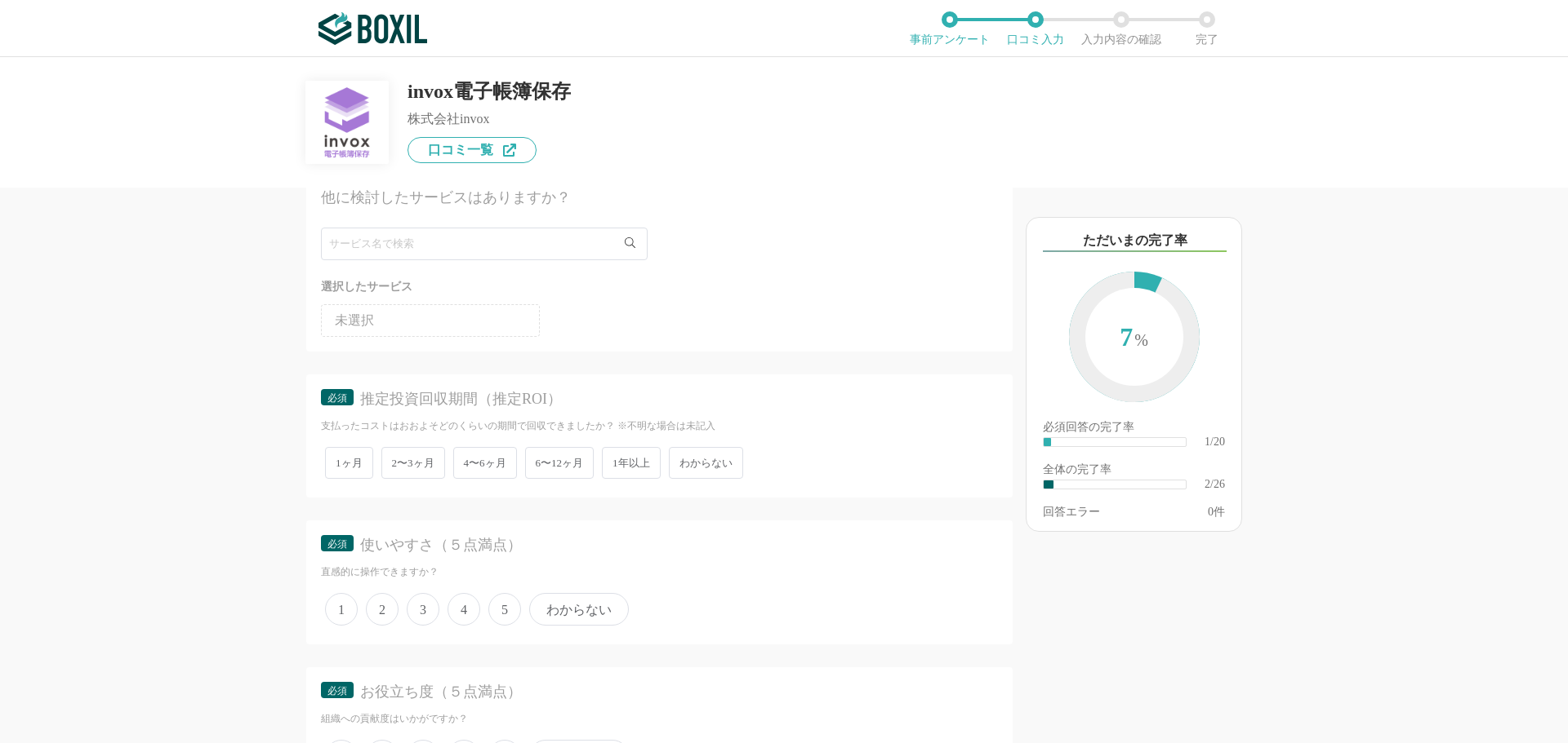
click at [732, 461] on span "わからない" at bounding box center [705, 463] width 74 height 32
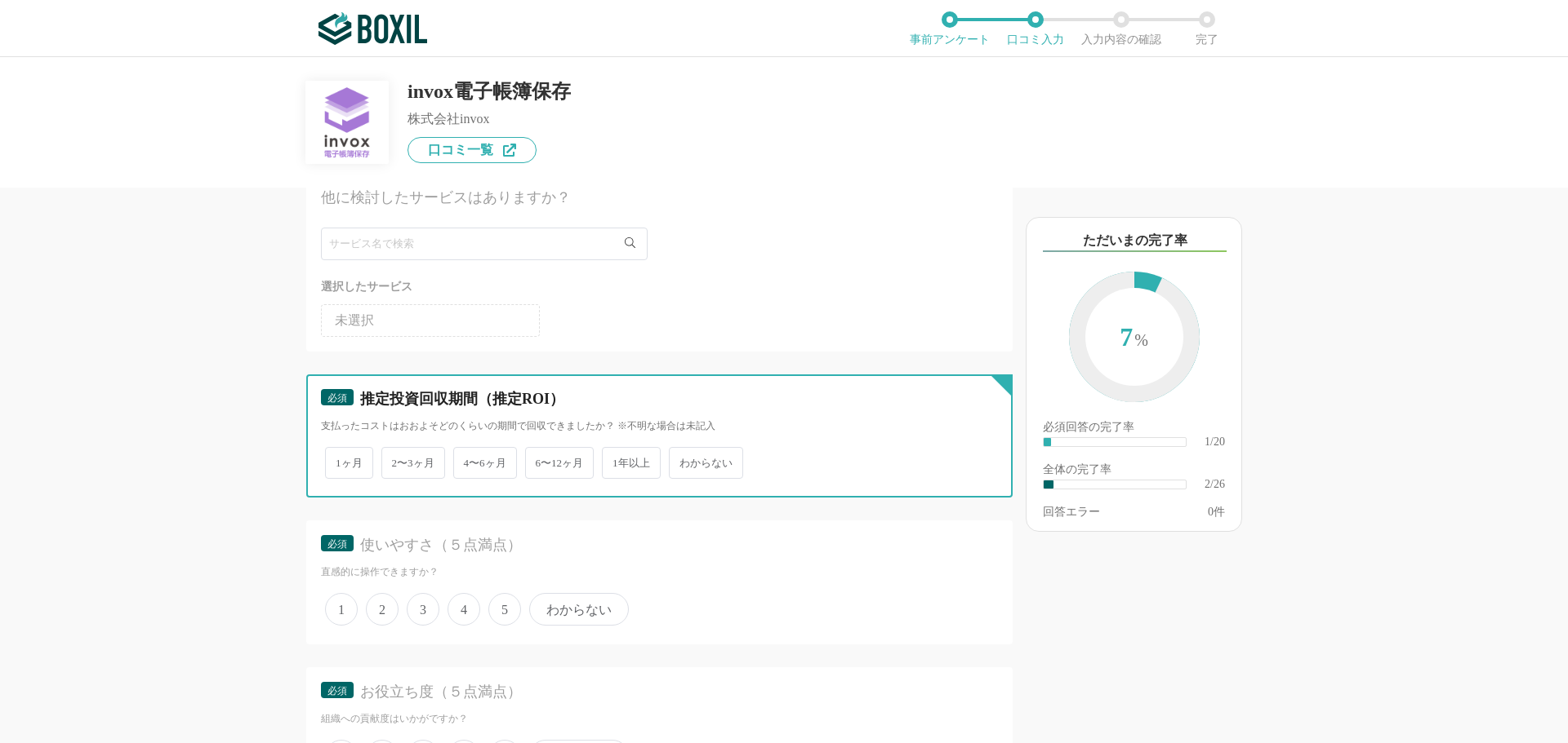
click at [683, 460] on input "わからない" at bounding box center [679, 455] width 11 height 11
radio input "true"
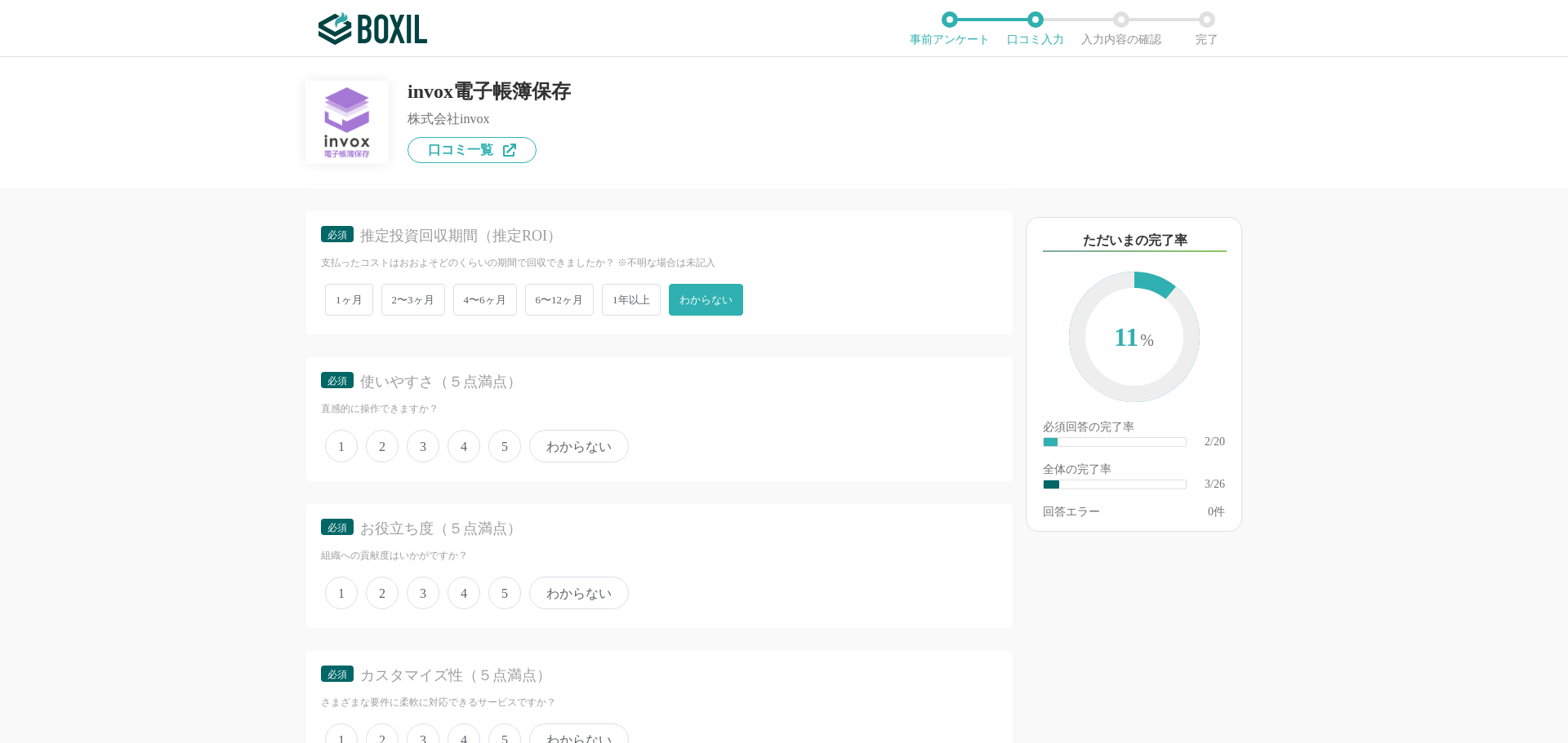
click at [472, 455] on span "4" at bounding box center [464, 447] width 33 height 33
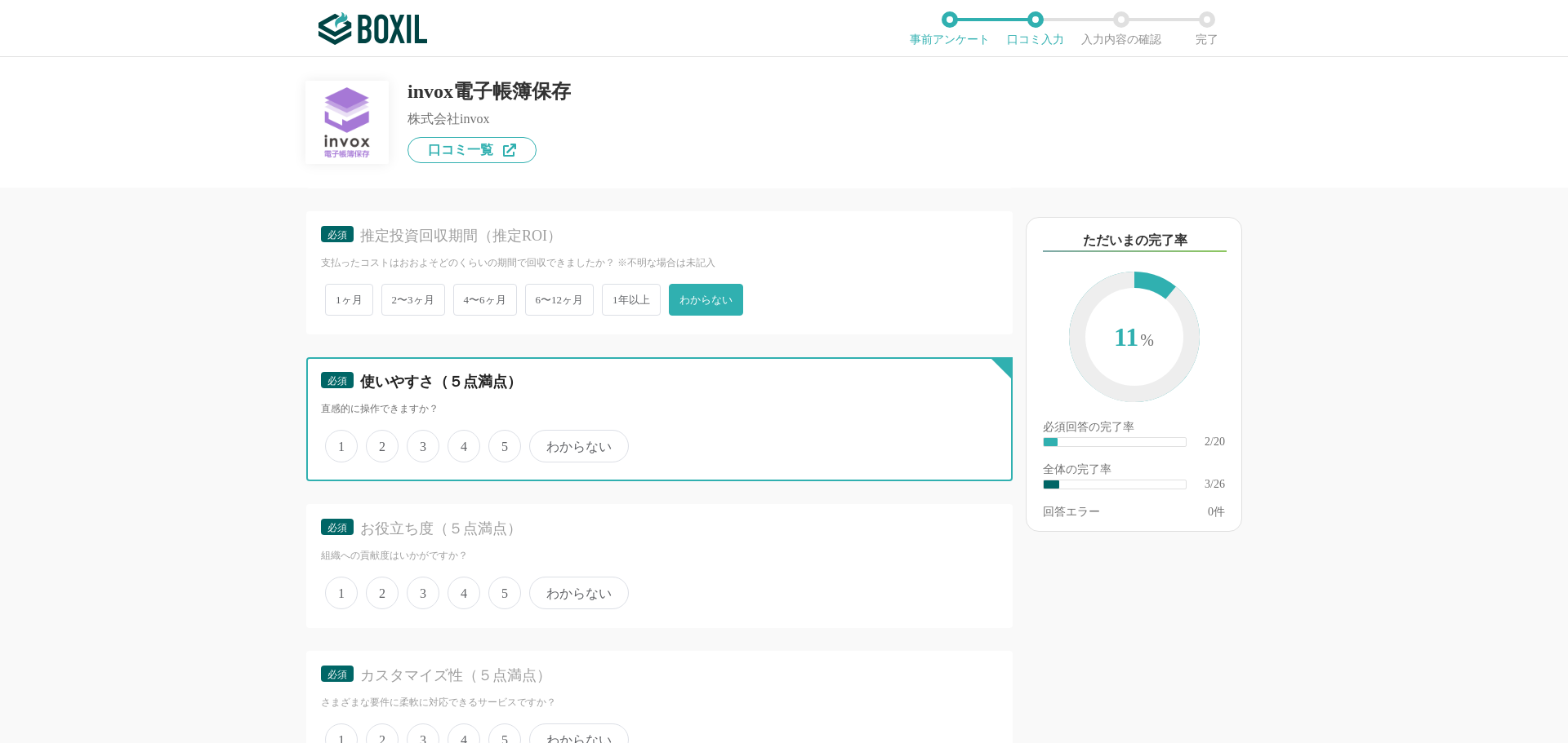
click at [462, 443] on input "4" at bounding box center [457, 438] width 11 height 11
radio input "true"
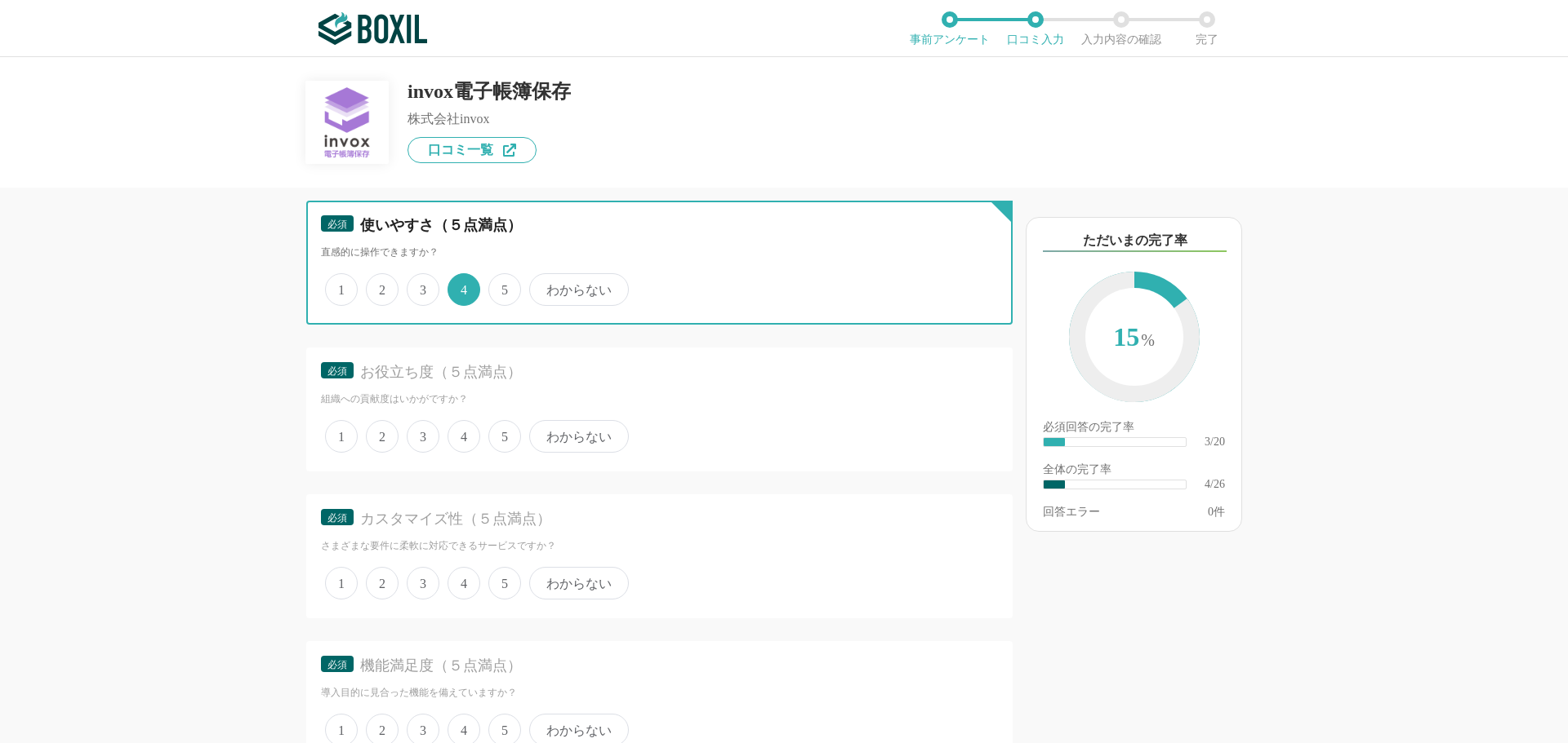
scroll to position [735, 0]
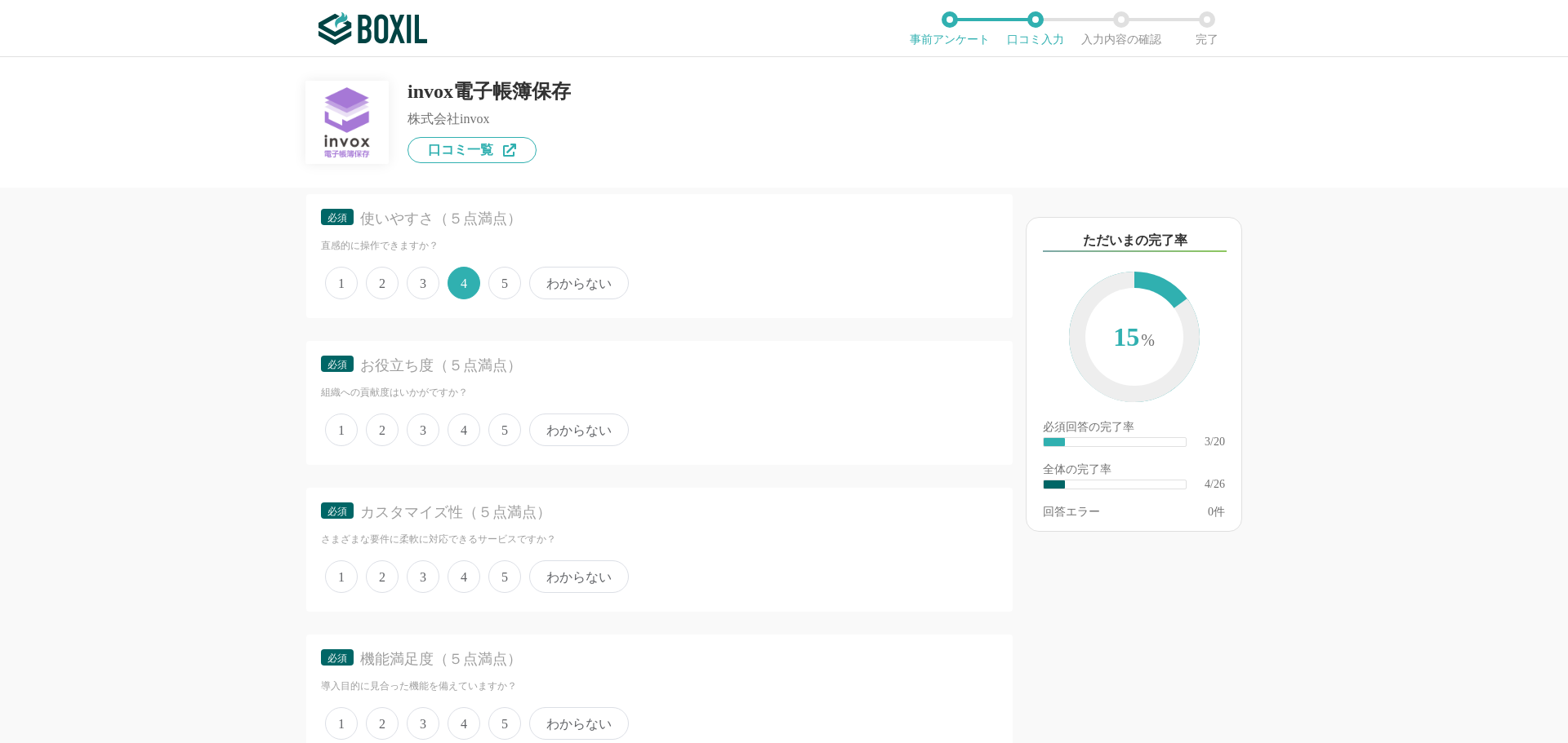
click at [432, 441] on span "3" at bounding box center [423, 430] width 33 height 33
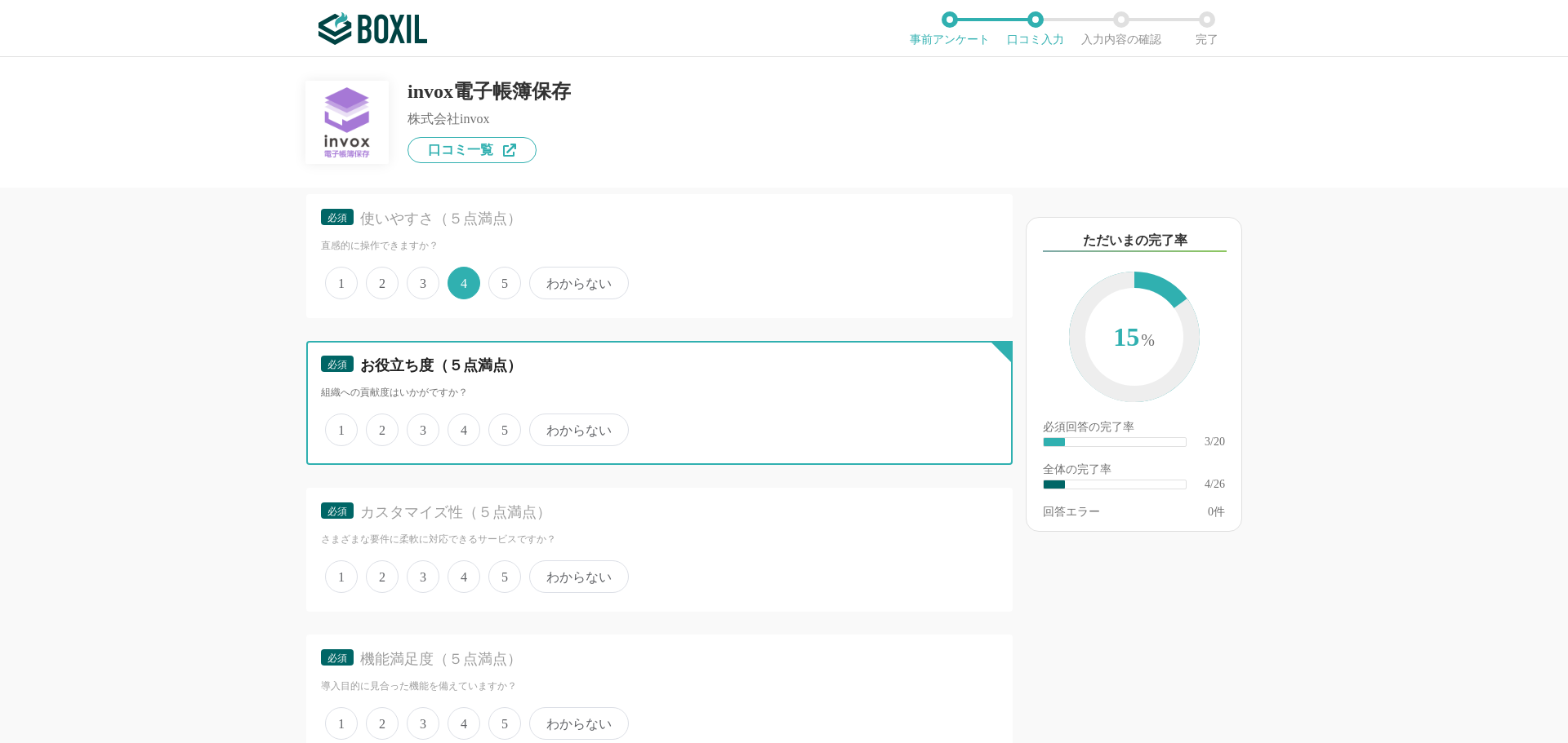
click at [421, 427] on input "3" at bounding box center [416, 422] width 11 height 11
radio input "true"
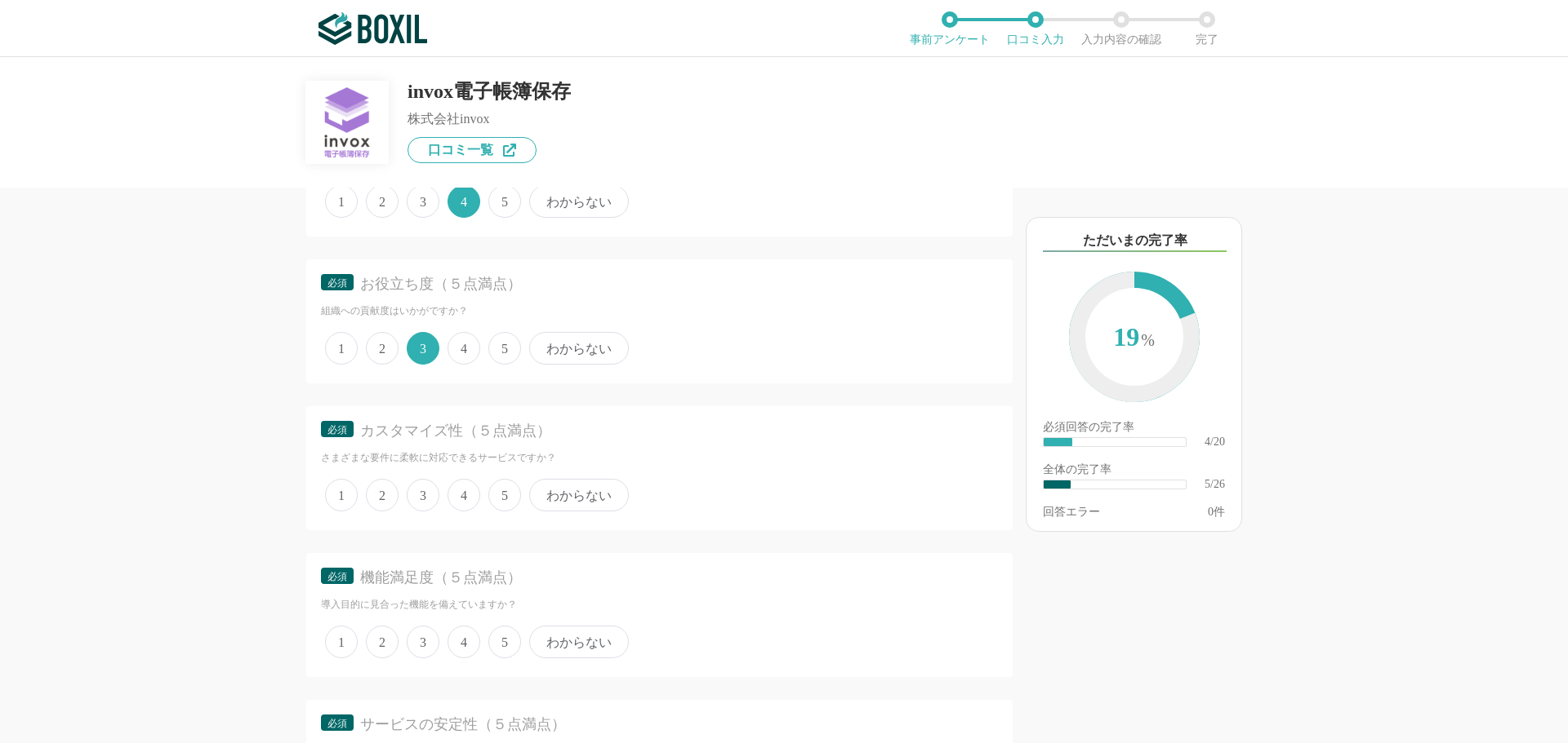
click at [478, 501] on span "4" at bounding box center [464, 495] width 33 height 33
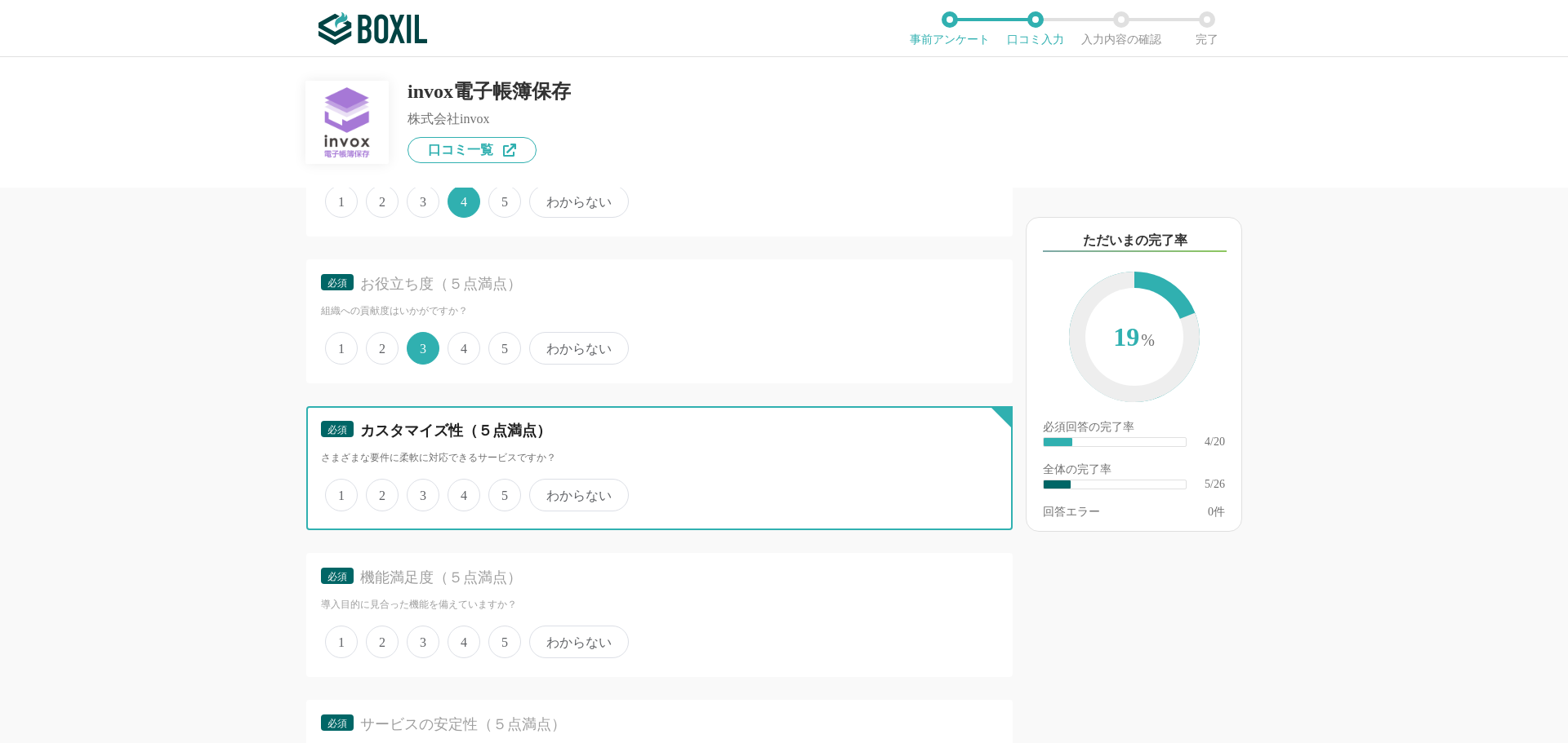
click at [462, 492] on input "4" at bounding box center [457, 487] width 11 height 11
radio input "true"
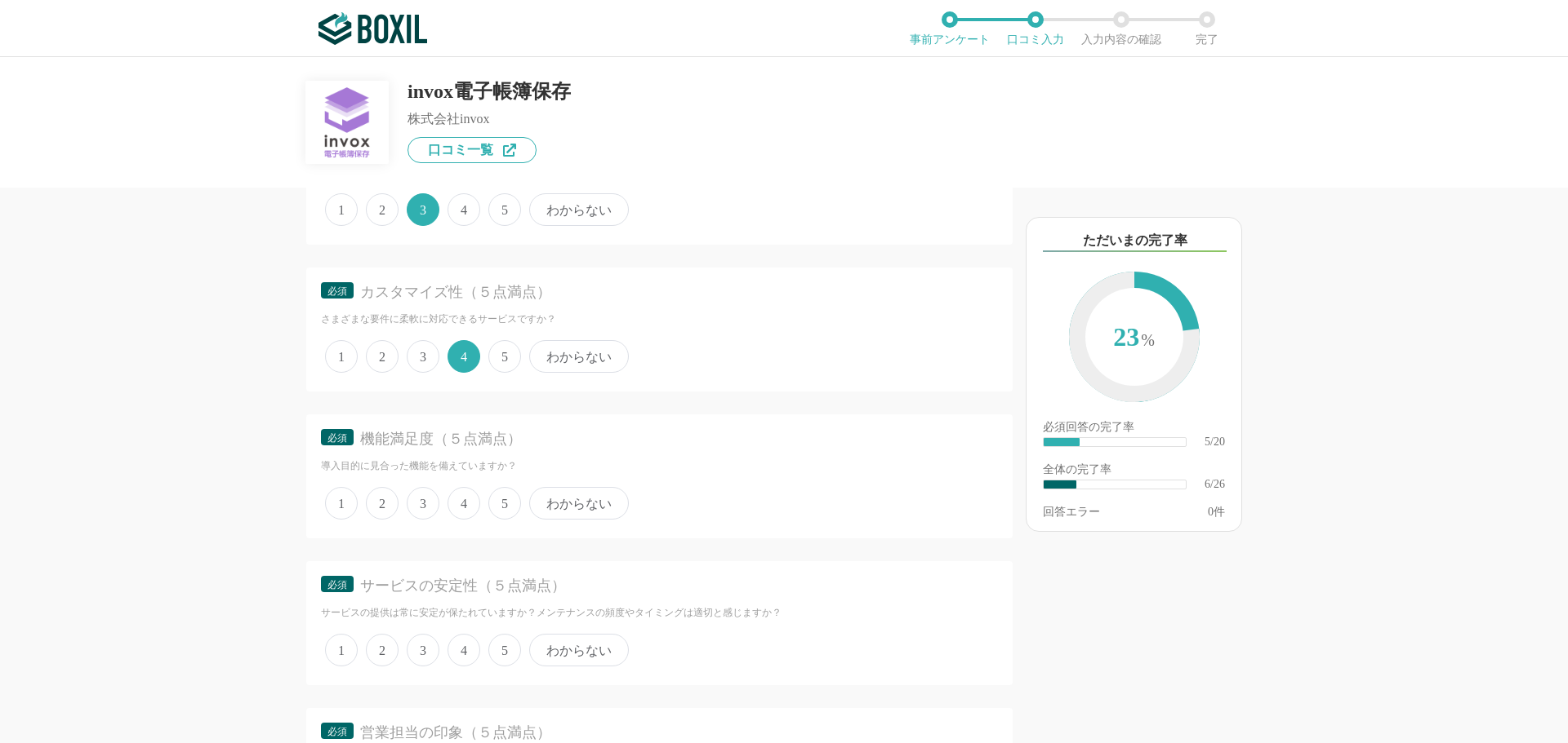
scroll to position [979, 0]
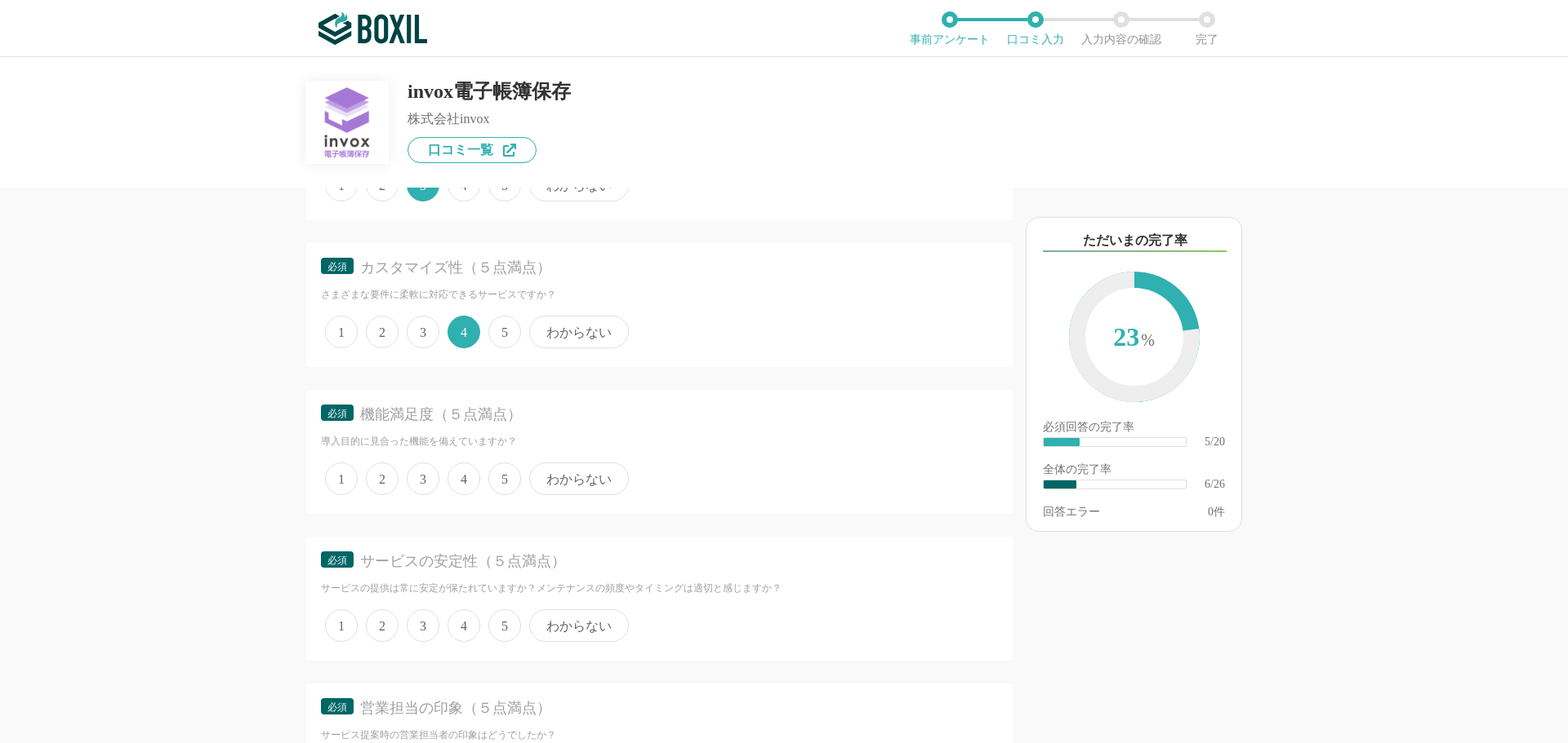
click at [466, 485] on span "4" at bounding box center [464, 480] width 33 height 33
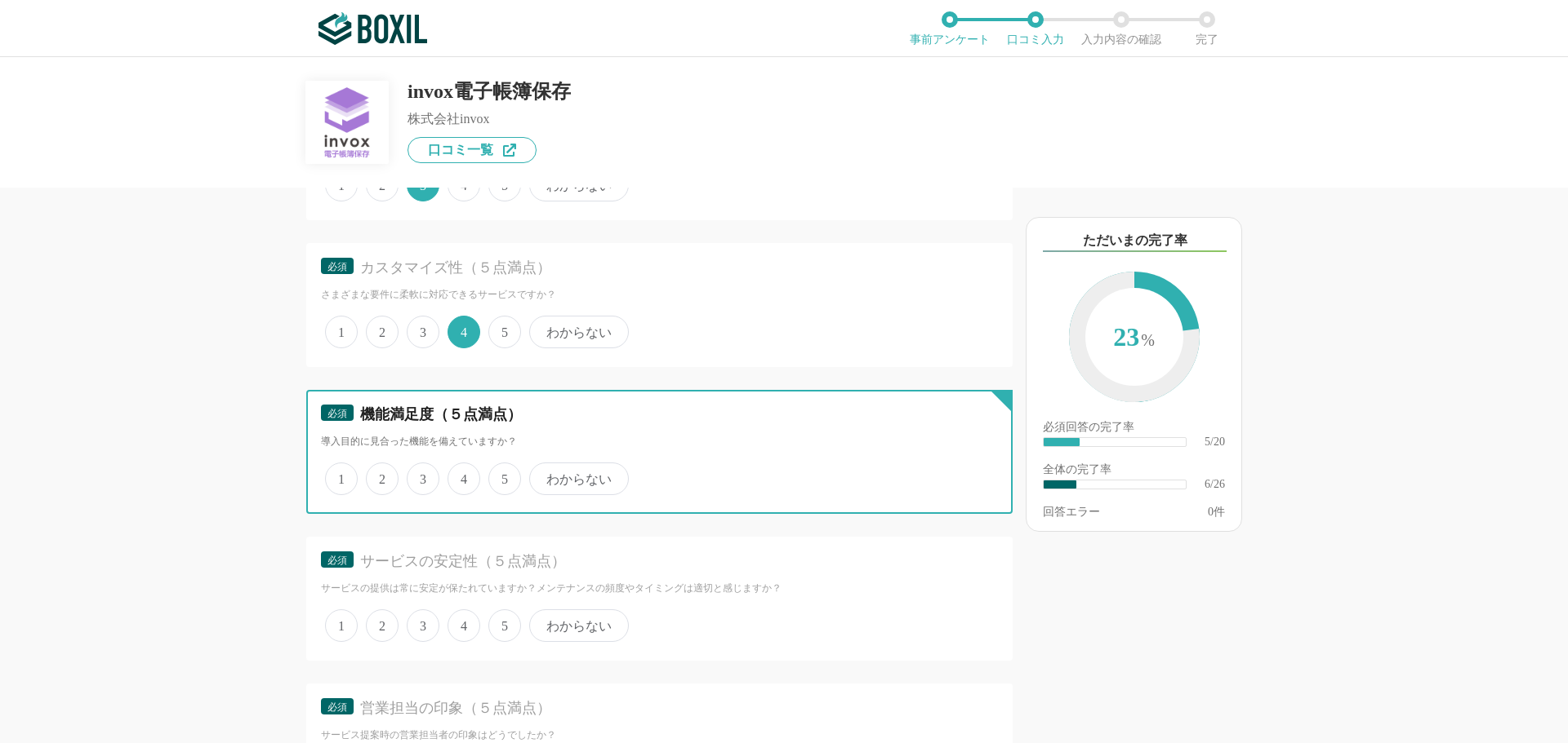
click at [462, 476] on input "4" at bounding box center [457, 470] width 11 height 11
radio input "true"
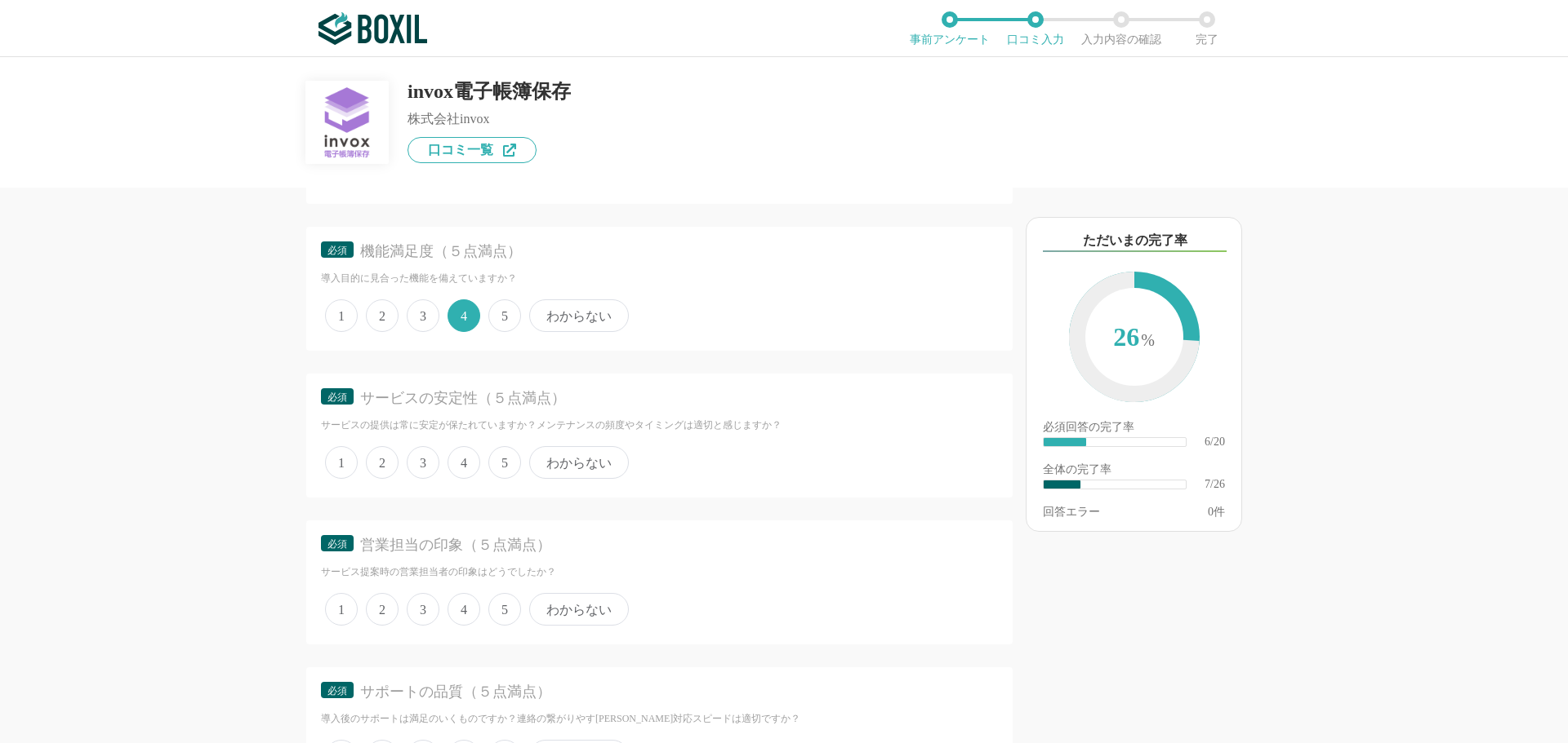
click at [512, 471] on span "5" at bounding box center [504, 463] width 33 height 33
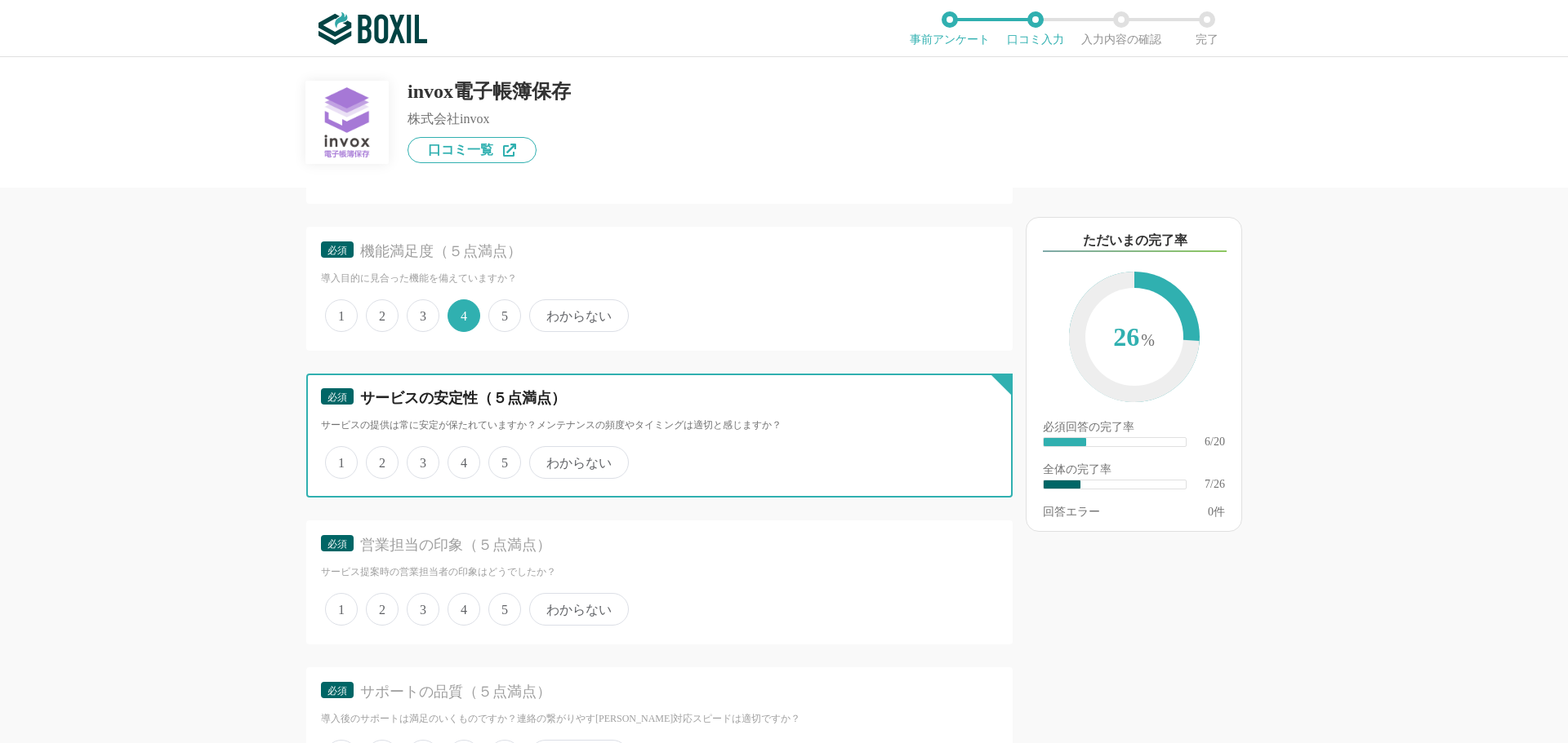
click at [503, 459] on input "5" at bounding box center [498, 454] width 11 height 11
radio input "true"
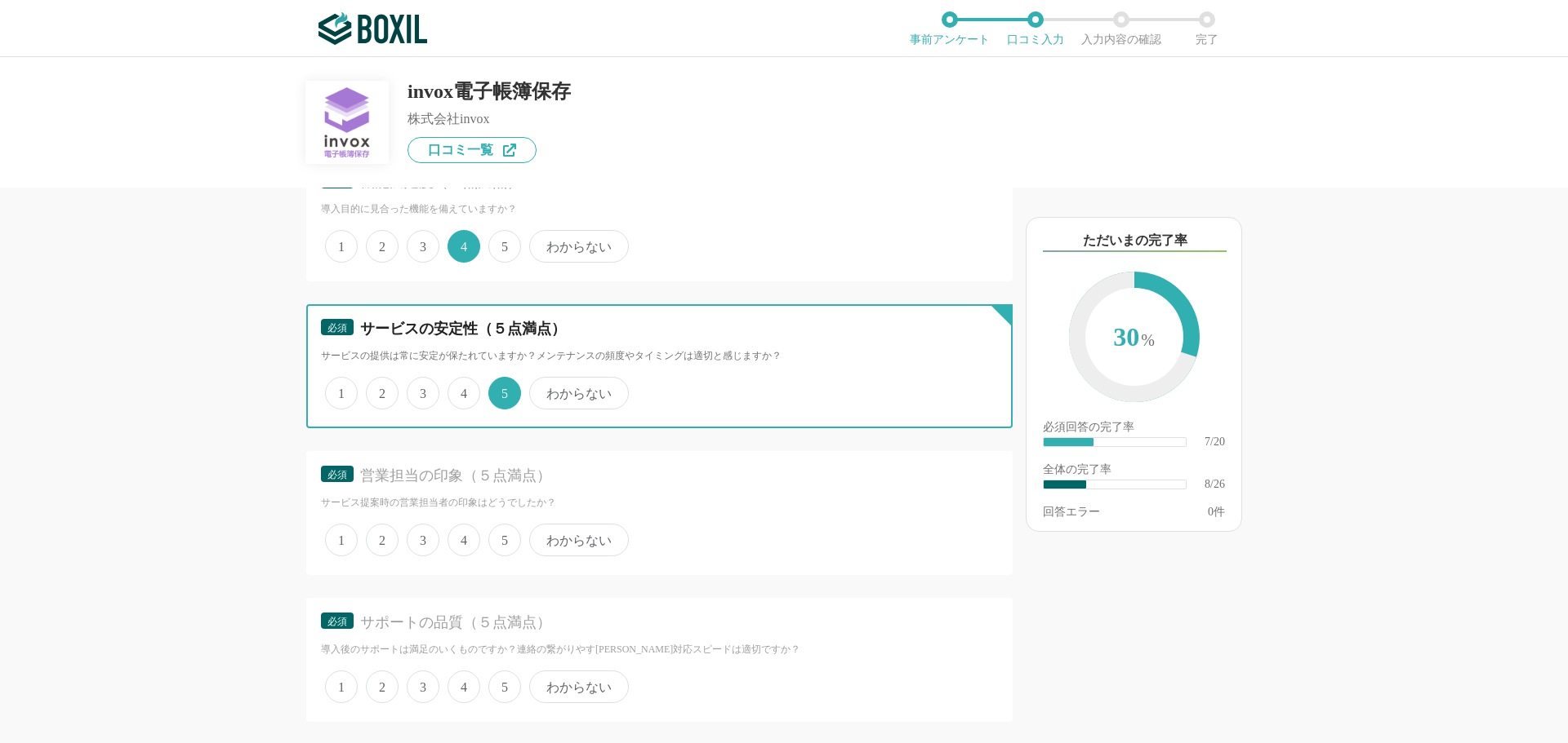
scroll to position [1305, 0]
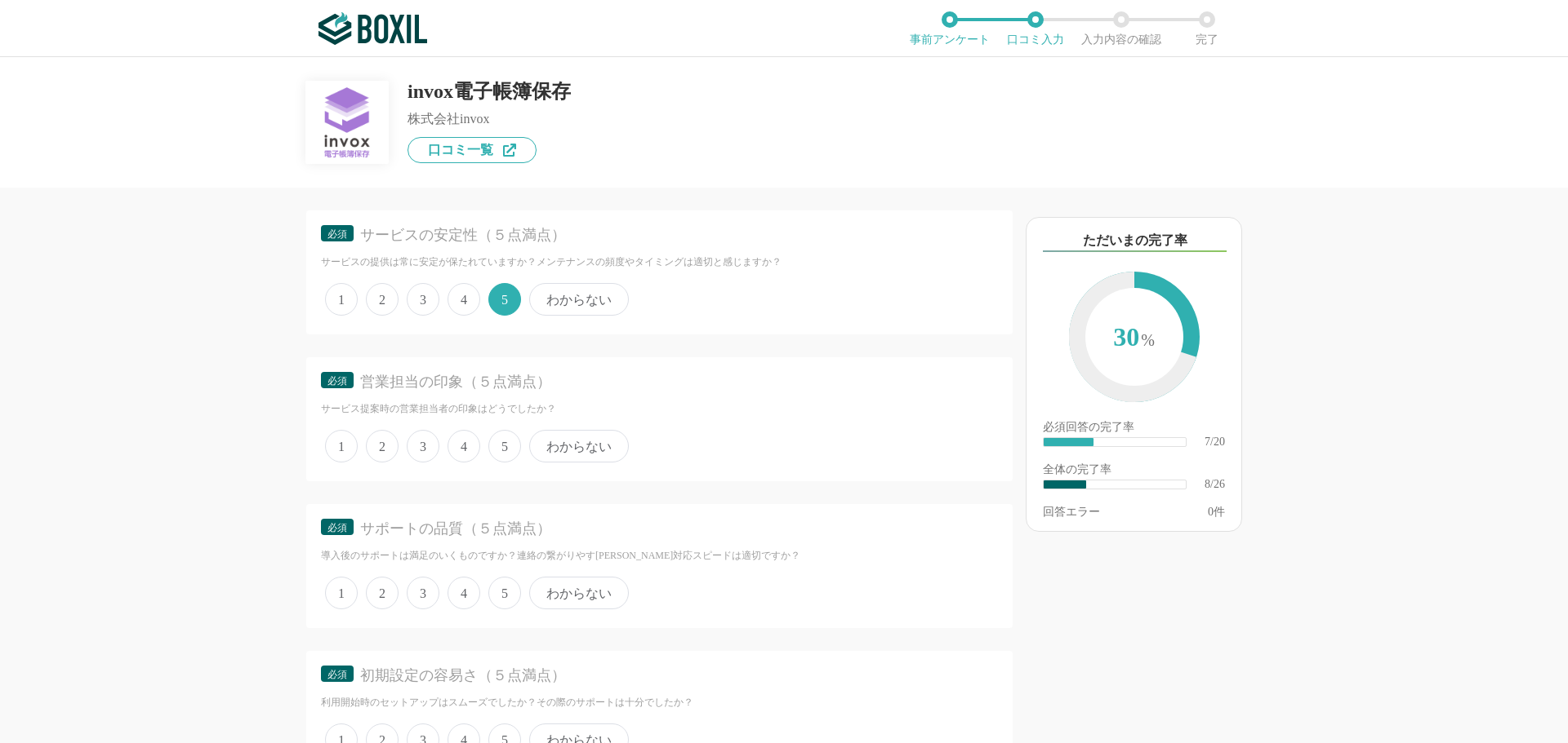
click at [469, 454] on span "4" at bounding box center [464, 447] width 33 height 33
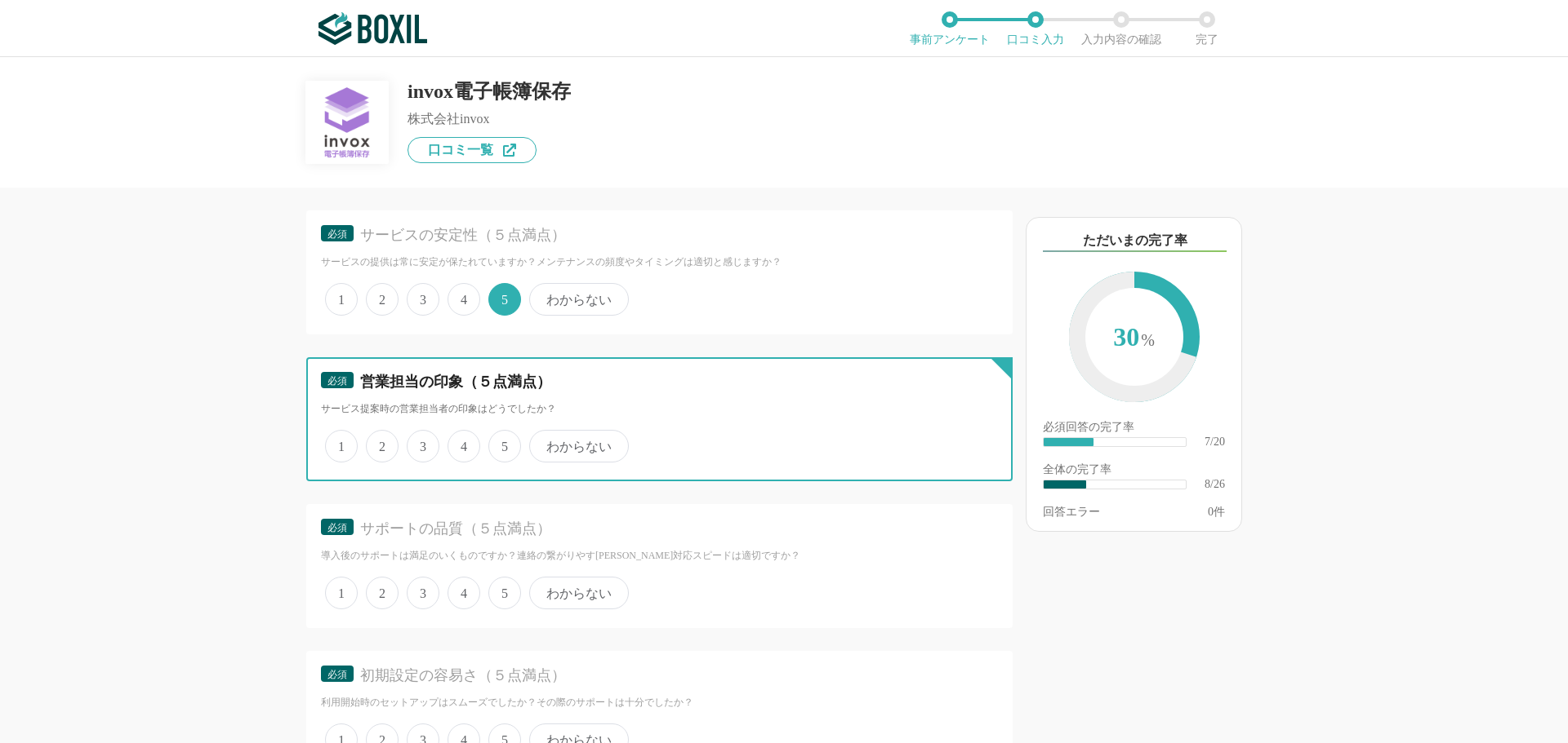
click at [462, 443] on input "4" at bounding box center [457, 438] width 11 height 11
radio input "true"
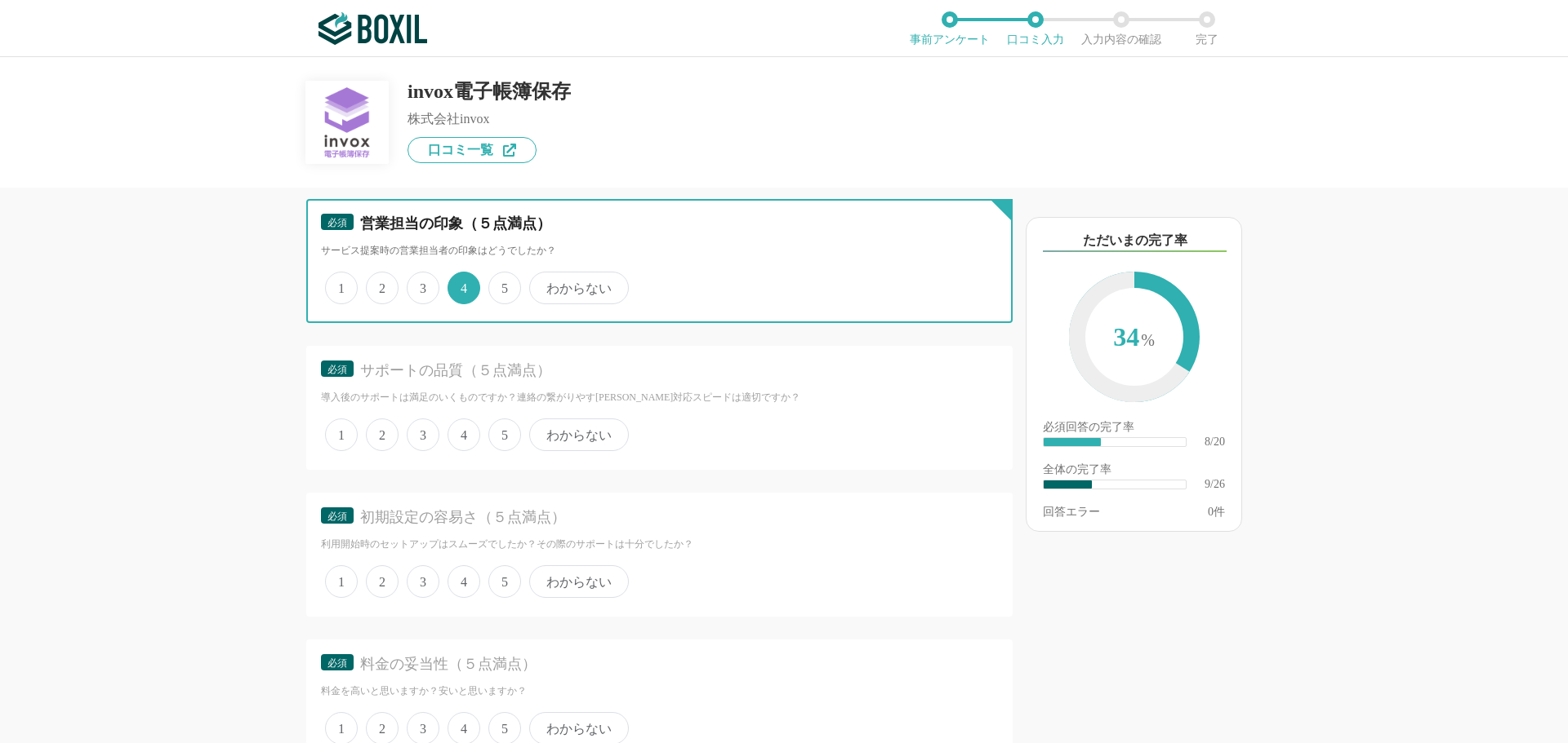
scroll to position [1469, 0]
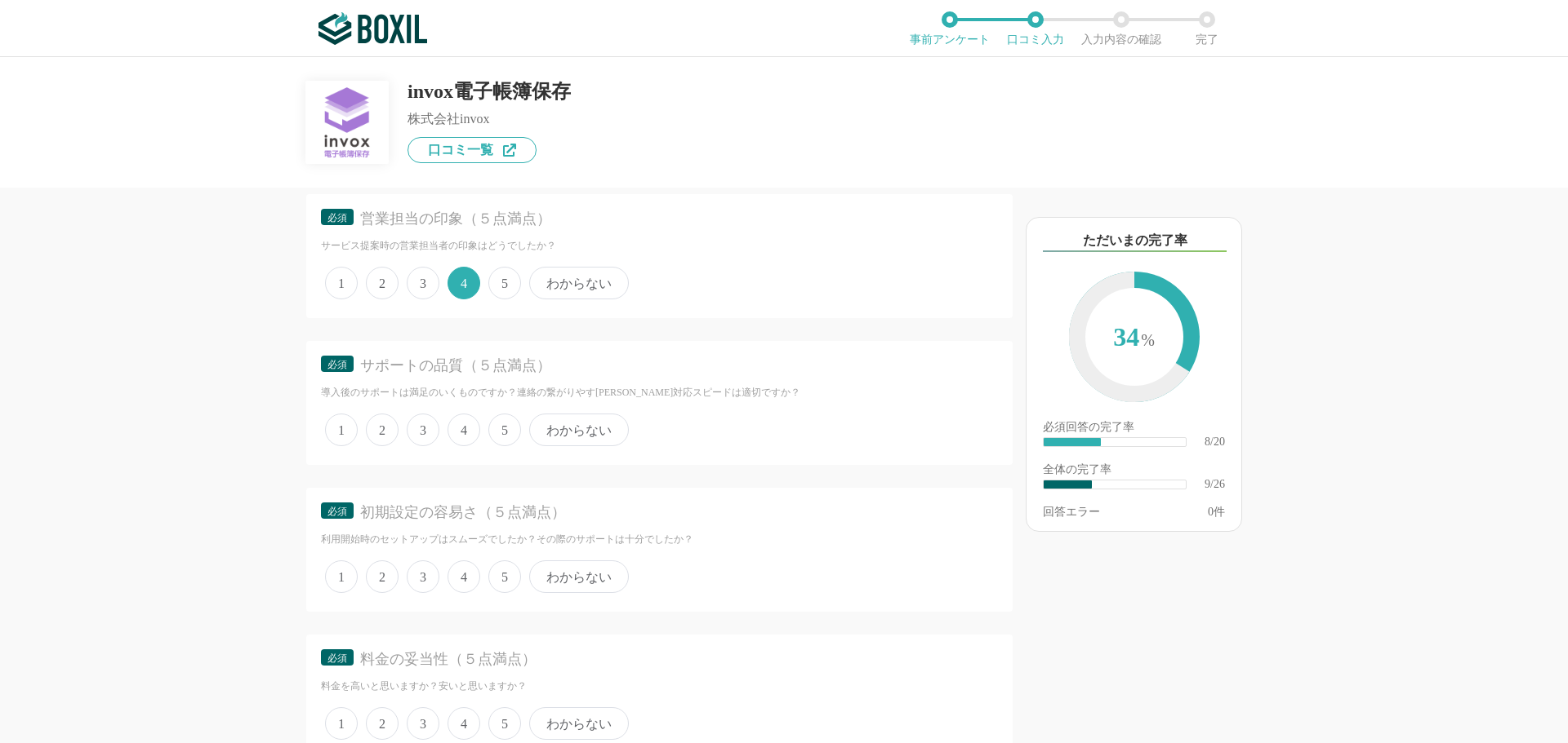
click at [468, 432] on span "4" at bounding box center [464, 430] width 33 height 33
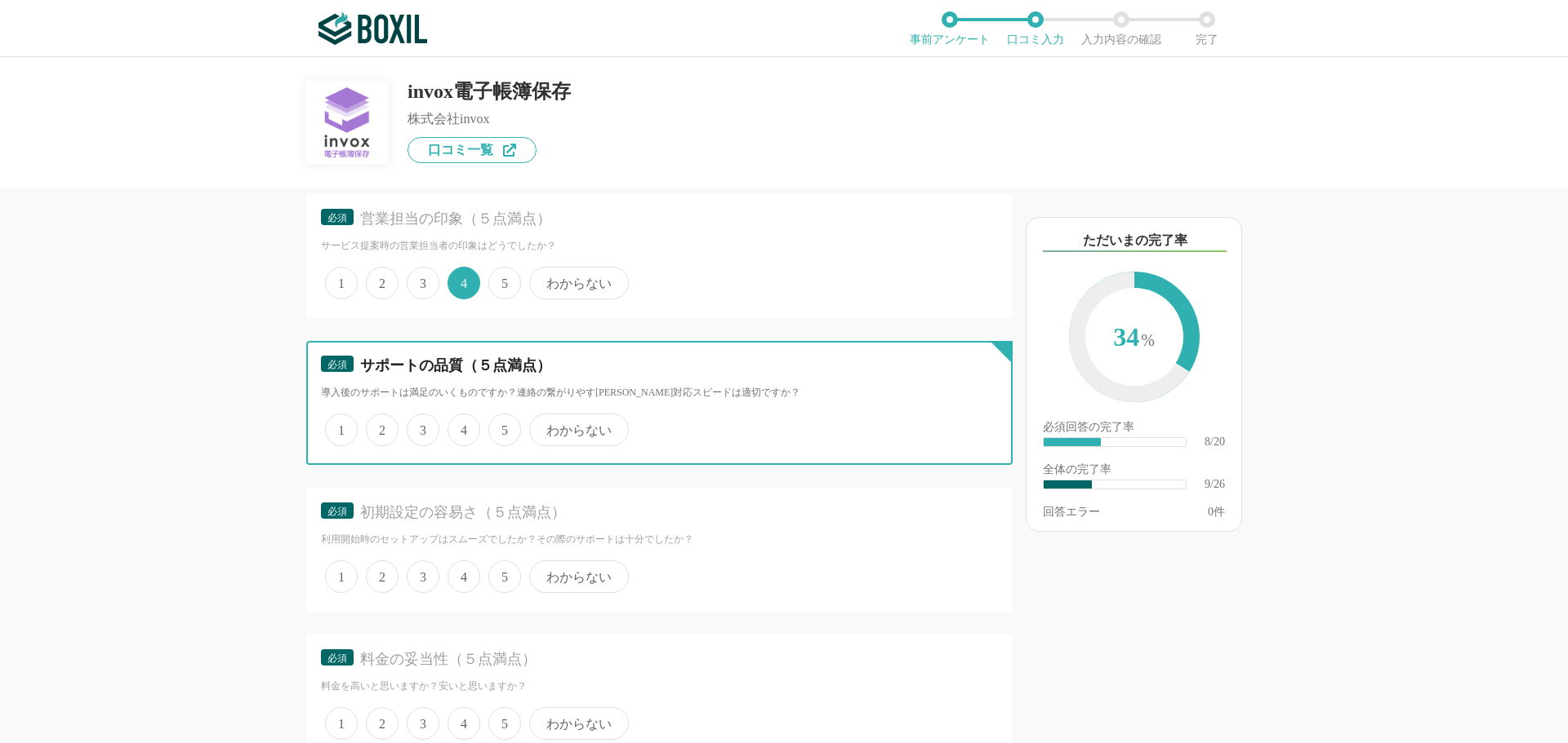
click at [462, 427] on input "4" at bounding box center [457, 422] width 11 height 11
radio input "true"
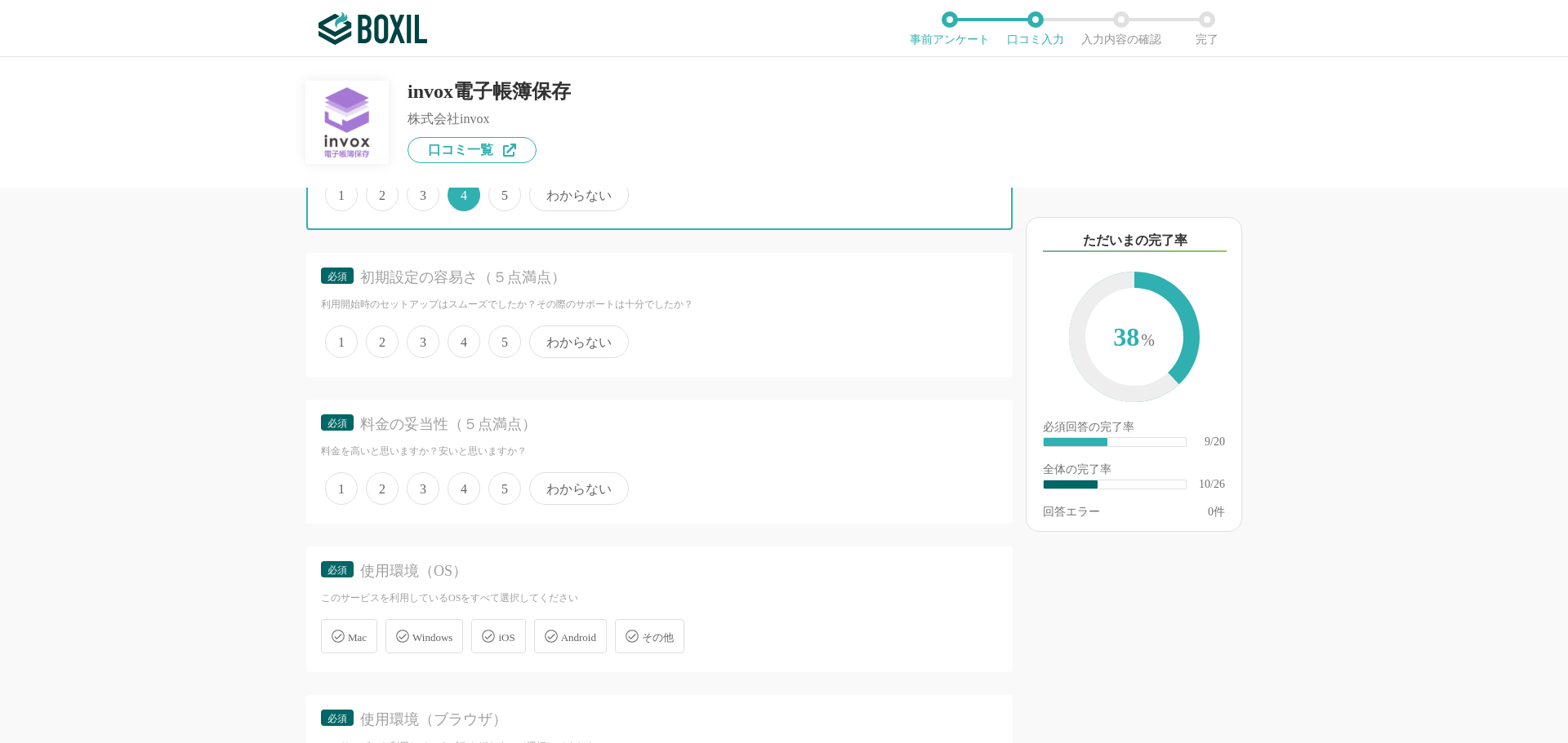
scroll to position [1714, 0]
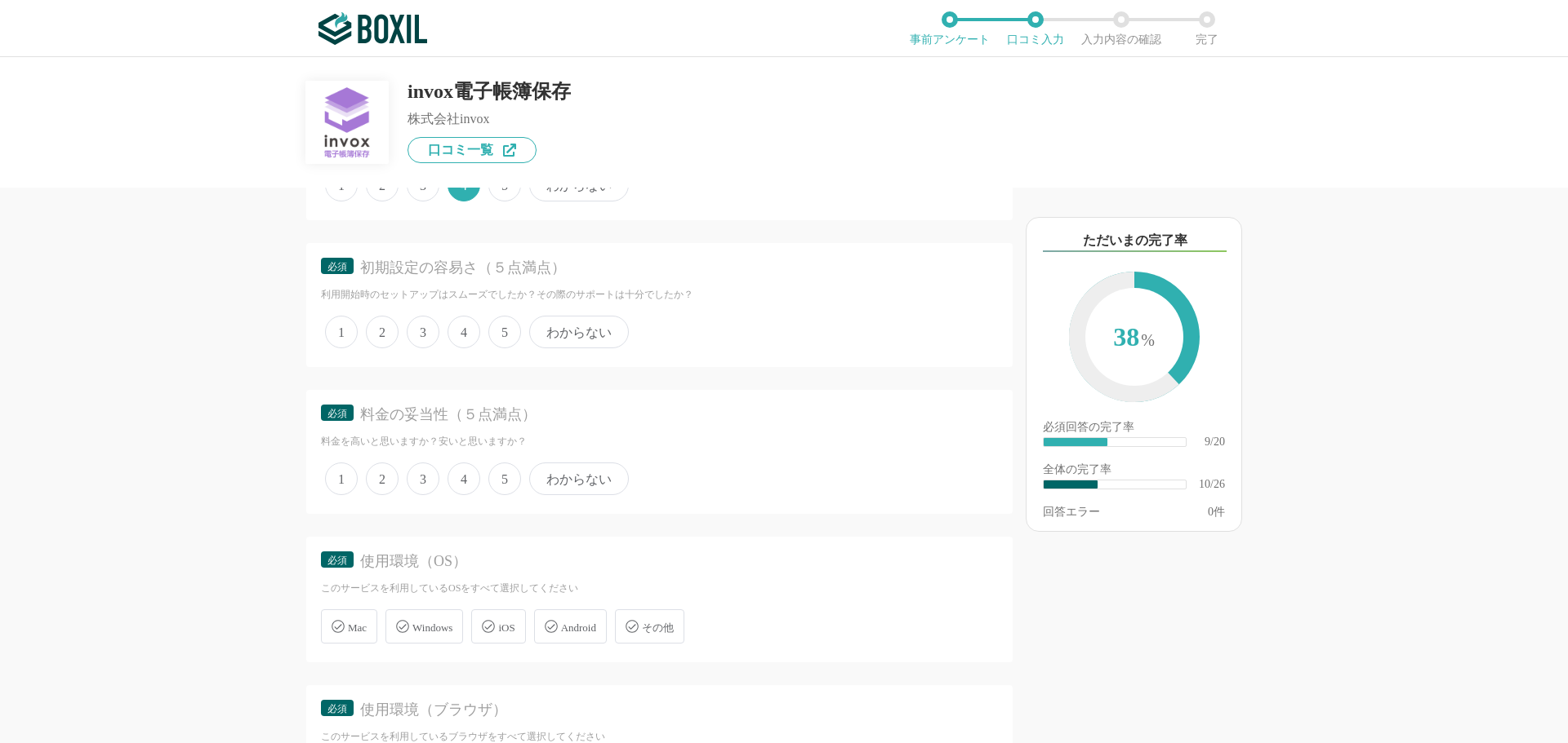
click at [463, 333] on span "4" at bounding box center [464, 332] width 33 height 33
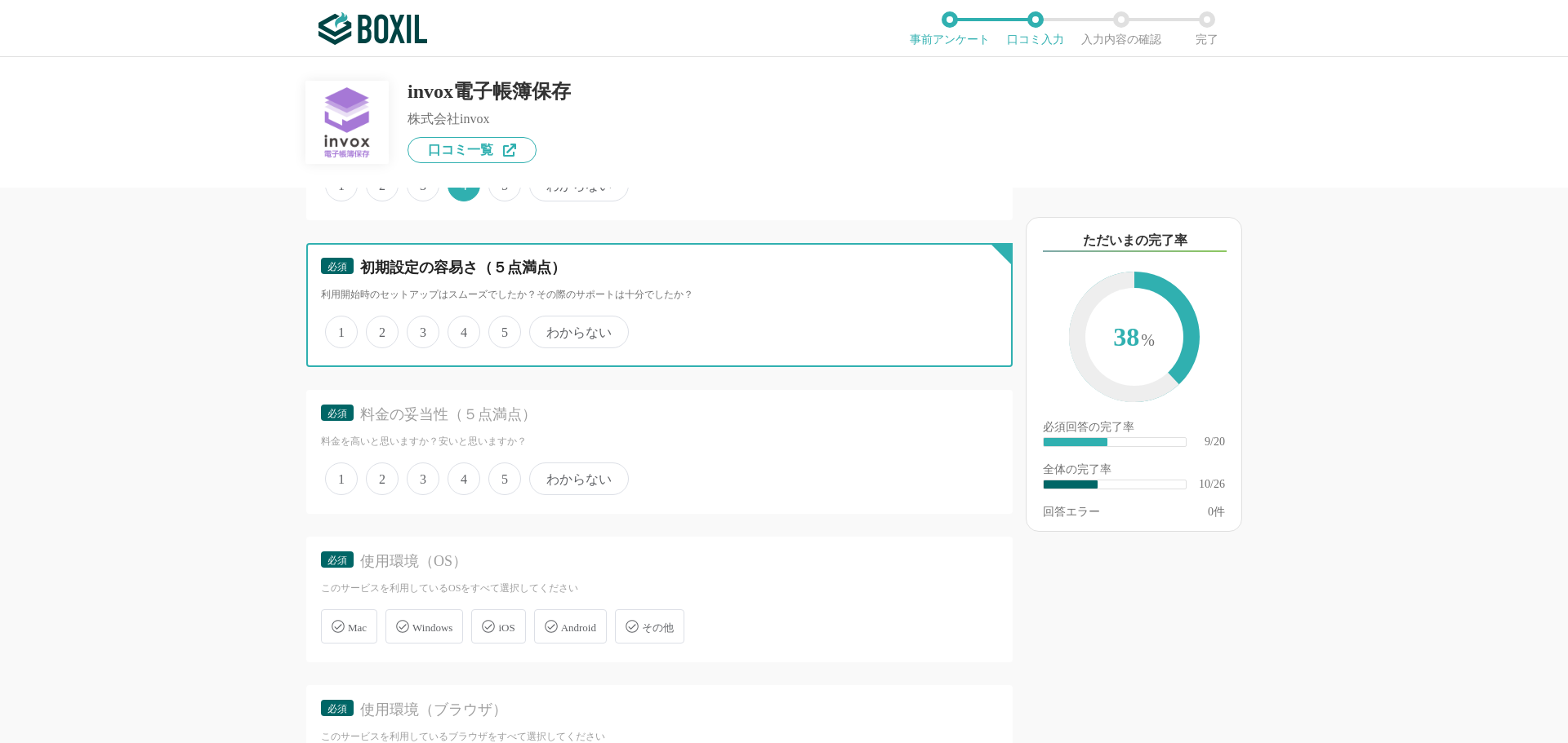
click at [462, 329] on input "4" at bounding box center [457, 324] width 11 height 11
radio input "true"
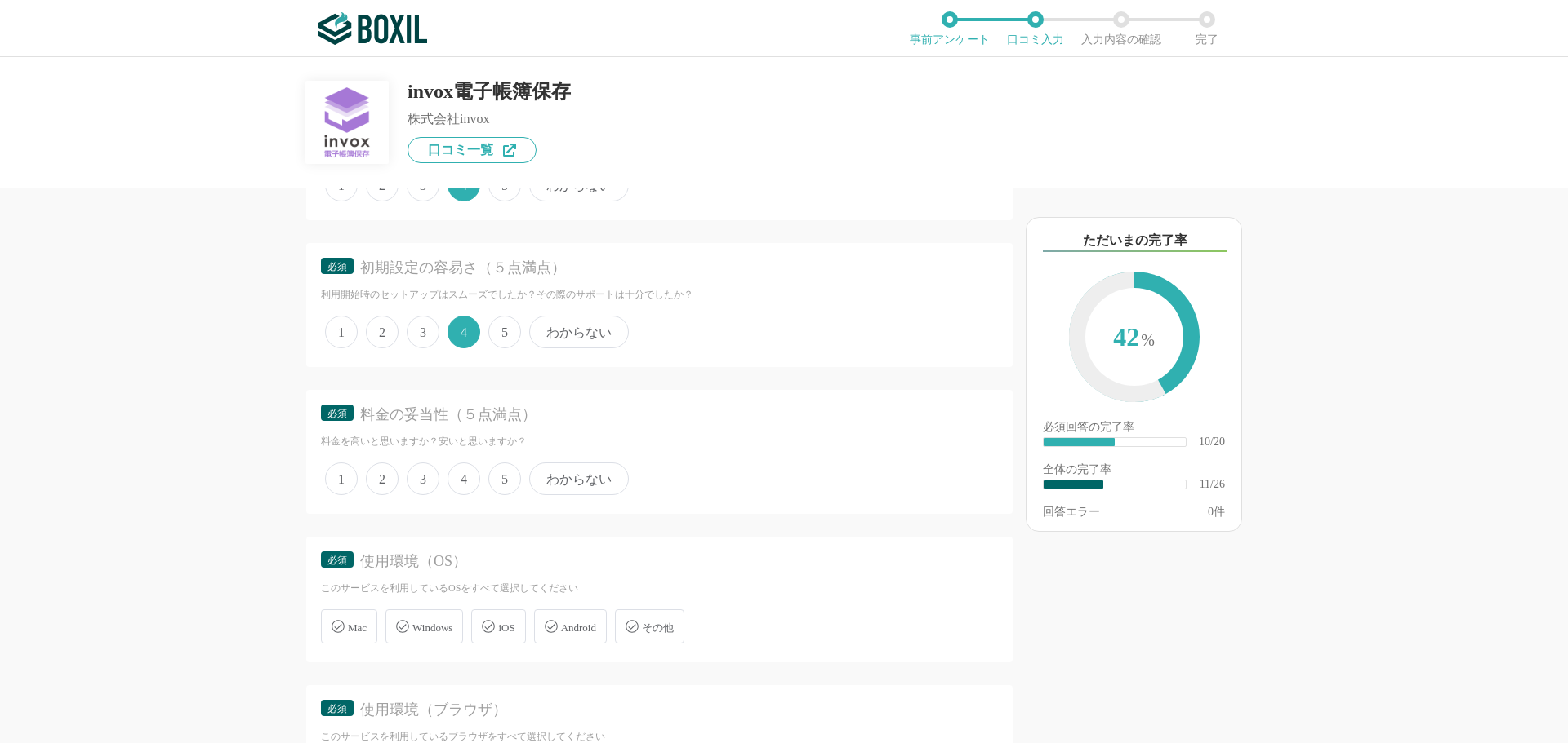
click at [514, 334] on span "5" at bounding box center [504, 332] width 33 height 33
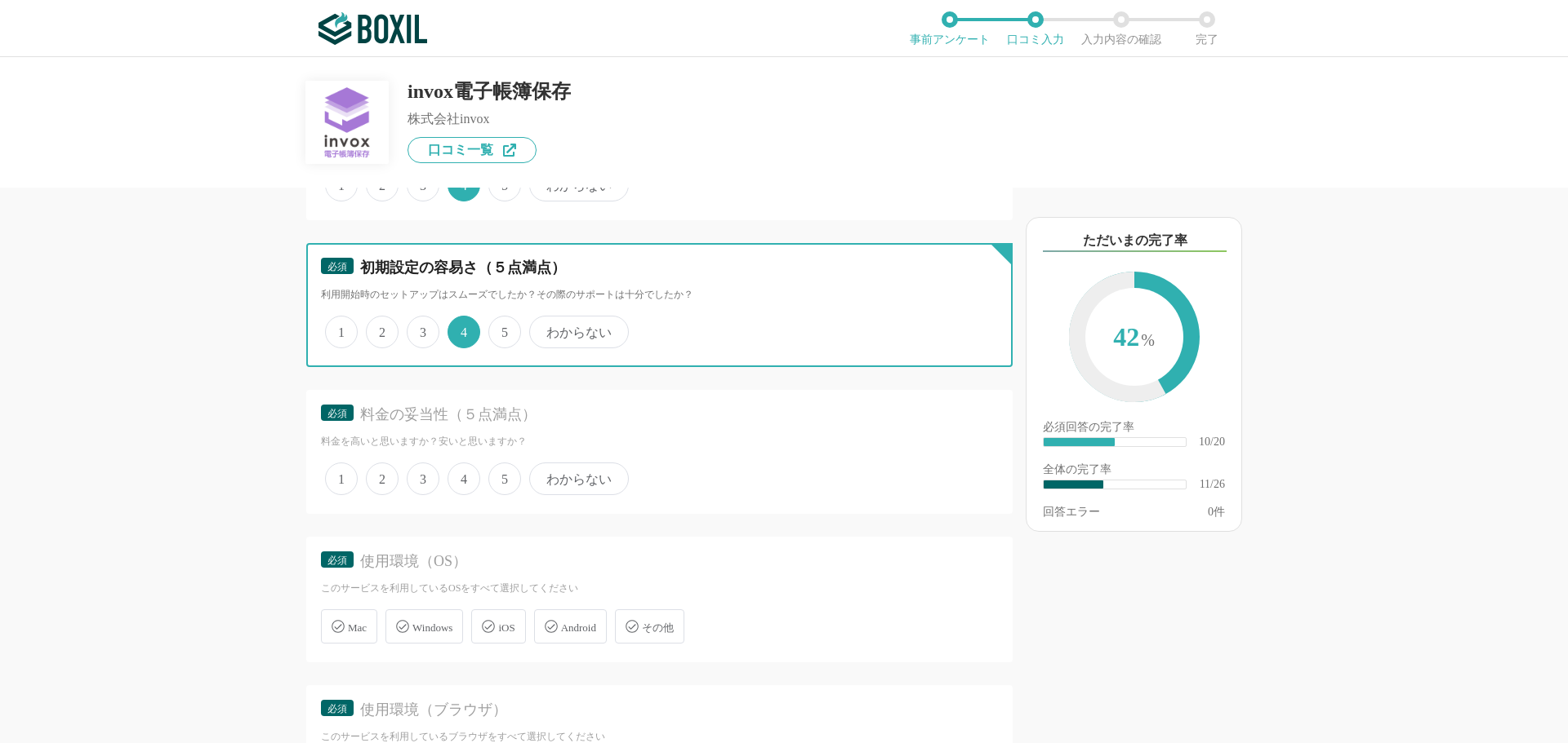
click at [503, 329] on input "5" at bounding box center [498, 324] width 11 height 11
radio input "true"
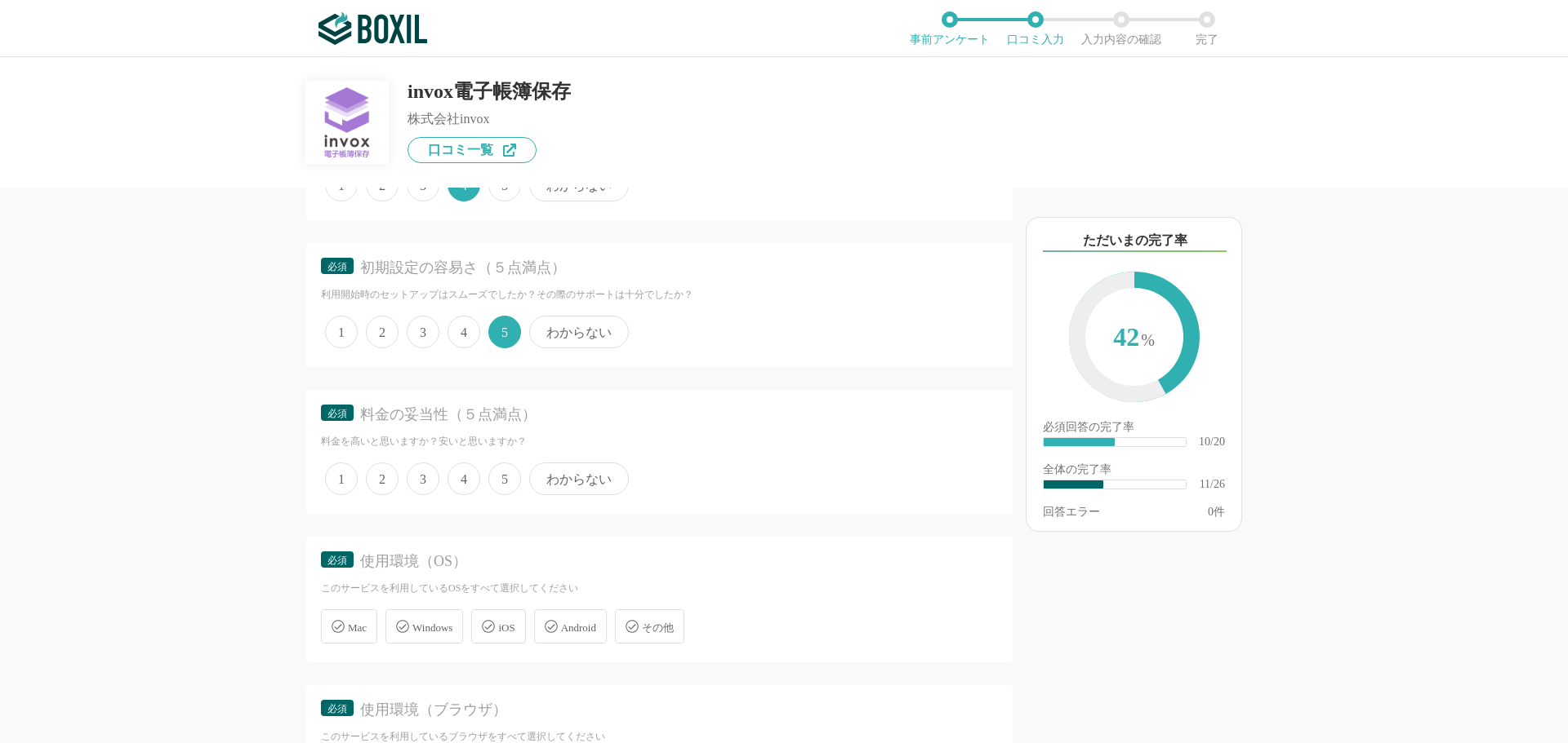
click at [504, 479] on span "5" at bounding box center [504, 480] width 33 height 33
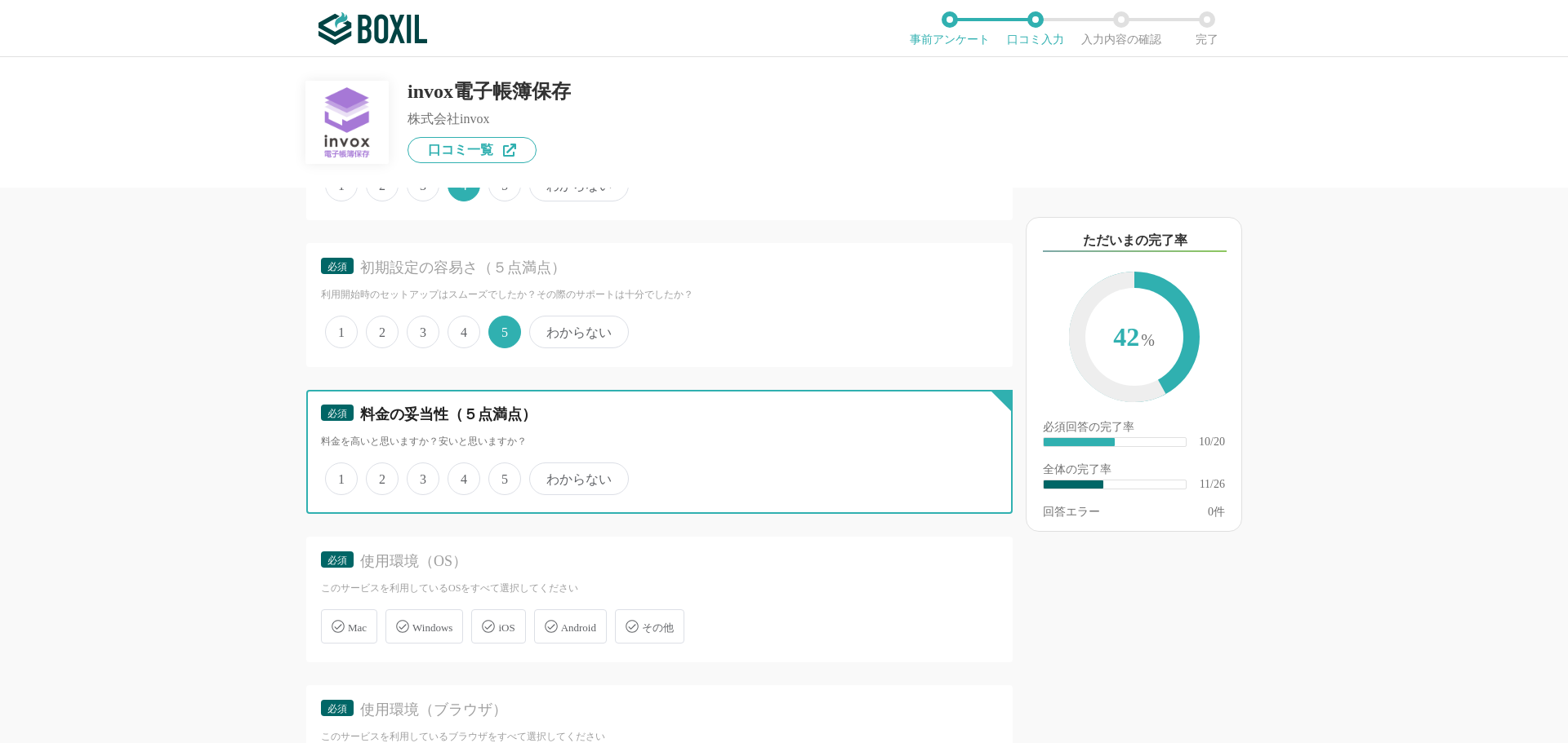
click at [503, 476] on input "5" at bounding box center [498, 470] width 11 height 11
radio input "true"
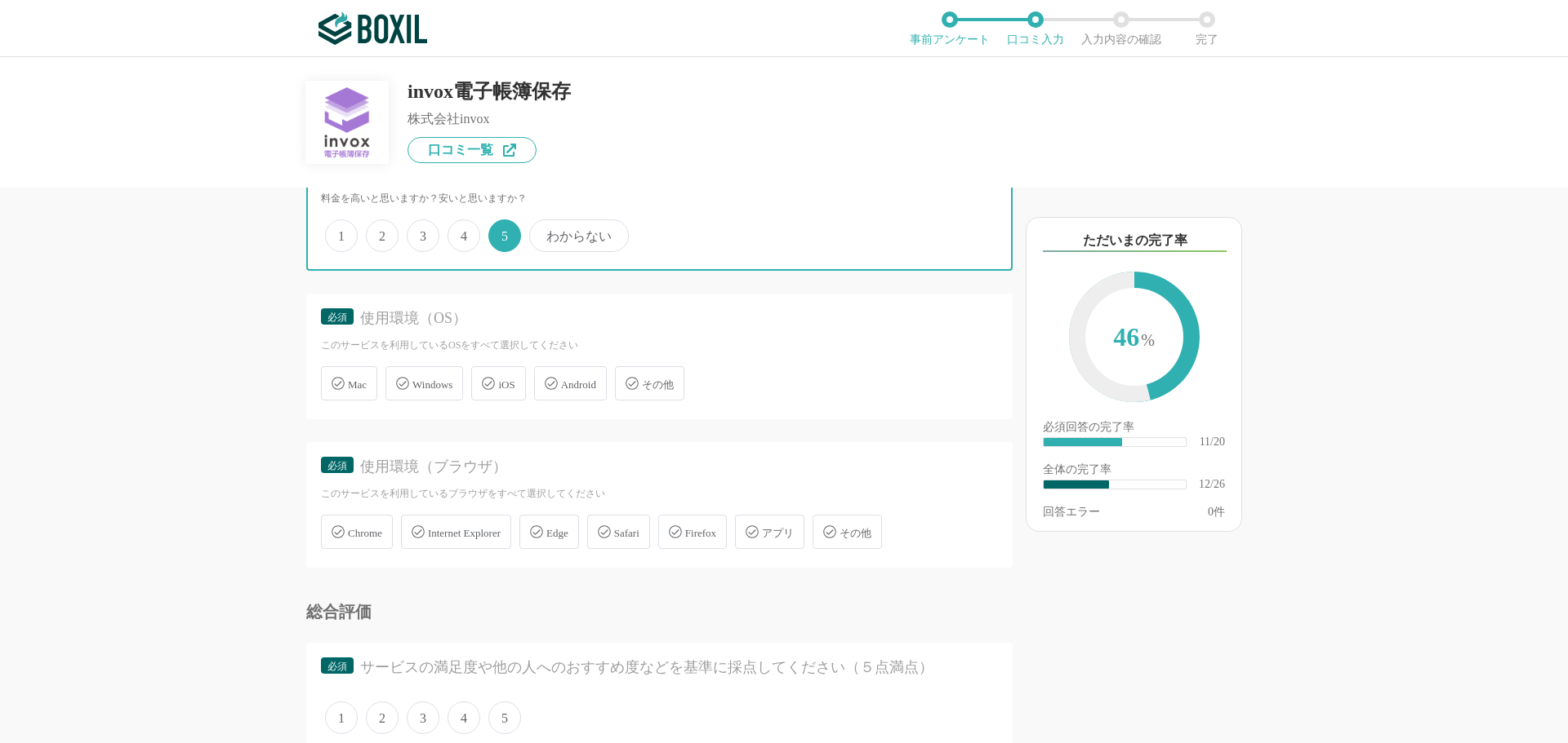
scroll to position [1958, 0]
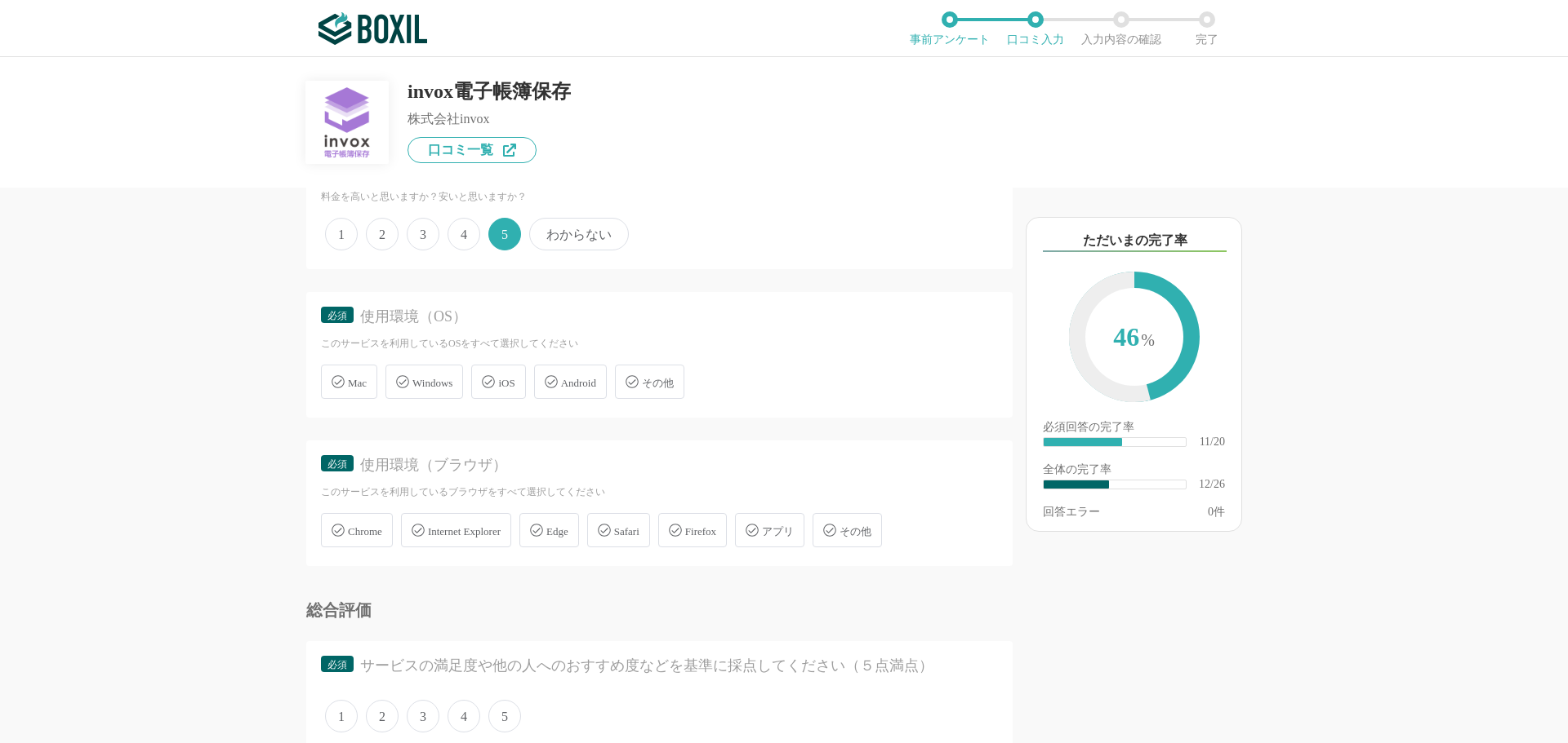
click at [440, 377] on span "Windows" at bounding box center [432, 383] width 40 height 12
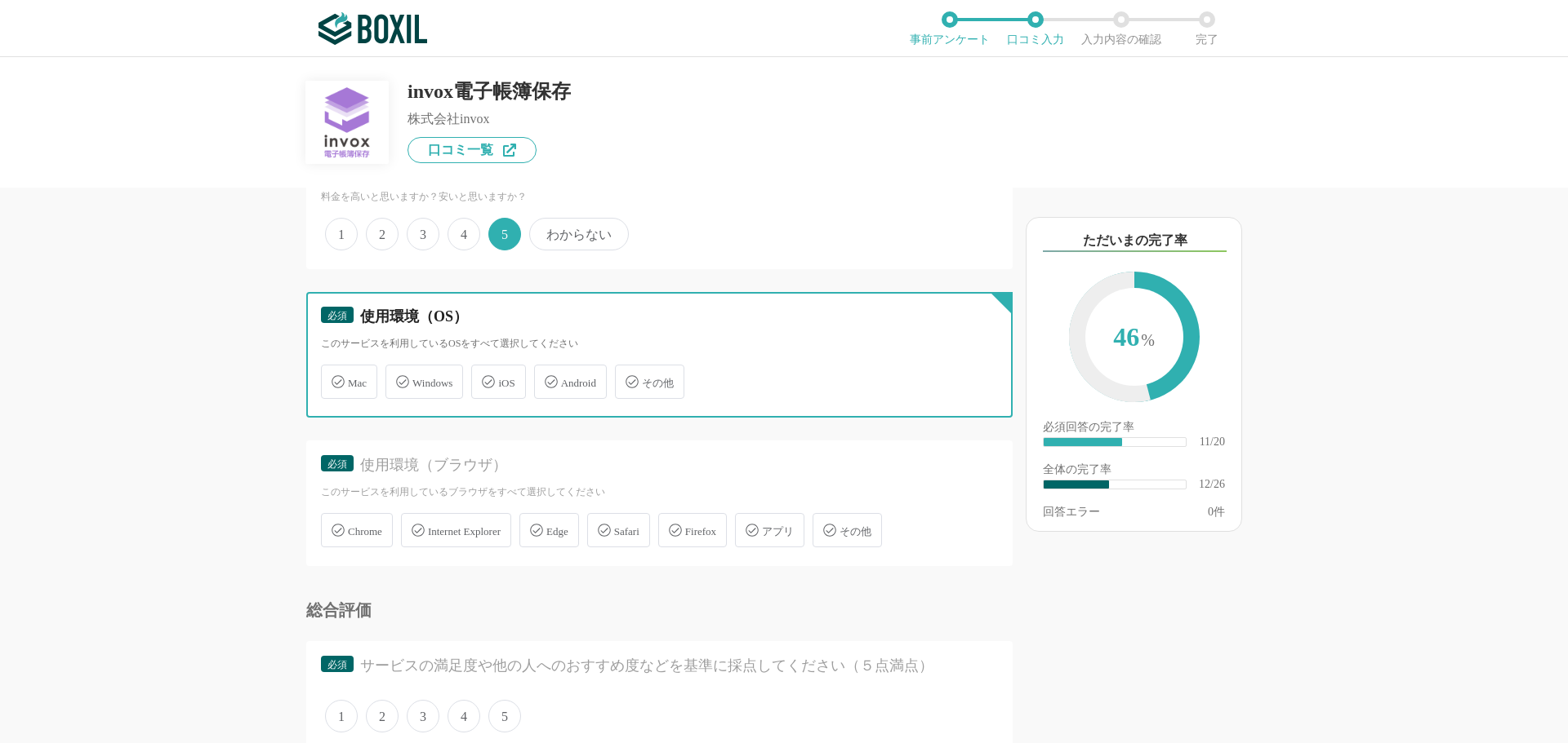
click at [400, 375] on input "Windows" at bounding box center [394, 373] width 11 height 11
checkbox input "true"
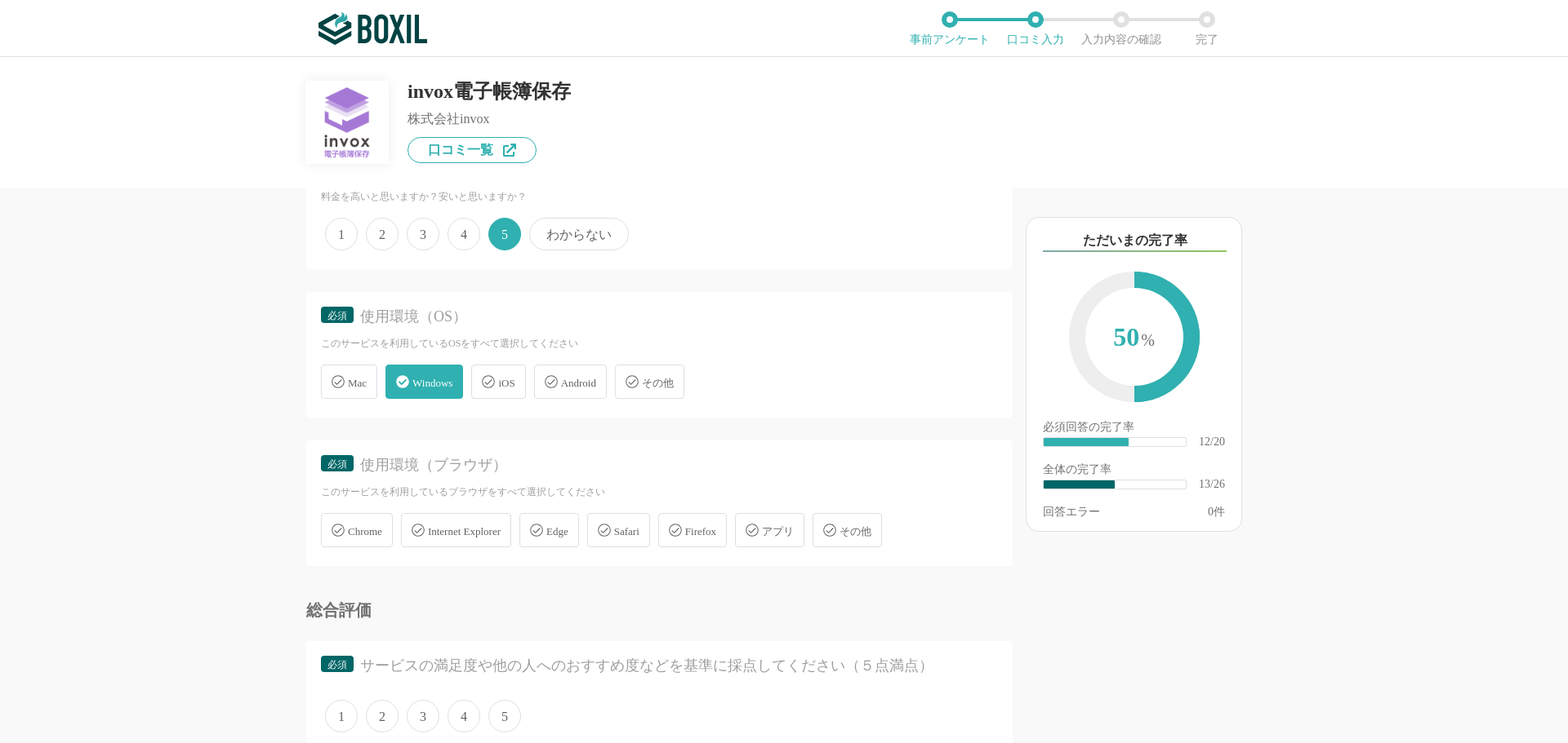
click at [363, 536] on span "Chrome" at bounding box center [365, 531] width 35 height 12
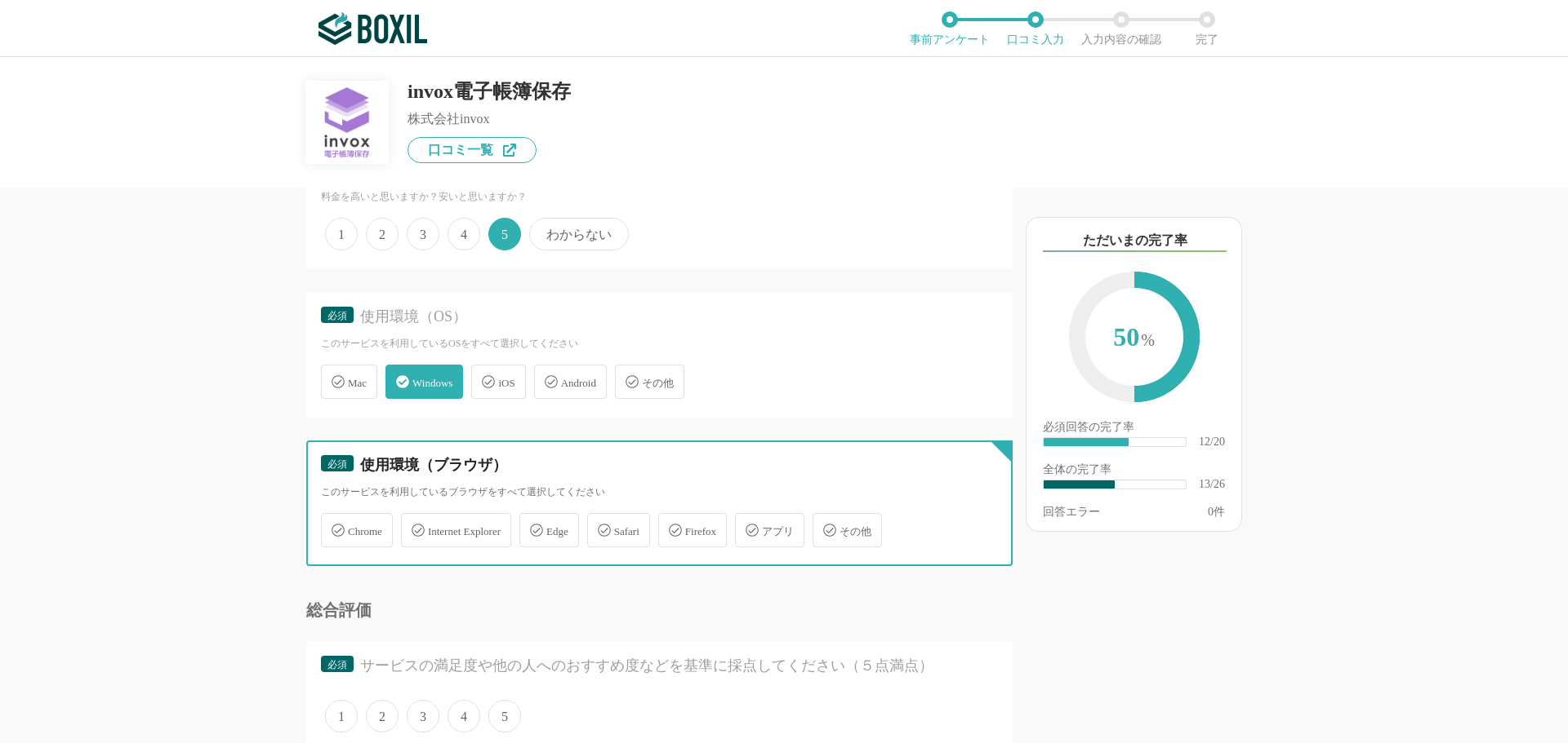
click at [335, 526] on input "Chrome" at bounding box center [329, 521] width 11 height 11
checkbox input "true"
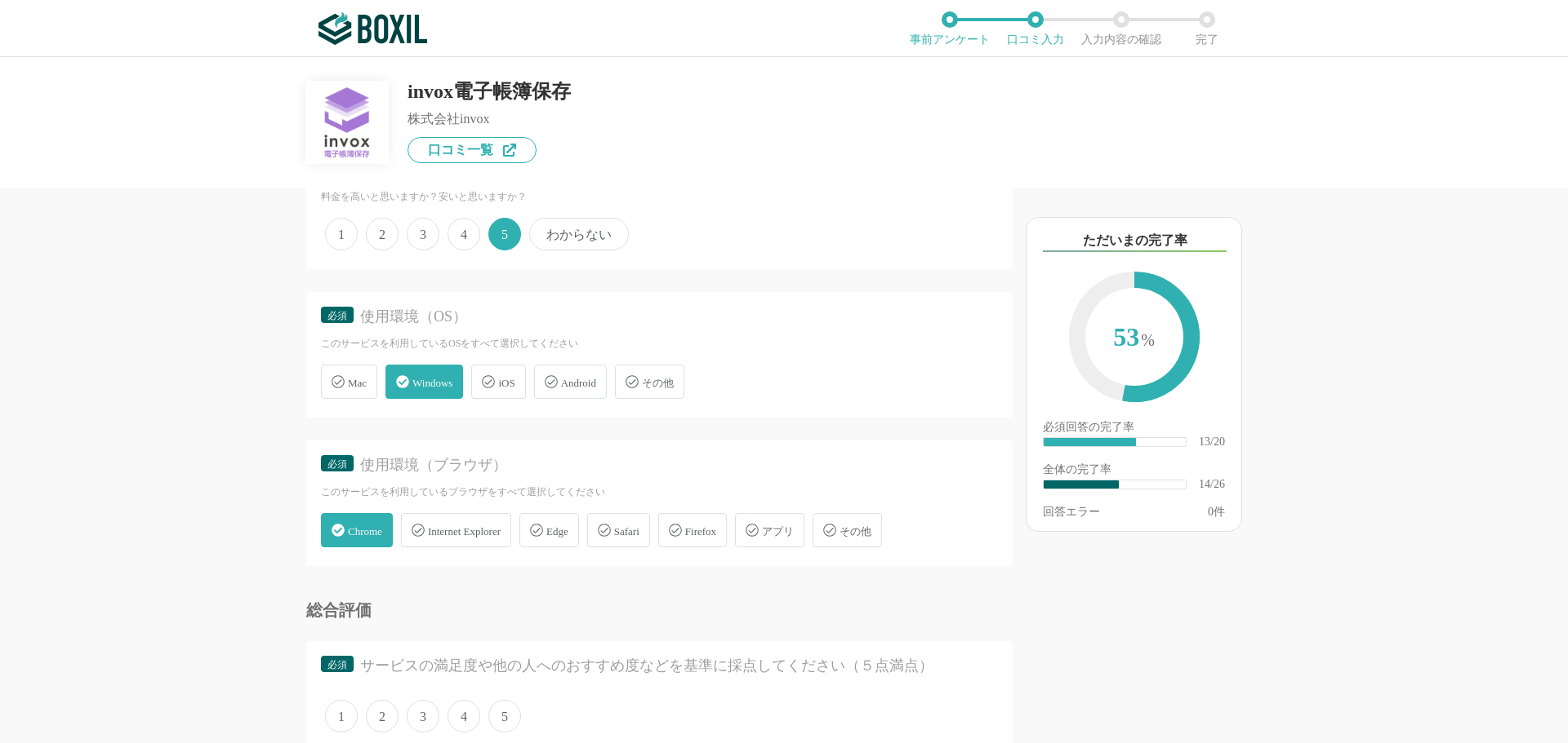
click at [567, 519] on div "Edge" at bounding box center [548, 531] width 59 height 35
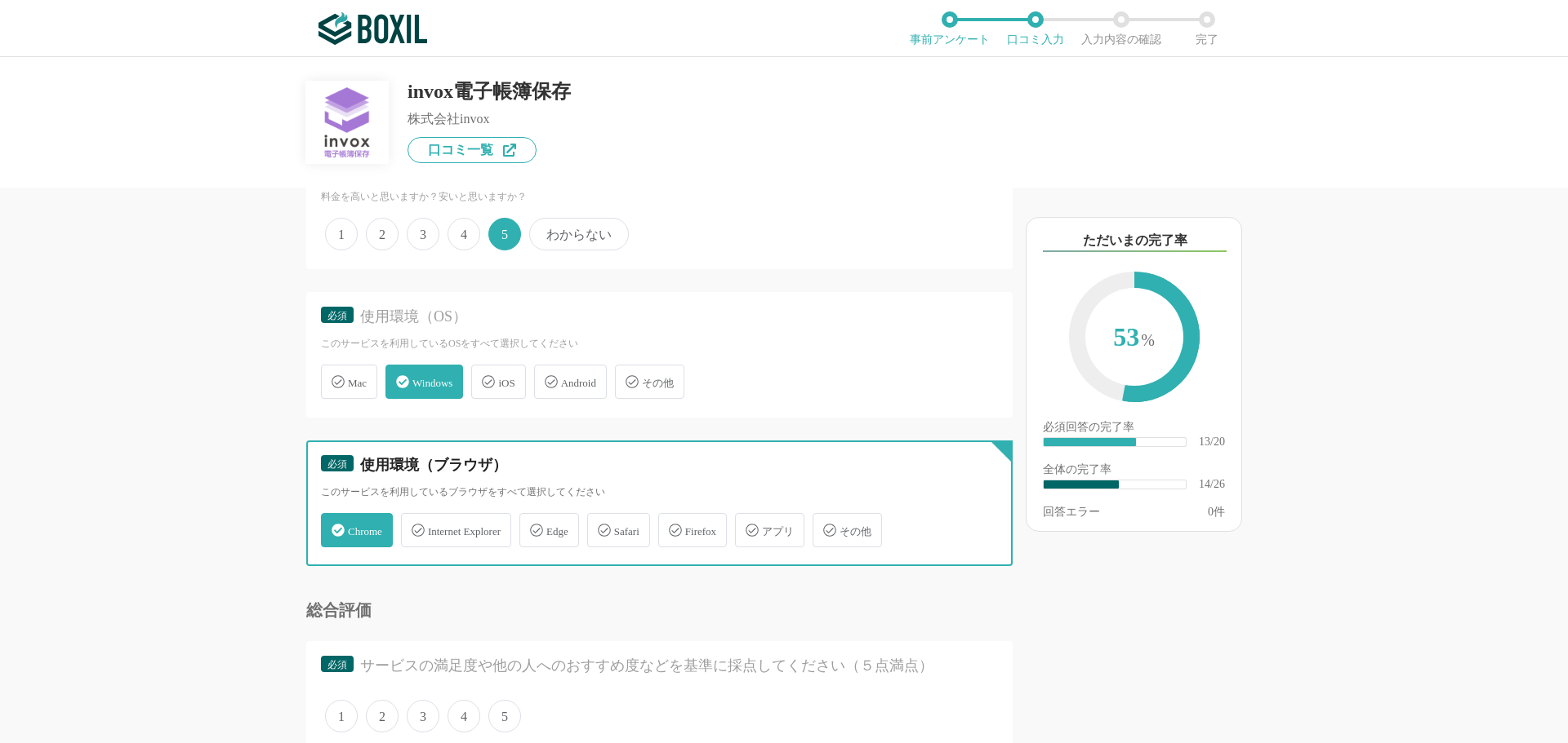
click at [534, 519] on input "Edge" at bounding box center [528, 521] width 11 height 11
checkbox input "true"
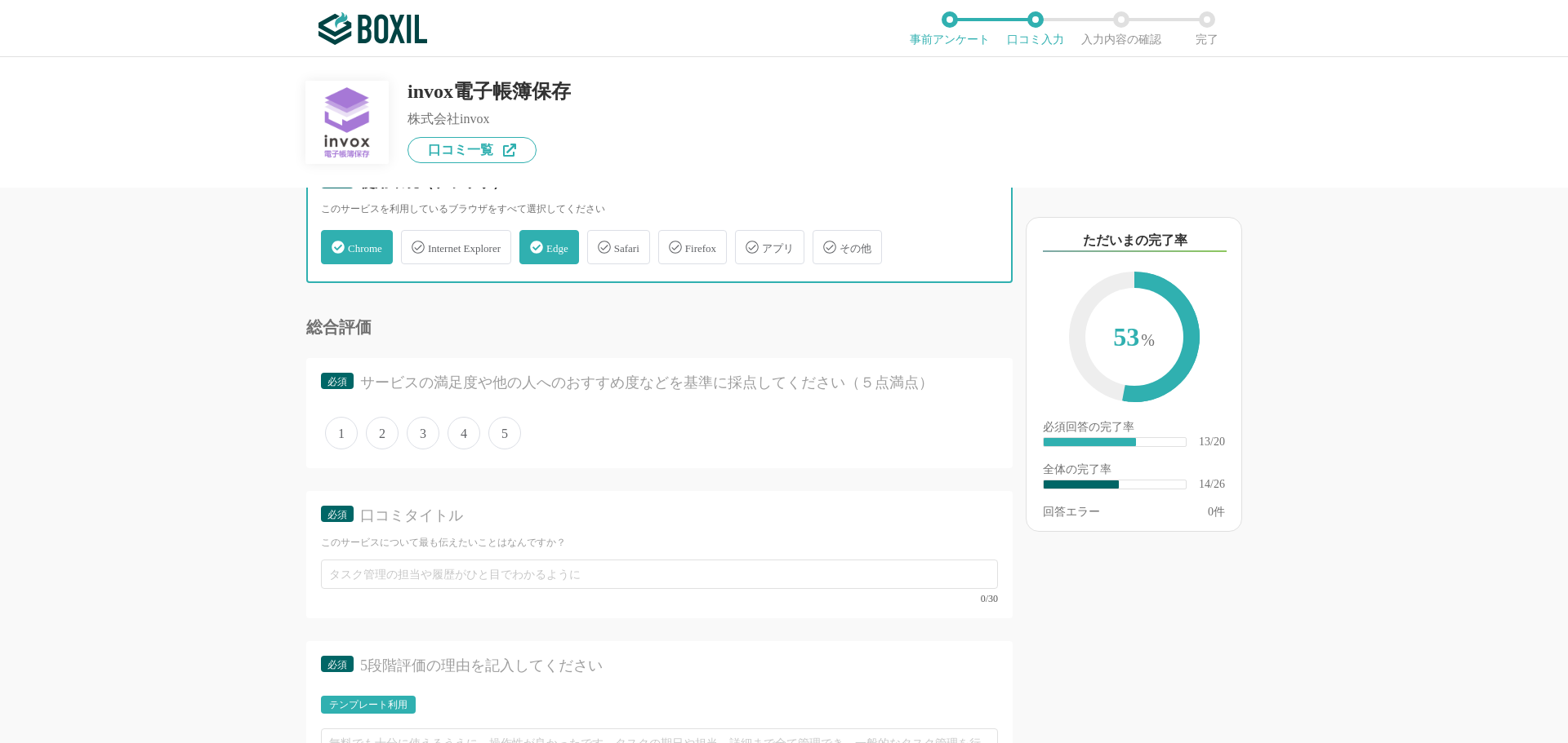
scroll to position [2285, 0]
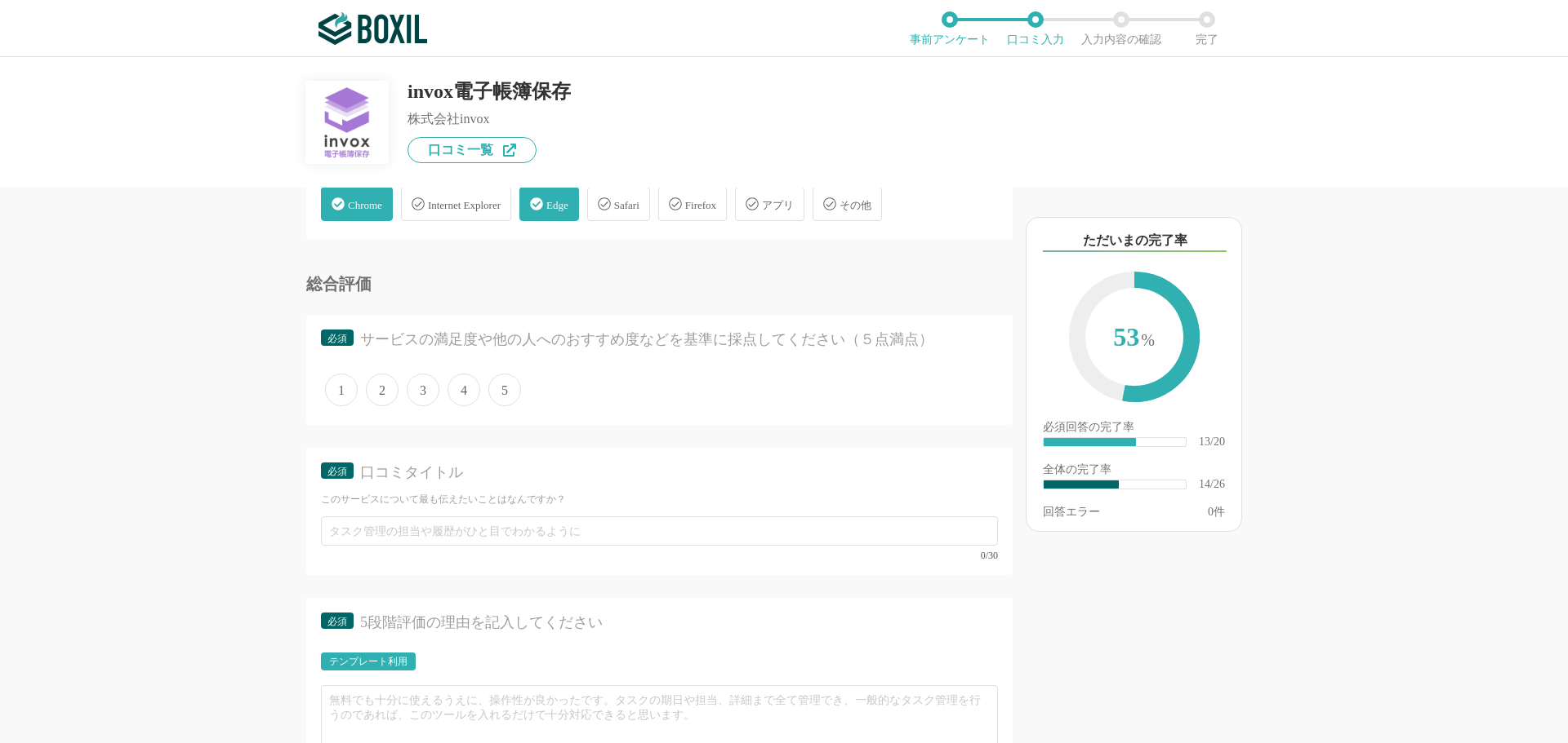
click at [455, 399] on span "4" at bounding box center [464, 390] width 33 height 33
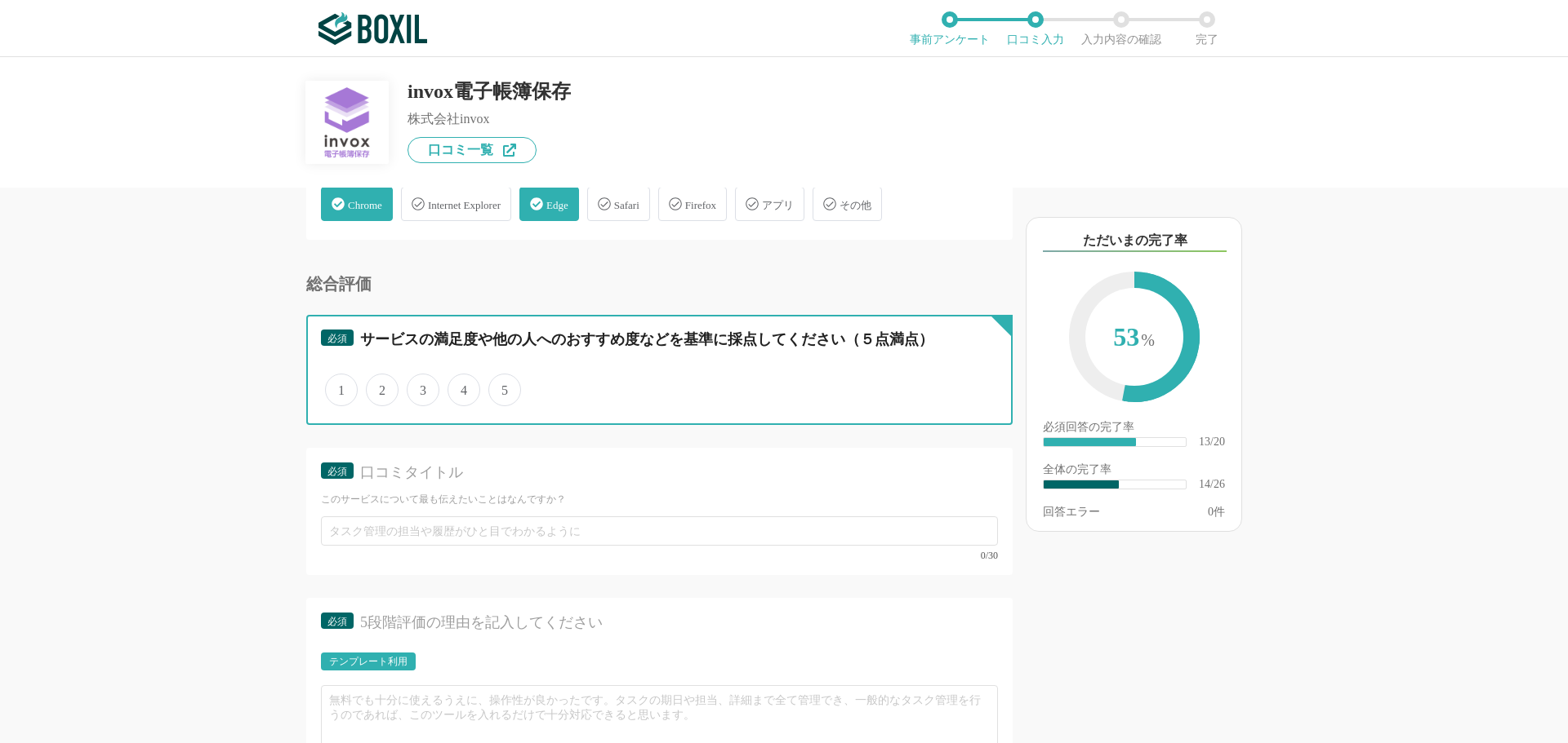
click at [455, 387] on input "4" at bounding box center [457, 382] width 11 height 11
radio input "true"
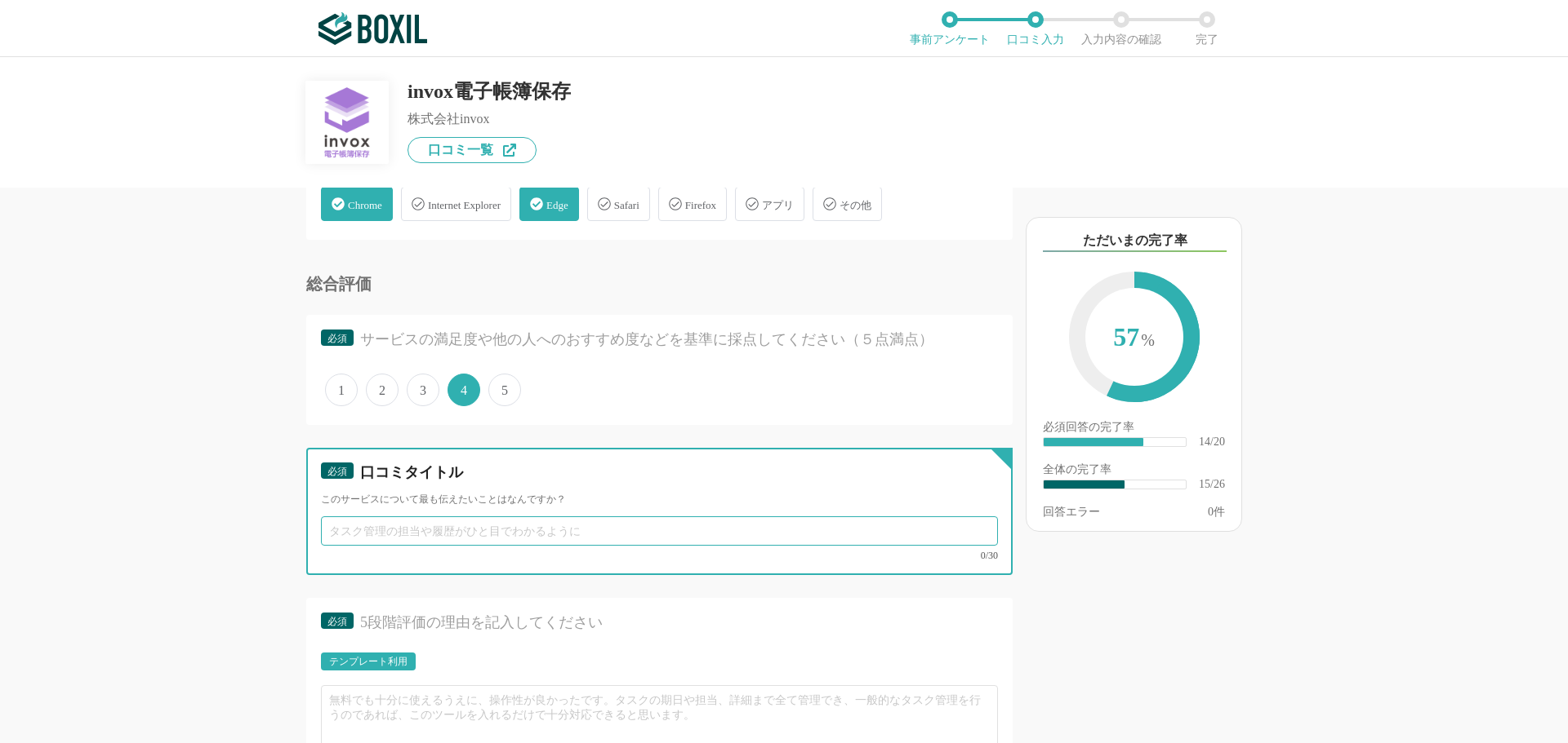
click at [486, 524] on input "text" at bounding box center [659, 531] width 677 height 29
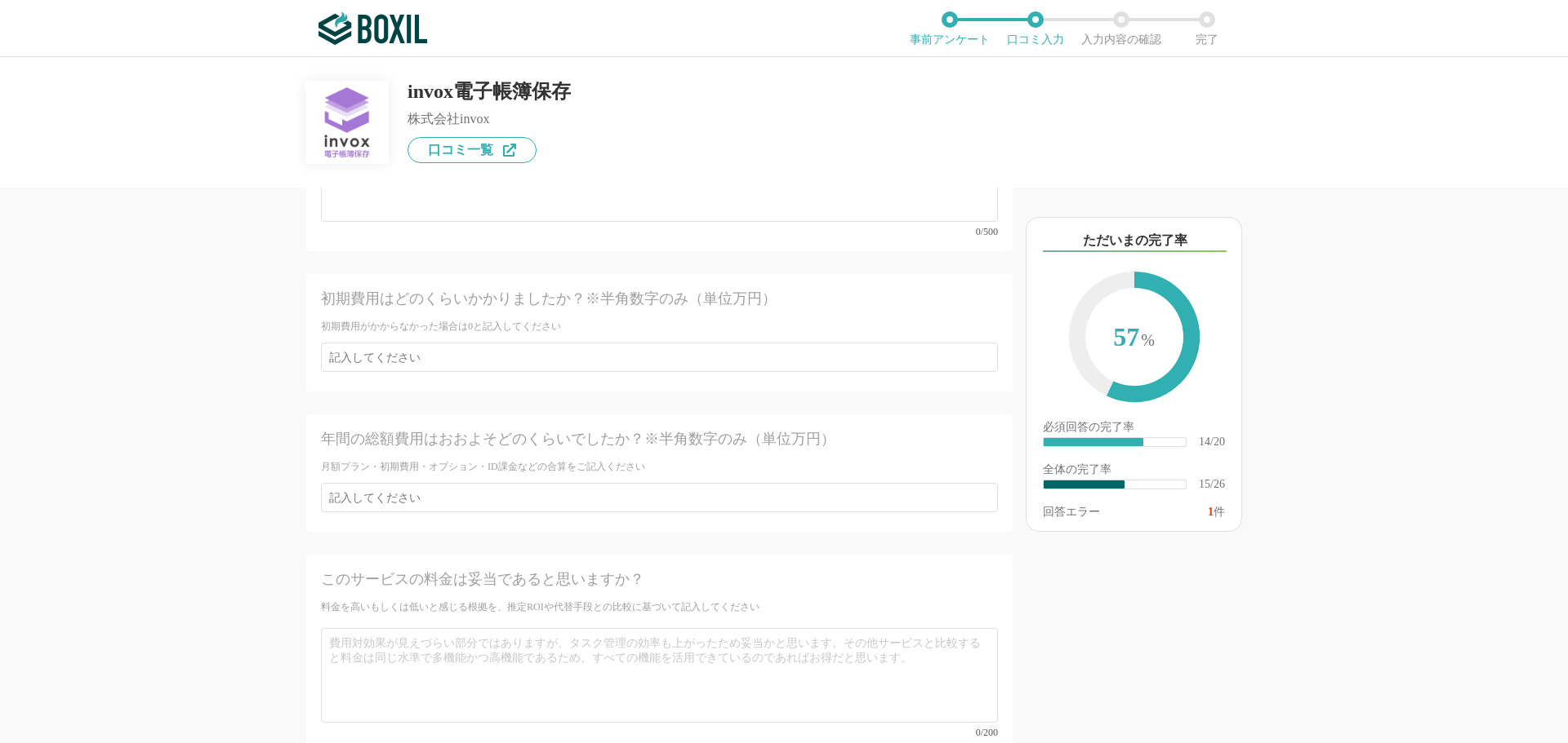
scroll to position [3875, 0]
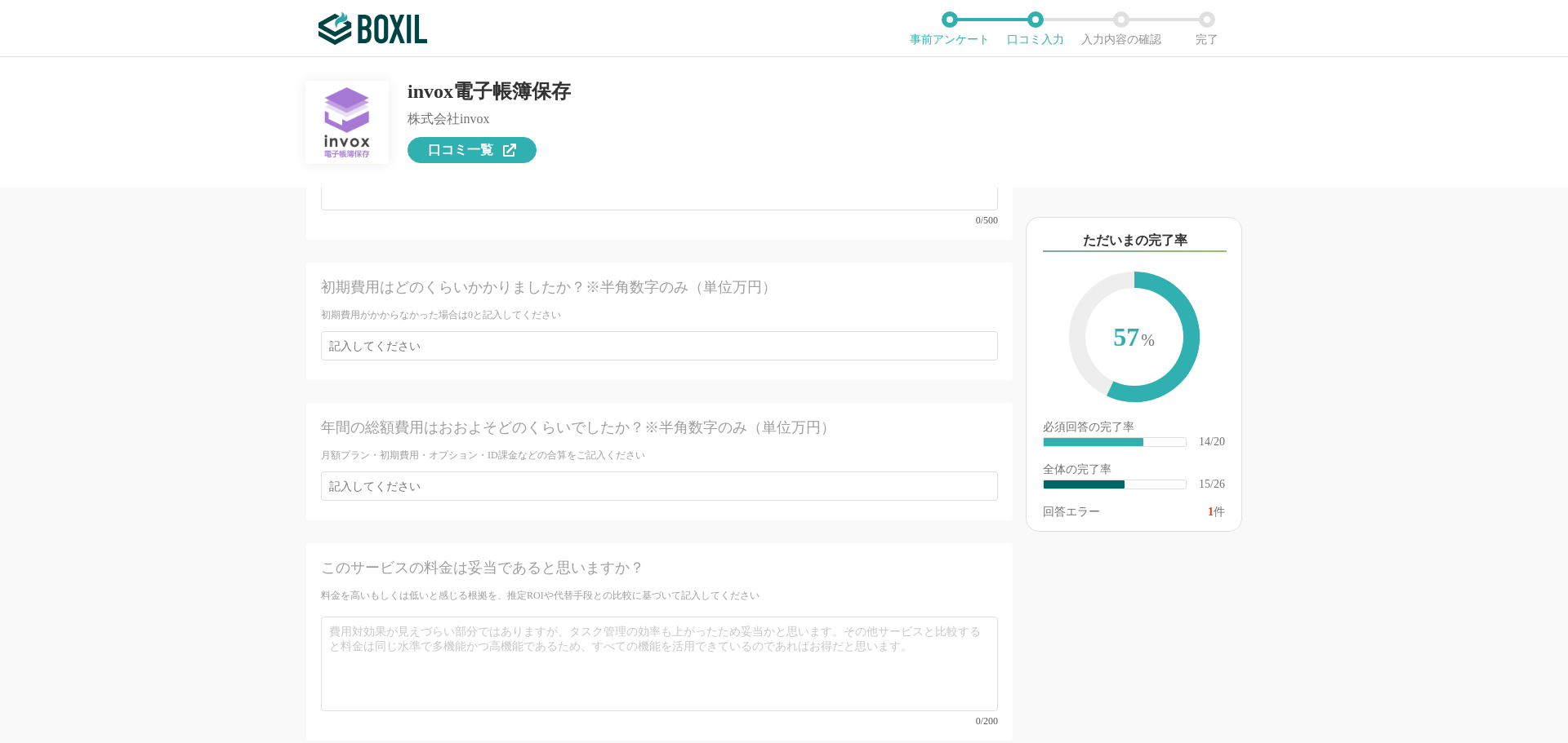
click at [494, 150] on link "口コミ一覧" at bounding box center [472, 150] width 129 height 26
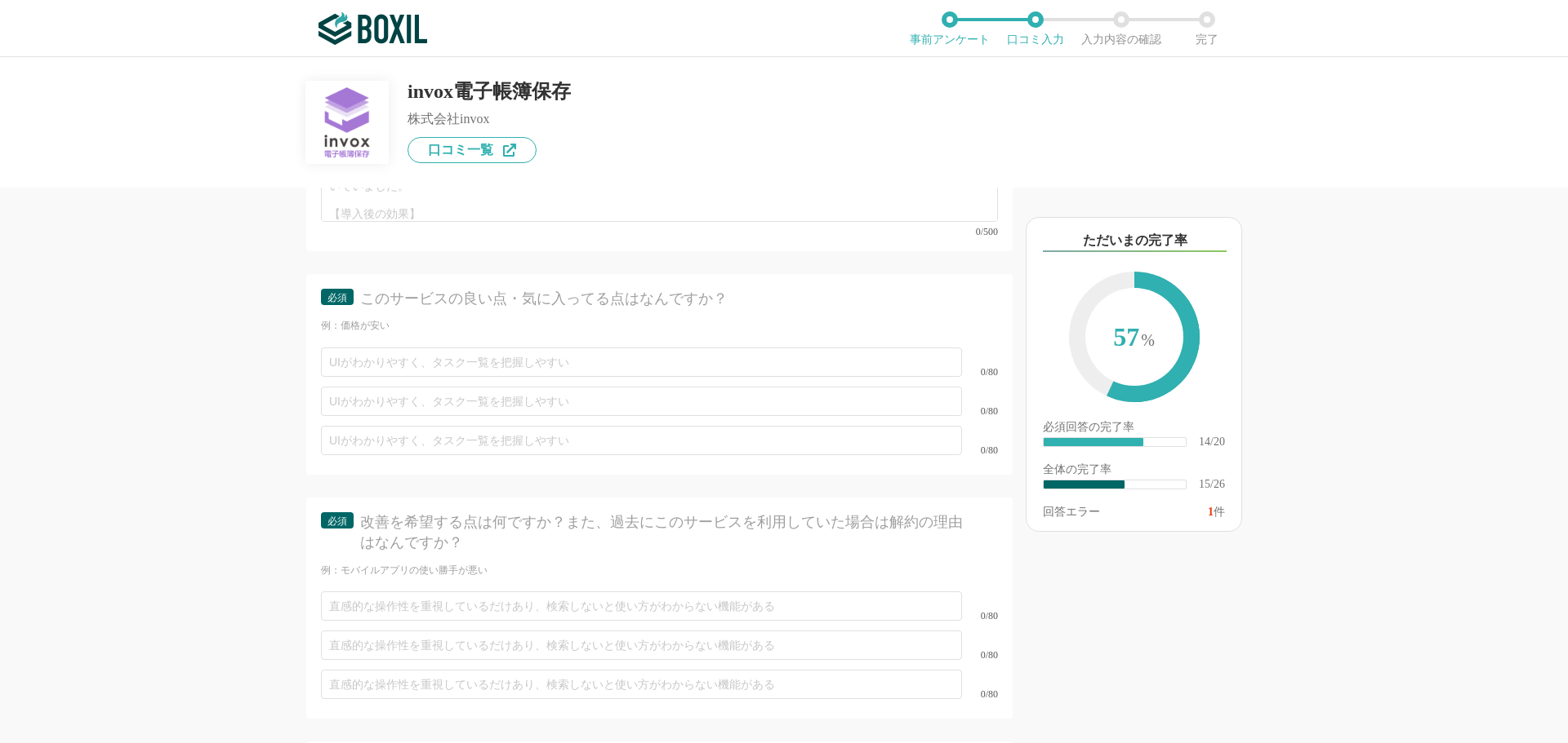
scroll to position [2977, 0]
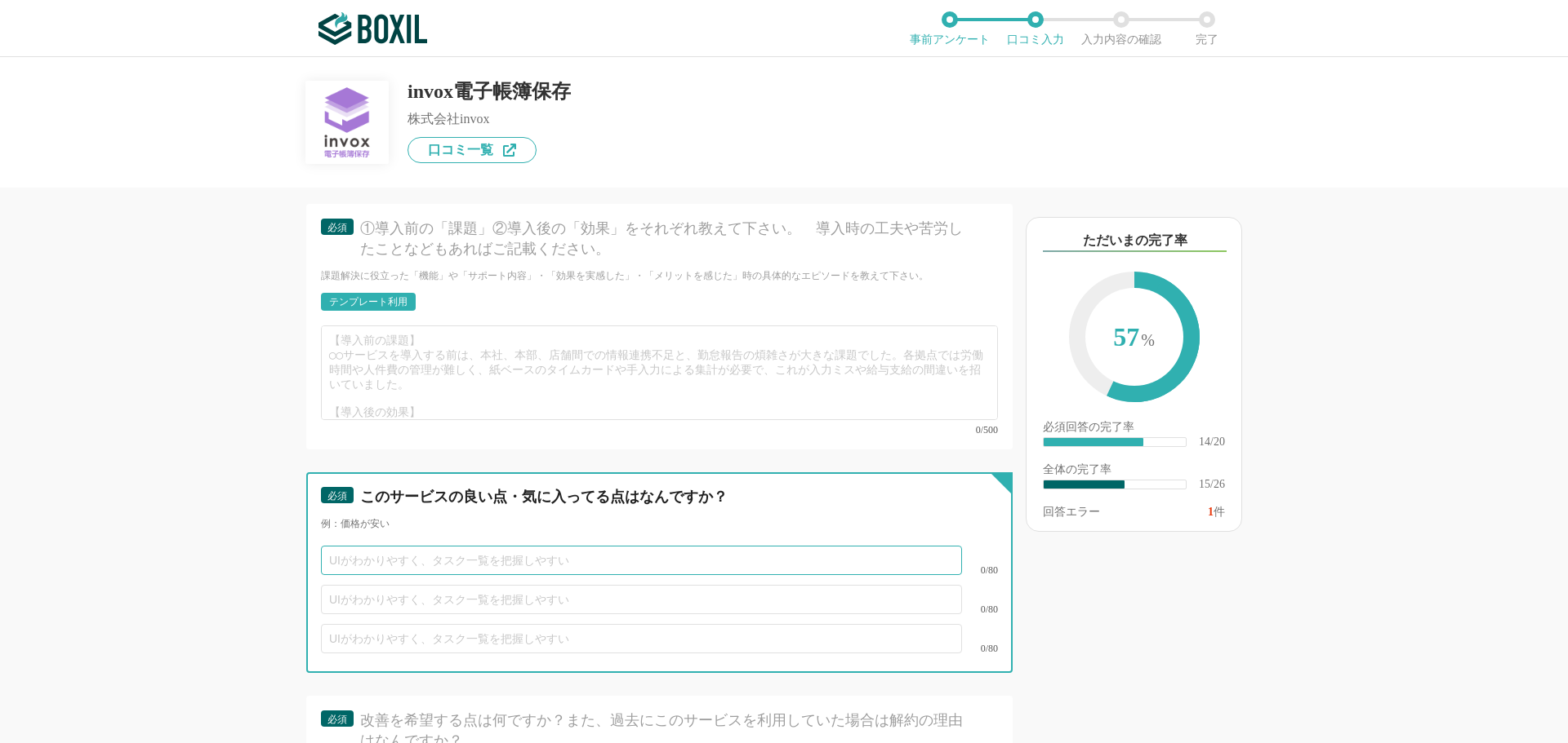
click at [481, 553] on input "text" at bounding box center [641, 561] width 641 height 29
type input "とにかく安い"
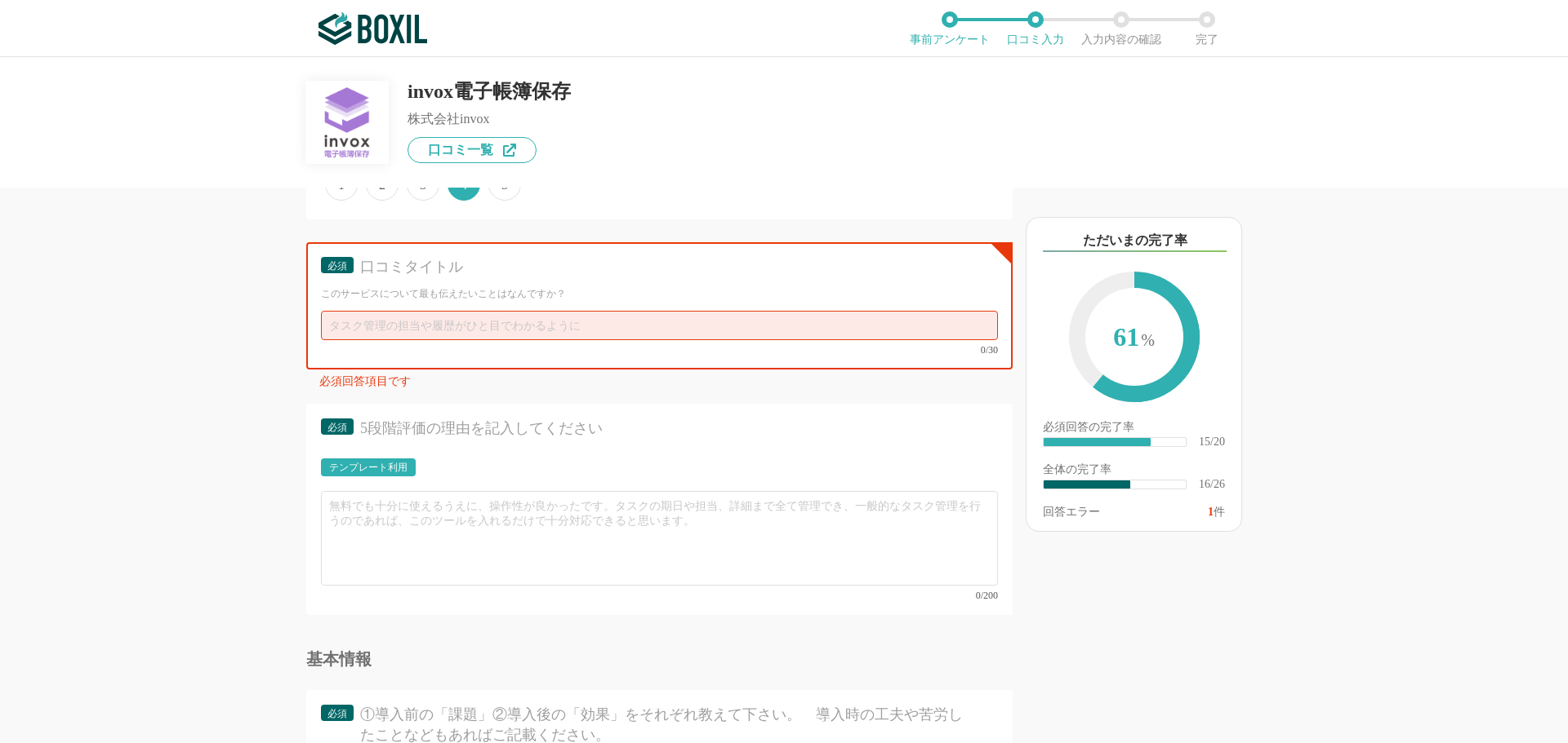
scroll to position [2406, 0]
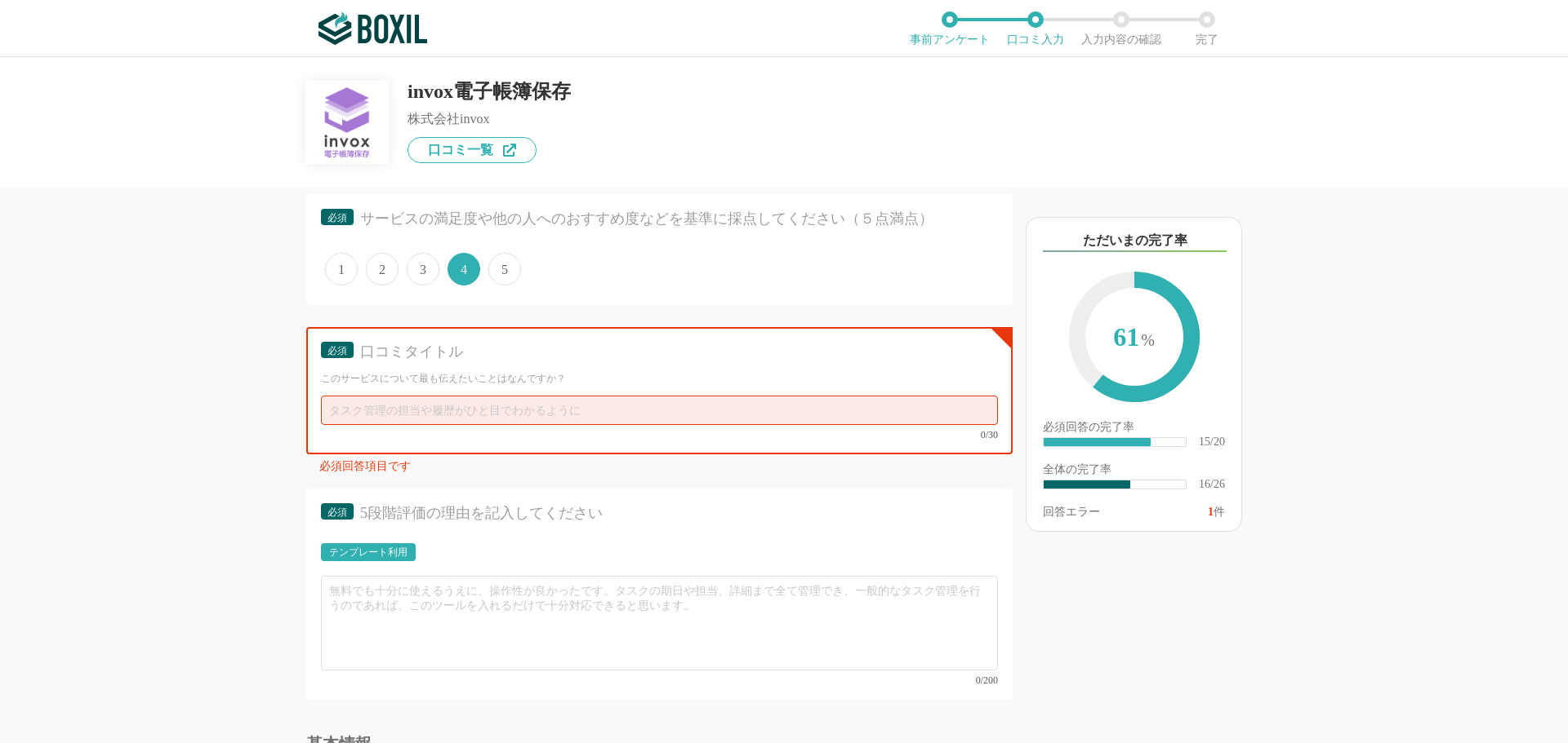
type input "invox受取請求書との連携で納品書等の関連帳票の保存に対応できる"
click at [494, 417] on input "text" at bounding box center [659, 410] width 677 height 29
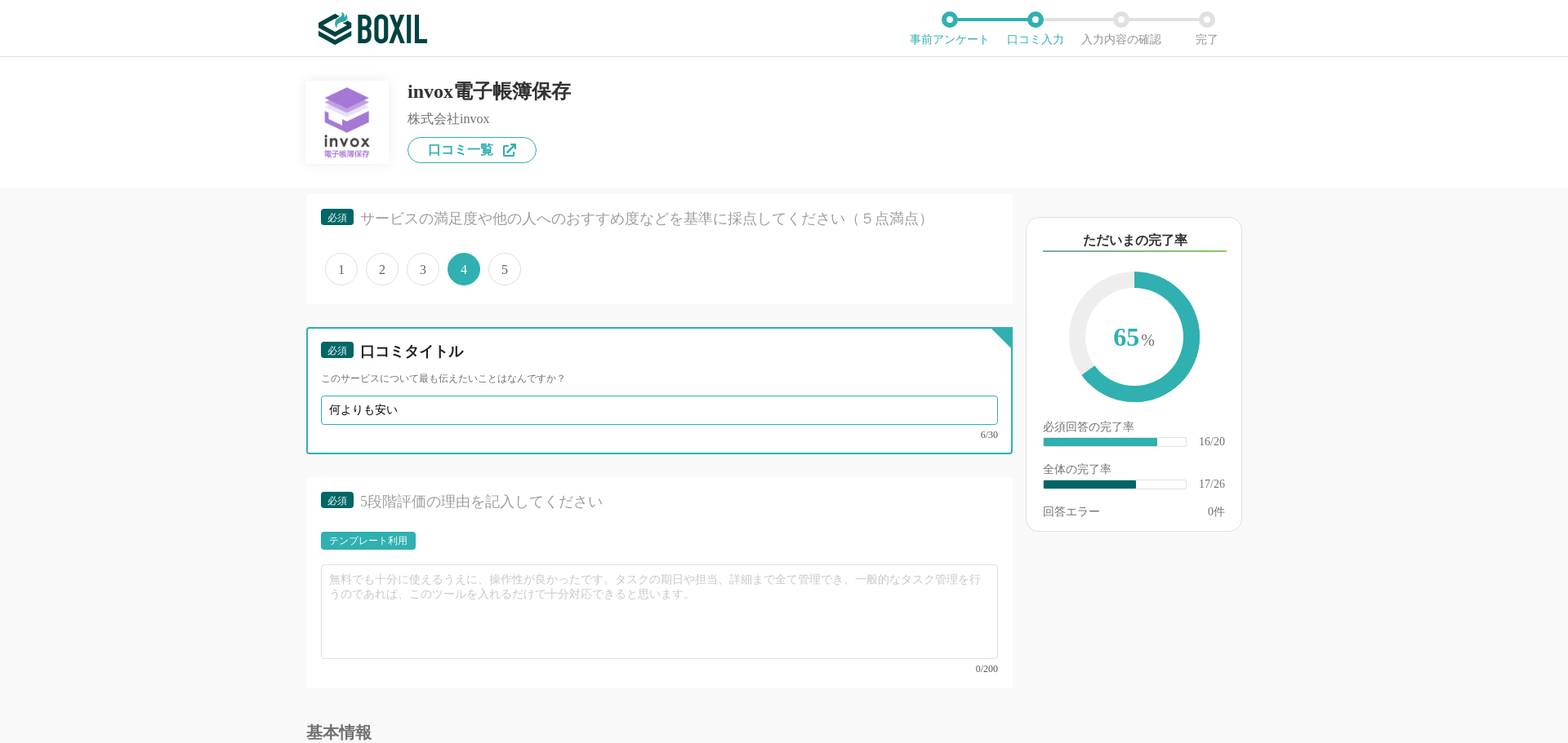
scroll to position [2487, 0]
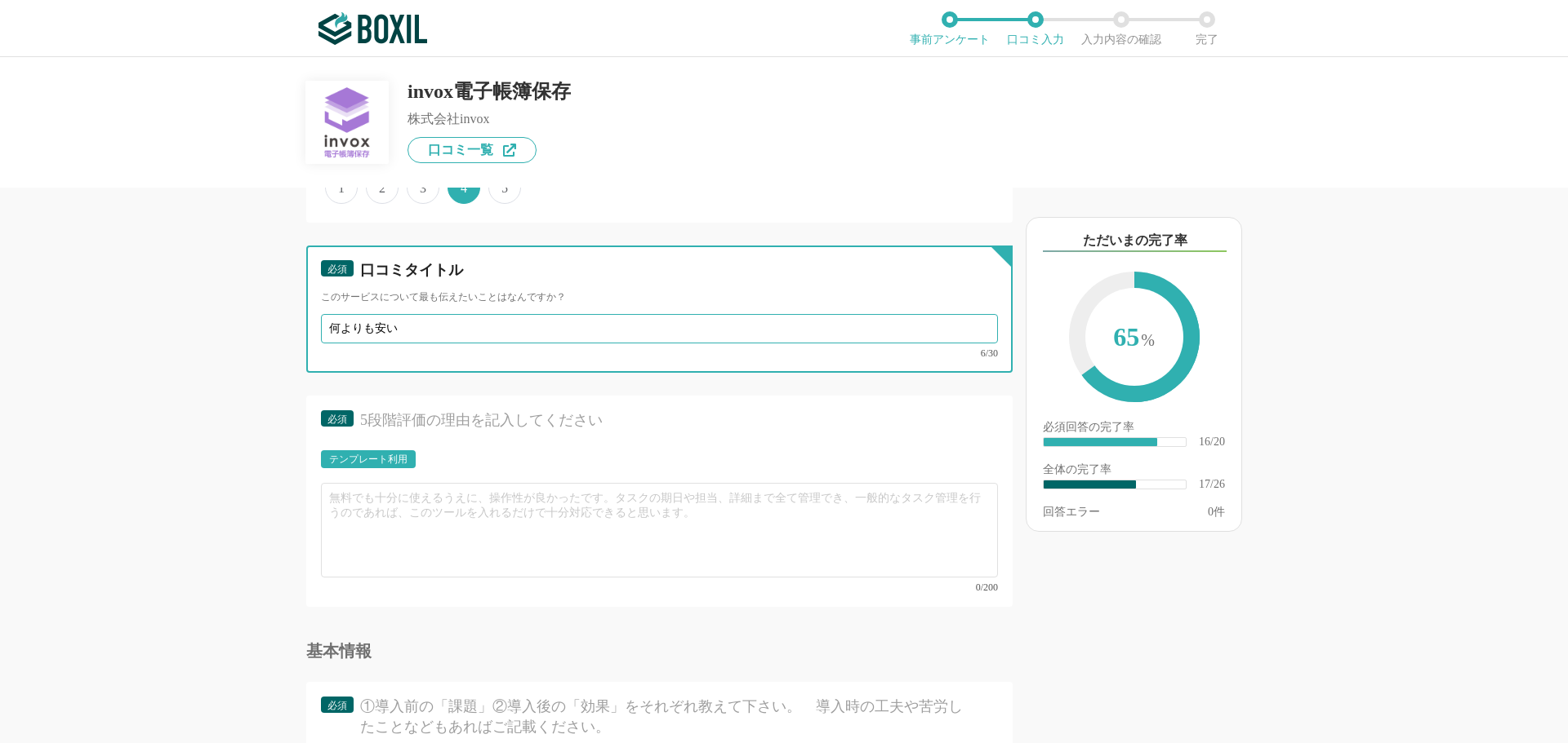
type input "何よりも安い"
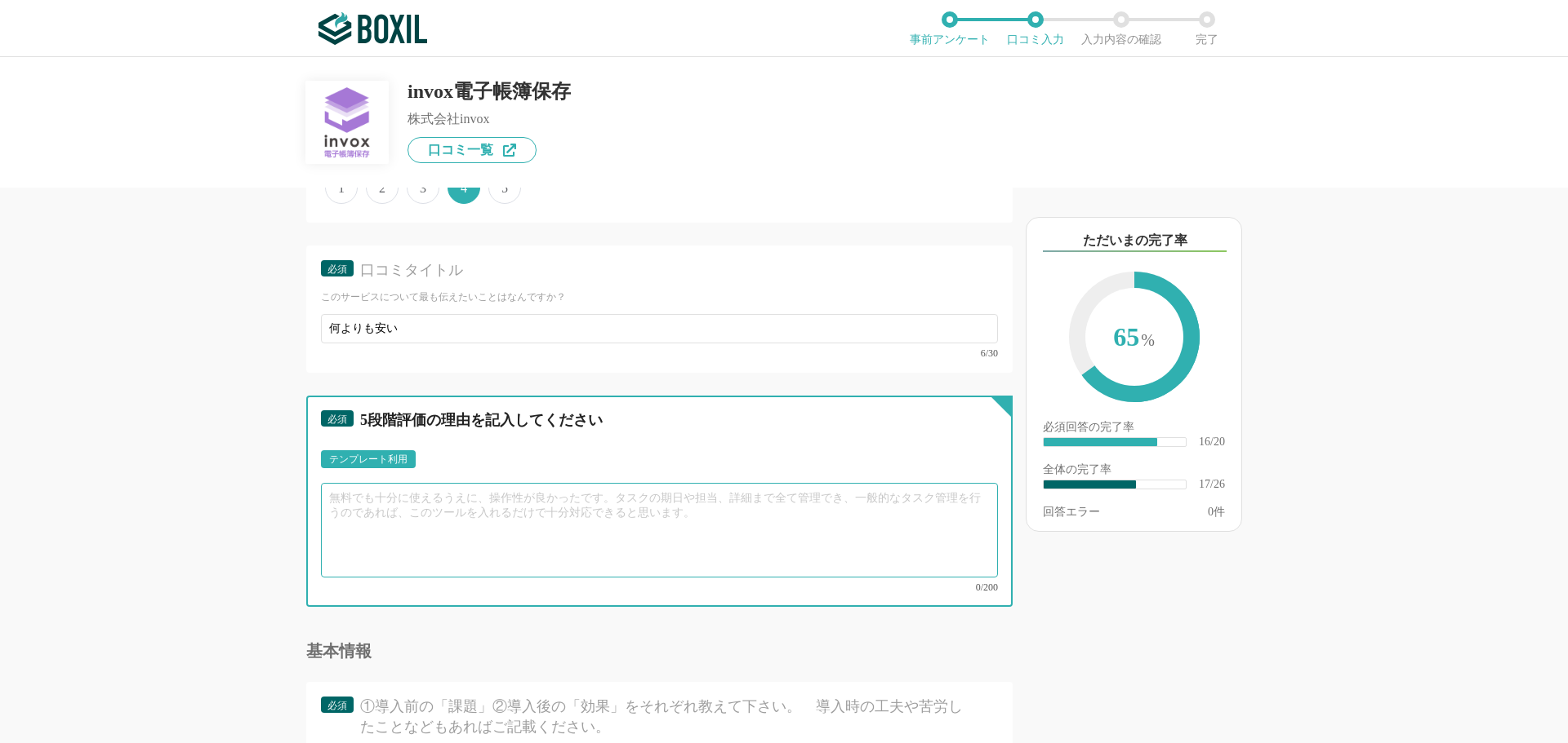
click at [475, 520] on textarea at bounding box center [659, 531] width 677 height 95
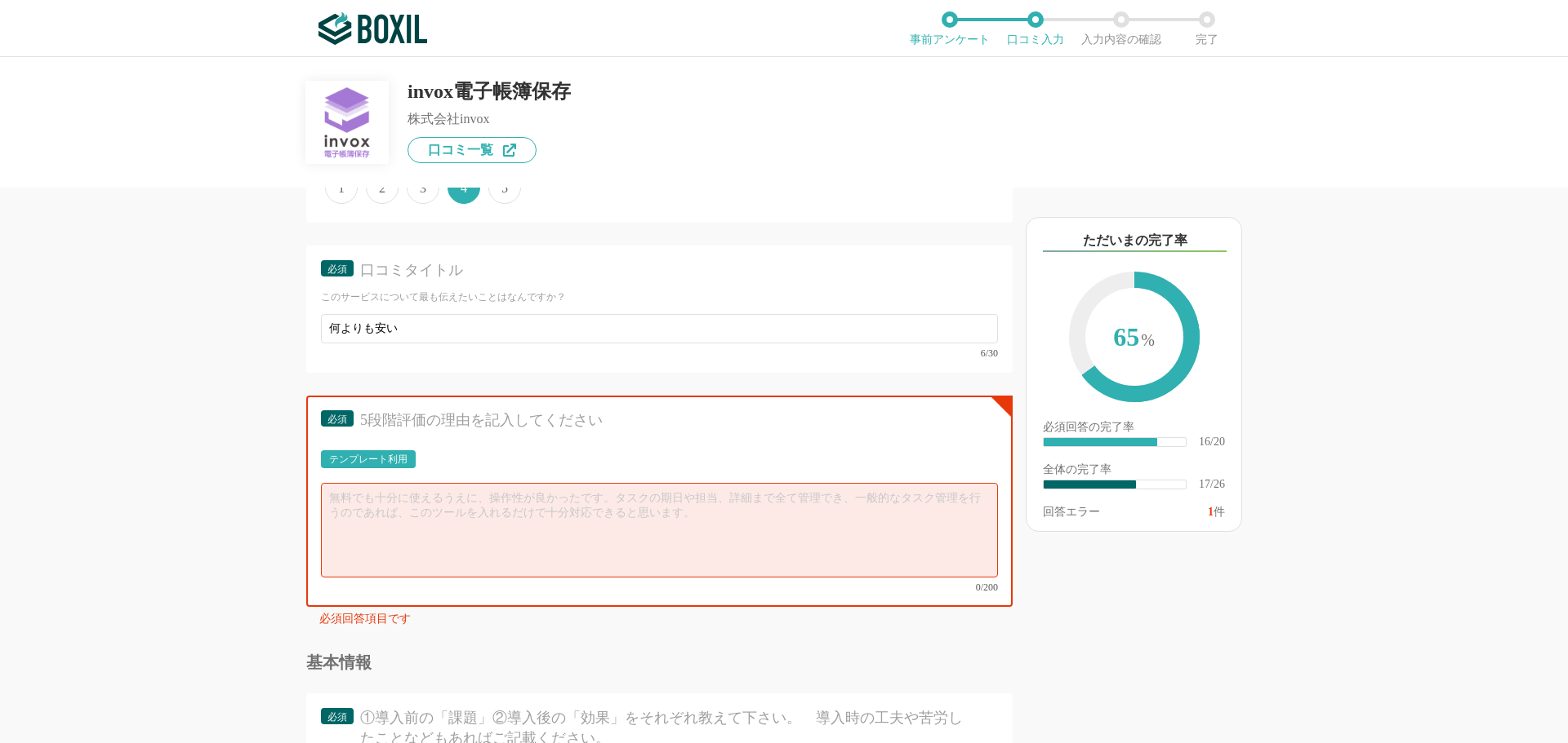
click at [895, 484] on div "テンプレート利用 0/200" at bounding box center [659, 521] width 677 height 142
click at [891, 495] on textarea at bounding box center [659, 531] width 677 height 95
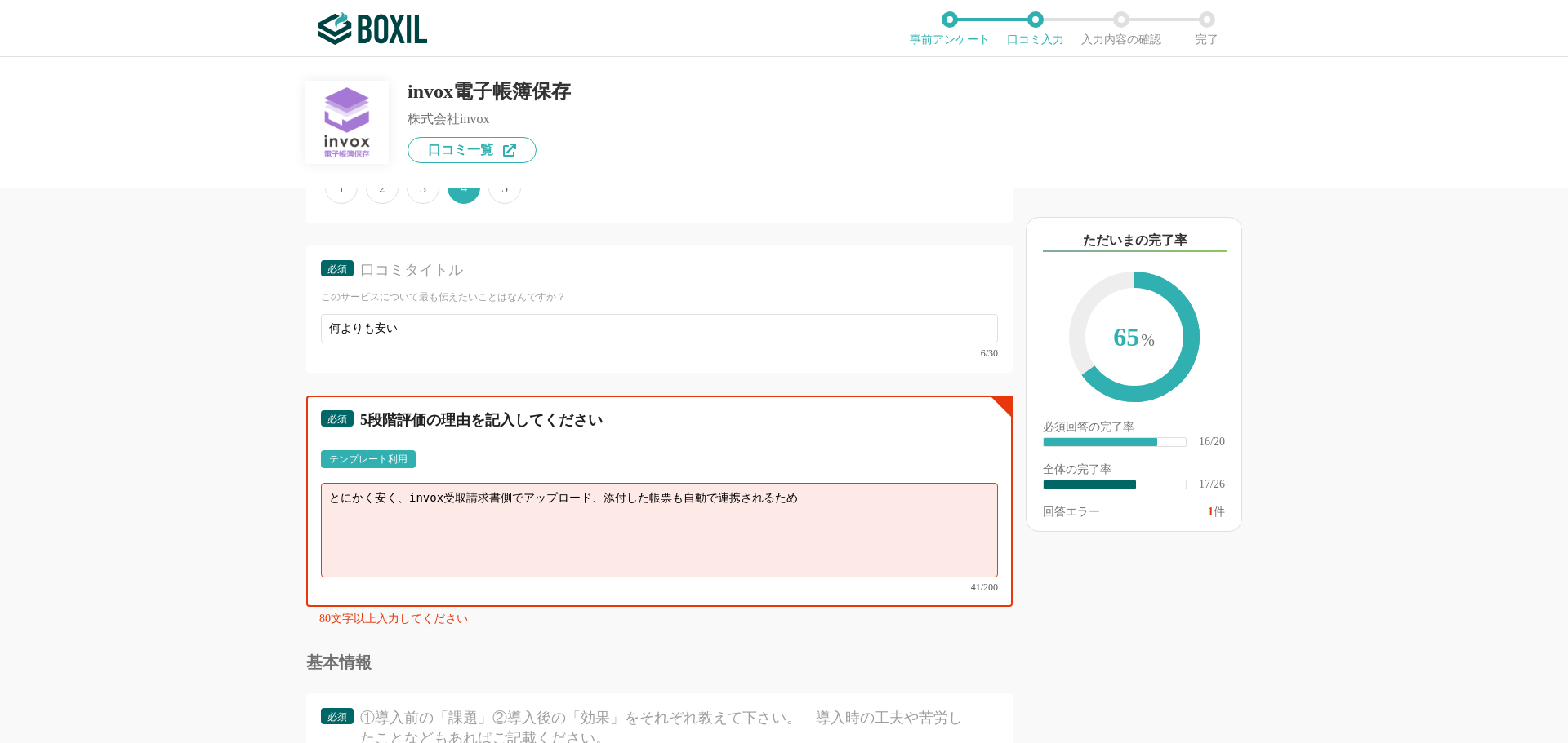
type textarea "とにかく安く、invox受取請求書側でアップロード、添付した帳票も自動で連携されるため、"
drag, startPoint x: 818, startPoint y: 518, endPoint x: -82, endPoint y: 500, distance: 900.2
click at [0, 500] on html "ご利用のブラウザは2022年6月15日よりサポート終了予定です（詳細は こちら ） 事前アンケート 口コミ入力 入力内容の確認 完了 invox電子帳簿保存 …" at bounding box center [784, 371] width 1568 height 743
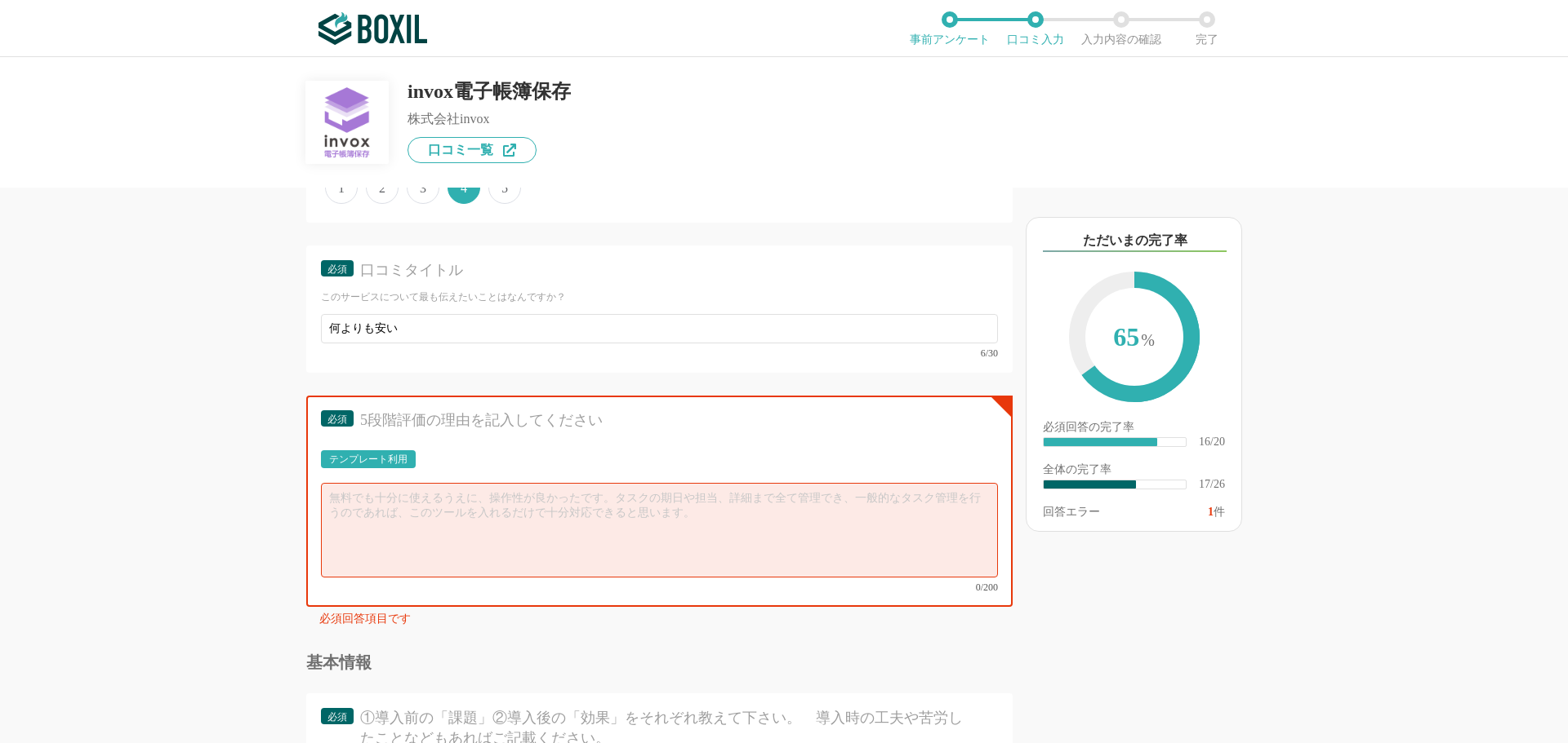
click at [360, 461] on div "テンプレート利用" at bounding box center [369, 459] width 78 height 10
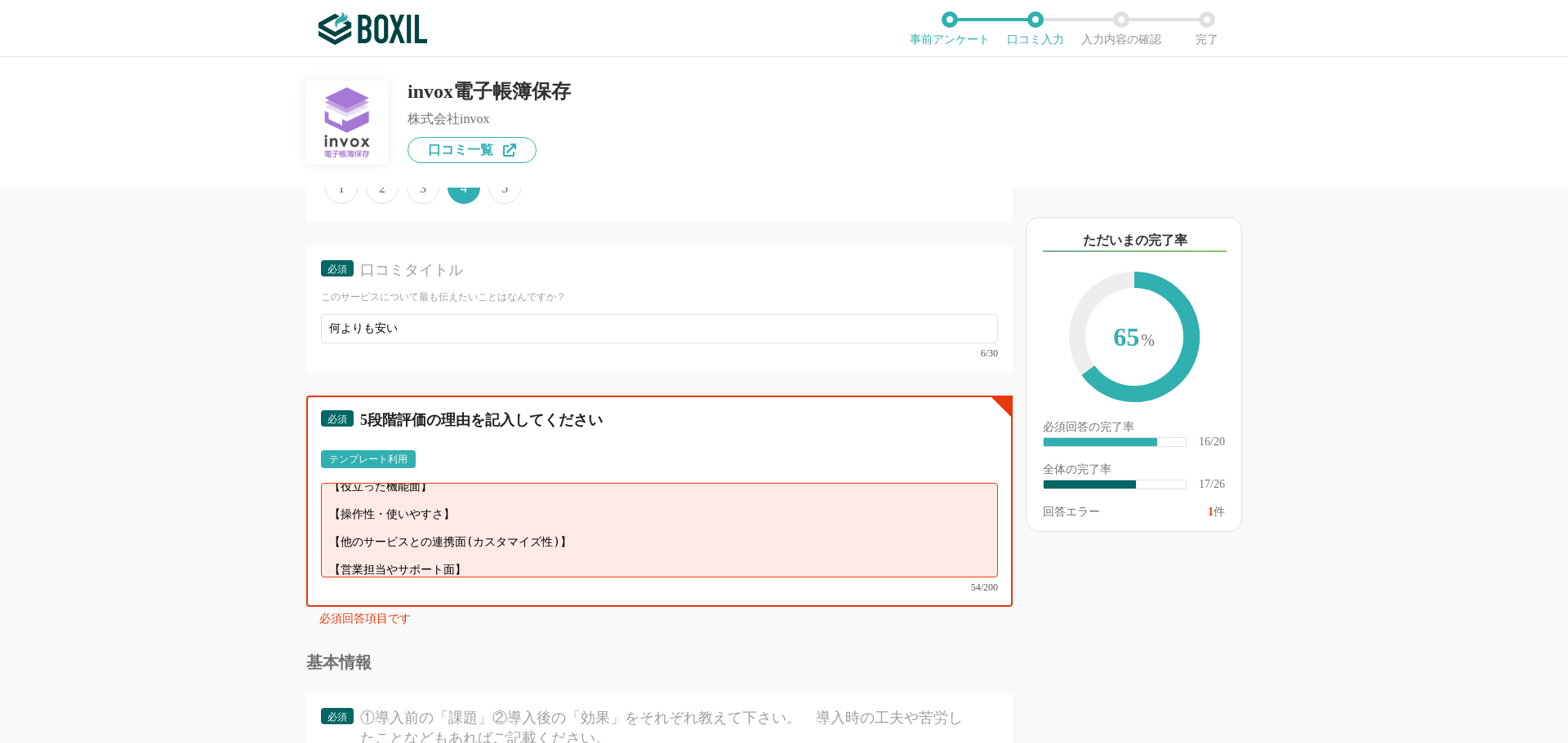
click at [565, 558] on textarea "【役立った機能面】 【操作性・使いやすさ】 【他のサービスとの連携面(カスタマイズ性)】 【営業担当やサポート面】" at bounding box center [659, 531] width 677 height 95
click at [616, 540] on textarea "【役立った機能面】 【操作性・使いやすさ】 【他のサービスとの連携面(カスタマイズ性)】 【営業担当やサポート面】" at bounding box center [659, 531] width 677 height 95
click at [564, 512] on textarea "【役立った機能面】 【操作性・使いやすさ】 【他のサービスとの連携面(カスタマイズ性)】 【営業担当やサポート面】" at bounding box center [659, 531] width 677 height 95
paste textarea "とにかく安く、invox受取請求書側でアップロード、添付した帳票も自動で連携されるため、"
click at [620, 542] on textarea "【役立った機能面】 【操作性・使いやすさ】 【他のサービスとの連携面(カスタマイズ性)】 【営業担当やサポート面】" at bounding box center [659, 531] width 677 height 95
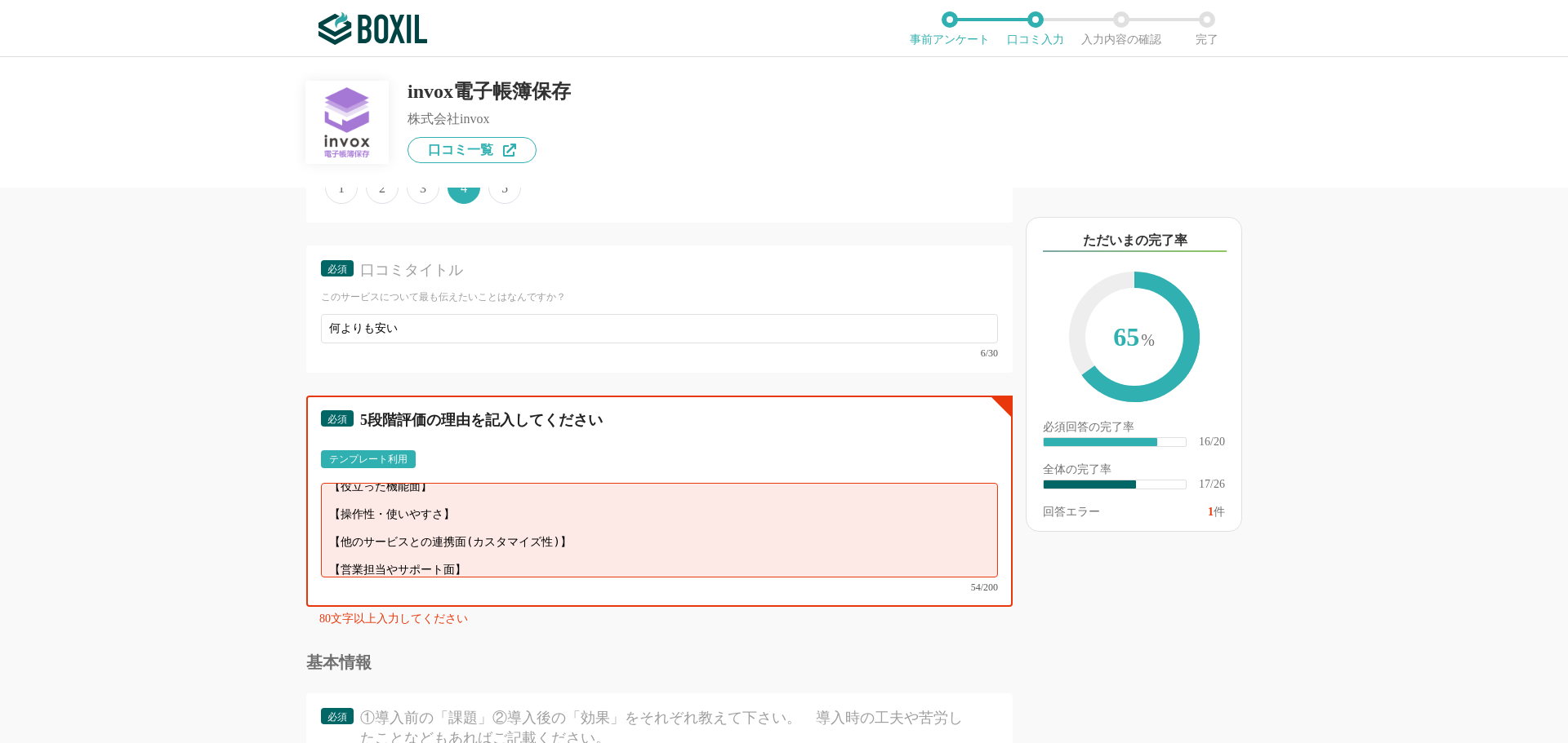
click at [631, 532] on textarea "【役立った機能面】 【操作性・使いやすさ】 【他のサービスとの連携面(カスタマイズ性)】 【営業担当やサポート面】" at bounding box center [659, 531] width 677 height 95
click at [500, 525] on textarea "【役立った機能面】 【操作性・使いやすさ】 【他のサービスとの連携面(カスタマイズ性)】 【営業担当やサポート面】" at bounding box center [659, 531] width 677 height 95
click at [630, 564] on textarea "【役立った機能面】 【操作性・使いやすさ】 【他のサービスとの連携面(カスタマイズ性)】 【営業担当やサポート面】" at bounding box center [659, 531] width 677 height 95
click at [633, 558] on textarea "【役立った機能面】 【操作性・使いやすさ】 【他のサービスとの連携面(カスタマイズ性)】 【営業担当やサポート面】" at bounding box center [659, 531] width 677 height 95
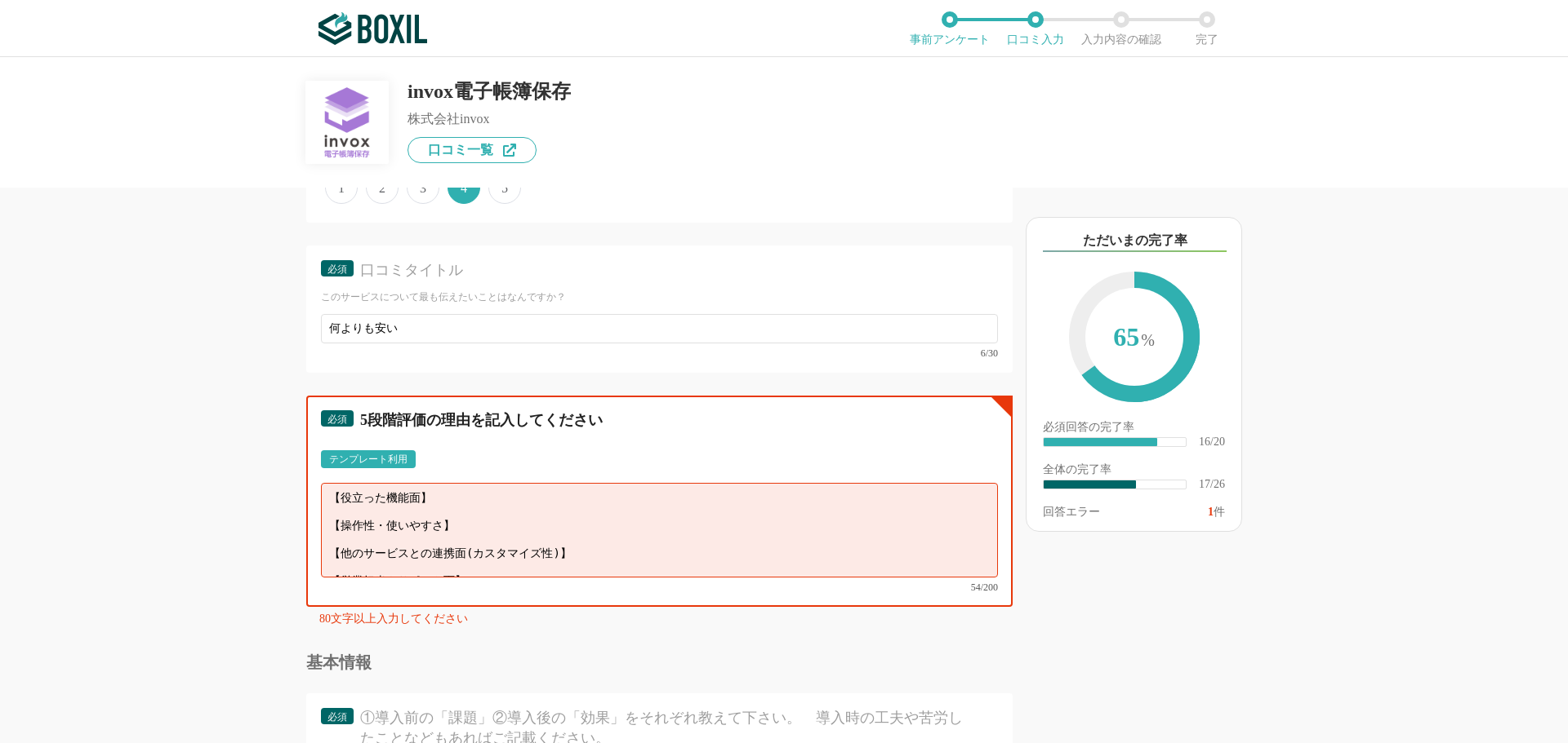
paste textarea "とにかく安く、invox受取請求書側でアップロード、添付した帳票も自動で連携されるため、"
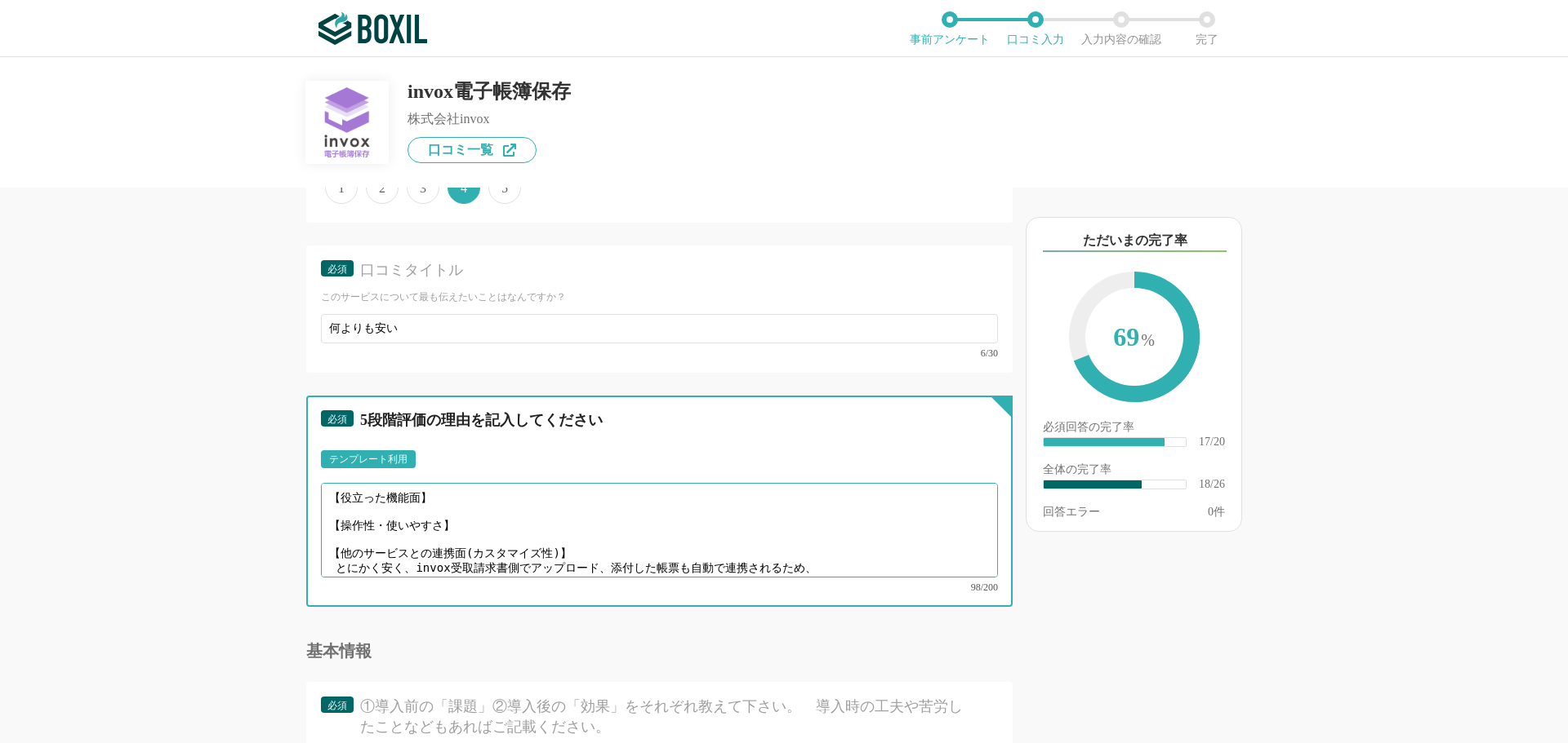
scroll to position [12, 0]
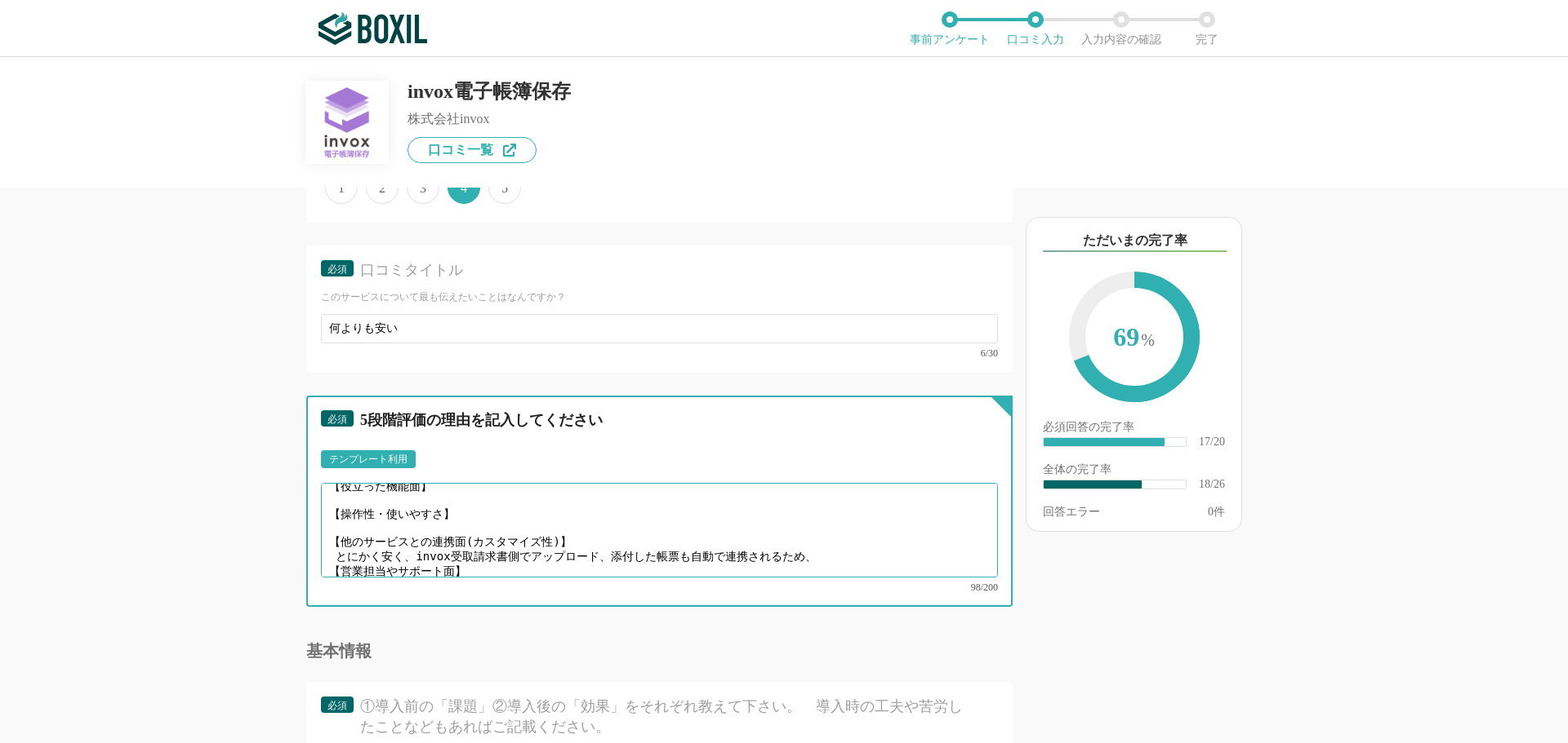
drag, startPoint x: 414, startPoint y: 551, endPoint x: 327, endPoint y: 544, distance: 87.3
click at [327, 544] on textarea "【役立った機能面】 【操作性・使いやすさ】 【他のサービスとの連携面(カスタマイズ性)】 とにかく安く、invox受取請求書側でアップロード、添付した帳票も自…" at bounding box center [659, 531] width 677 height 95
click at [487, 562] on textarea "【役立った機能面】 【操作性・使いやすさ】 【他のサービスとの連携面(カスタマイズ性)】 invox受取請求書側でアップロード、添付した帳票も自動で連携される…" at bounding box center [659, 531] width 677 height 95
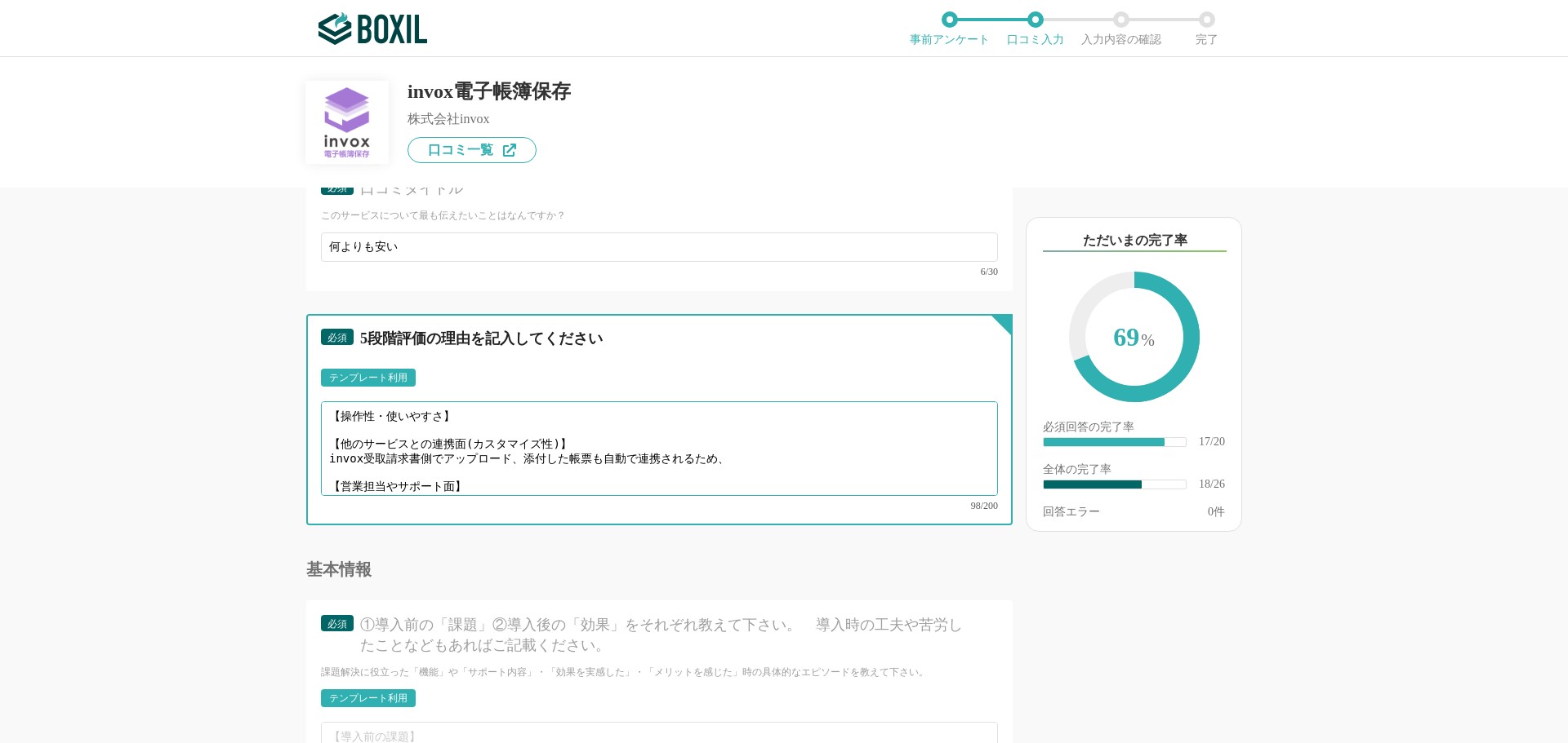
scroll to position [35, 0]
drag, startPoint x: 439, startPoint y: 478, endPoint x: 324, endPoint y: 476, distance: 115.0
click at [324, 476] on textarea "【役立った機能面】 【操作性・使いやすさ】 【他のサービスとの連携面(カスタマイズ性)】 invox受取請求書側でアップロード、添付した帳票も自動で連携される…" at bounding box center [659, 449] width 677 height 95
paste textarea "設定に関しての疑問点をチャット形式で簡単に問い合わせが可能。"
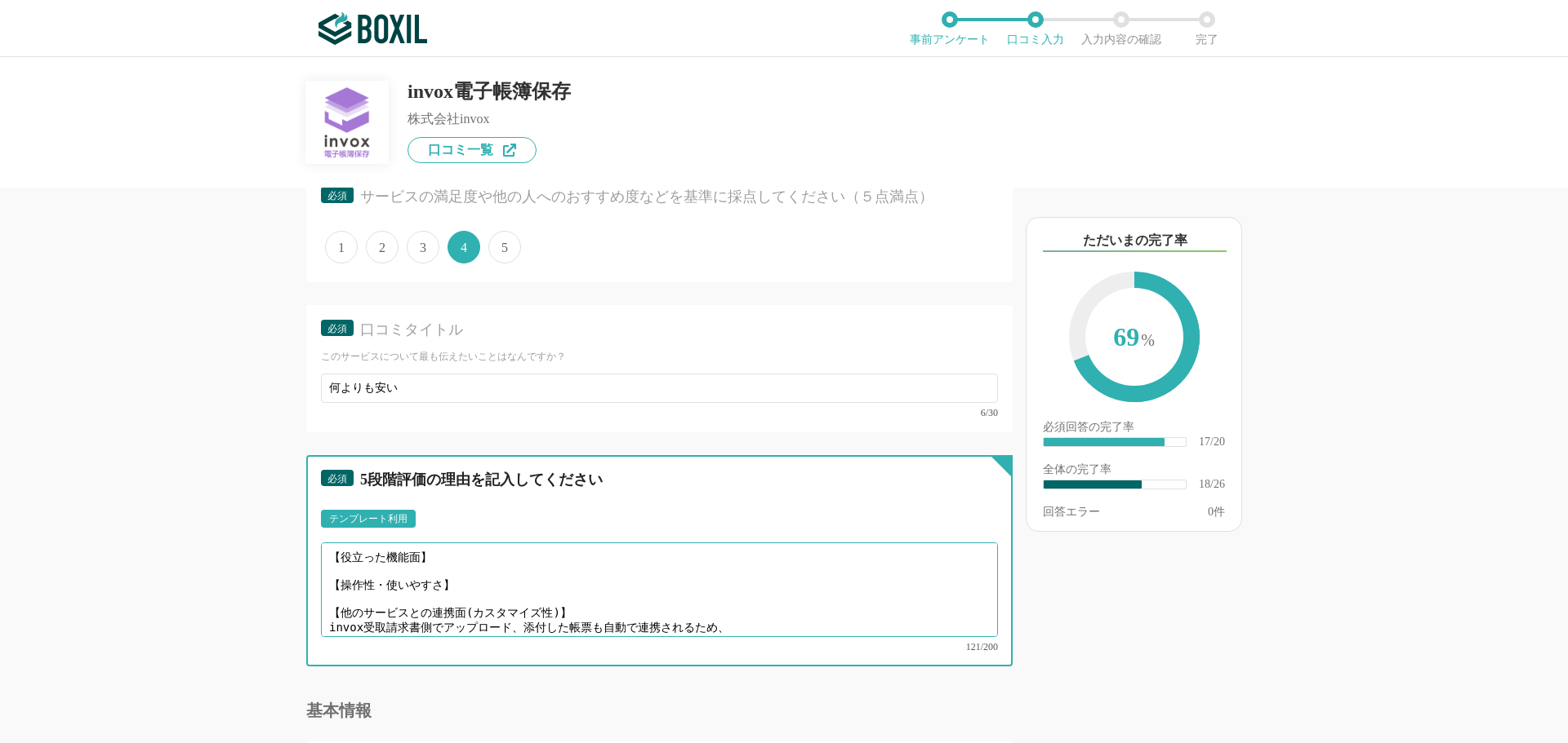
scroll to position [2650, 0]
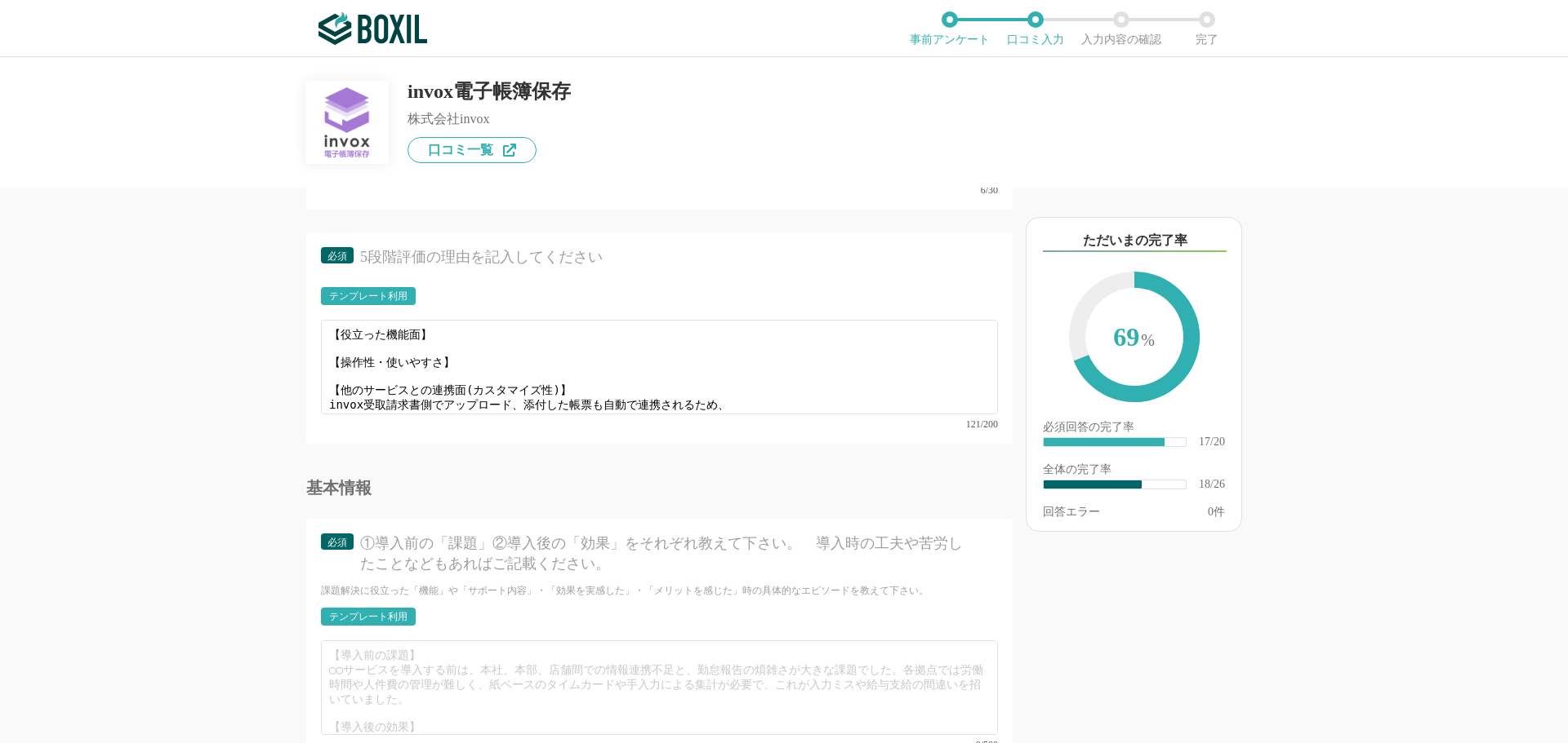
click at [198, 481] on div "他のサービス・ツールと連携していますか？ ※複数選択可 例：Slack、Salesforce 選択したサービス 未選択 invox発行請求書 必須 サービス導…" at bounding box center [604, 466] width 816 height 556
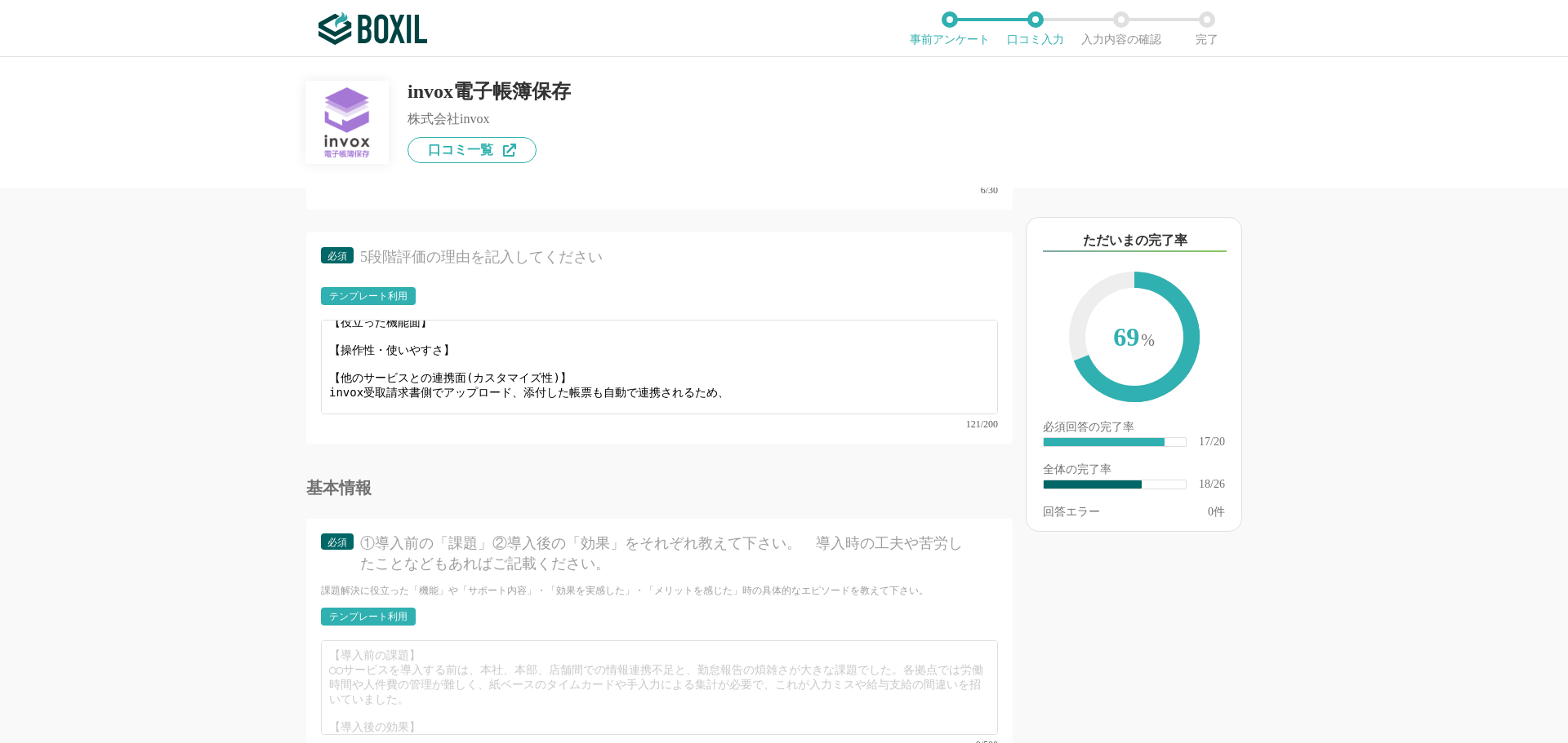
scroll to position [35, 0]
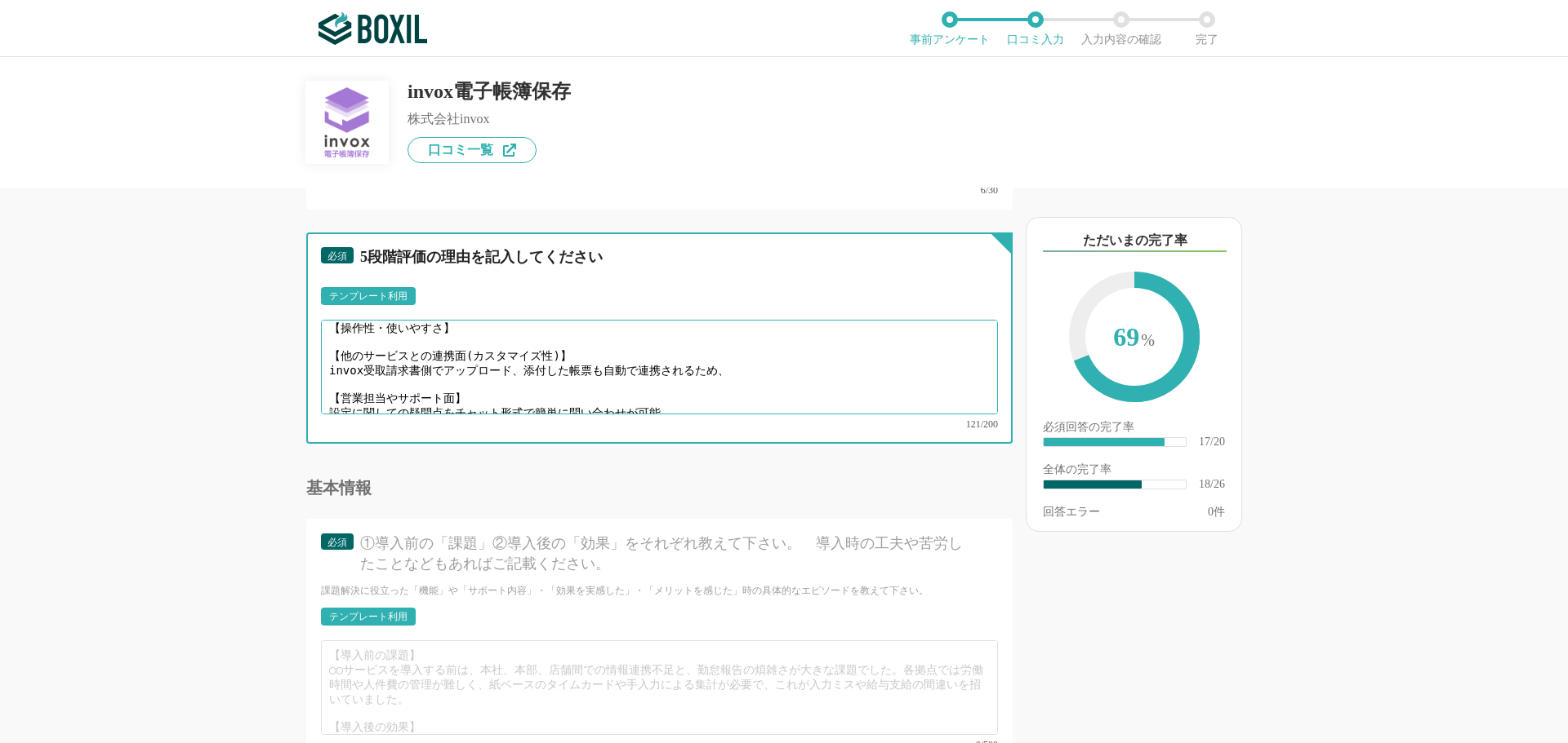
click at [740, 355] on textarea "【役立った機能面】 【操作性・使いやすさ】 【他のサービスとの連携面(カスタマイズ性)】 invox受取請求書側でアップロード、添付した帳票も自動で連携される…" at bounding box center [659, 367] width 677 height 95
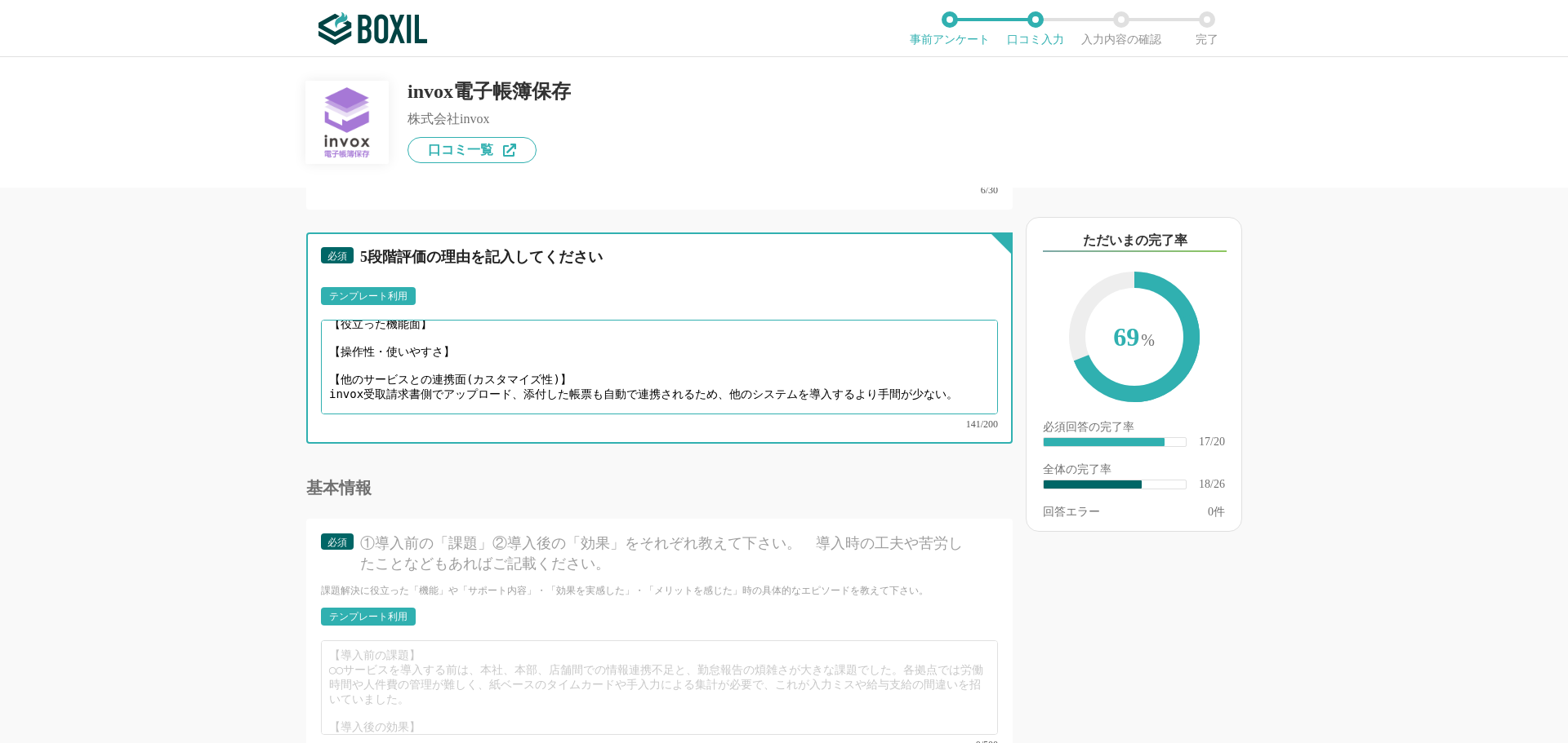
scroll to position [0, 0]
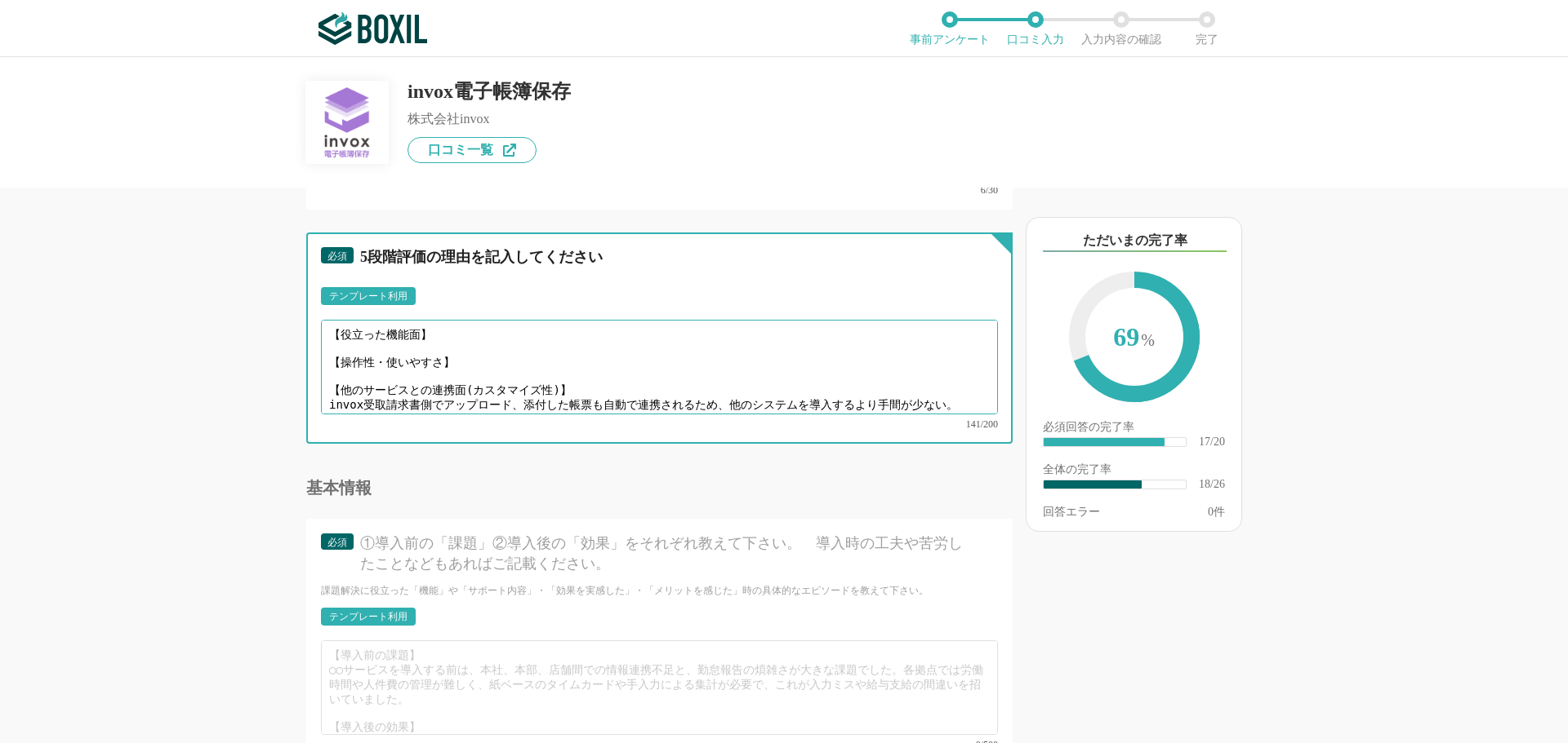
drag, startPoint x: 471, startPoint y: 363, endPoint x: 445, endPoint y: 274, distance: 92.7
click at [445, 276] on div "必須 5段階評価の理由を記入してください テンプレート利用 ፠テンプレート文言が変更されてない箇所がある、または使用できないテキスト（記号）が含まれています。…" at bounding box center [659, 338] width 706 height 212
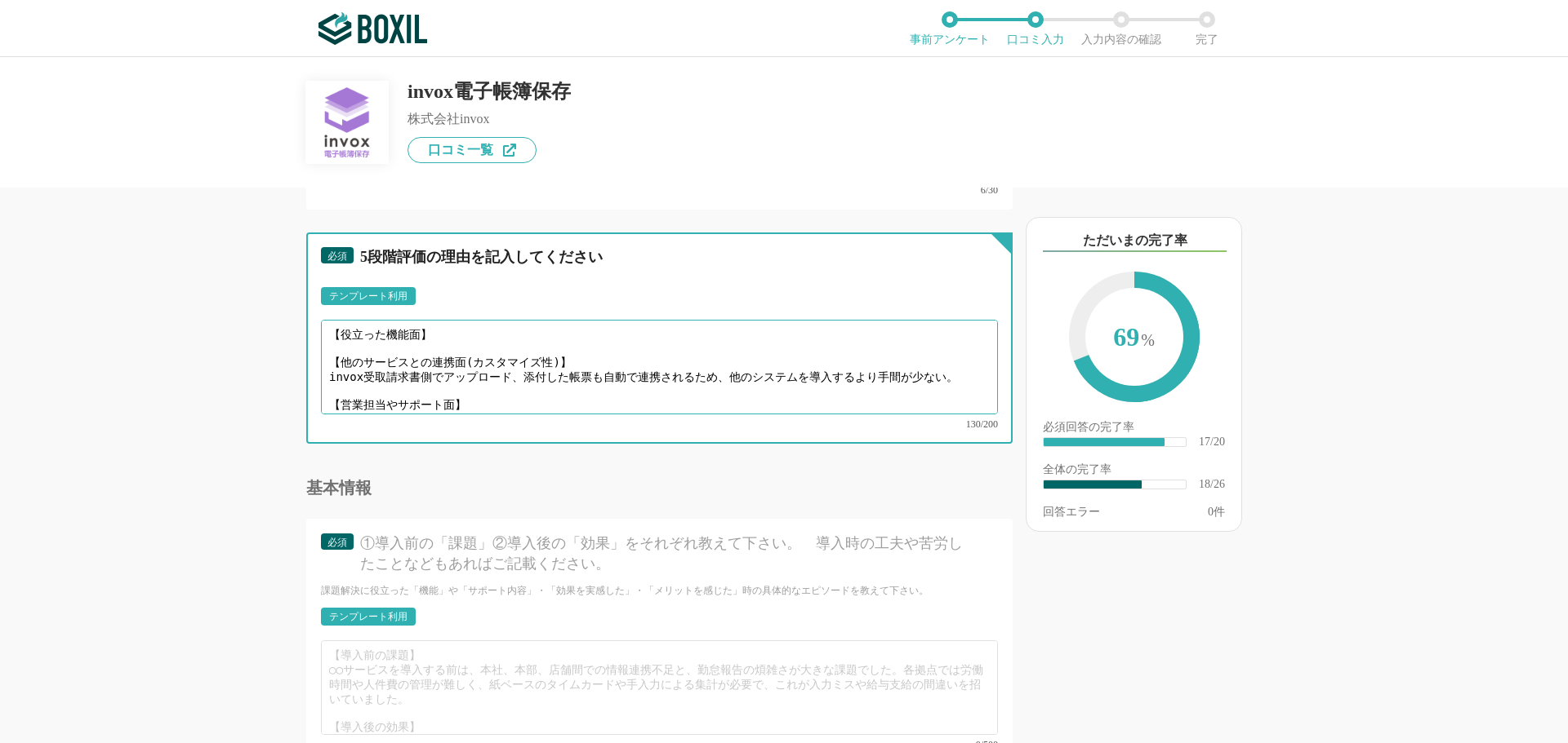
drag, startPoint x: 326, startPoint y: 332, endPoint x: 327, endPoint y: 354, distance: 22.0
click at [327, 354] on textarea "【役立った機能面】 【他のサービスとの連携面(カスタマイズ性)】 invox受取請求書側でアップロード、添付した帳票も自動で連携されるため、他のシステムを導入…" at bounding box center [659, 367] width 677 height 95
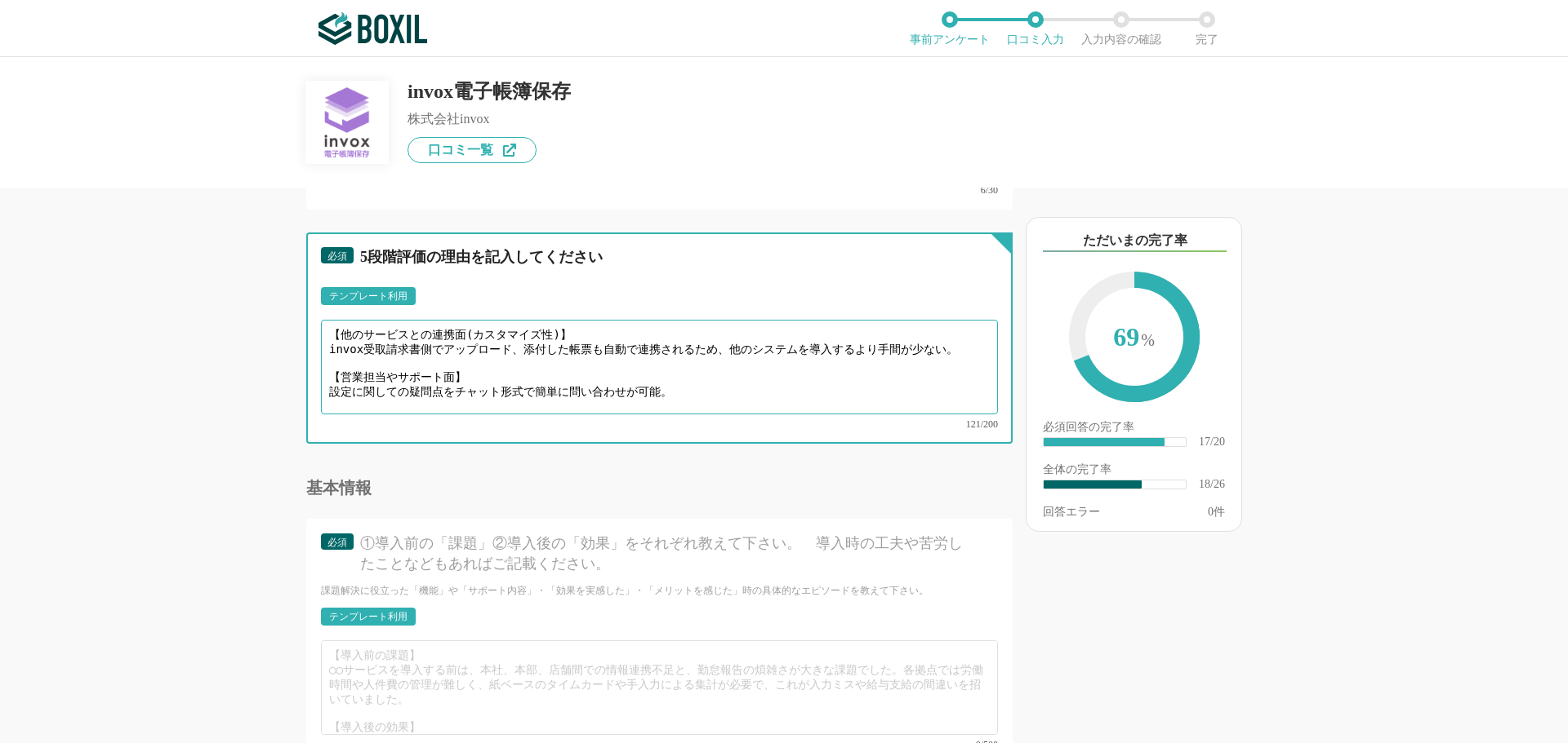
type textarea "【他のサービスとの連携面(カスタマイズ性)】 invox受取請求書側でアップロード、添付した帳票も自動で連携されるため、他のシステムを導入するより手間が少ない…"
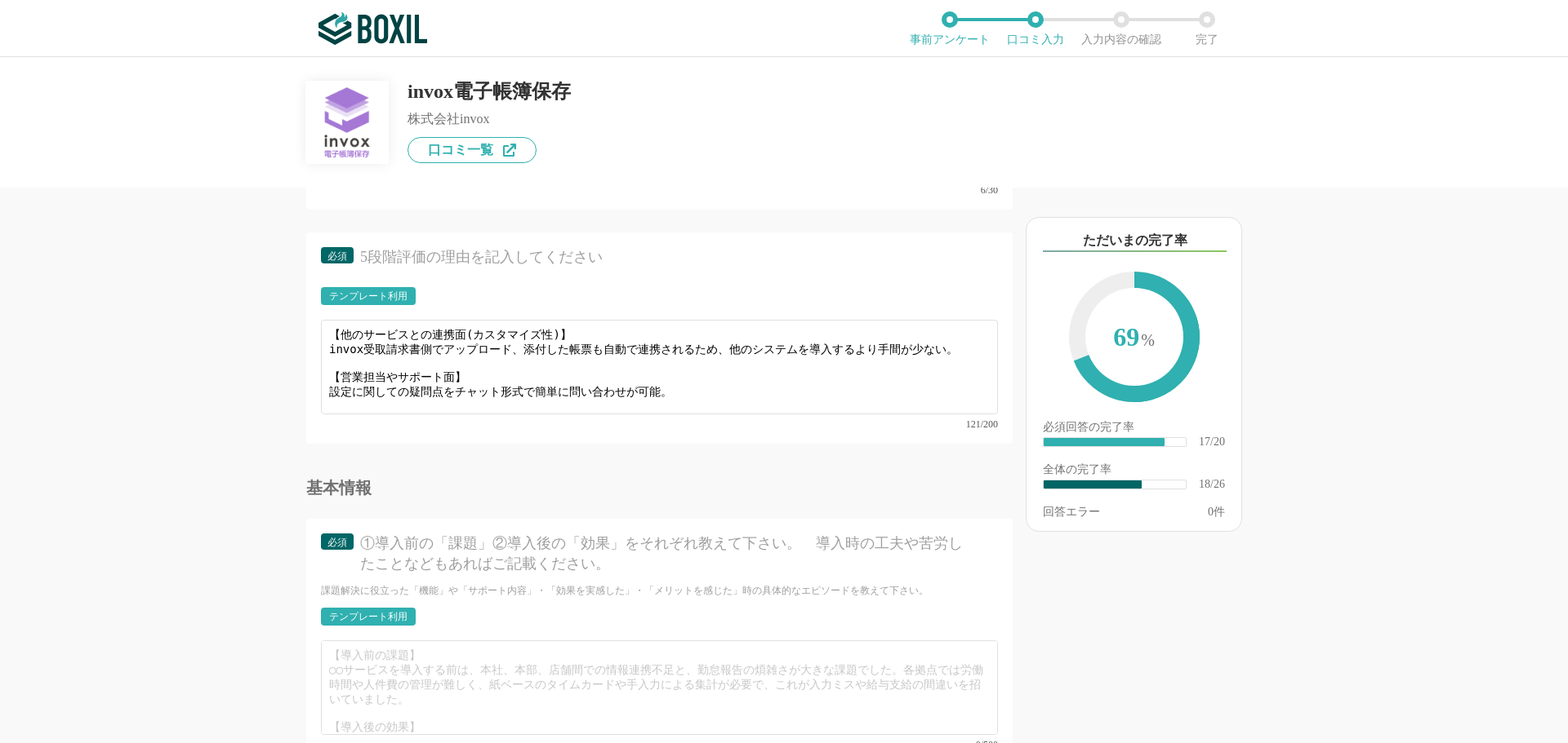
click at [415, 450] on div at bounding box center [666, 453] width 693 height 6
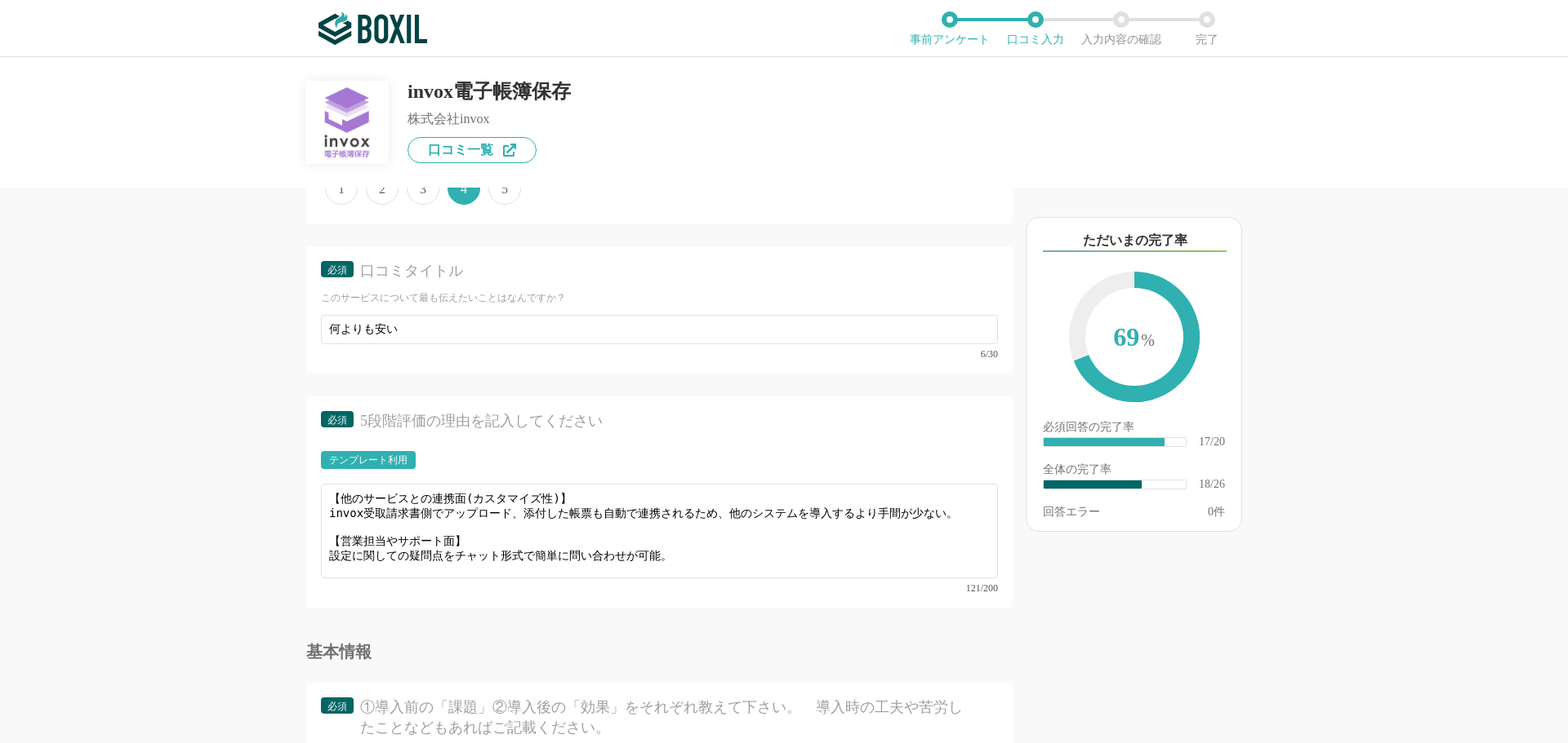
scroll to position [2487, 0]
click at [437, 308] on div "必須 口コミタイトル このサービスについて最も伝えたいことはなんですか？ 何よりも安い 6/30" at bounding box center [659, 309] width 706 height 128
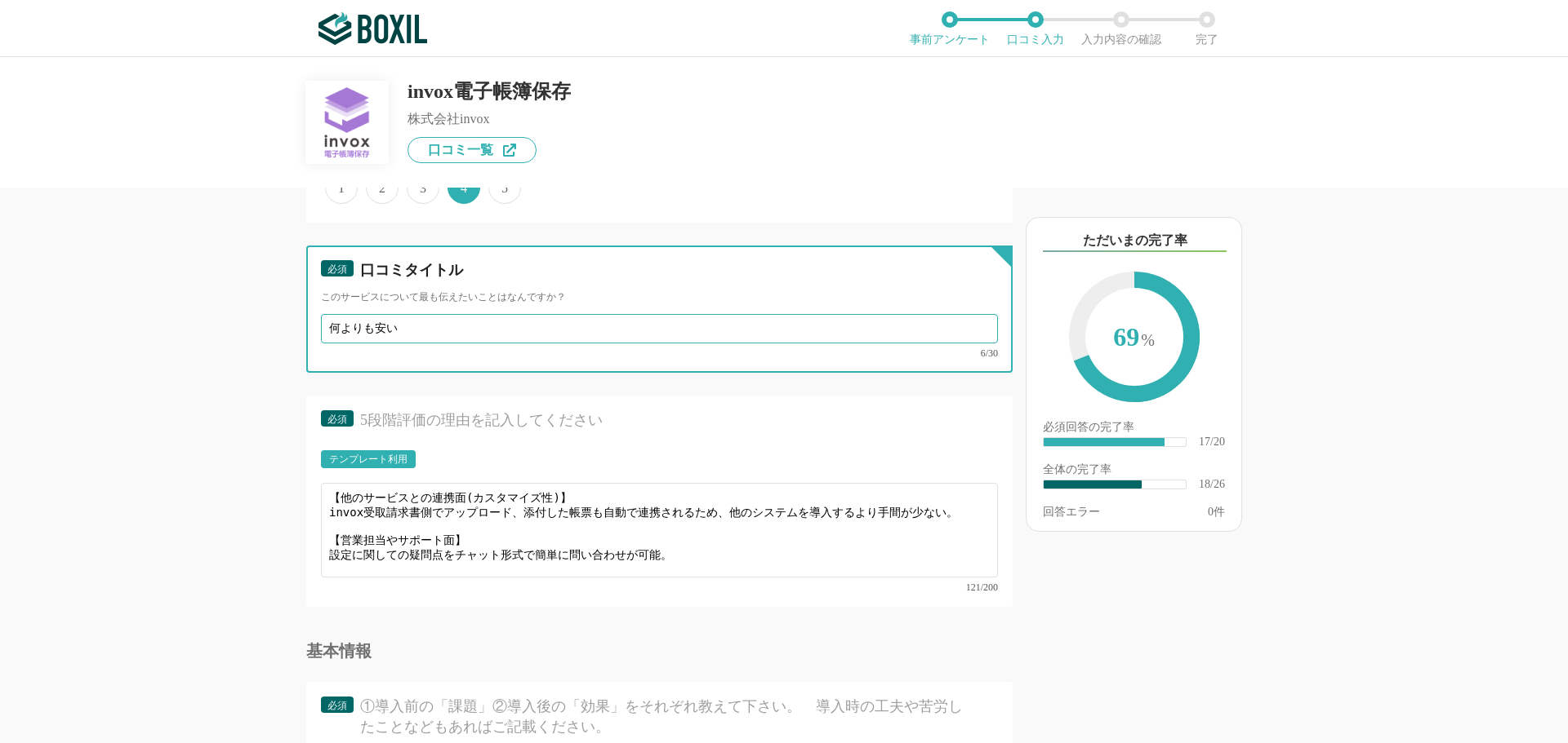
click at [434, 318] on input "何よりも安い" at bounding box center [659, 329] width 677 height 29
drag, startPoint x: 434, startPoint y: 328, endPoint x: 52, endPoint y: 326, distance: 382.0
click at [52, 326] on div "他のサービス・ツールと連携していますか？ ※複数選択可 例：Slack、Salesforce 選択したサービス 未選択 invox発行請求書 必須 サービス導…" at bounding box center [784, 400] width 1568 height 686
click at [473, 323] on input "とにかくやすい" at bounding box center [659, 329] width 677 height 29
type input "とにかく安く、受取請求書との連携により作業工数が抑えられる"
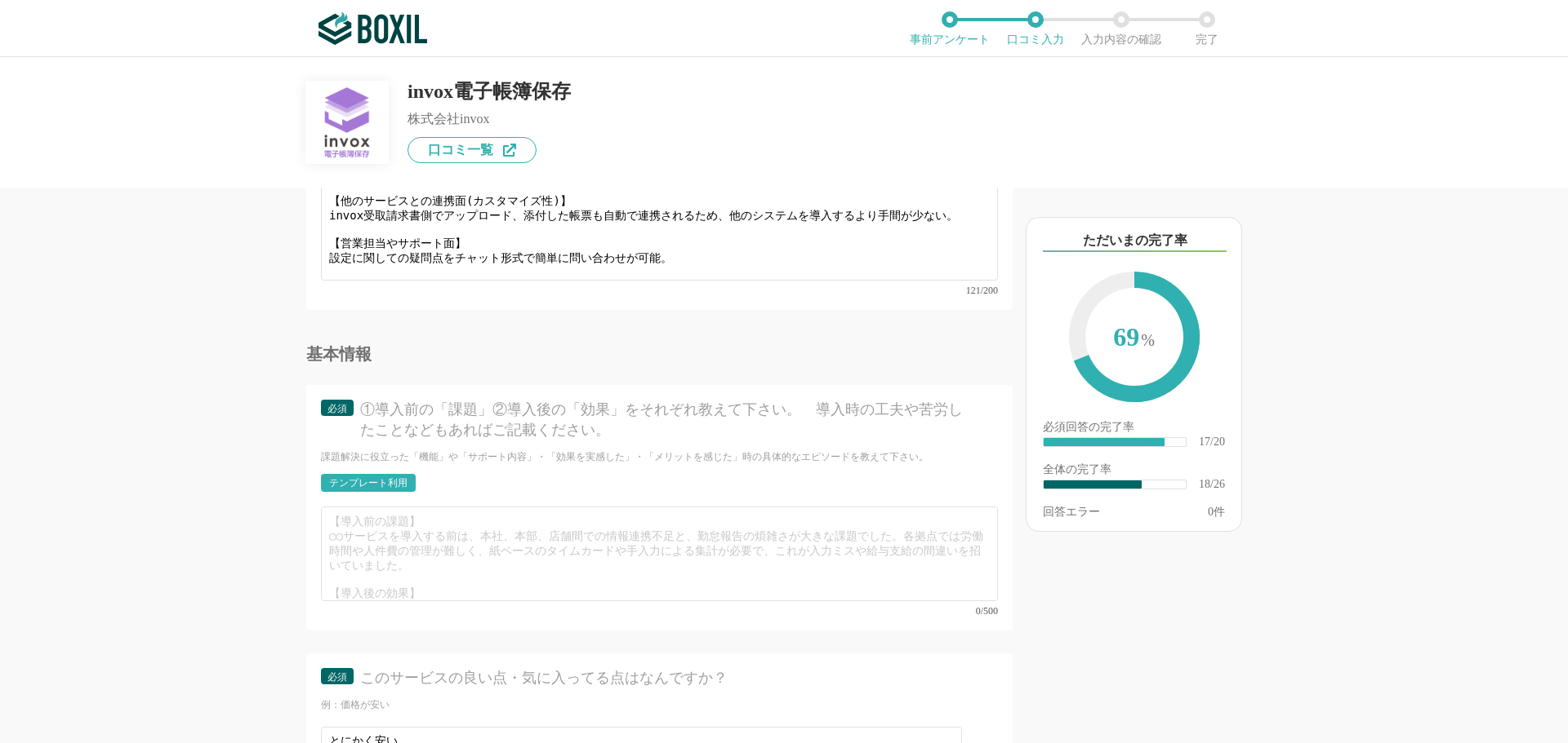
scroll to position [2813, 0]
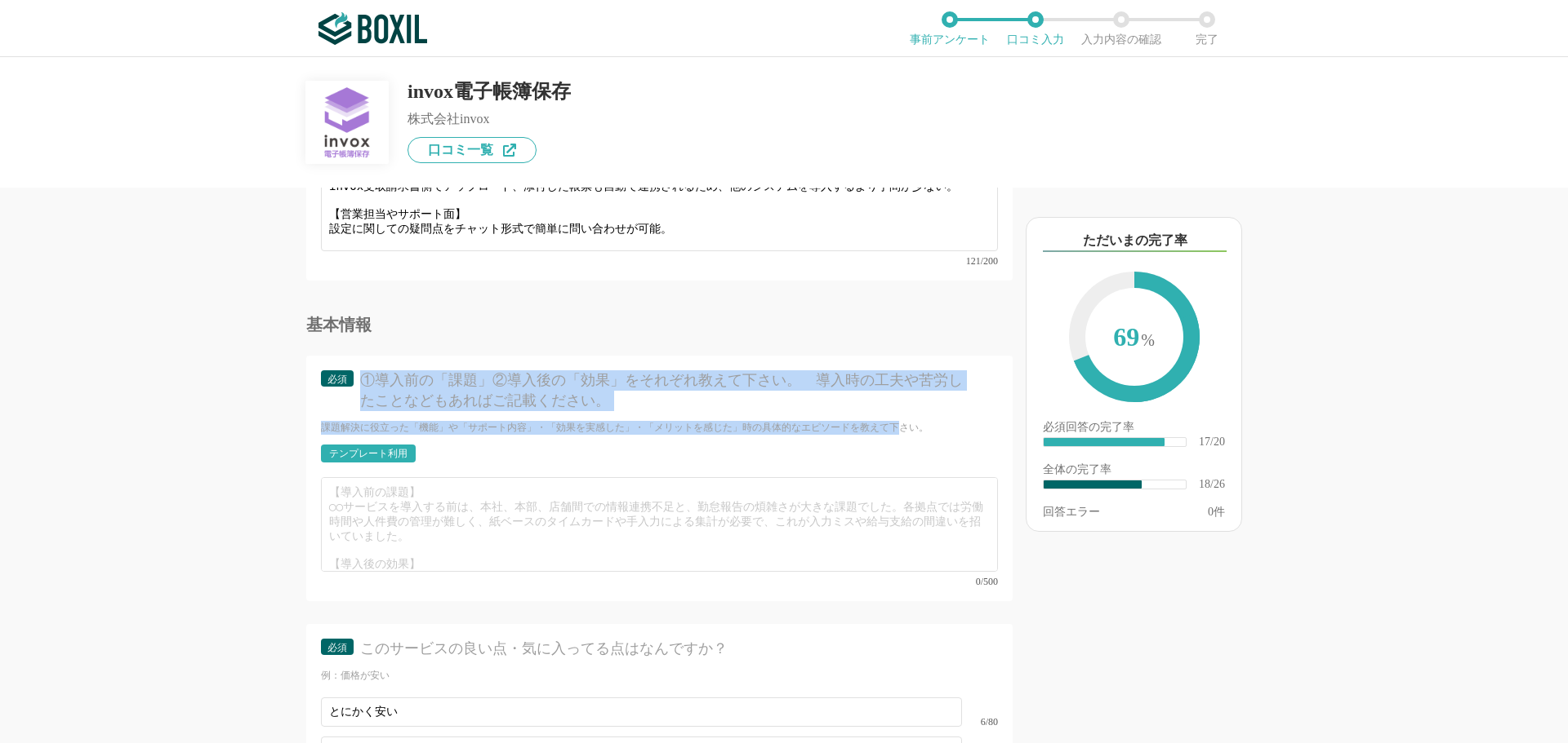
drag, startPoint x: 363, startPoint y: 368, endPoint x: 922, endPoint y: 403, distance: 560.1
click at [915, 404] on div "必須 ①導入前の「課題」②導入後の「効果」をそれぞれ教えて下さい。　導入時の工夫や苦労したことなどもあればご記載ください。" at bounding box center [659, 395] width 677 height 50
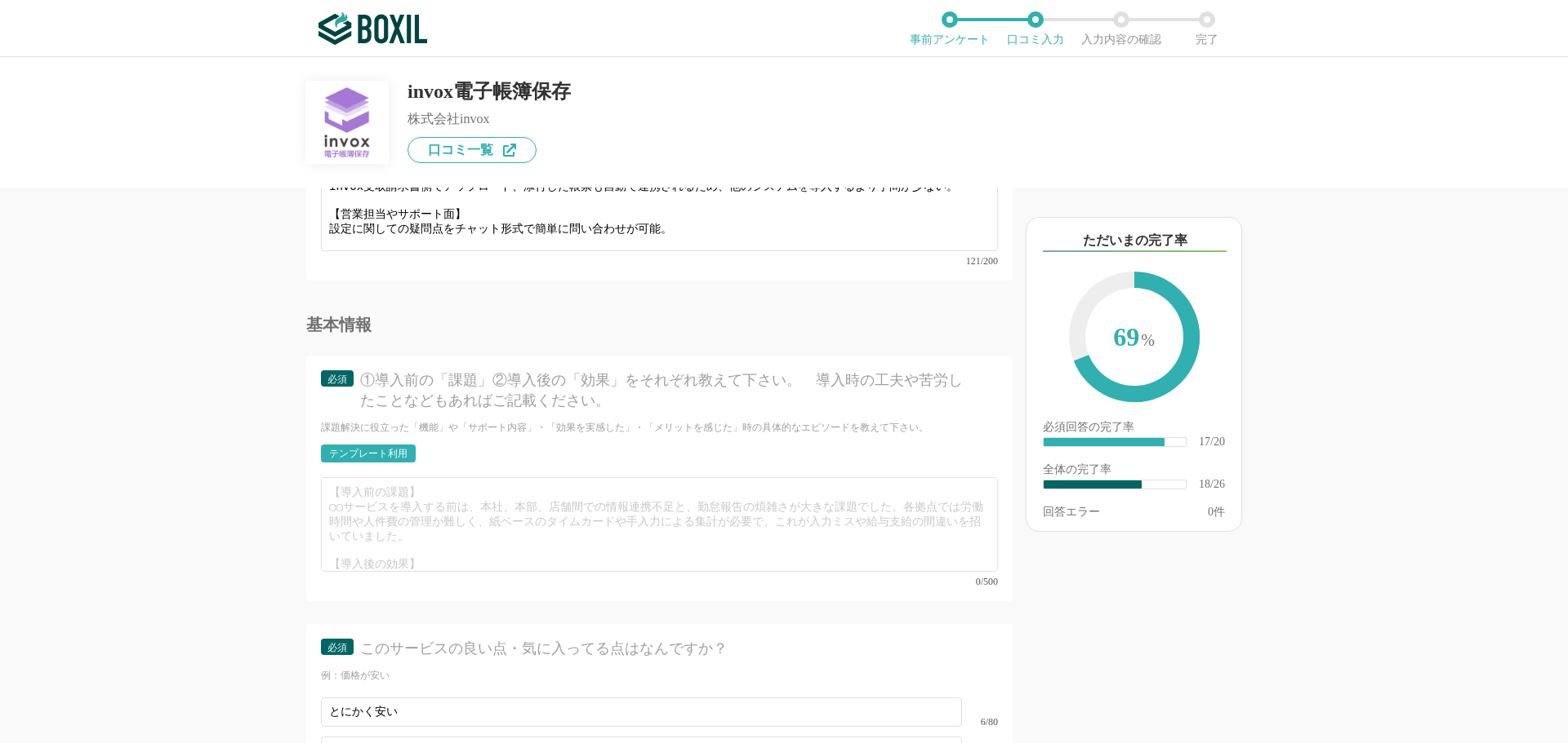
click at [932, 424] on div "課題解決に役立った「機能」や「サポート内容」・「効果を実感した」・「メリットを感じた」時の具体的なエピソードを教えて下さい。" at bounding box center [659, 428] width 677 height 14
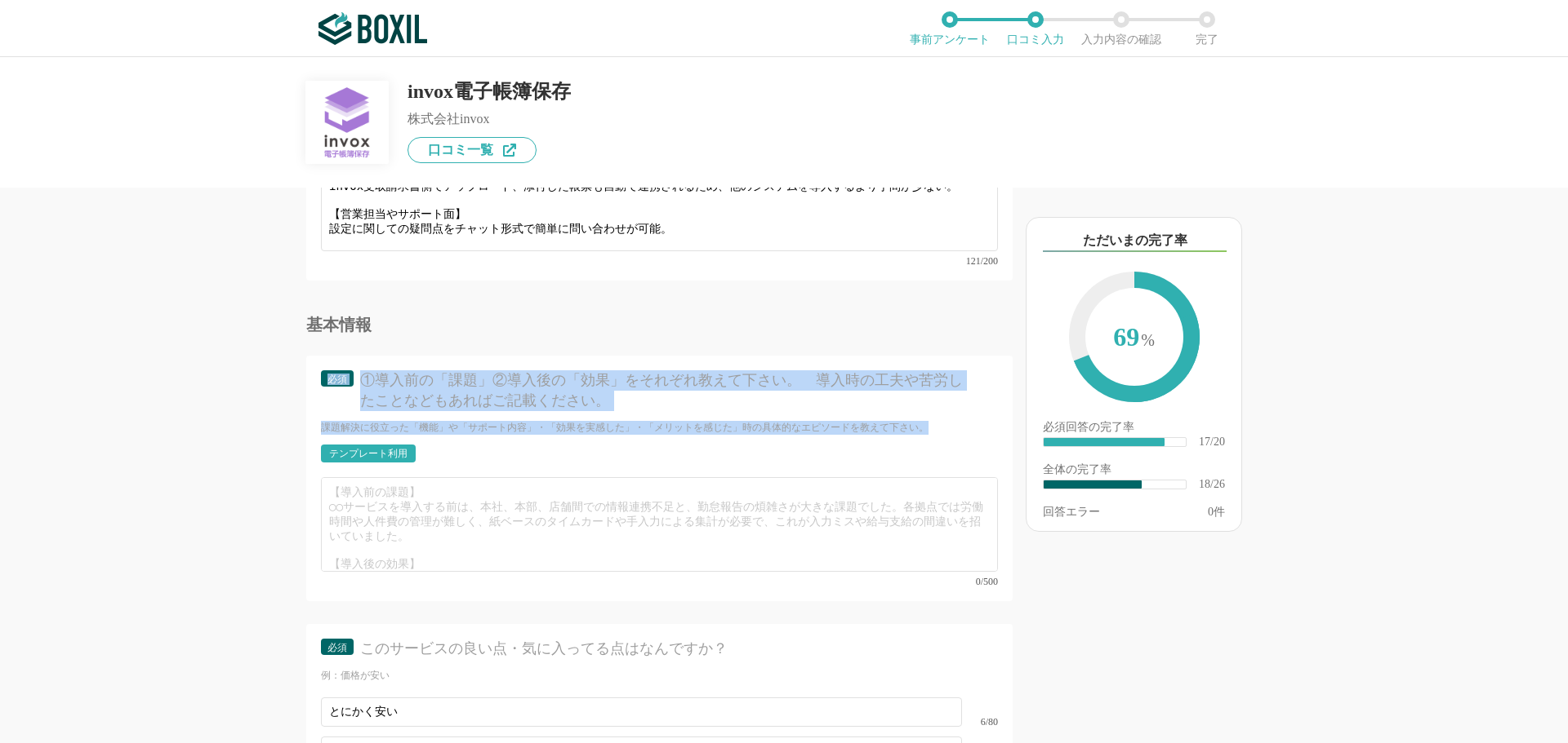
drag, startPoint x: 944, startPoint y: 424, endPoint x: 263, endPoint y: 356, distance: 684.4
click at [263, 356] on div "他のサービス・ツールと連携していますか？ ※複数選択可 例：Slack、Salesforce 選択したサービス 未選択 invox発行請求書 必須 サービス導…" at bounding box center [604, 466] width 816 height 556
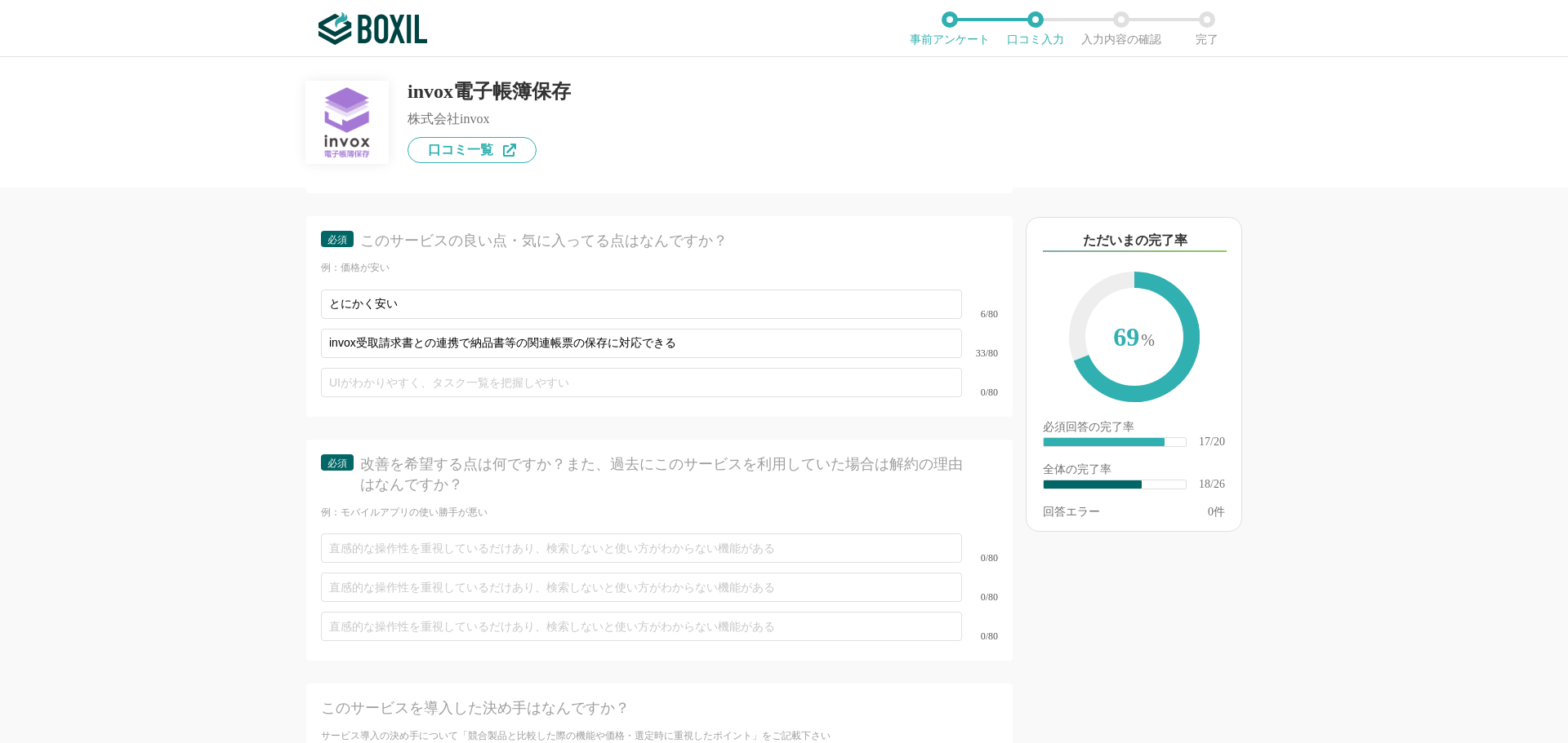
scroll to position [3303, 0]
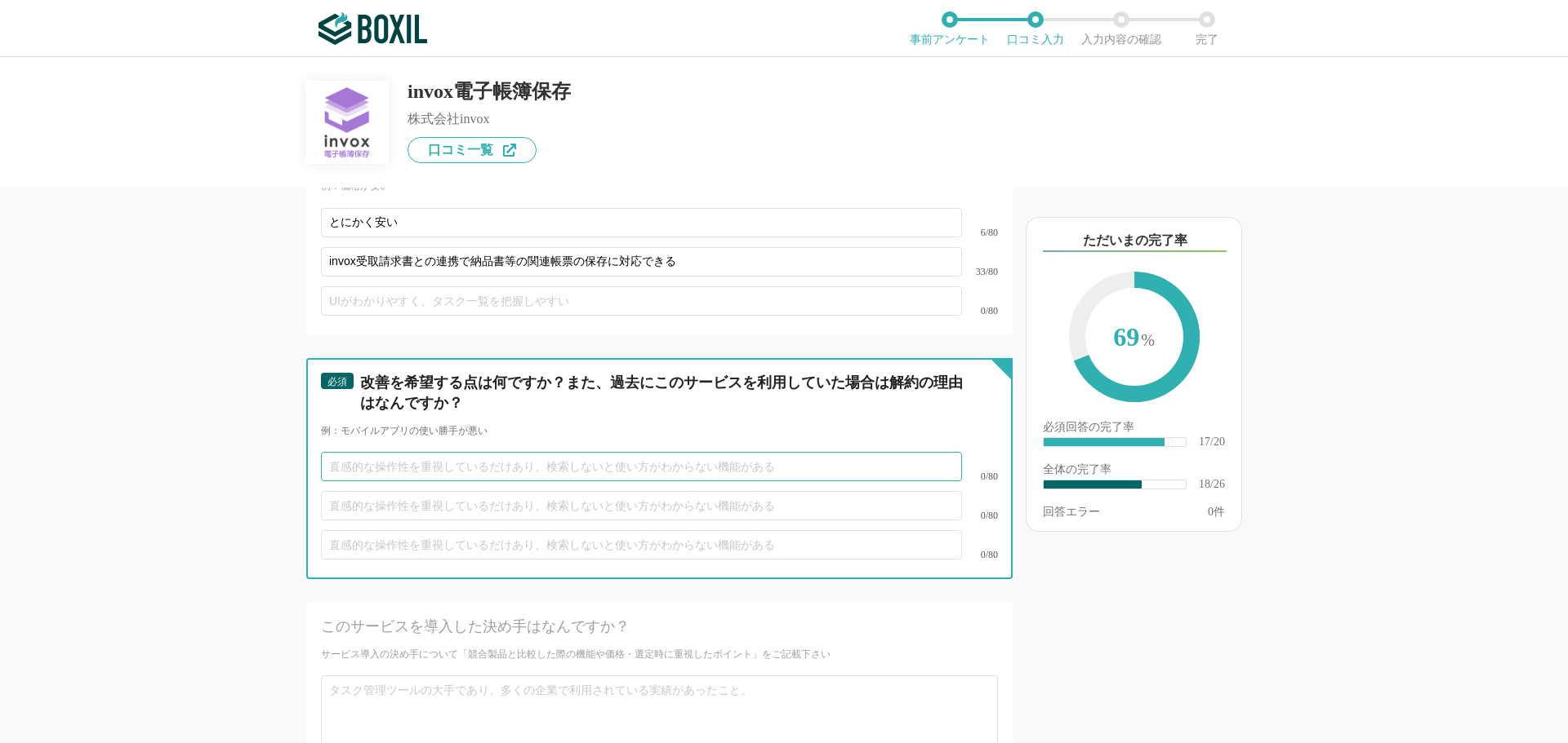
click at [541, 452] on input "text" at bounding box center [641, 467] width 641 height 29
type input "い"
type input "う"
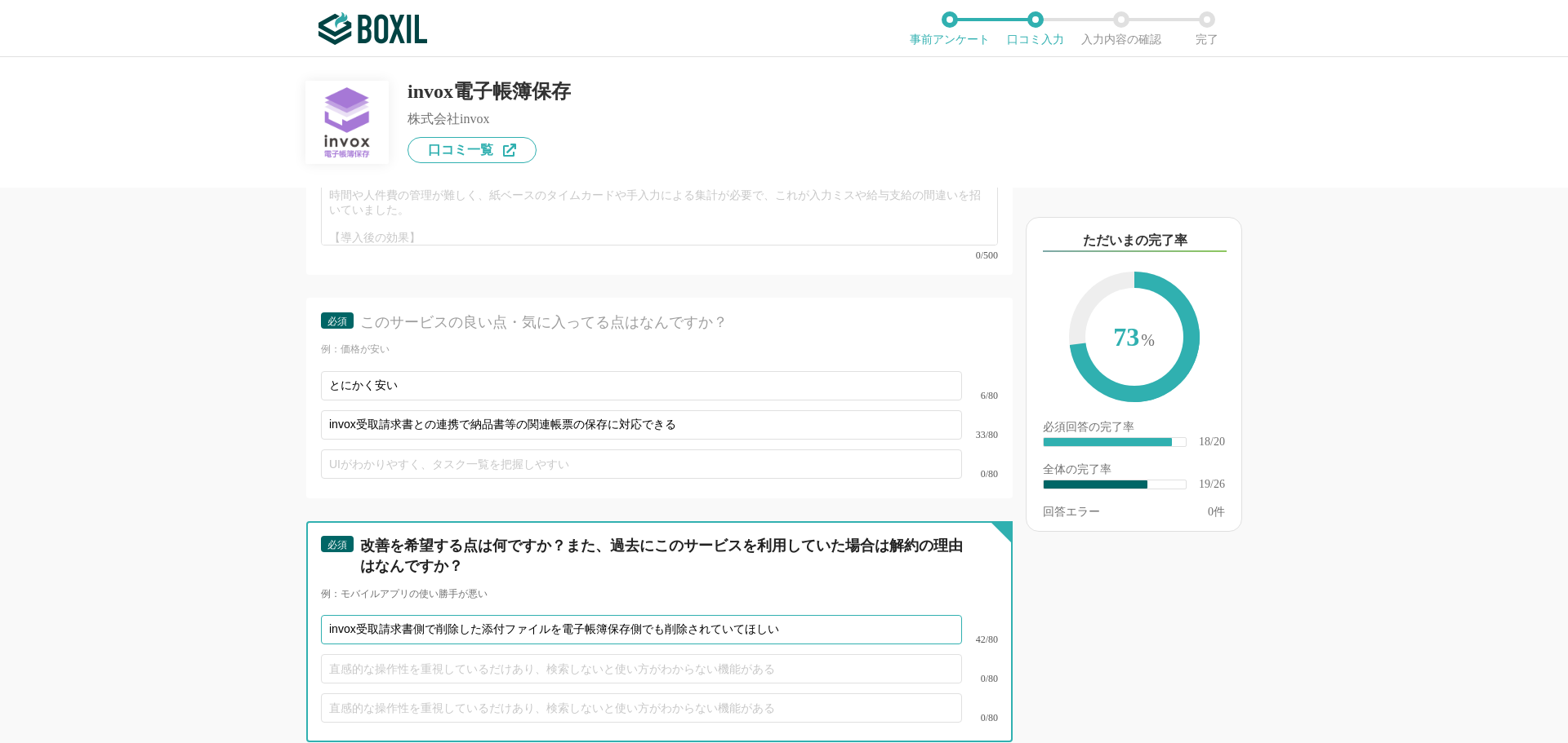
type input "invox受取請求書側で削除した添付ファイルを電子帳簿保存側でも削除されていてほしい"
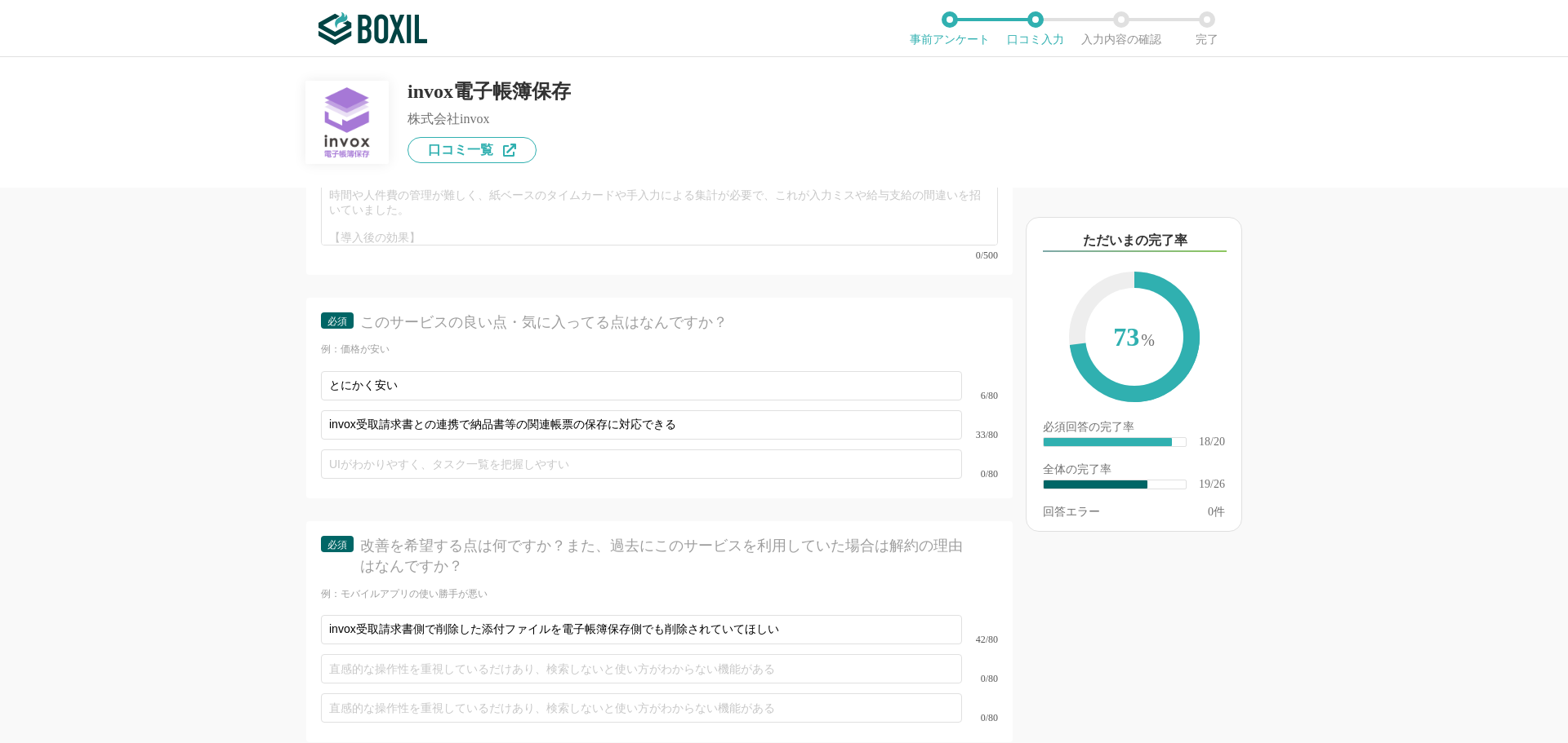
click at [168, 439] on div "他のサービス・ツールと連携していますか？ ※複数選択可 例：Slack、Salesforce 選択したサービス 未選択 invox発行請求書 必須 サービス導…" at bounding box center [784, 400] width 1568 height 686
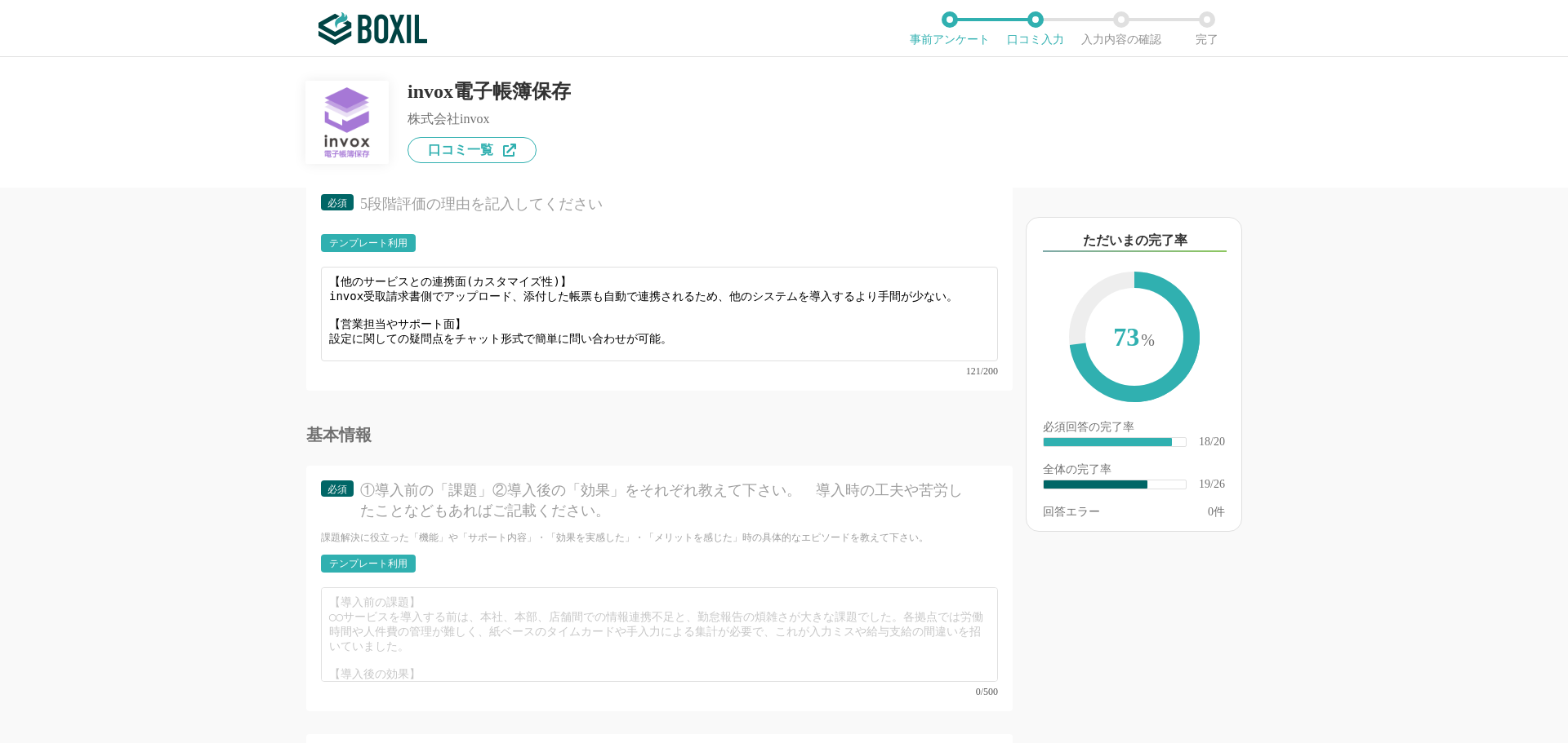
scroll to position [2732, 0]
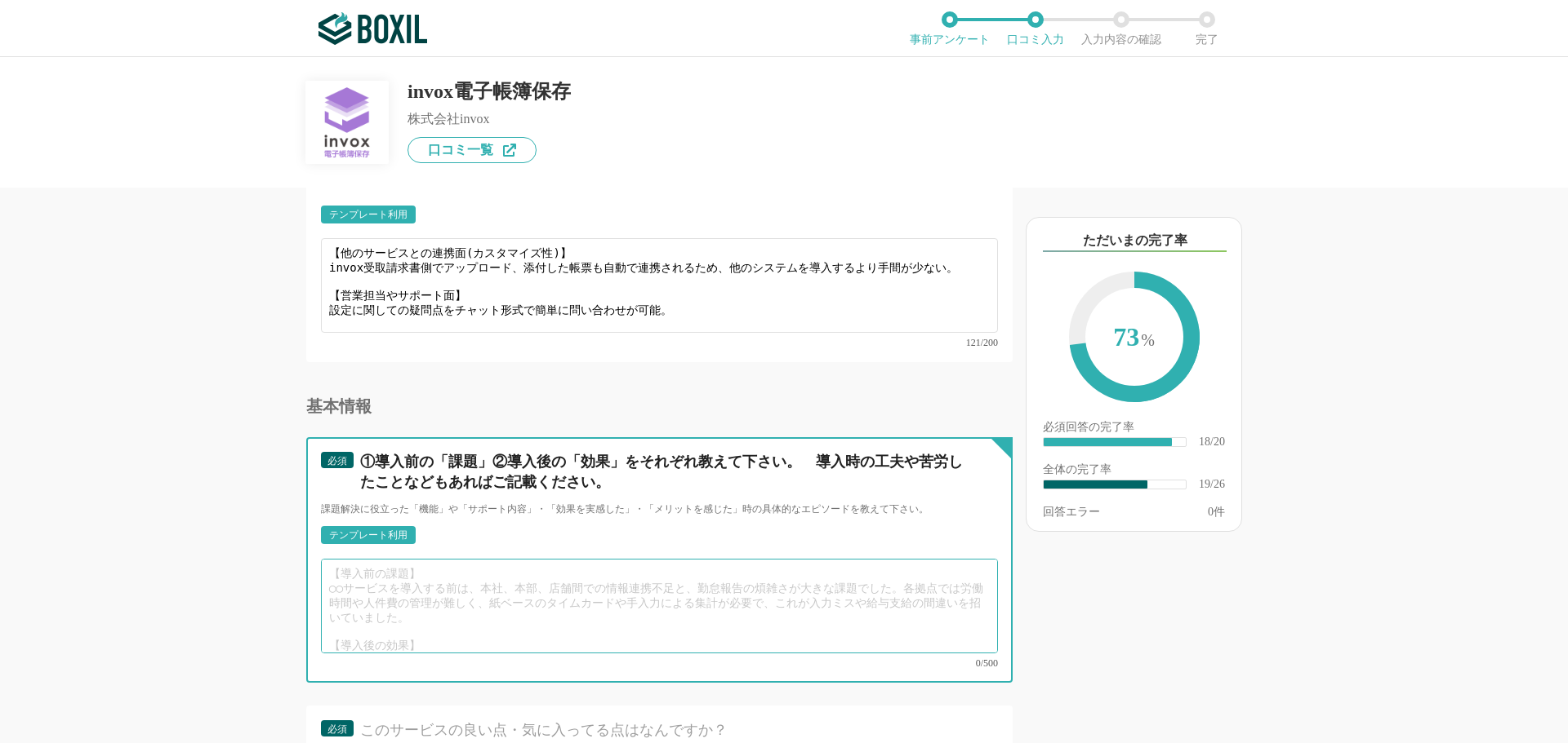
click at [414, 572] on textarea at bounding box center [659, 606] width 677 height 95
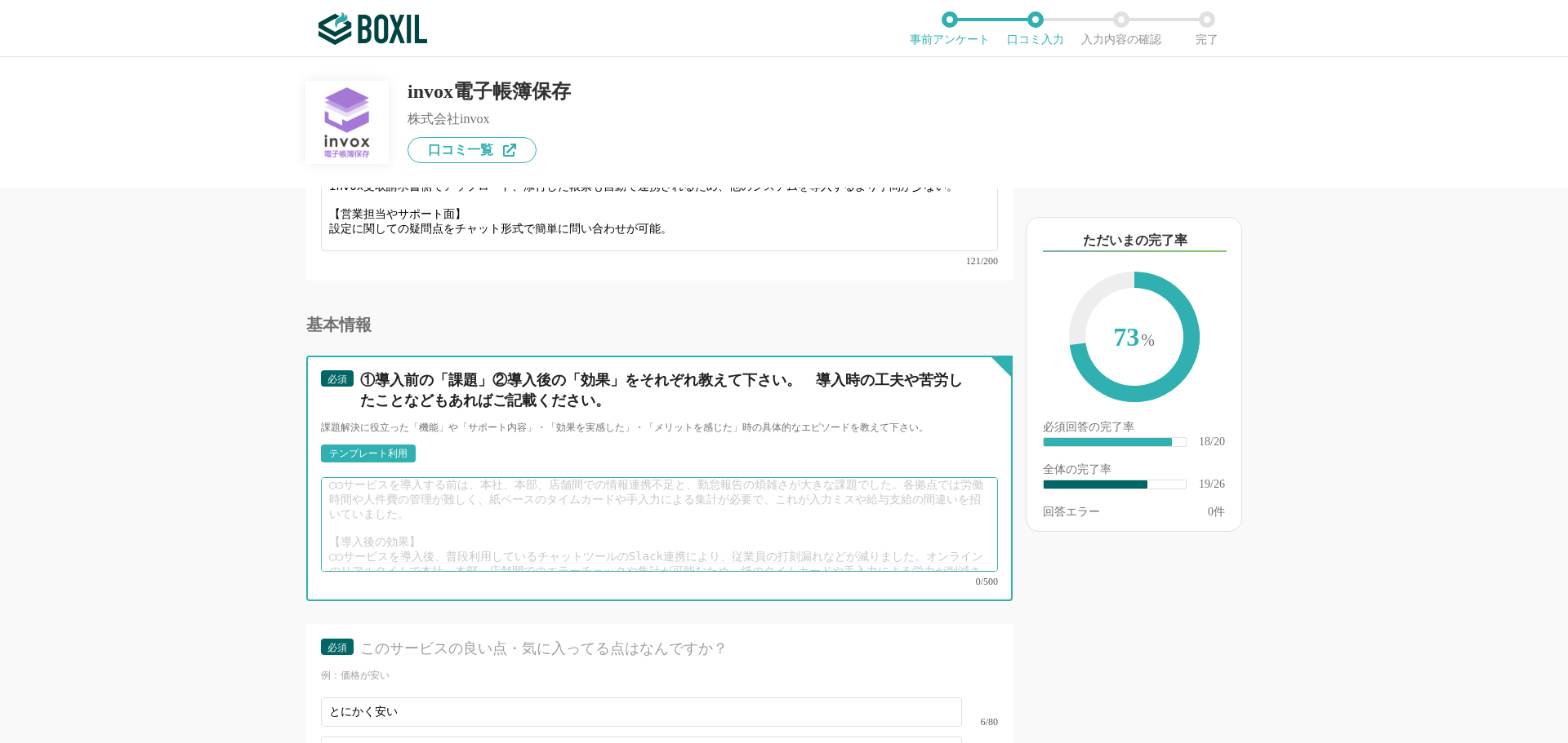
scroll to position [35, 0]
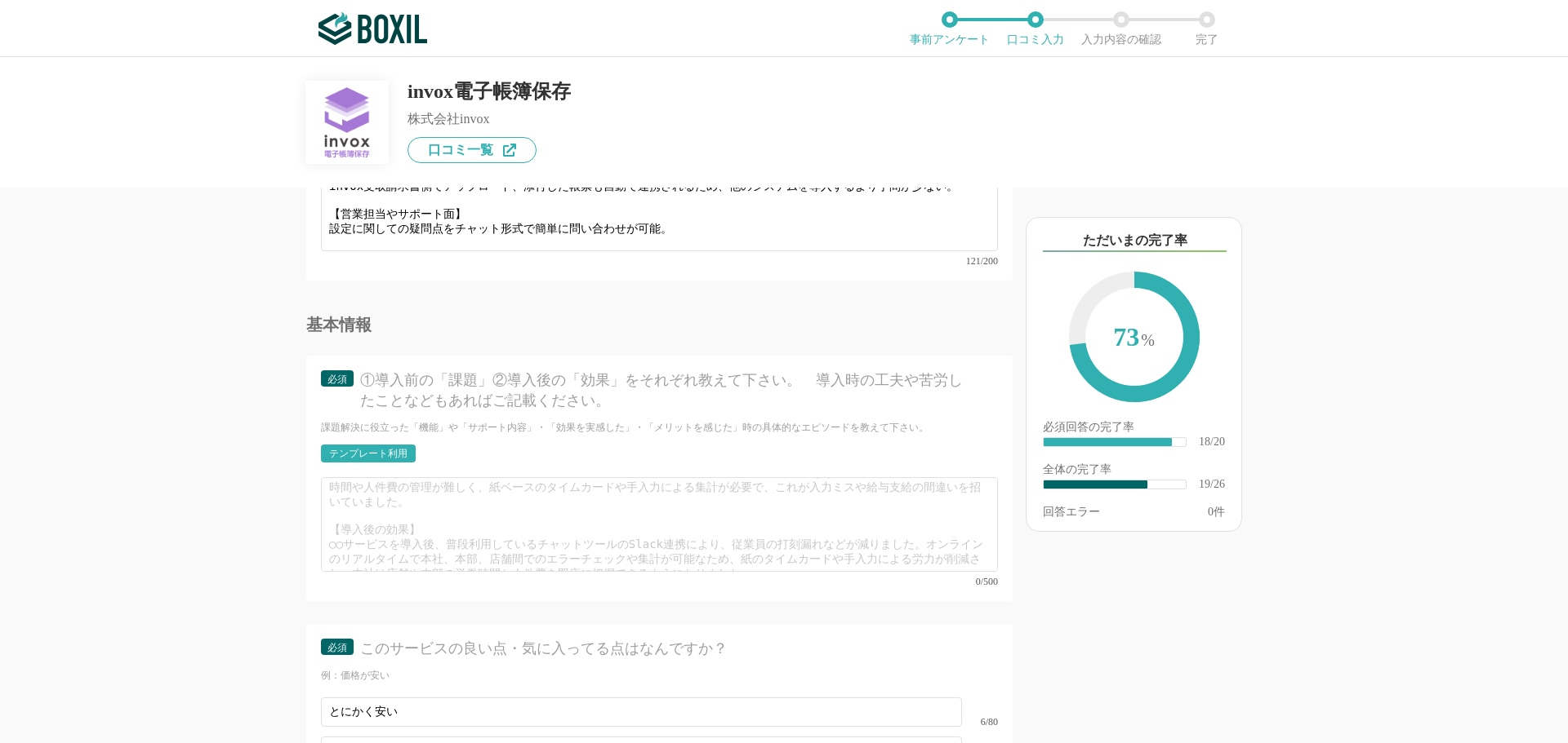
click at [399, 449] on div "テンプレート利用" at bounding box center [369, 453] width 78 height 10
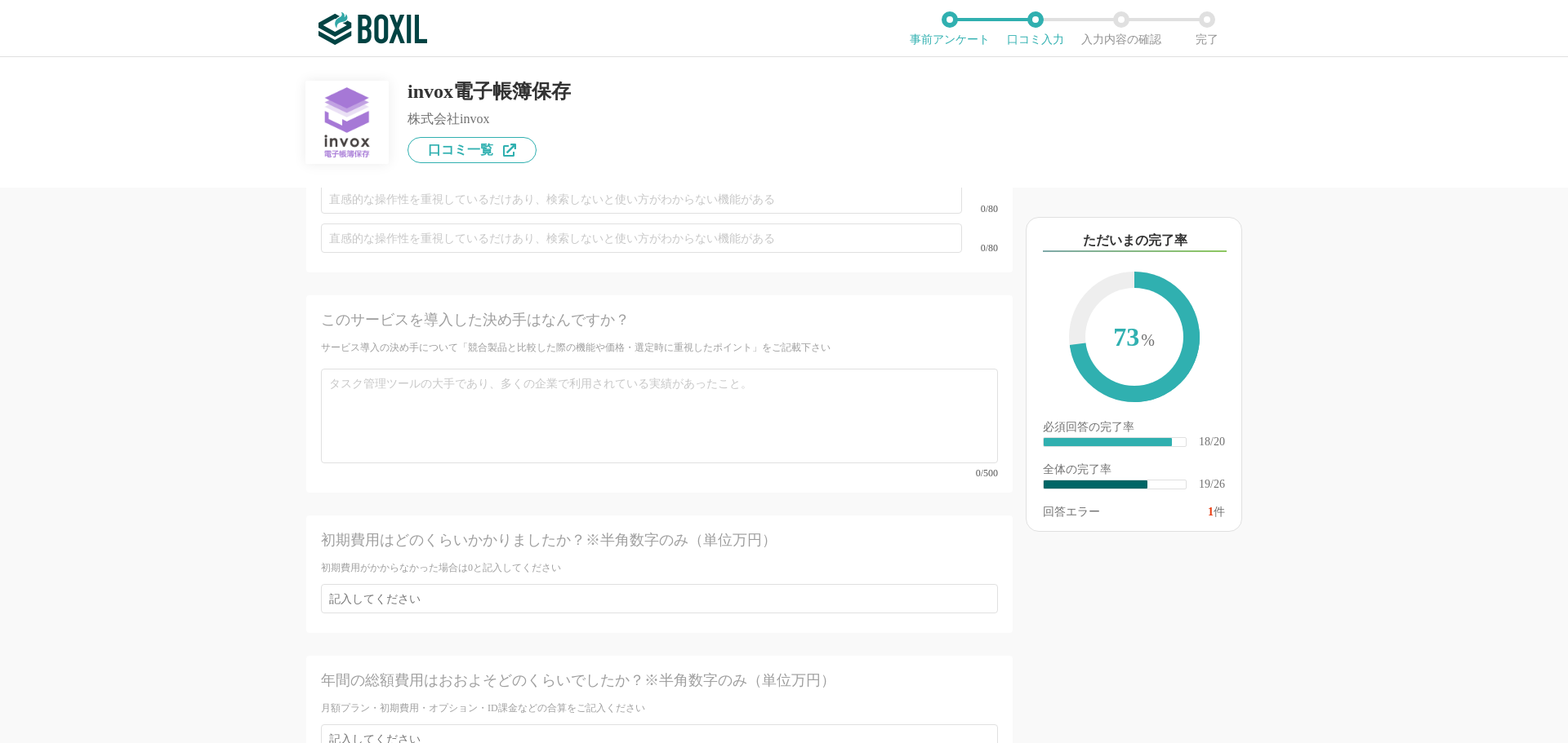
scroll to position [3630, 0]
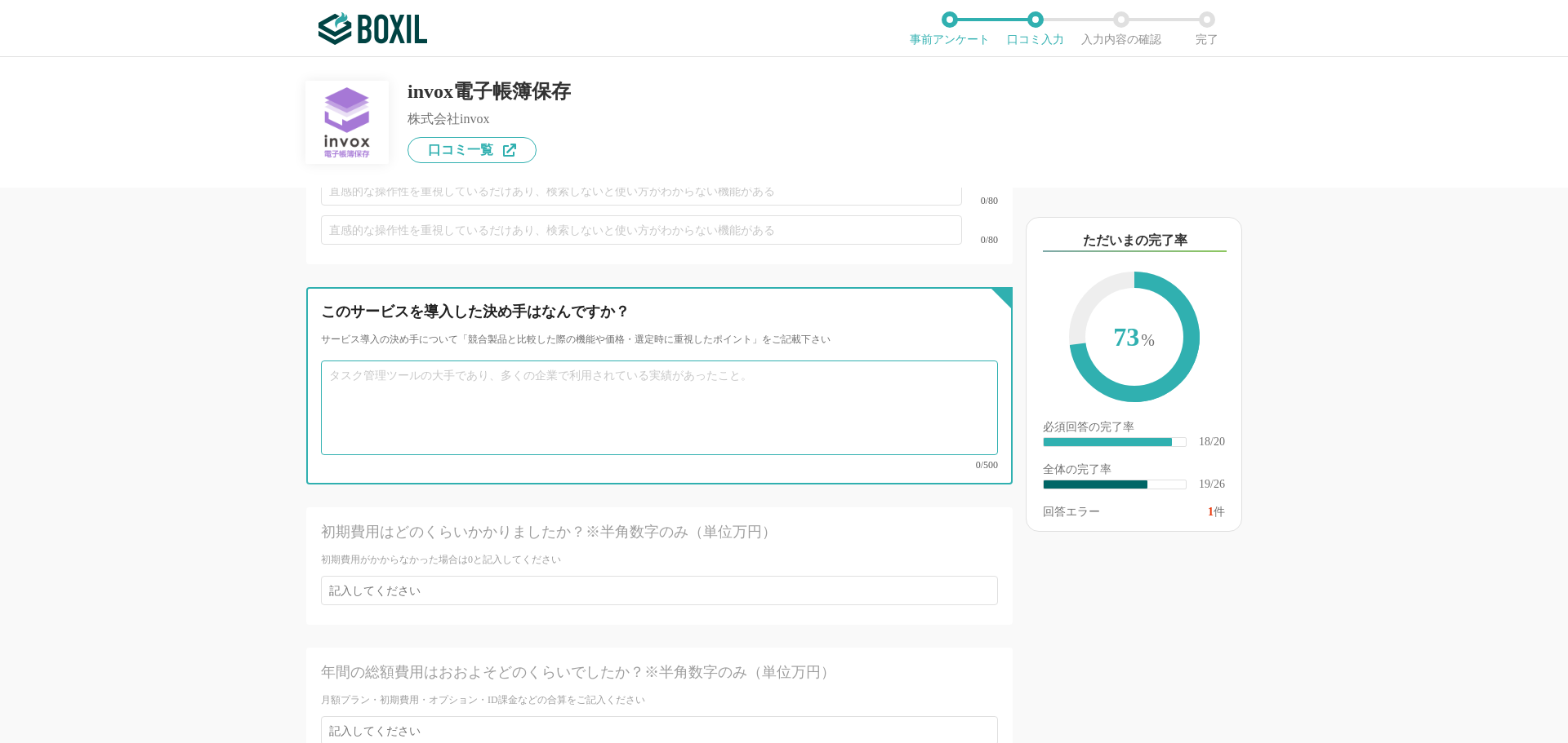
click at [616, 404] on textarea at bounding box center [659, 408] width 677 height 95
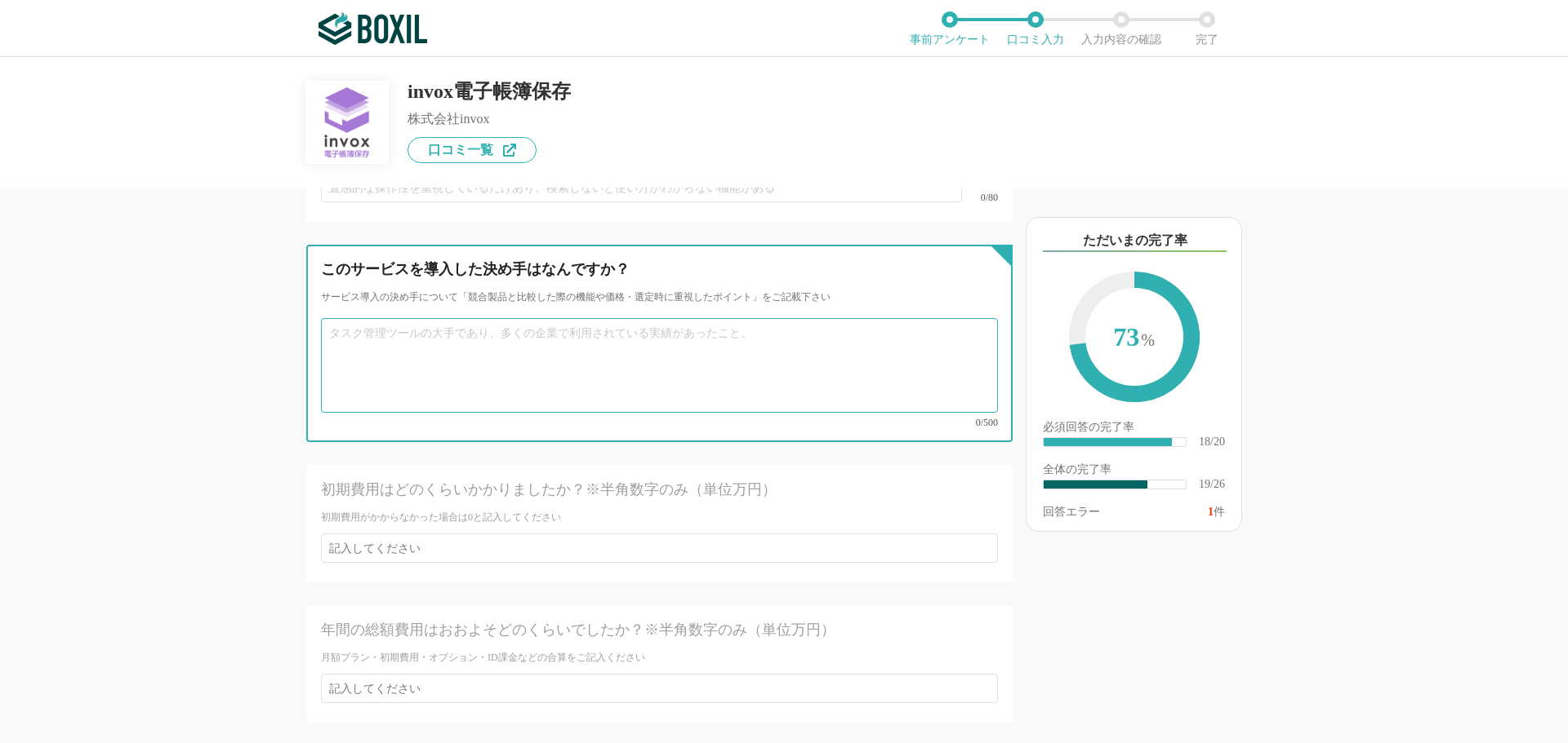
scroll to position [3711, 0]
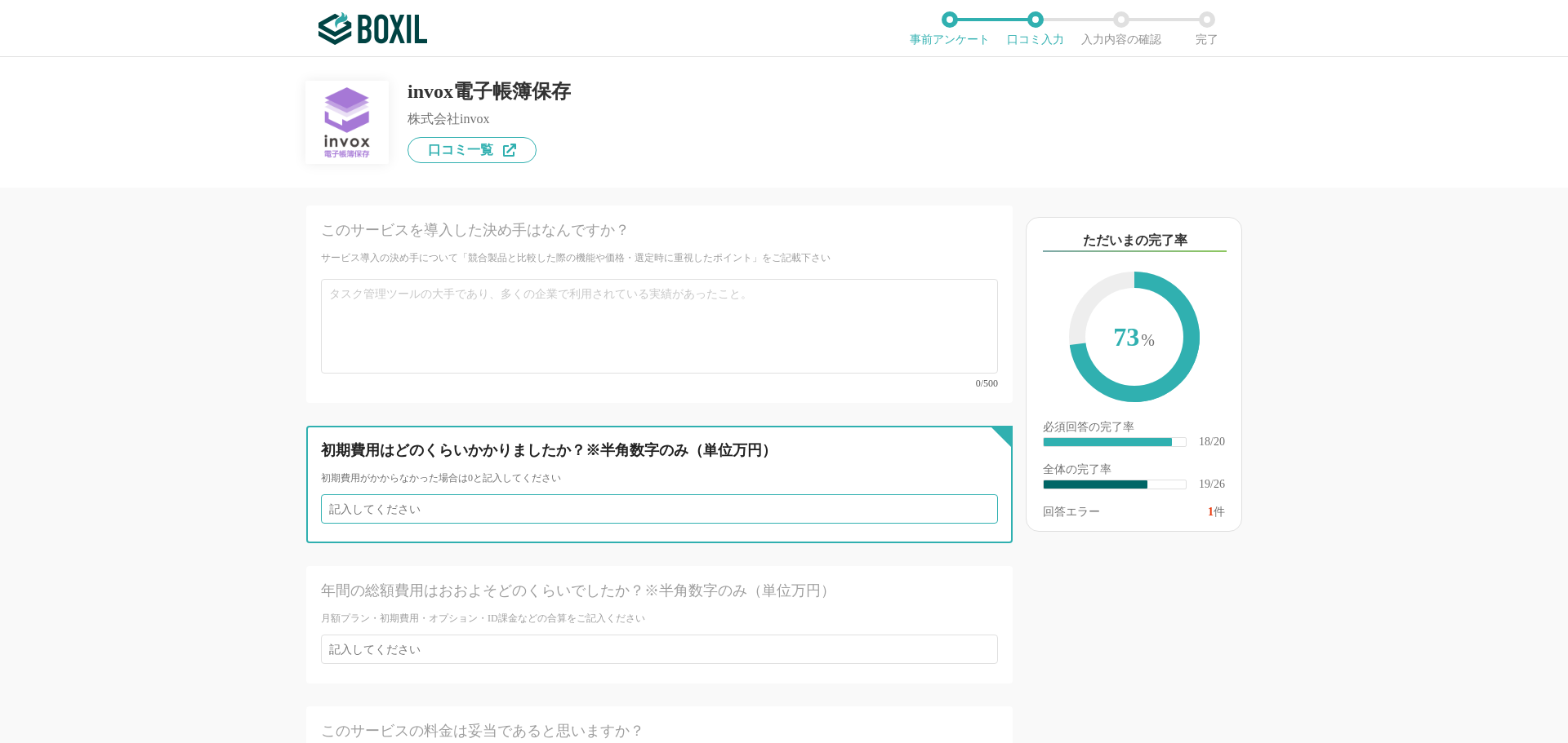
click at [447, 494] on input "number" at bounding box center [659, 509] width 677 height 29
click at [443, 494] on input "number" at bounding box center [659, 509] width 677 height 29
type input "0"
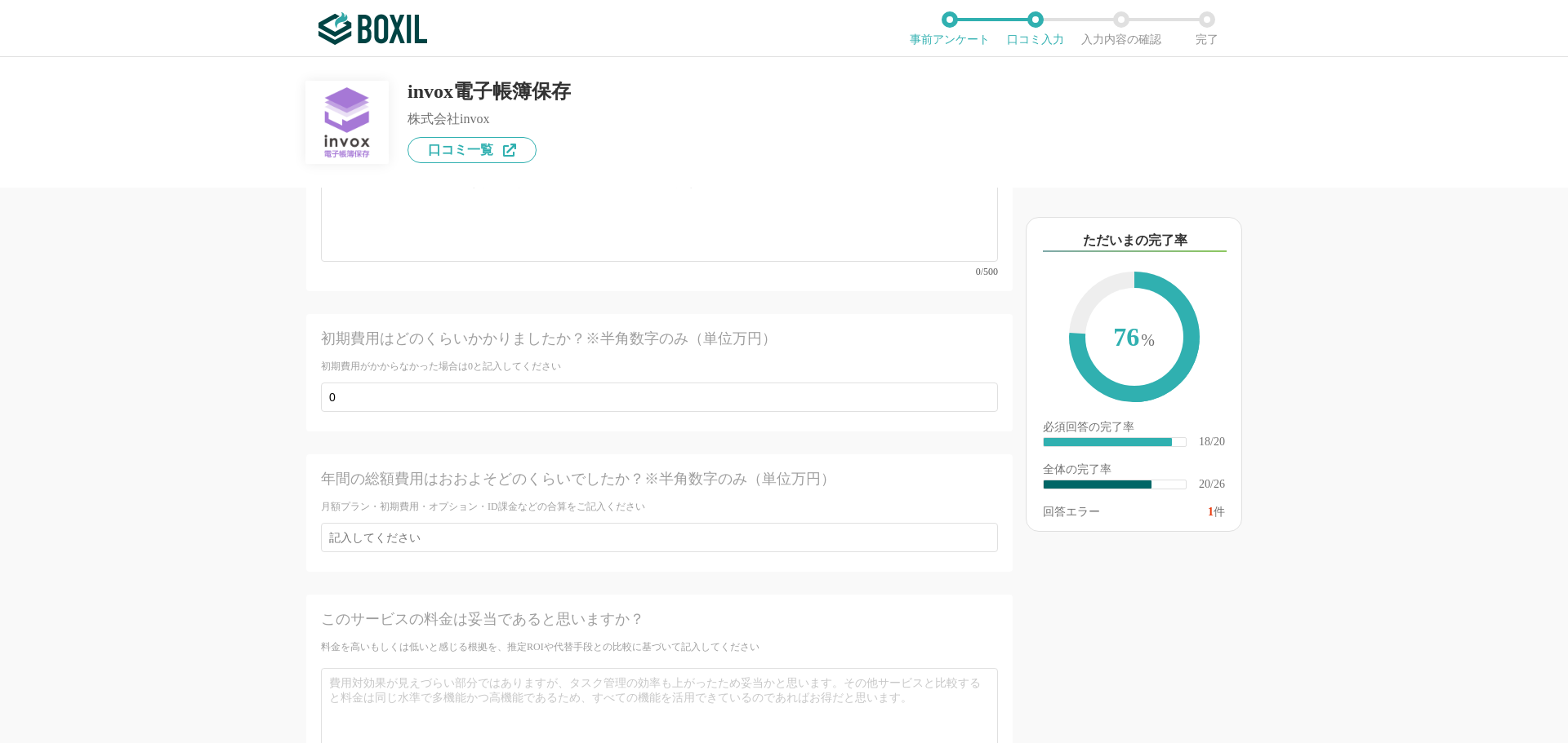
scroll to position [3875, 0]
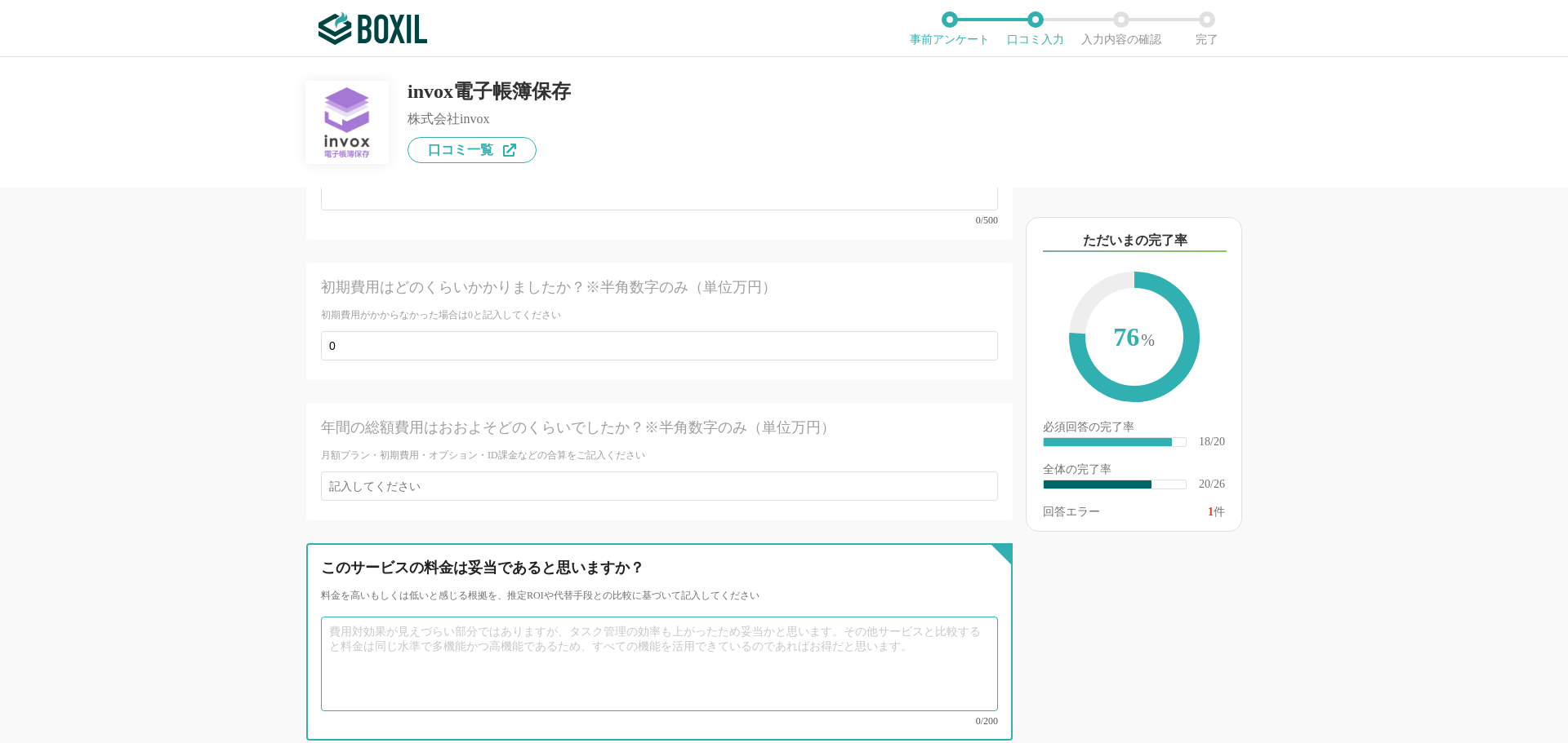
click at [354, 617] on textarea at bounding box center [659, 665] width 677 height 95
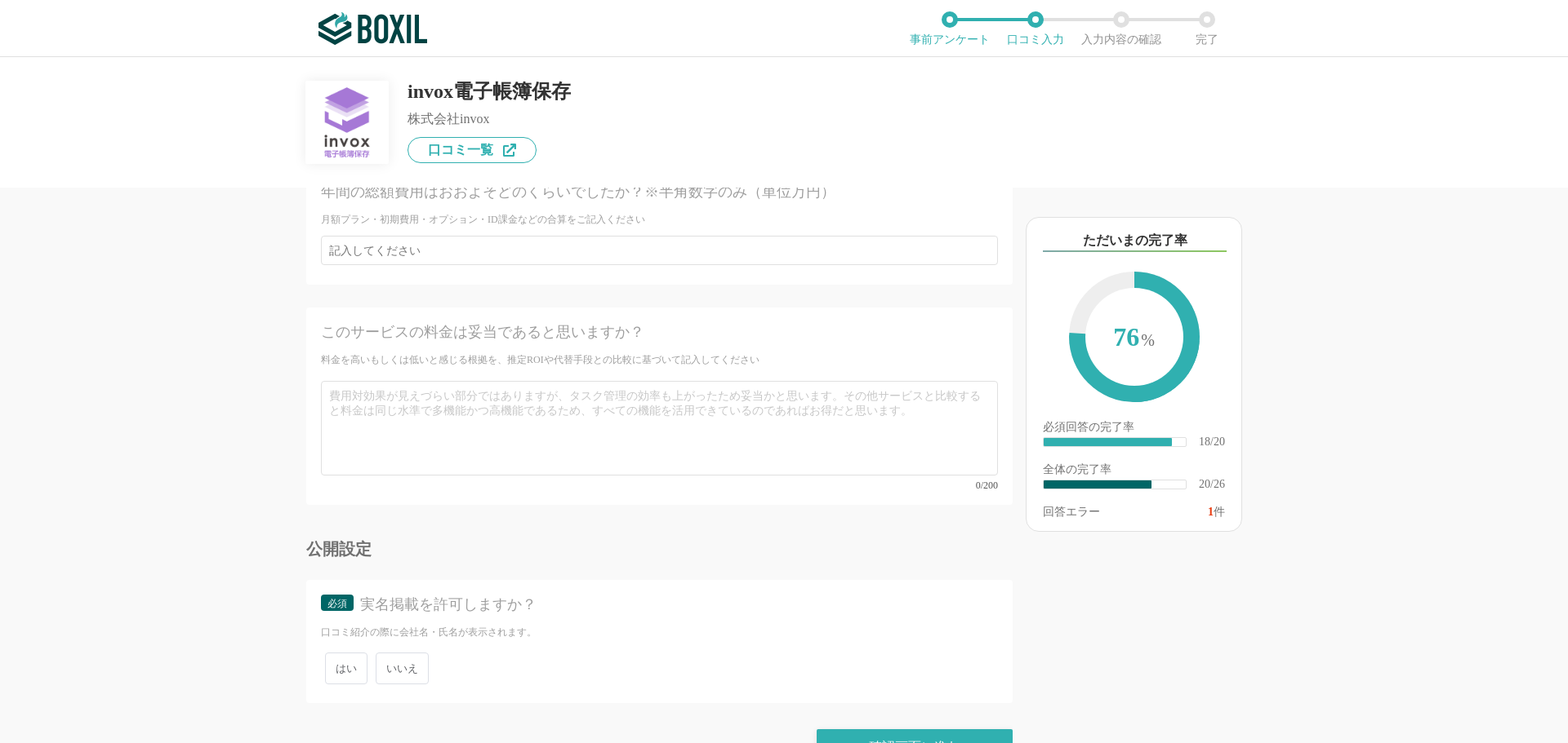
scroll to position [4120, 0]
click at [400, 644] on span "いいえ" at bounding box center [402, 659] width 53 height 32
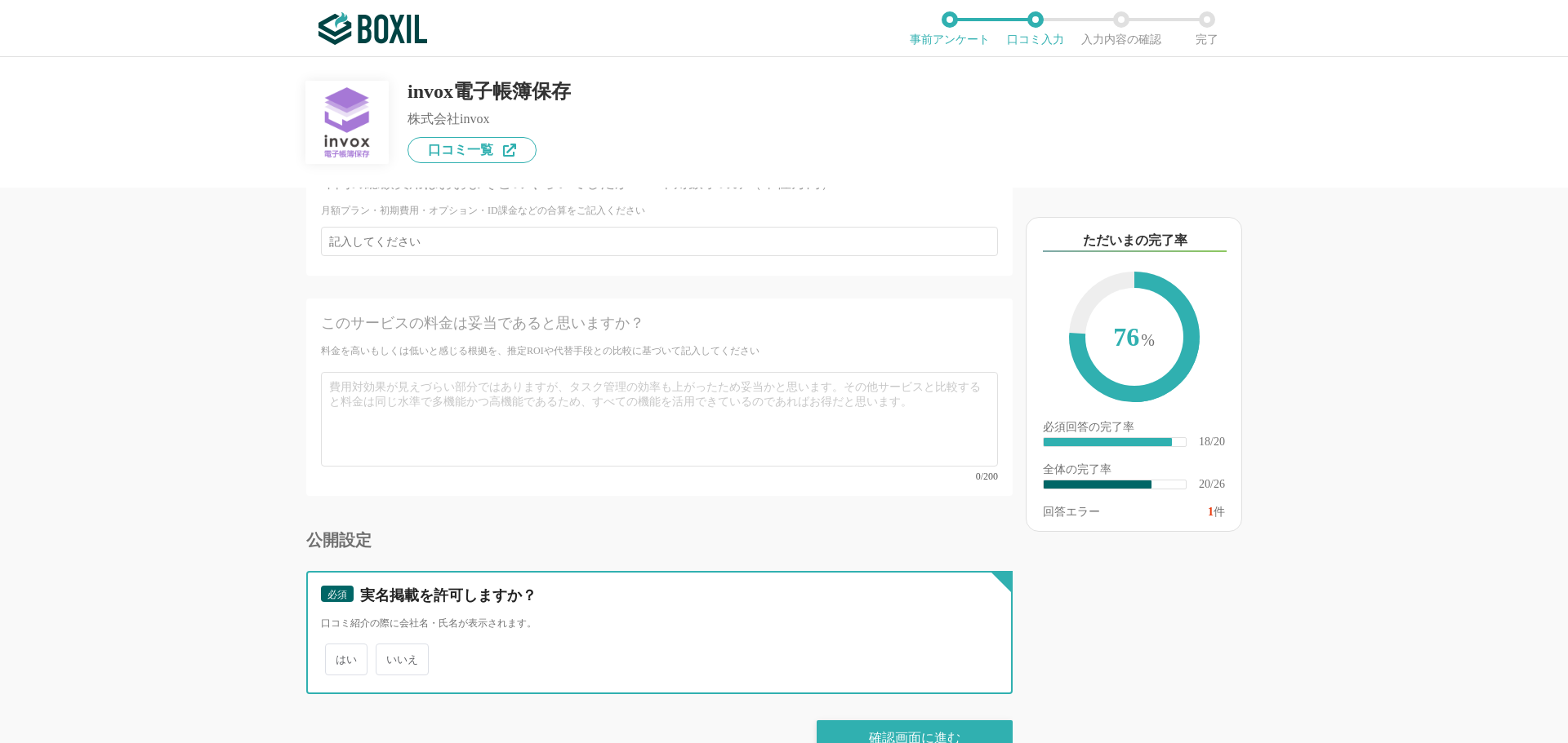
click at [390, 646] on input "いいえ" at bounding box center [385, 652] width 11 height 11
radio input "true"
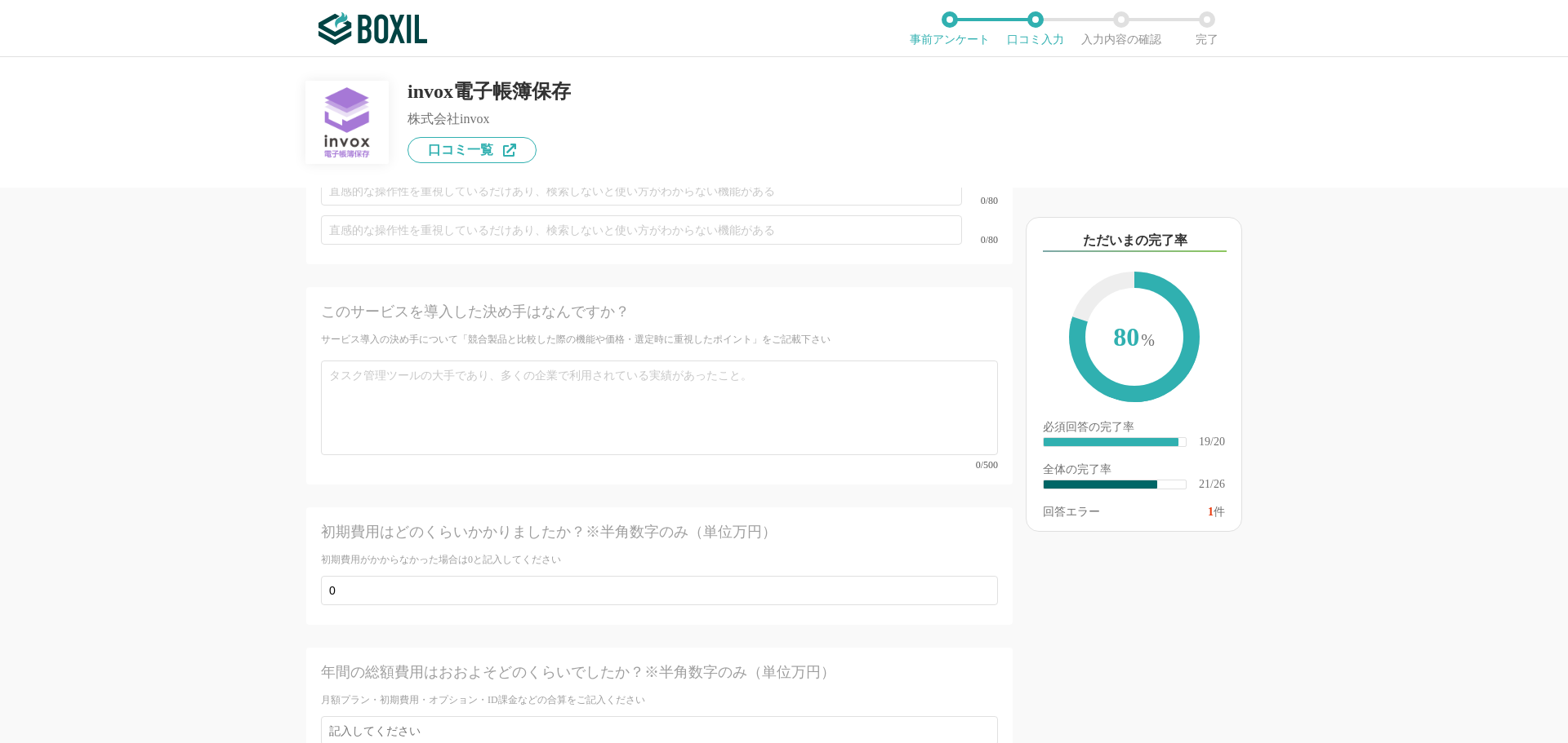
scroll to position [3711, 0]
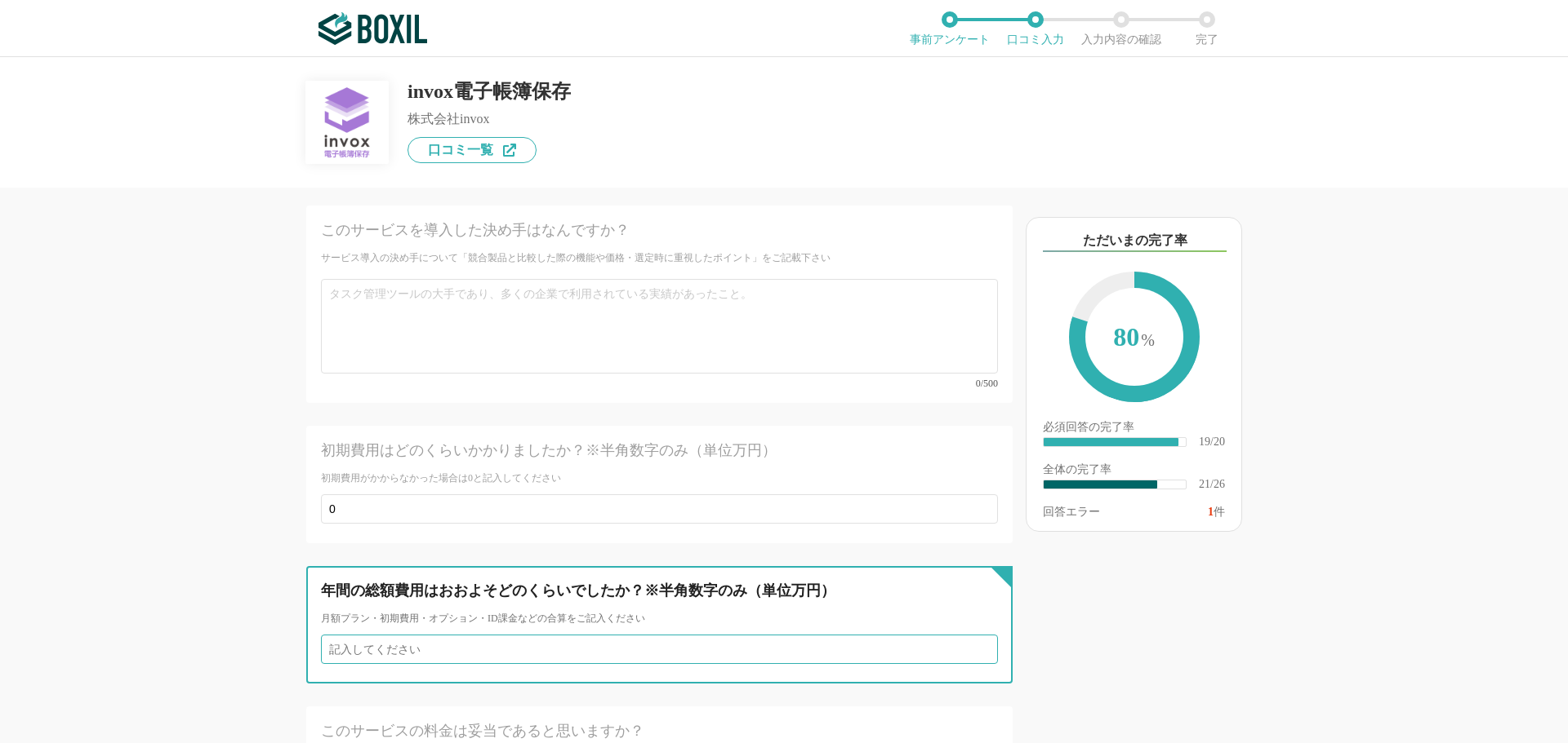
click at [418, 635] on input "number" at bounding box center [659, 649] width 677 height 29
type input "3"
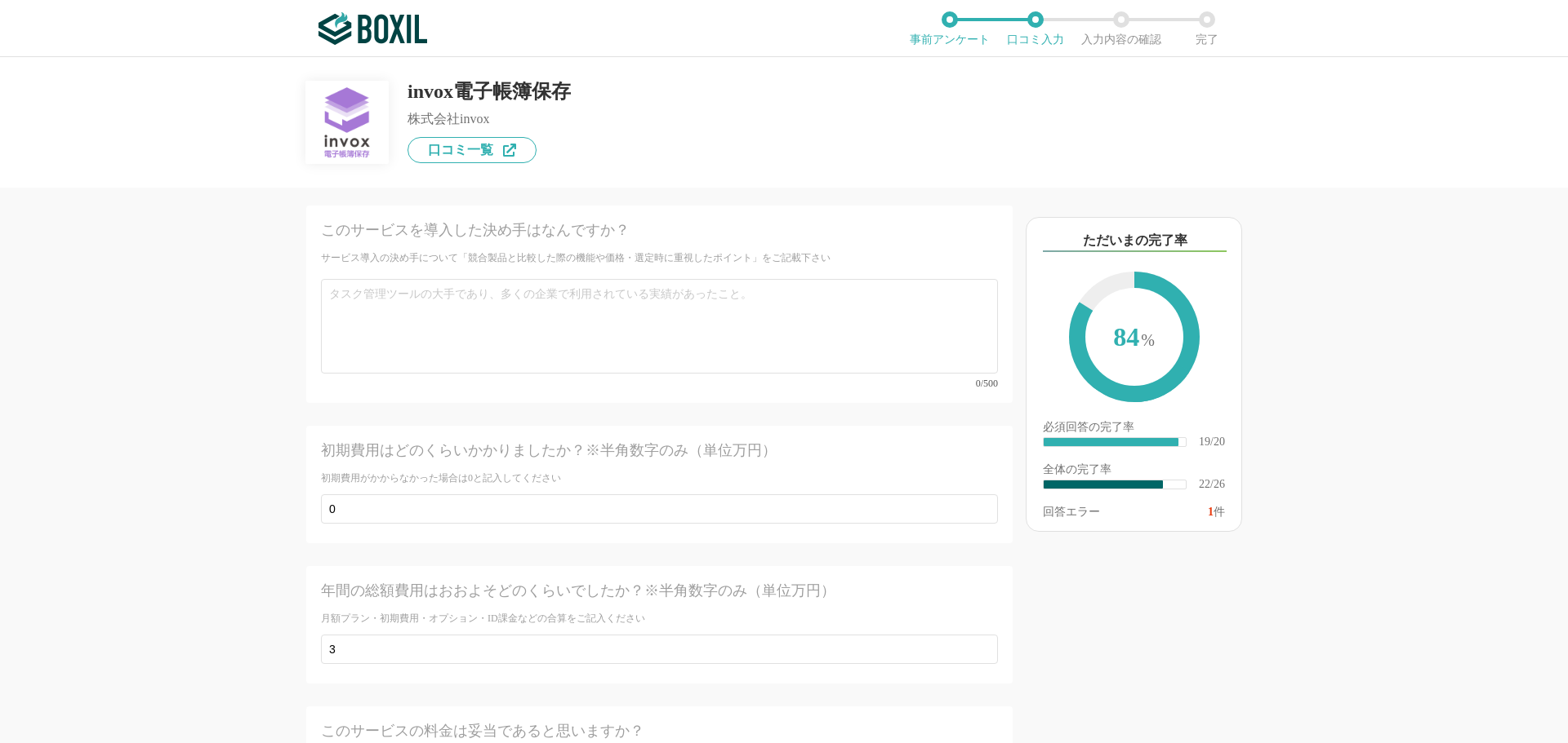
click at [82, 506] on div "他のサービス・ツールと連携していますか？ ※複数選択可 例：Slack、Salesforce 選択したサービス 未選択 invox発行請求書 必須 サービス導…" at bounding box center [784, 400] width 1568 height 686
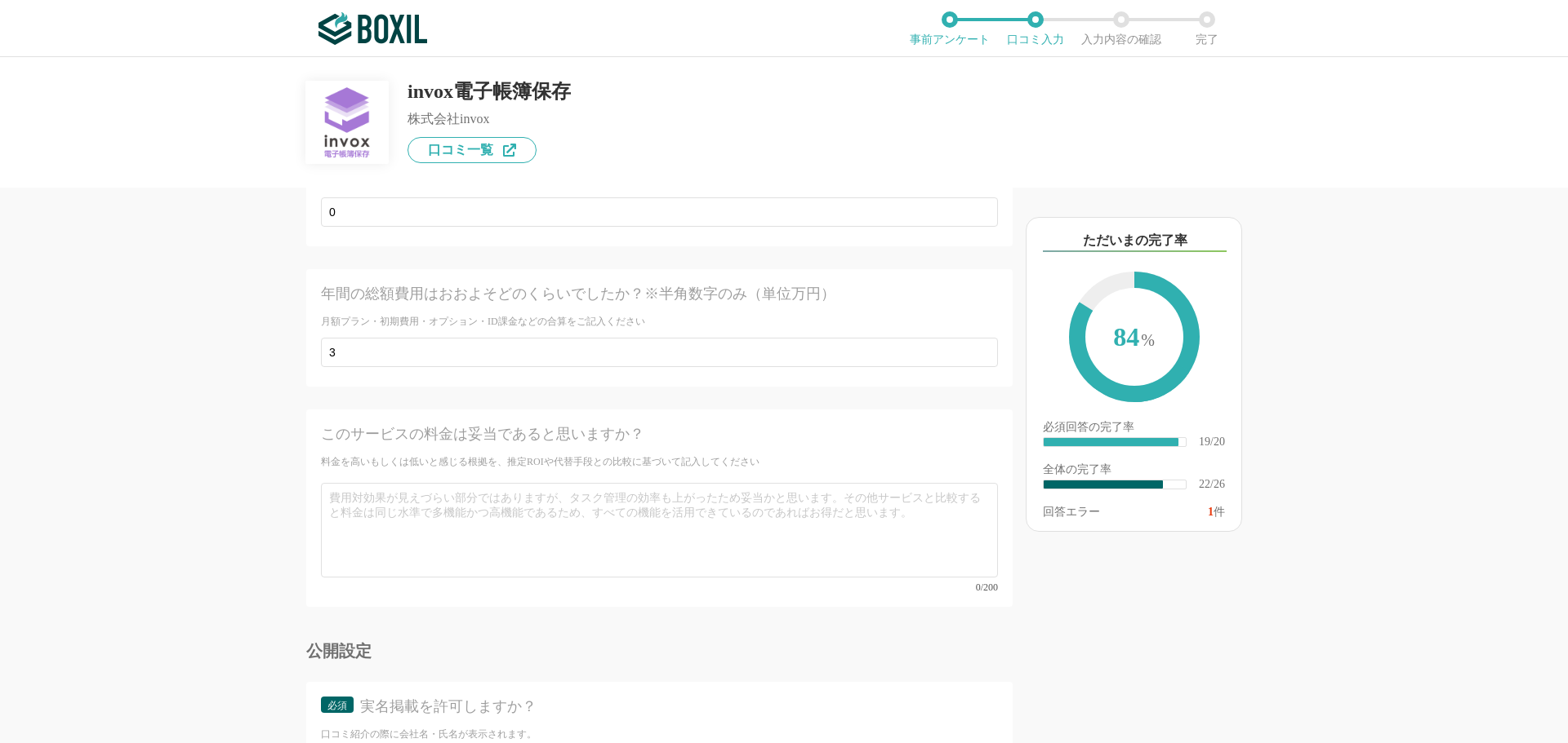
scroll to position [4038, 0]
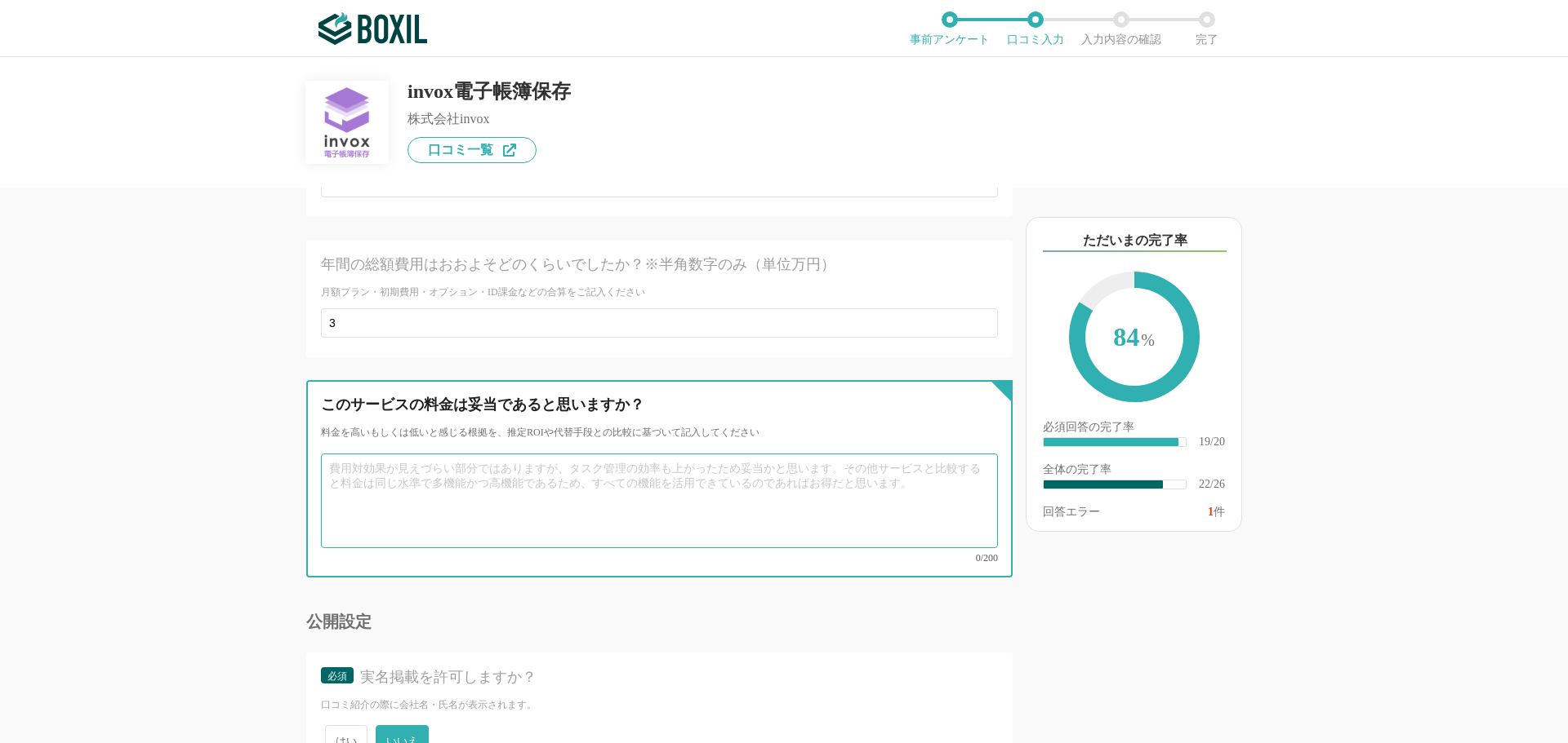
click at [549, 477] on textarea at bounding box center [659, 501] width 677 height 95
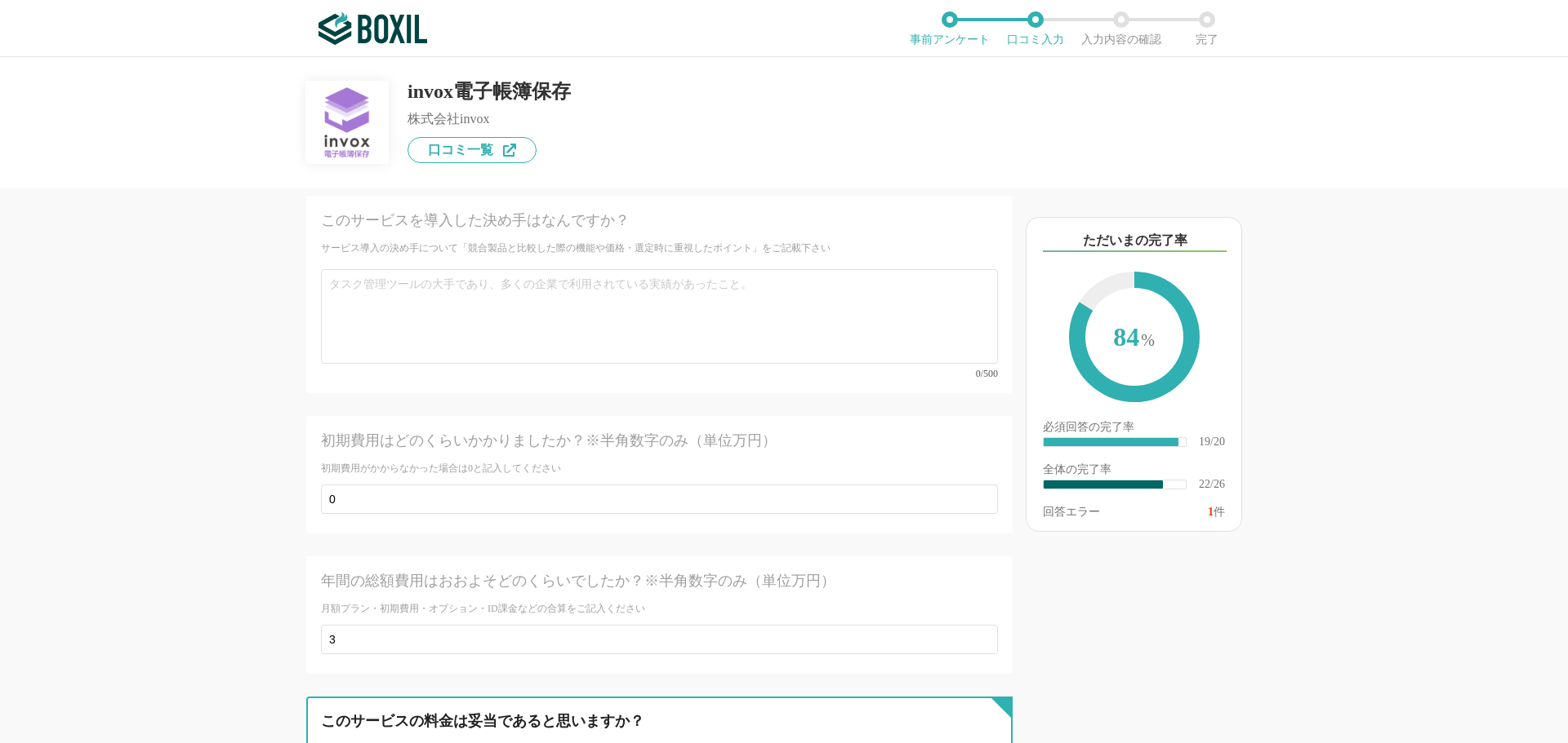
scroll to position [3630, 0]
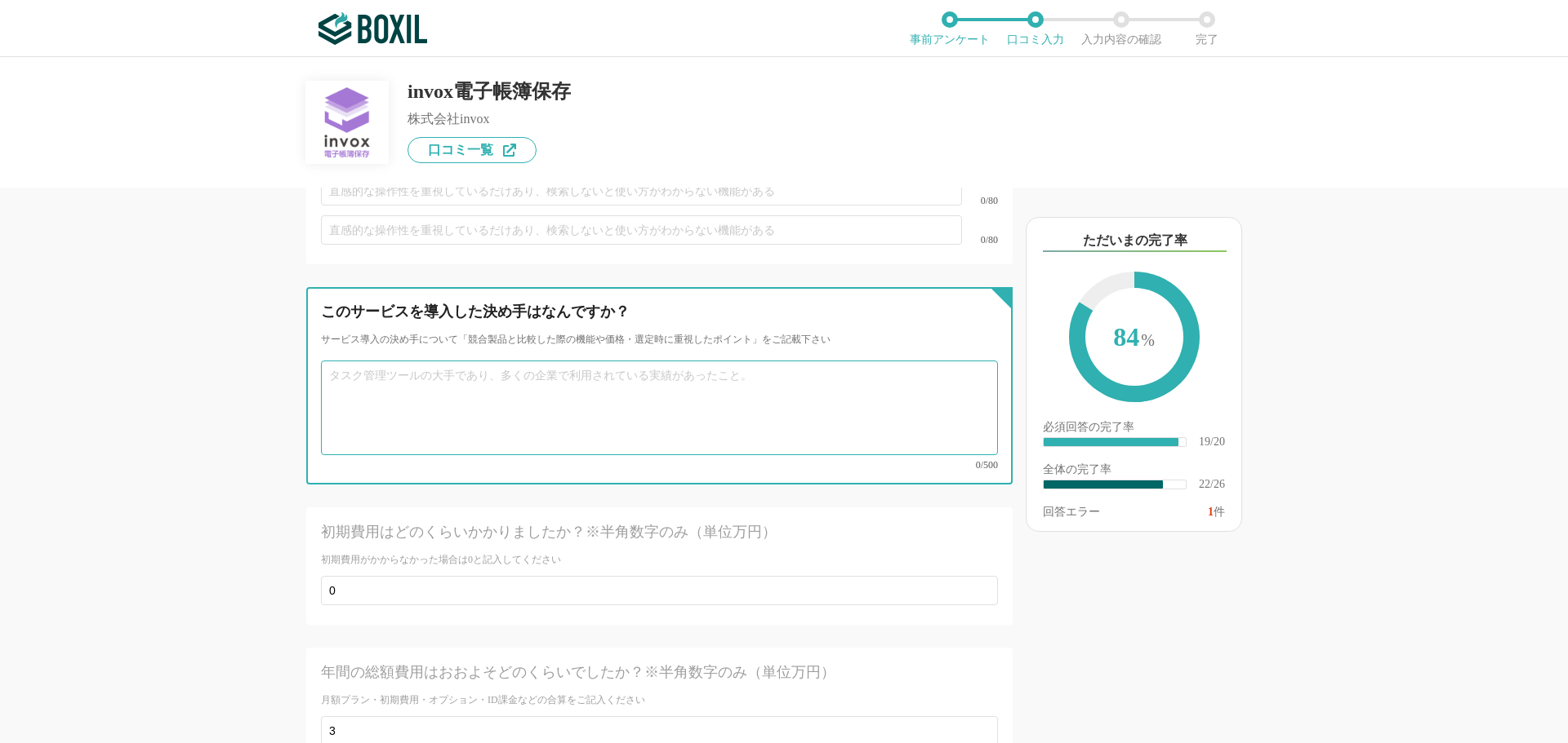
click at [431, 369] on textarea at bounding box center [659, 408] width 677 height 95
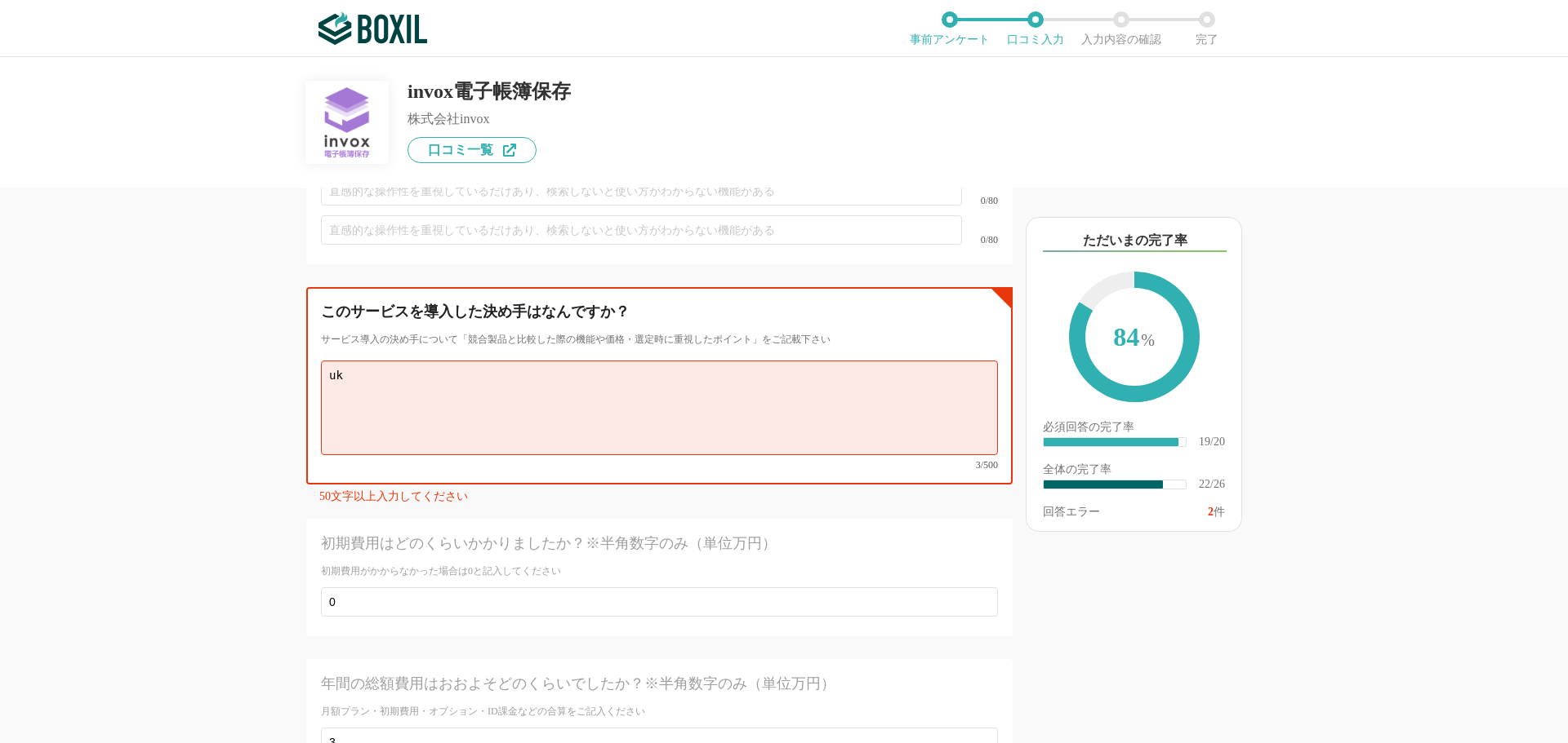
type textarea "u"
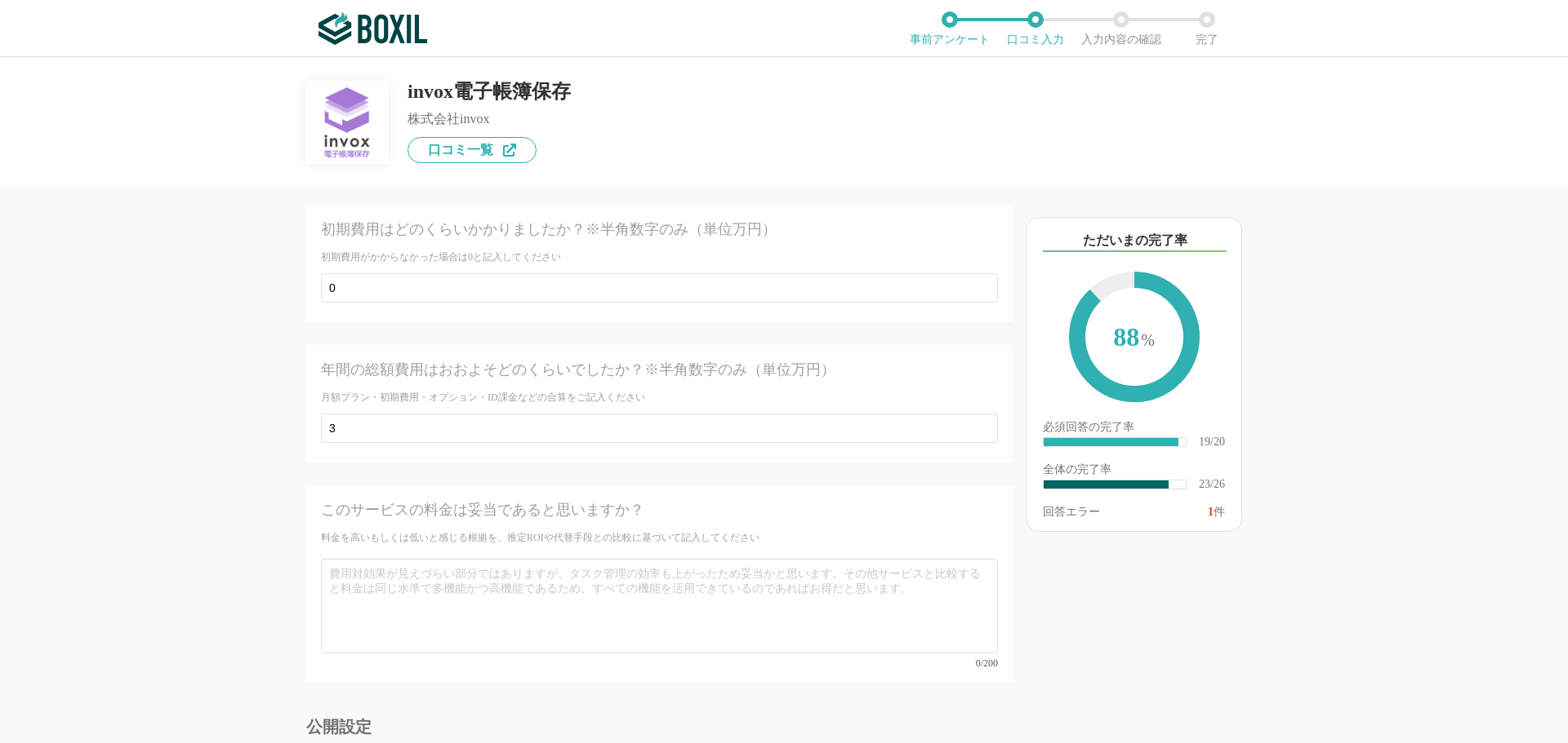
scroll to position [4038, 0]
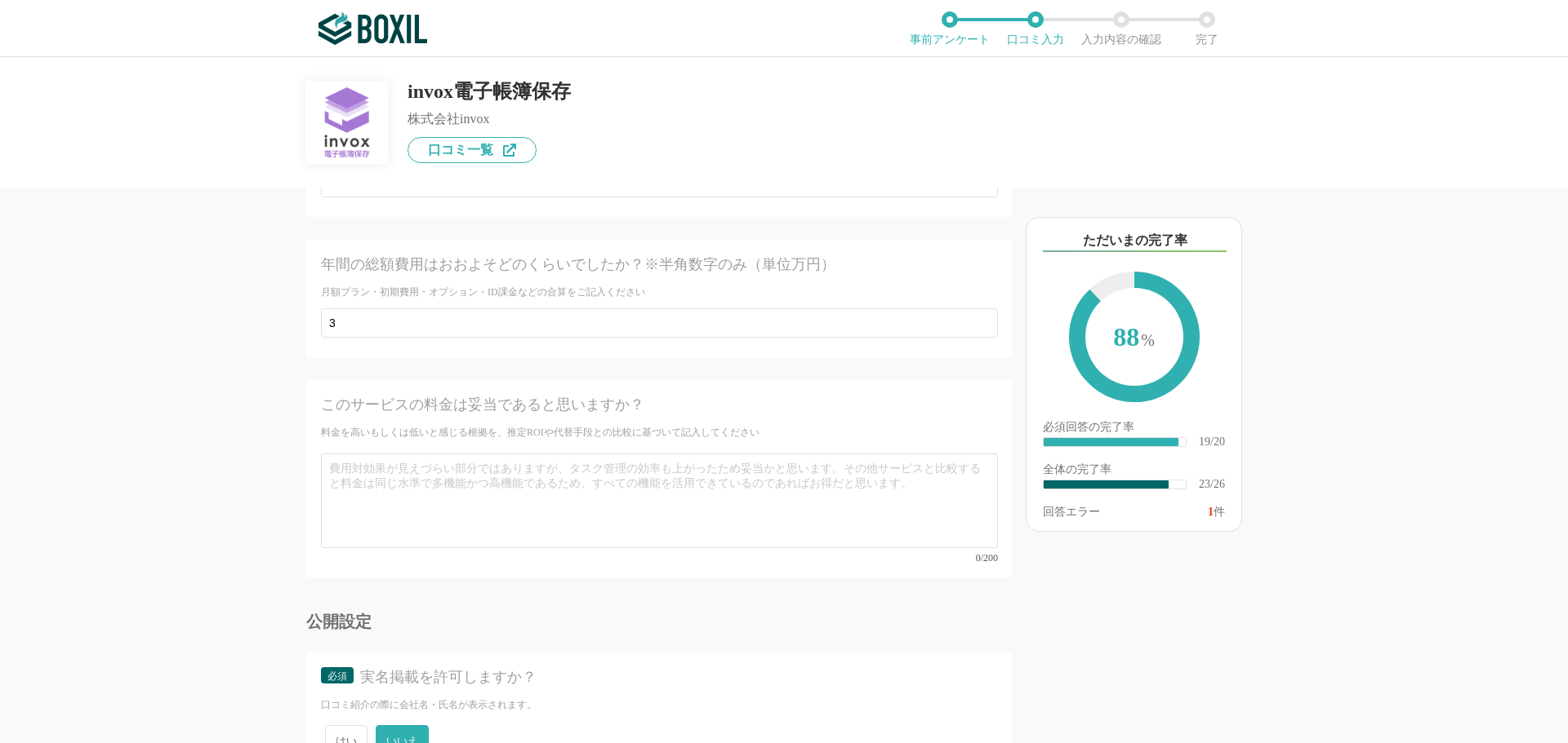
type textarea "インボイス制度によって支払システムの導入を検討しており、検討の結果invox受取請求書の導入が決まったのと併せて電子帳簿保存も導入を決定した。"
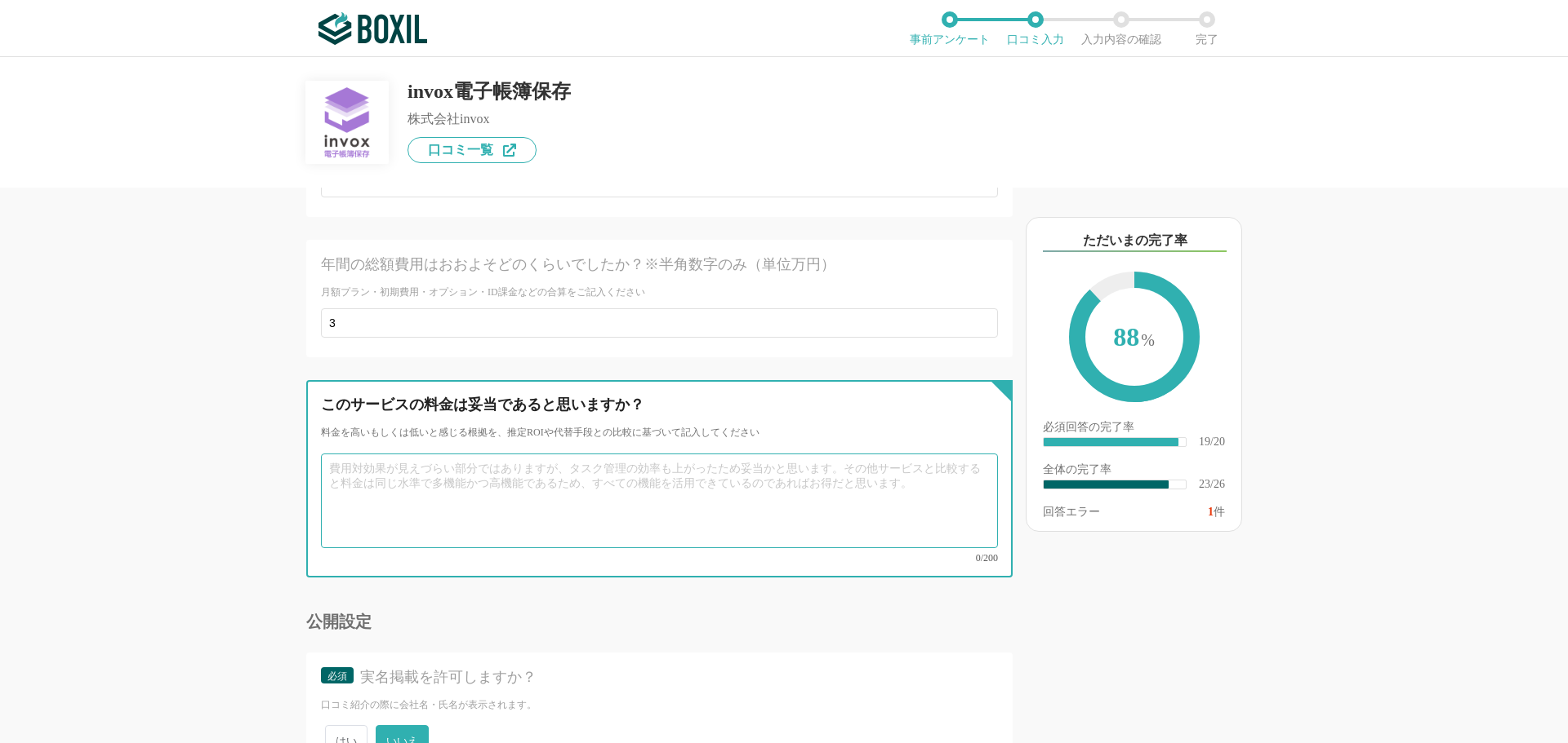
click at [494, 454] on textarea at bounding box center [659, 501] width 677 height 95
click at [728, 454] on textarea "電子帳簿保存法の改正に伴う法令対応のためにコストをかけたくないため、" at bounding box center [659, 501] width 677 height 95
click at [820, 454] on textarea "電子帳簿保存法の改正に伴う法令対応のためにコストをかけたくないため、ミニマムプランの" at bounding box center [659, 501] width 677 height 95
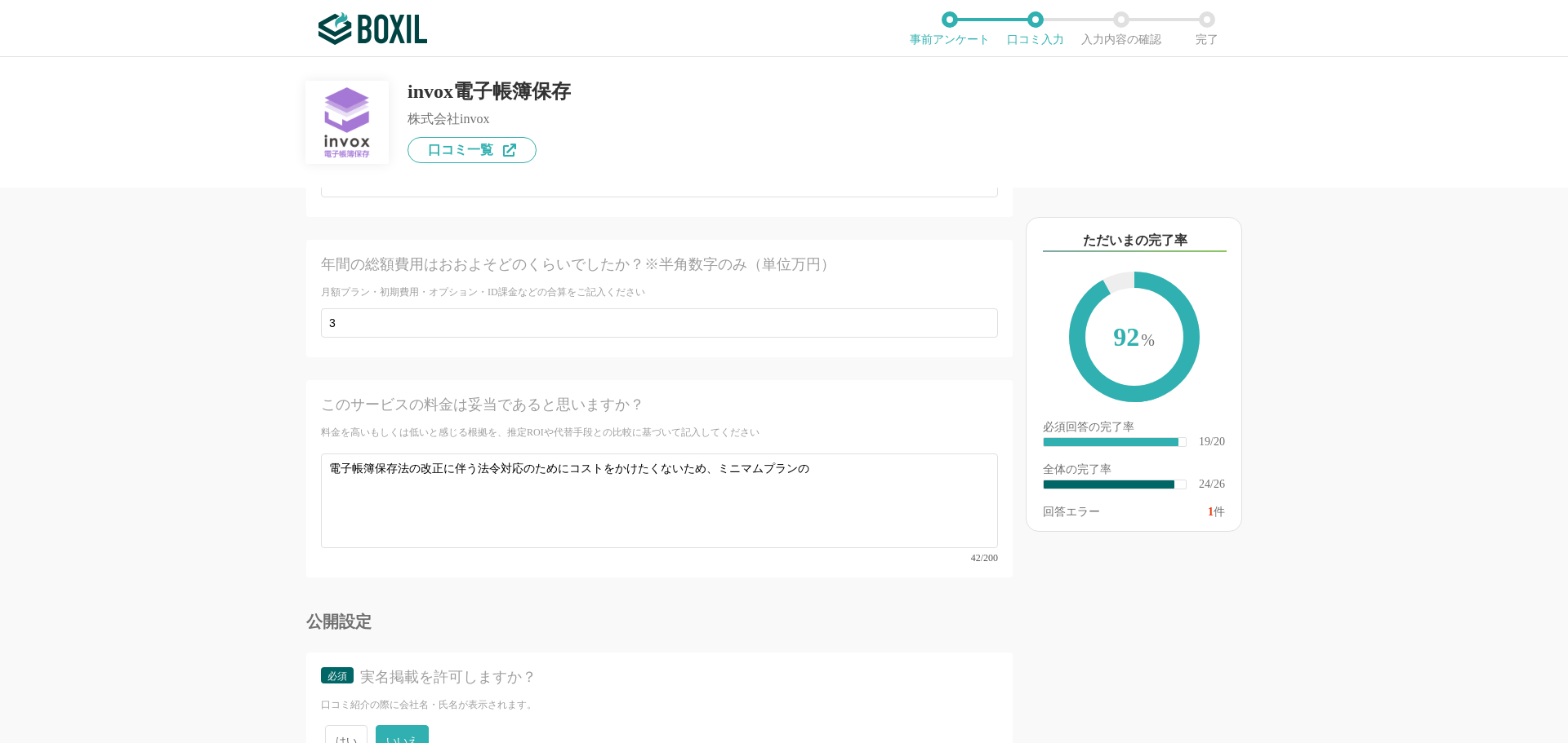
click at [932, 531] on div "このサービスの料金は妥当であると思いますか？ 料金を高いもしくは低いと感じる根拠を、推定ROIや代替手段との比較に基づいて記入してください ፠テンプレート文言…" at bounding box center [659, 479] width 706 height 198
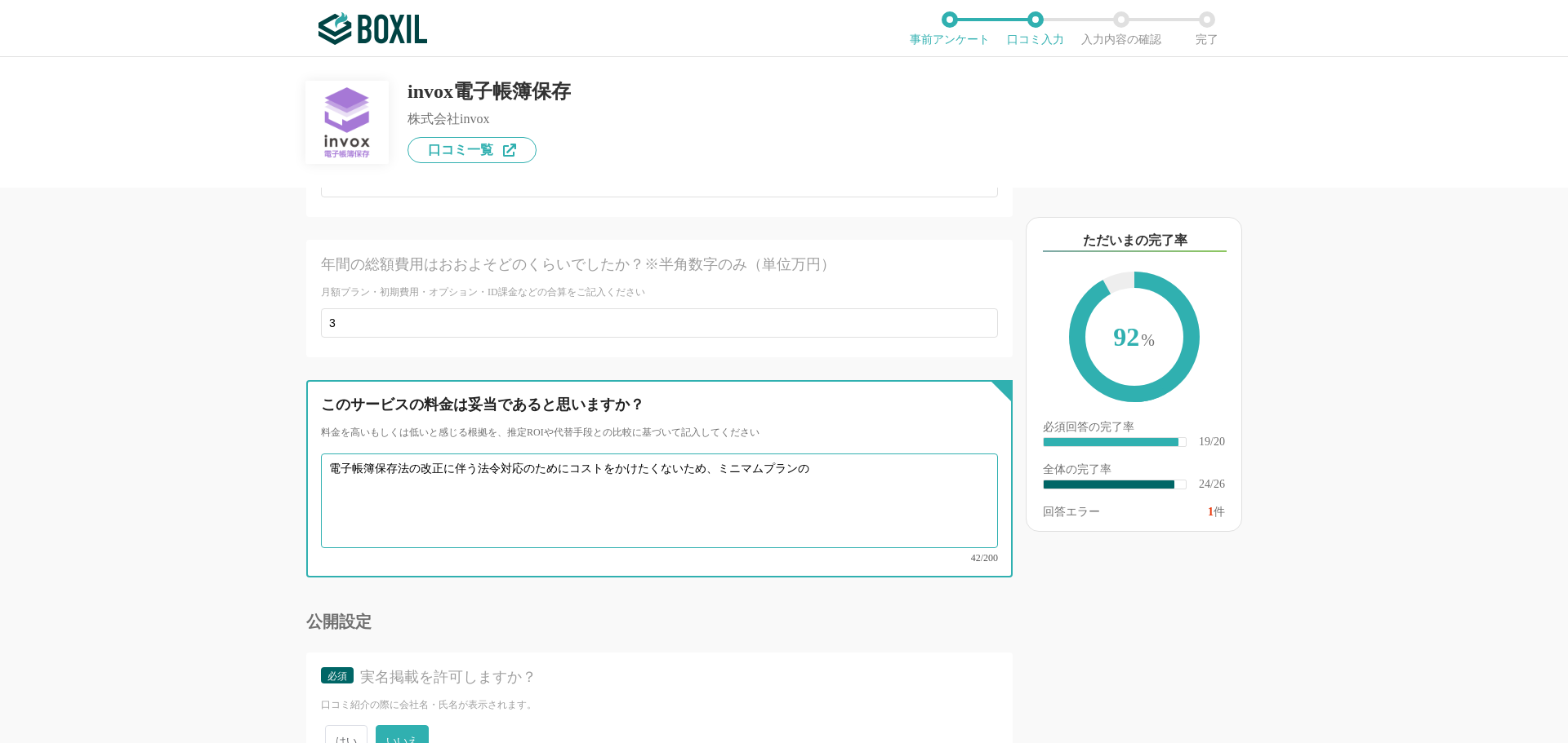
click at [880, 459] on textarea "電子帳簿保存法の改正に伴う法令対応のためにコストをかけたくないため、ミニマムプランの" at bounding box center [659, 501] width 677 height 95
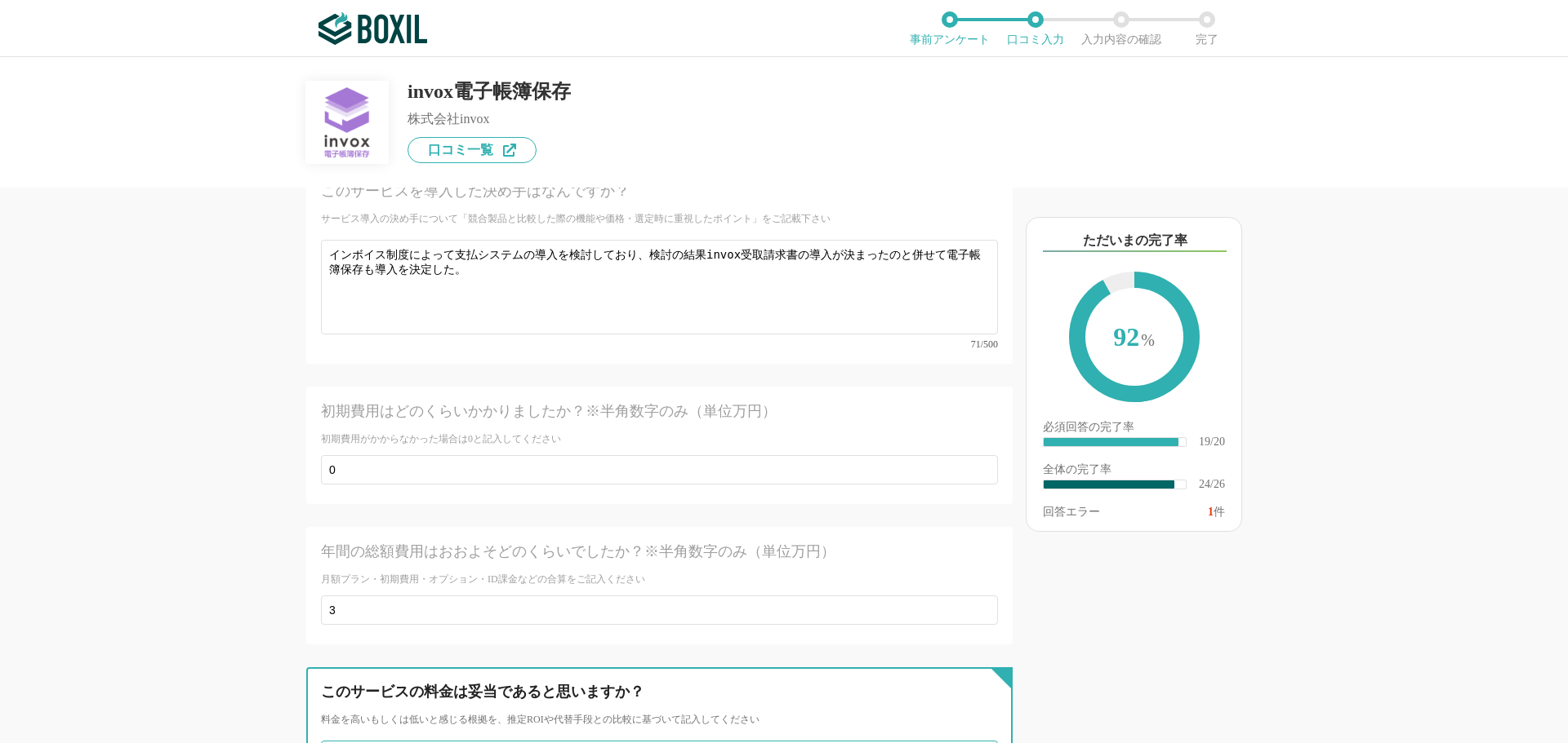
scroll to position [3711, 0]
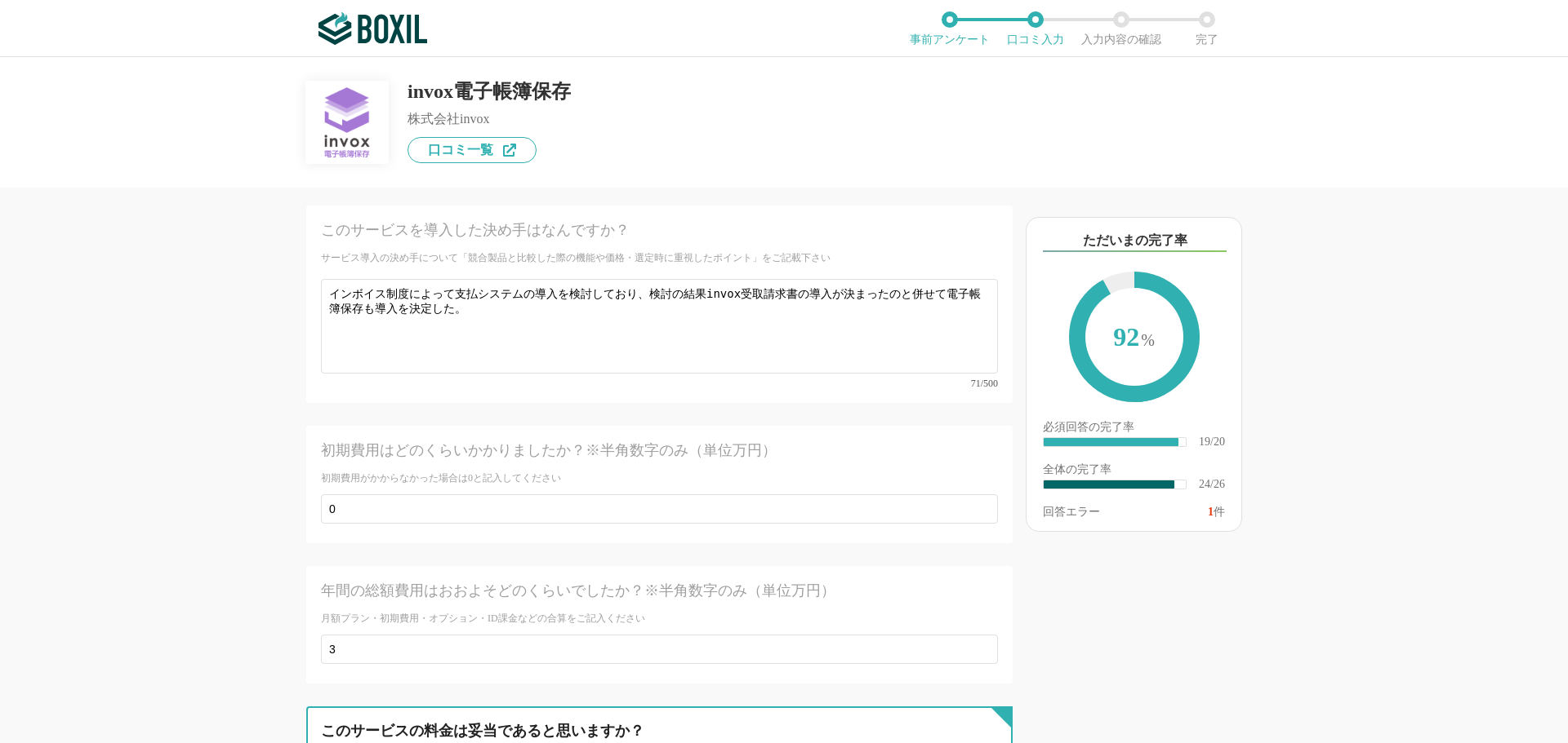
type textarea "電子帳簿保存法の改正に伴う法令対応のためにコストをかけたくないため、ミニマムプランは敷居が低く導入を決定しやすい。"
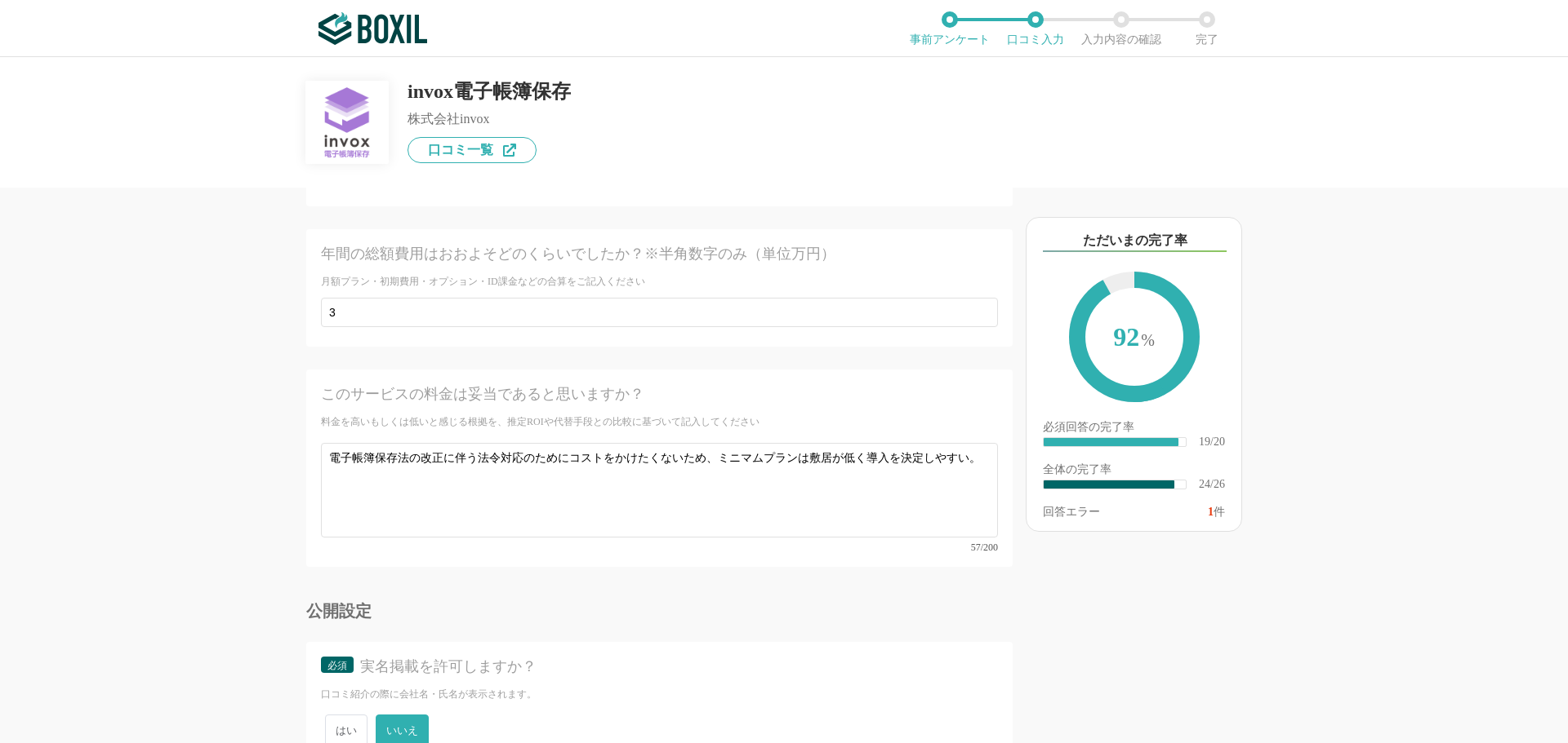
scroll to position [4120, 0]
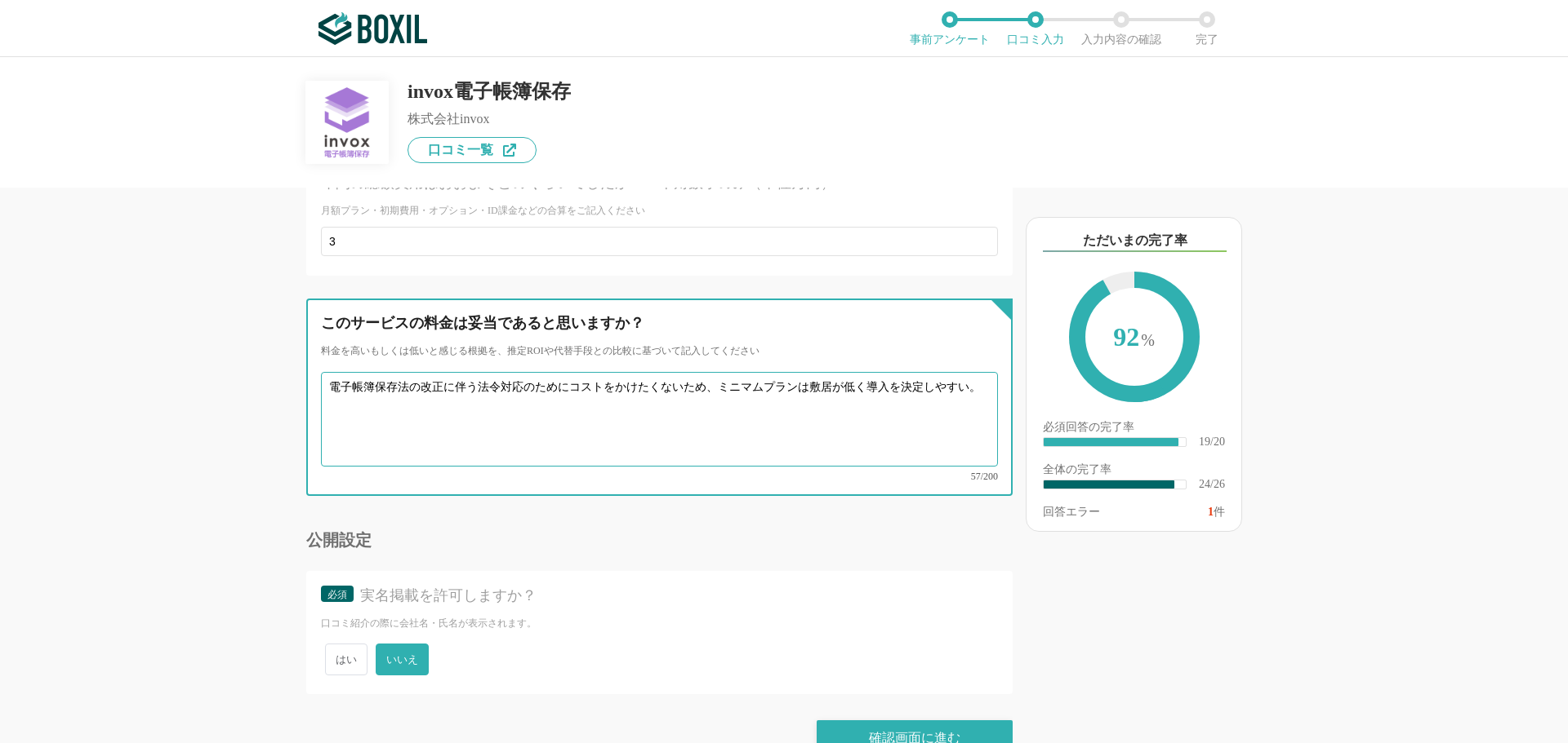
click at [573, 428] on textarea "電子帳簿保存法の改正に伴う法令対応のためにコストをかけたくないため、ミニマムプランは敷居が低く導入を決定しやすい。" at bounding box center [659, 419] width 677 height 95
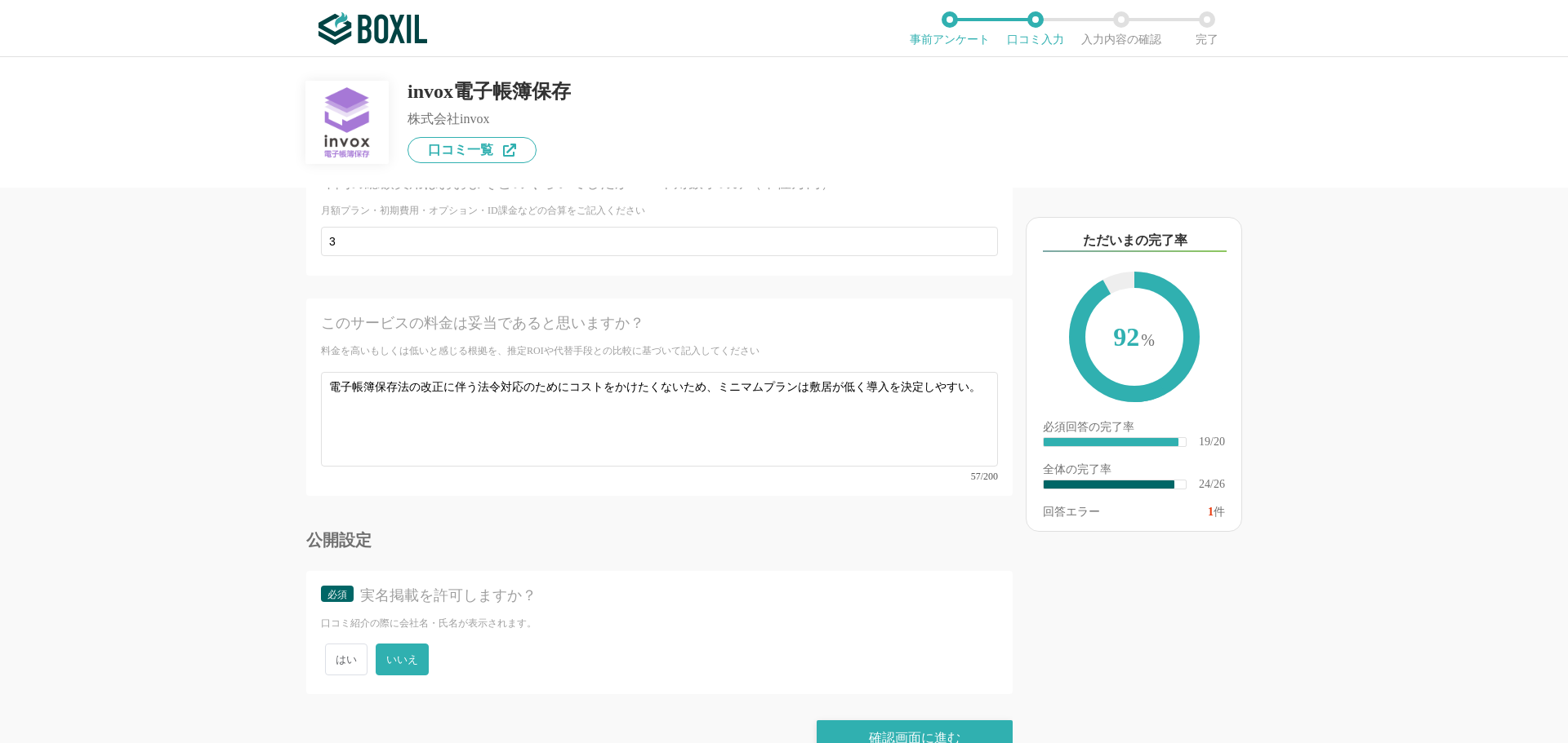
click at [576, 502] on div at bounding box center [666, 505] width 693 height 6
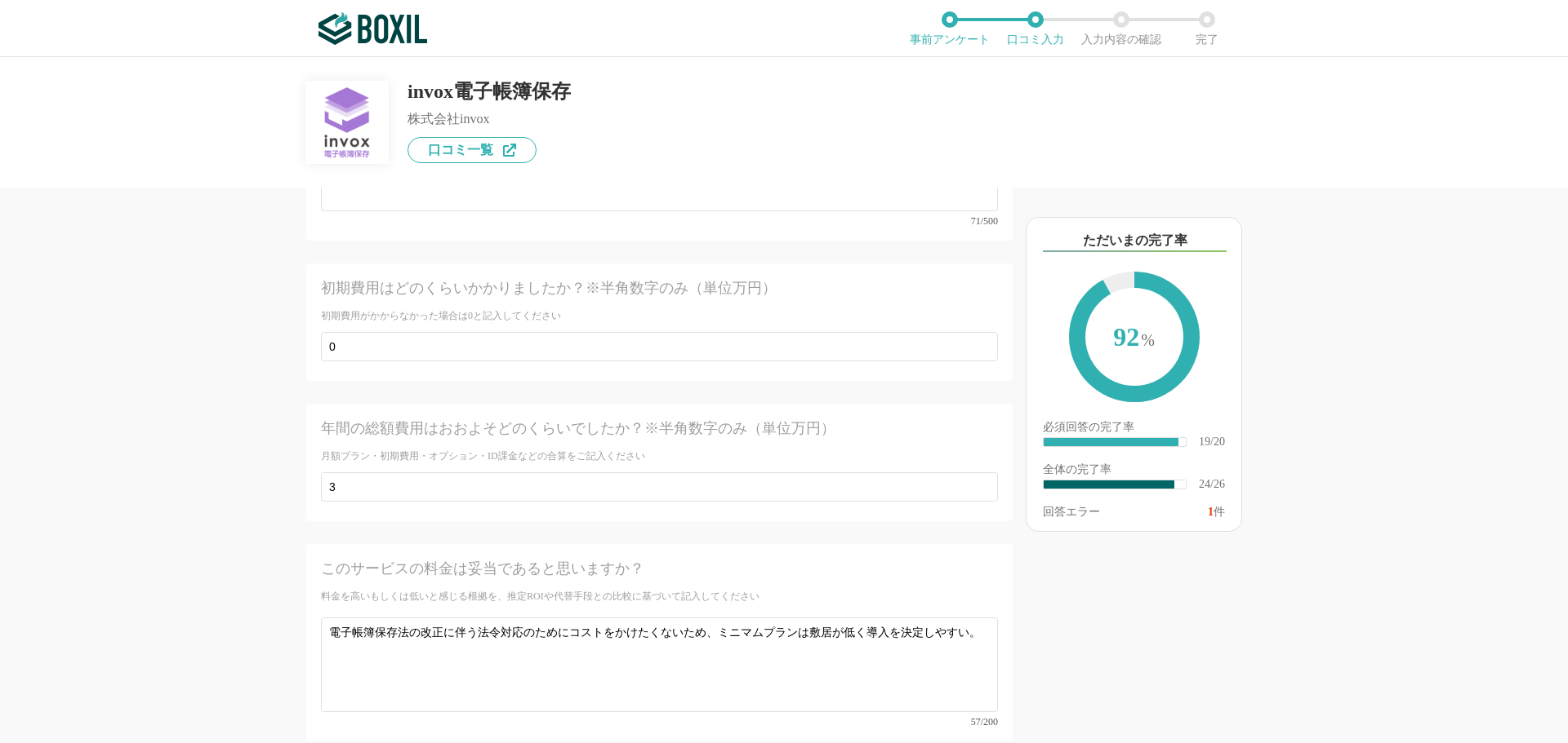
scroll to position [3875, 0]
click at [467, 308] on div "初期費用がかからなかった場合は0と記入してください" at bounding box center [659, 315] width 677 height 14
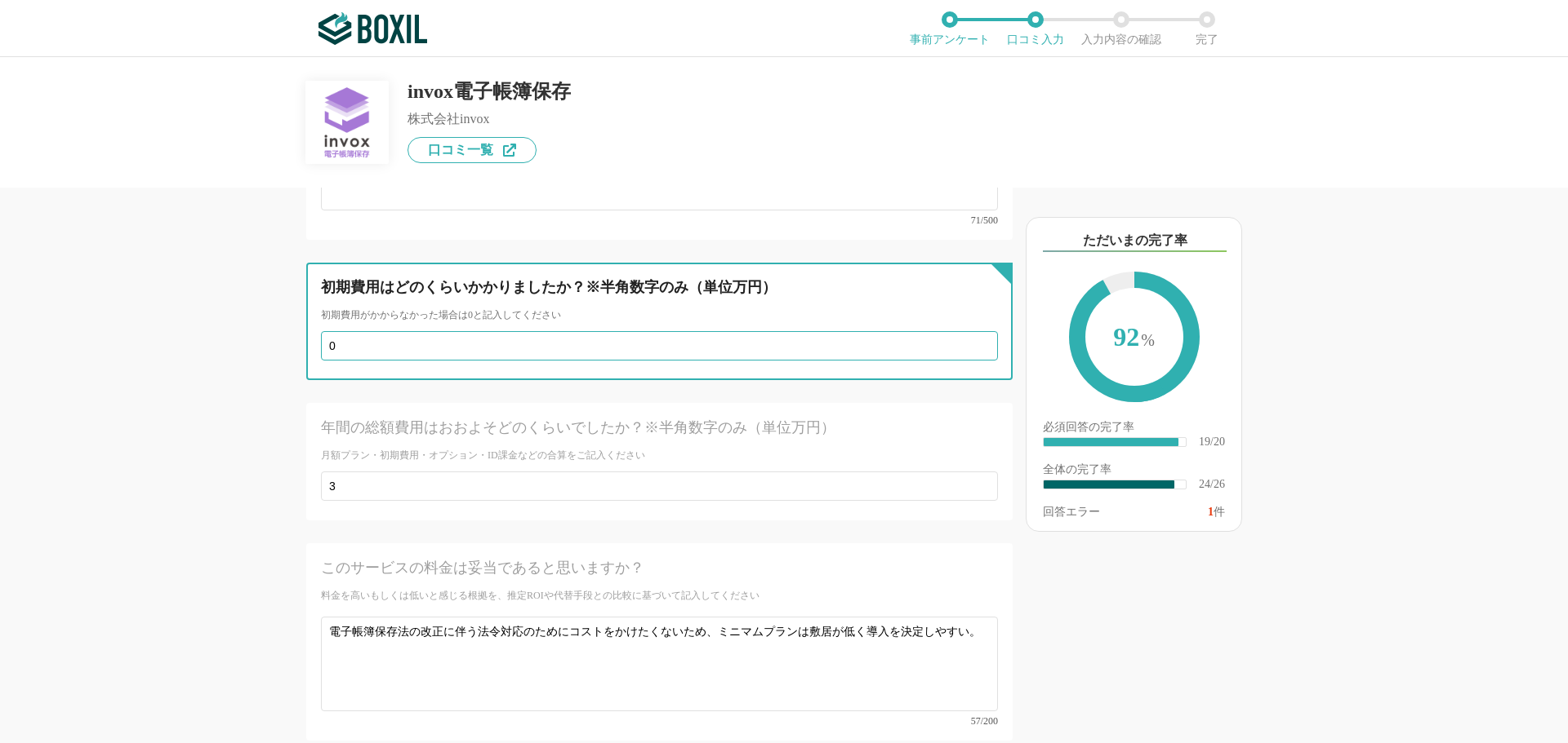
click at [457, 331] on input "0" at bounding box center [659, 346] width 677 height 29
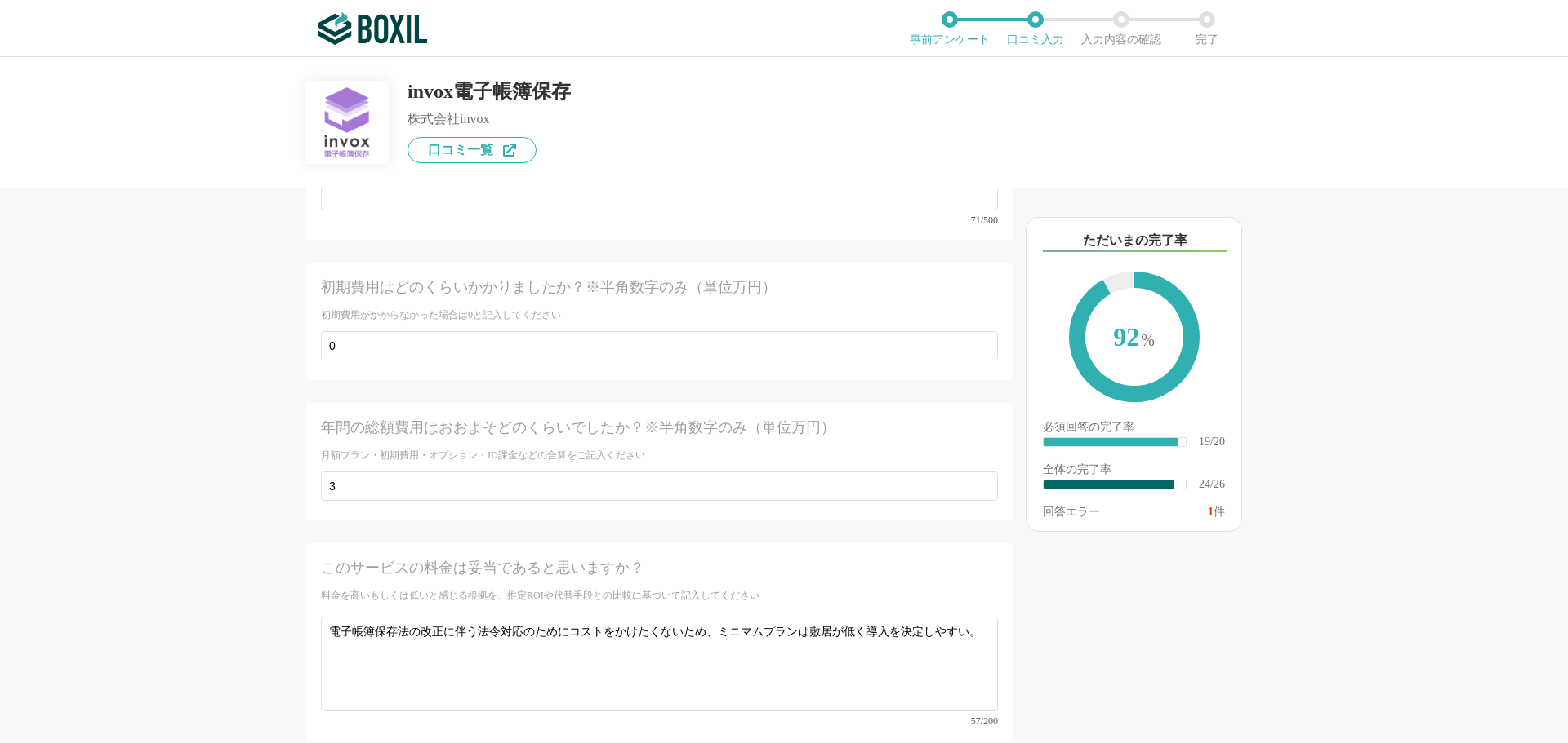
click at [146, 446] on div "他のサービス・ツールと連携していますか？ ※複数選択可 例：Slack、Salesforce 選択したサービス 未選択 invox発行請求書 必須 サービス導…" at bounding box center [784, 400] width 1568 height 686
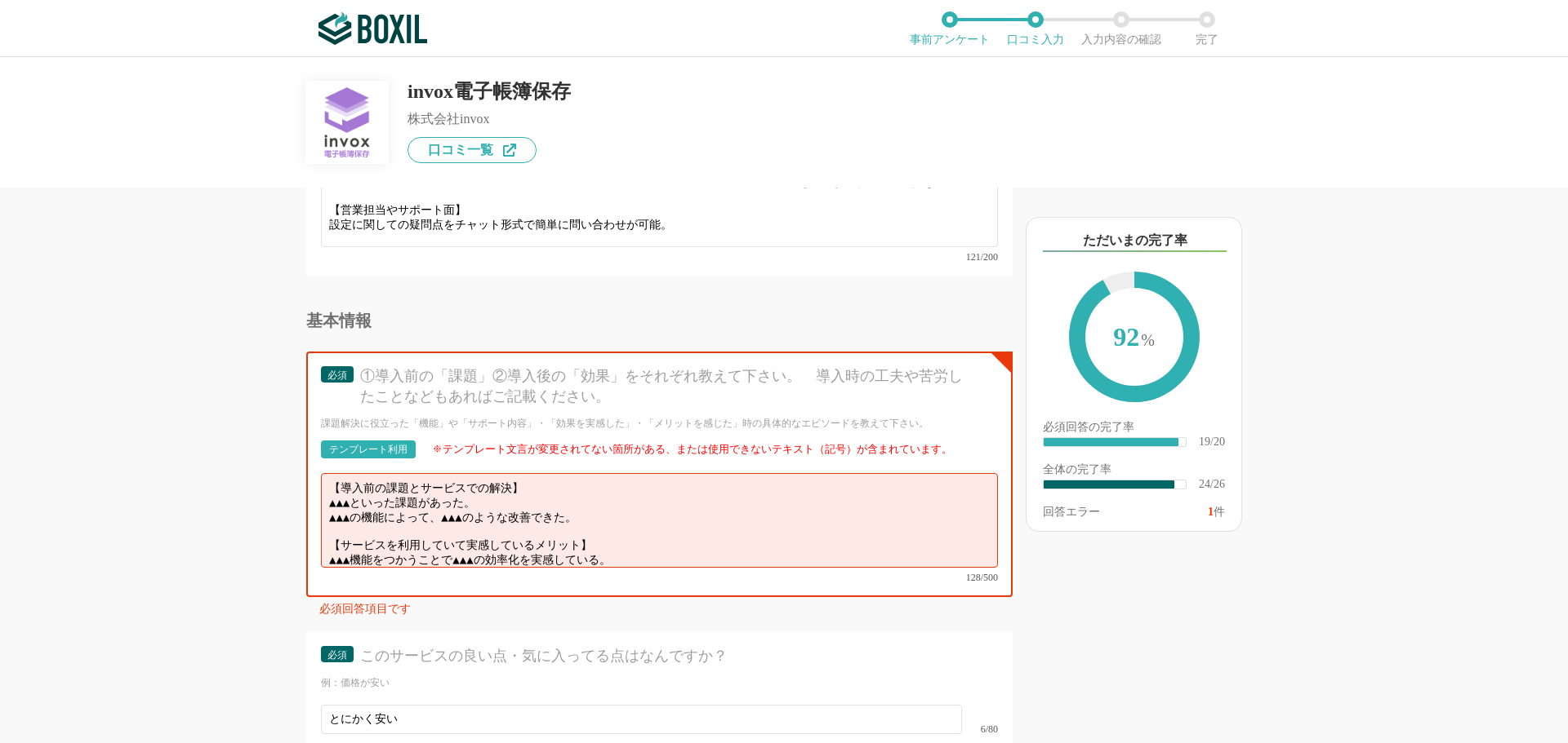
scroll to position [2813, 0]
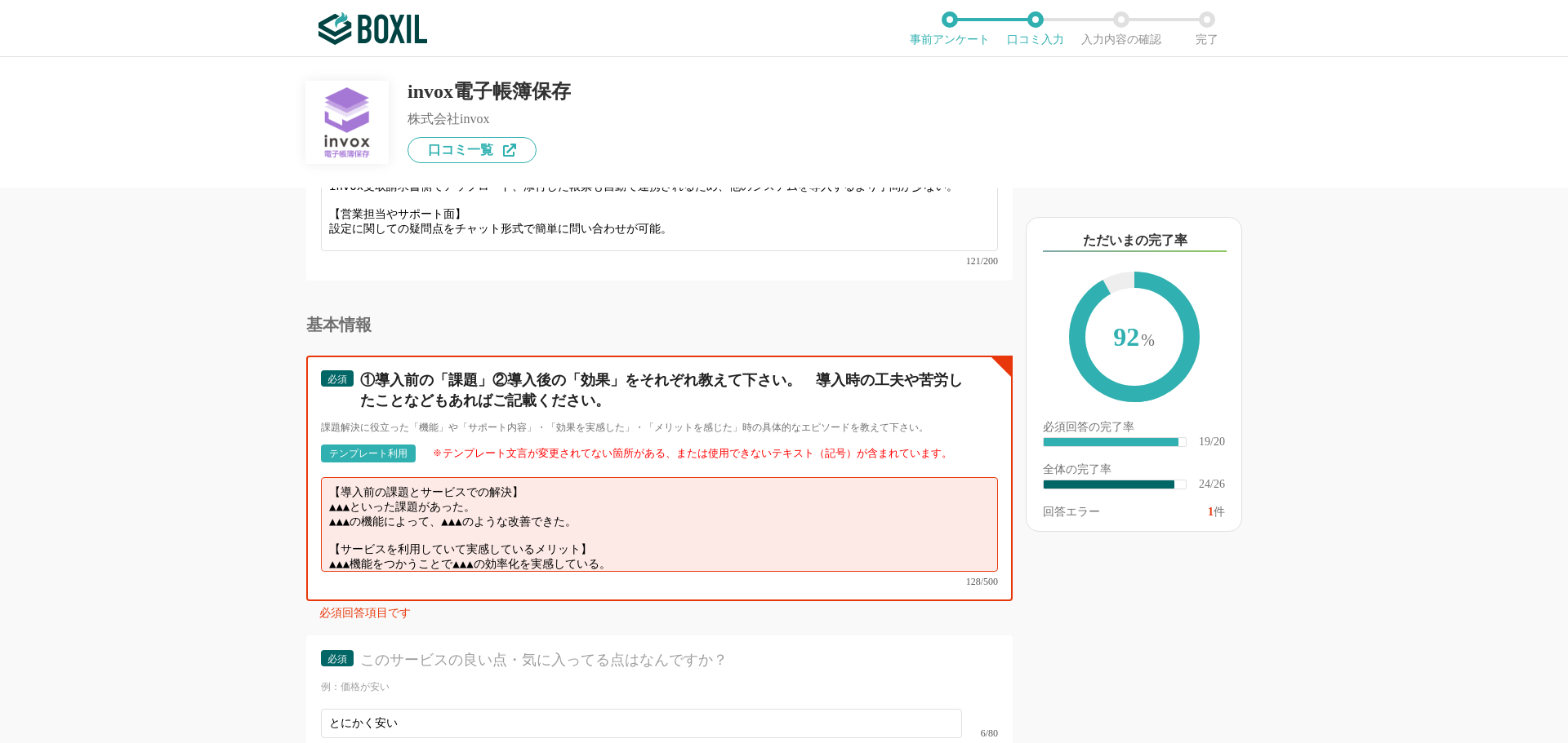
drag, startPoint x: 321, startPoint y: 501, endPoint x: 549, endPoint y: 513, distance: 228.3
click at [549, 513] on textarea "【導入前の課題とサービスでの解決】 ▲▲▲といった課題があった。 ▲▲▲の機能によって、▲▲▲のような改善できた。 【サービスを利用していて実感しているメリッ…" at bounding box center [659, 525] width 677 height 95
click at [591, 494] on textarea "【導入前の課題とサービスでの解決】 ▲▲▲といった課題があった。 ▲▲▲の機能によって、▲▲▲のような改善できた。 【サービスを利用していて実感しているメリッ…" at bounding box center [659, 525] width 677 height 95
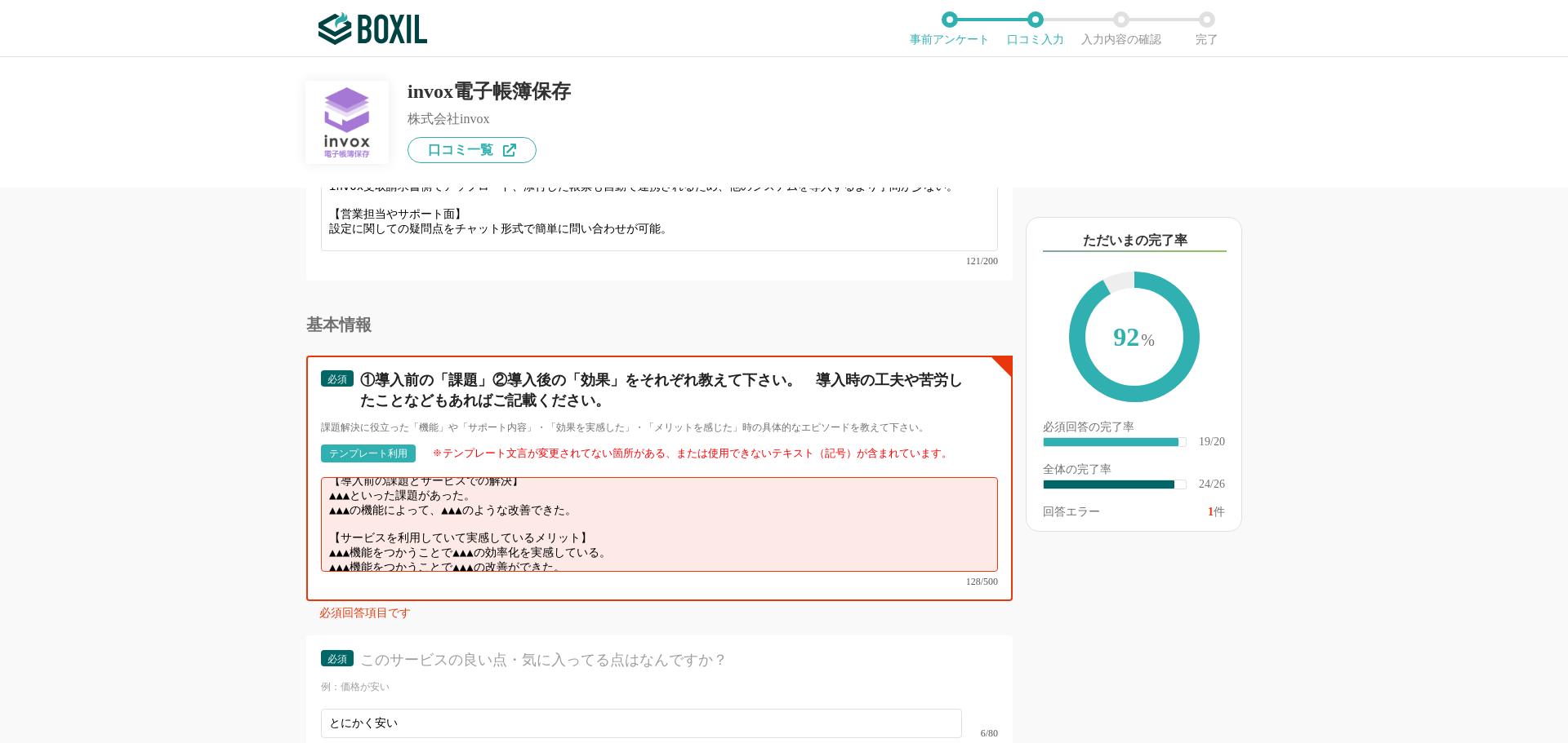
drag, startPoint x: 617, startPoint y: 487, endPoint x: 647, endPoint y: 603, distance: 119.8
click at [647, 603] on div "必須 ①導入前の「課題」②導入後の「効果」をそれぞれ教えて下さい。　導入時の工夫や苦労したことなどもあればご記載ください。 課題解決に役立った「機能」や「サポ…" at bounding box center [659, 490] width 706 height 270
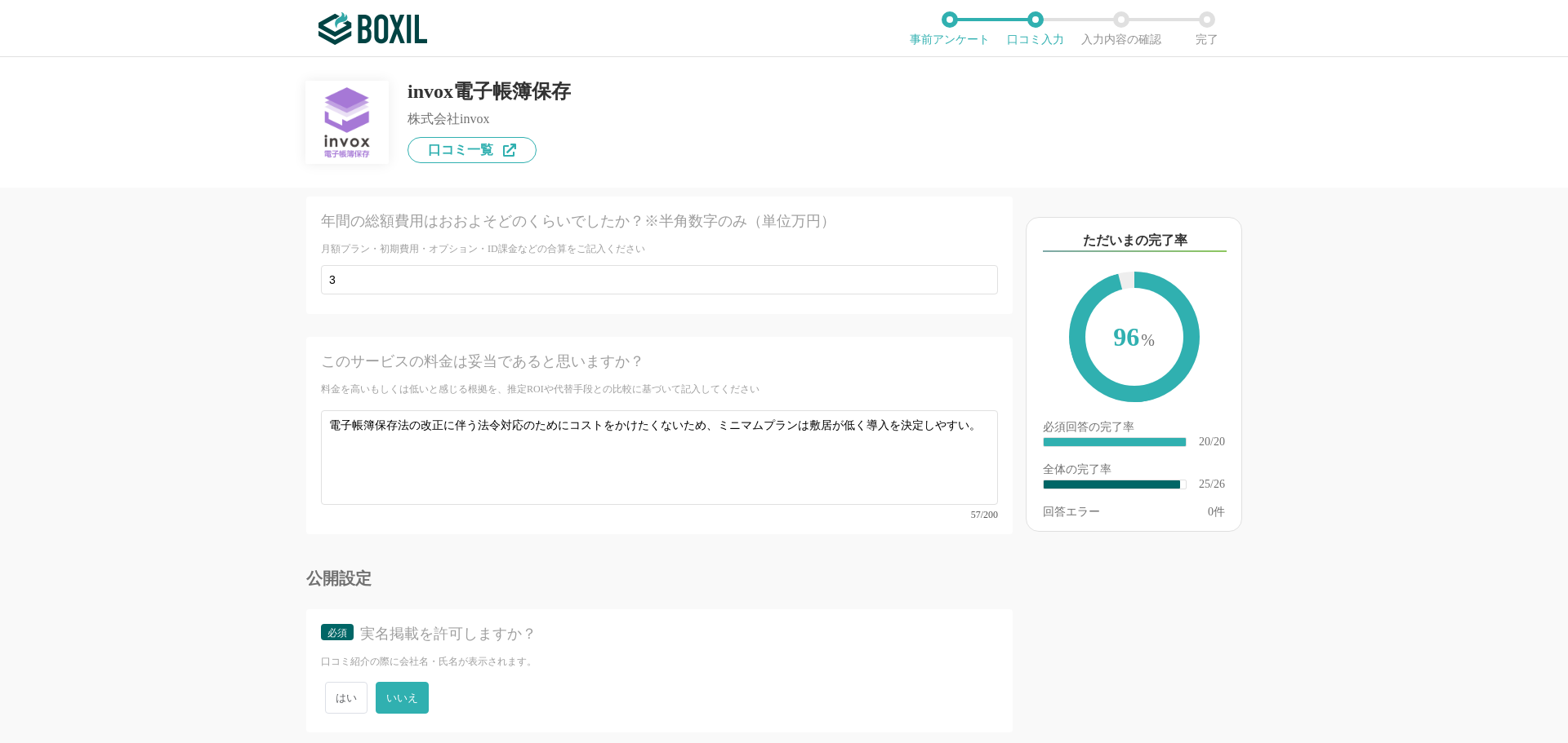
scroll to position [4108, 0]
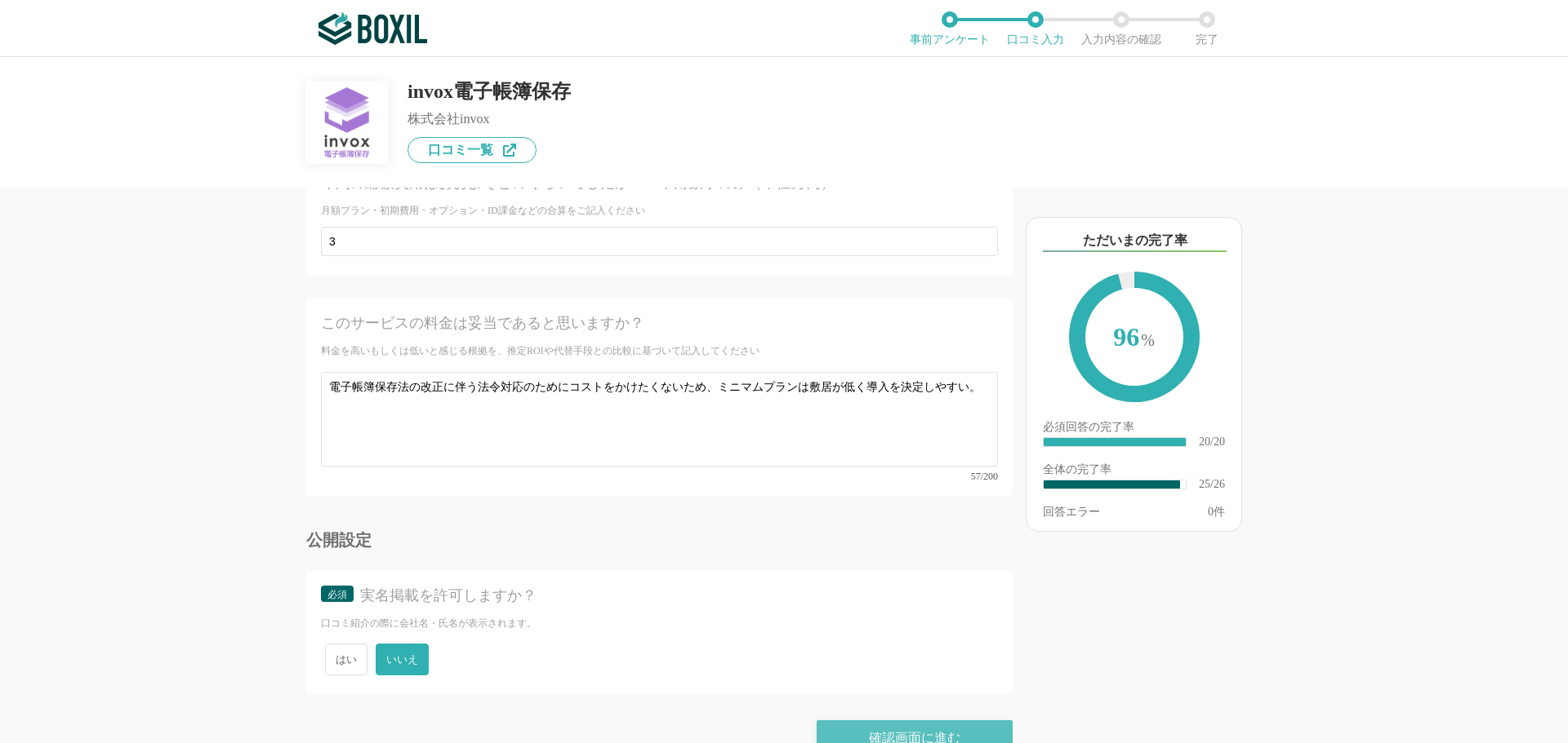
type textarea "【導入前の課題とサービスでの解決】 電子帳簿保存法の改正への対応が急務であった。 インボイス制度・電子帳簿保存法の改正への対応のためinvox受取請求書とin…"
click at [933, 720] on div "確認画面に進む" at bounding box center [914, 738] width 196 height 36
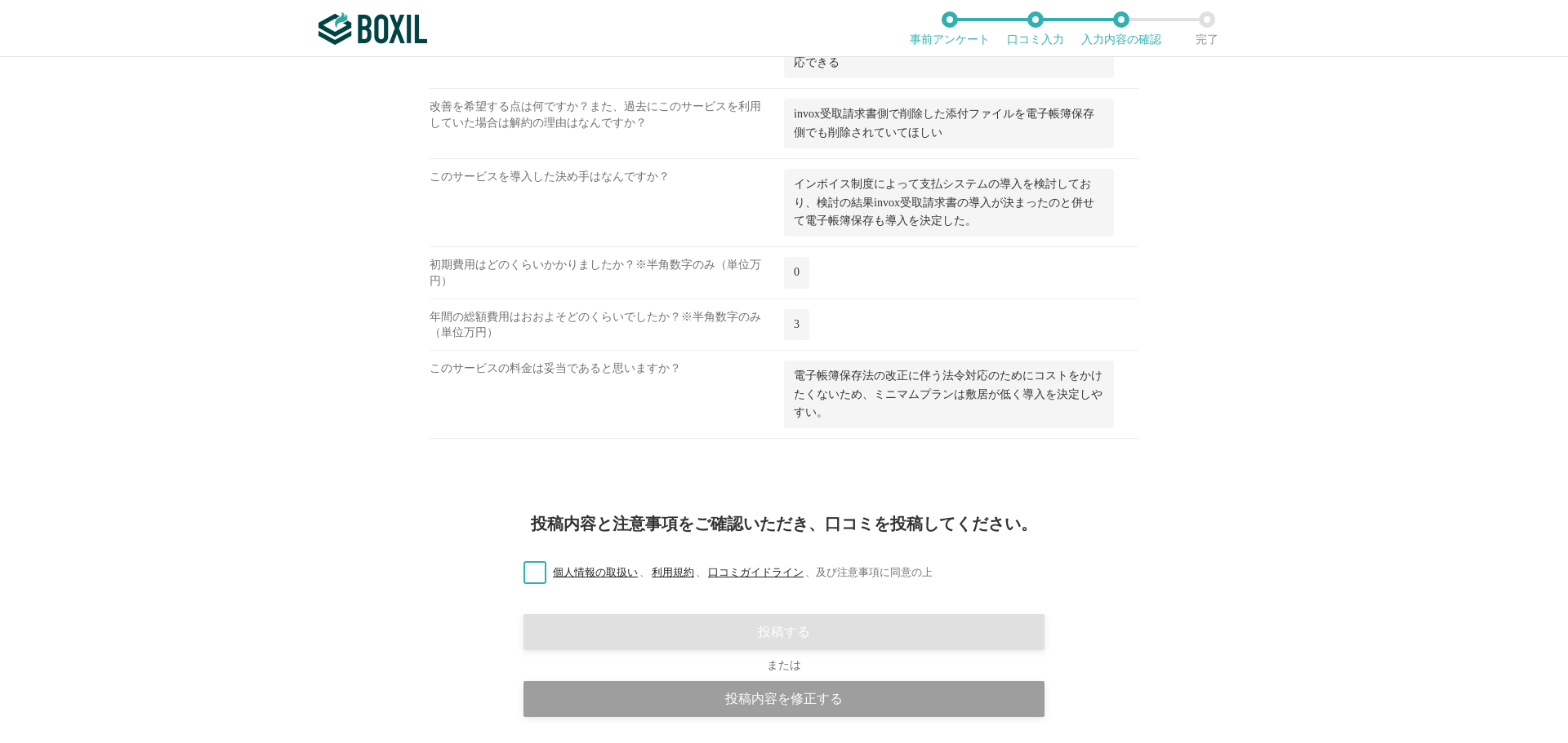
scroll to position [1791, 0]
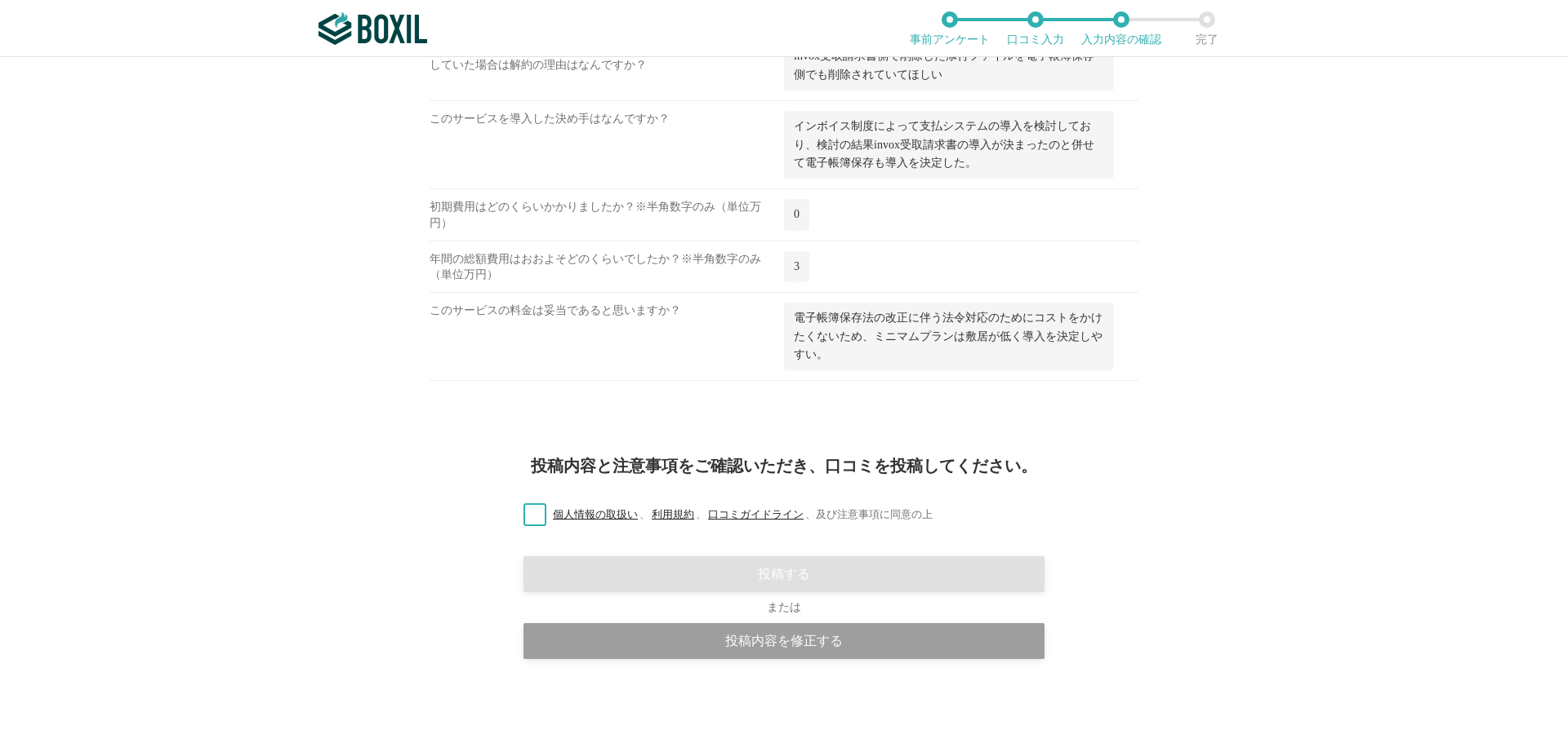
click at [534, 518] on label "個人情報の取扱い 、 利用規約 、 口コミガイドライン 、 及び注意事項に同意の上" at bounding box center [721, 515] width 422 height 17
click at [0, 0] on input "個人情報の取扱い 、 利用規約 、 口コミガイドライン 、 及び注意事項に同意の上" at bounding box center [0, 0] width 0 height 0
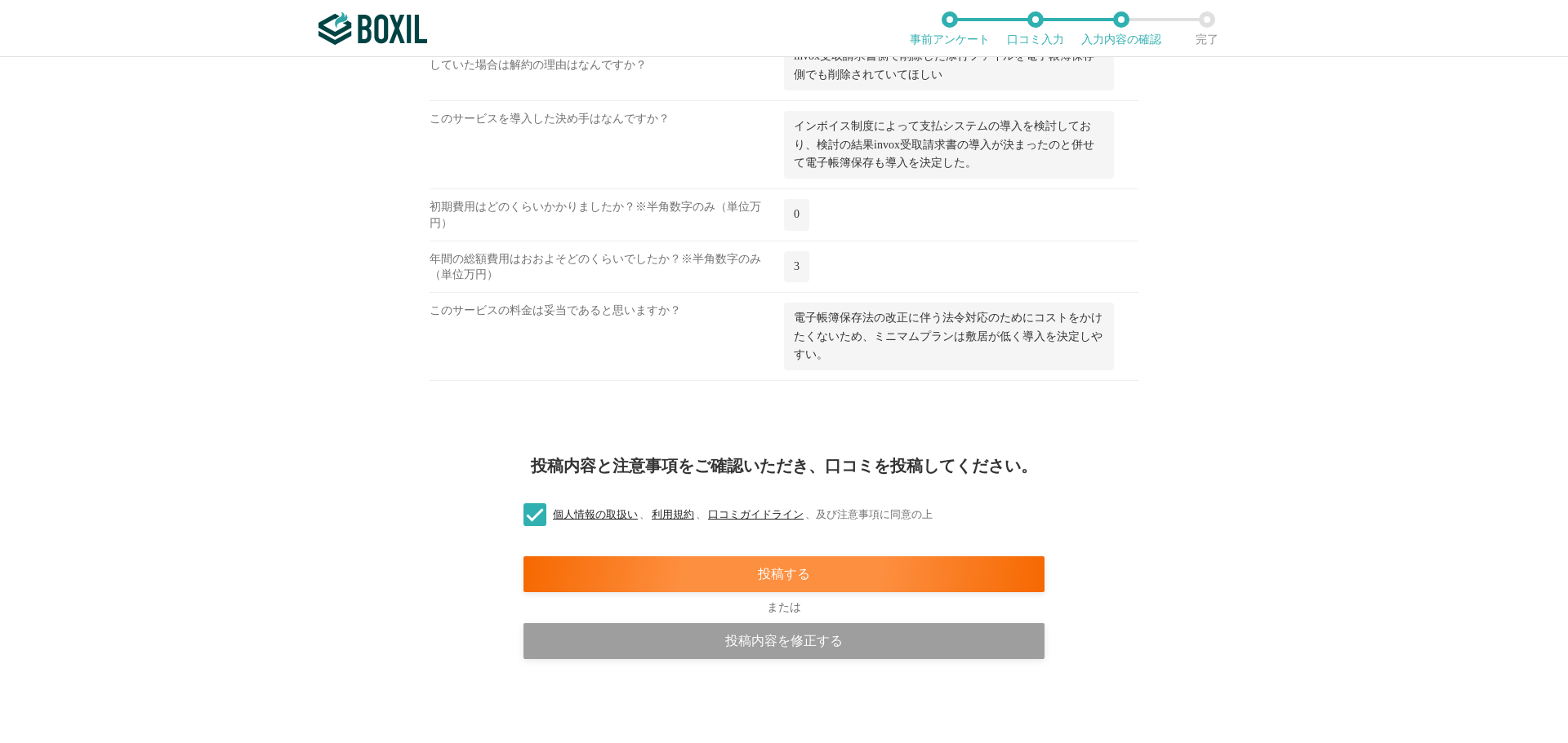
drag, startPoint x: 1130, startPoint y: 258, endPoint x: 1065, endPoint y: 782, distance: 528.0
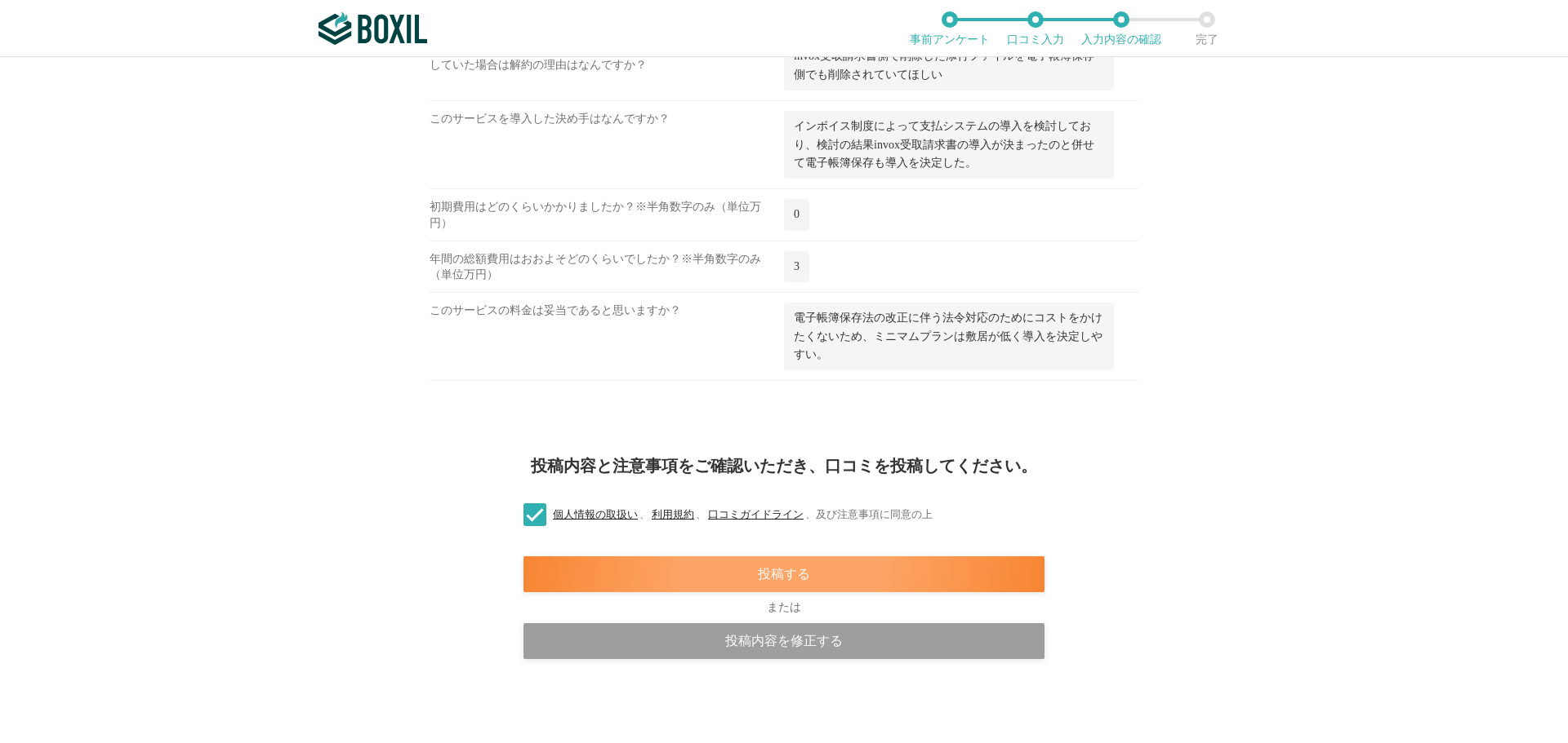
click at [774, 578] on div "投稿する" at bounding box center [784, 573] width 521 height 36
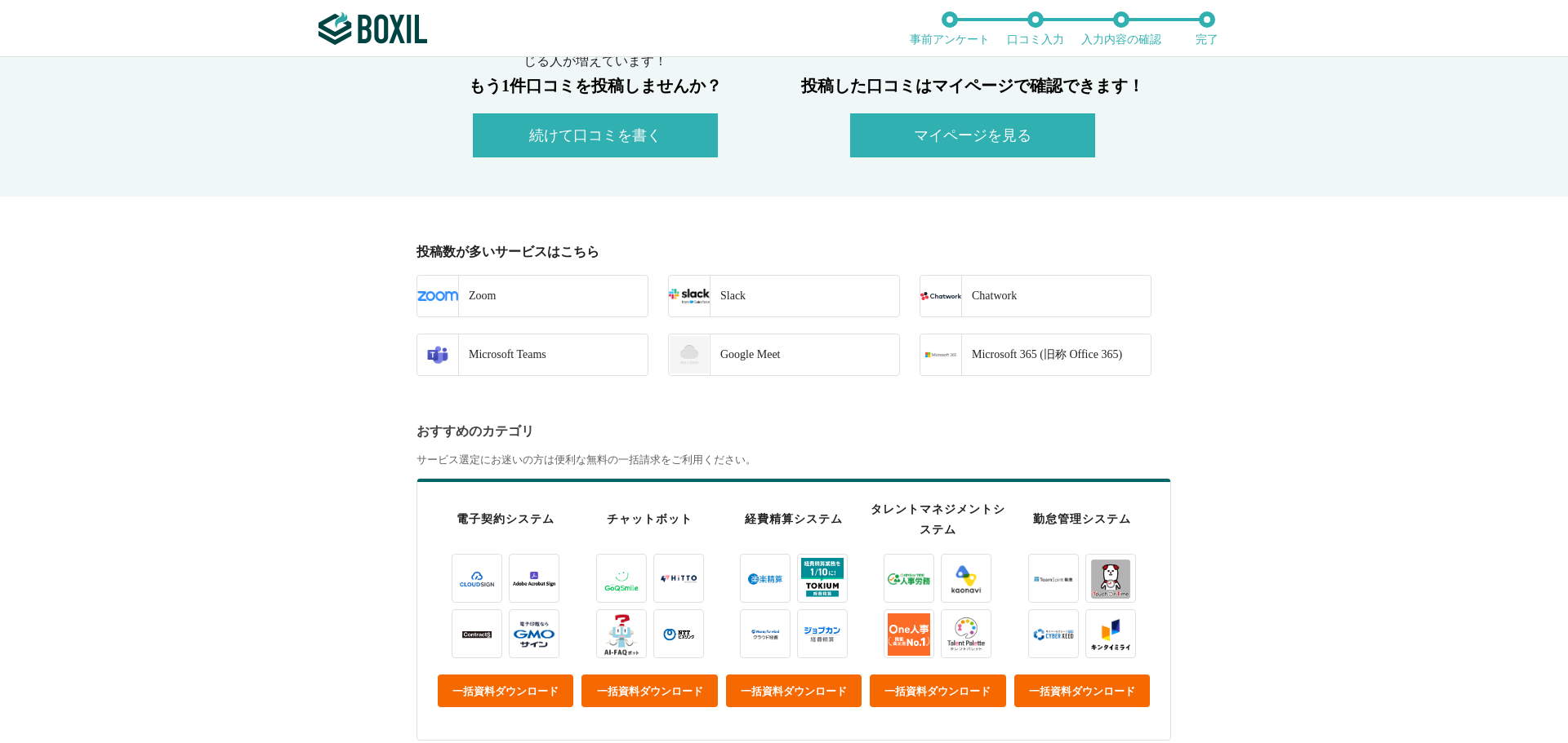
scroll to position [326, 0]
